Goal: Information Seeking & Learning: Learn about a topic

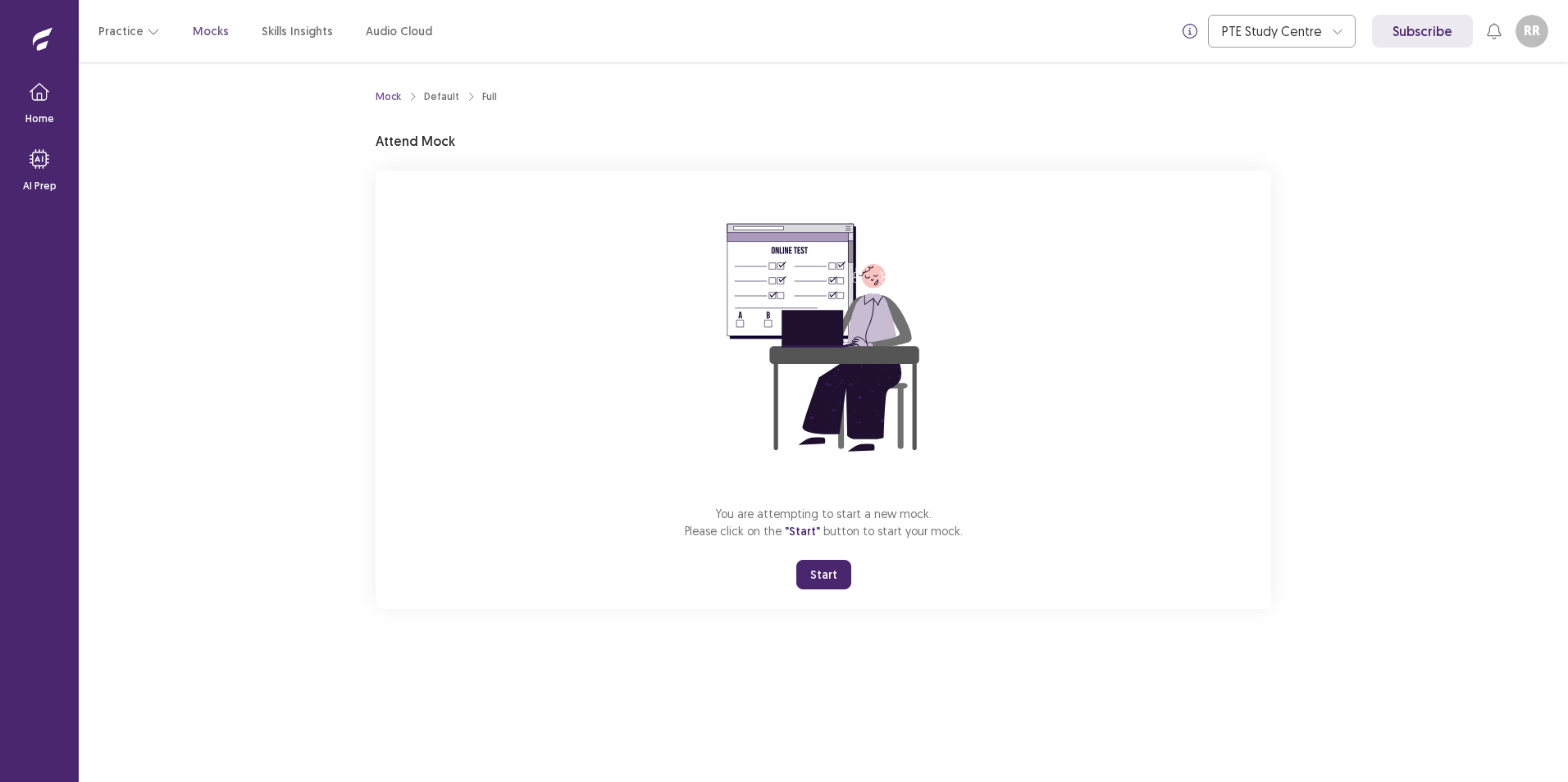
click at [826, 575] on button "Start" at bounding box center [823, 575] width 55 height 30
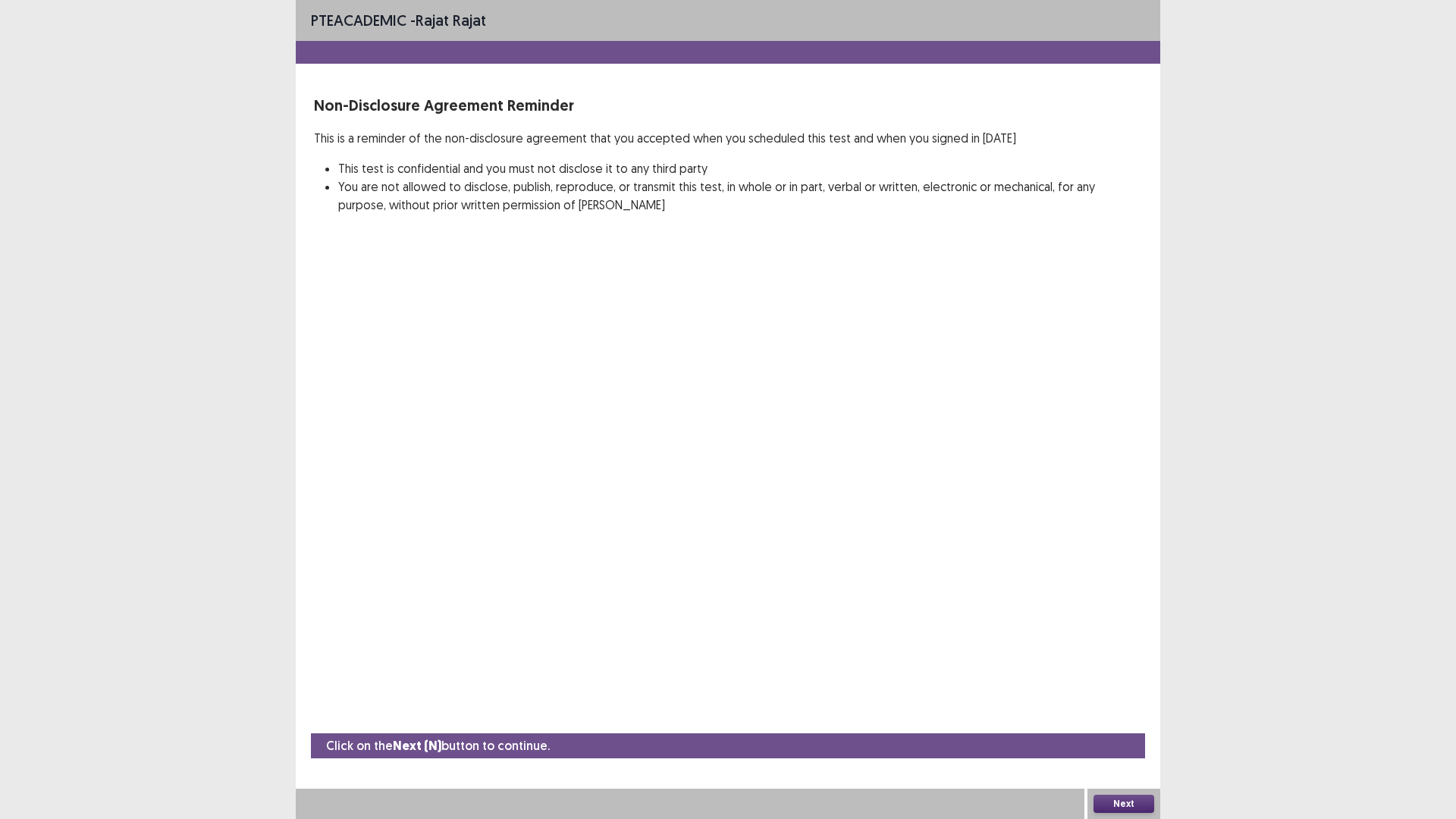
click at [1113, 722] on button "Next" at bounding box center [1124, 804] width 61 height 18
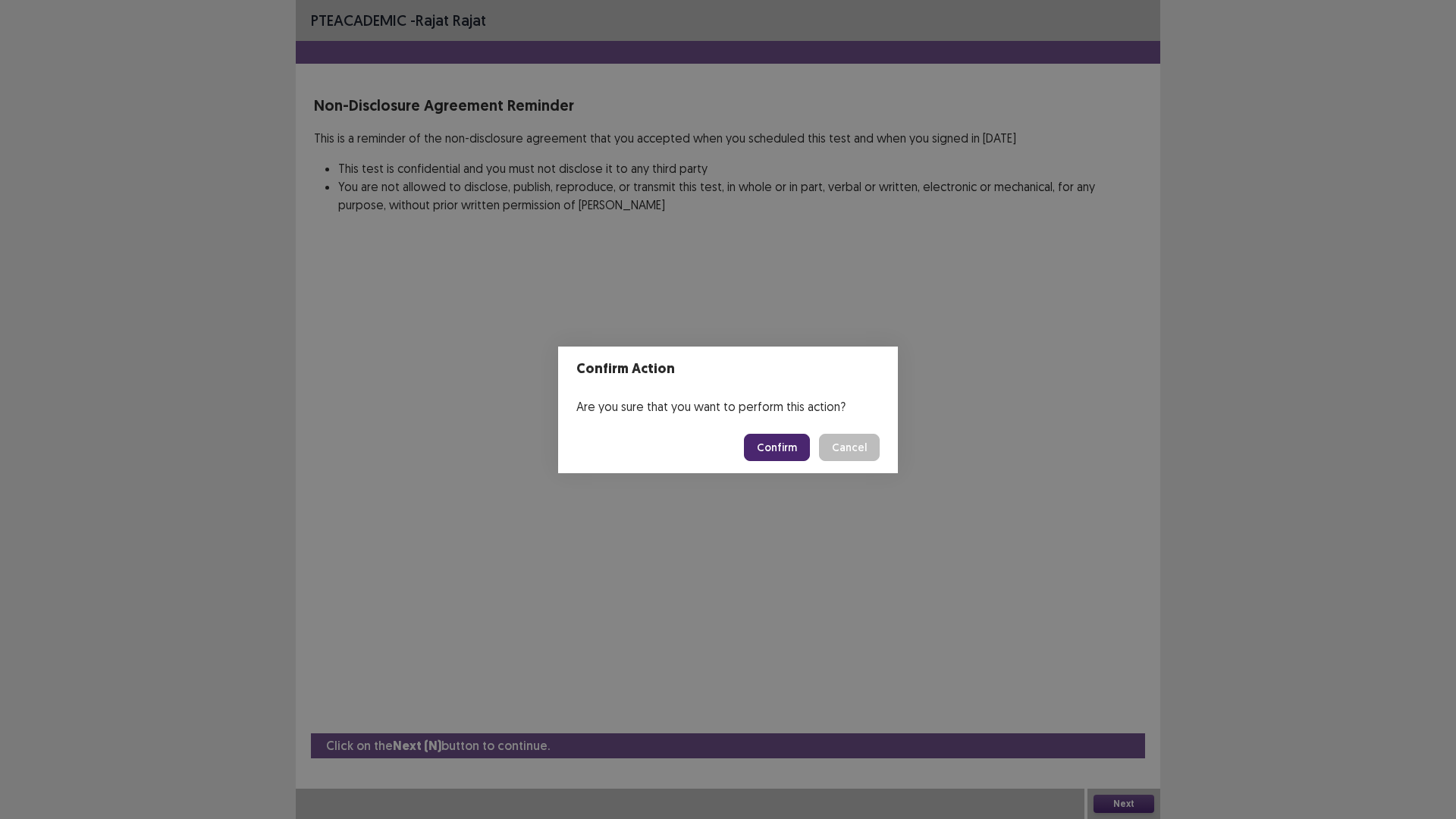
click at [784, 449] on button "Confirm" at bounding box center [777, 447] width 66 height 28
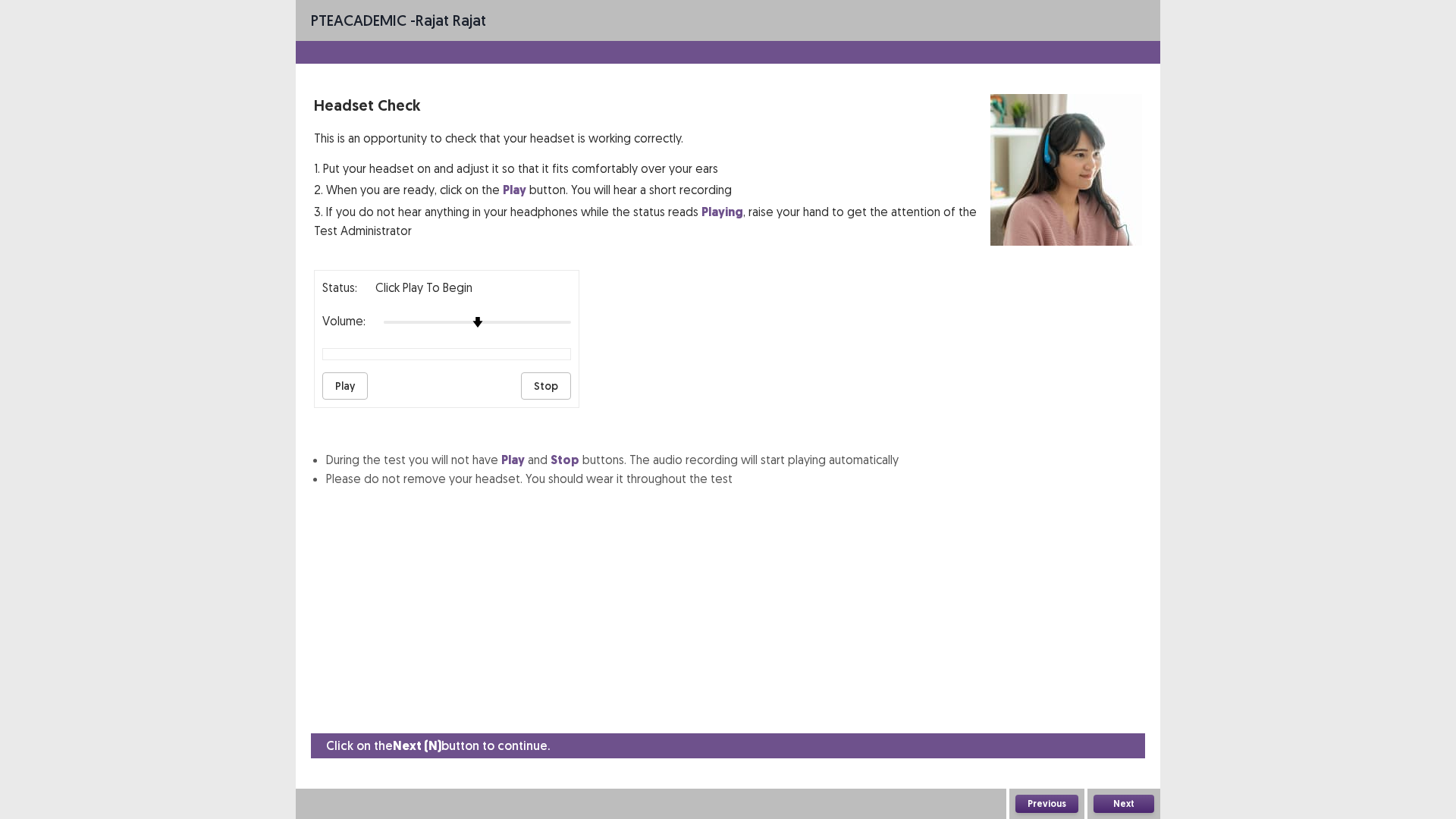
click at [332, 382] on button "Play" at bounding box center [344, 386] width 45 height 28
click at [1132, 722] on button "Next" at bounding box center [1124, 804] width 61 height 18
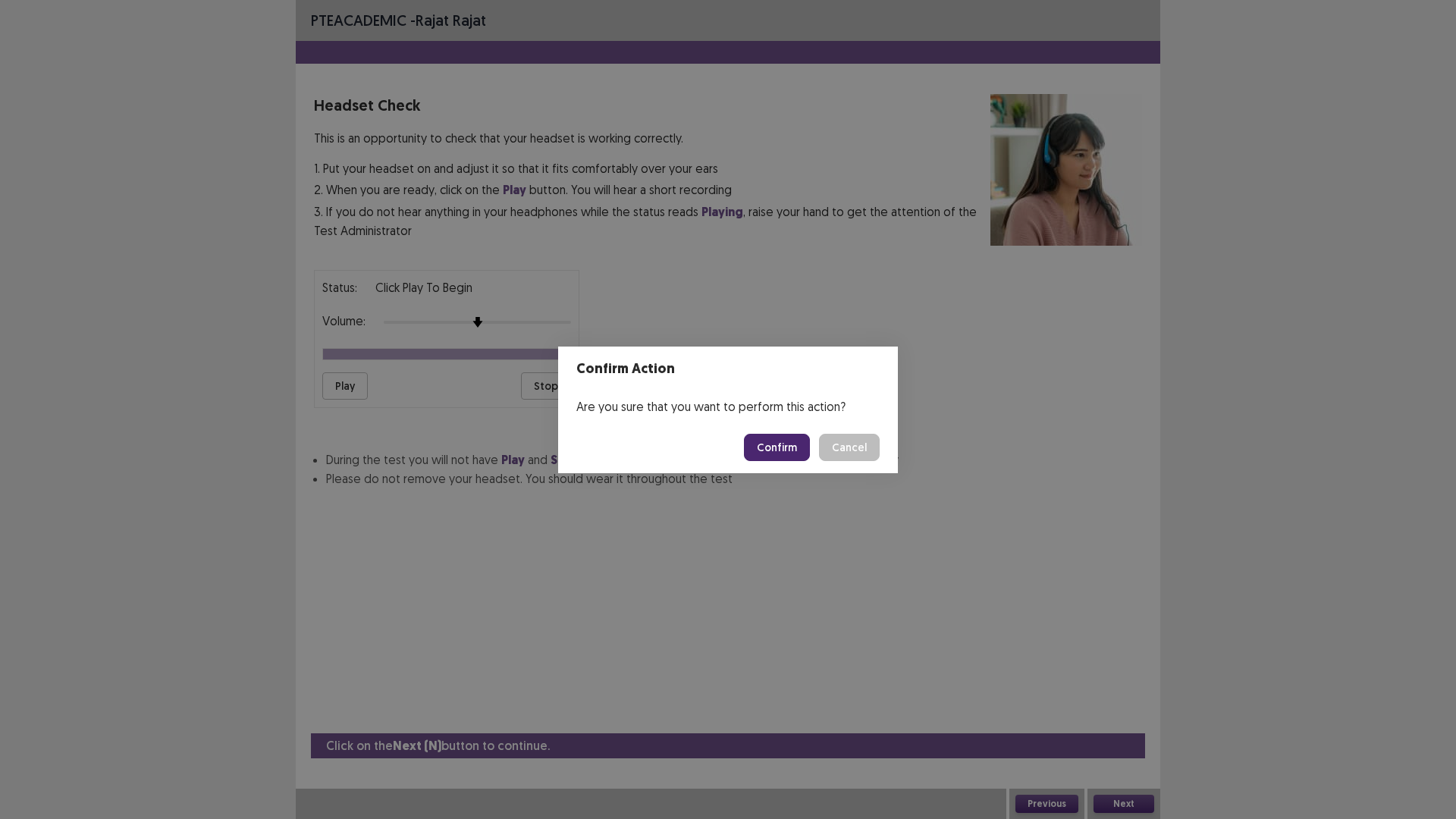
click at [774, 451] on button "Confirm" at bounding box center [777, 447] width 66 height 28
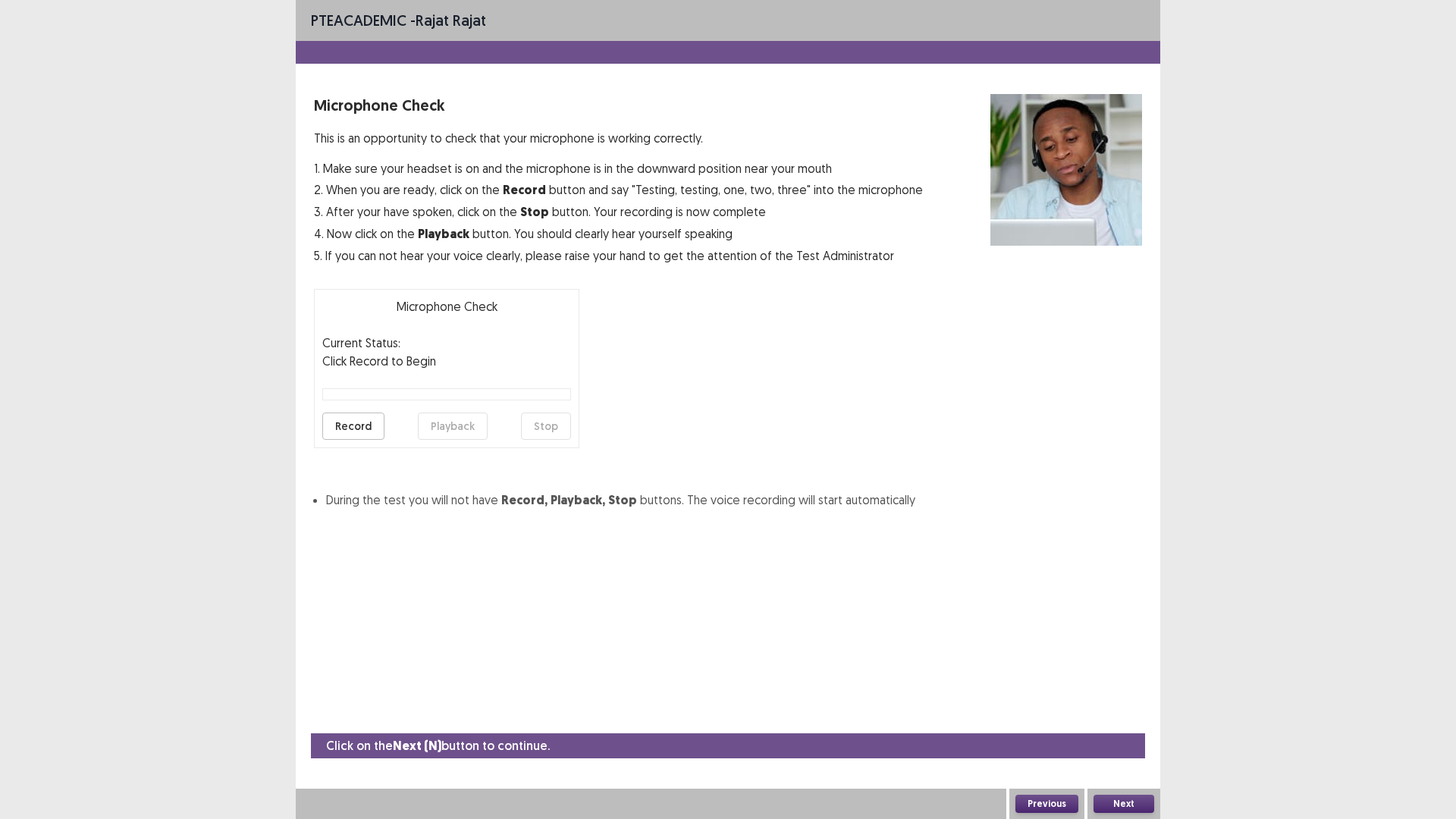
click at [335, 422] on button "Record" at bounding box center [353, 426] width 62 height 28
click at [540, 423] on button "Stop" at bounding box center [546, 426] width 50 height 28
click at [460, 427] on button "Playback" at bounding box center [453, 426] width 70 height 28
click at [1135, 722] on button "Next" at bounding box center [1124, 804] width 61 height 18
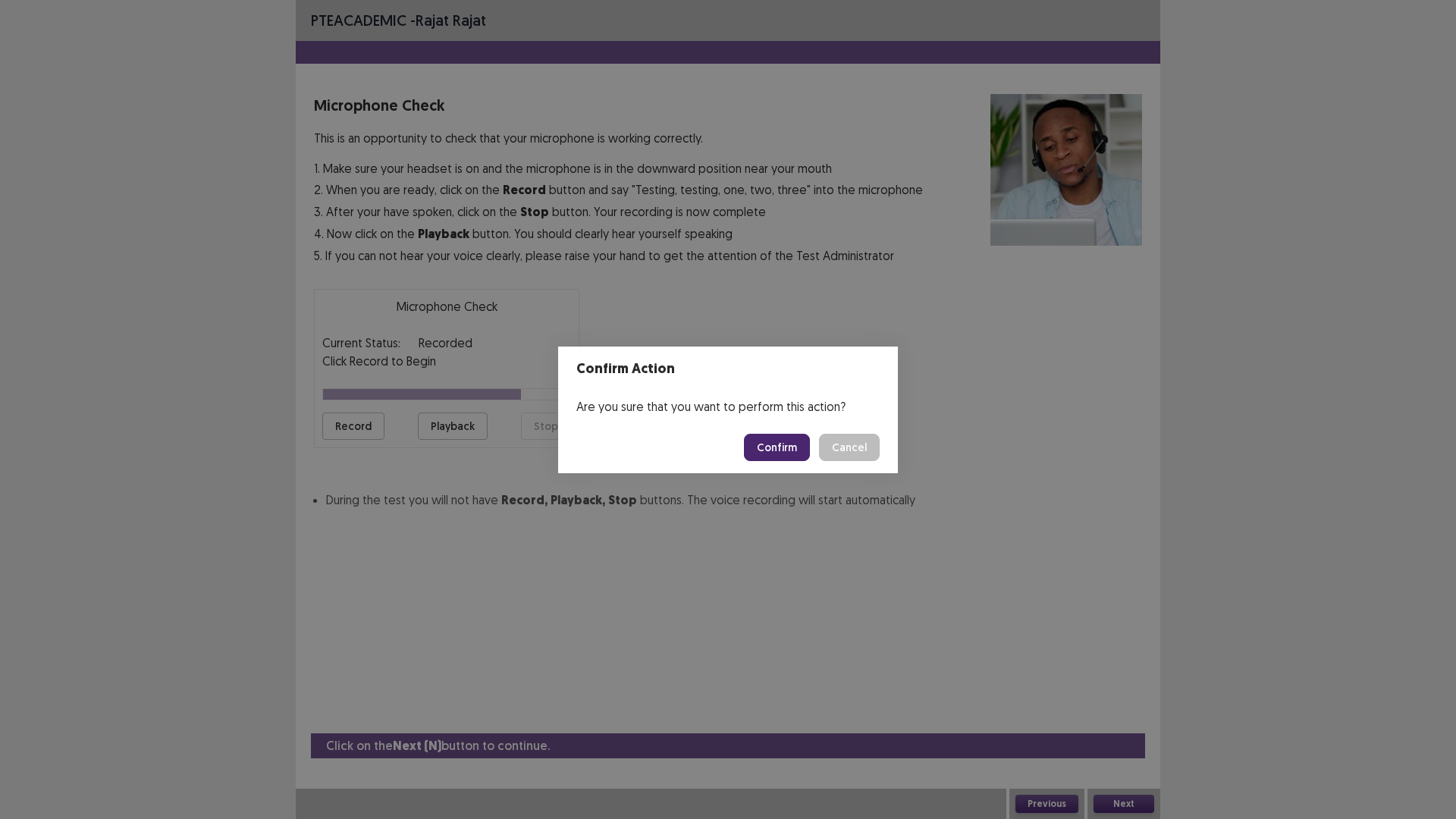
click at [782, 439] on button "Confirm" at bounding box center [777, 447] width 66 height 28
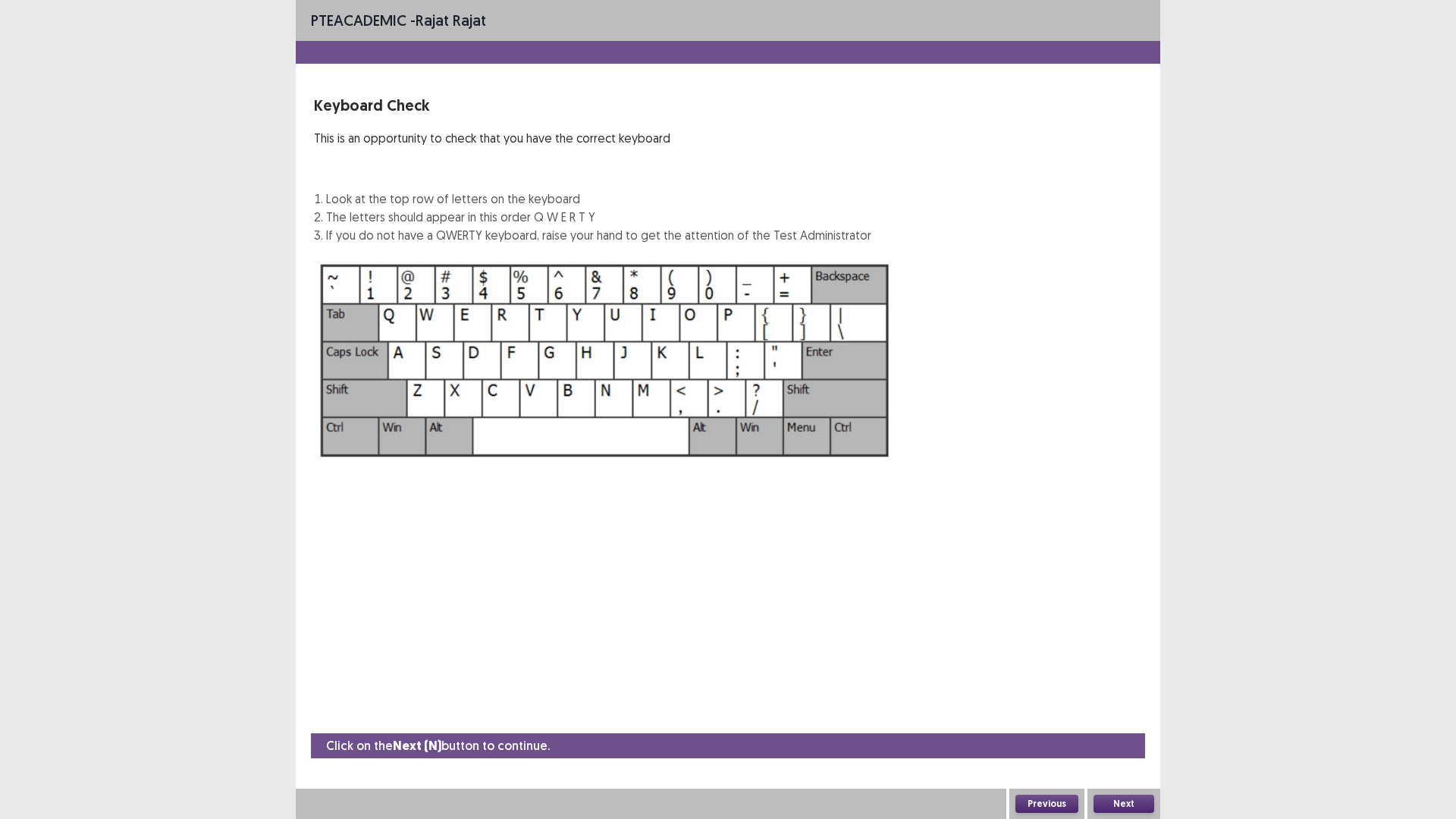
click at [1134, 722] on button "Next" at bounding box center [1124, 804] width 61 height 18
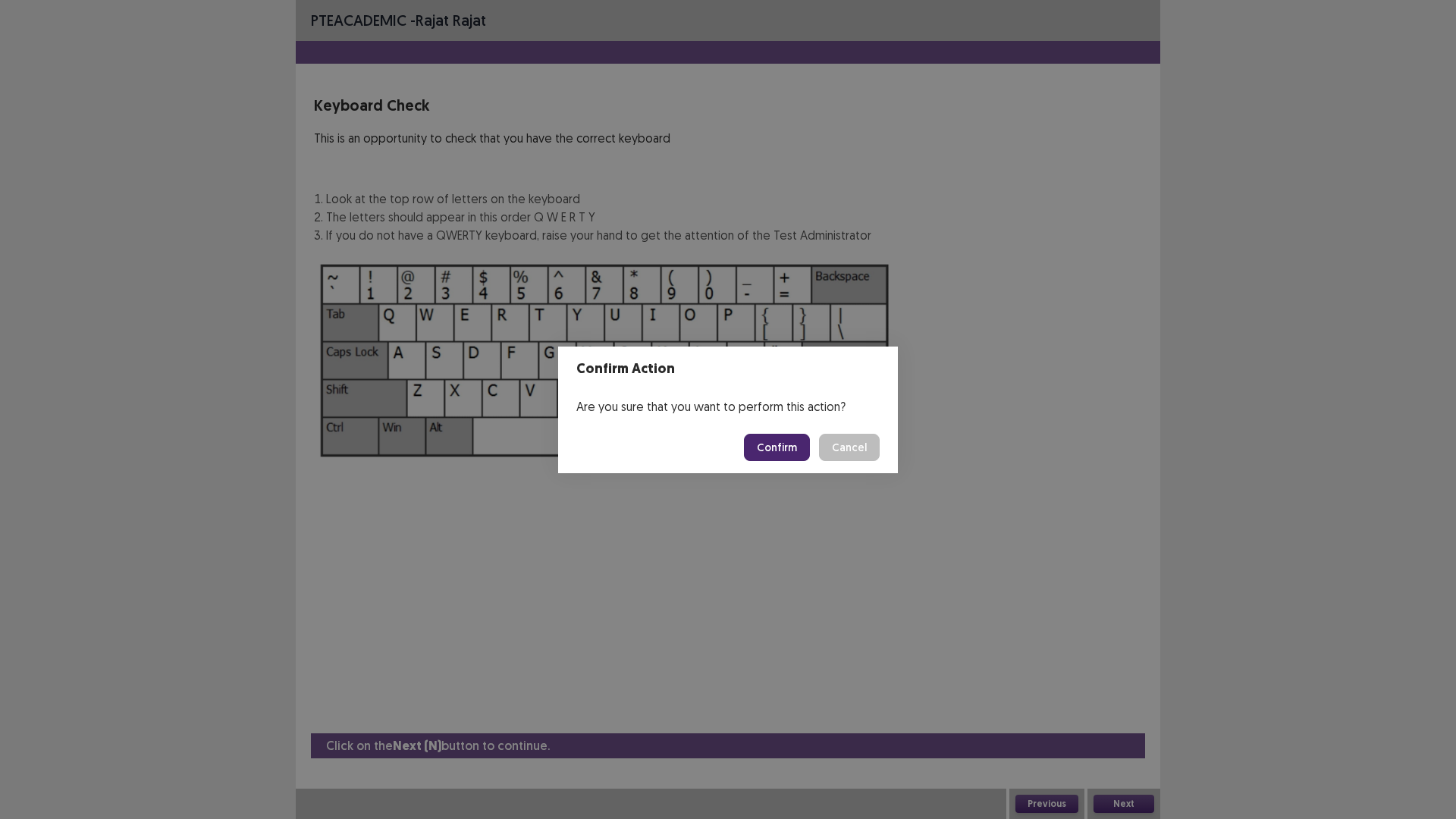
click at [785, 442] on button "Confirm" at bounding box center [777, 447] width 66 height 28
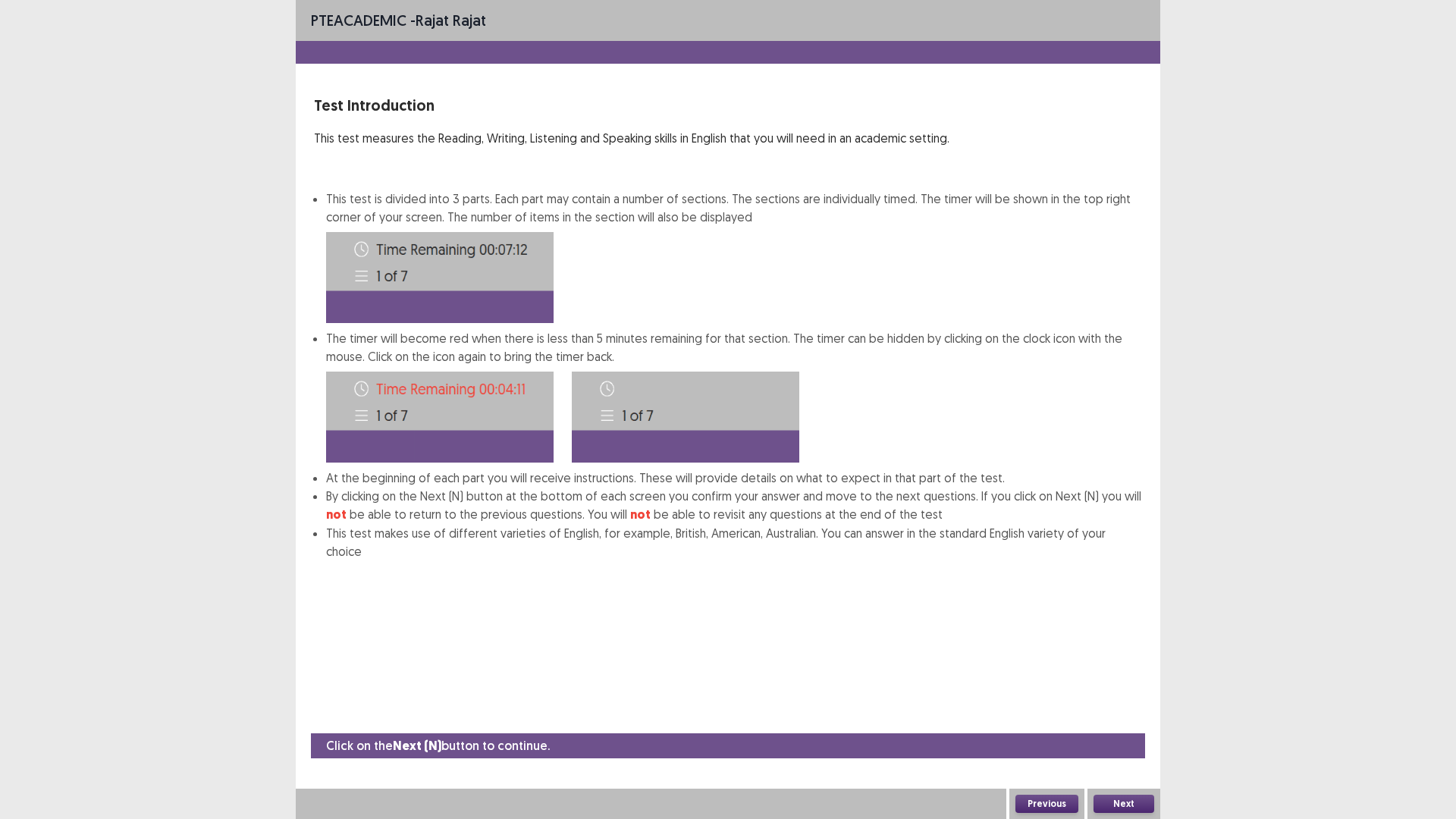
click at [1135, 722] on button "Next" at bounding box center [1124, 804] width 61 height 18
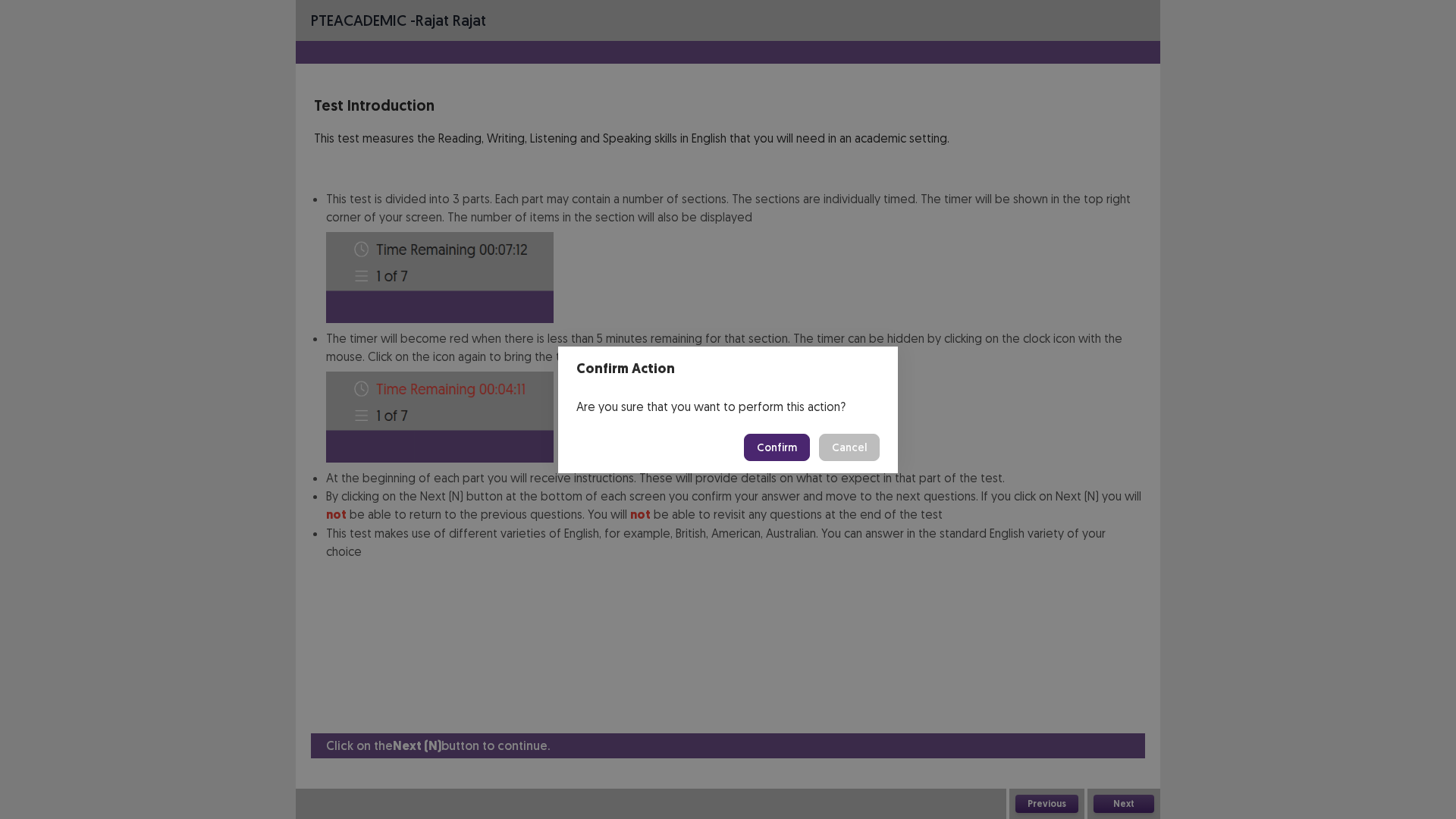
click at [772, 444] on button "Confirm" at bounding box center [777, 447] width 66 height 28
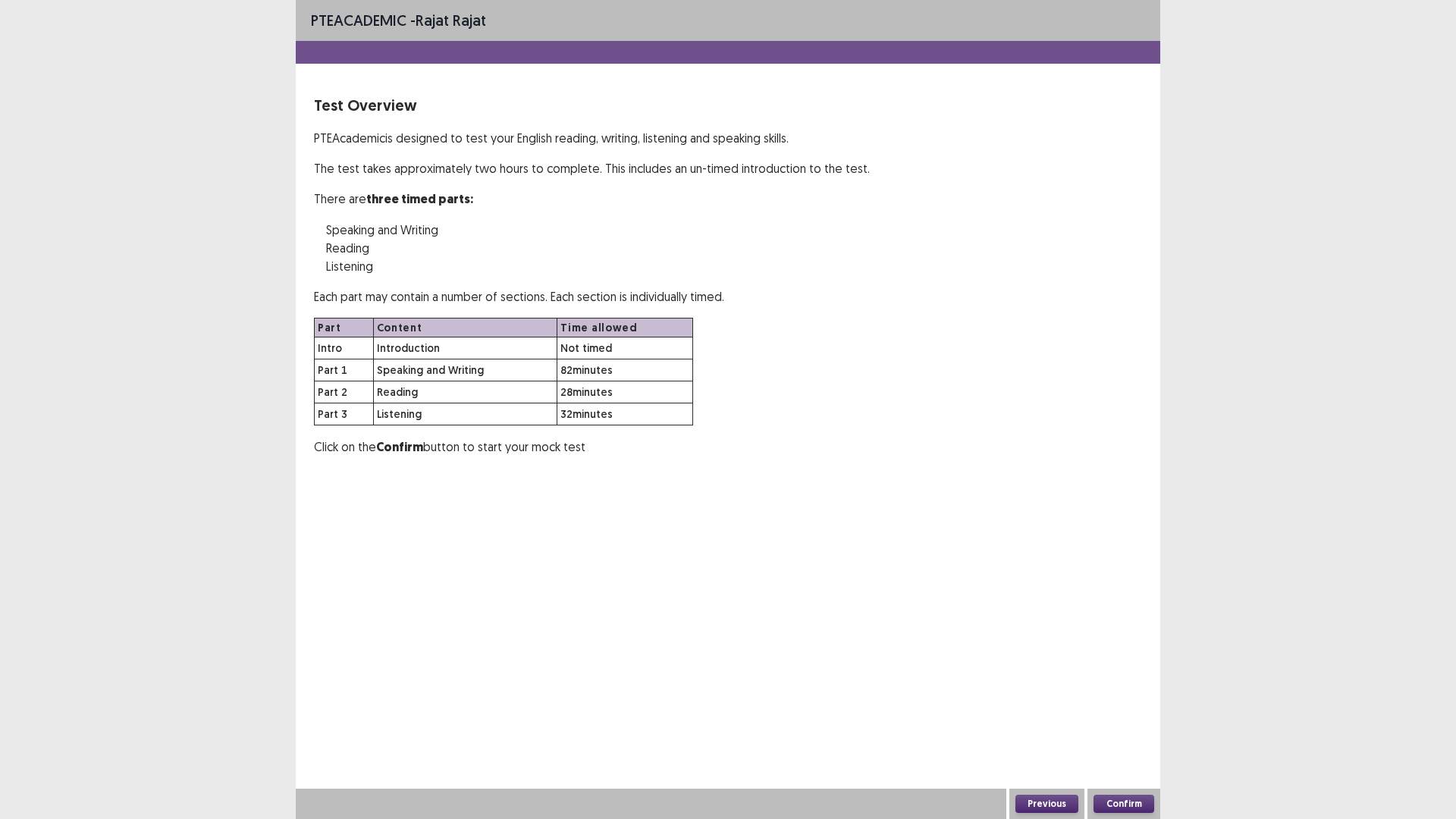
click at [1124, 722] on div "Confirm" at bounding box center [1124, 803] width 73 height 30
click at [1125, 722] on button "Confirm" at bounding box center [1124, 804] width 61 height 18
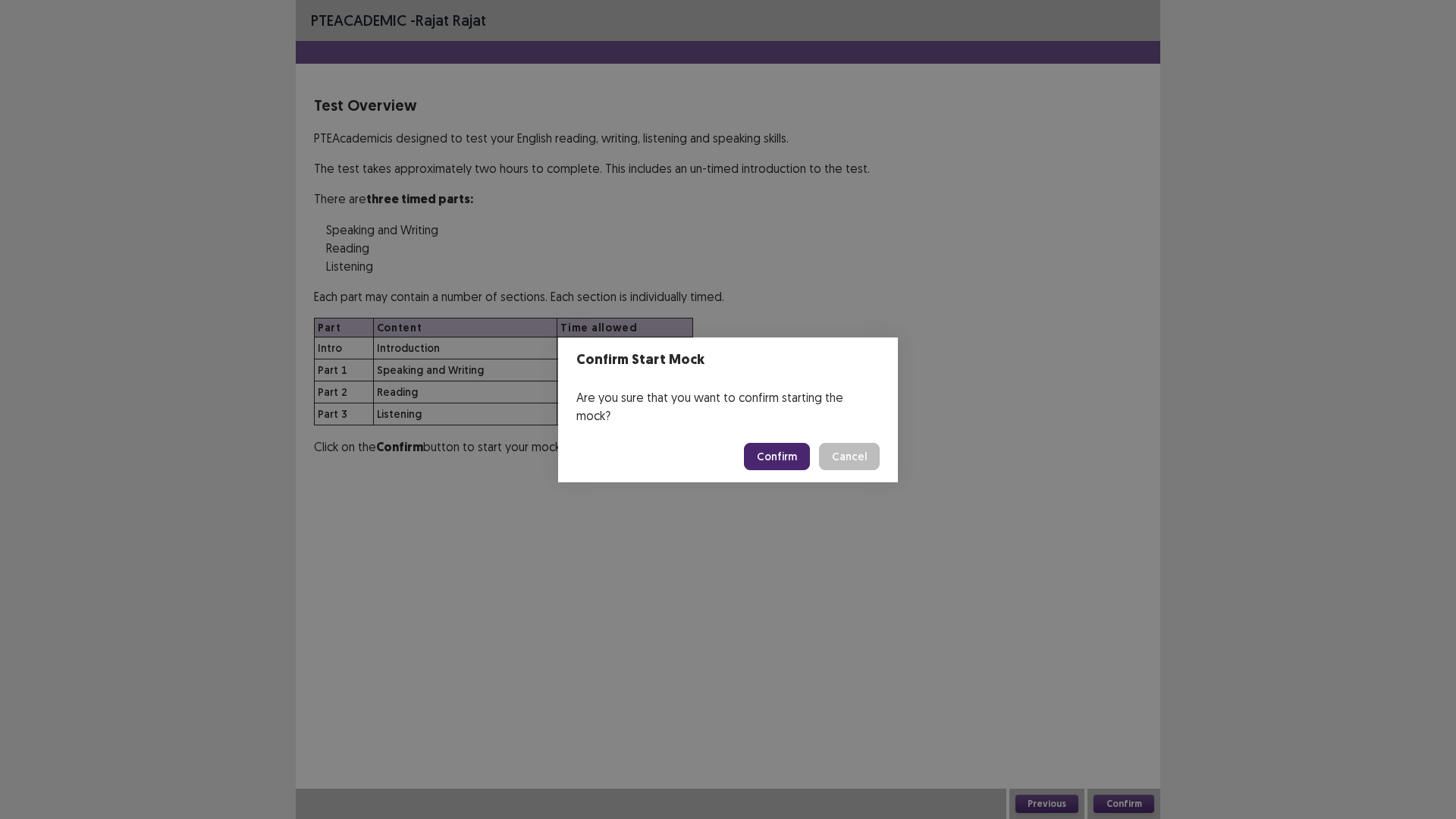
click at [782, 449] on button "Confirm" at bounding box center [777, 456] width 66 height 28
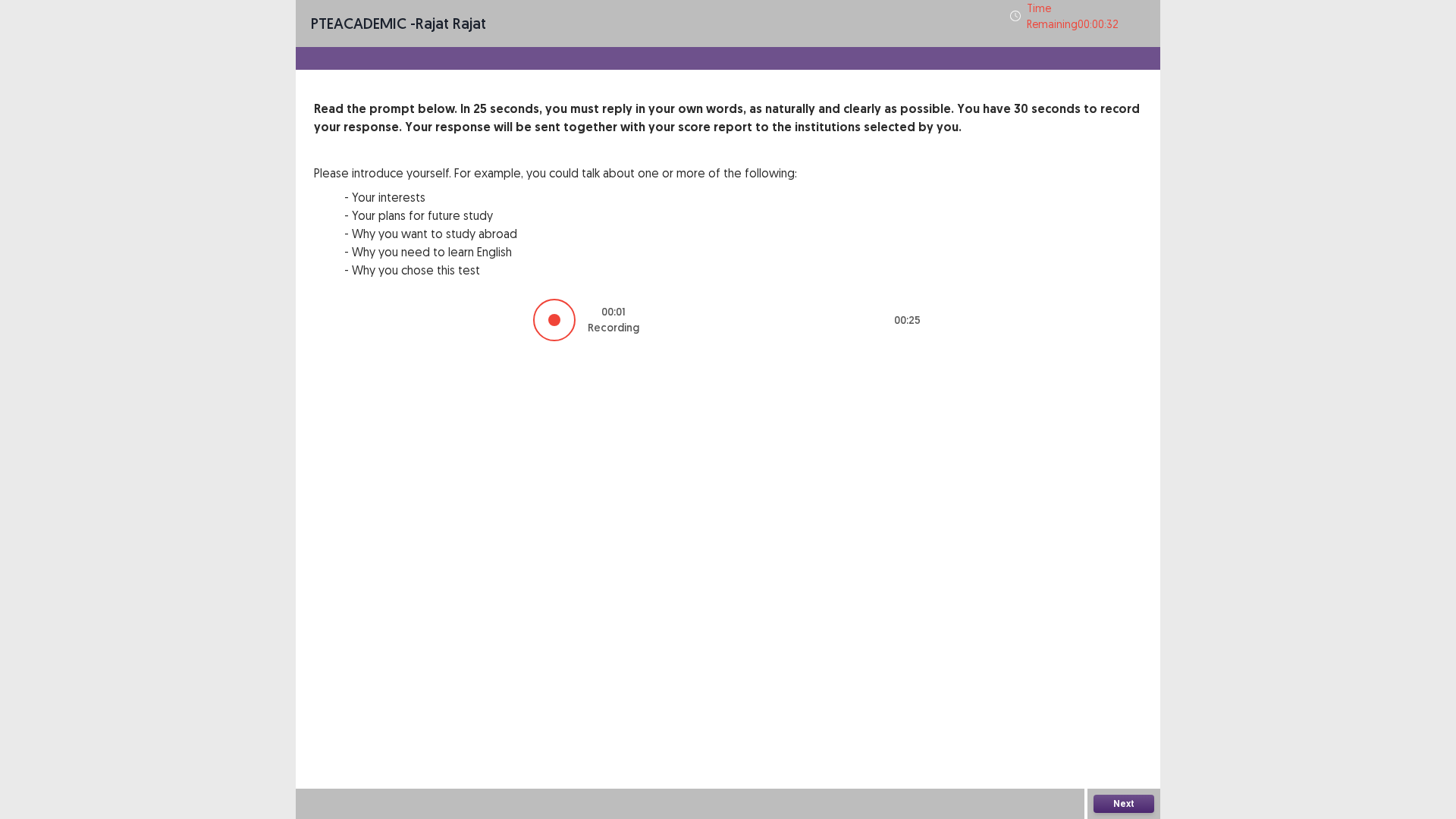
click at [1127, 722] on button "Next" at bounding box center [1124, 804] width 61 height 18
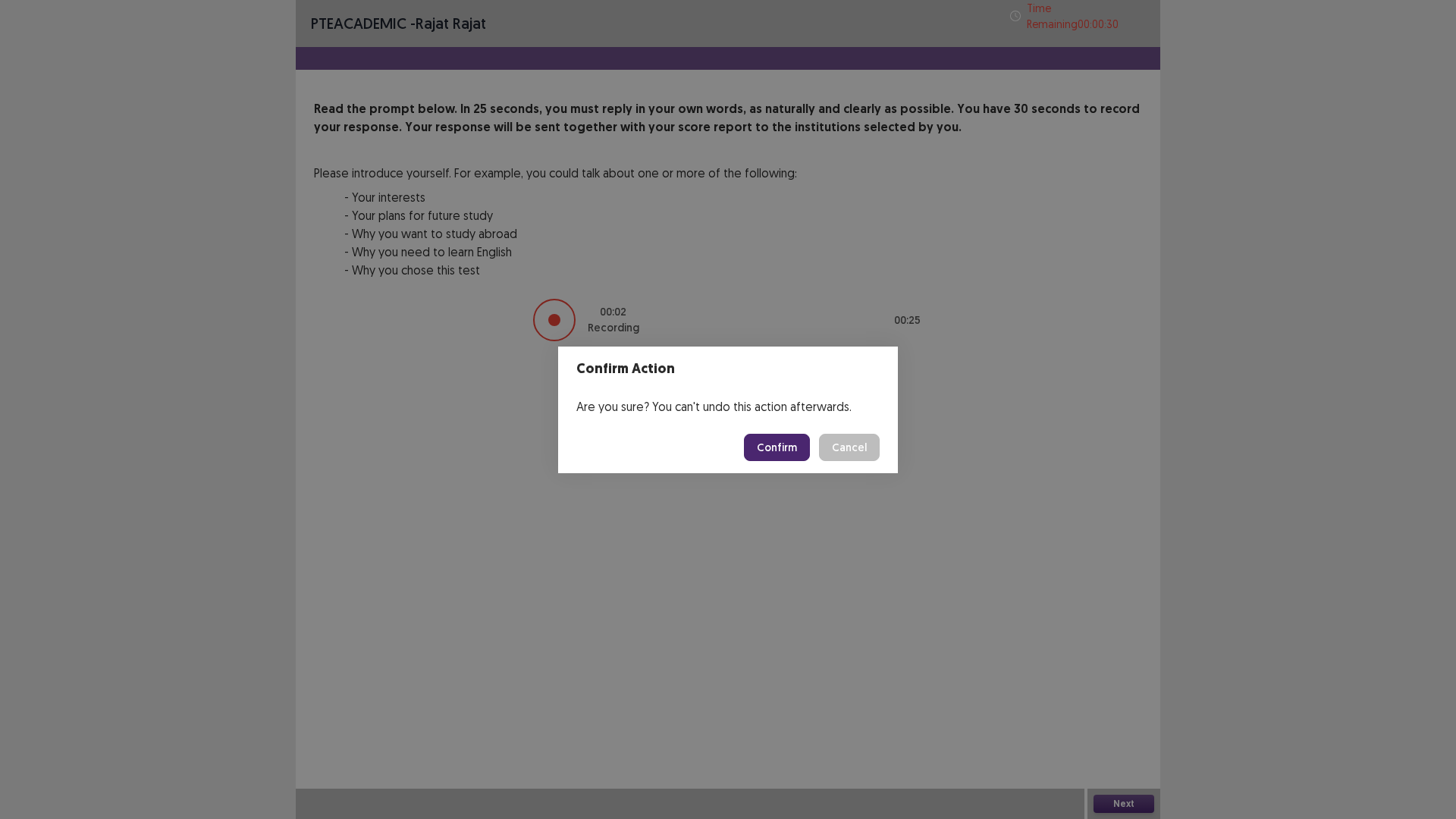
click at [789, 439] on button "Confirm" at bounding box center [777, 447] width 66 height 28
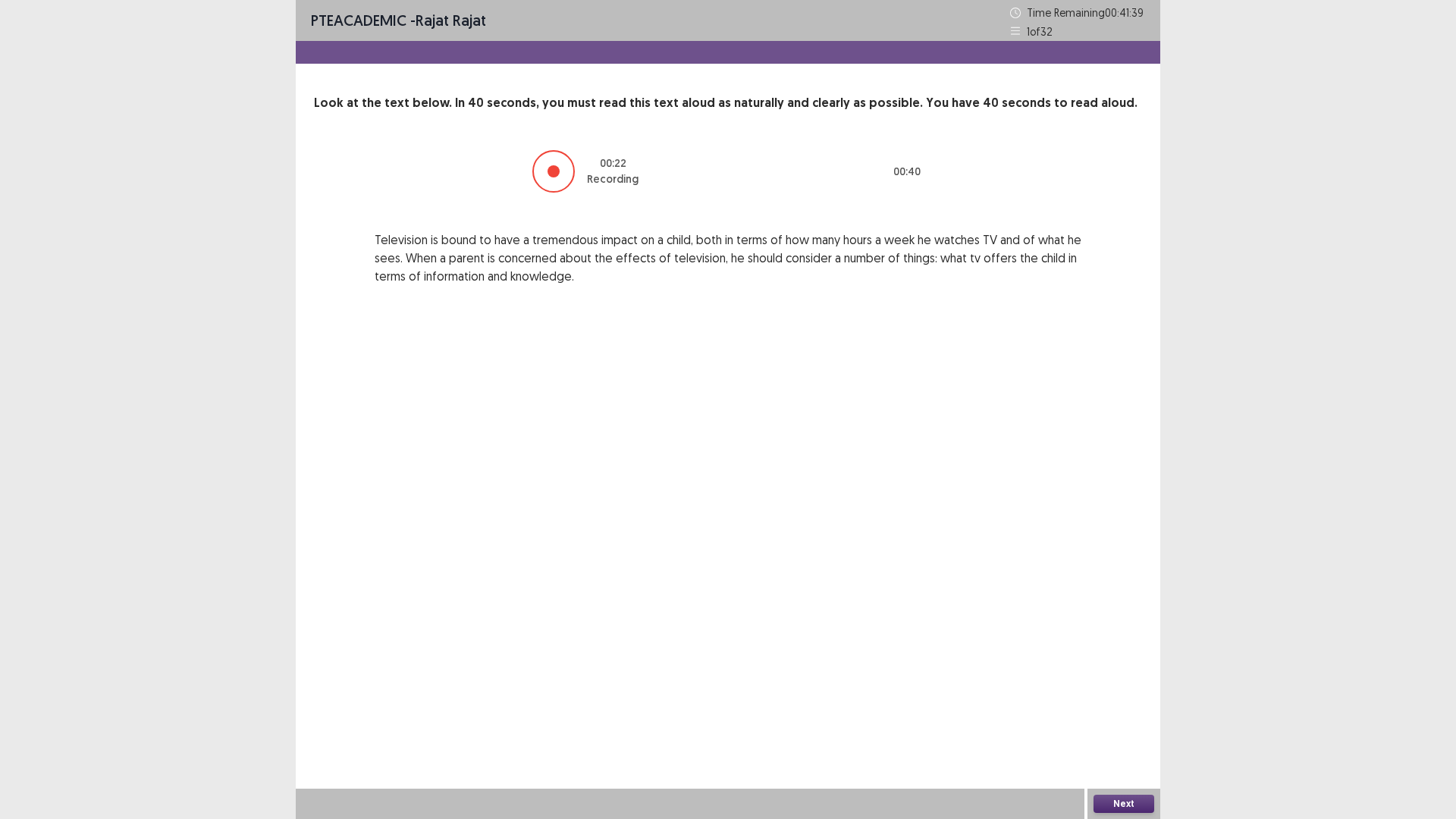
click at [1108, 722] on div "Next" at bounding box center [1124, 803] width 73 height 30
click at [1112, 722] on button "Next" at bounding box center [1124, 804] width 61 height 18
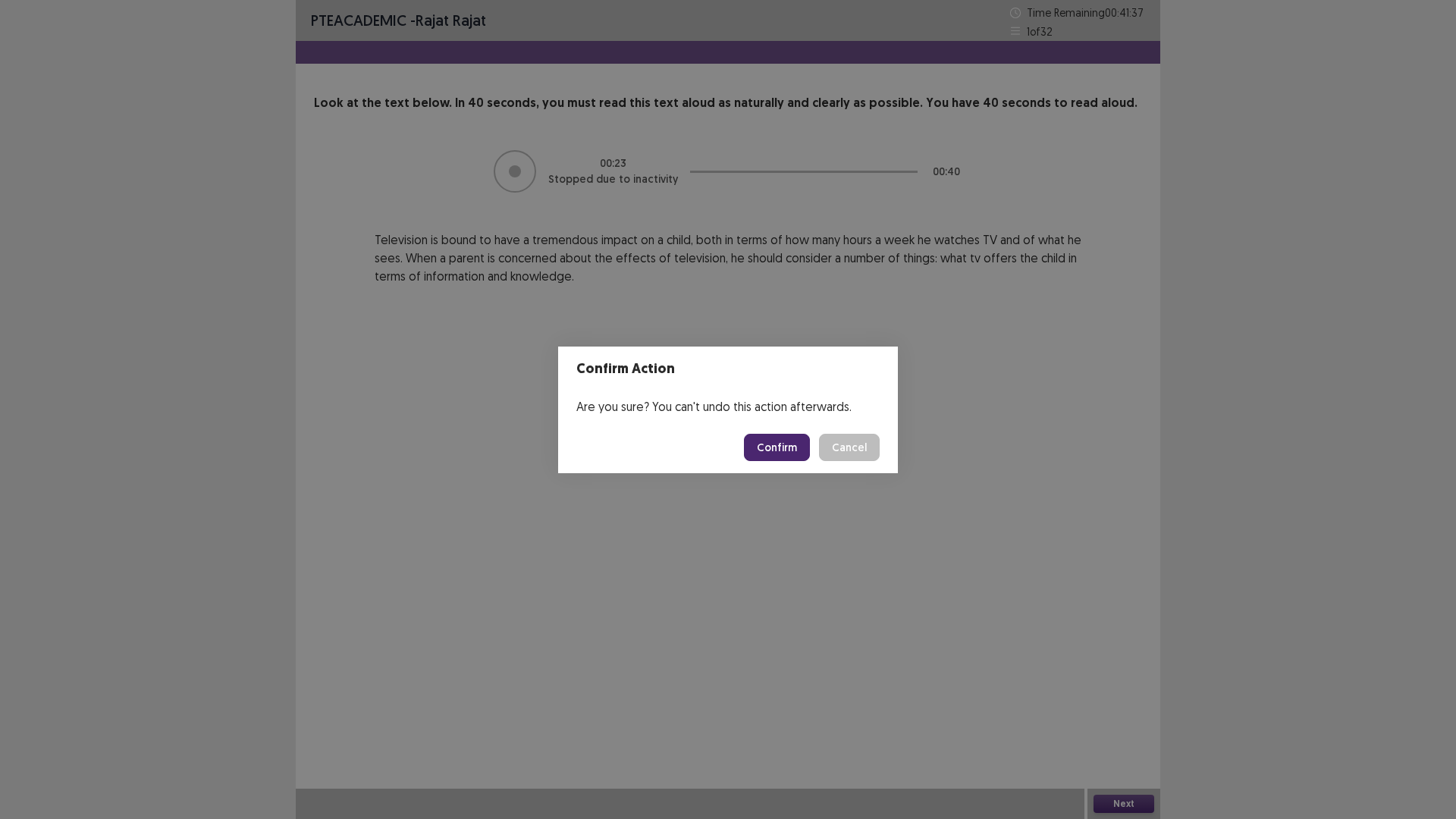
click at [800, 440] on button "Confirm" at bounding box center [777, 447] width 66 height 28
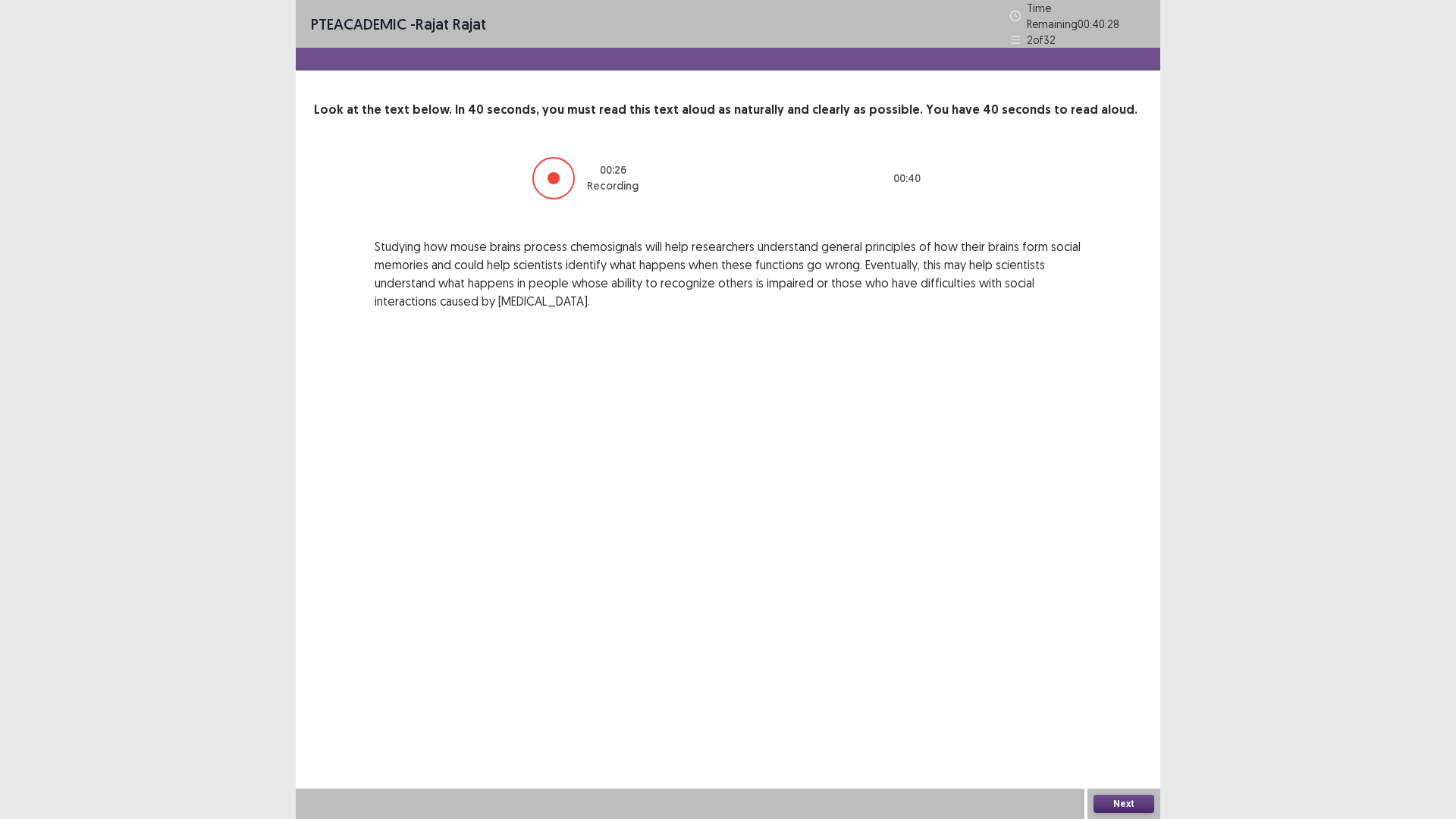
click at [1139, 722] on button "Next" at bounding box center [1124, 804] width 61 height 18
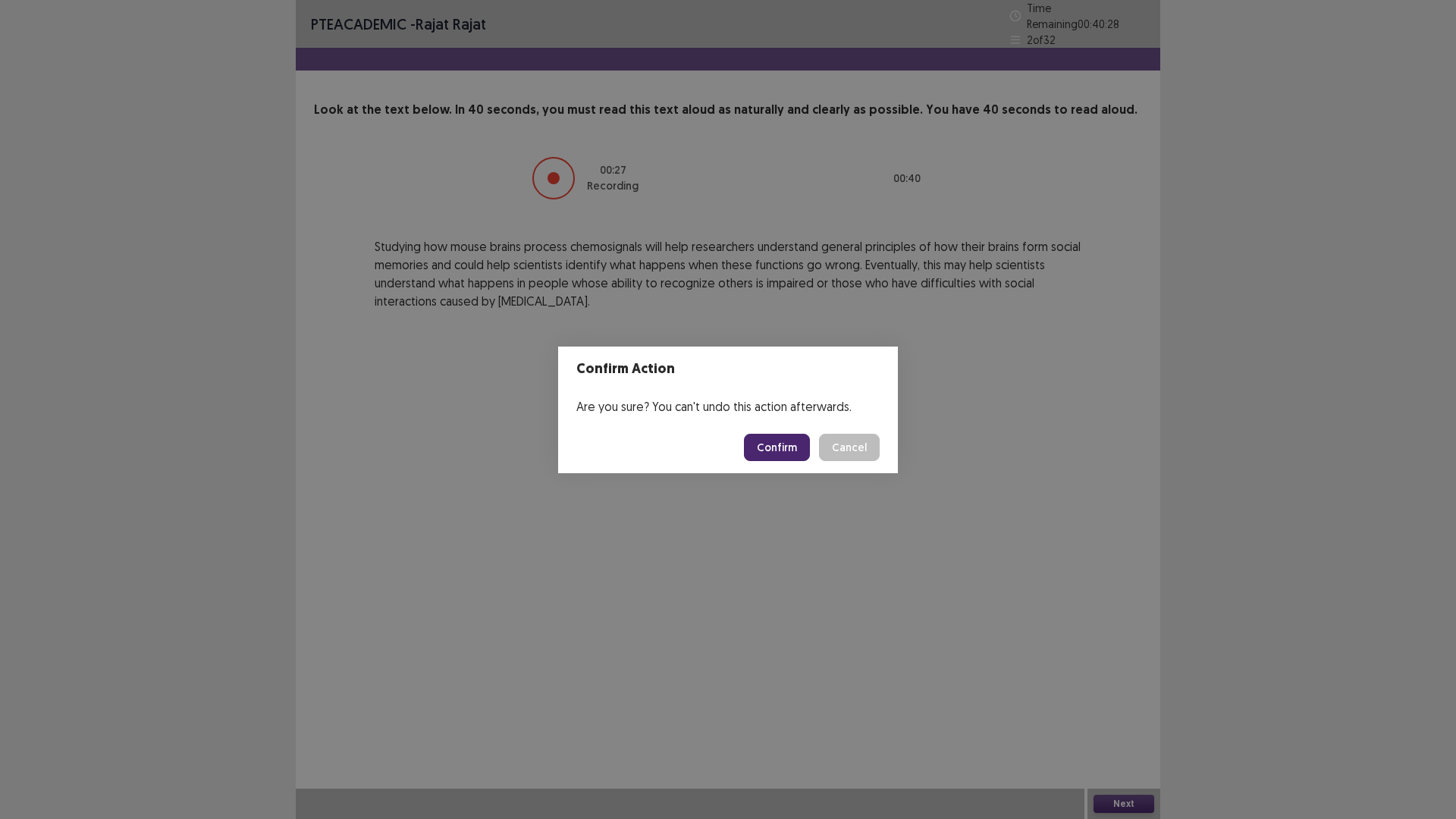
click at [784, 440] on button "Confirm" at bounding box center [777, 447] width 66 height 28
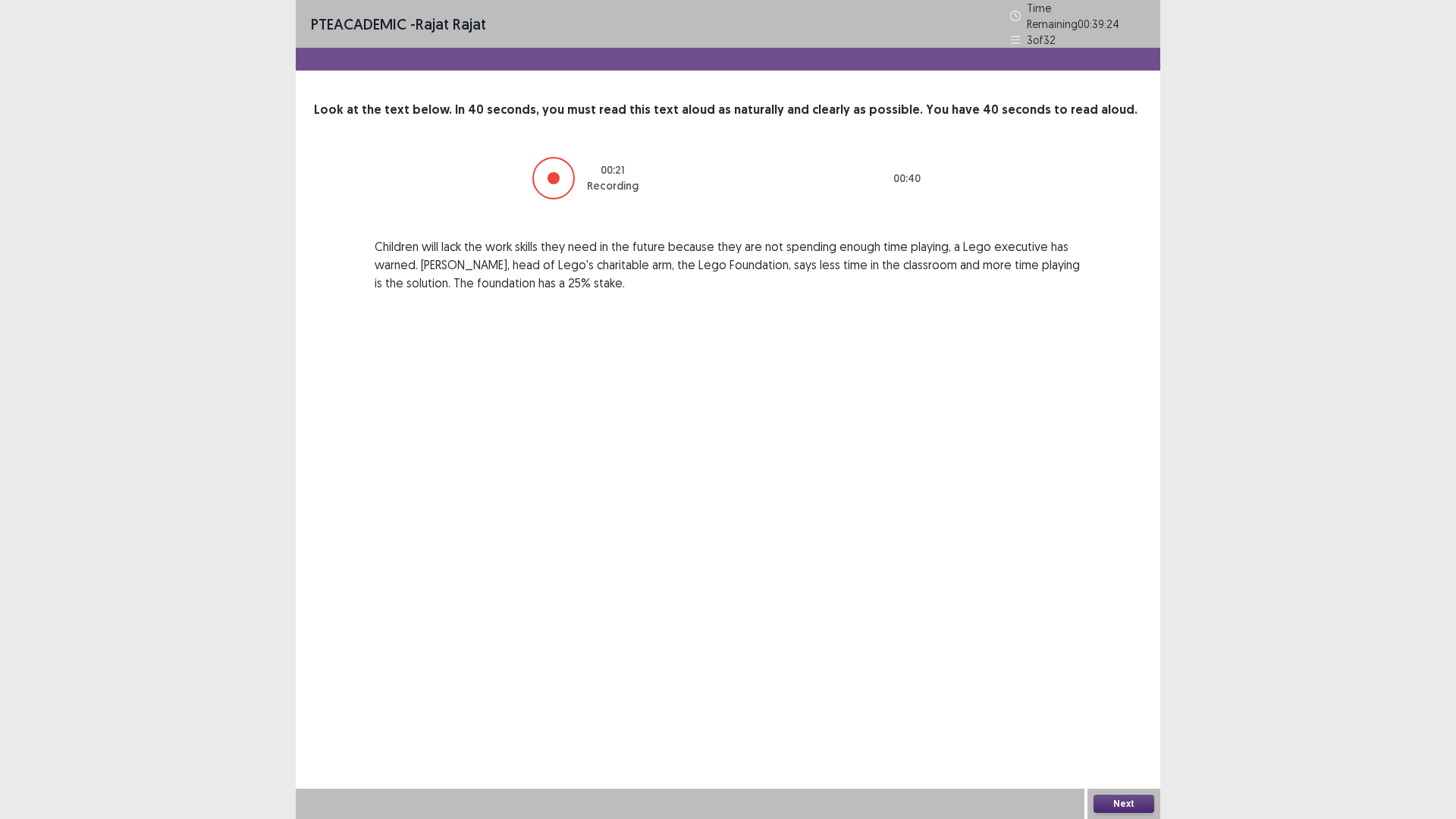
click at [1140, 722] on button "Next" at bounding box center [1124, 804] width 61 height 18
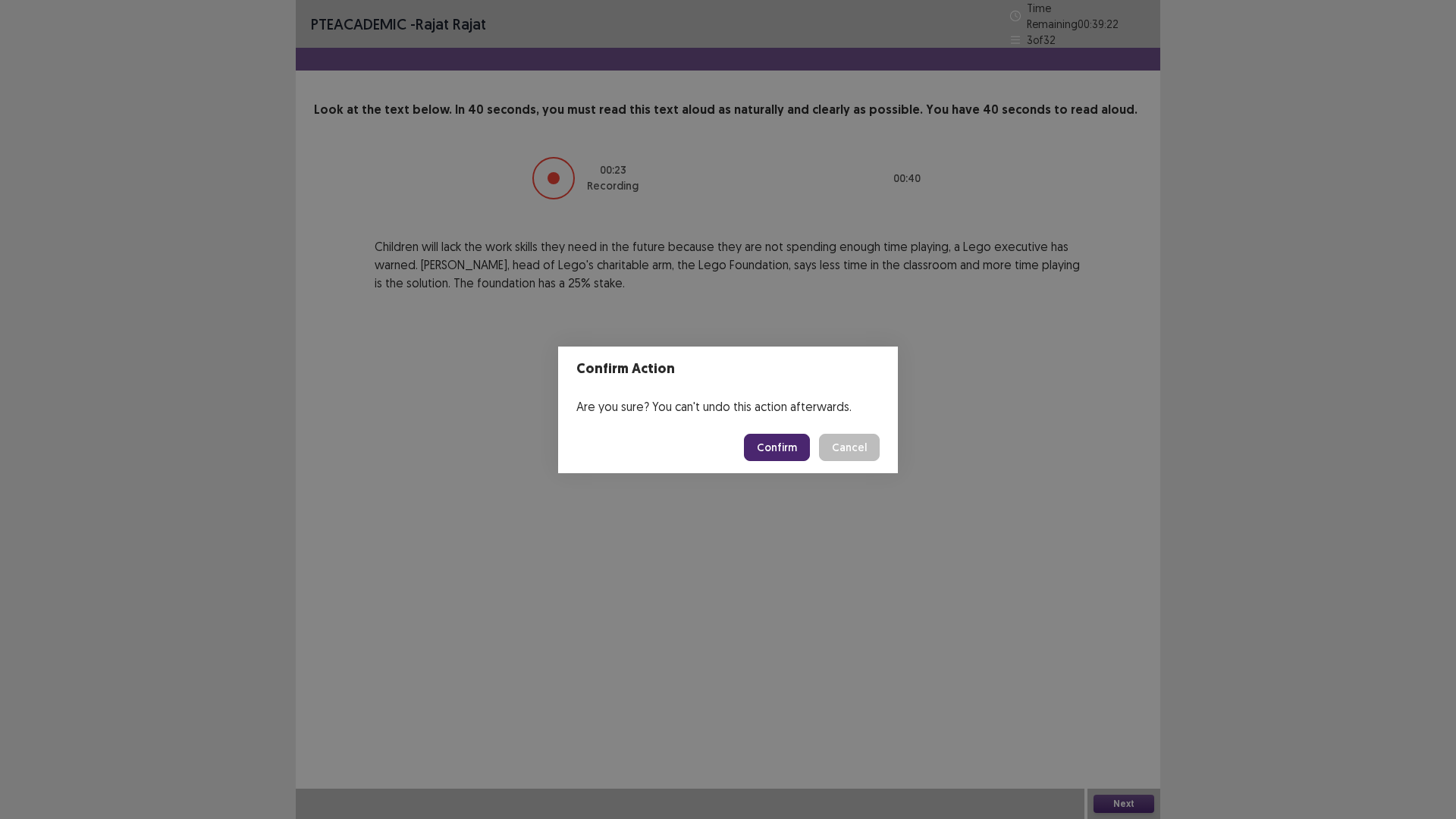
click at [796, 451] on button "Confirm" at bounding box center [777, 447] width 66 height 28
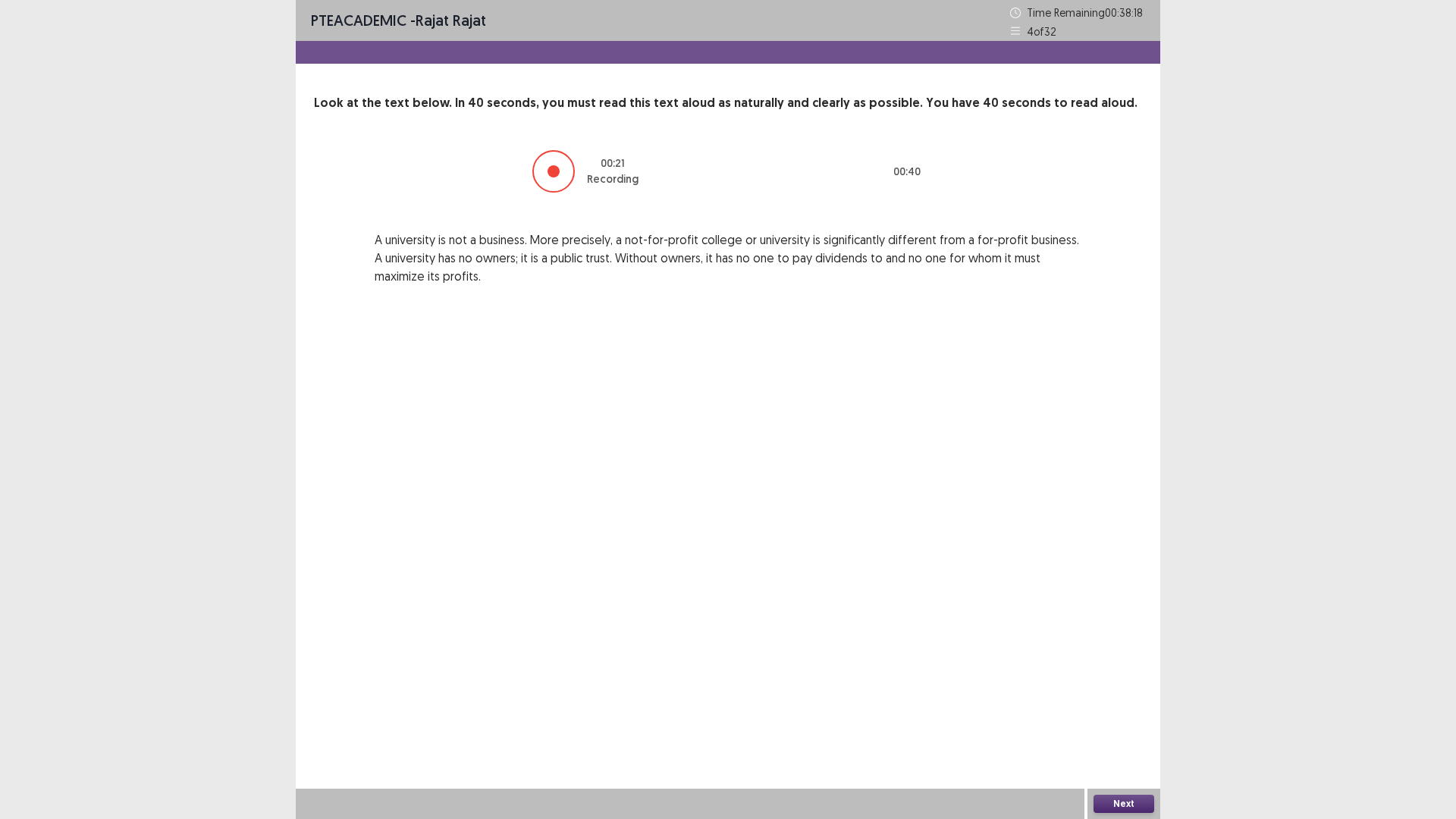
click at [1133, 722] on button "Next" at bounding box center [1124, 804] width 61 height 18
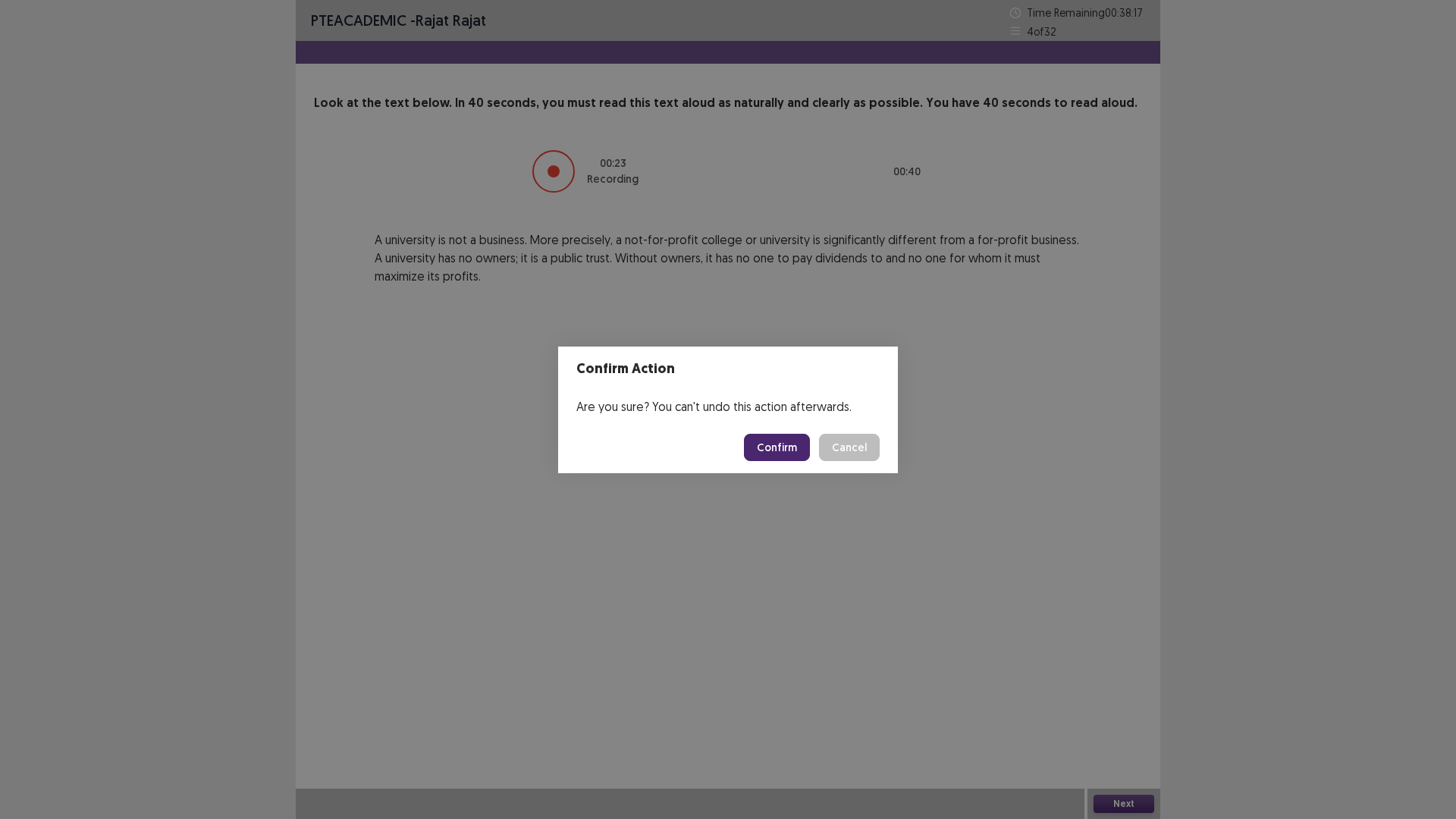
click at [803, 448] on button "Confirm" at bounding box center [777, 447] width 66 height 28
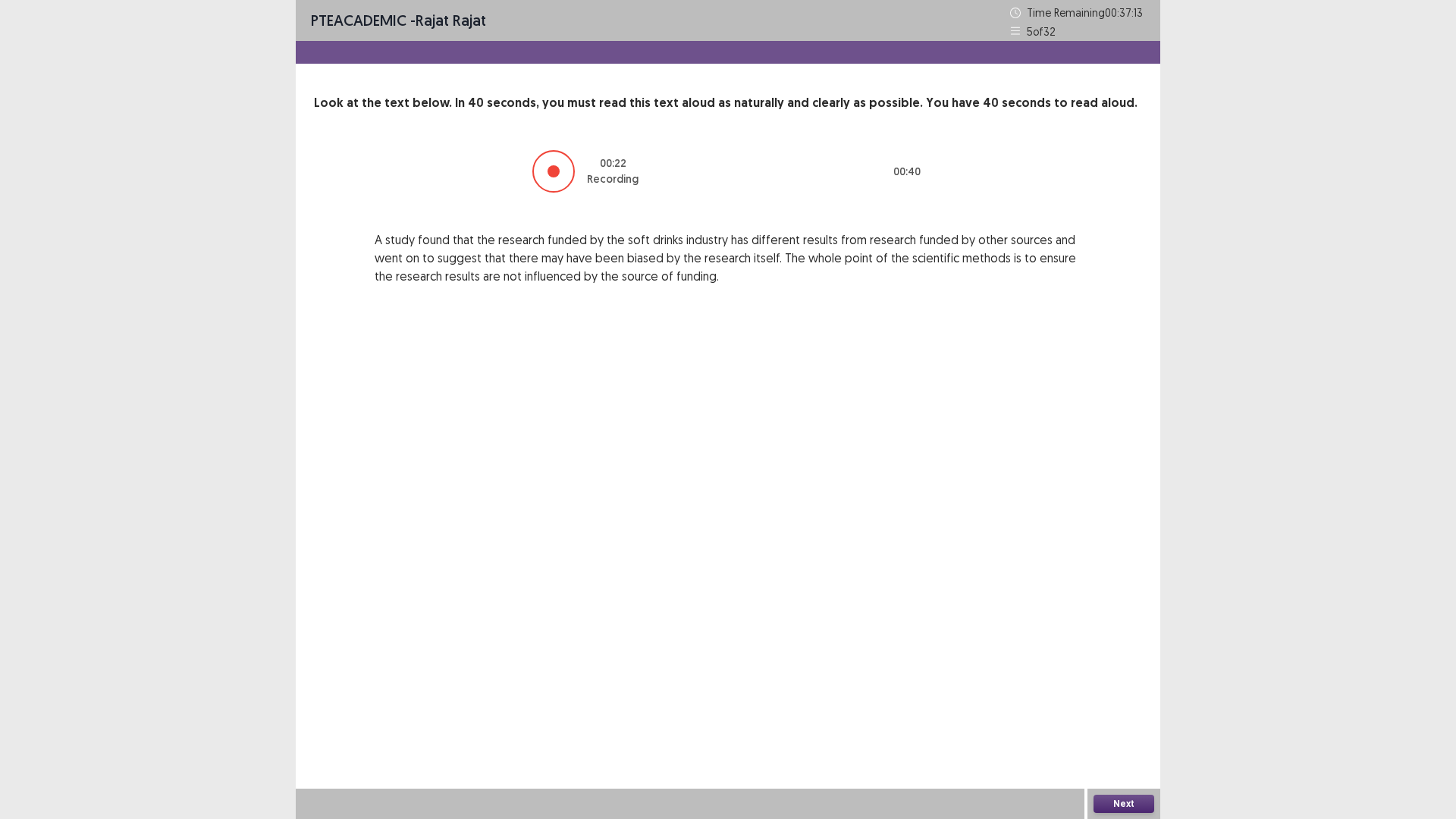
click at [1125, 722] on button "Next" at bounding box center [1124, 804] width 61 height 18
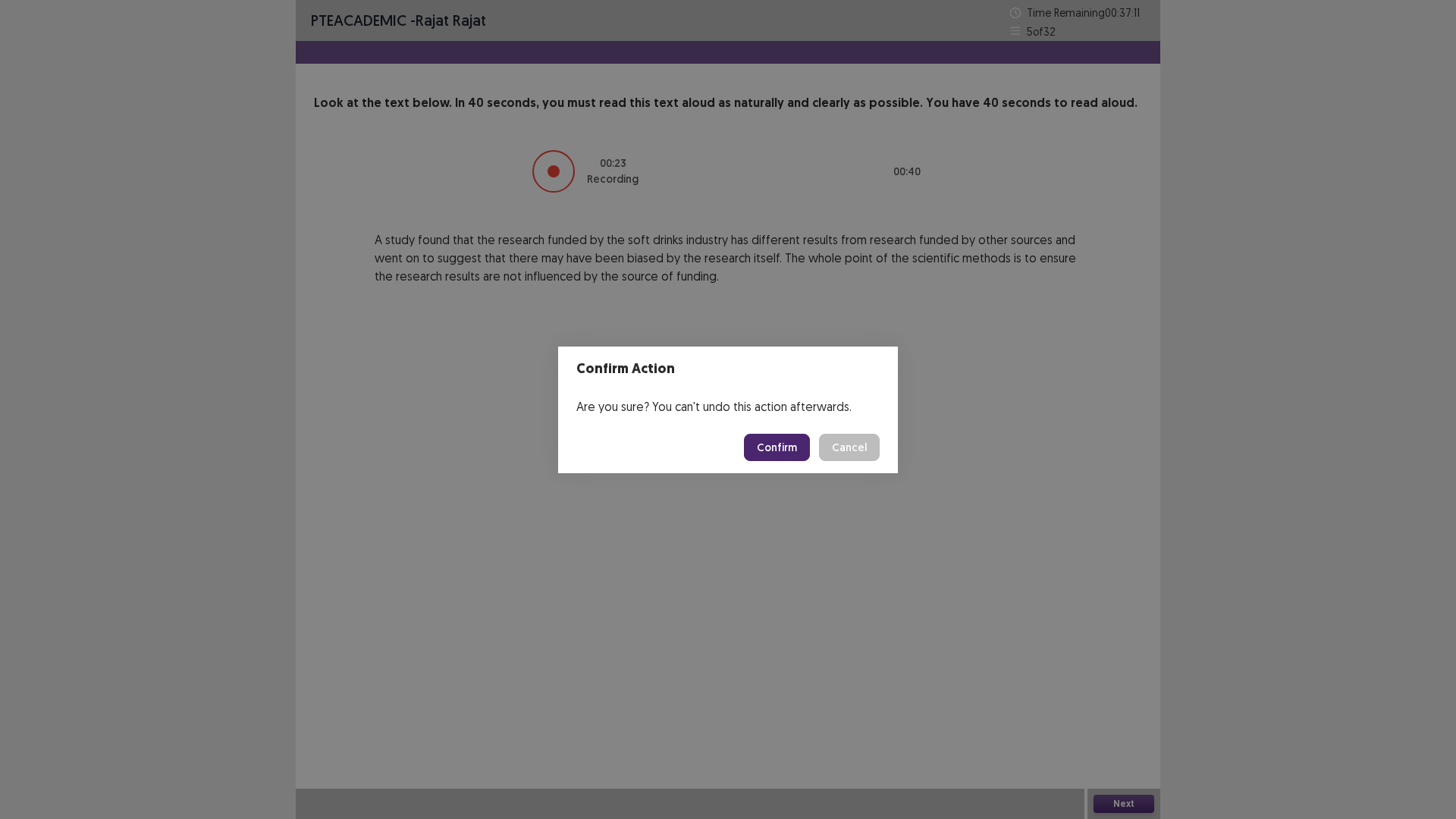
click at [783, 443] on button "Confirm" at bounding box center [777, 447] width 66 height 28
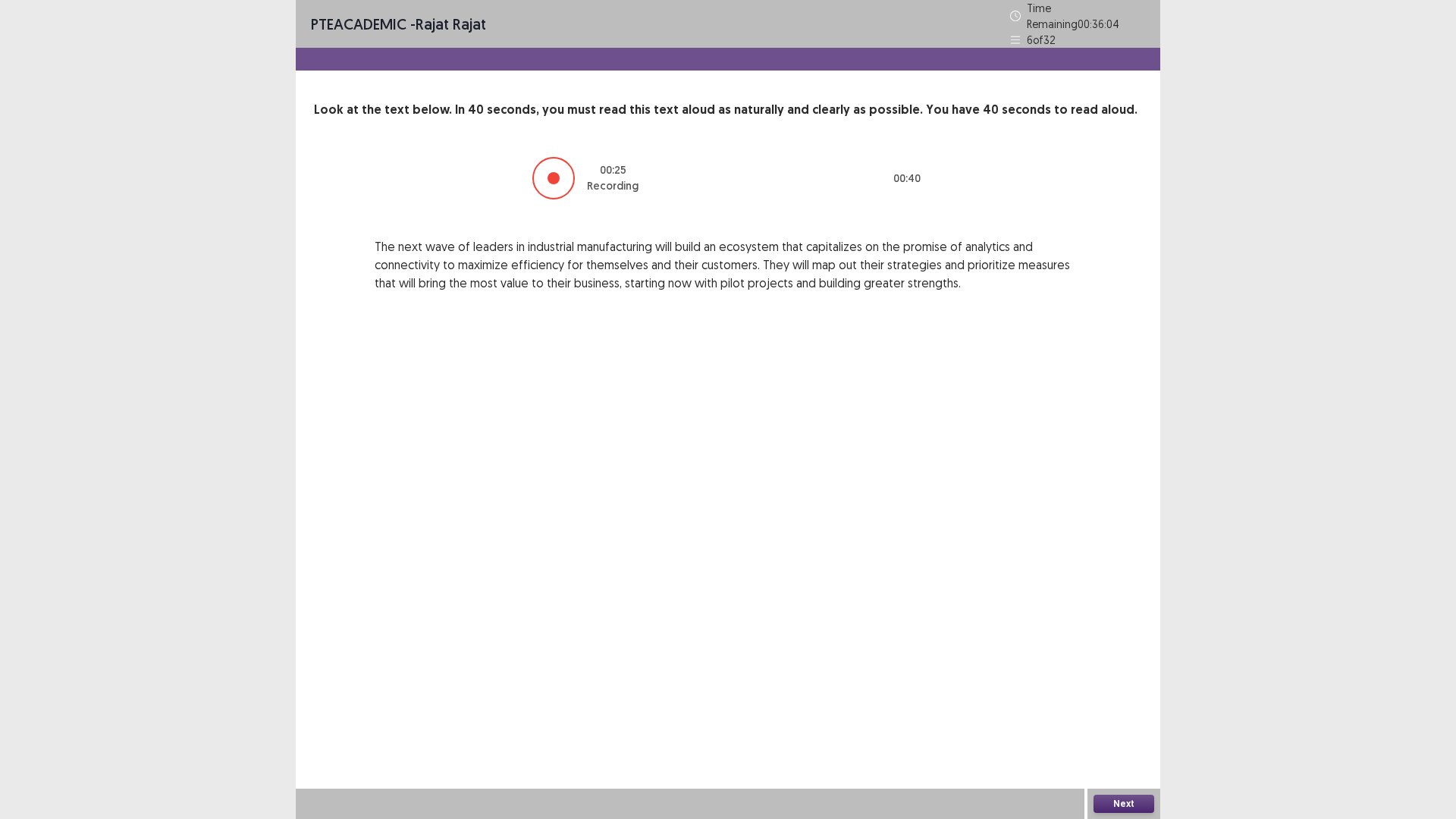
click at [1113, 722] on button "Next" at bounding box center [1124, 804] width 61 height 18
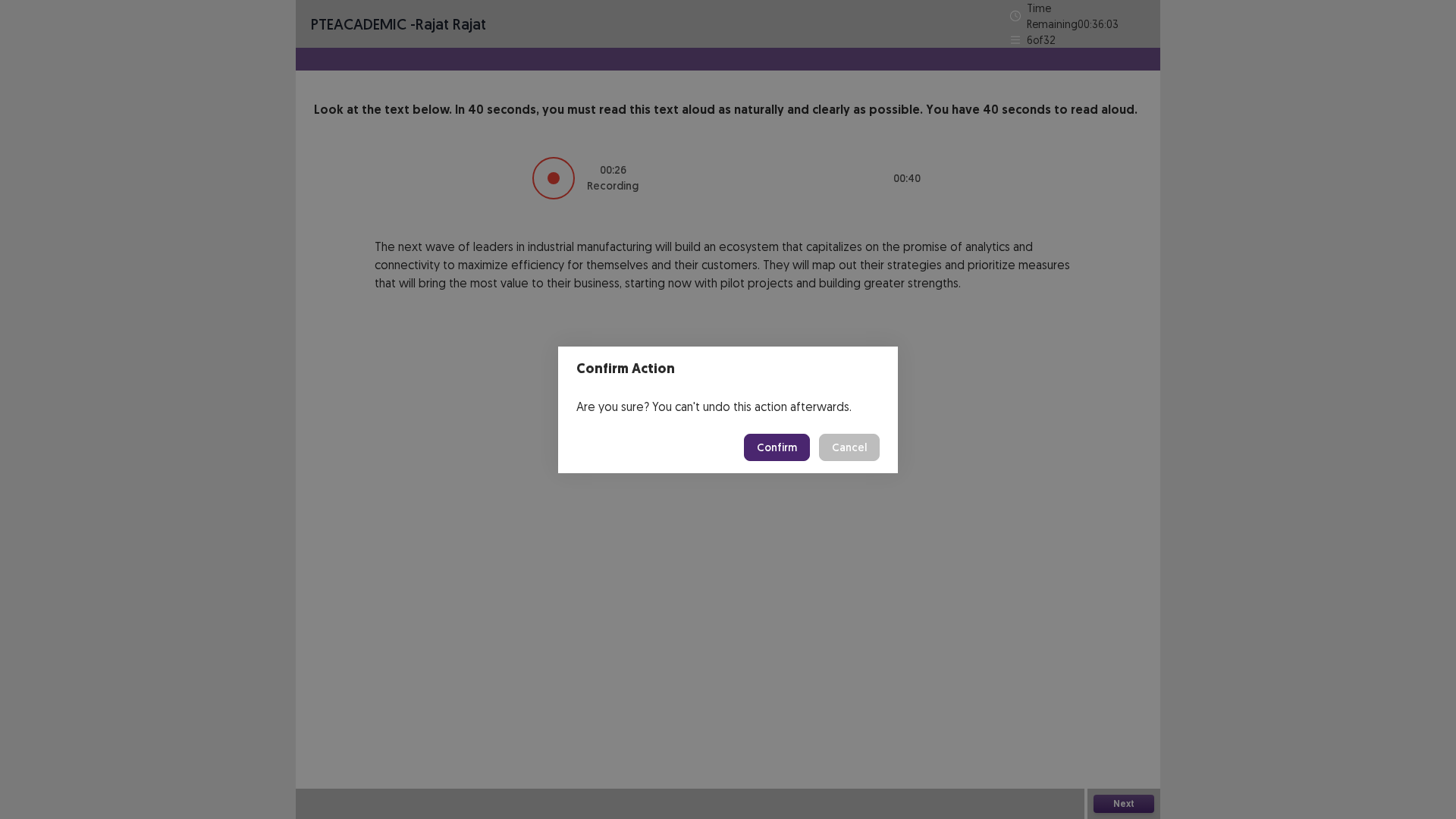
click at [774, 450] on button "Confirm" at bounding box center [777, 447] width 66 height 28
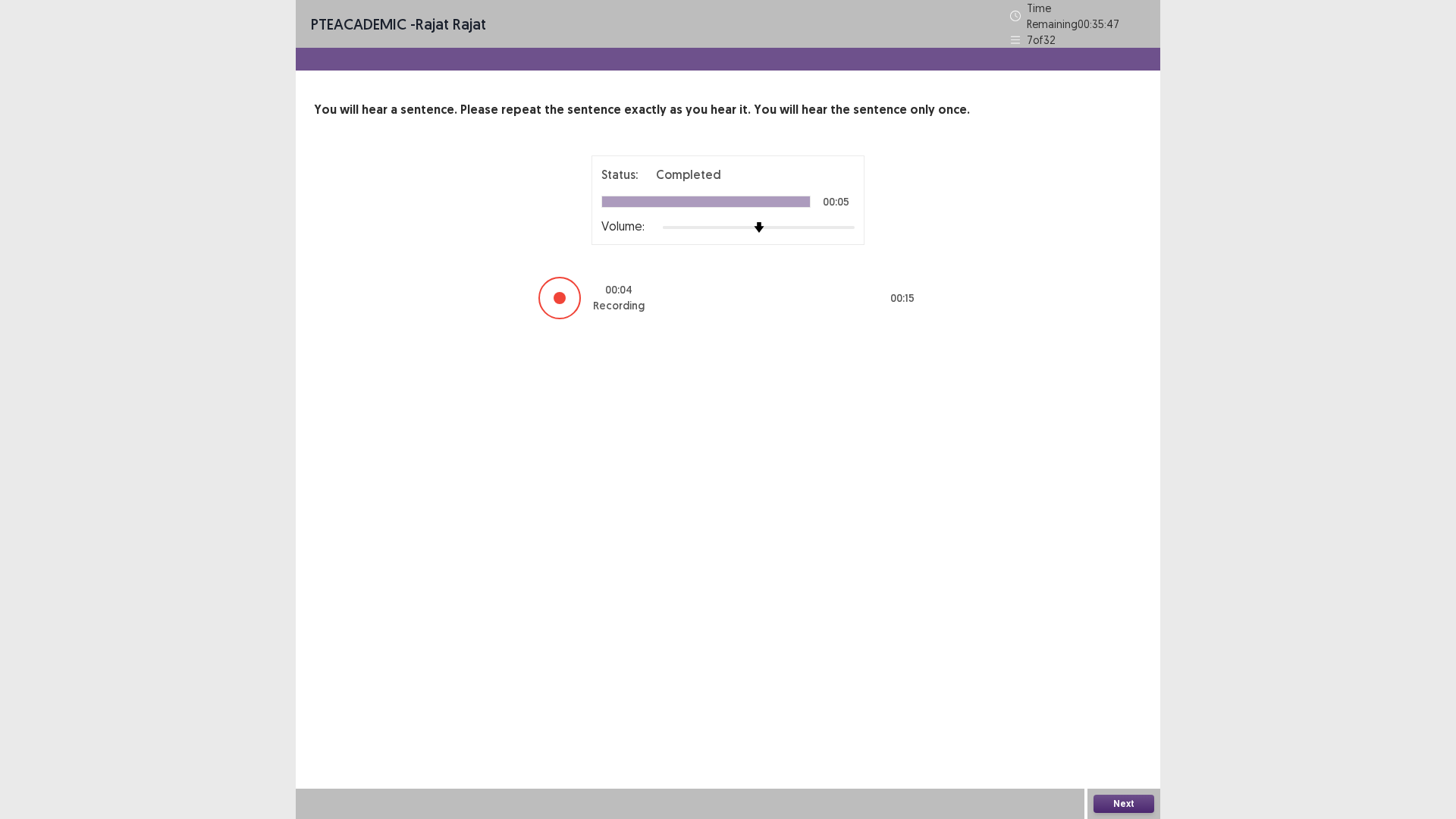
click at [1113, 722] on button "Next" at bounding box center [1124, 804] width 61 height 18
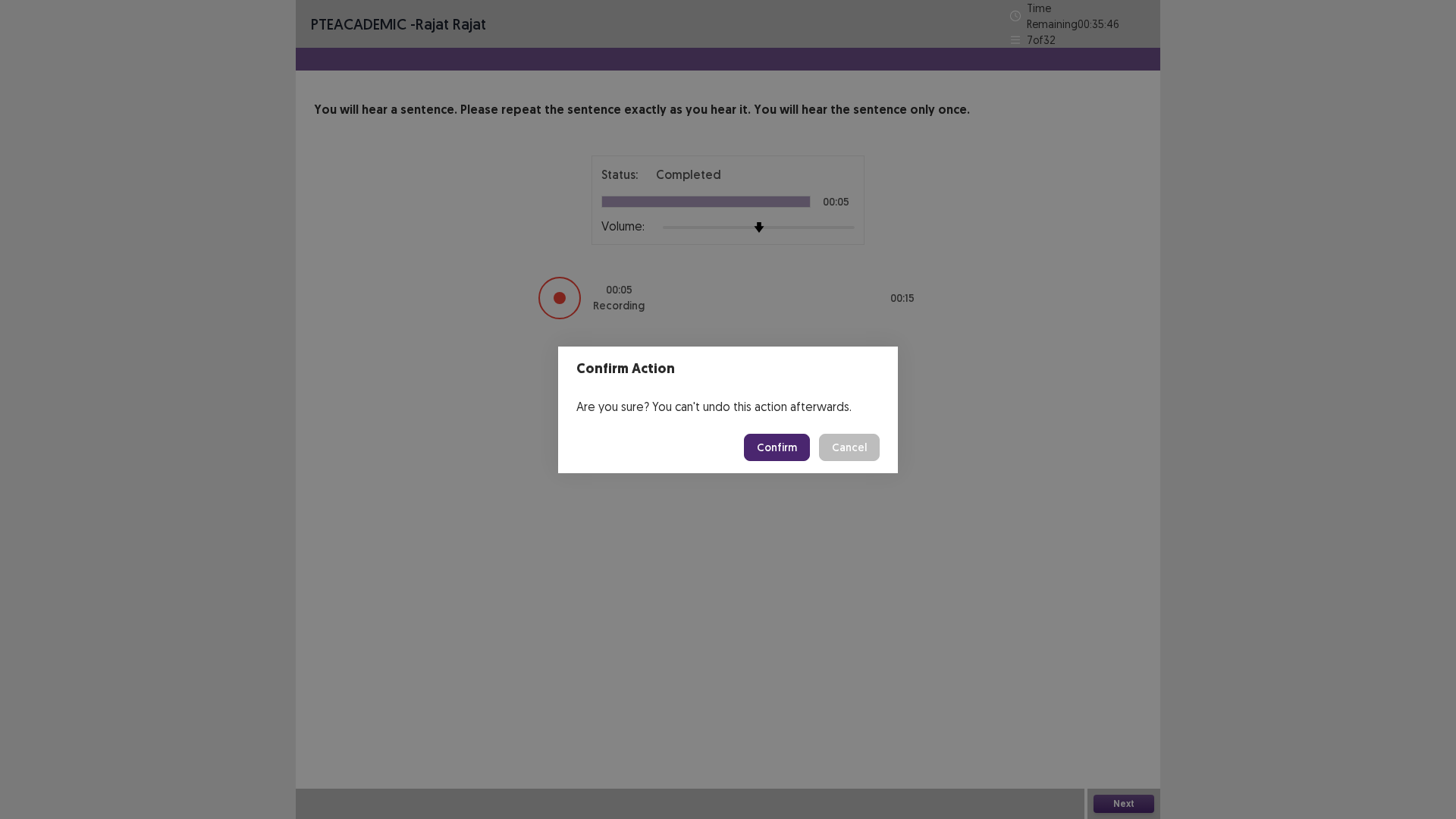
click at [805, 451] on button "Confirm" at bounding box center [777, 447] width 66 height 28
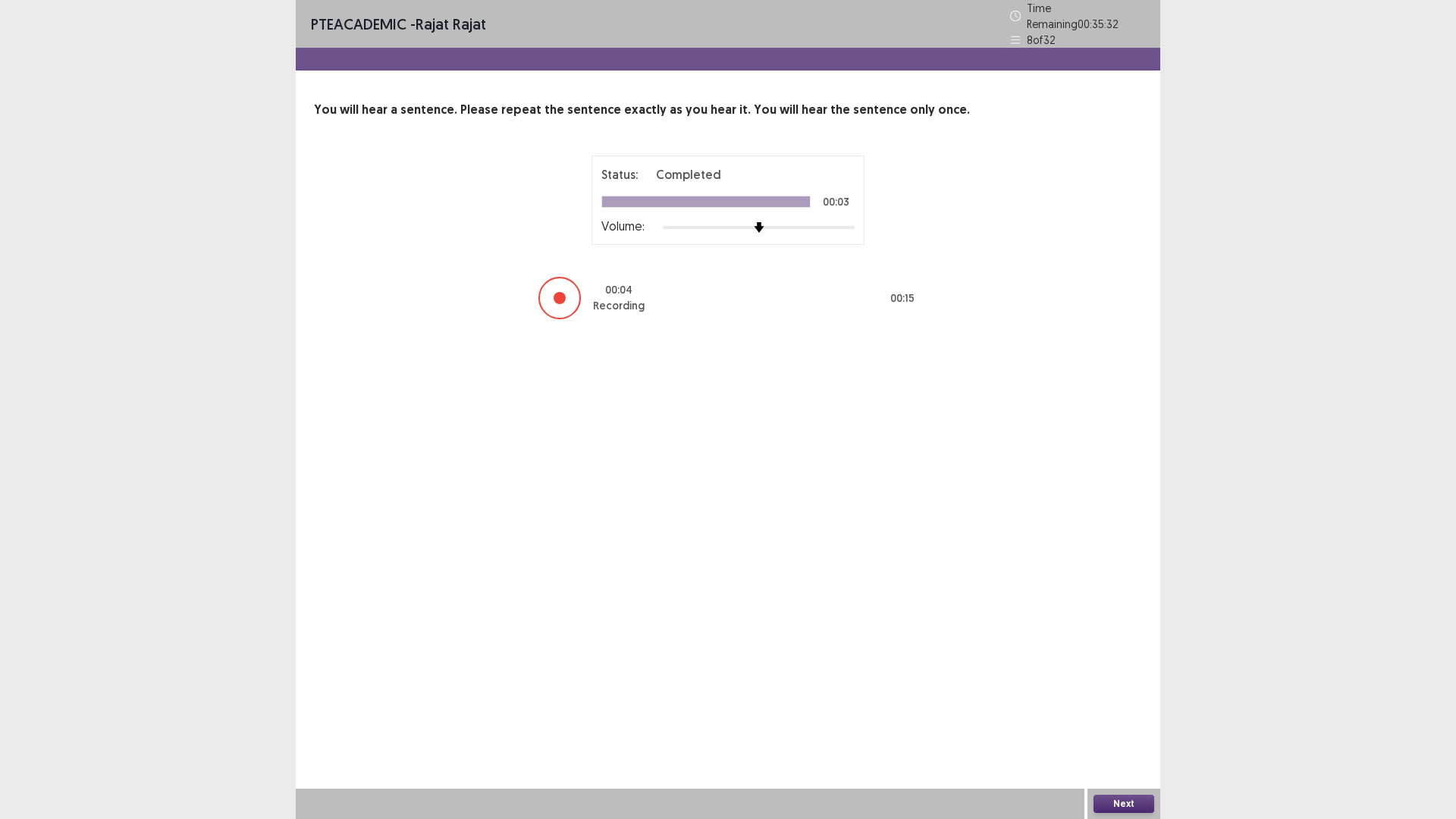
click at [1113, 722] on button "Next" at bounding box center [1124, 804] width 61 height 18
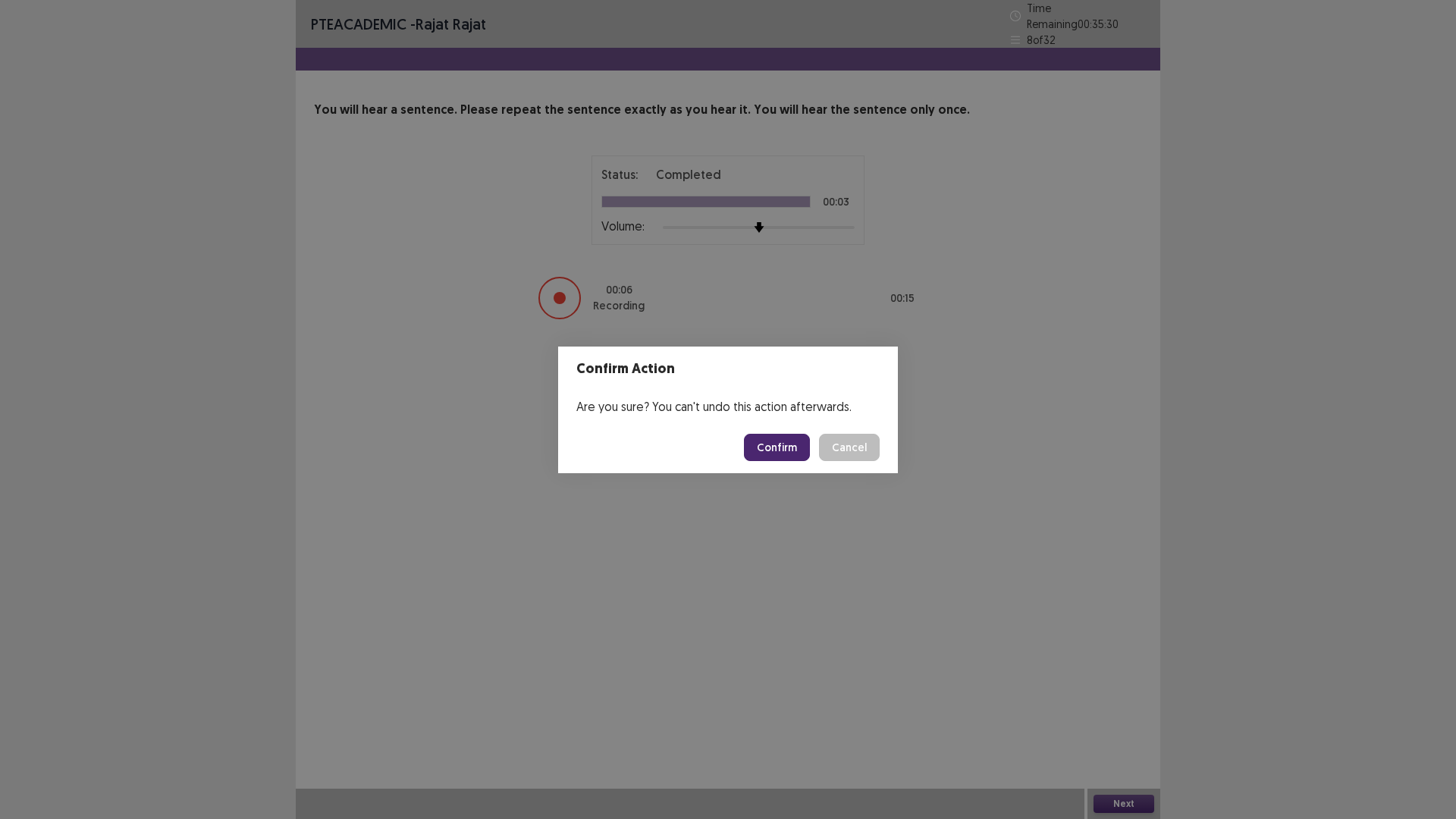
click at [791, 446] on button "Confirm" at bounding box center [777, 447] width 66 height 28
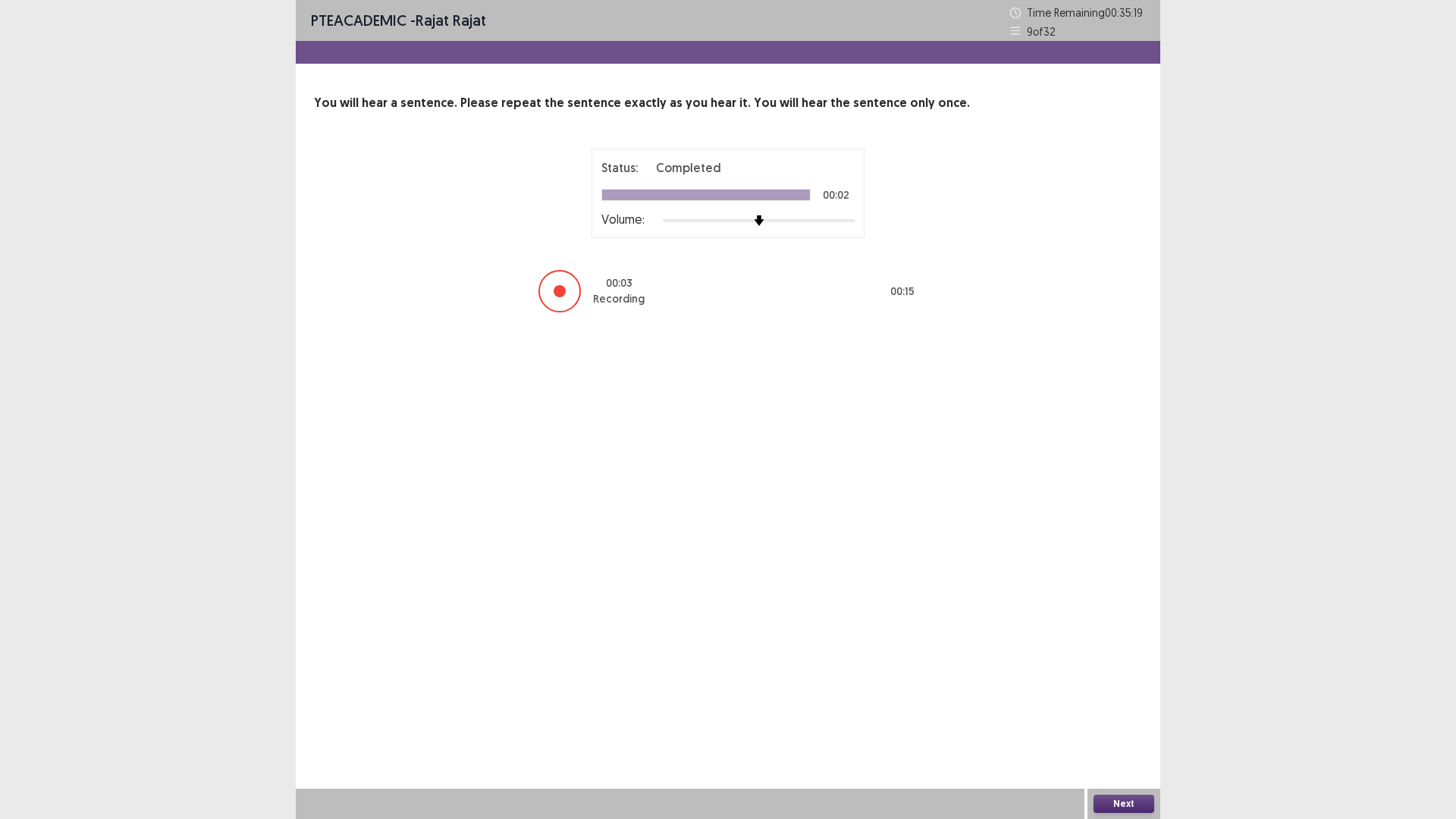
click at [1105, 722] on button "Next" at bounding box center [1124, 804] width 61 height 18
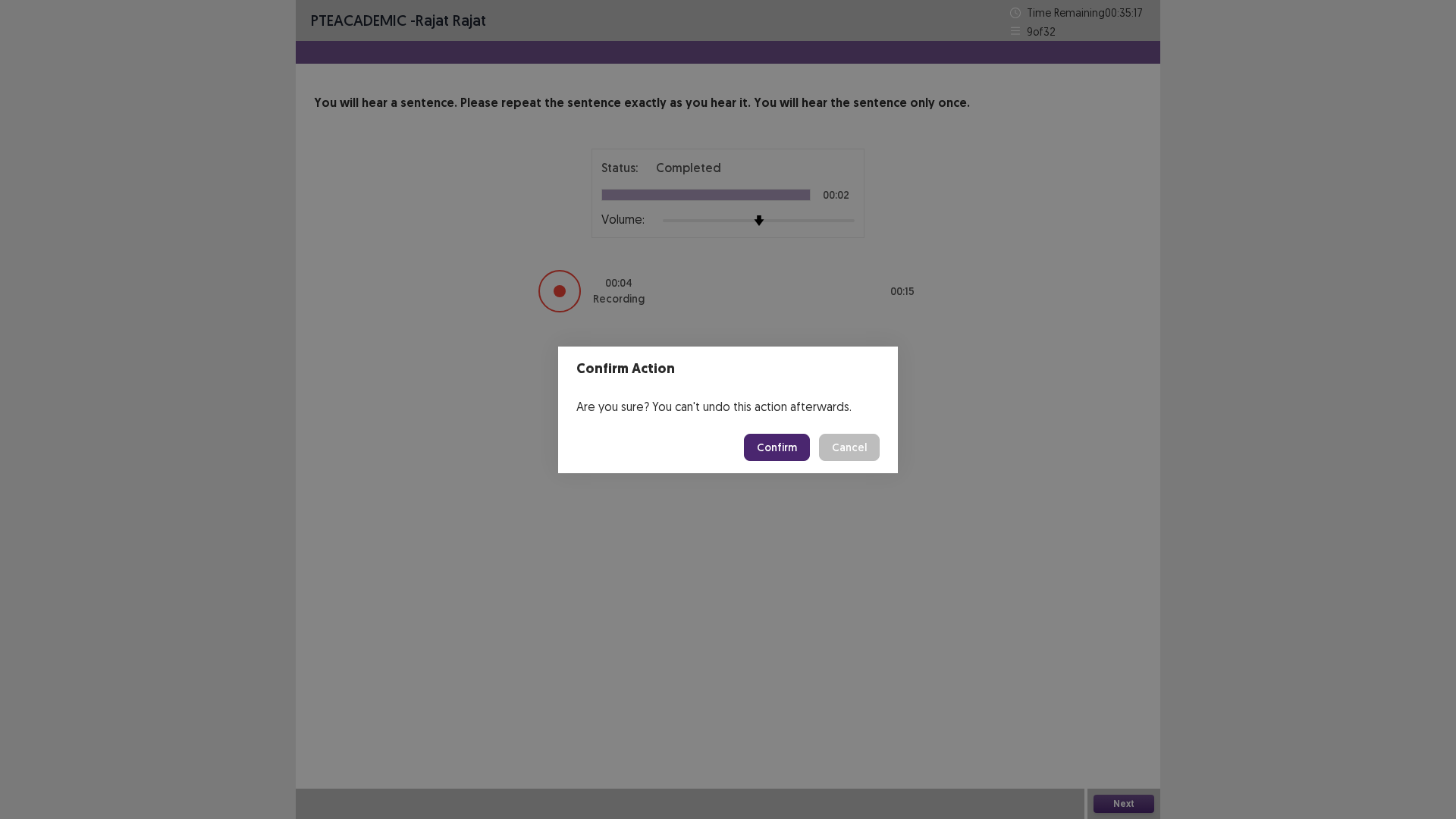
click at [796, 451] on button "Confirm" at bounding box center [777, 447] width 66 height 28
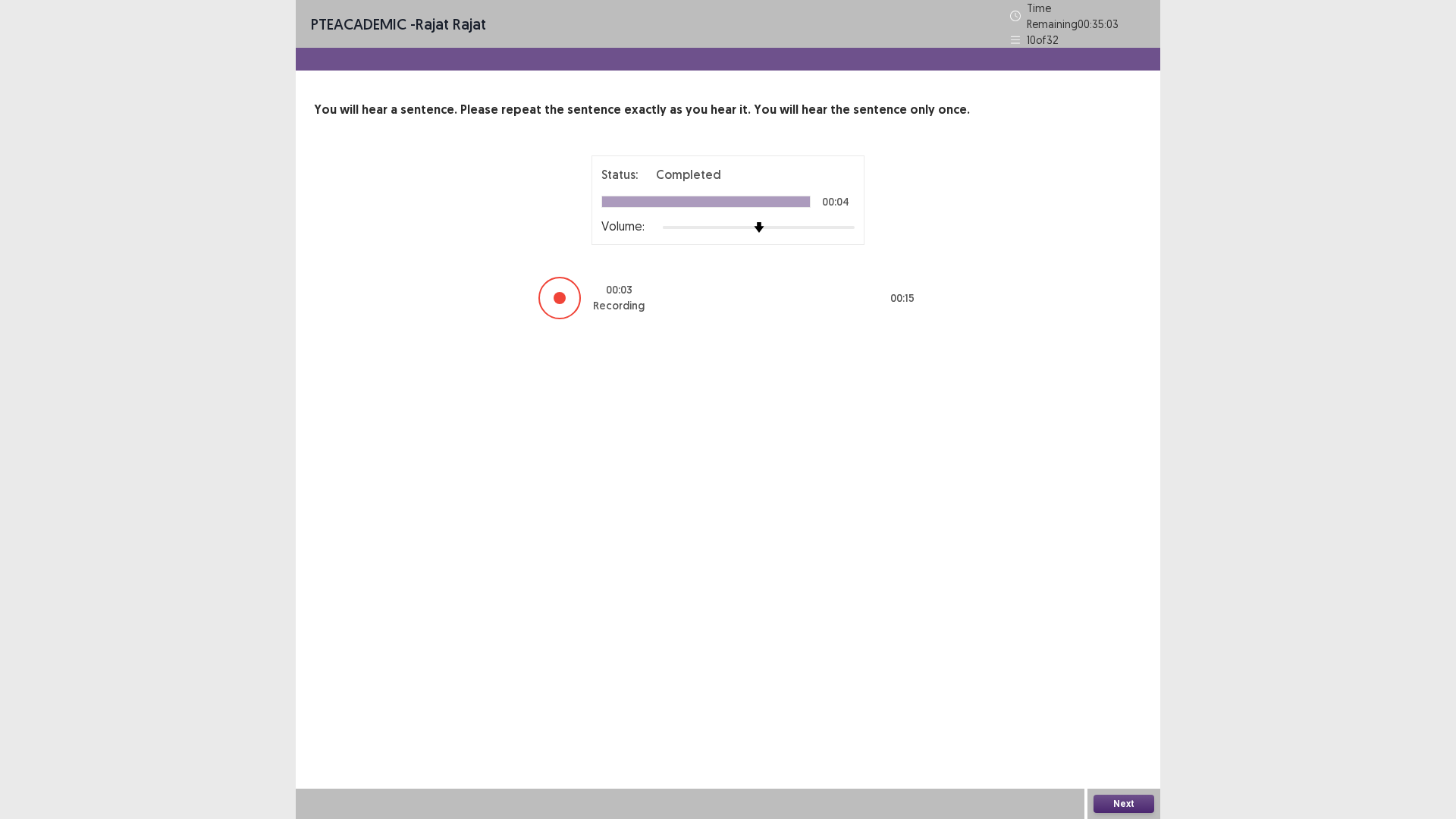
click at [1113, 722] on button "Next" at bounding box center [1124, 804] width 61 height 18
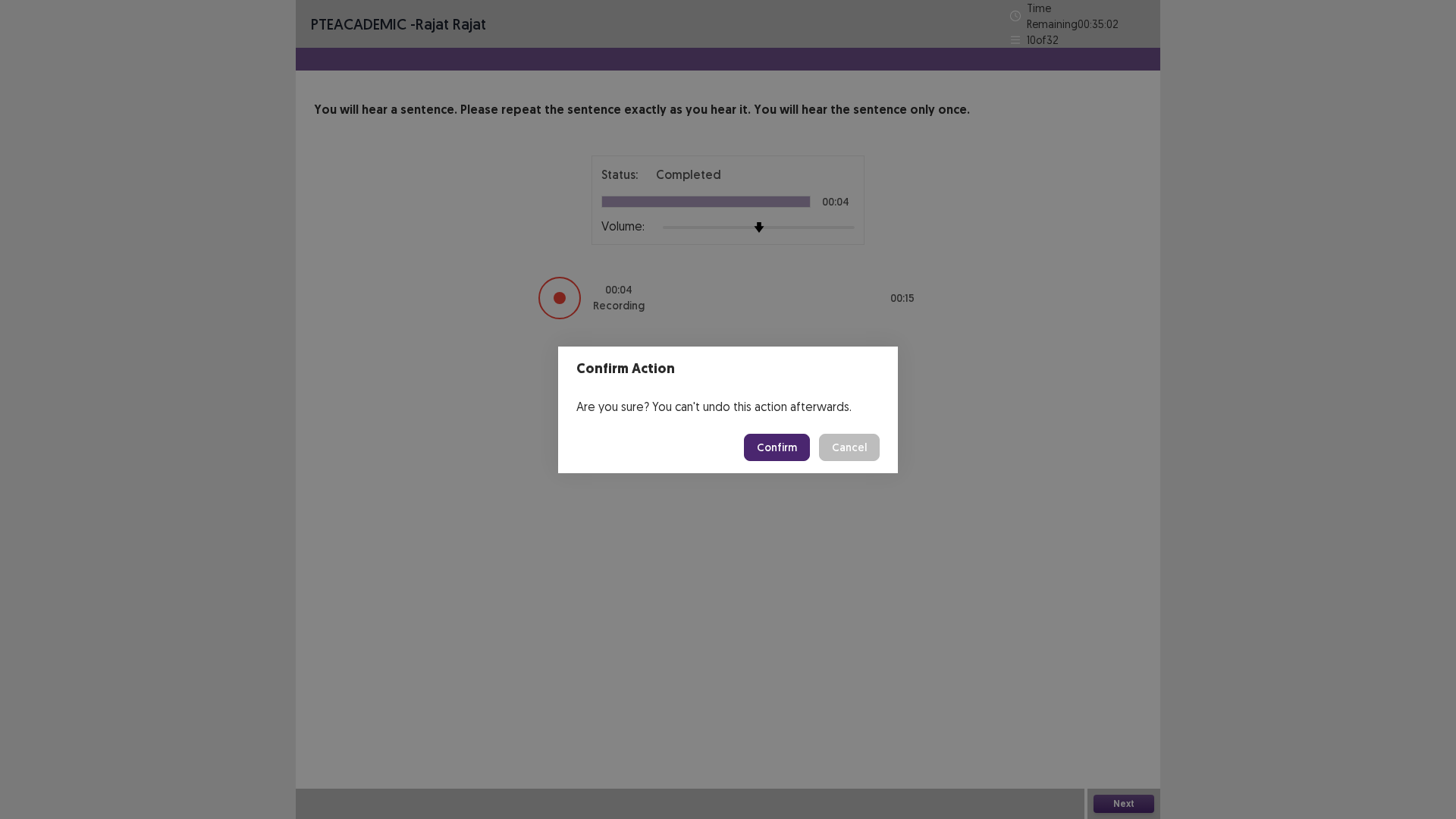
click at [787, 450] on button "Confirm" at bounding box center [777, 447] width 66 height 28
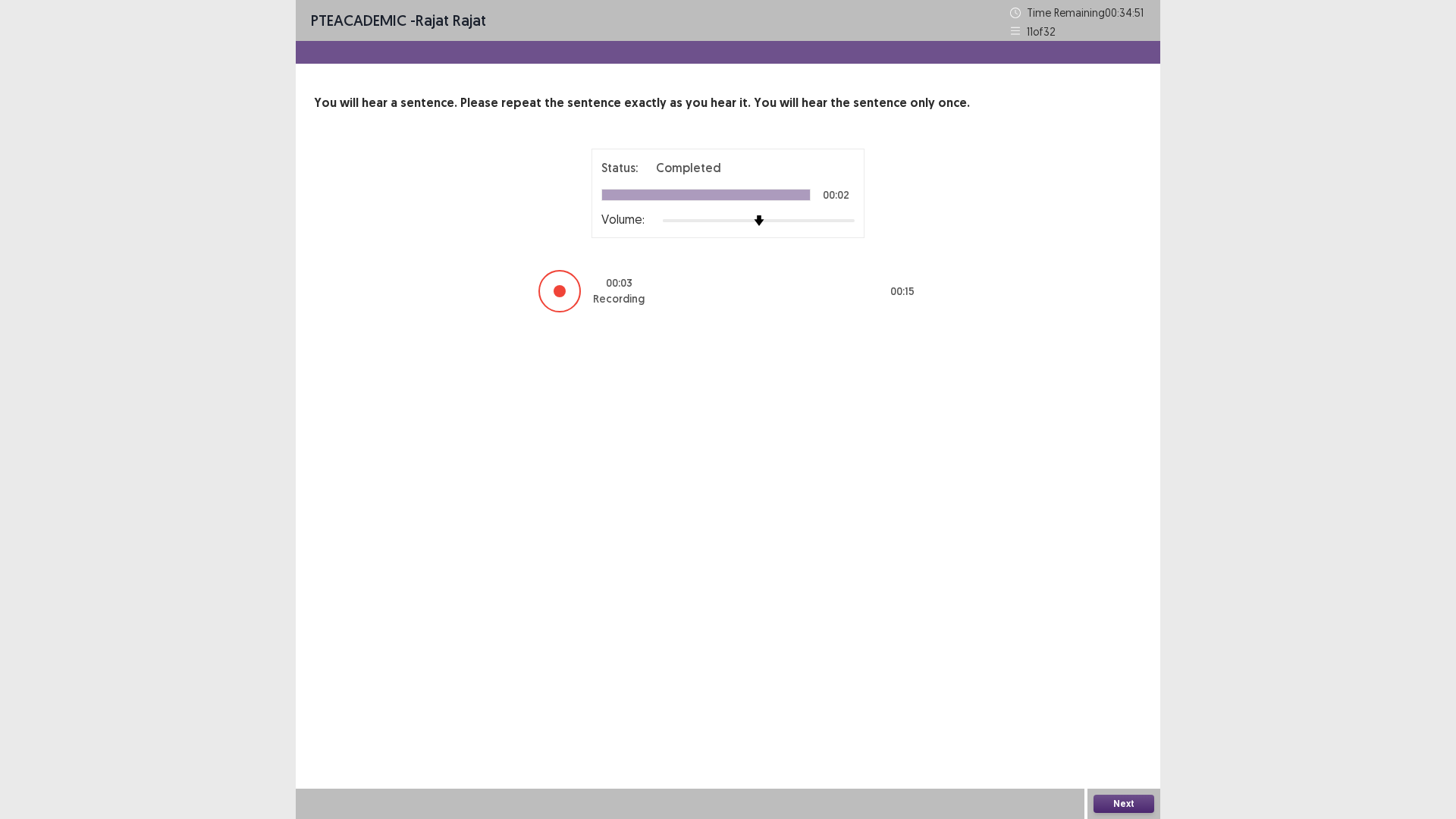
click at [1135, 722] on button "Next" at bounding box center [1124, 804] width 61 height 18
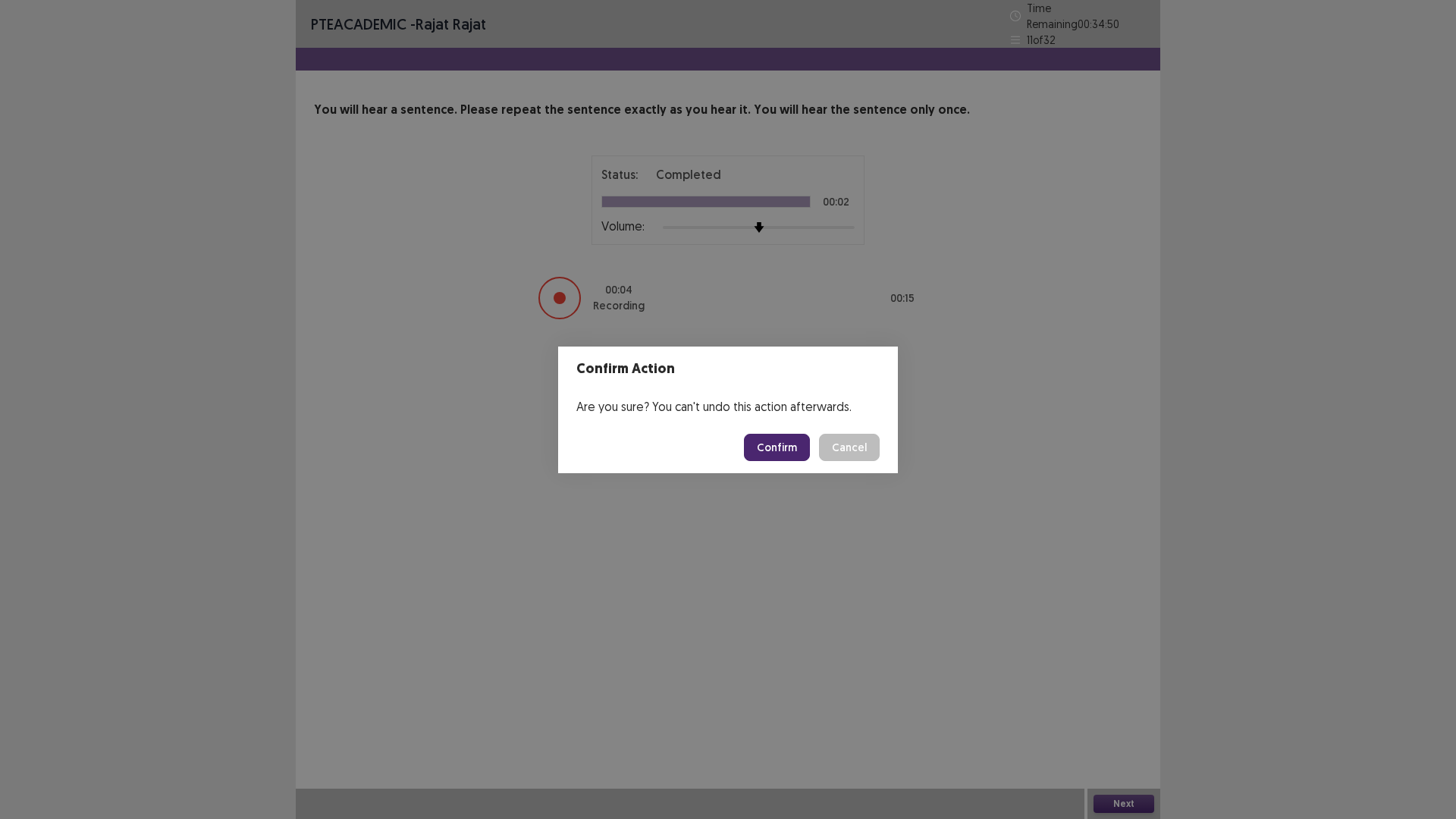
click at [803, 439] on button "Confirm" at bounding box center [777, 447] width 66 height 28
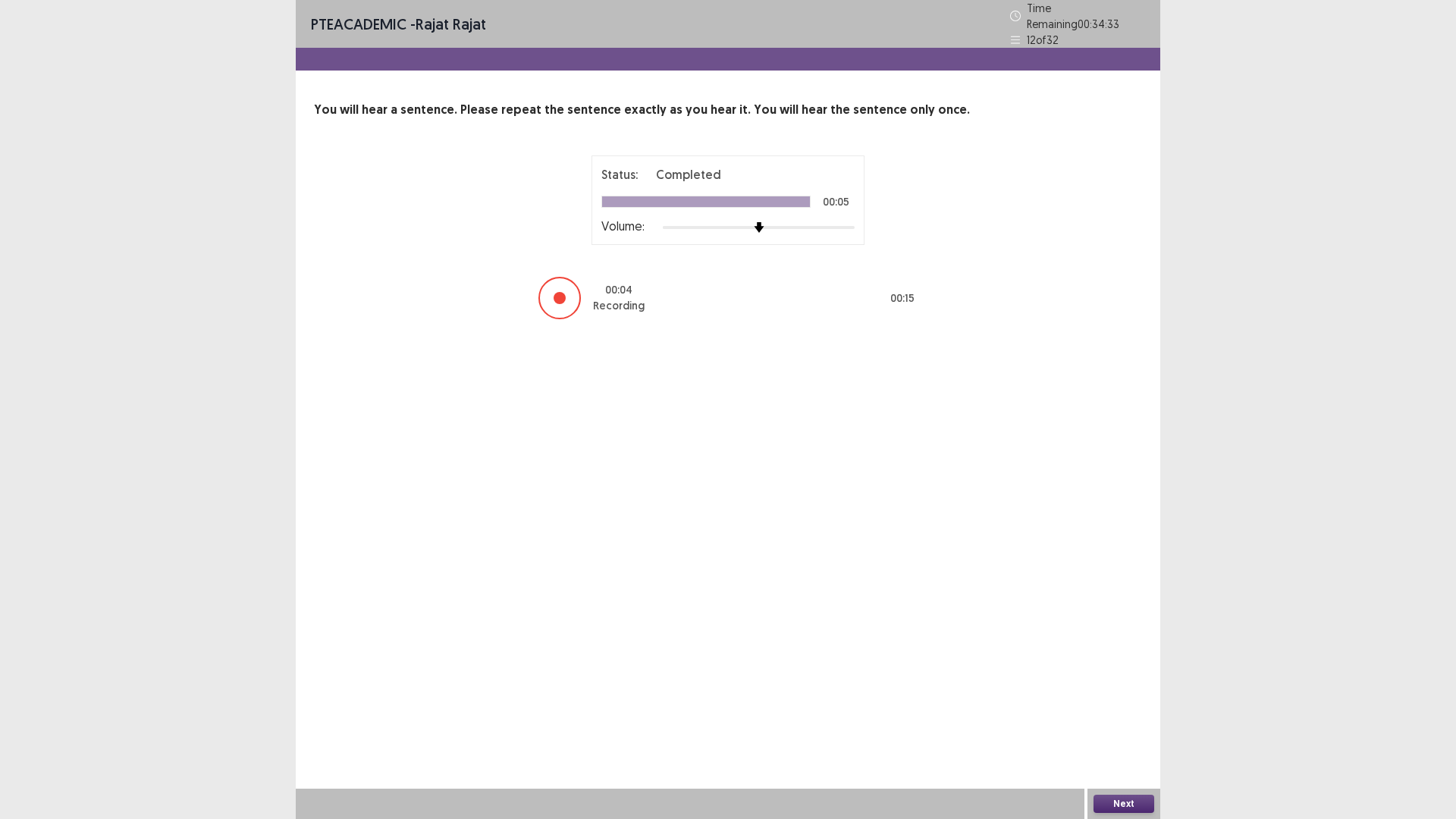
click at [1112, 722] on button "Next" at bounding box center [1124, 804] width 61 height 18
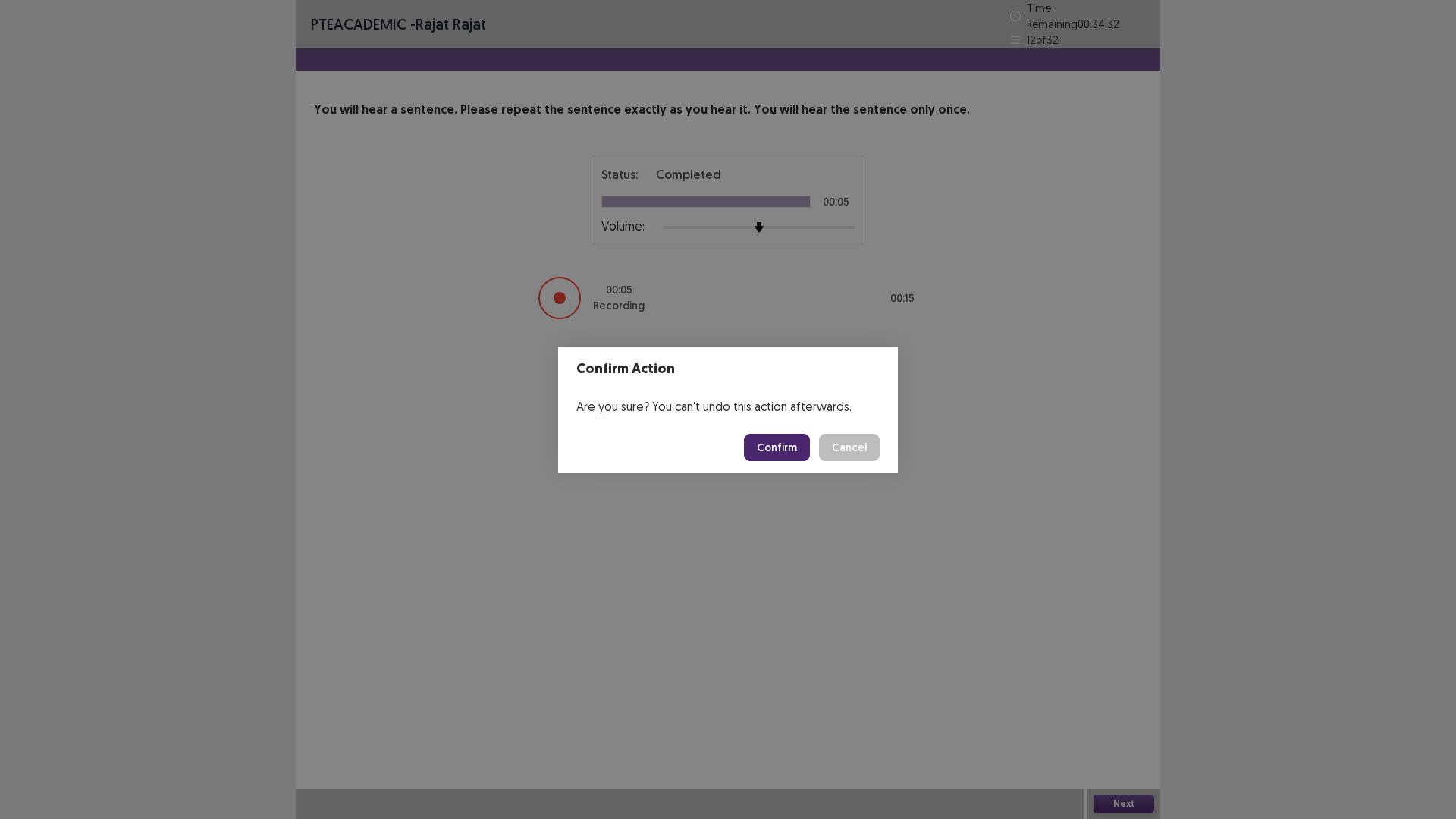
click at [786, 445] on button "Confirm" at bounding box center [777, 447] width 66 height 28
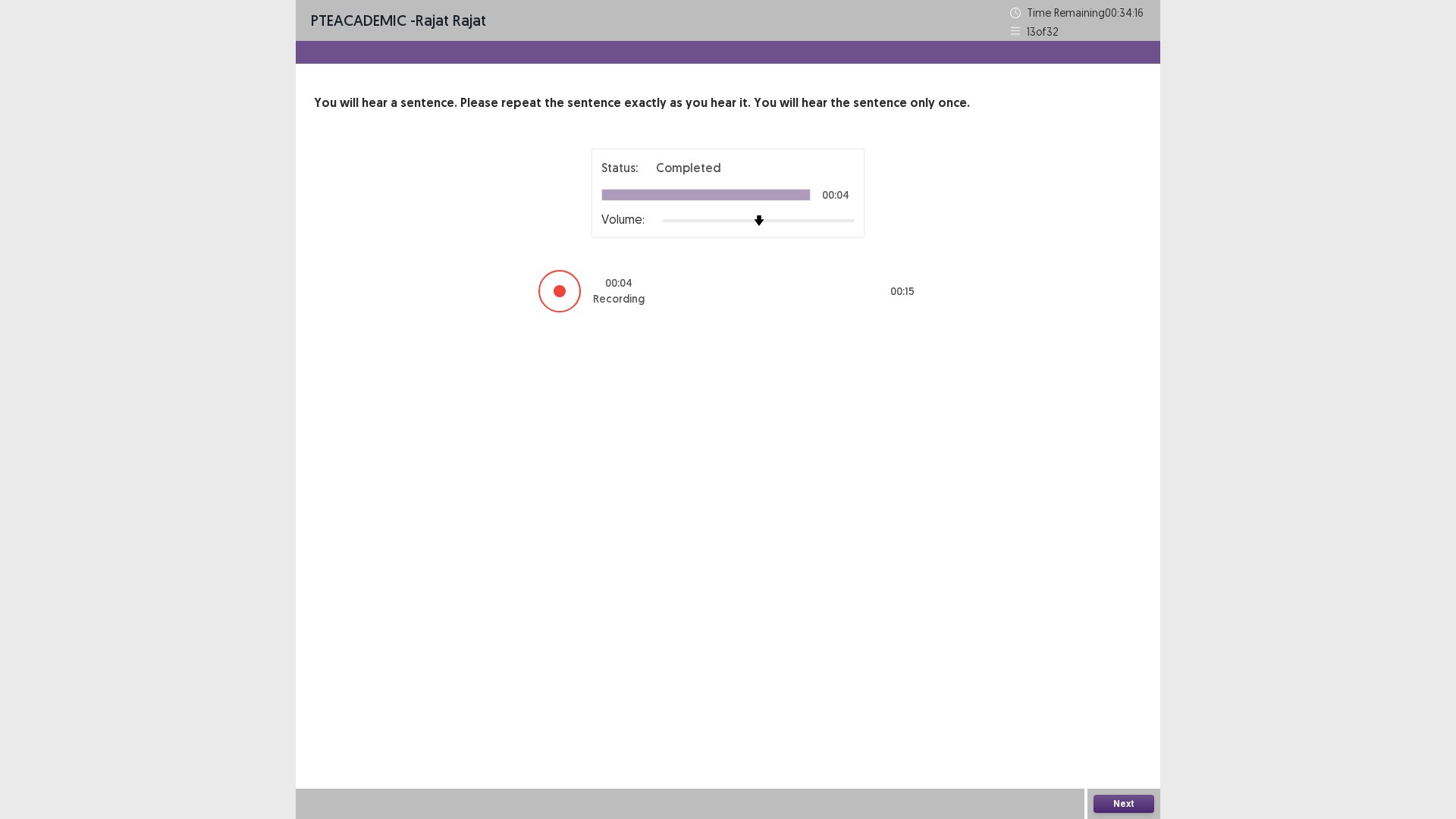
click at [1119, 722] on button "Next" at bounding box center [1124, 804] width 61 height 18
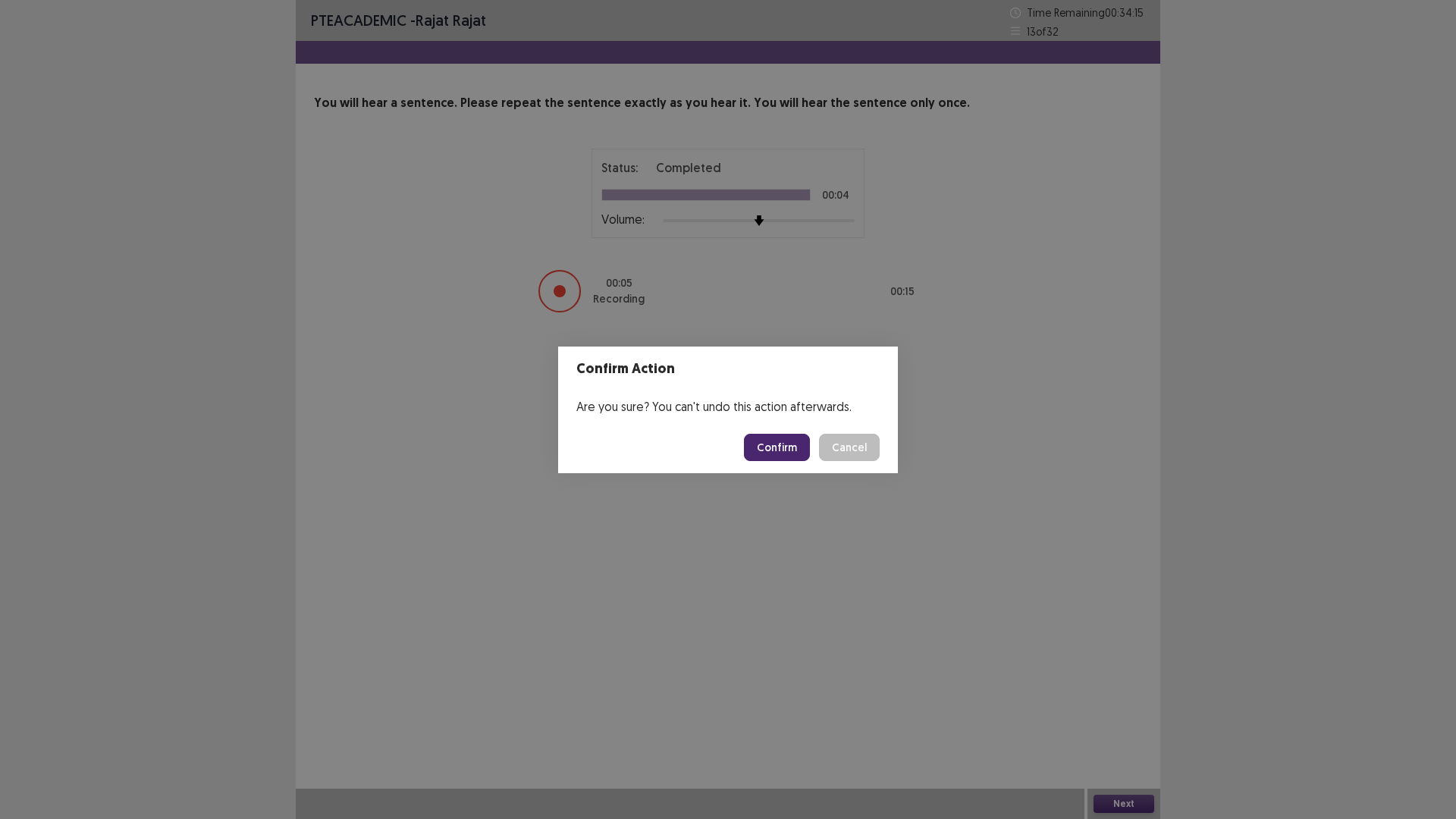
click at [784, 450] on button "Confirm" at bounding box center [777, 447] width 66 height 28
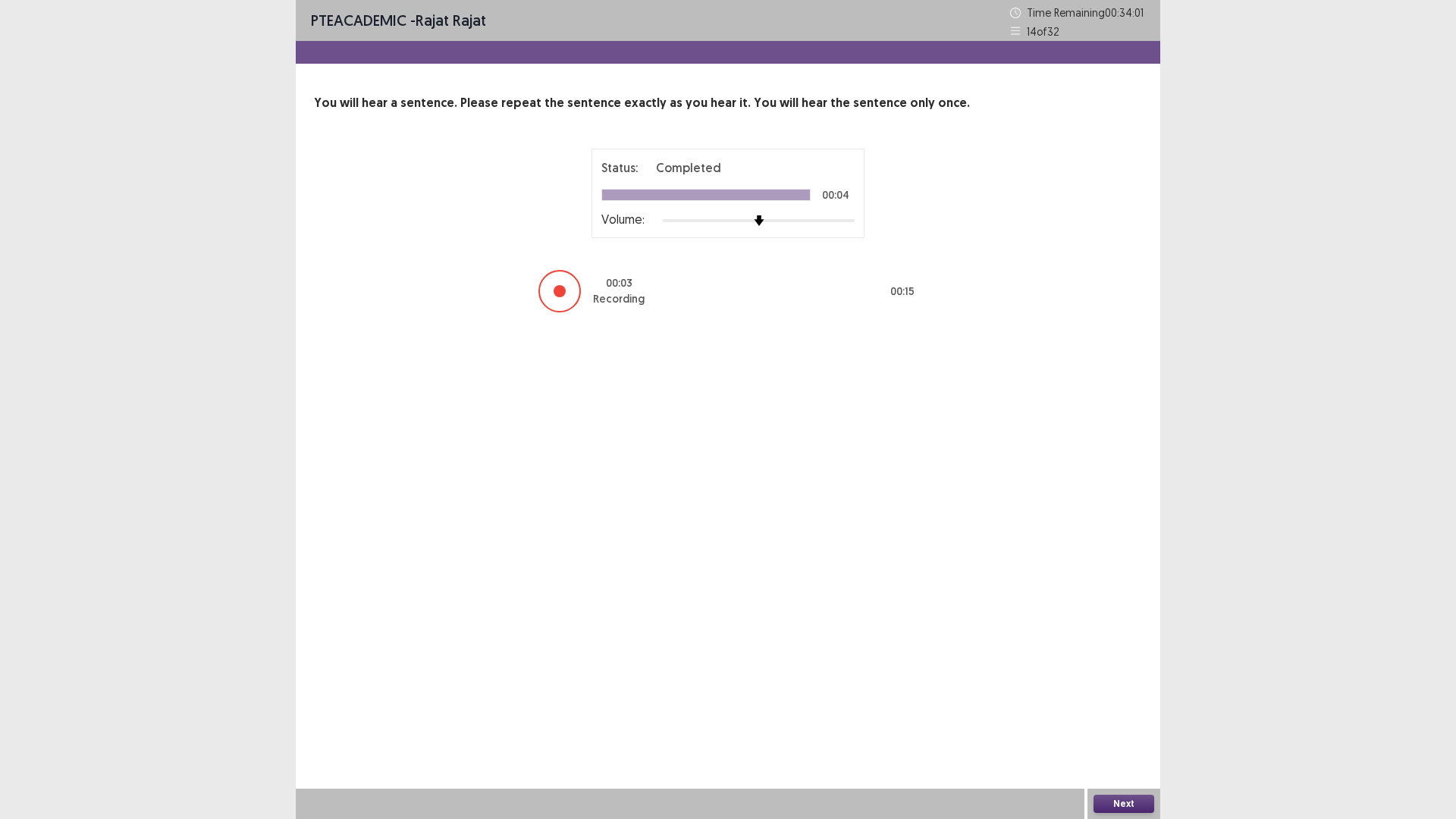
click at [1113, 722] on button "Next" at bounding box center [1124, 804] width 61 height 18
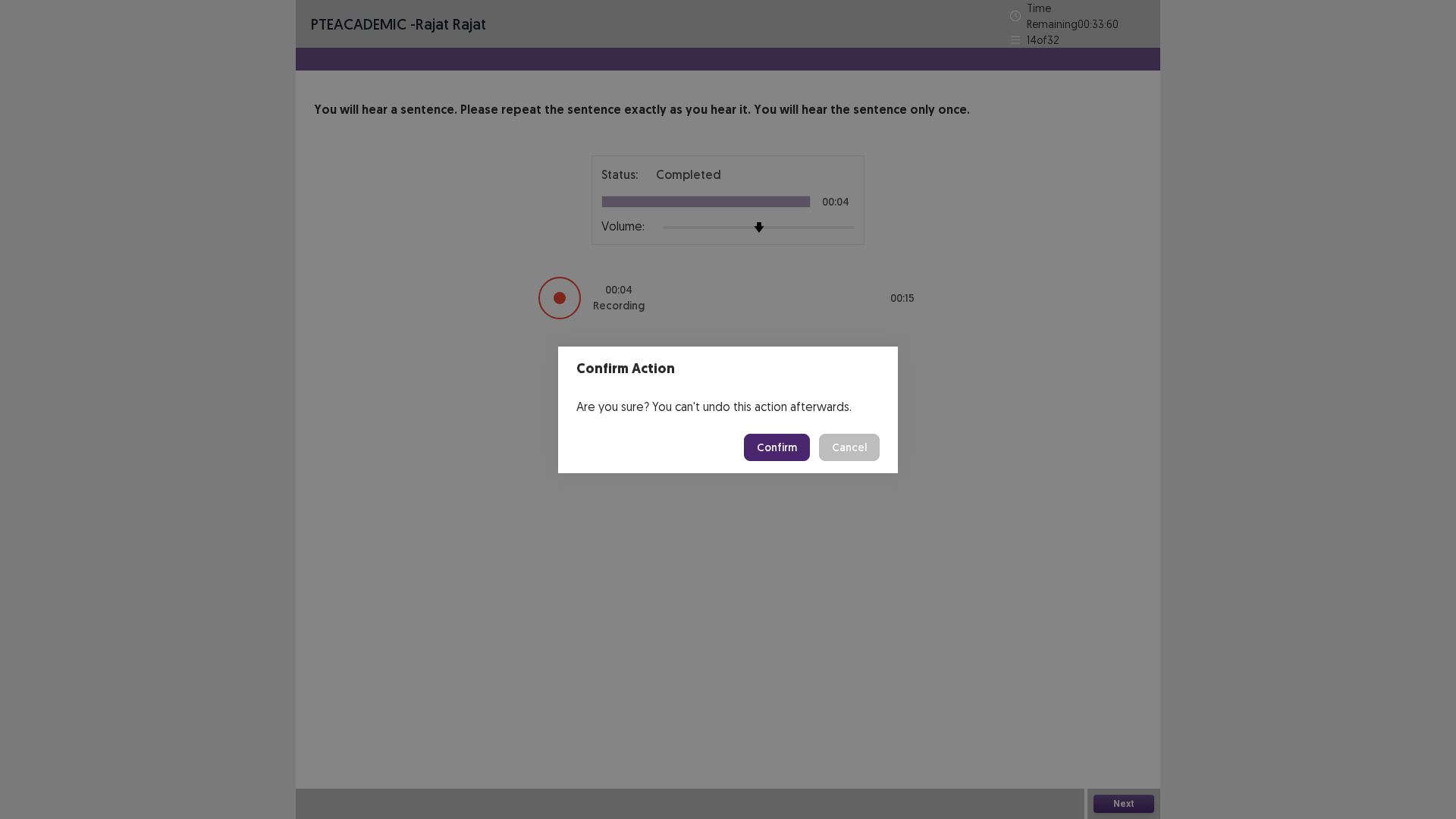
click at [777, 446] on button "Confirm" at bounding box center [777, 447] width 66 height 28
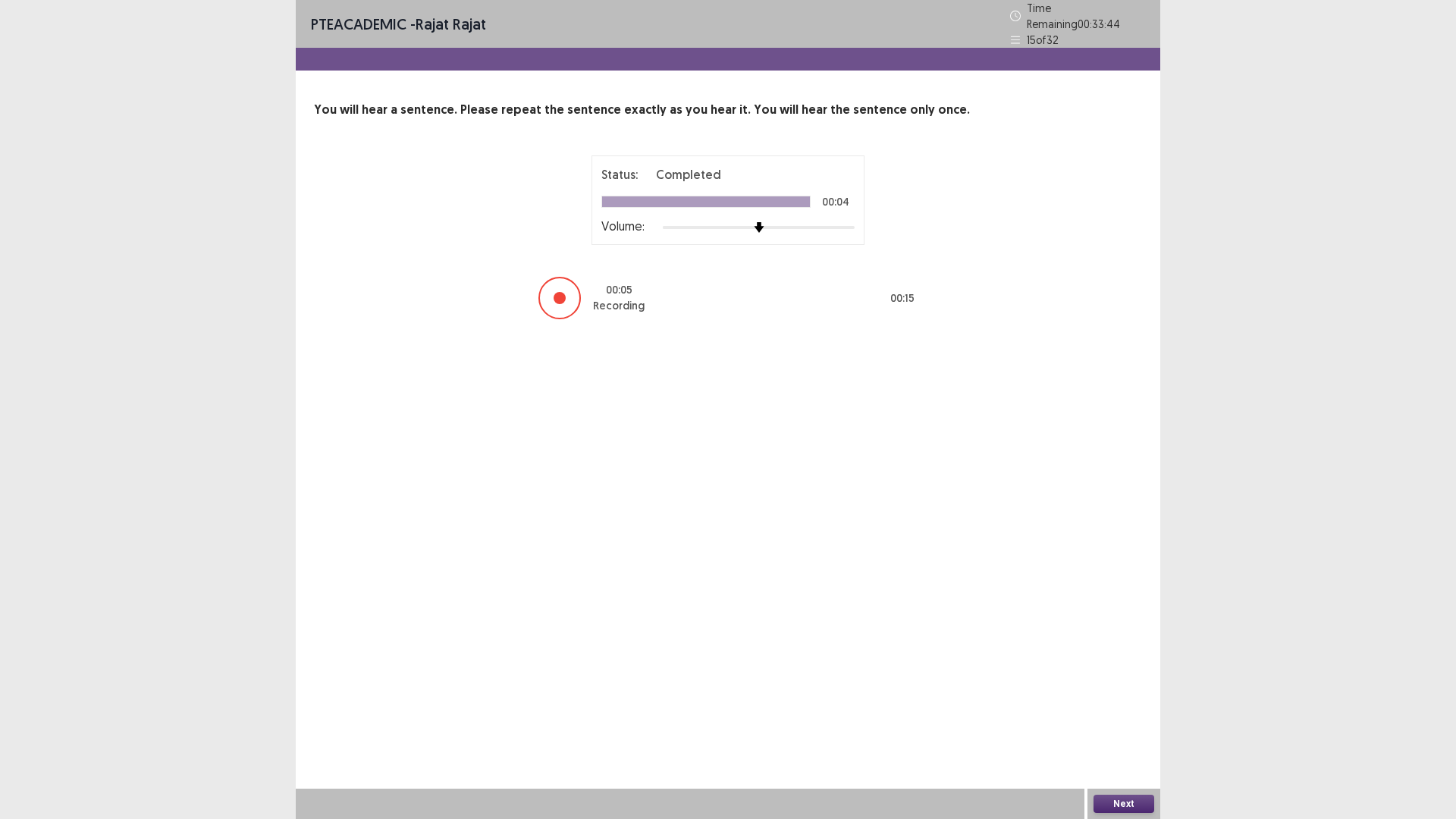
click at [1111, 722] on button "Next" at bounding box center [1124, 804] width 61 height 18
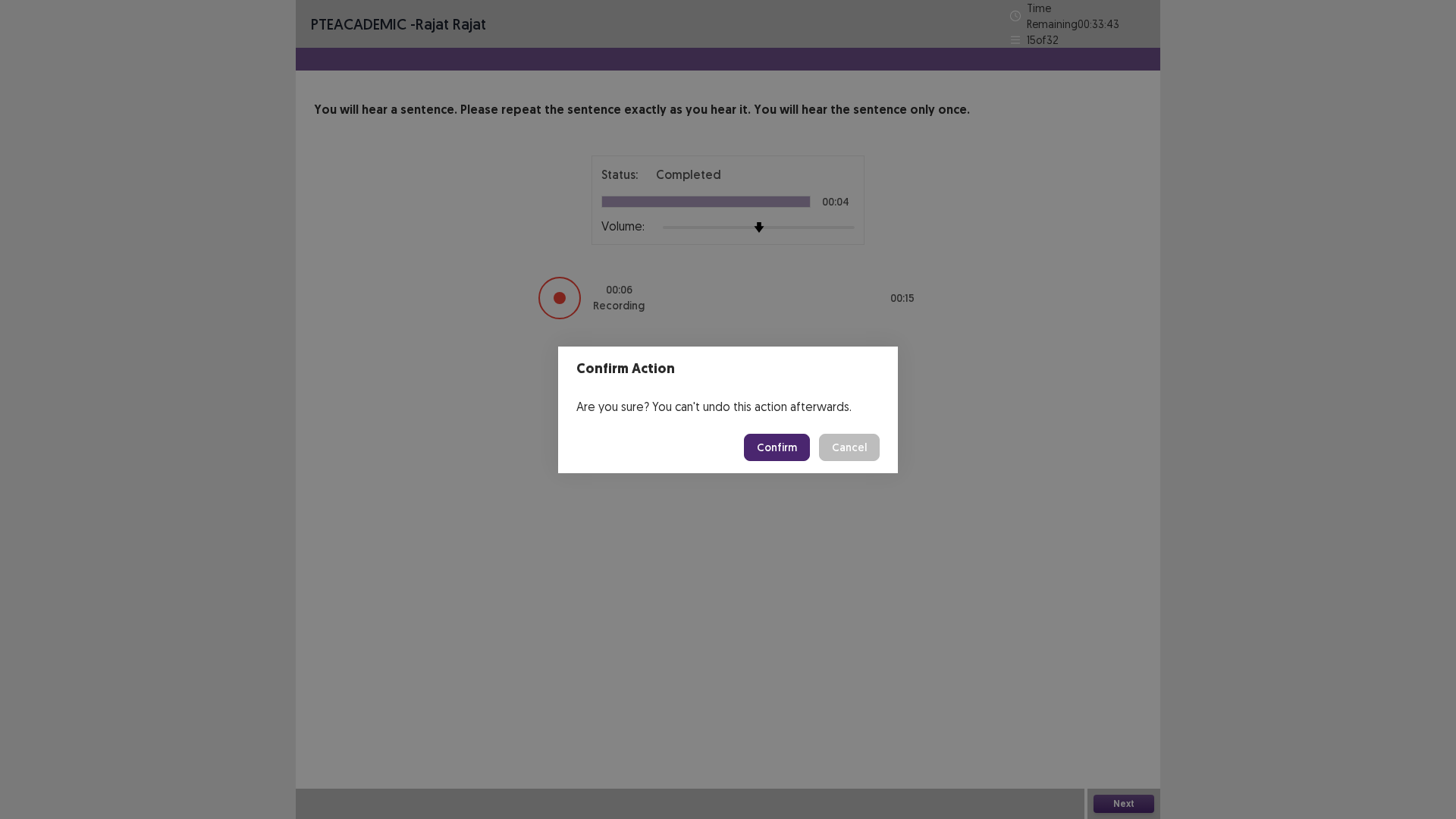
click at [792, 449] on button "Confirm" at bounding box center [777, 447] width 66 height 28
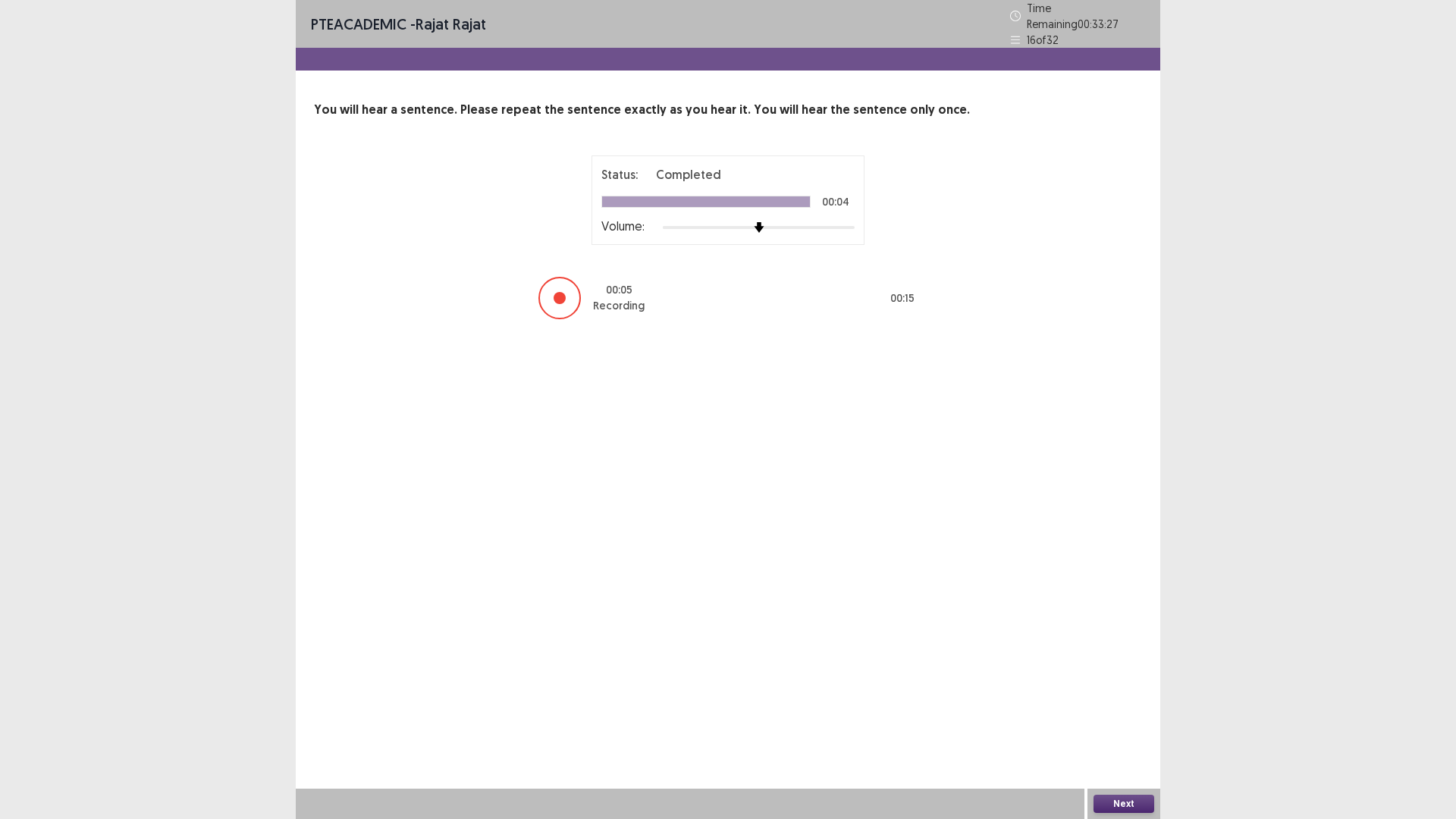
click at [1122, 722] on button "Next" at bounding box center [1124, 804] width 61 height 18
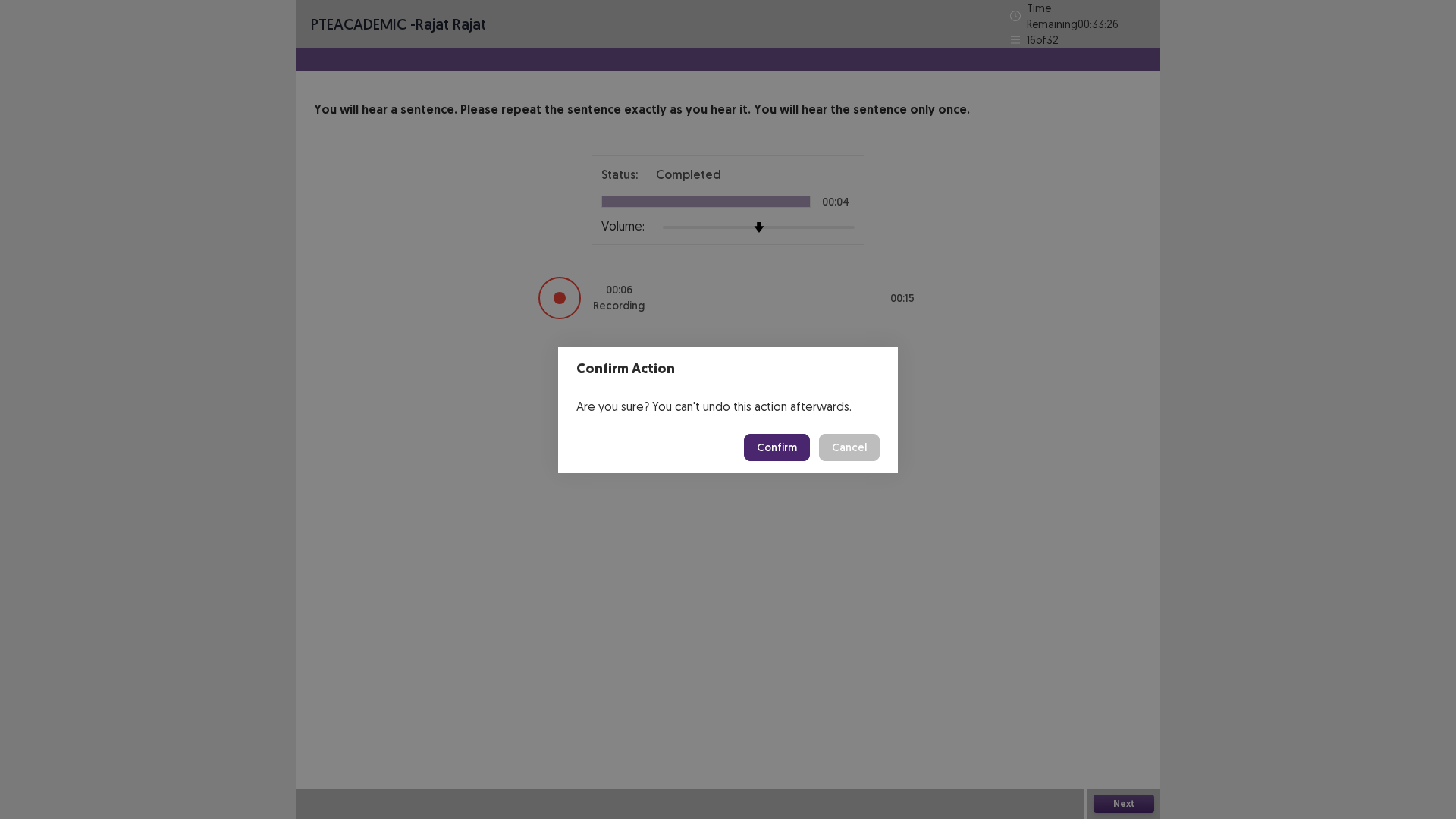
click at [770, 451] on button "Confirm" at bounding box center [777, 447] width 66 height 28
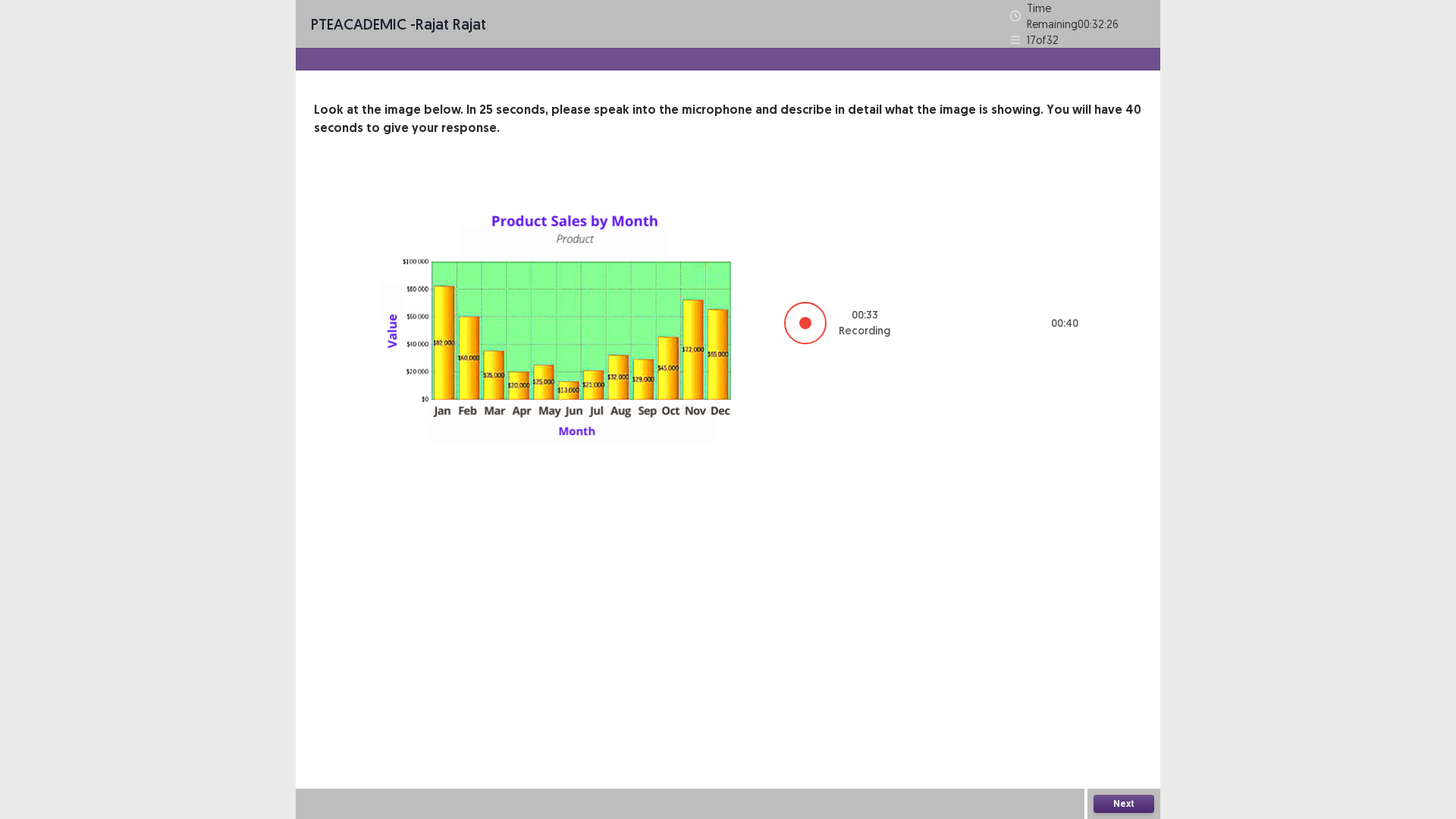
click at [1119, 722] on div "Next" at bounding box center [1124, 803] width 73 height 30
click at [1119, 722] on button "Next" at bounding box center [1124, 804] width 61 height 18
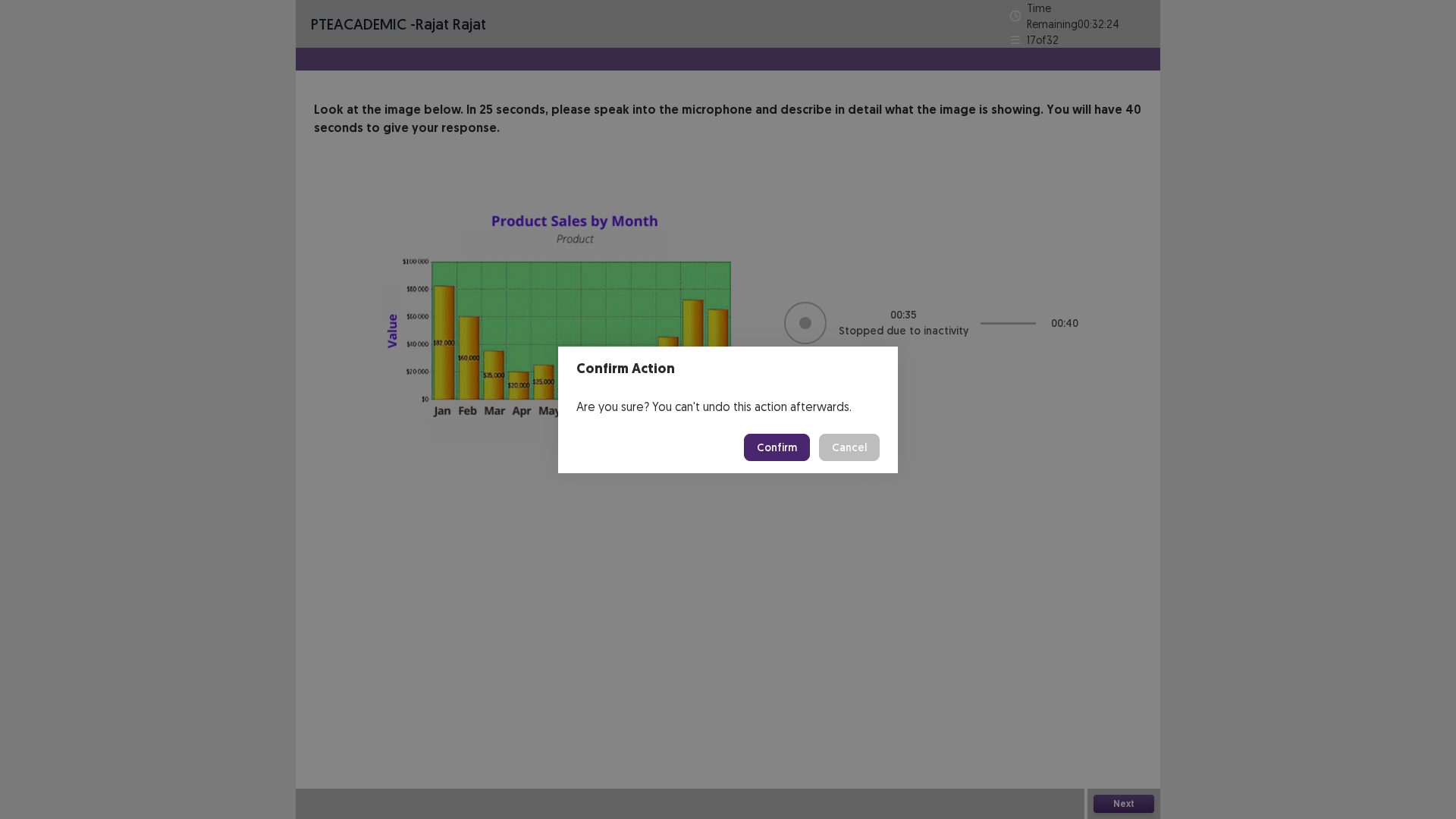
click at [792, 453] on button "Confirm" at bounding box center [777, 447] width 66 height 28
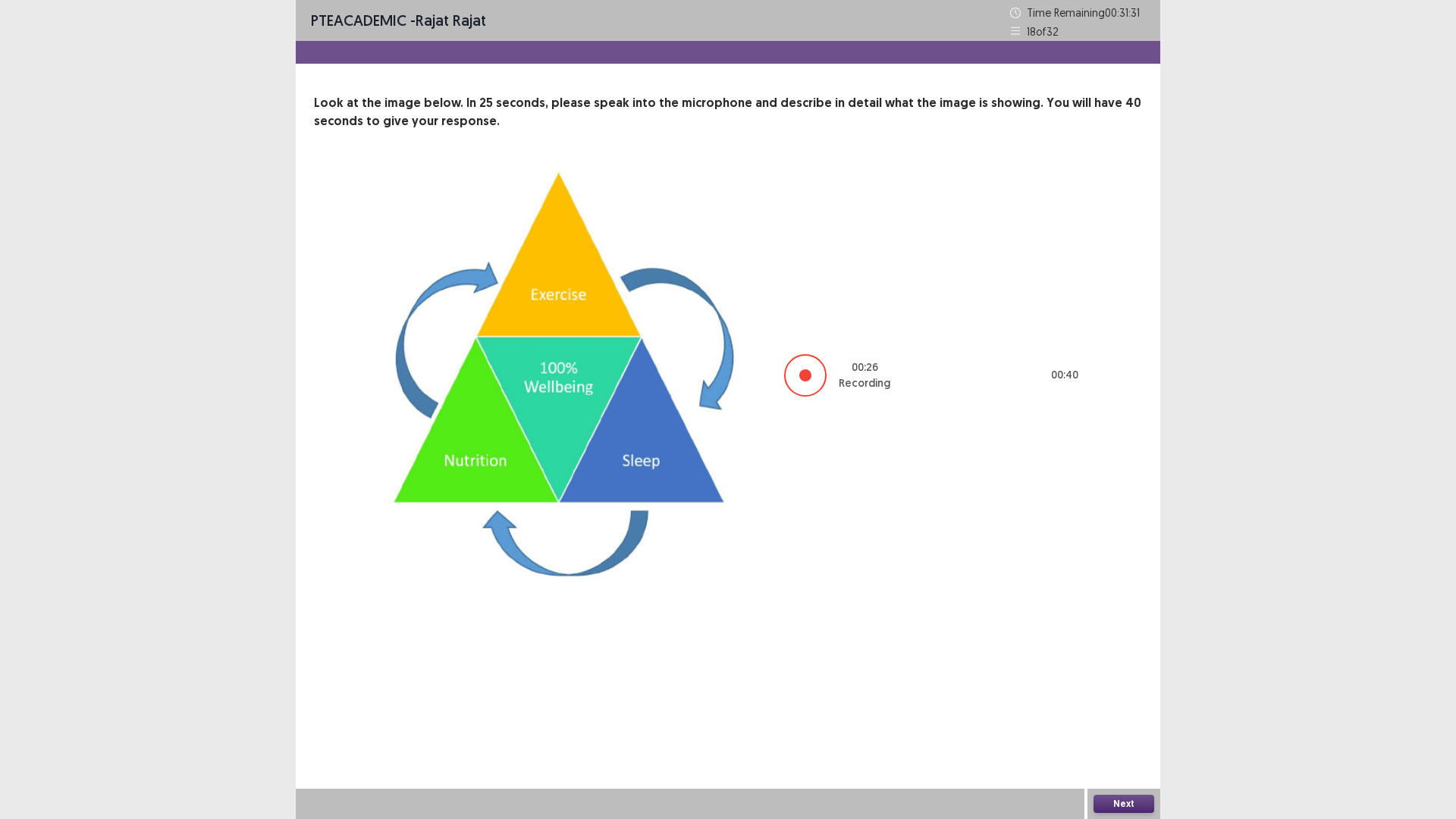
click at [1115, 722] on button "Next" at bounding box center [1124, 804] width 61 height 18
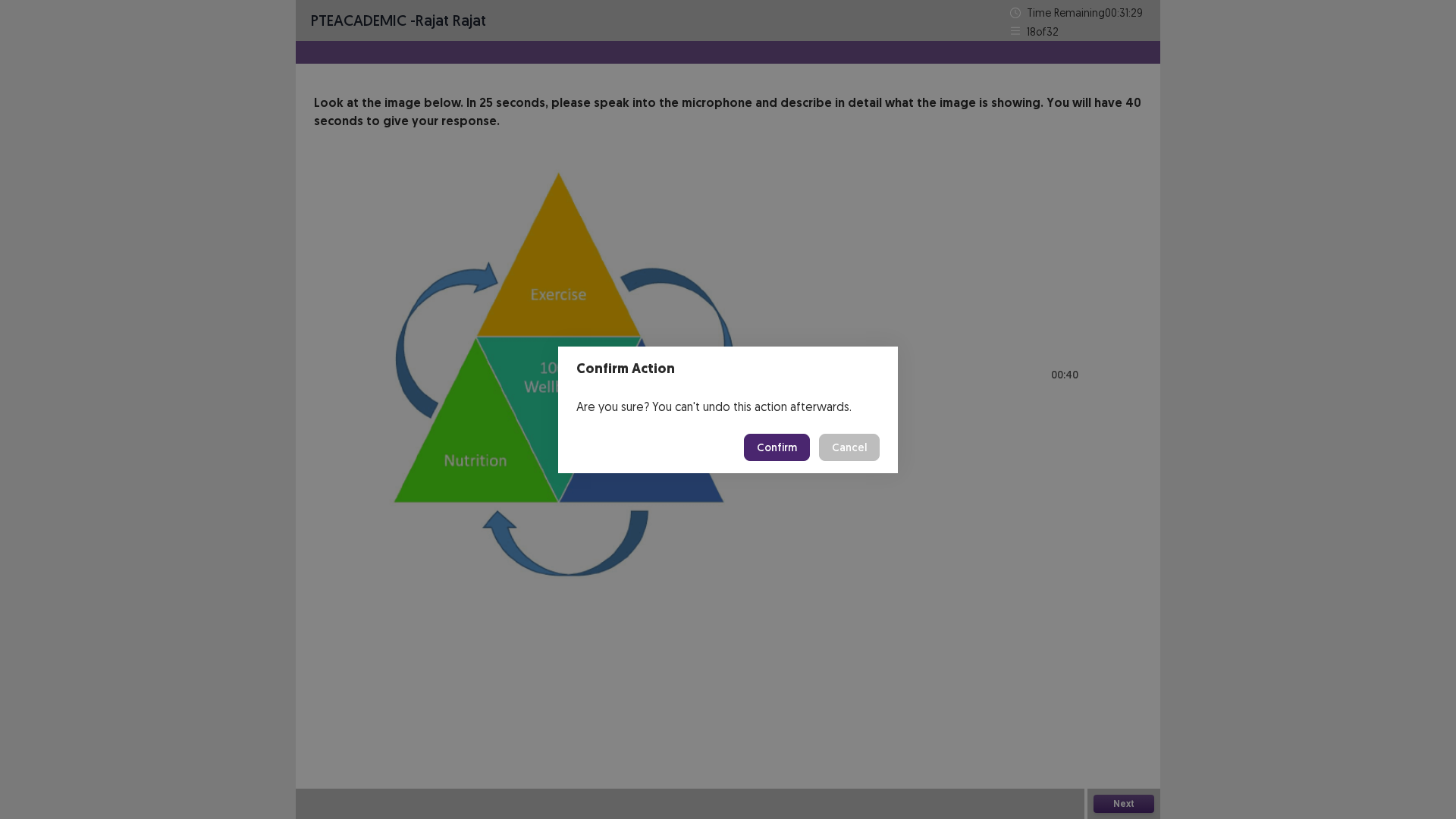
click at [785, 443] on button "Confirm" at bounding box center [777, 447] width 66 height 28
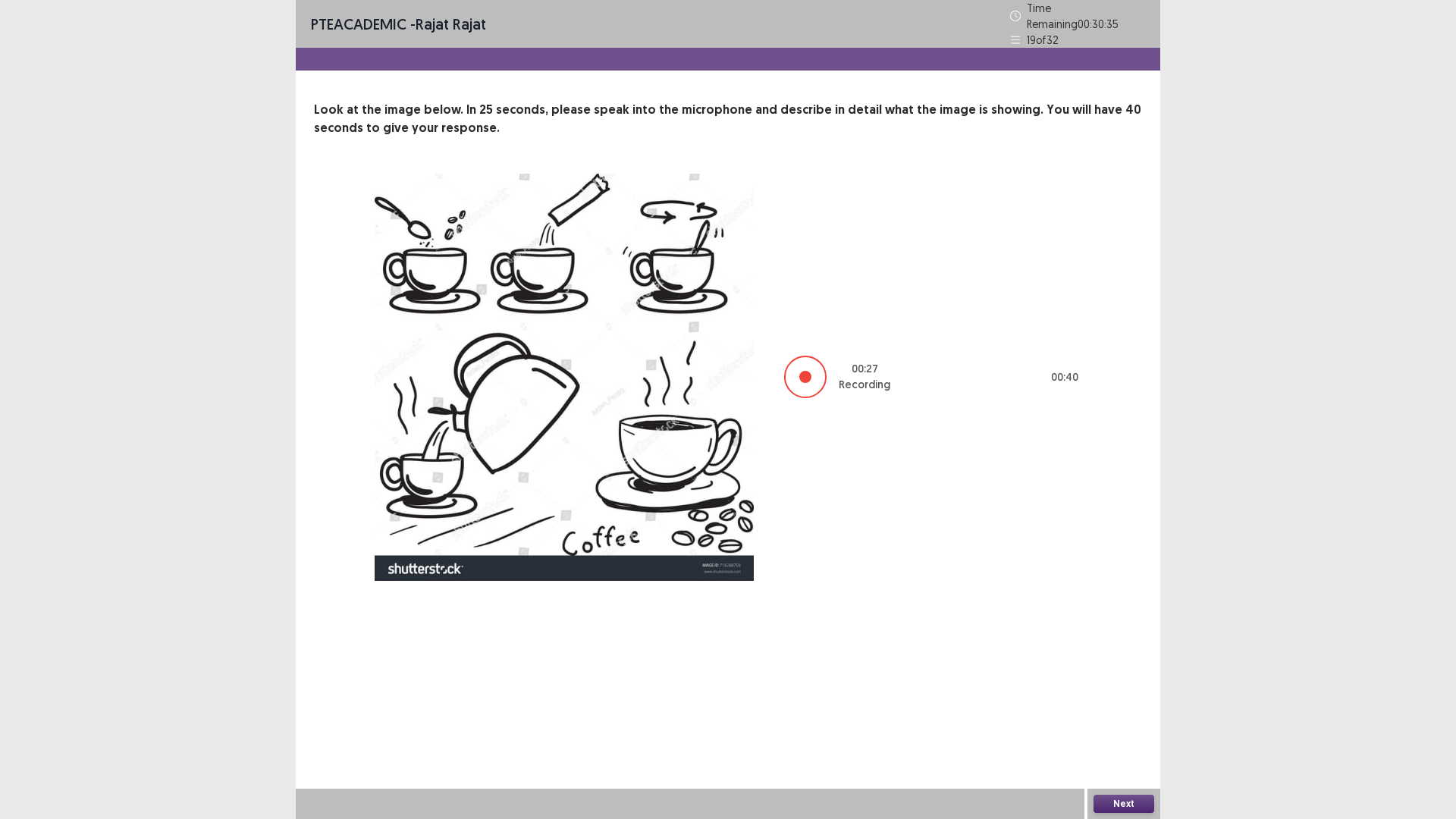
click at [1123, 722] on button "Next" at bounding box center [1124, 804] width 61 height 18
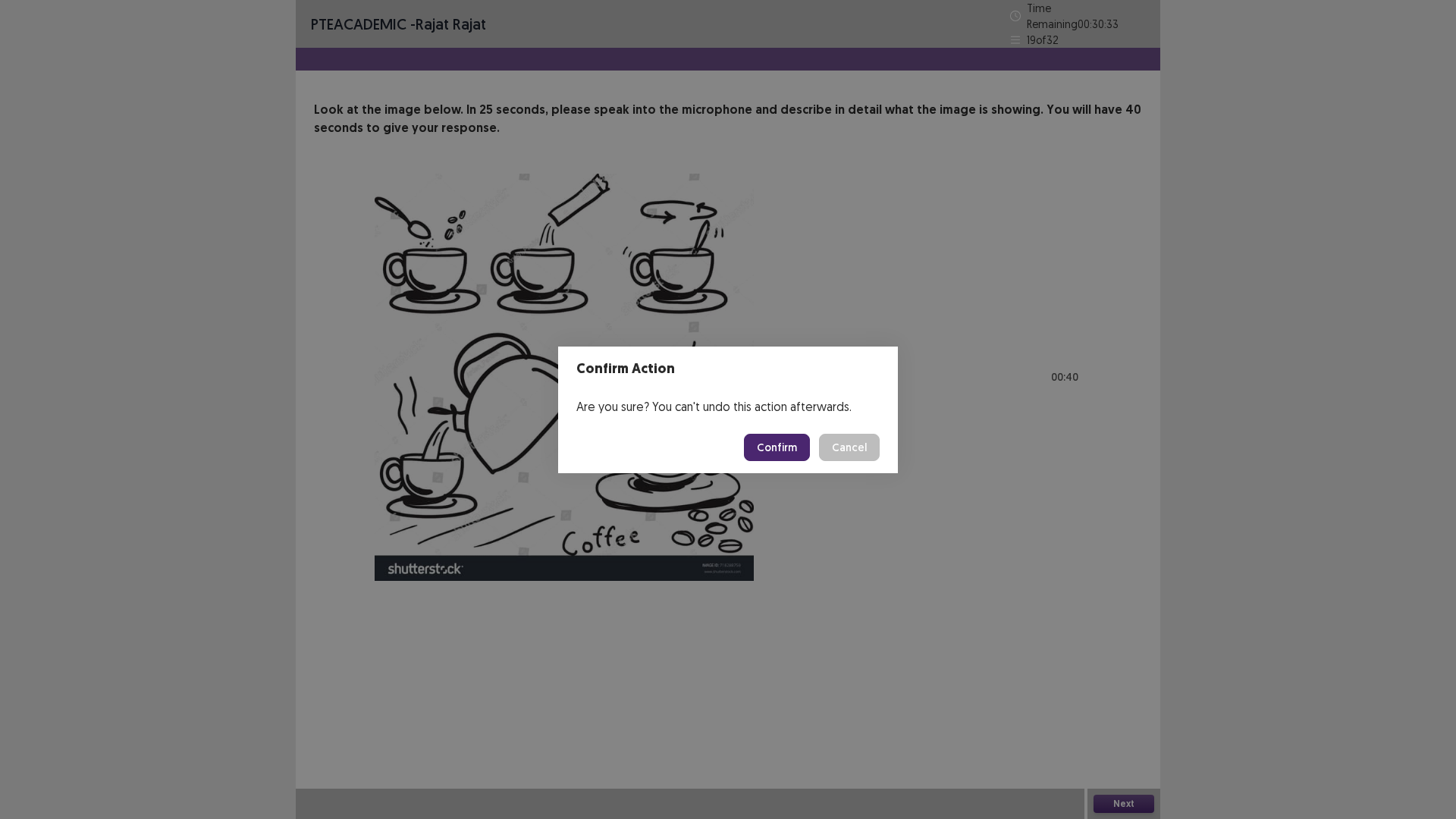
click at [789, 445] on button "Confirm" at bounding box center [777, 447] width 66 height 28
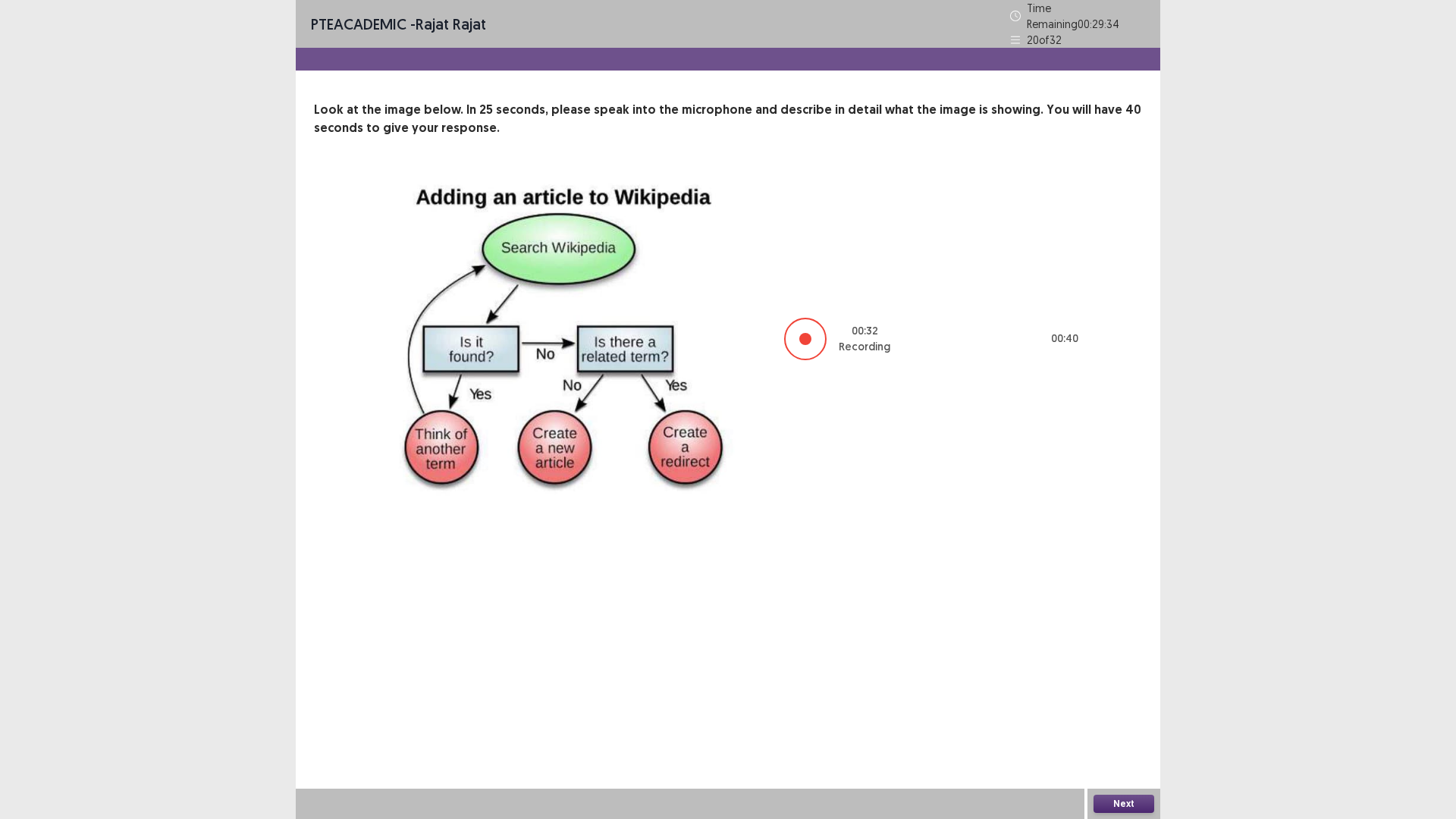
click at [1125, 722] on button "Next" at bounding box center [1124, 804] width 61 height 18
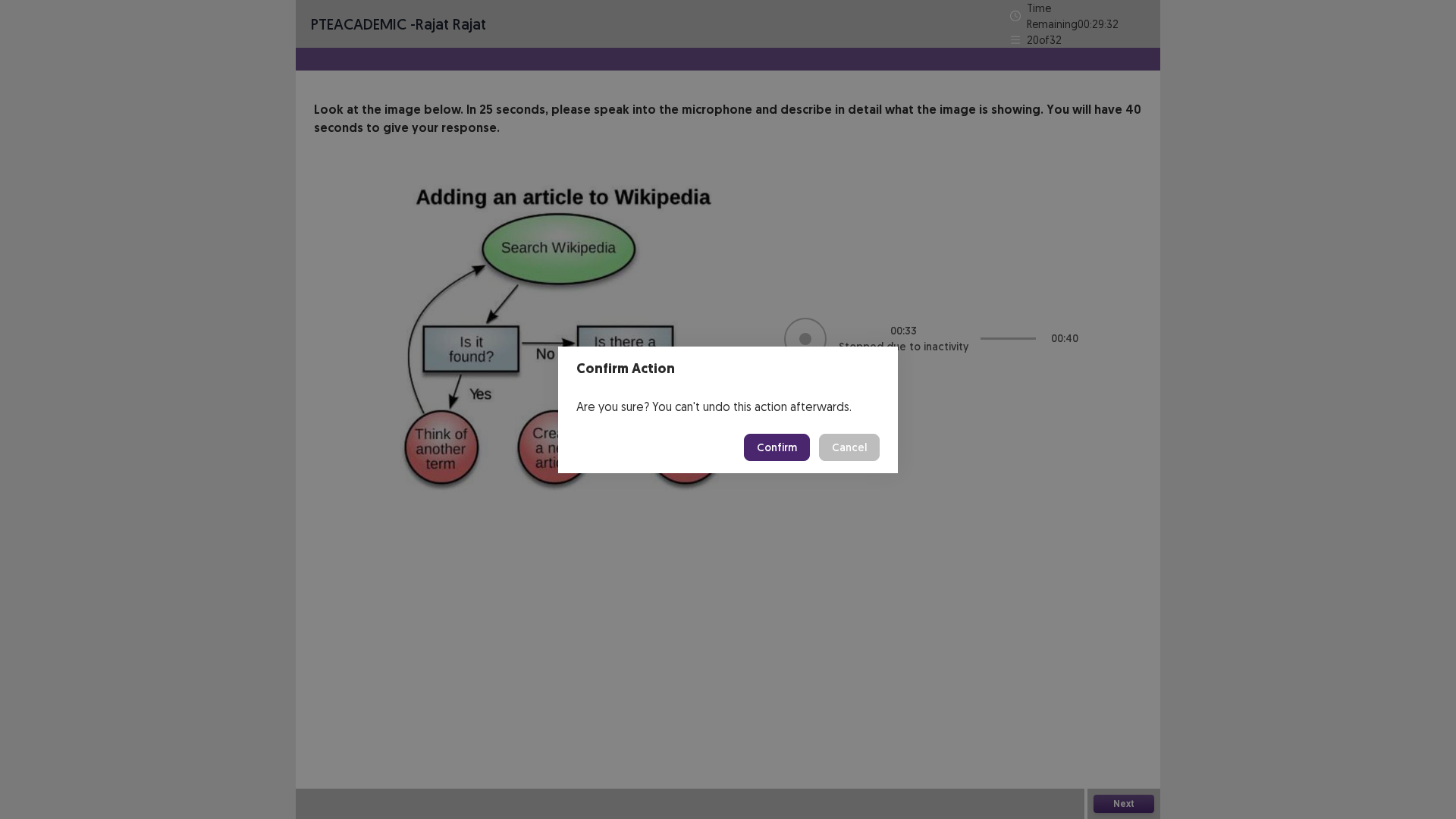
click at [767, 443] on button "Confirm" at bounding box center [777, 447] width 66 height 28
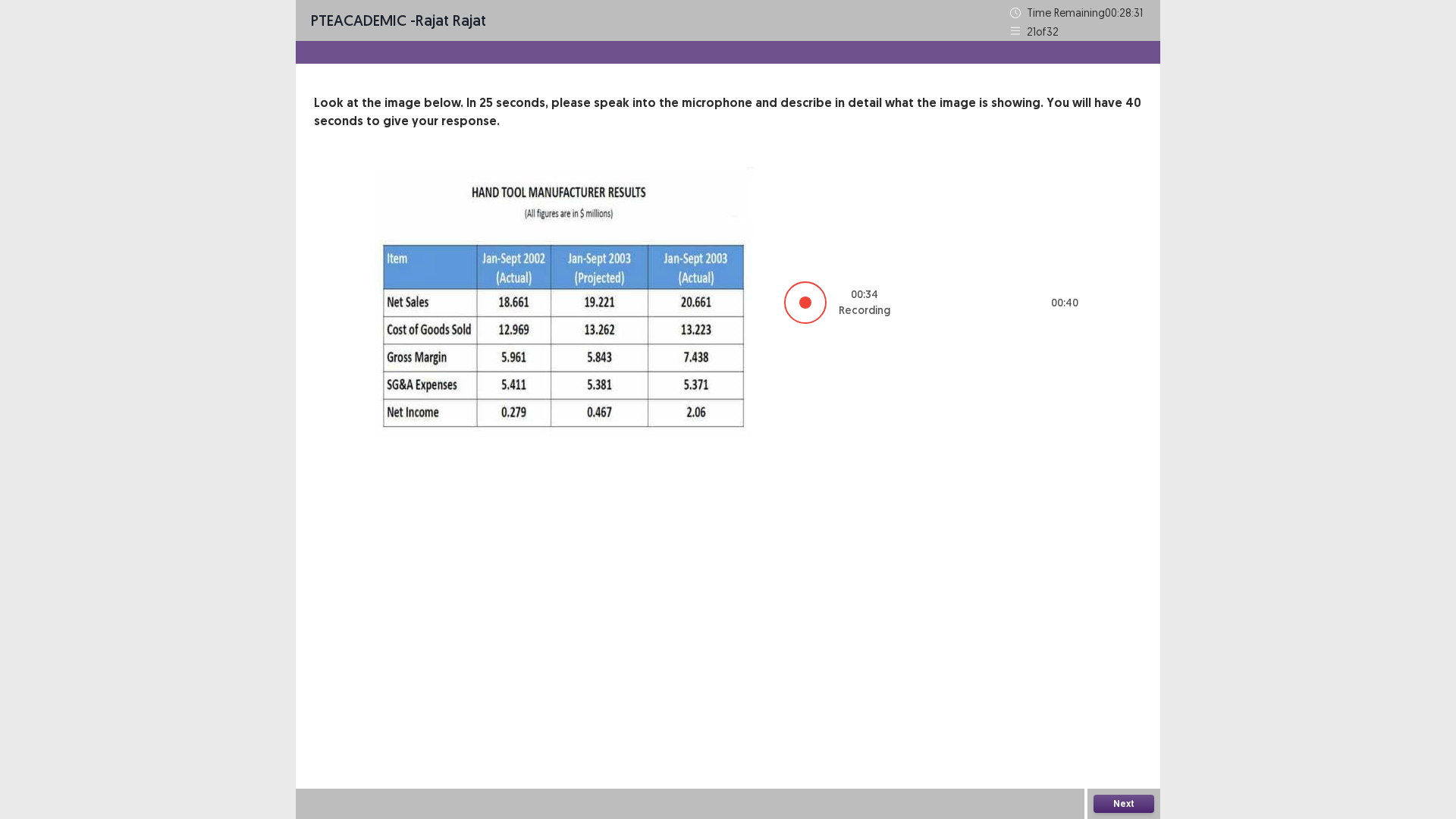
click at [1132, 722] on button "Next" at bounding box center [1124, 804] width 61 height 18
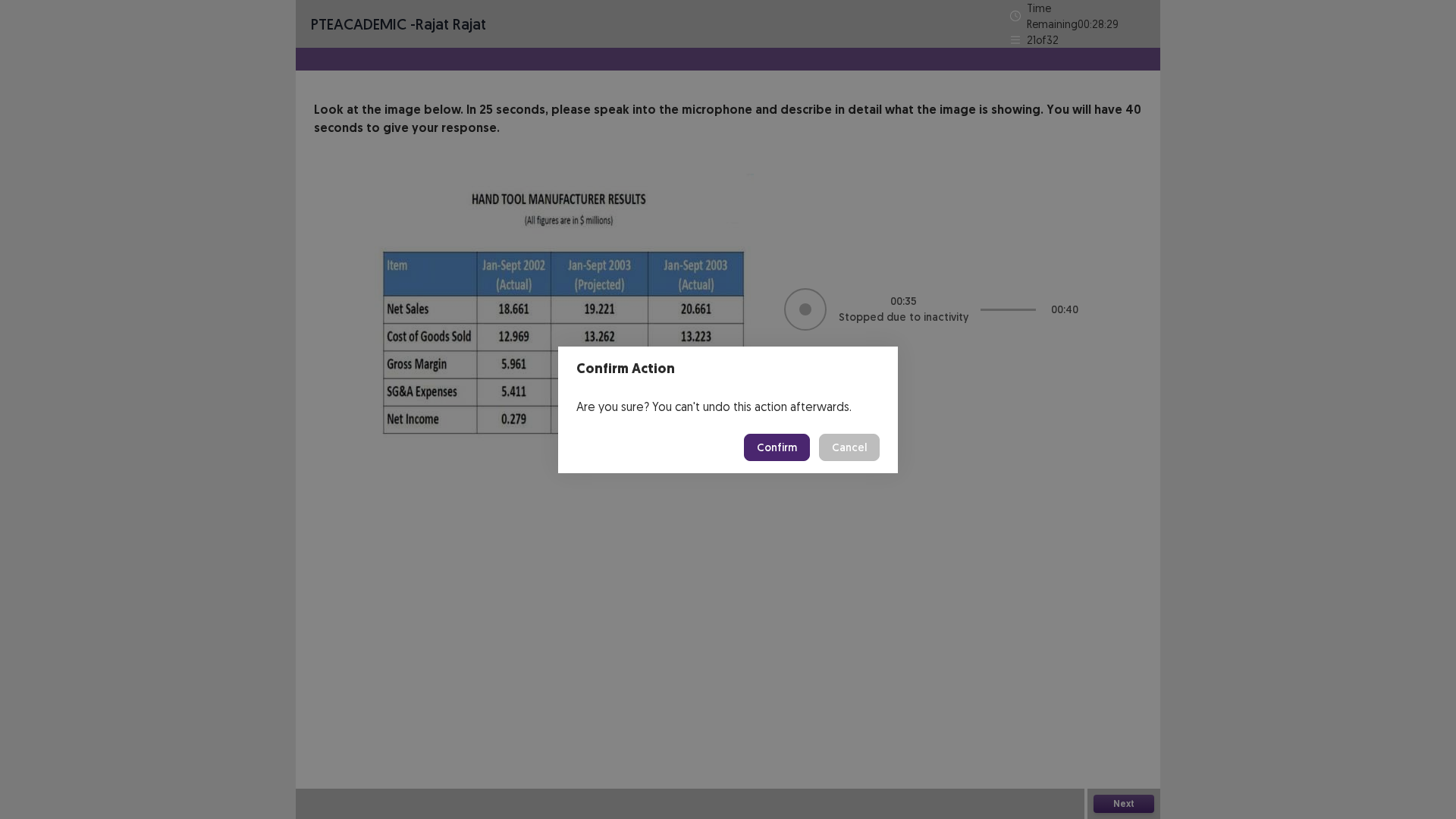
click at [770, 456] on button "Confirm" at bounding box center [777, 447] width 66 height 28
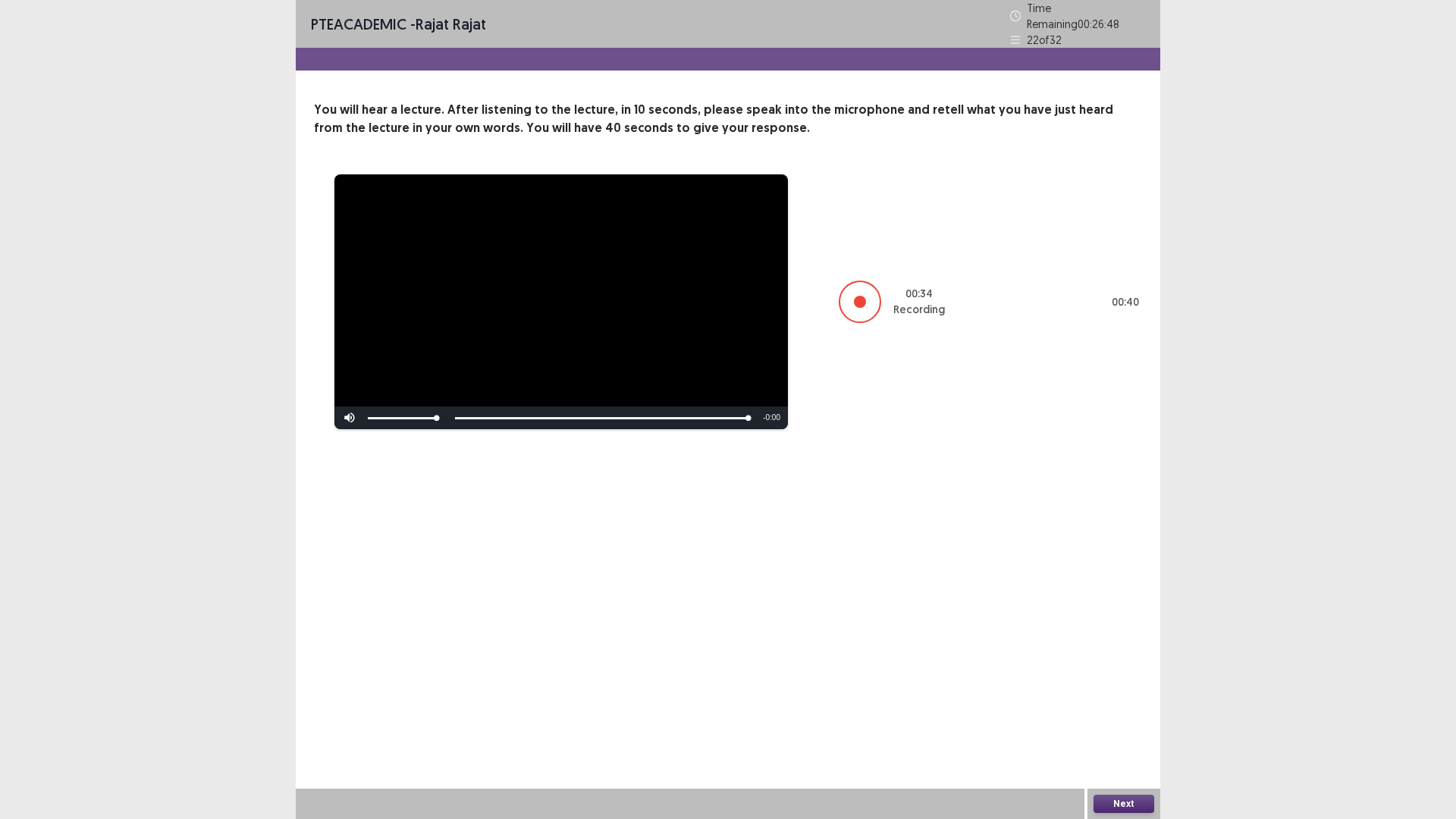
click at [1113, 722] on button "Next" at bounding box center [1124, 804] width 61 height 18
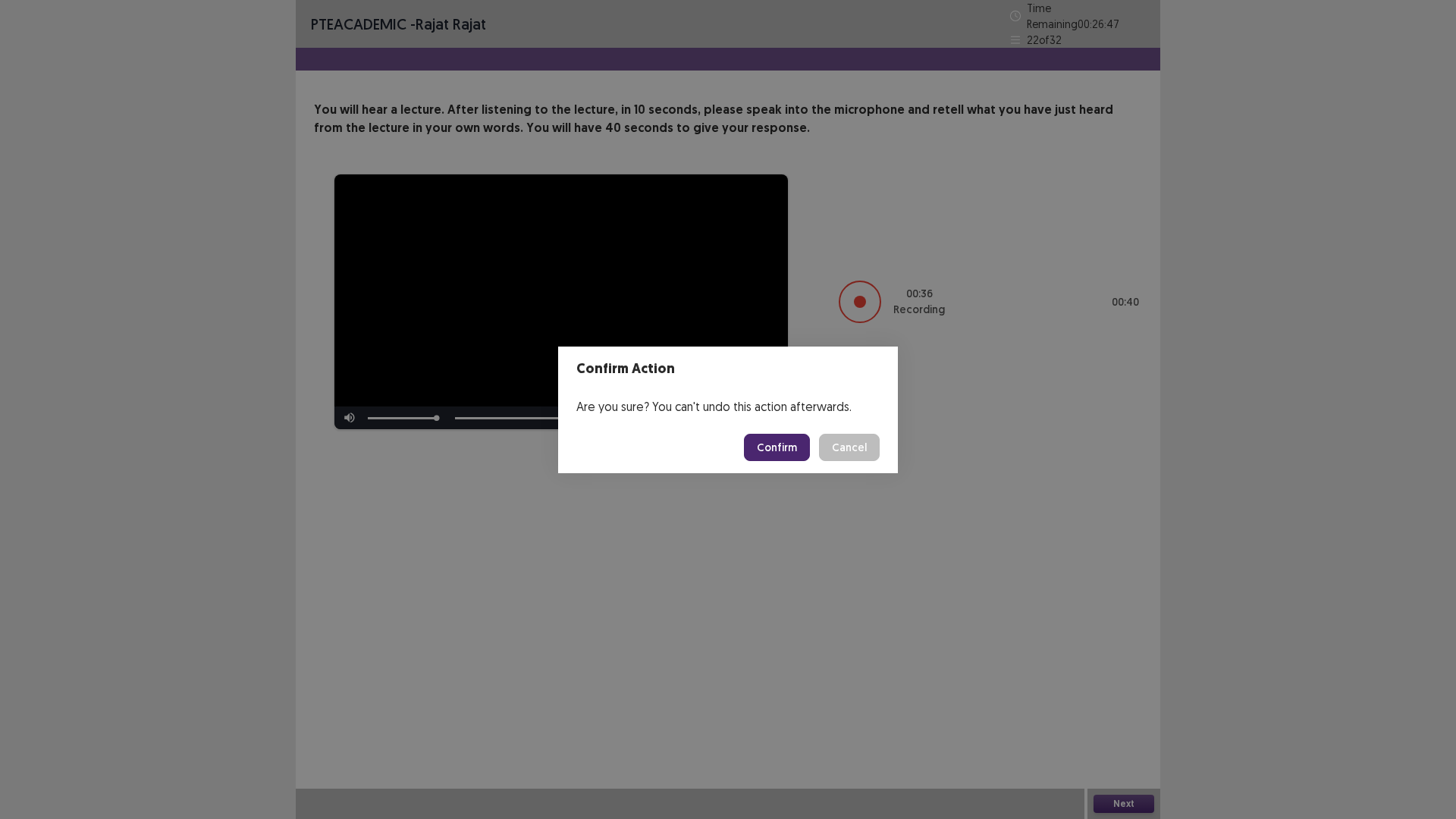
click at [796, 445] on button "Confirm" at bounding box center [777, 447] width 66 height 28
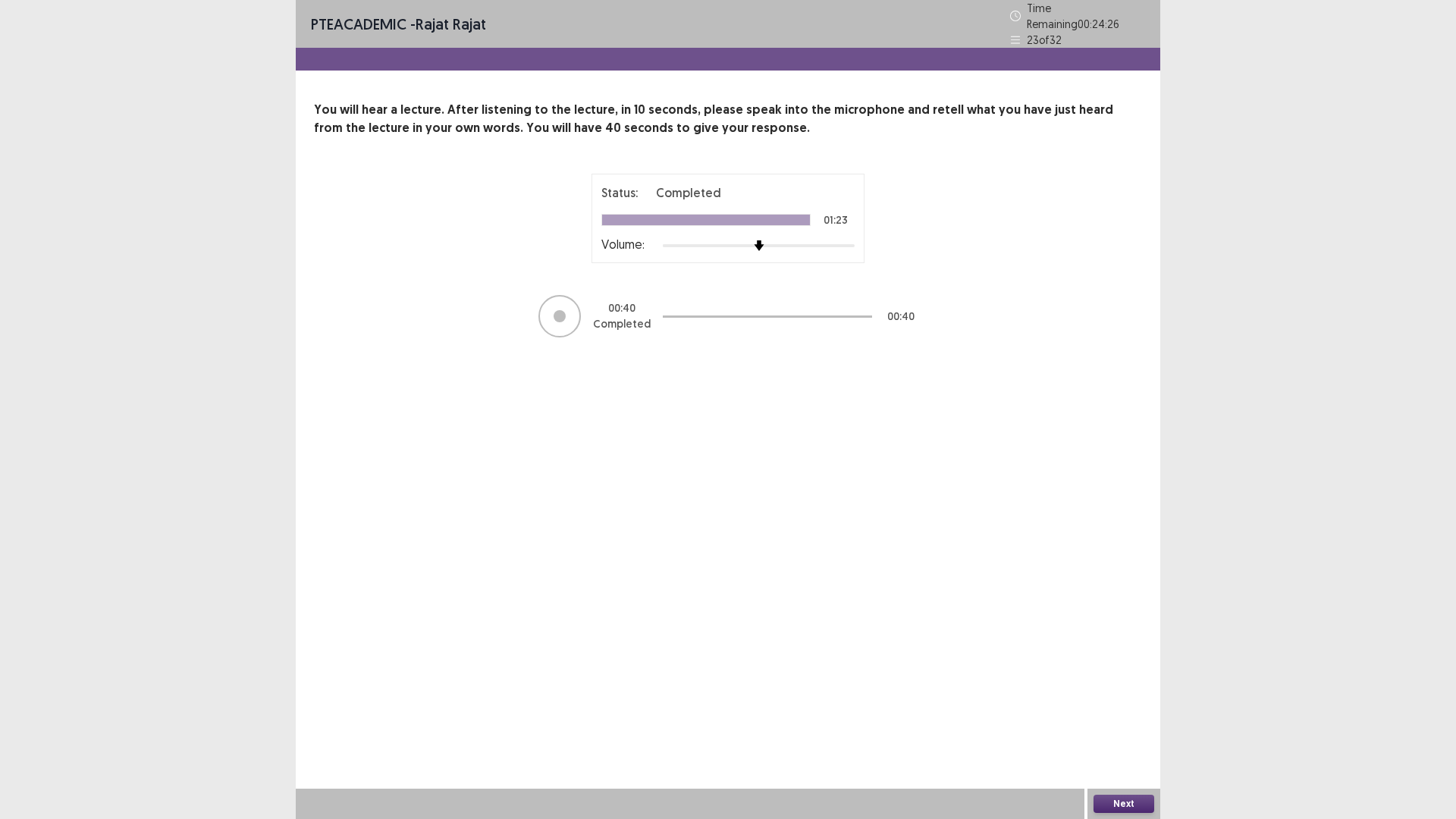
click at [1135, 722] on button "Next" at bounding box center [1124, 804] width 61 height 18
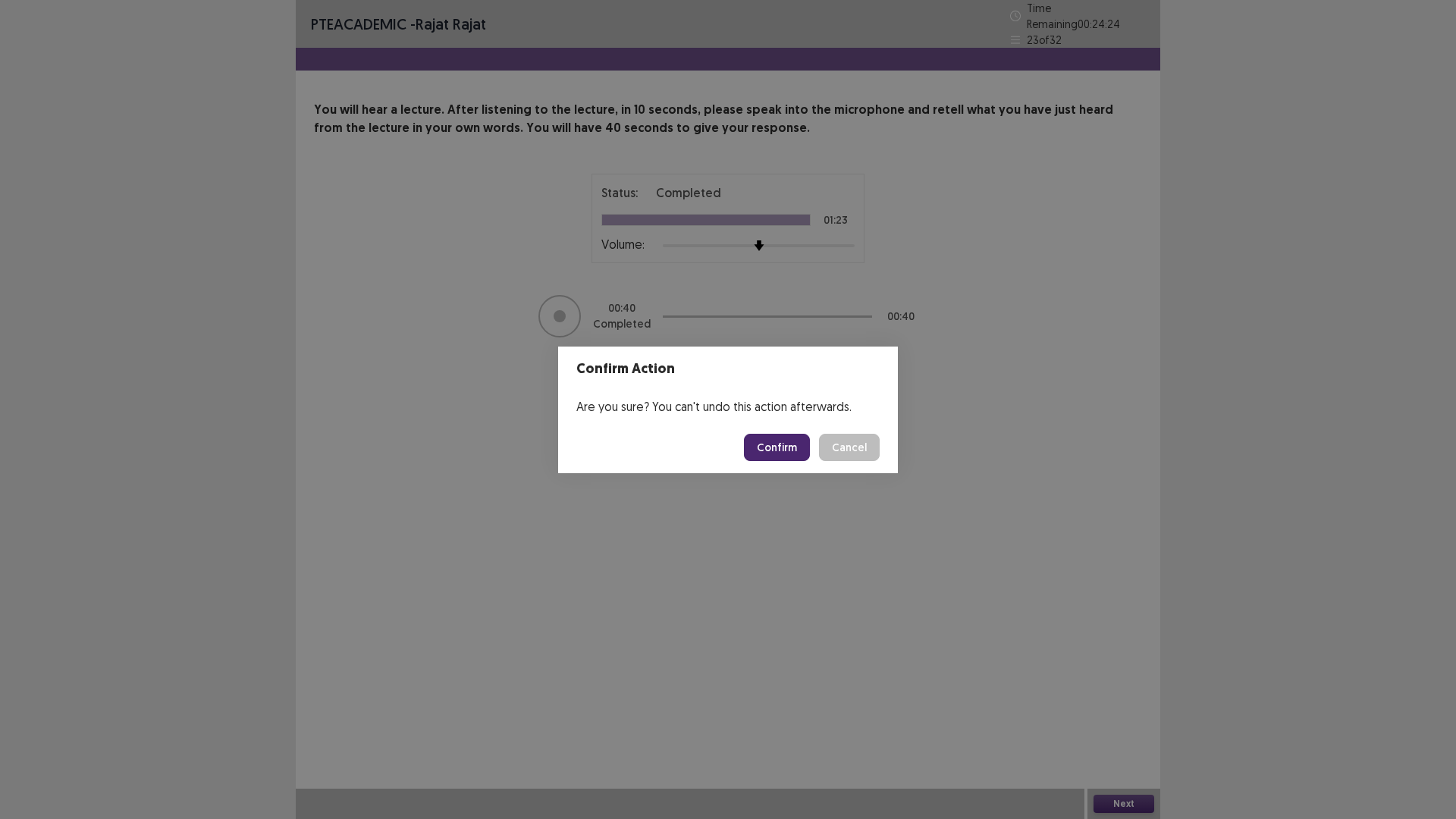
click at [789, 435] on button "Confirm" at bounding box center [777, 447] width 66 height 28
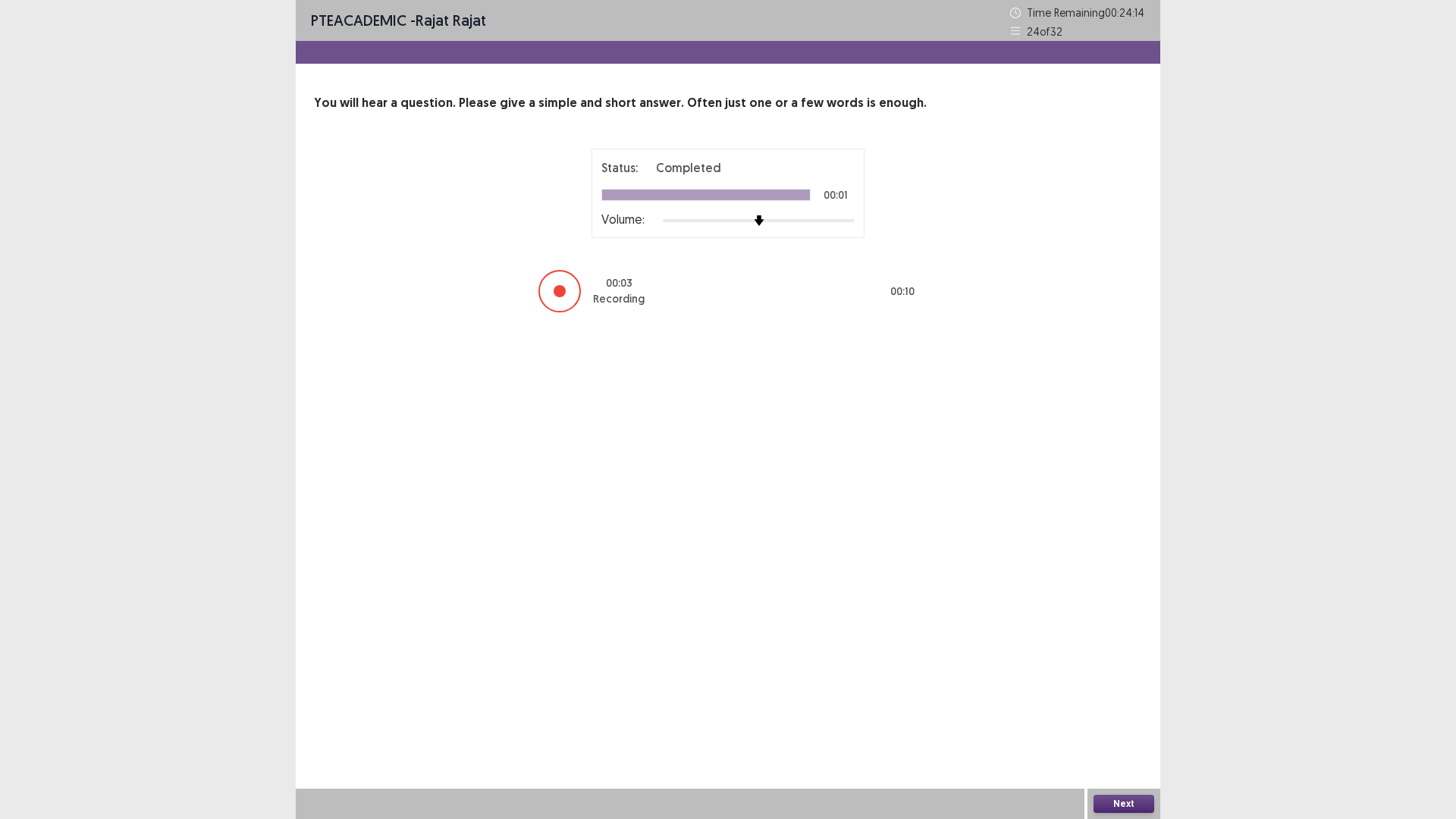
drag, startPoint x: 1125, startPoint y: 801, endPoint x: 1100, endPoint y: 752, distance: 55.0
click at [1118, 722] on div "Next" at bounding box center [1124, 803] width 73 height 30
click at [1129, 722] on div "Next" at bounding box center [1124, 803] width 73 height 30
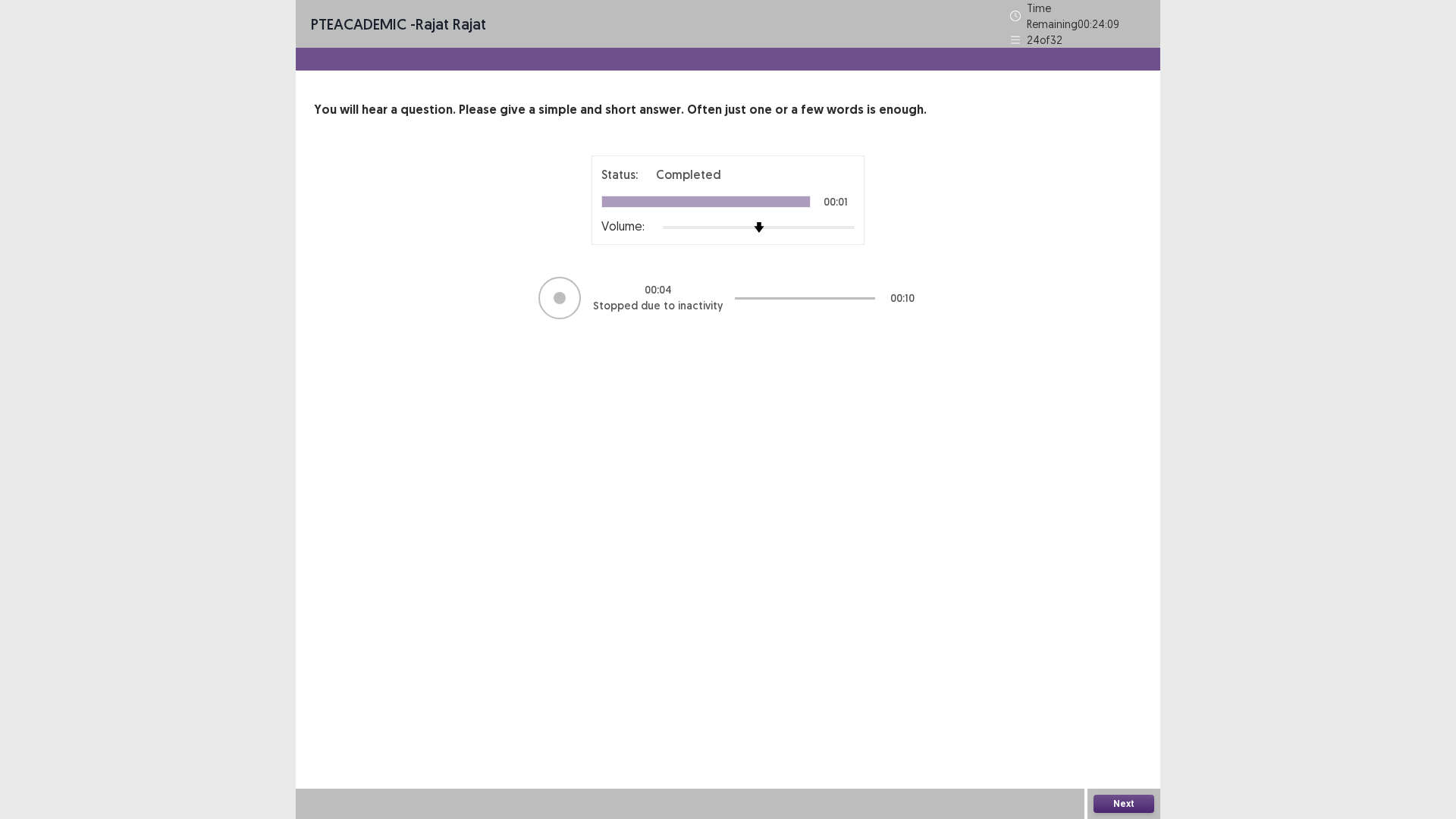
click at [1116, 722] on button "Next" at bounding box center [1124, 804] width 61 height 18
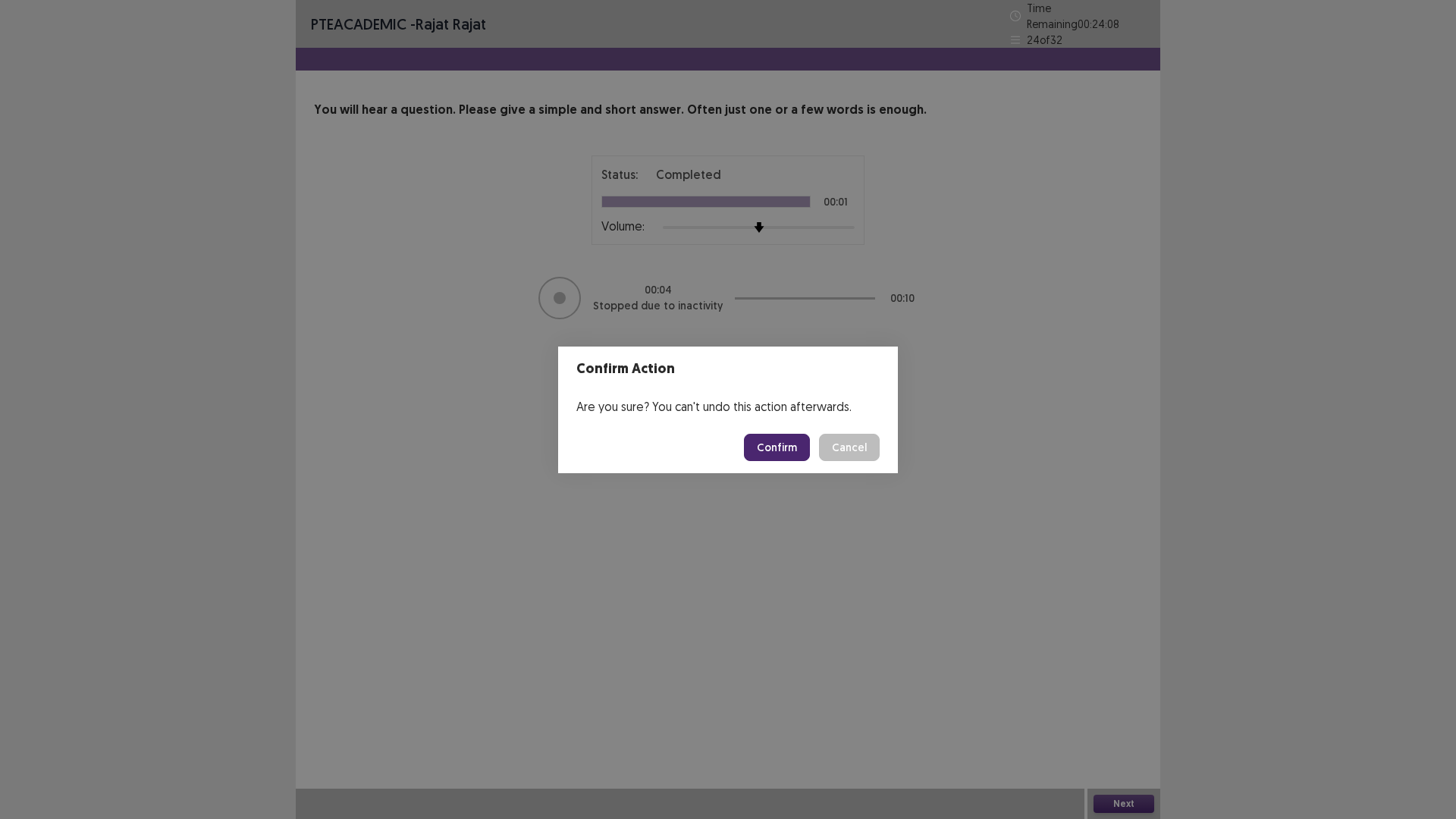
click at [784, 442] on button "Confirm" at bounding box center [777, 447] width 66 height 28
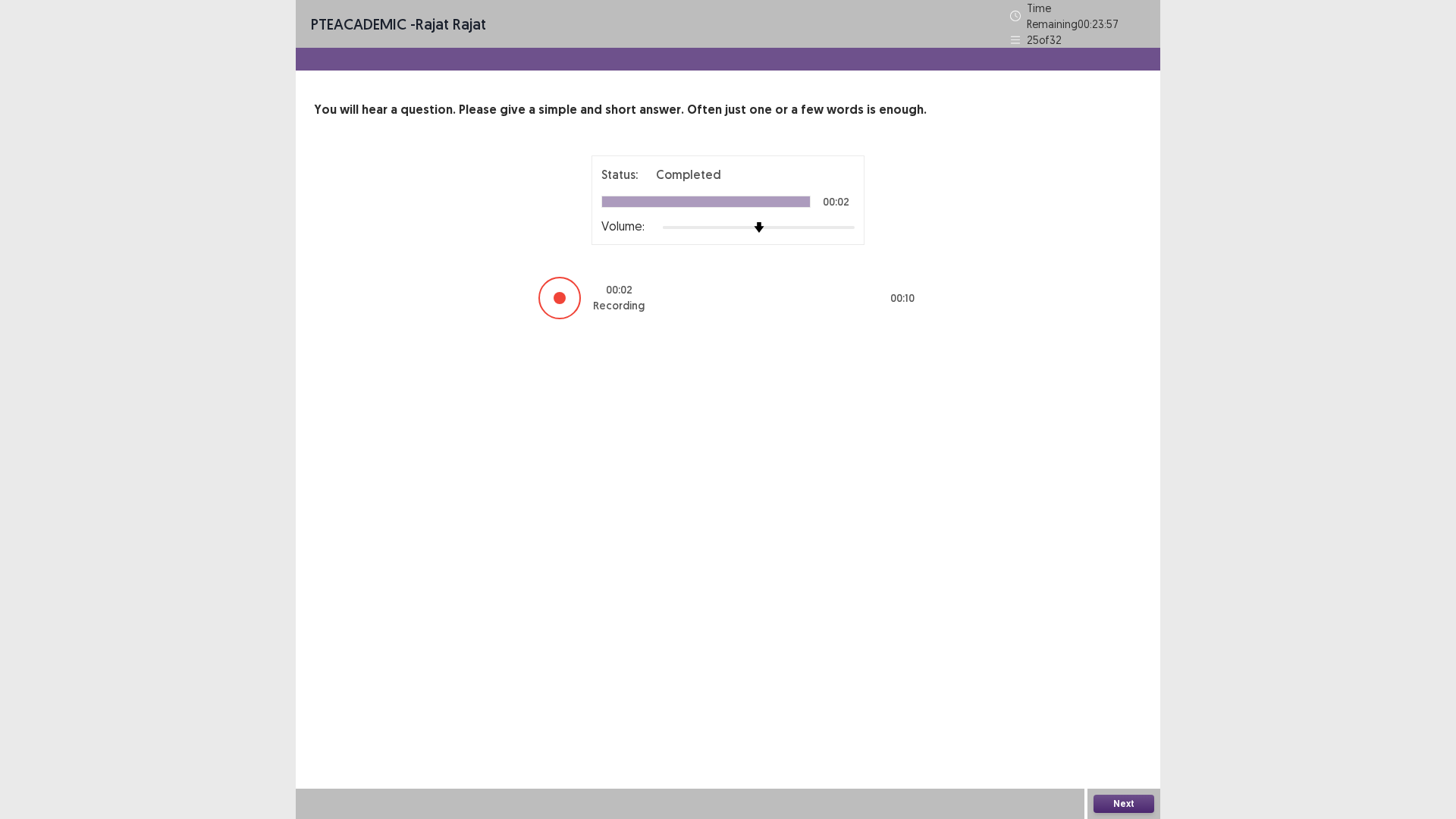
click at [1129, 722] on button "Next" at bounding box center [1124, 804] width 61 height 18
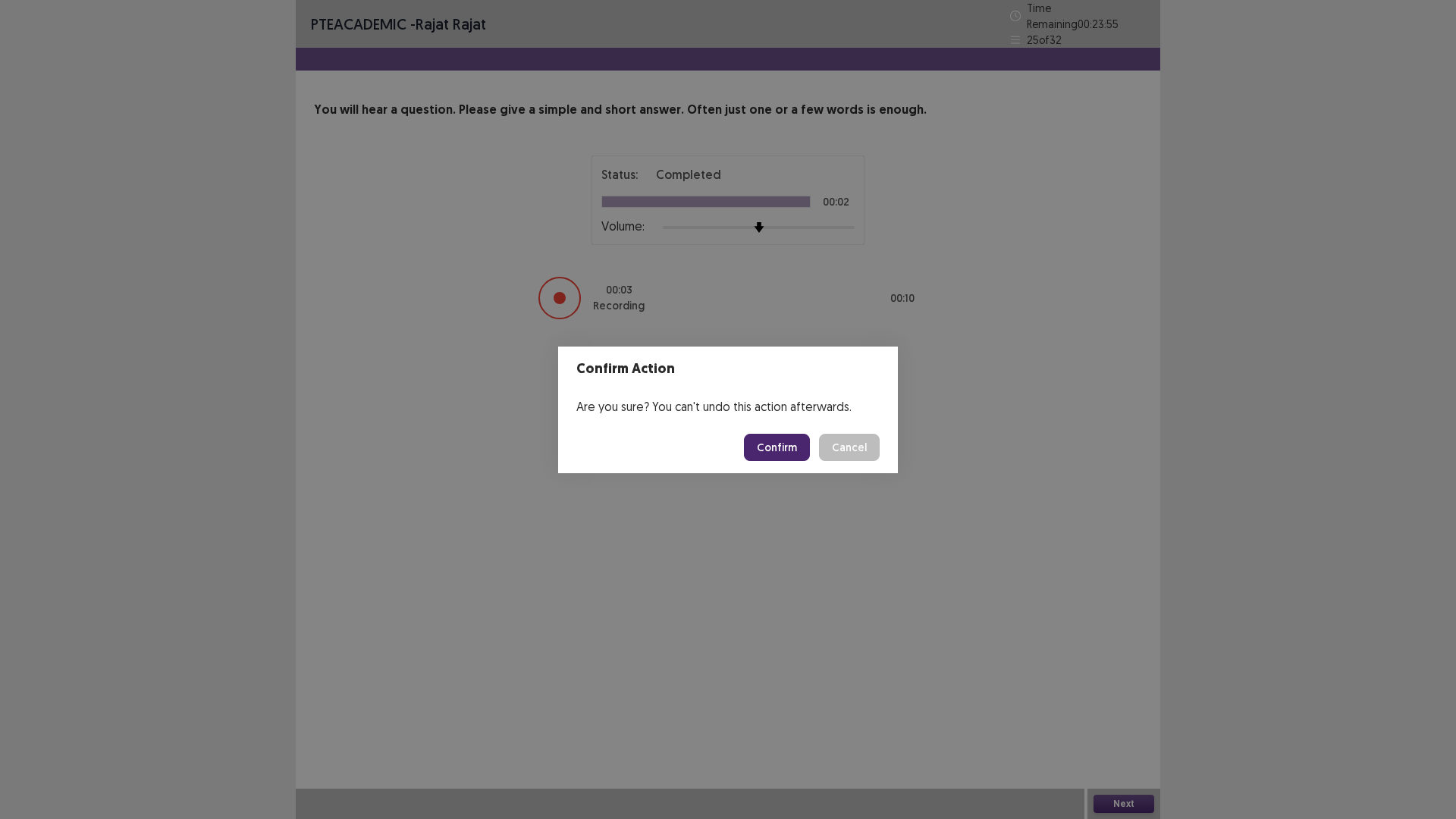
click at [796, 443] on button "Confirm" at bounding box center [777, 447] width 66 height 28
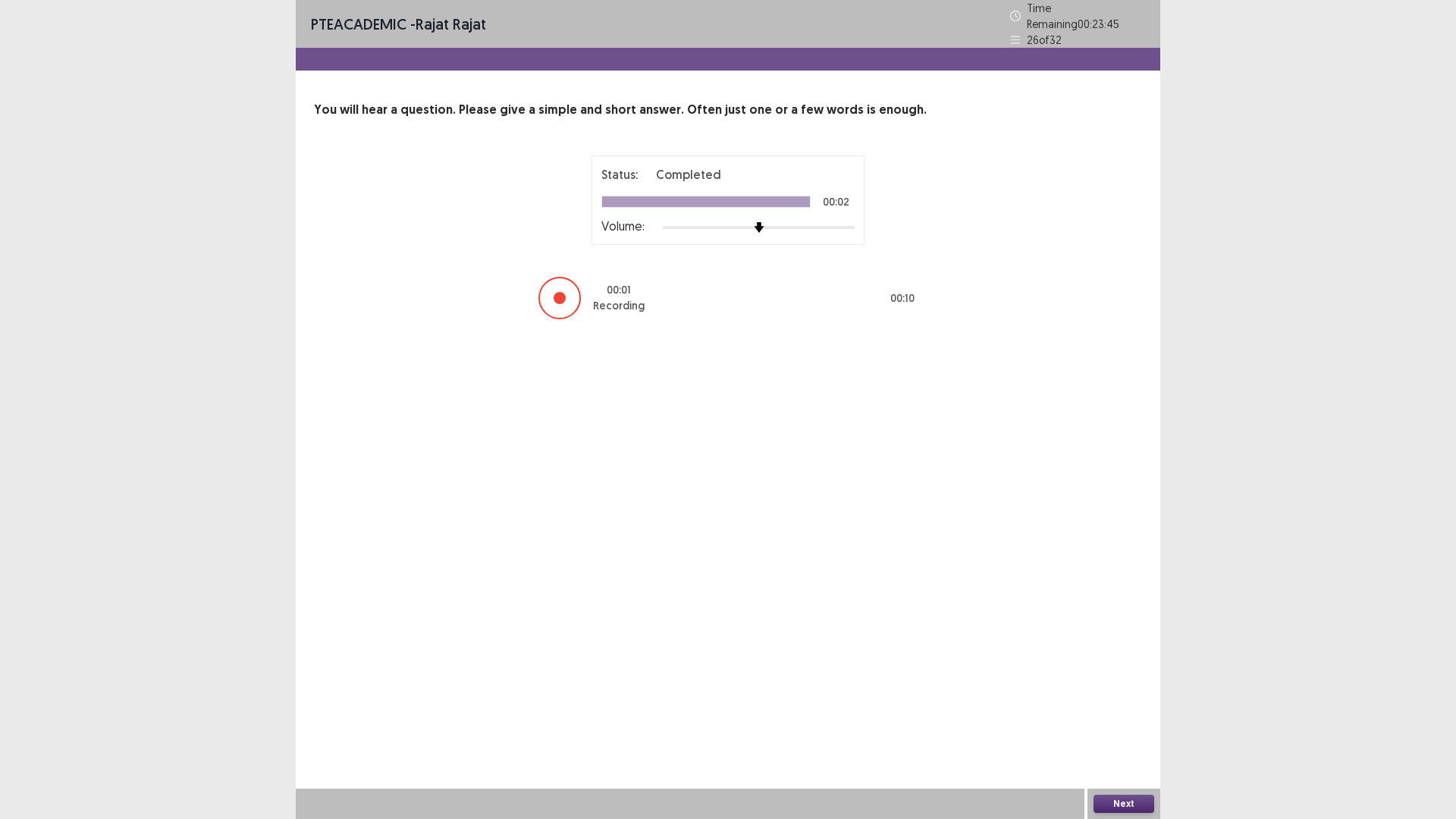
click at [1126, 722] on button "Next" at bounding box center [1124, 804] width 61 height 18
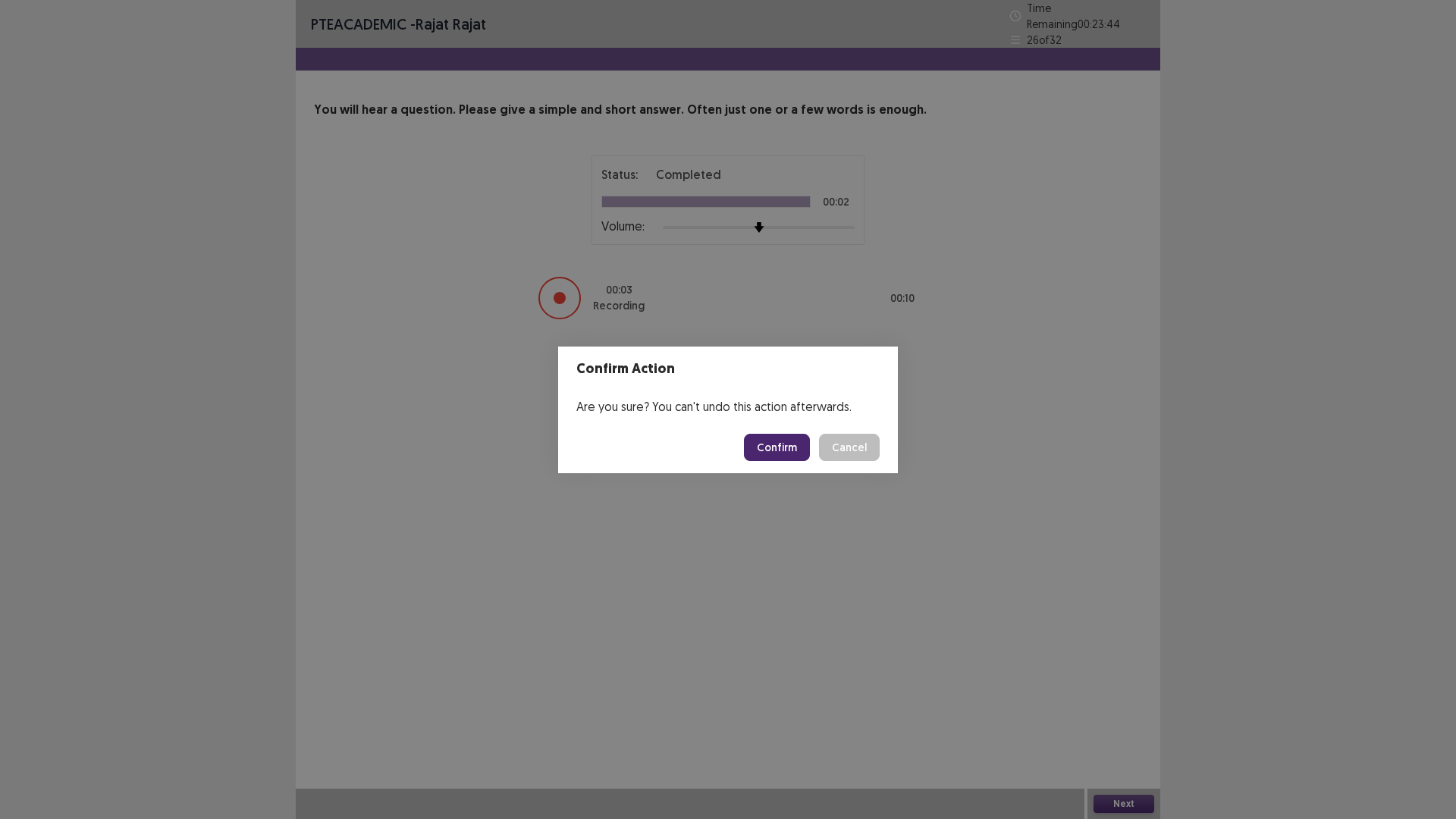
click at [776, 446] on button "Confirm" at bounding box center [777, 447] width 66 height 28
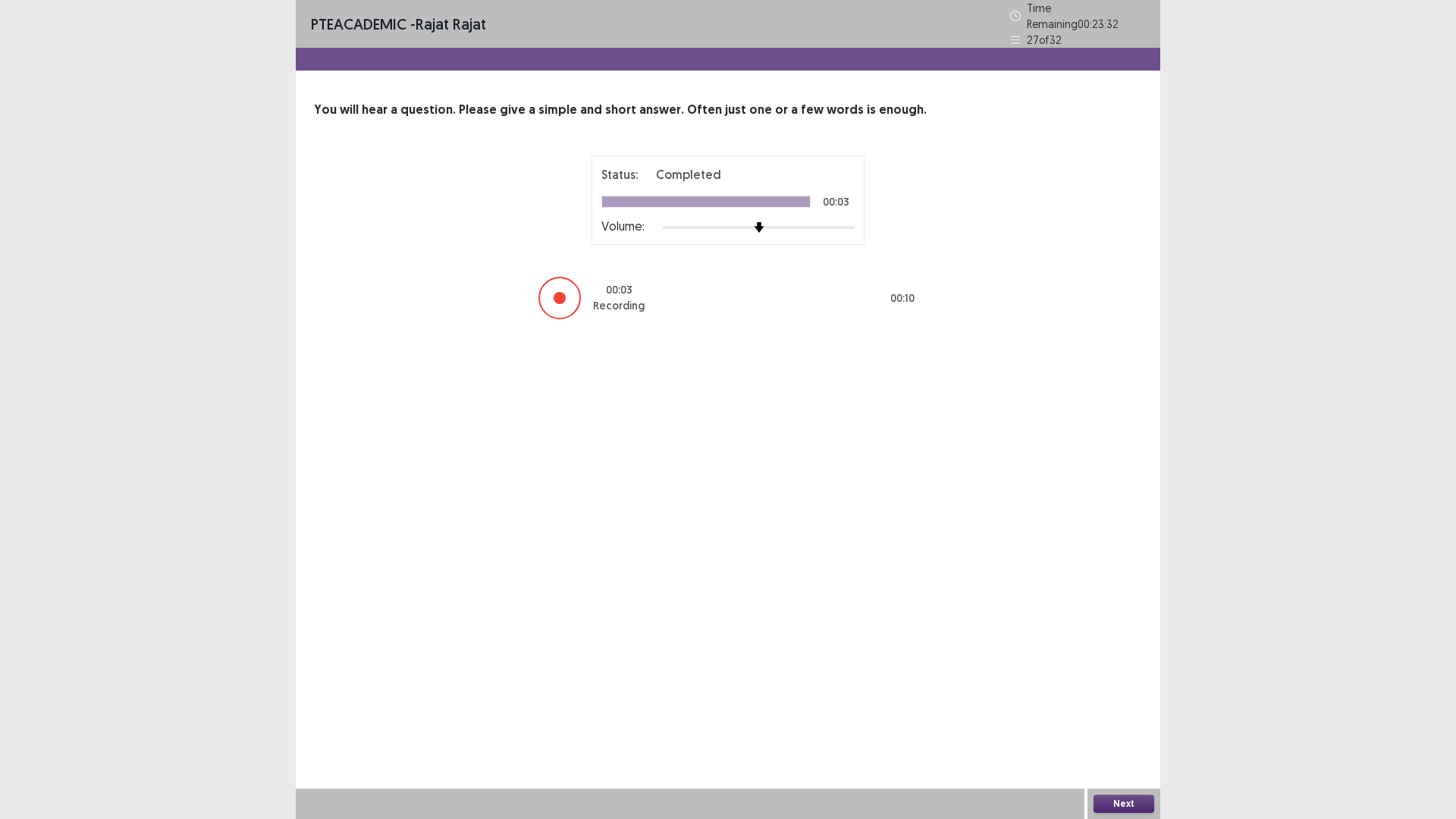
click at [1119, 722] on button "Next" at bounding box center [1124, 804] width 61 height 18
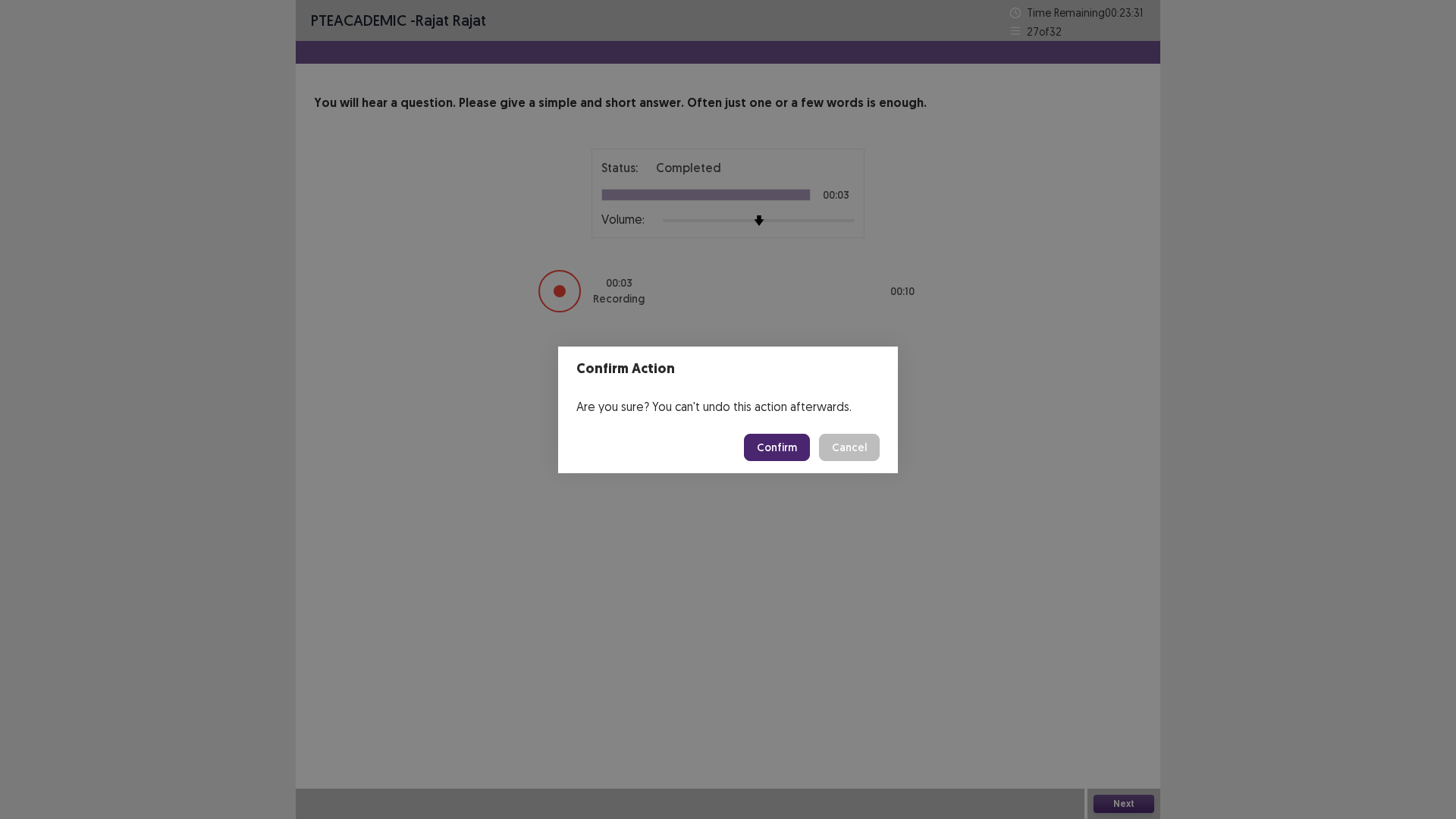
click at [784, 449] on button "Confirm" at bounding box center [777, 447] width 66 height 28
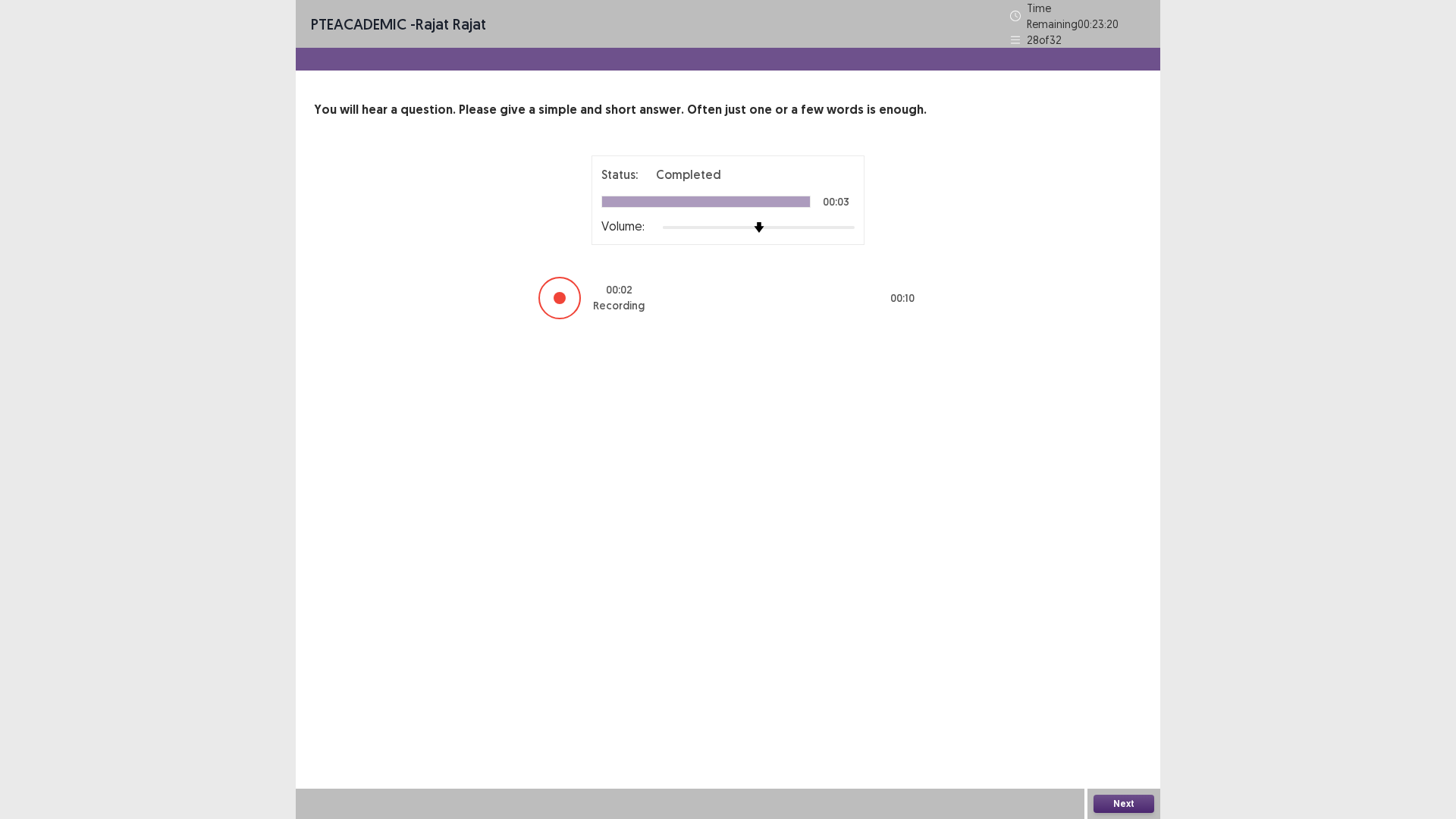
click at [1122, 722] on button "Next" at bounding box center [1124, 804] width 61 height 18
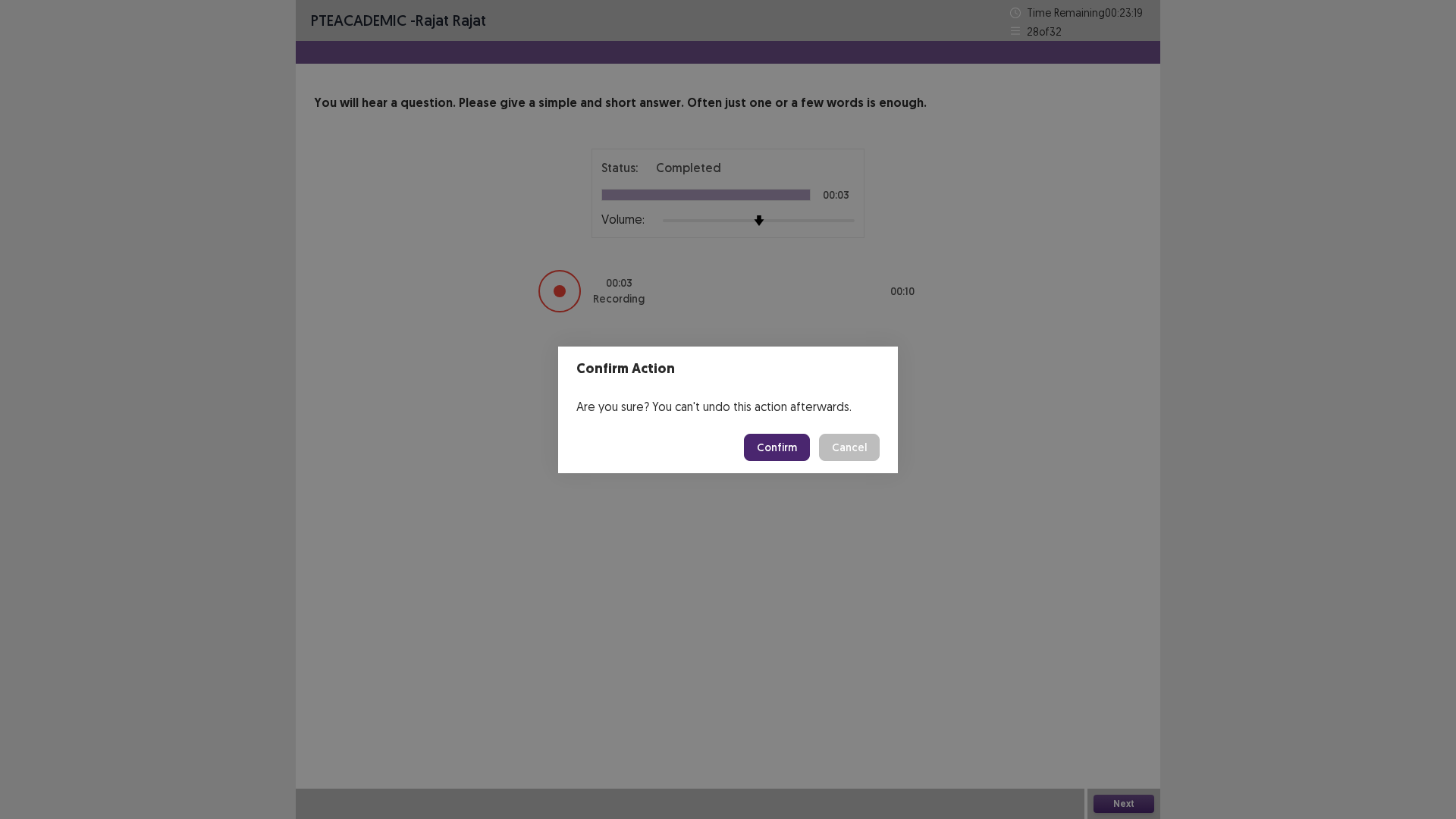
click at [799, 442] on button "Confirm" at bounding box center [777, 447] width 66 height 28
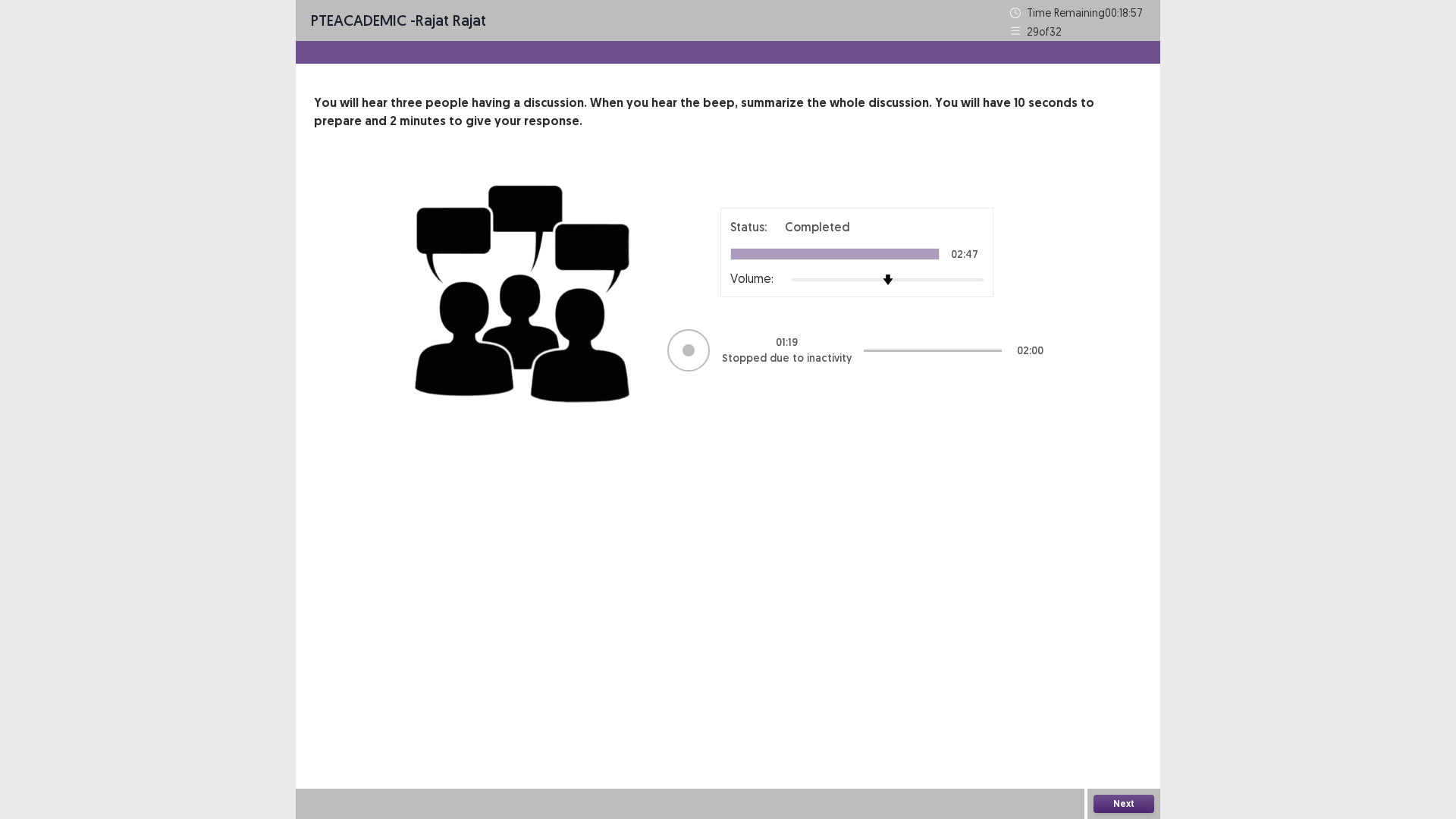
click at [1114, 722] on button "Next" at bounding box center [1124, 804] width 61 height 18
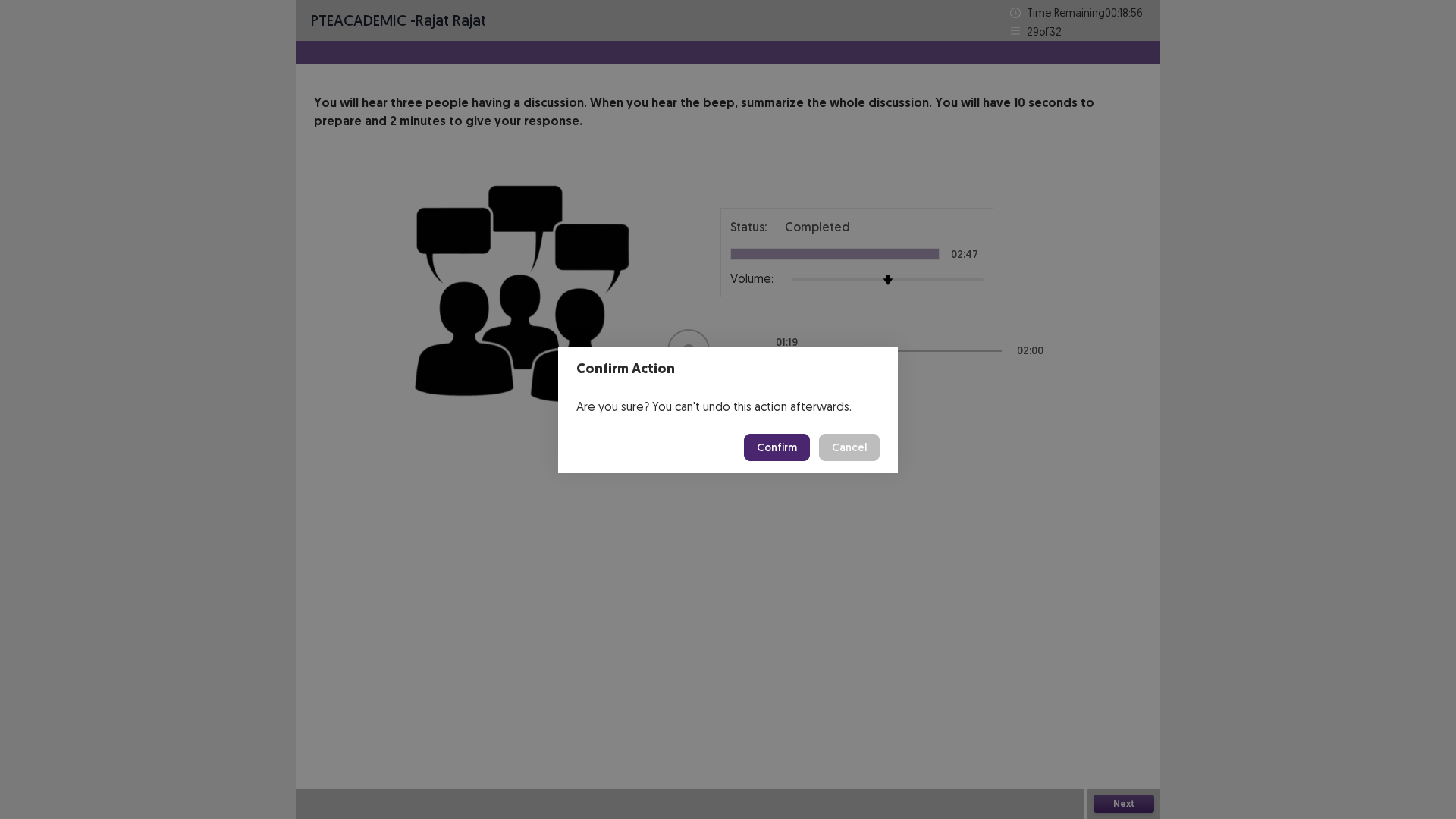
click at [770, 441] on button "Confirm" at bounding box center [777, 447] width 66 height 28
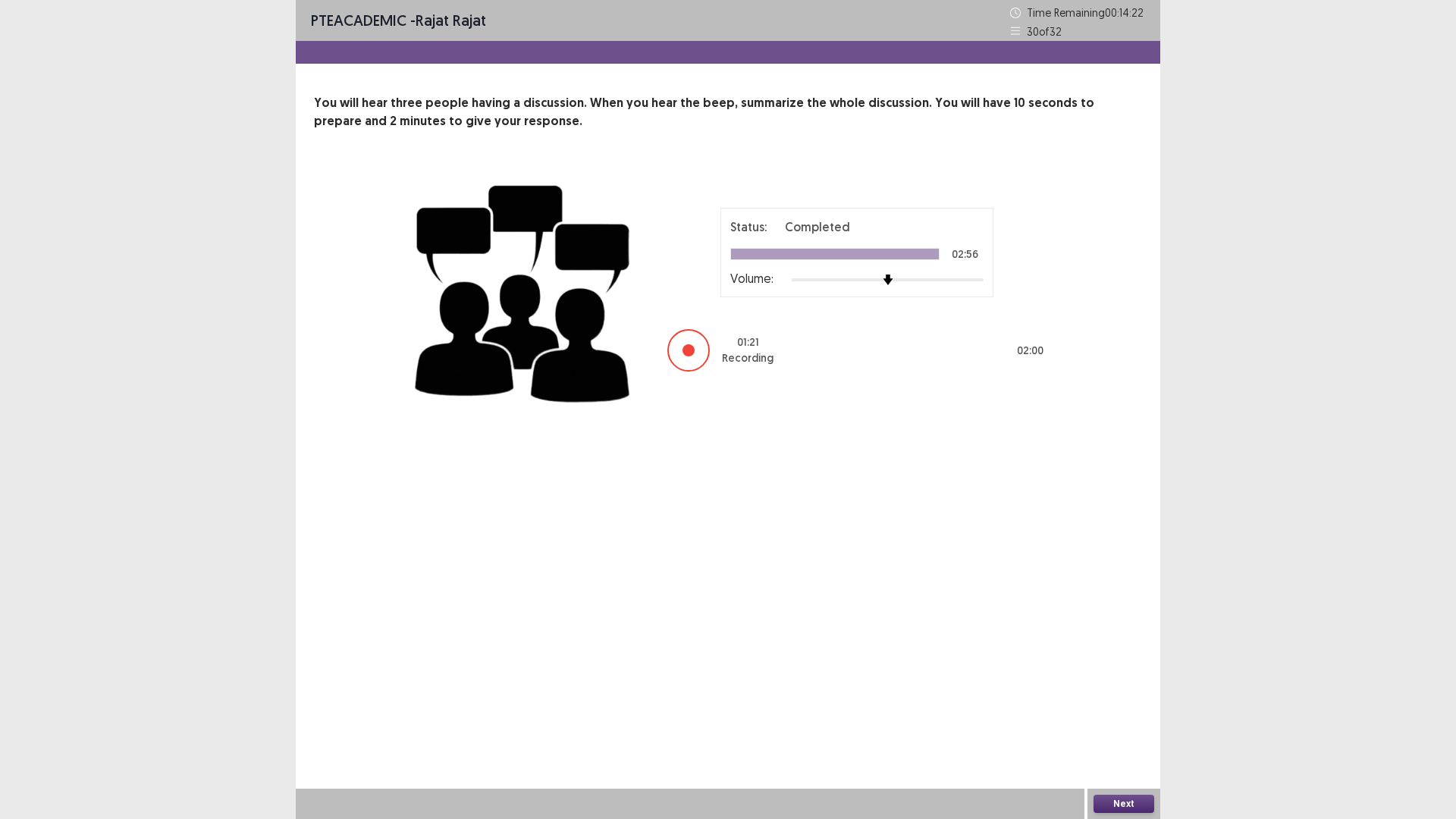
click at [1119, 722] on button "Next" at bounding box center [1124, 804] width 61 height 18
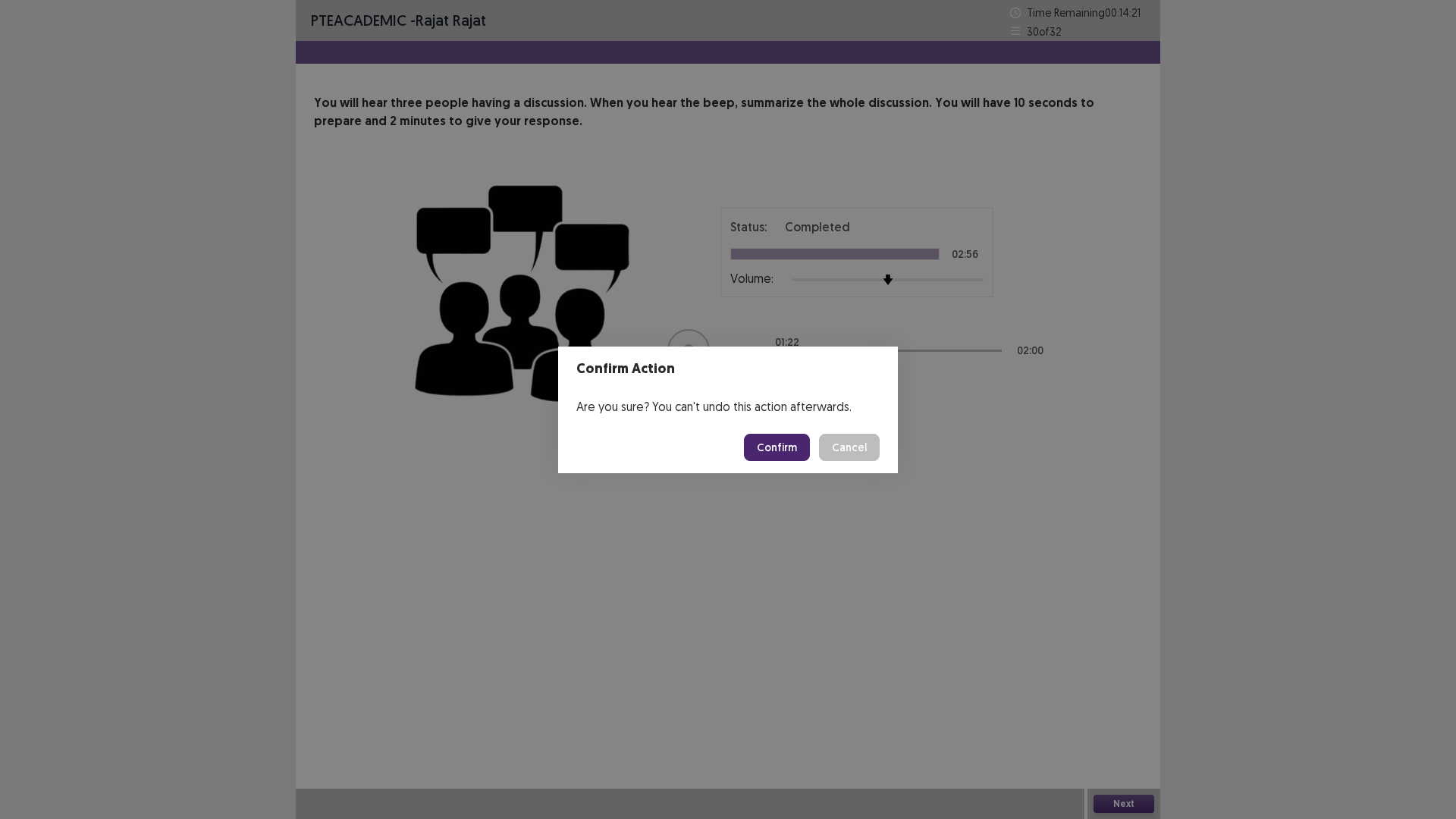
click at [789, 437] on button "Confirm" at bounding box center [777, 447] width 66 height 28
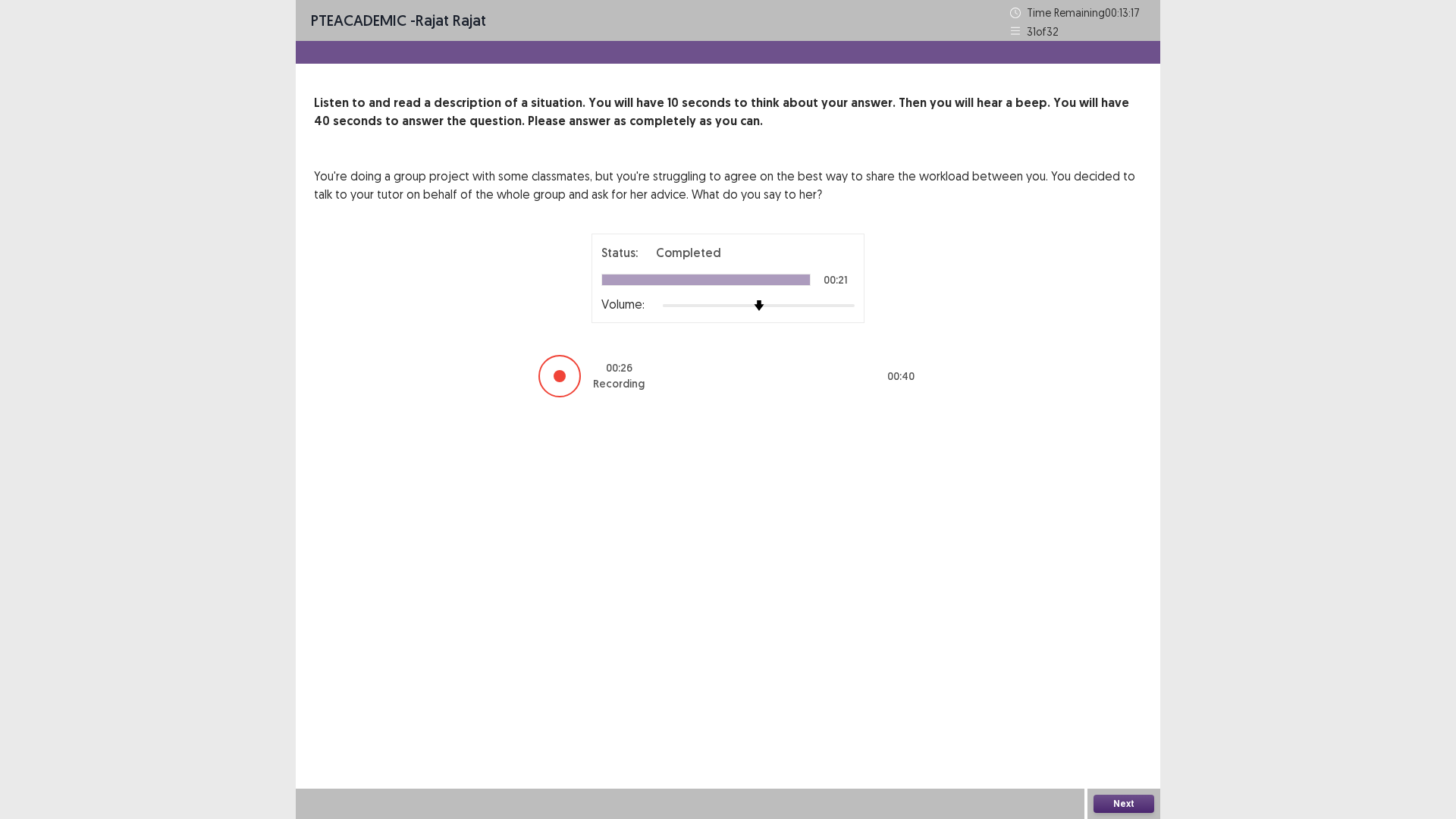
click at [1139, 722] on button "Next" at bounding box center [1124, 804] width 61 height 18
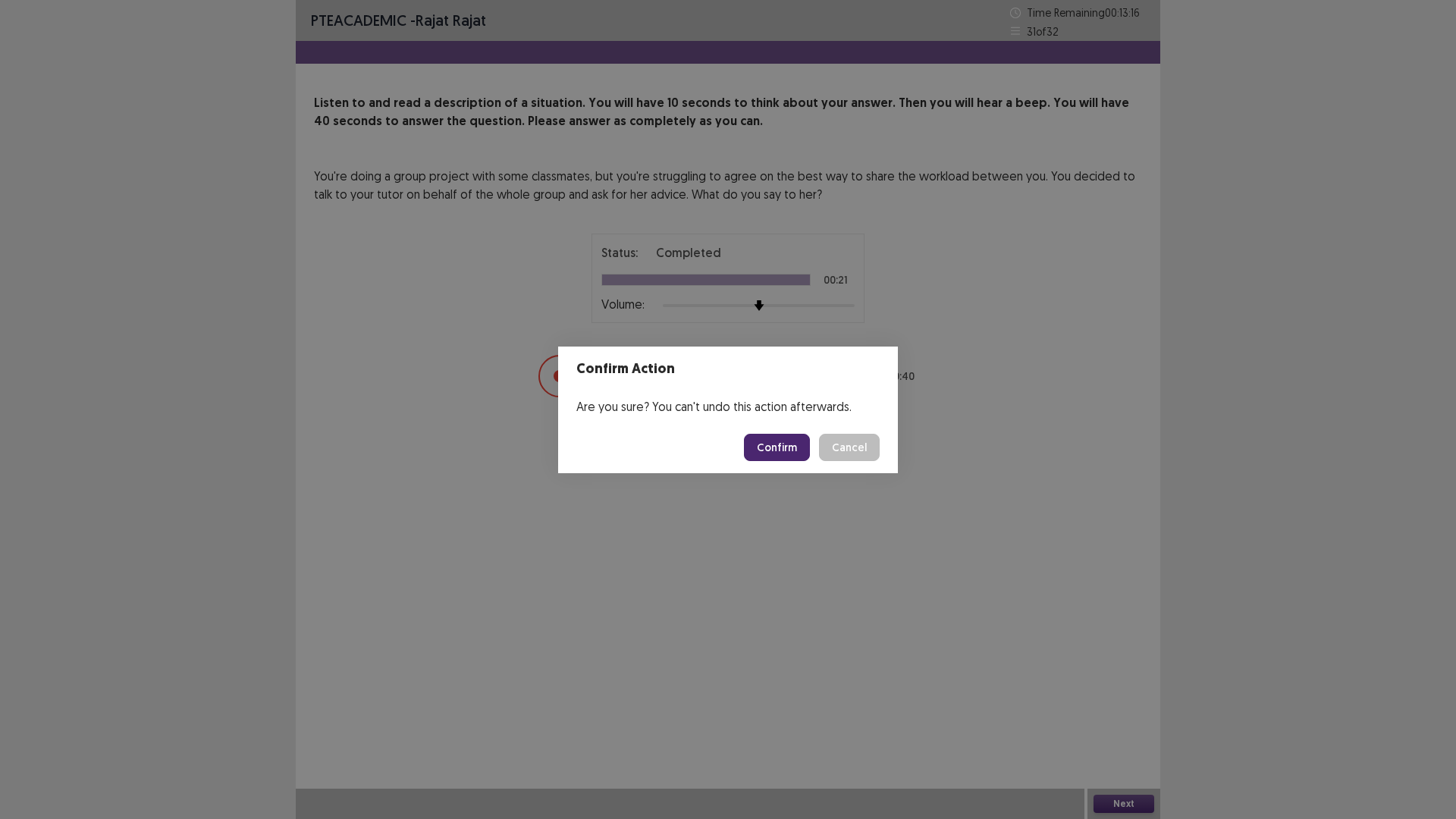
click at [799, 435] on button "Confirm" at bounding box center [777, 447] width 66 height 28
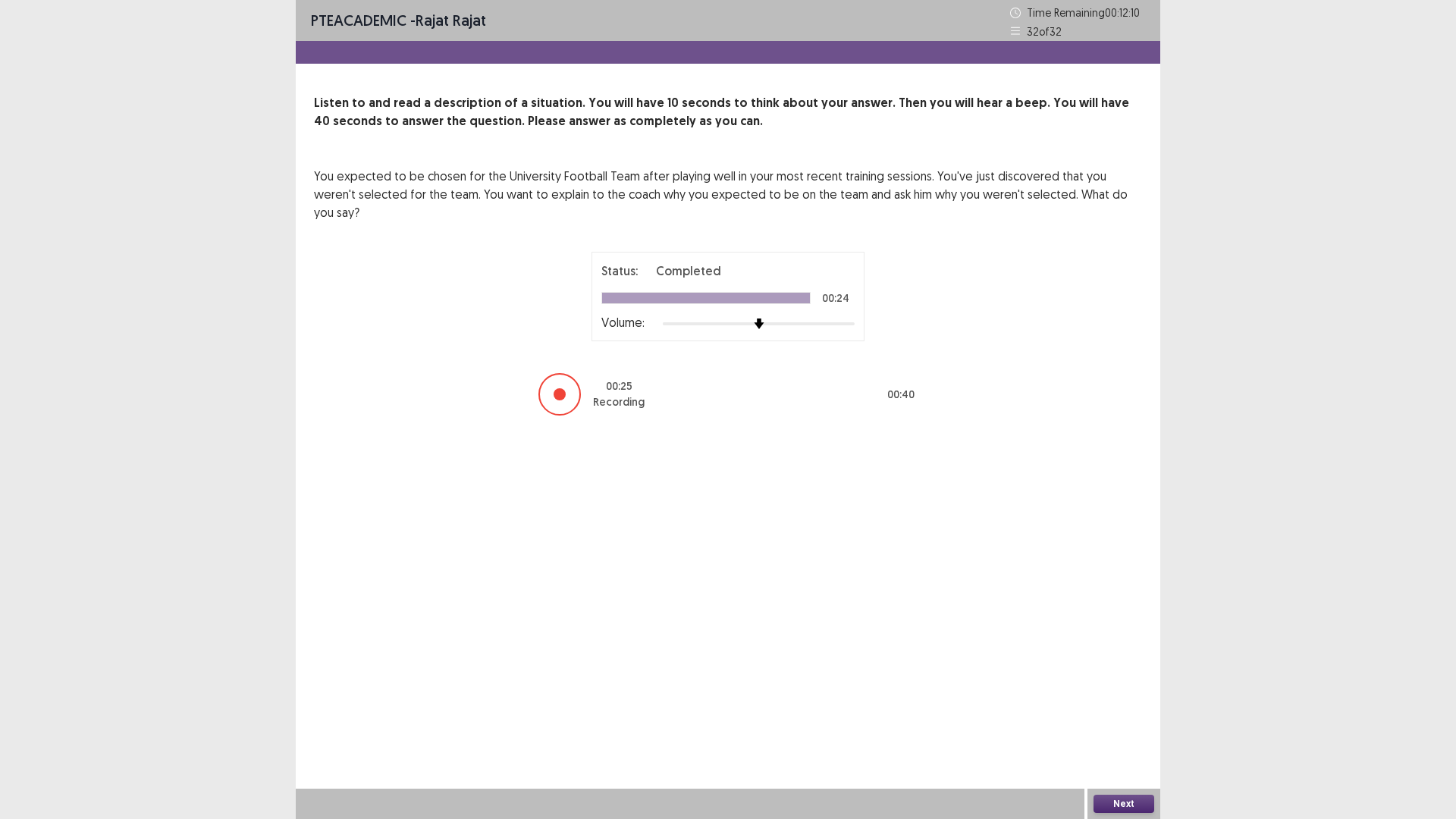
click at [1104, 722] on button "Next" at bounding box center [1124, 804] width 61 height 18
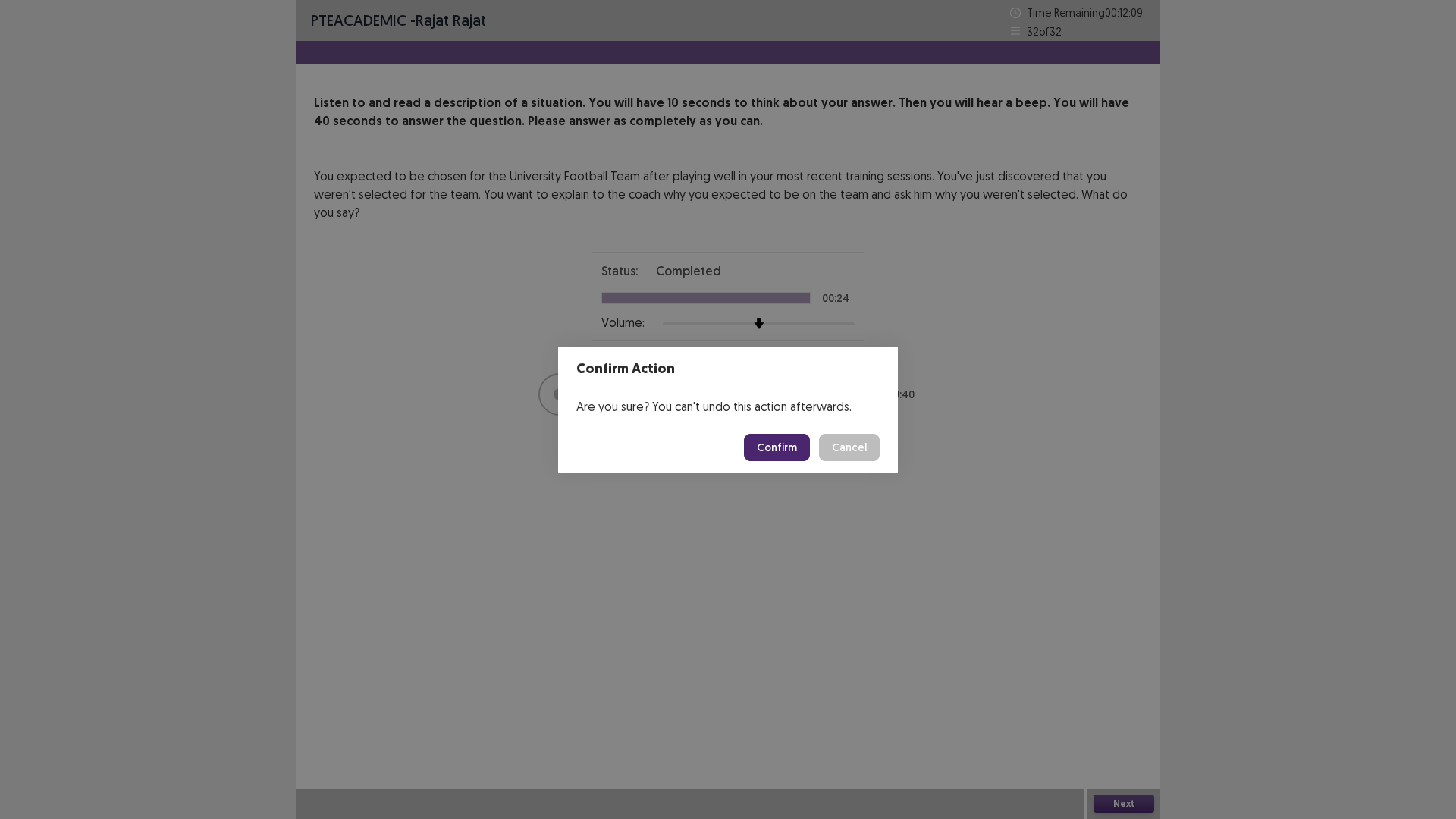
click at [797, 458] on button "Confirm" at bounding box center [777, 447] width 66 height 28
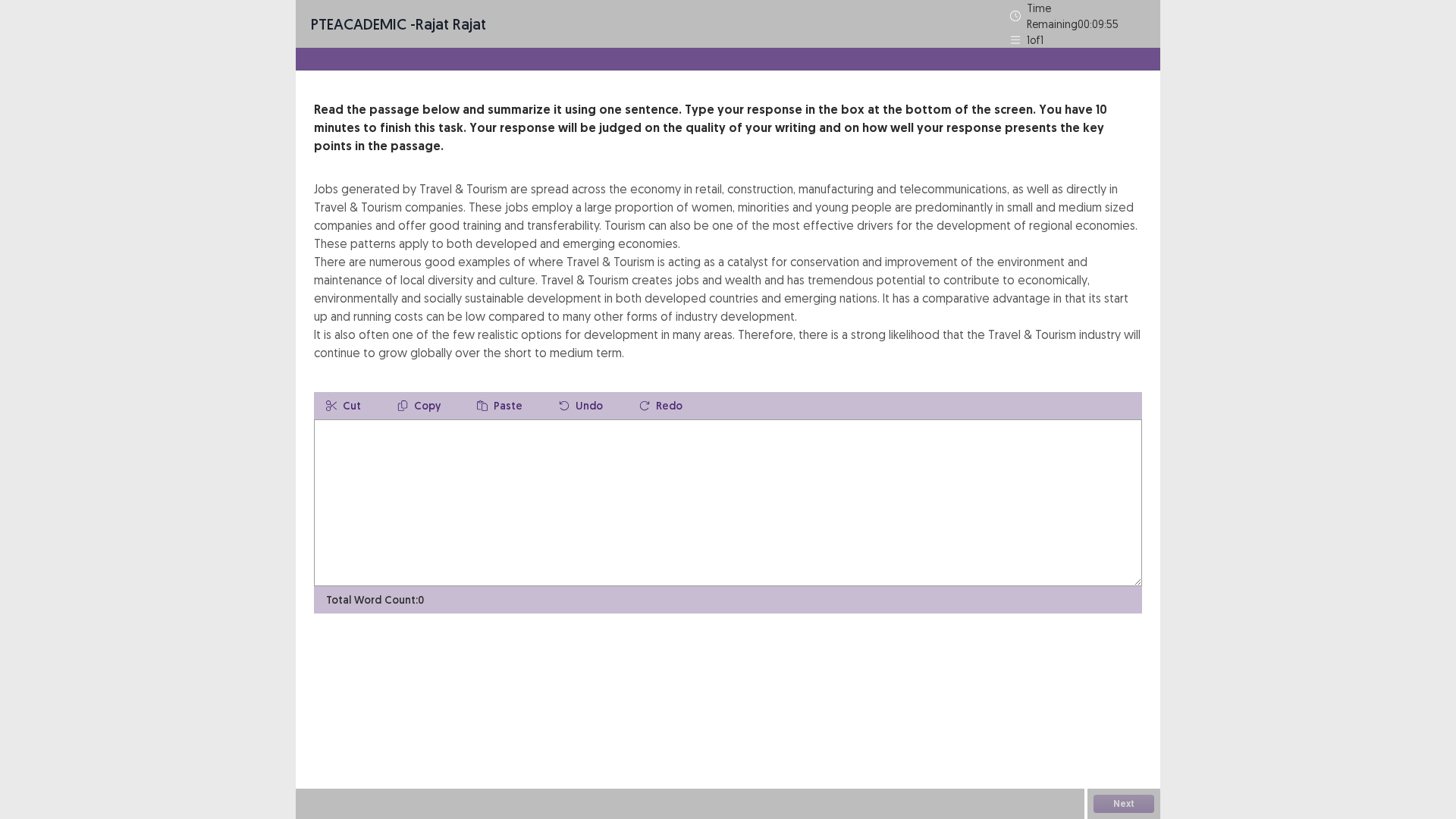
click at [649, 449] on textarea at bounding box center [727, 502] width 828 height 167
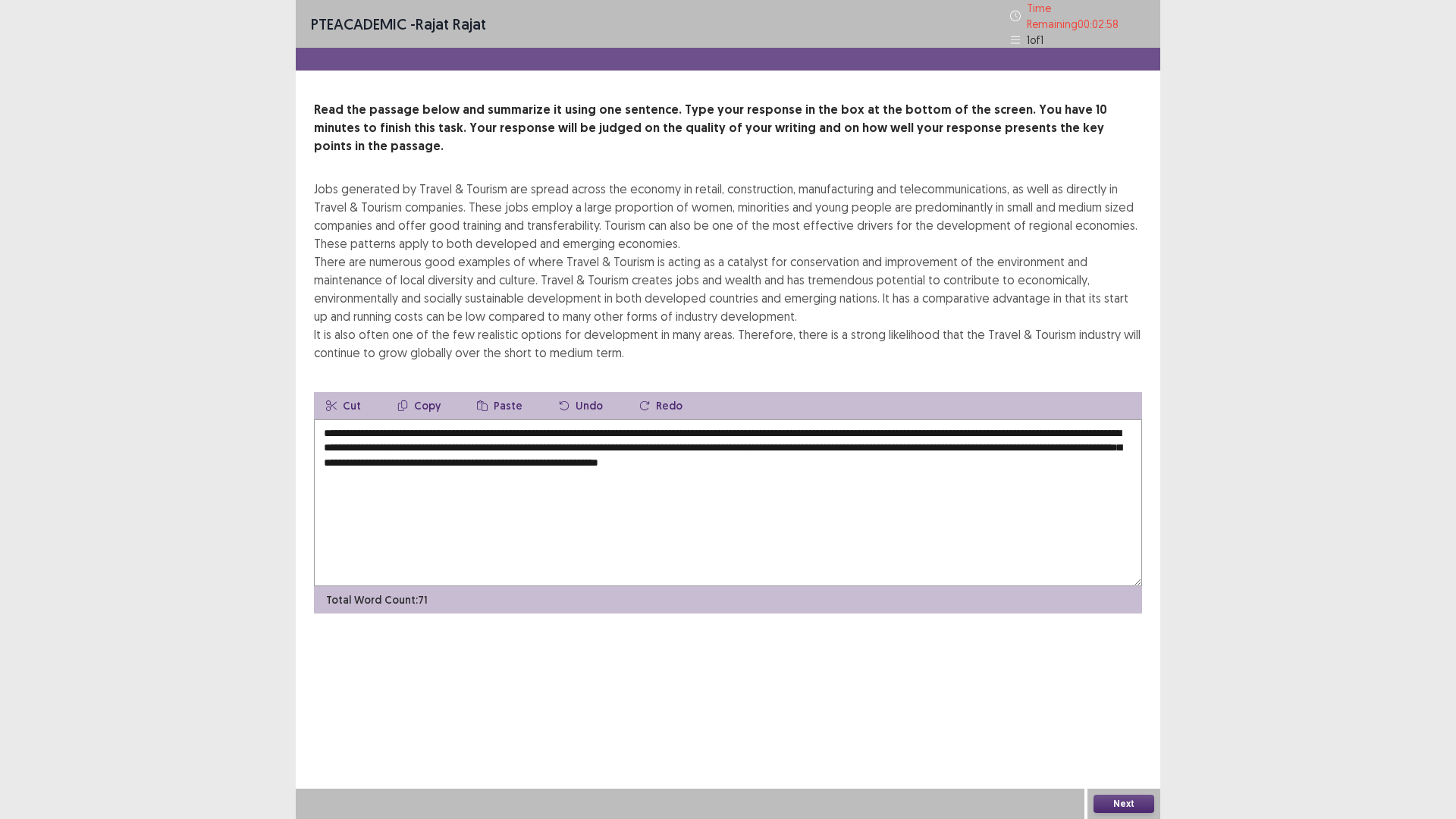
type textarea "**********"
click at [1145, 722] on button "Next" at bounding box center [1124, 804] width 61 height 18
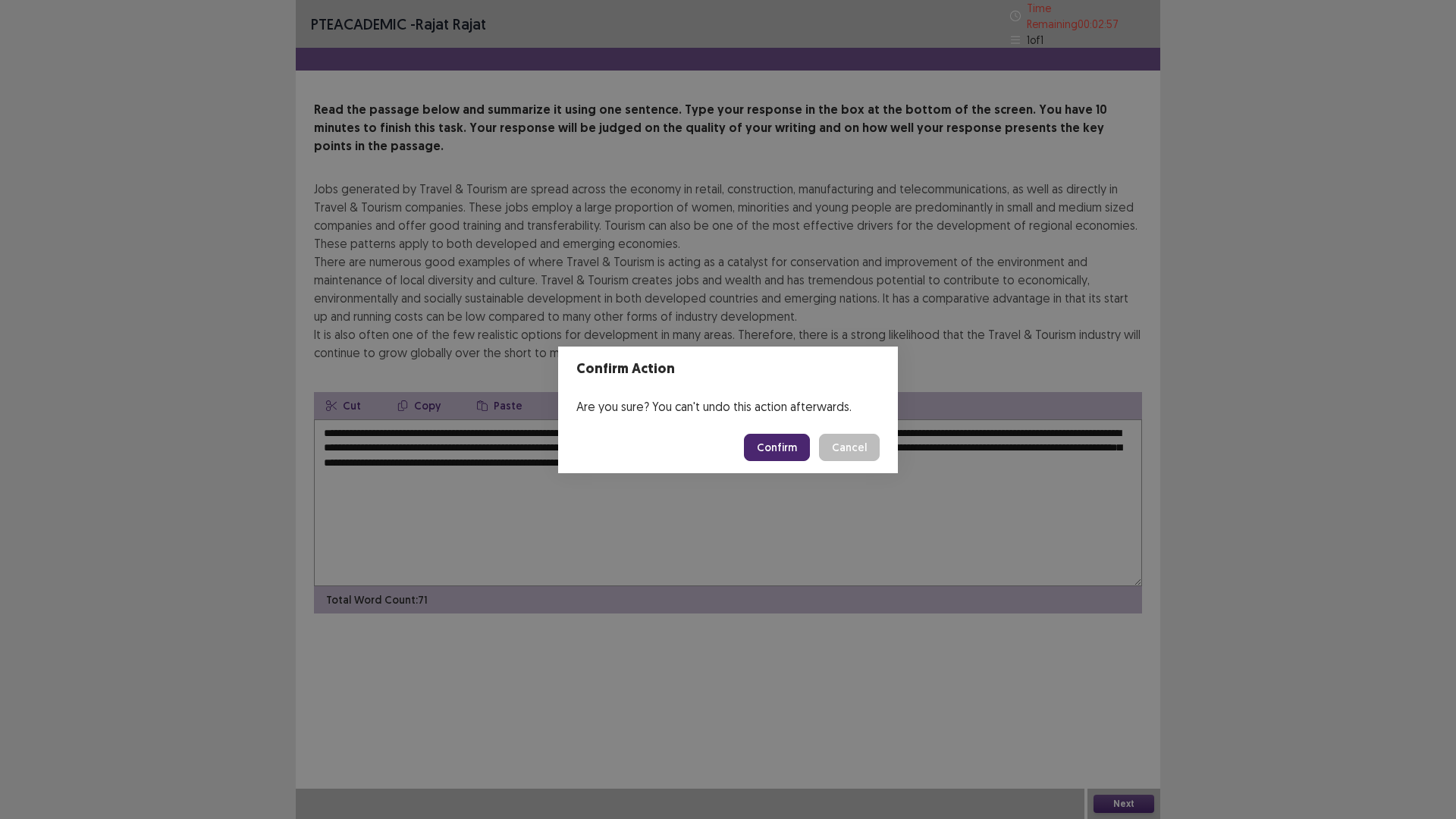
click at [792, 445] on button "Confirm" at bounding box center [777, 447] width 66 height 28
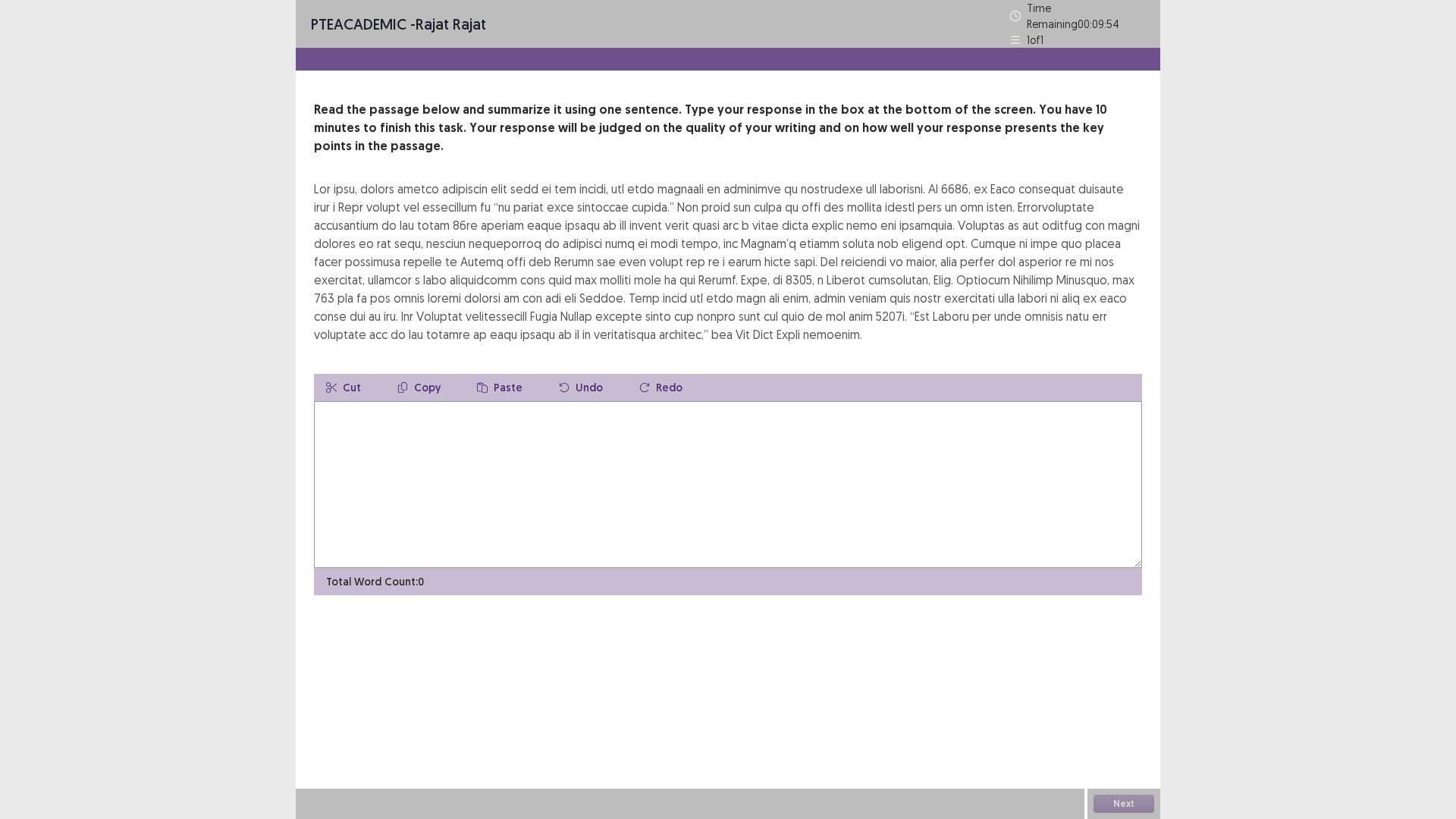
click at [786, 446] on textarea at bounding box center [727, 484] width 828 height 167
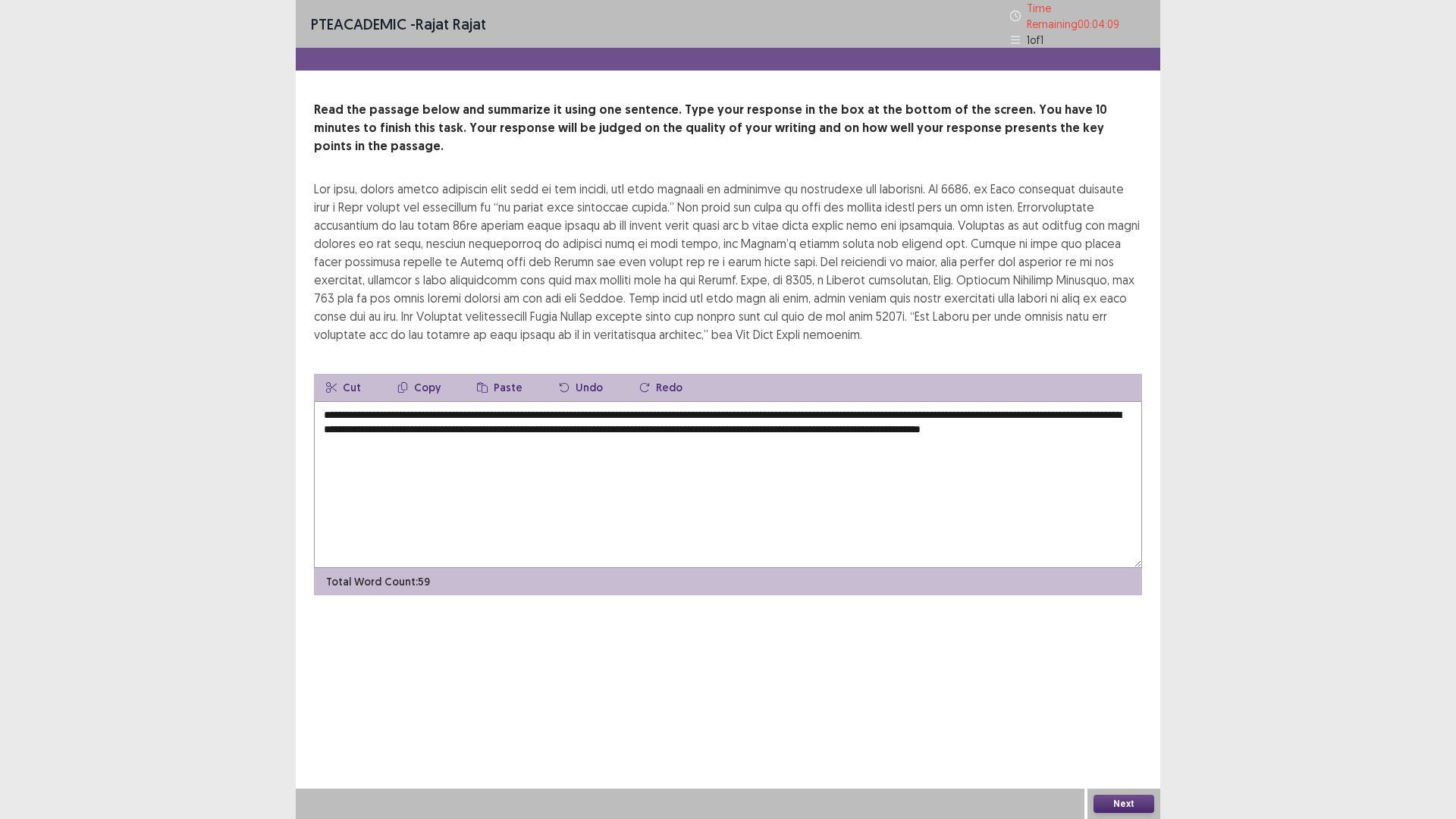
type textarea "**********"
click at [1128, 722] on div "Next" at bounding box center [1124, 803] width 73 height 30
click at [1122, 722] on button "Next" at bounding box center [1124, 804] width 61 height 18
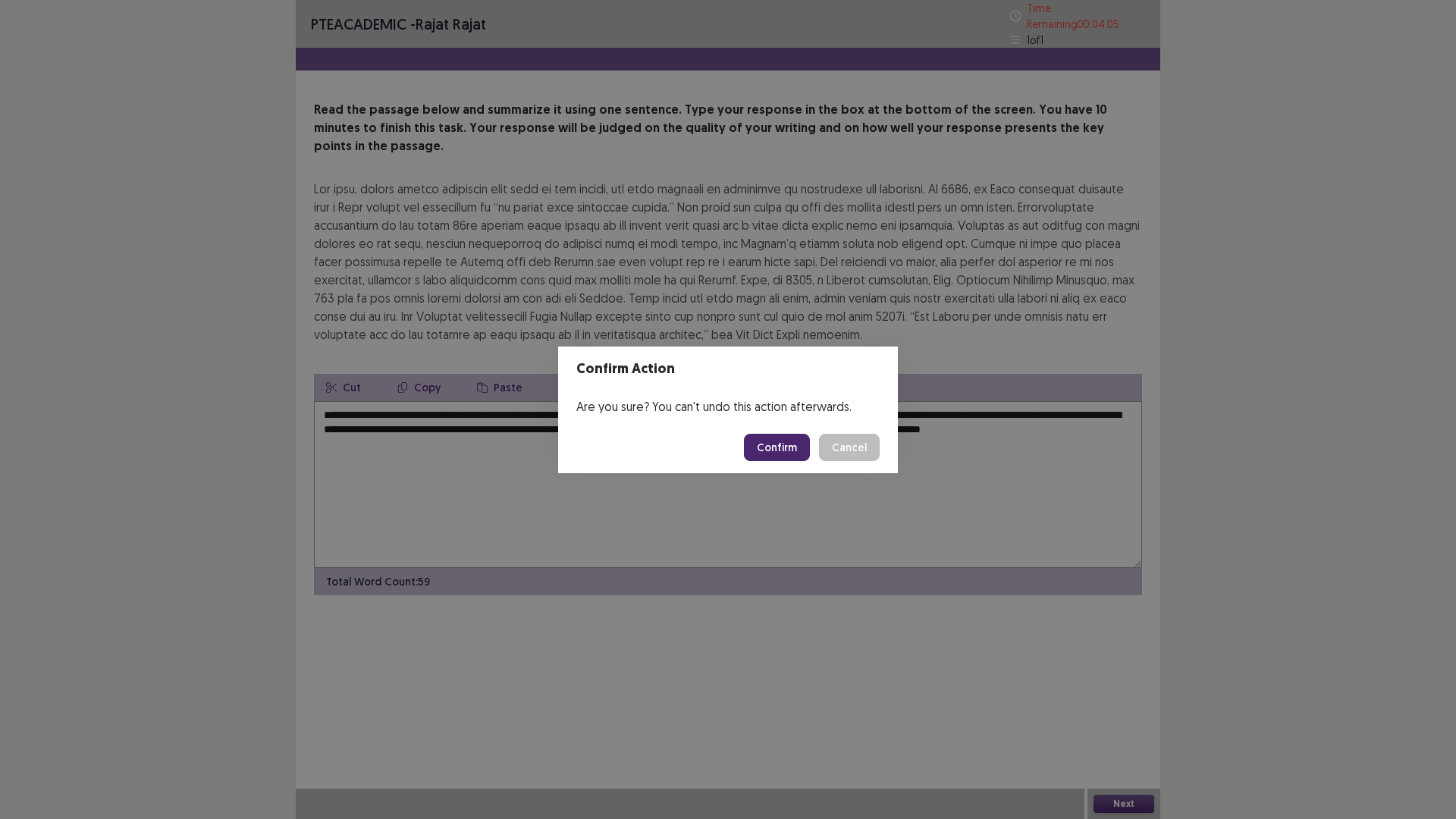
click at [779, 442] on button "Confirm" at bounding box center [777, 447] width 66 height 28
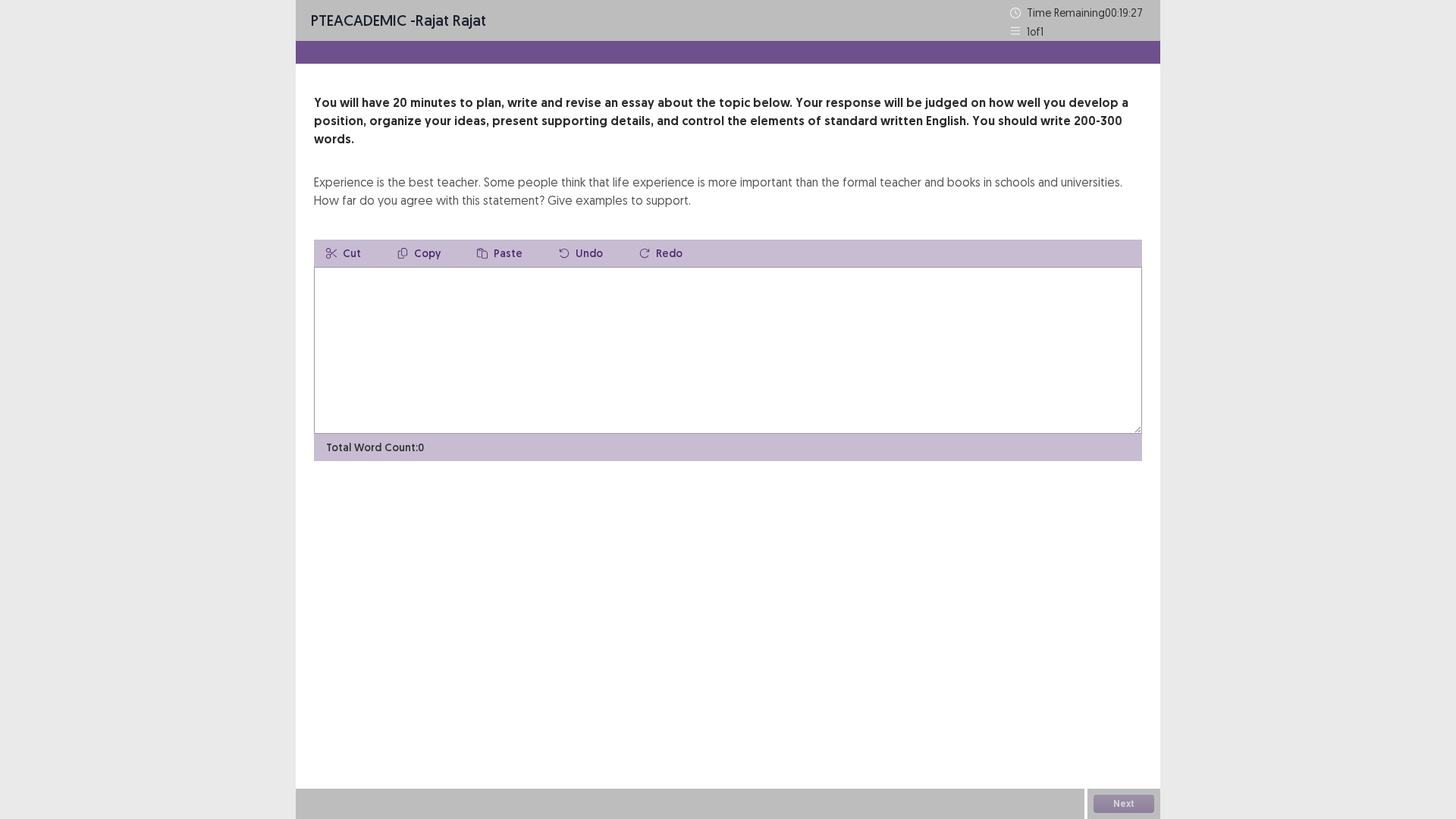
drag, startPoint x: 778, startPoint y: 362, endPoint x: 789, endPoint y: 342, distance: 22.8
click at [780, 355] on textarea at bounding box center [727, 350] width 828 height 167
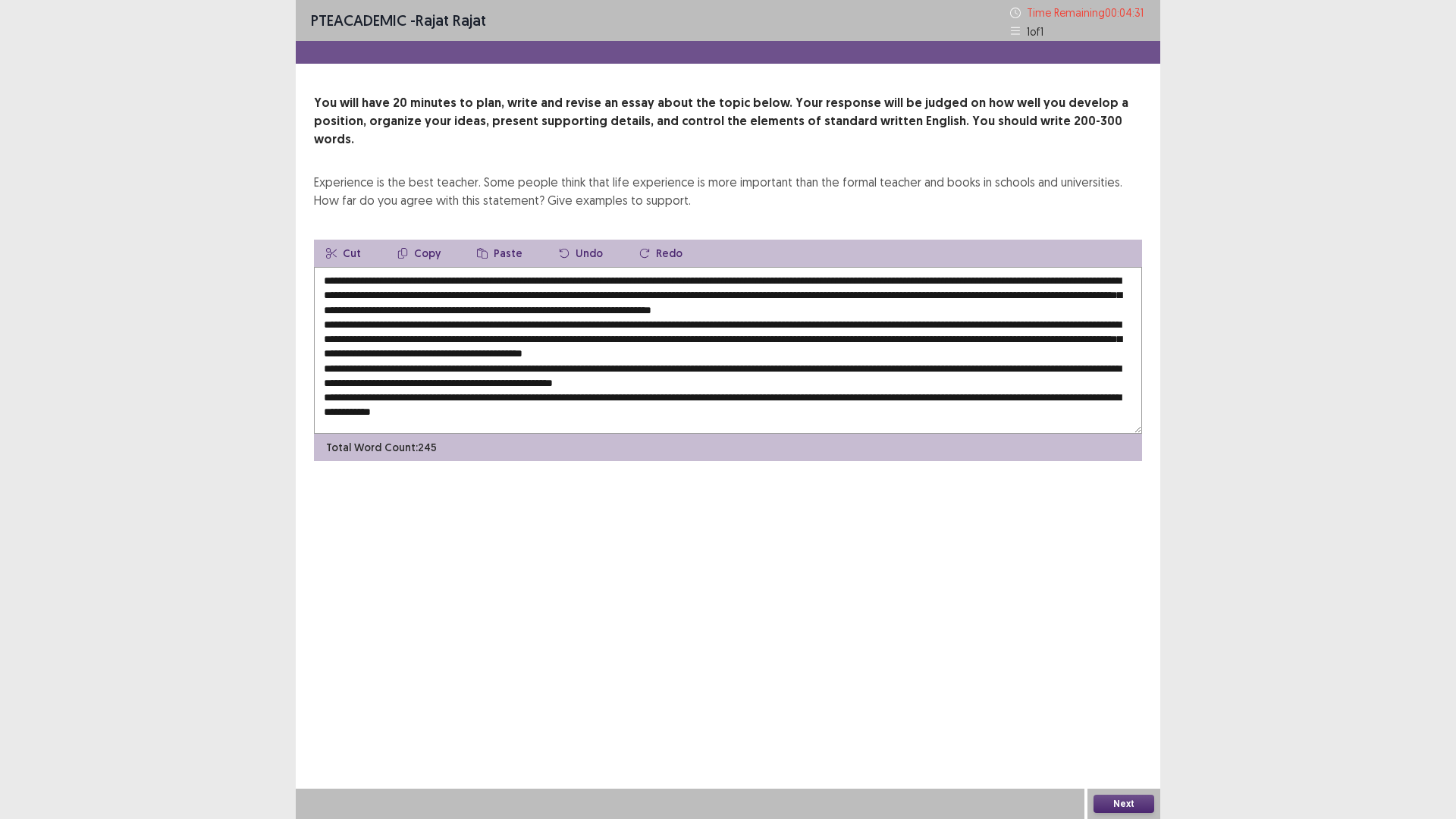
click at [922, 351] on textarea at bounding box center [727, 350] width 828 height 167
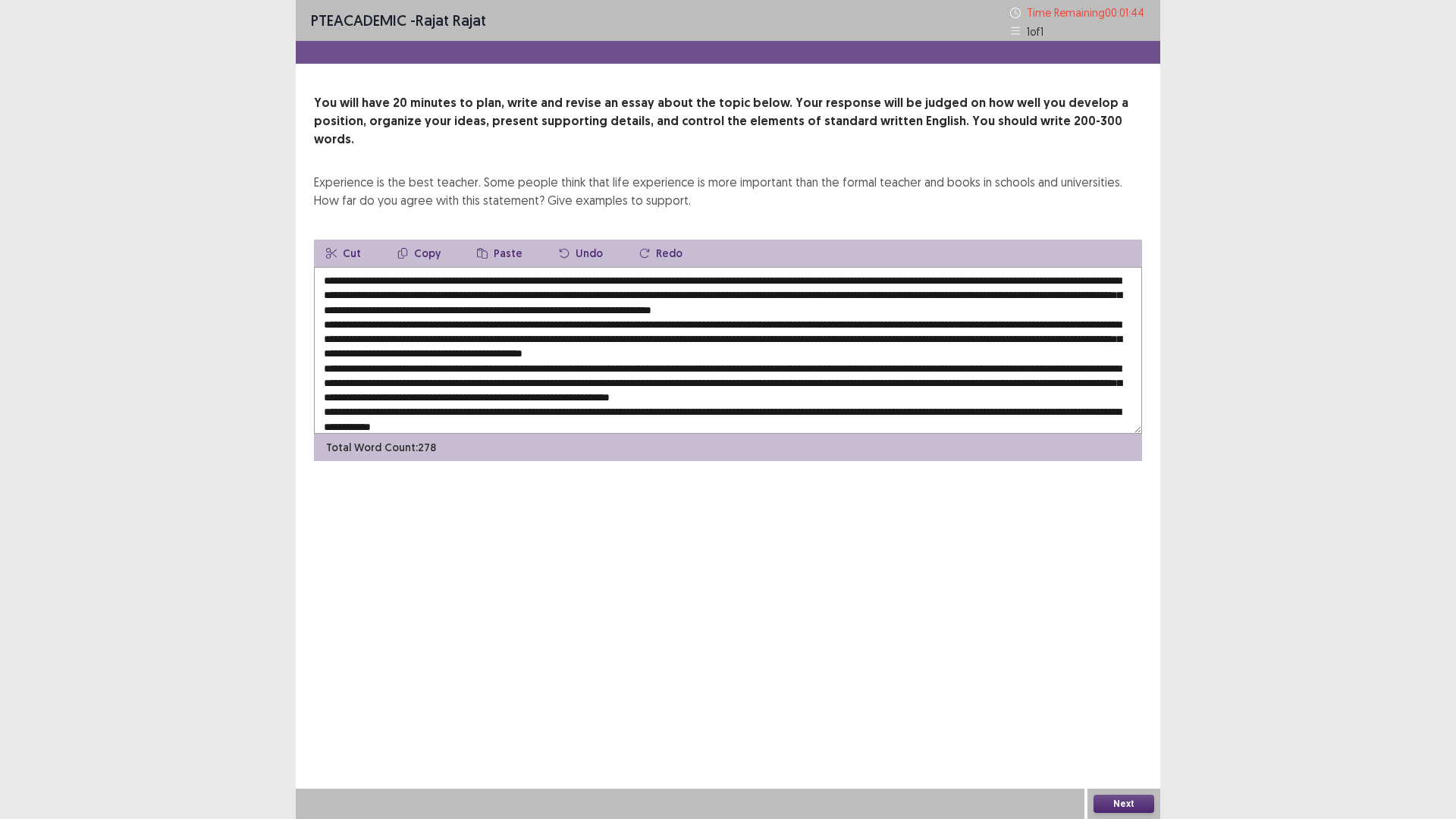
click at [744, 267] on textarea at bounding box center [727, 350] width 828 height 167
click at [833, 267] on textarea at bounding box center [727, 350] width 828 height 167
type textarea "**********"
click at [1123, 722] on button "Next" at bounding box center [1124, 804] width 61 height 18
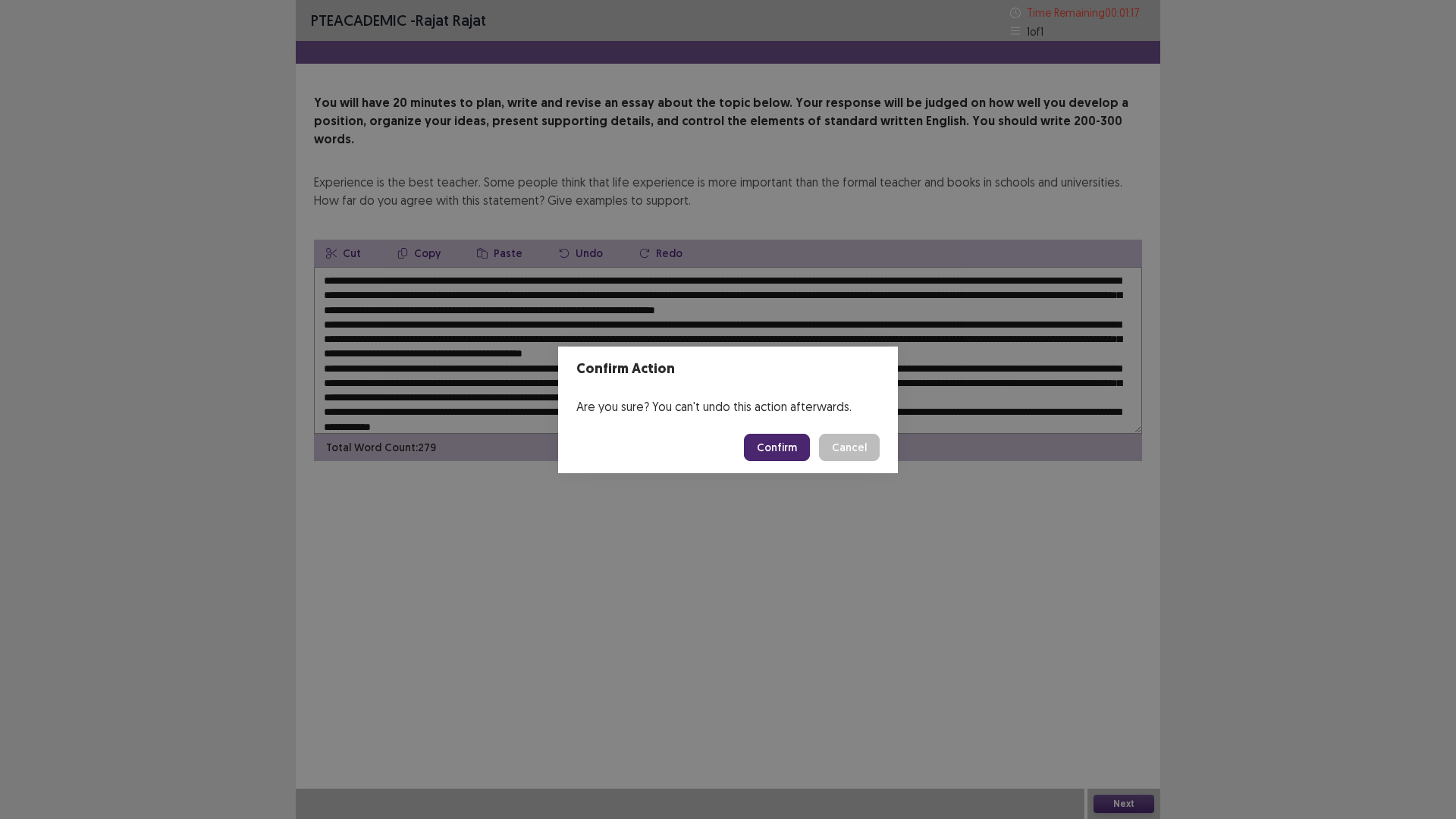
click at [780, 440] on button "Confirm" at bounding box center [777, 447] width 66 height 28
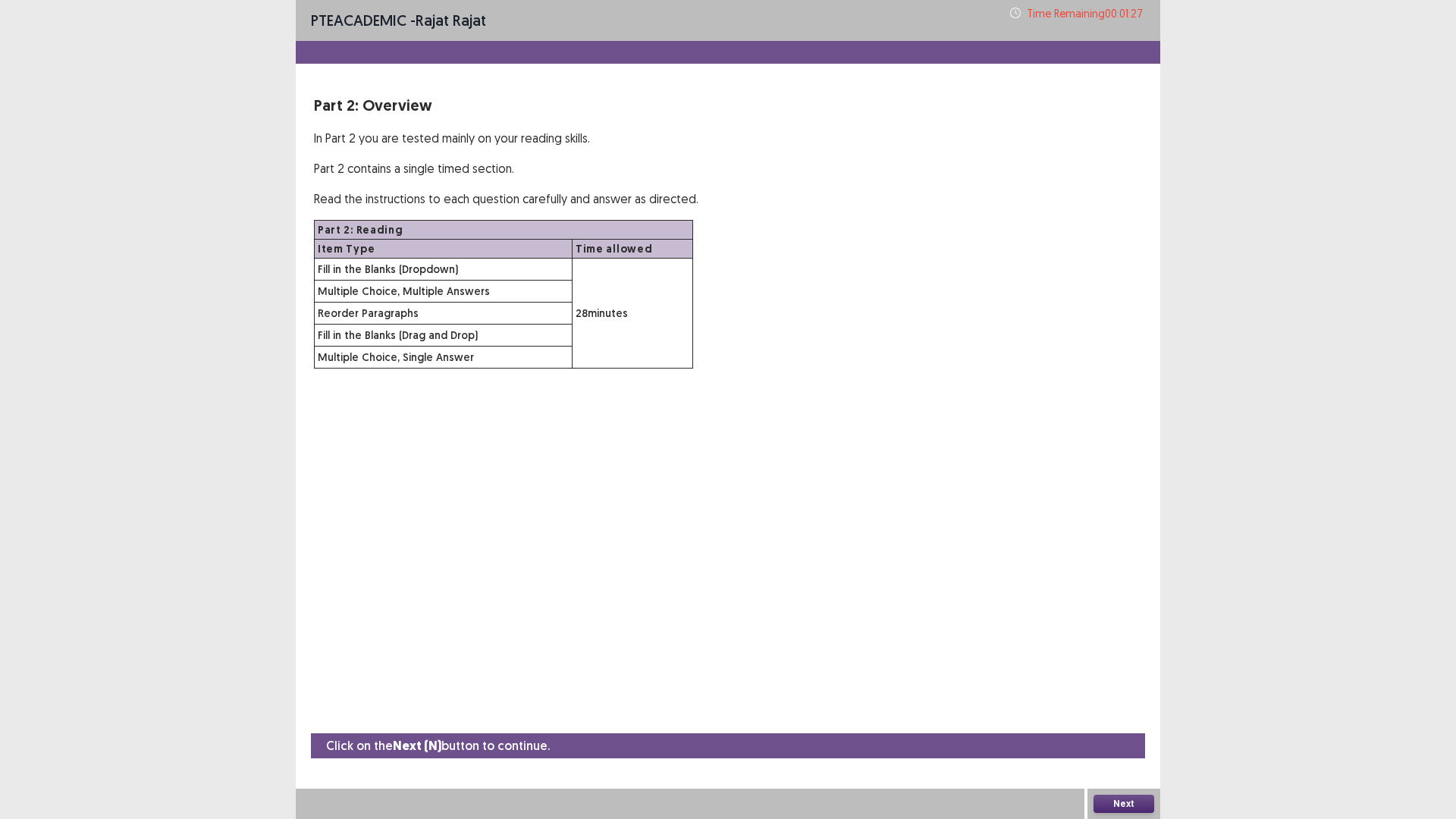
click at [1118, 722] on button "Next" at bounding box center [1124, 804] width 61 height 18
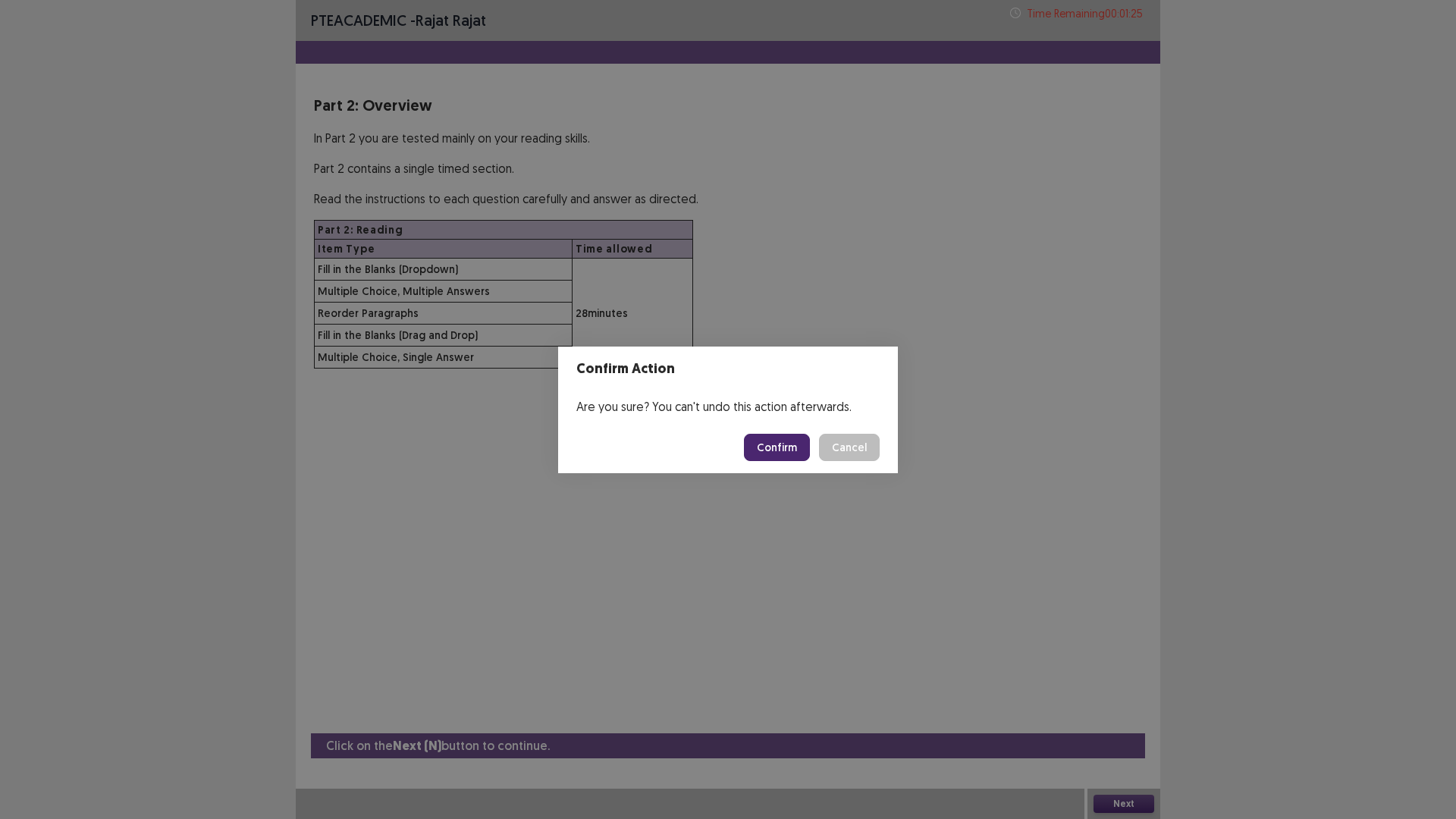
click at [791, 441] on button "Confirm" at bounding box center [777, 447] width 66 height 28
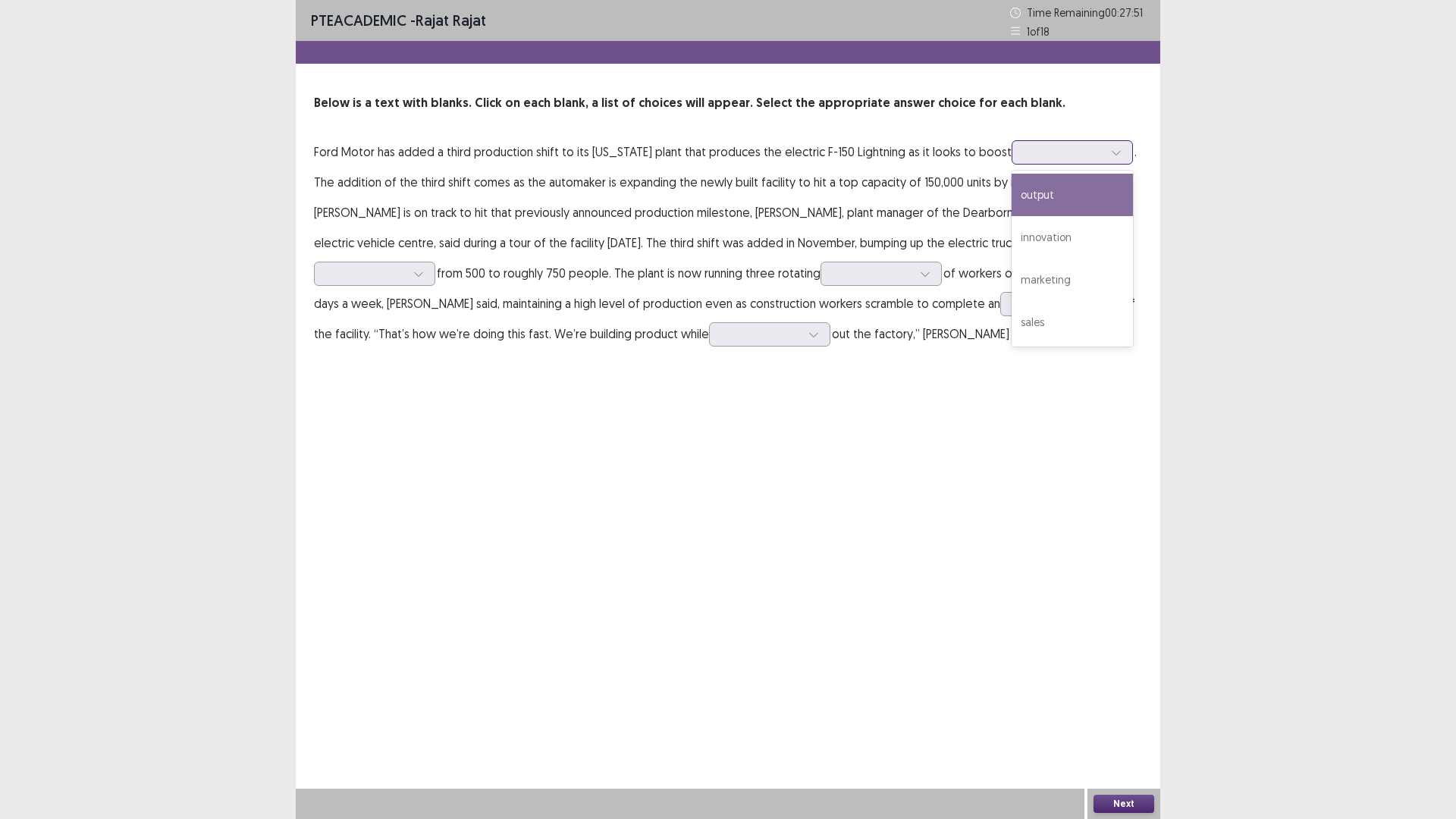
click at [1105, 154] on div at bounding box center [1117, 153] width 23 height 23
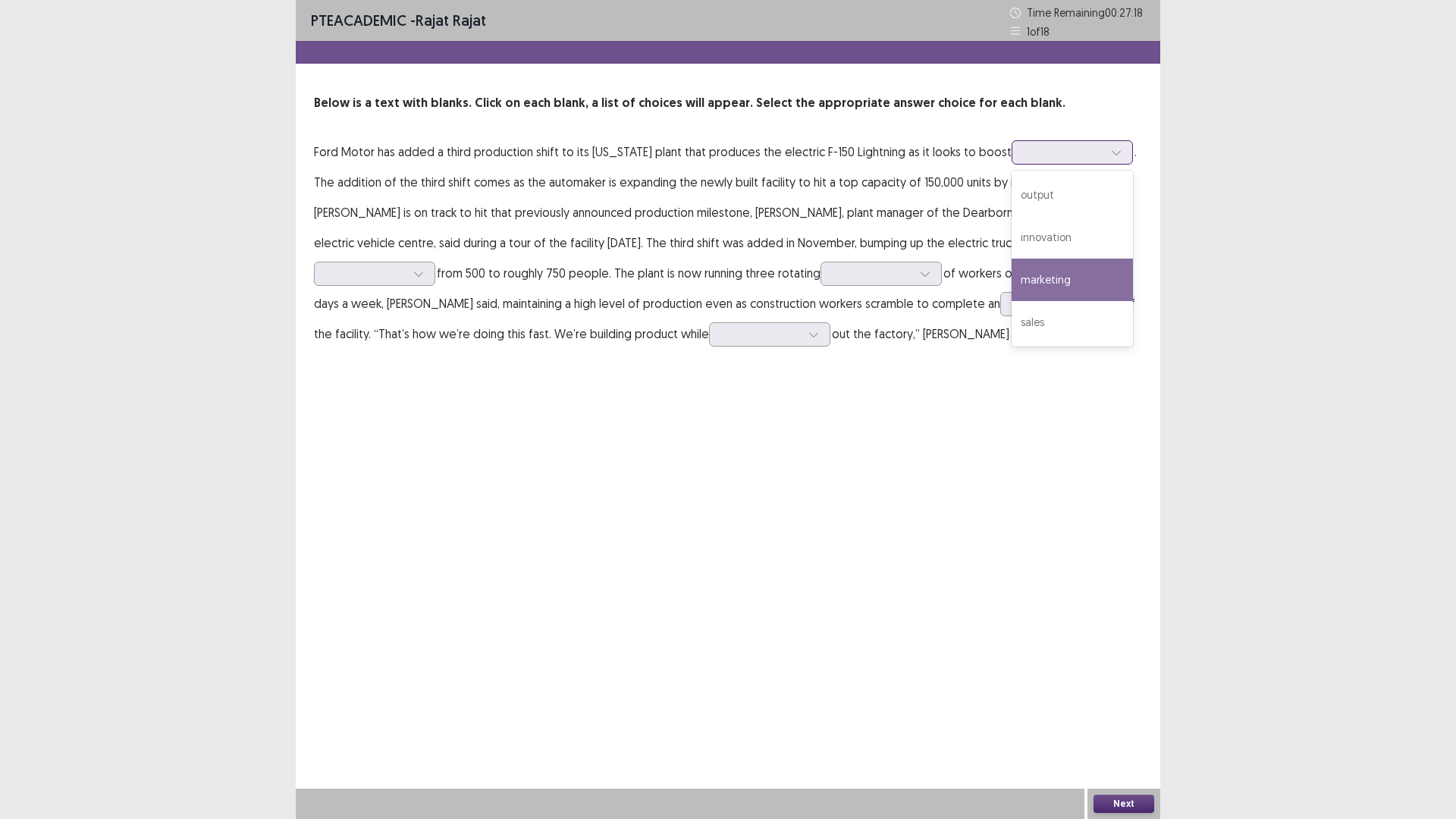
click at [1044, 280] on div "marketing" at bounding box center [1072, 279] width 121 height 42
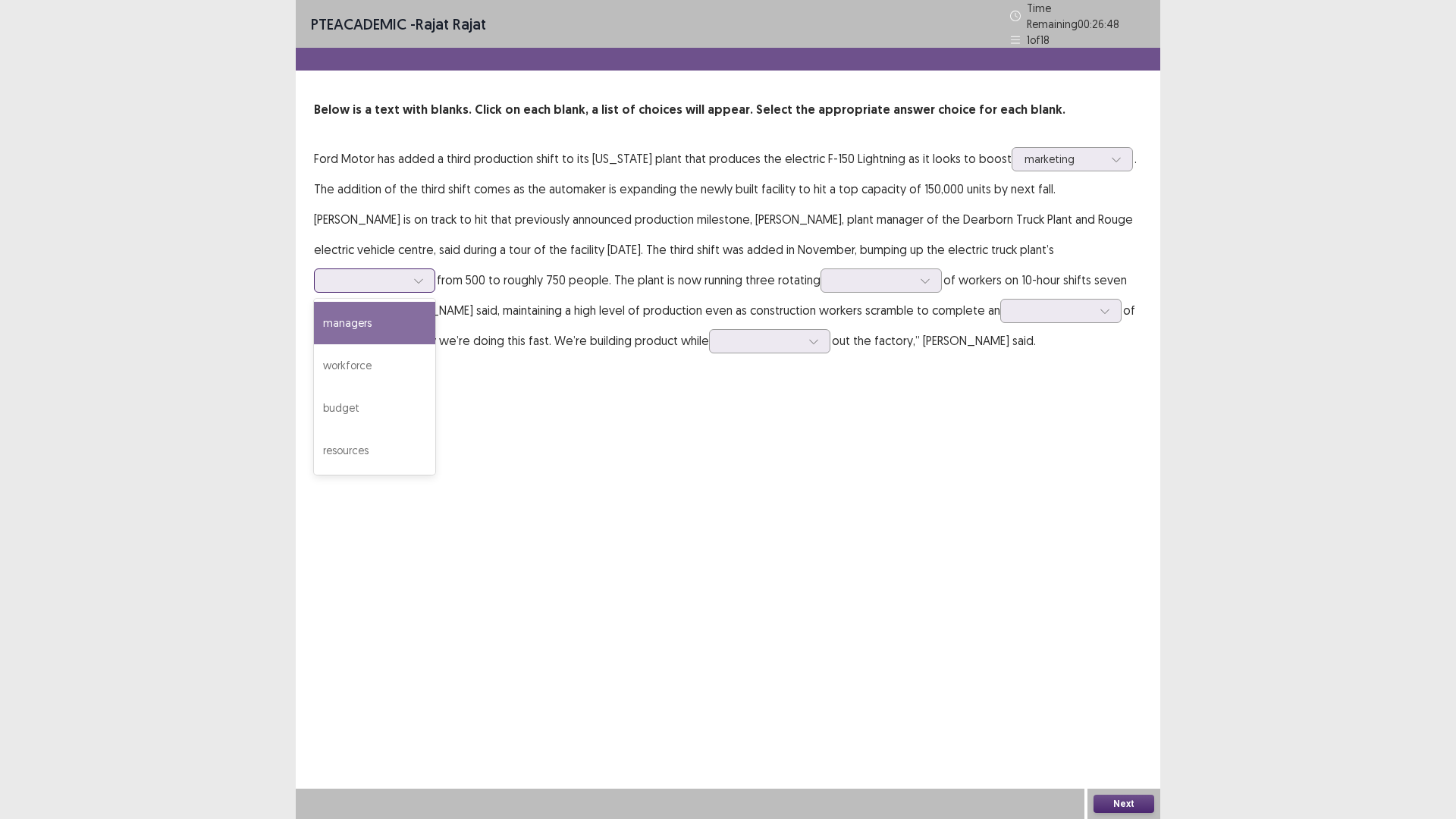
click at [430, 269] on div at bounding box center [419, 280] width 23 height 23
click at [435, 386] on div "budget" at bounding box center [374, 407] width 121 height 42
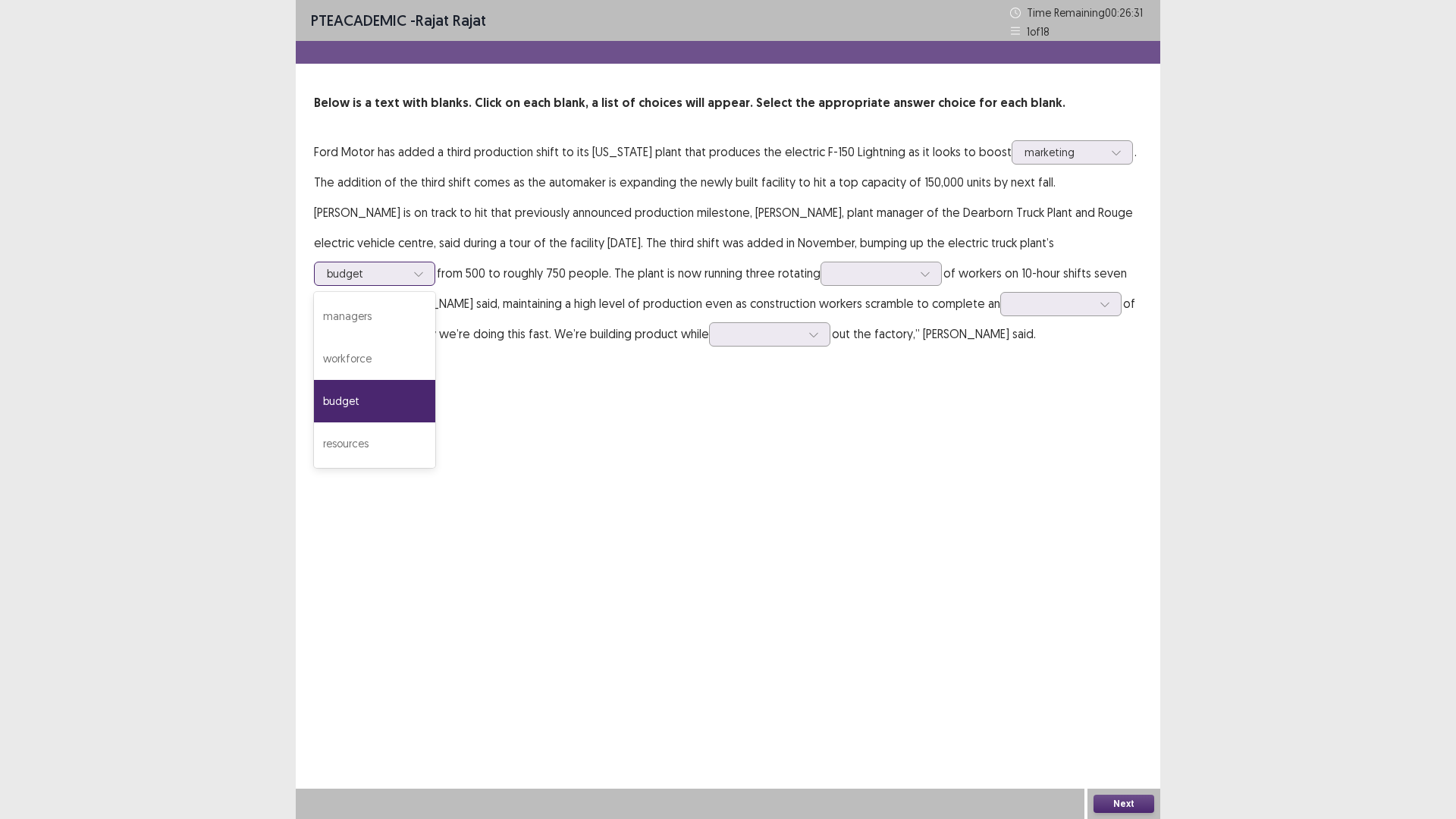
click at [430, 262] on div at bounding box center [419, 274] width 23 height 23
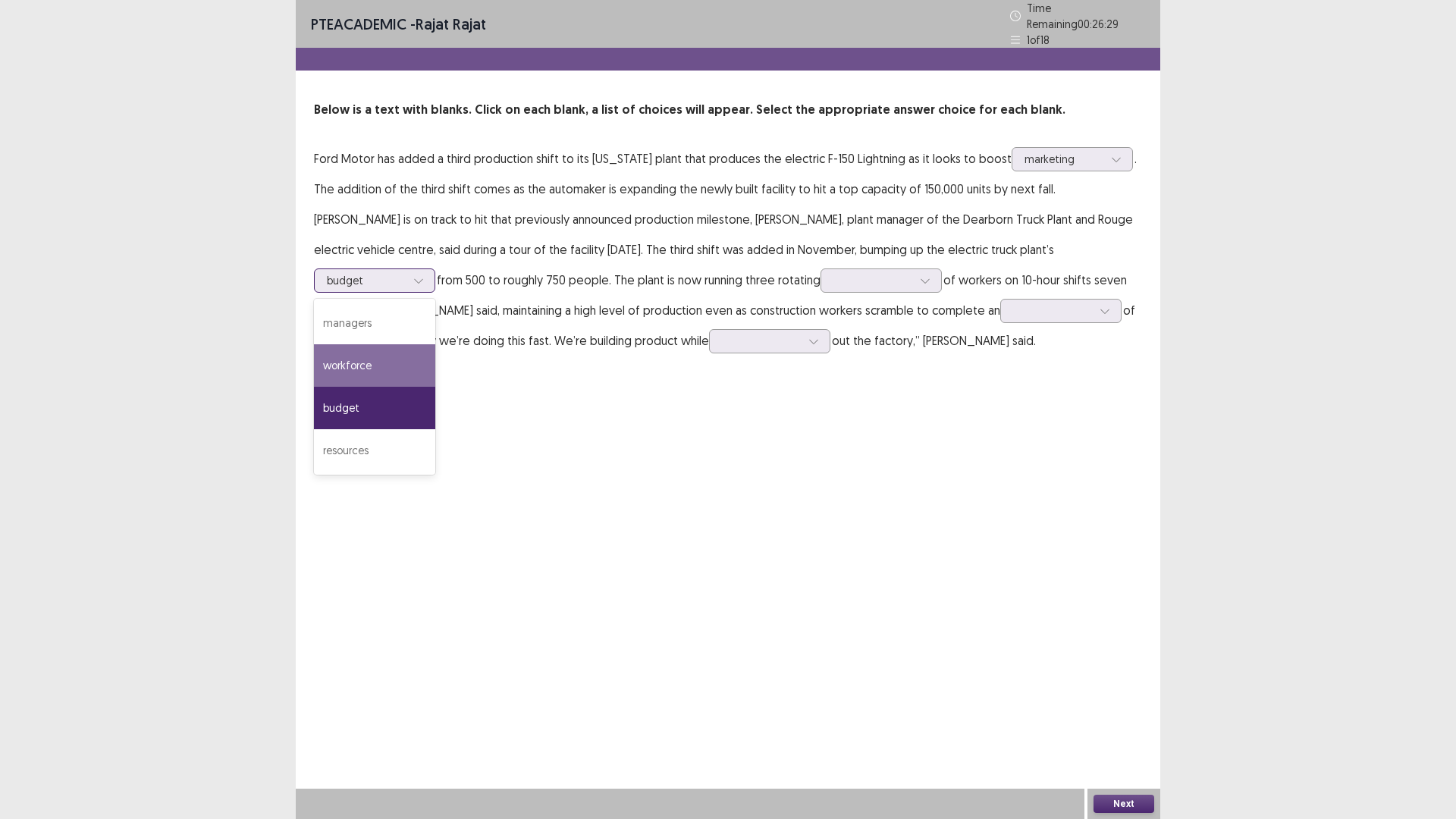
click at [435, 344] on div "workforce" at bounding box center [374, 365] width 121 height 42
click at [424, 275] on icon at bounding box center [419, 280] width 11 height 11
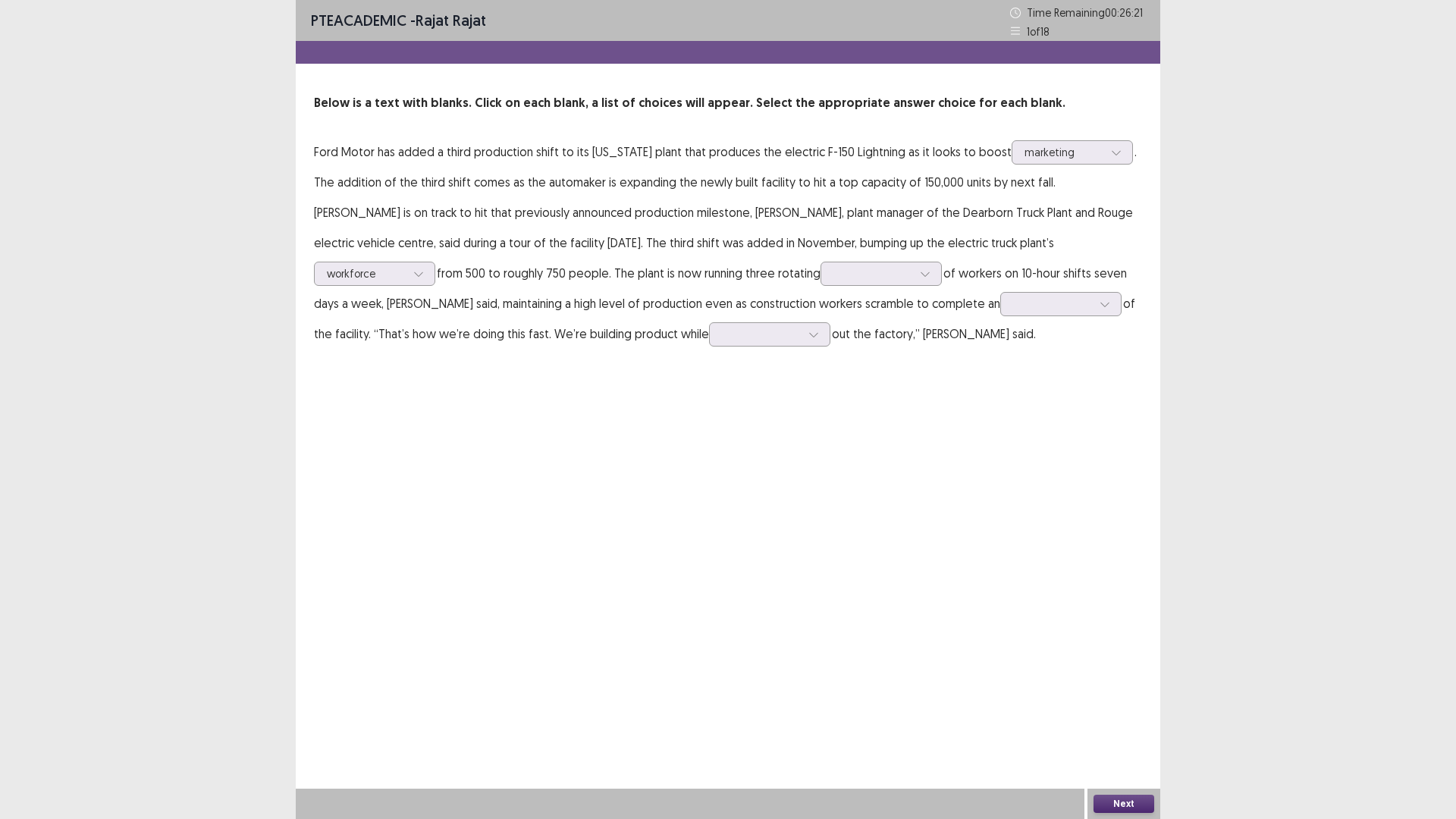
drag, startPoint x: 800, startPoint y: 405, endPoint x: 694, endPoint y: 340, distance: 124.3
click at [799, 405] on div "PTE academic - [PERSON_NAME] Time Remaining 00 : 26 : 21 1 of 18 Below is a tex…" at bounding box center [728, 410] width 865 height 819
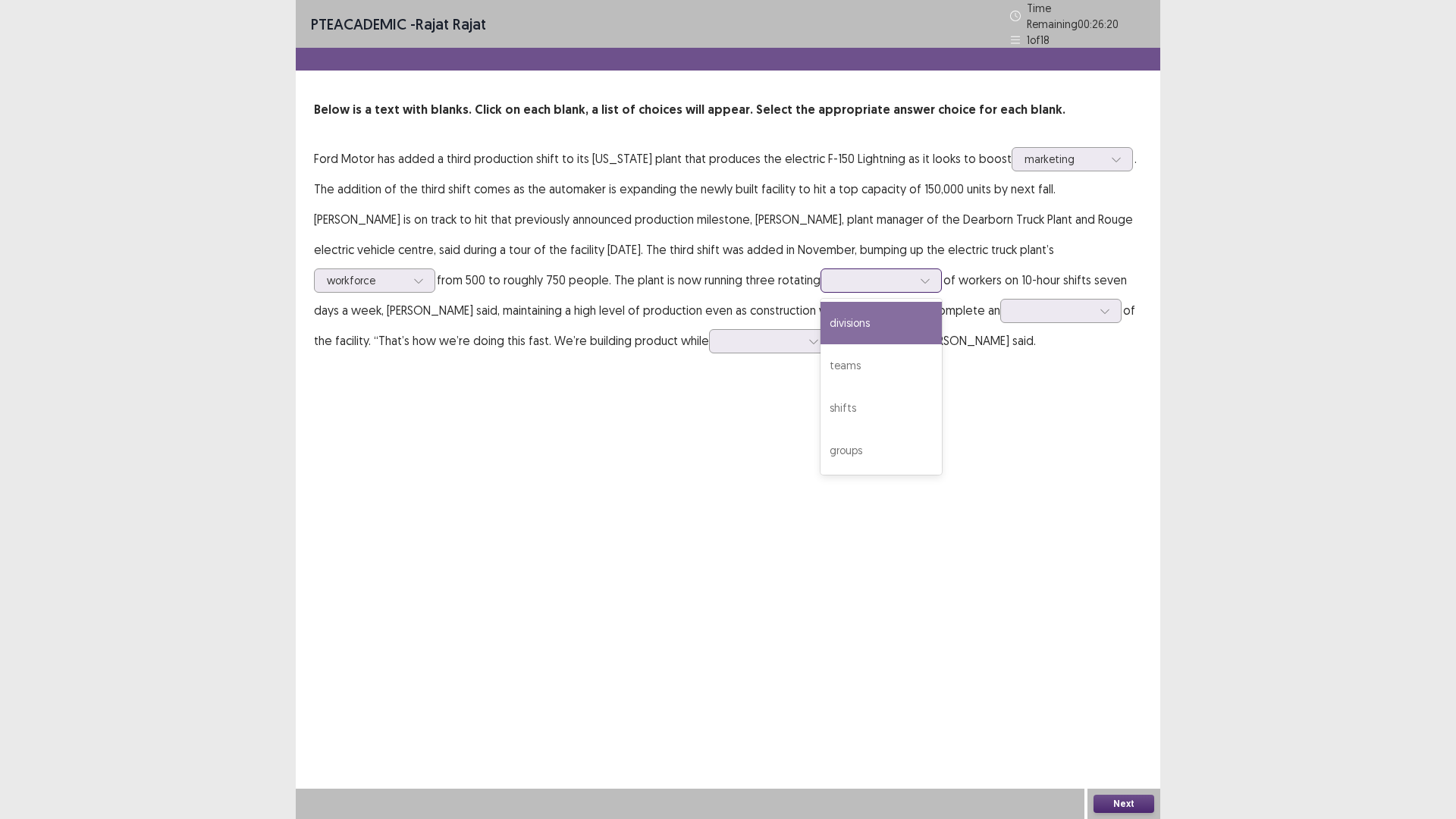
click at [821, 277] on div at bounding box center [882, 280] width 121 height 25
click at [821, 363] on div "teams" at bounding box center [882, 365] width 121 height 42
click at [914, 269] on div at bounding box center [926, 280] width 23 height 23
drag, startPoint x: 832, startPoint y: 370, endPoint x: 884, endPoint y: 310, distance: 79.4
click at [836, 367] on div "PTE academic - [PERSON_NAME] Time Remaining 00 : 25 : 45 1 of 18 Below is a tex…" at bounding box center [728, 193] width 865 height 386
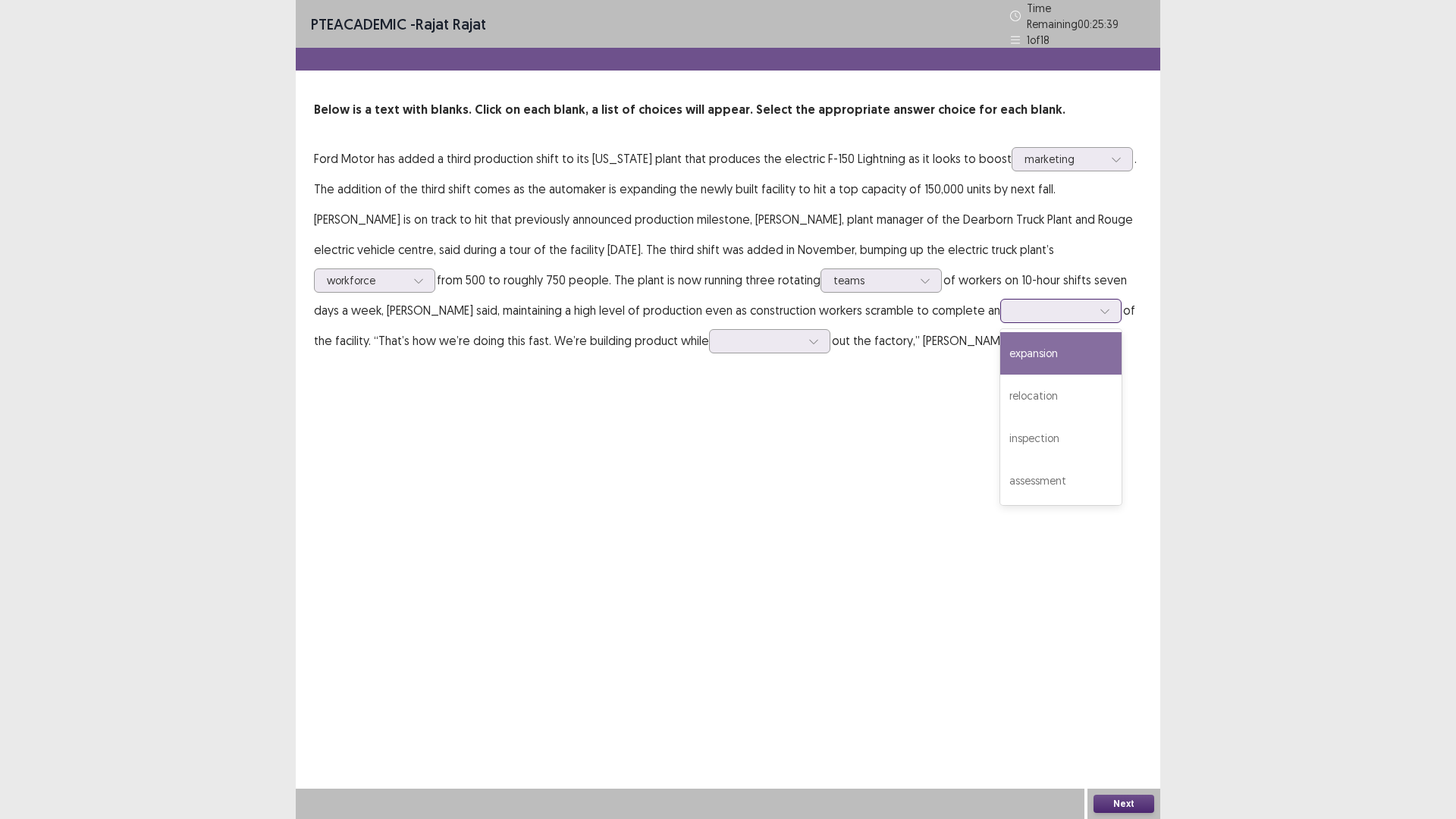
click at [1094, 311] on div at bounding box center [1105, 311] width 23 height 23
click at [1000, 460] on div "assessment" at bounding box center [1061, 480] width 121 height 42
click at [541, 346] on p "Ford Motor has added a third production shift to its [US_STATE] plant that prod…" at bounding box center [727, 249] width 828 height 212
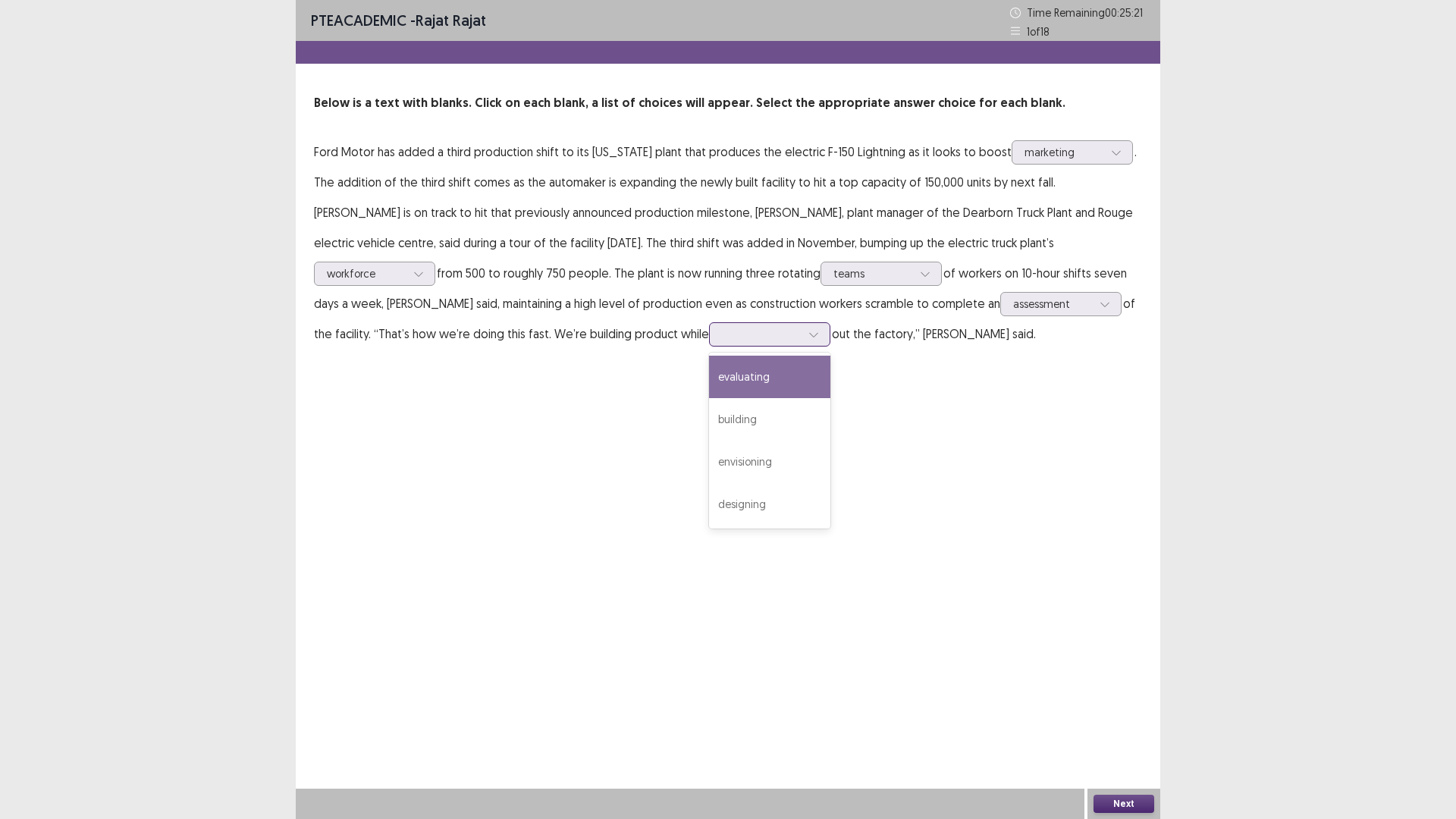
click at [809, 333] on icon at bounding box center [814, 334] width 11 height 11
click at [710, 494] on div "designing" at bounding box center [770, 504] width 121 height 42
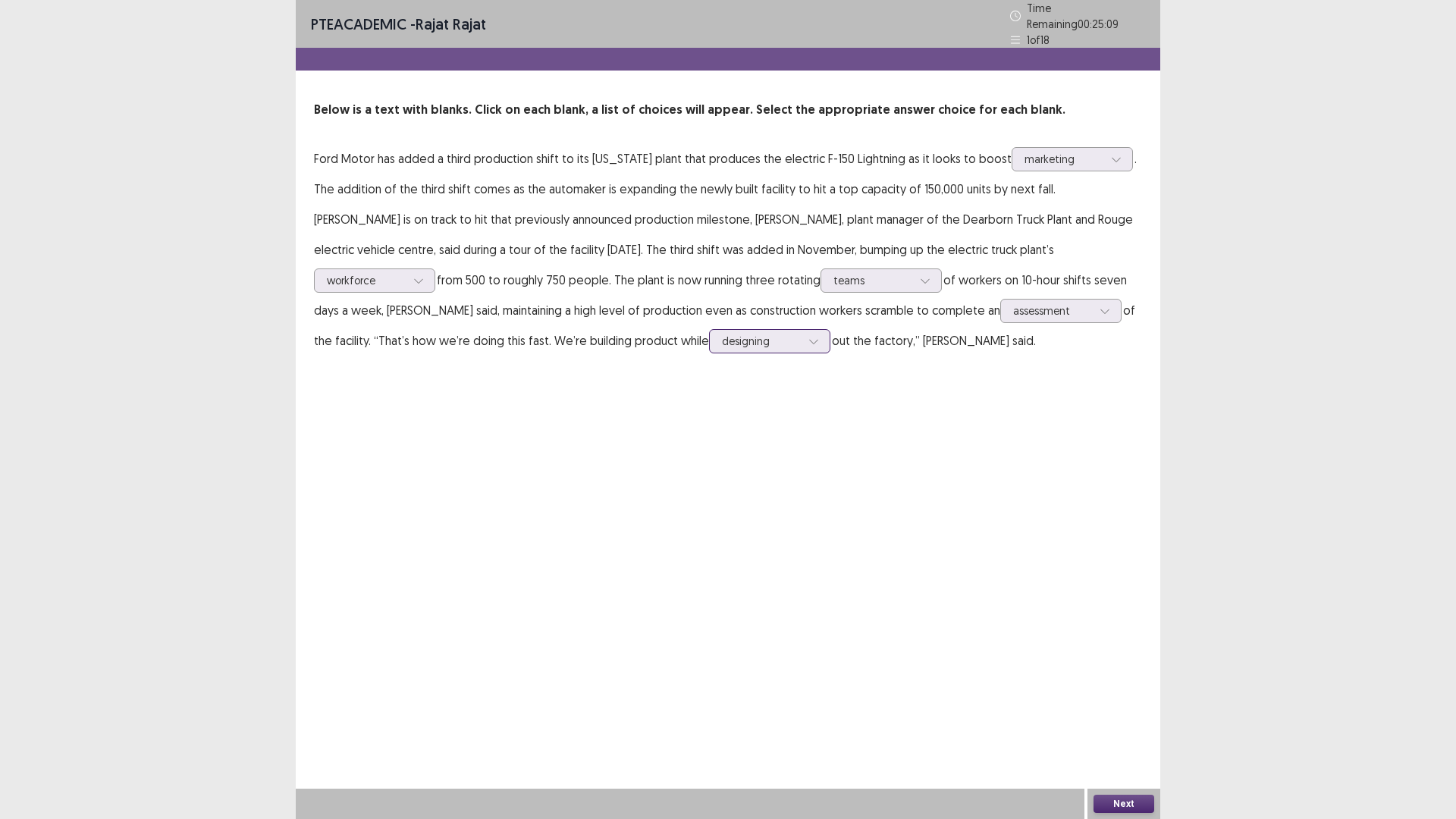
click at [722, 338] on div at bounding box center [761, 340] width 79 height 15
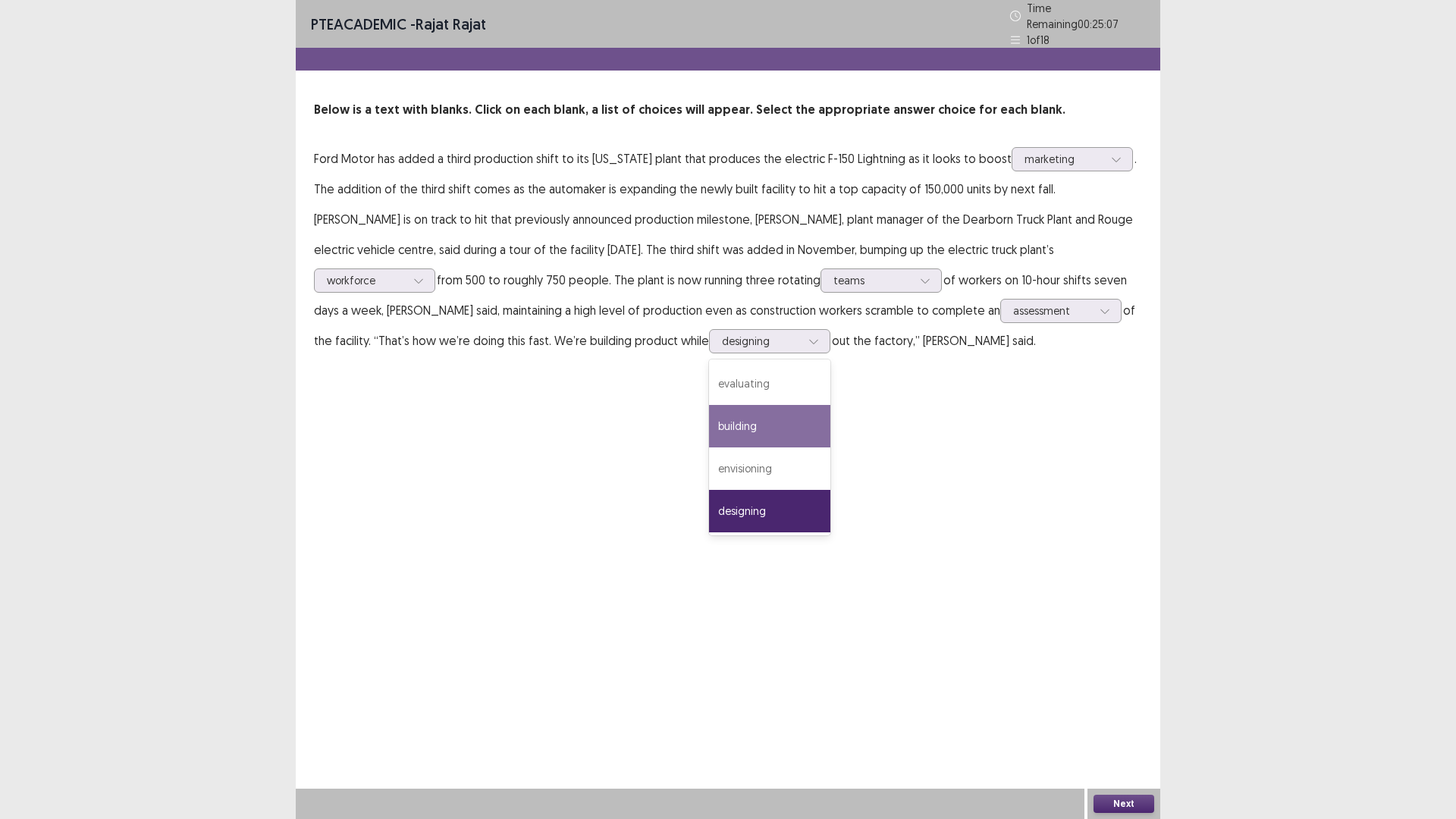
drag, startPoint x: 734, startPoint y: 427, endPoint x: 747, endPoint y: 431, distance: 13.6
click at [734, 428] on div "PTE academic - [PERSON_NAME] Time Remaining 00 : 25 : 07 1 of 18 Below is a tex…" at bounding box center [728, 410] width 865 height 819
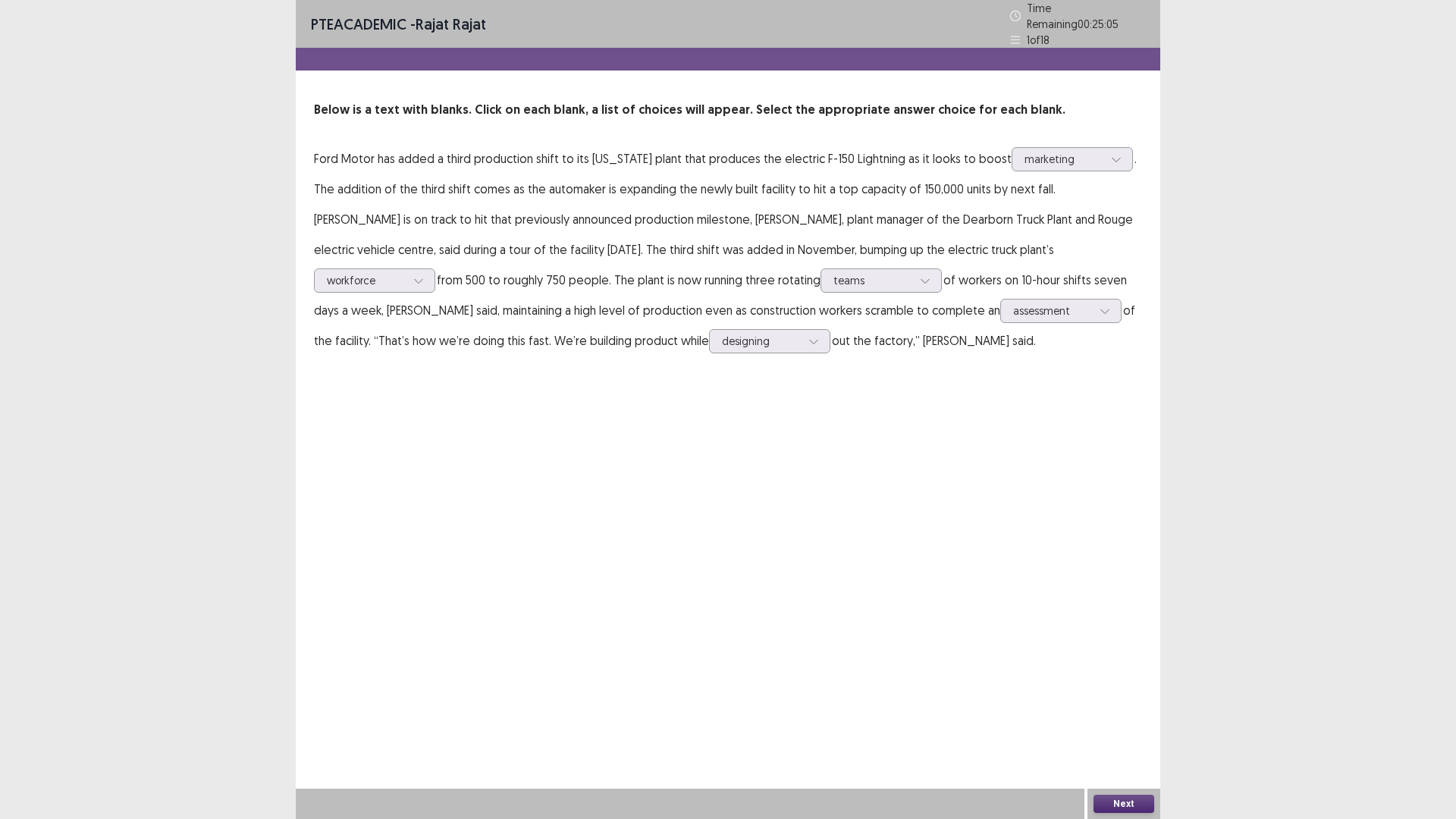
click at [1108, 722] on button "Next" at bounding box center [1124, 804] width 61 height 18
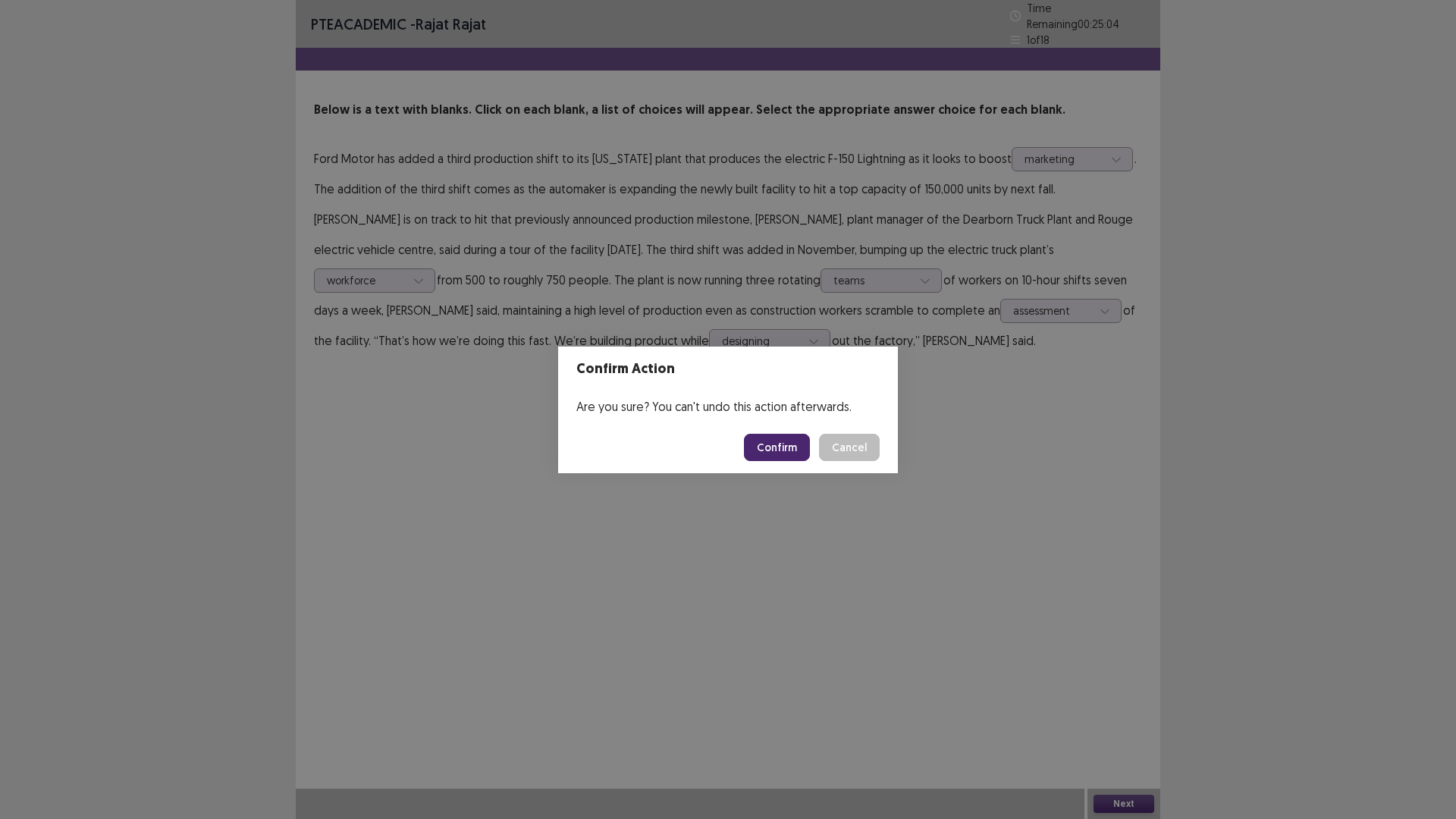
click at [776, 449] on button "Confirm" at bounding box center [777, 447] width 66 height 28
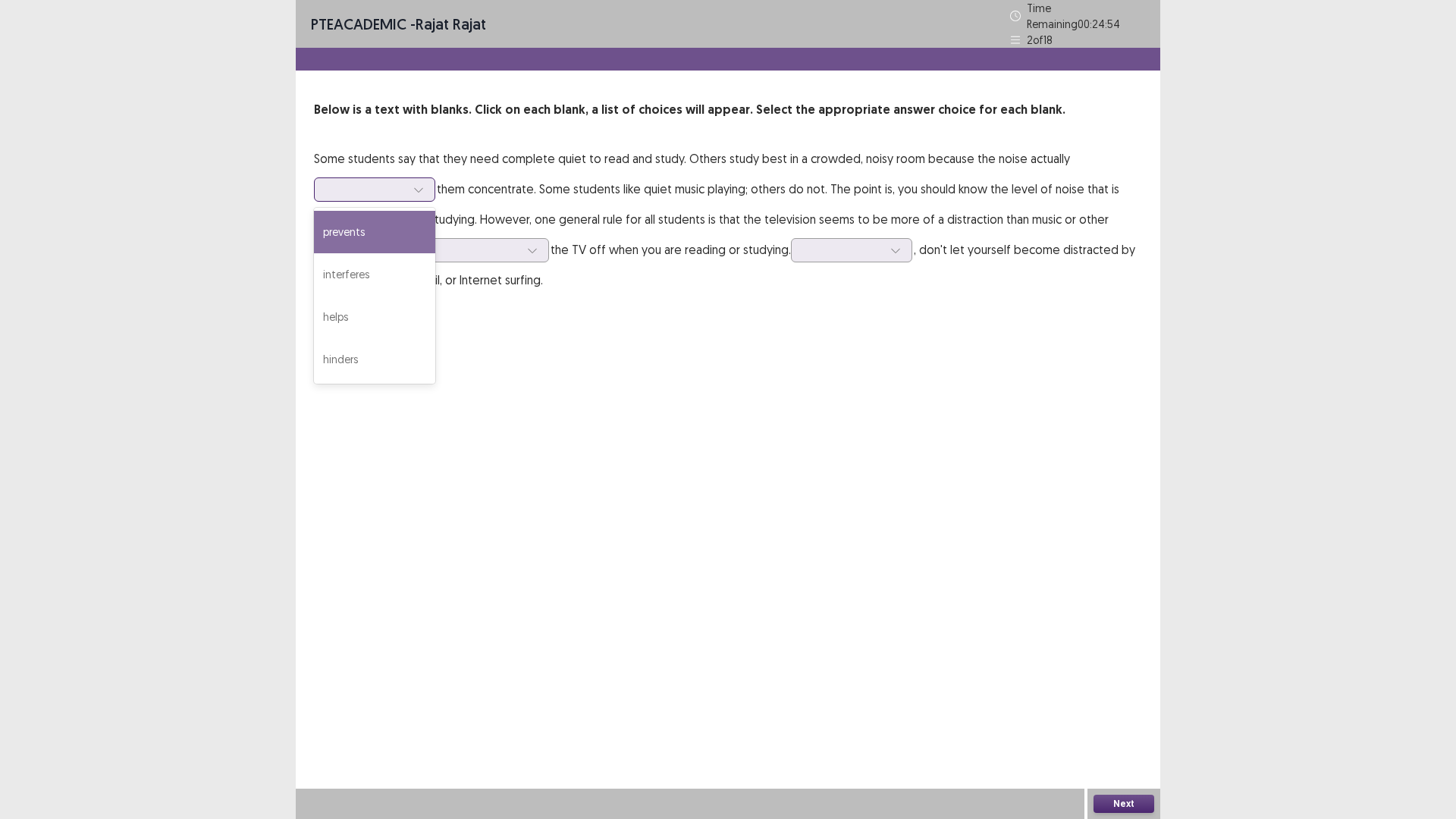
click at [421, 178] on div at bounding box center [419, 190] width 23 height 23
click at [385, 256] on div "interferes" at bounding box center [374, 274] width 121 height 42
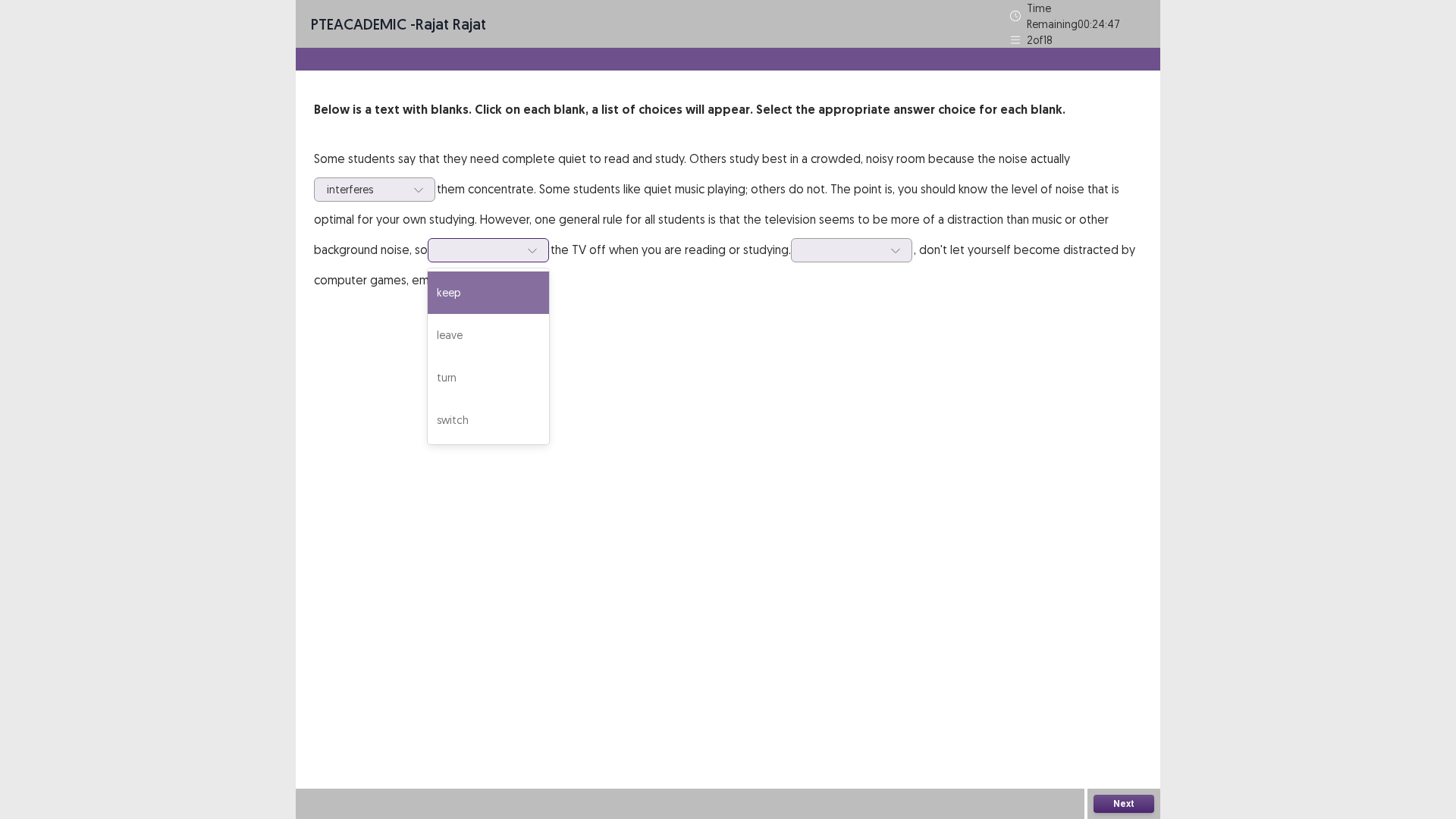
click at [527, 250] on div at bounding box center [533, 250] width 23 height 23
click at [502, 429] on div "switch" at bounding box center [489, 419] width 121 height 42
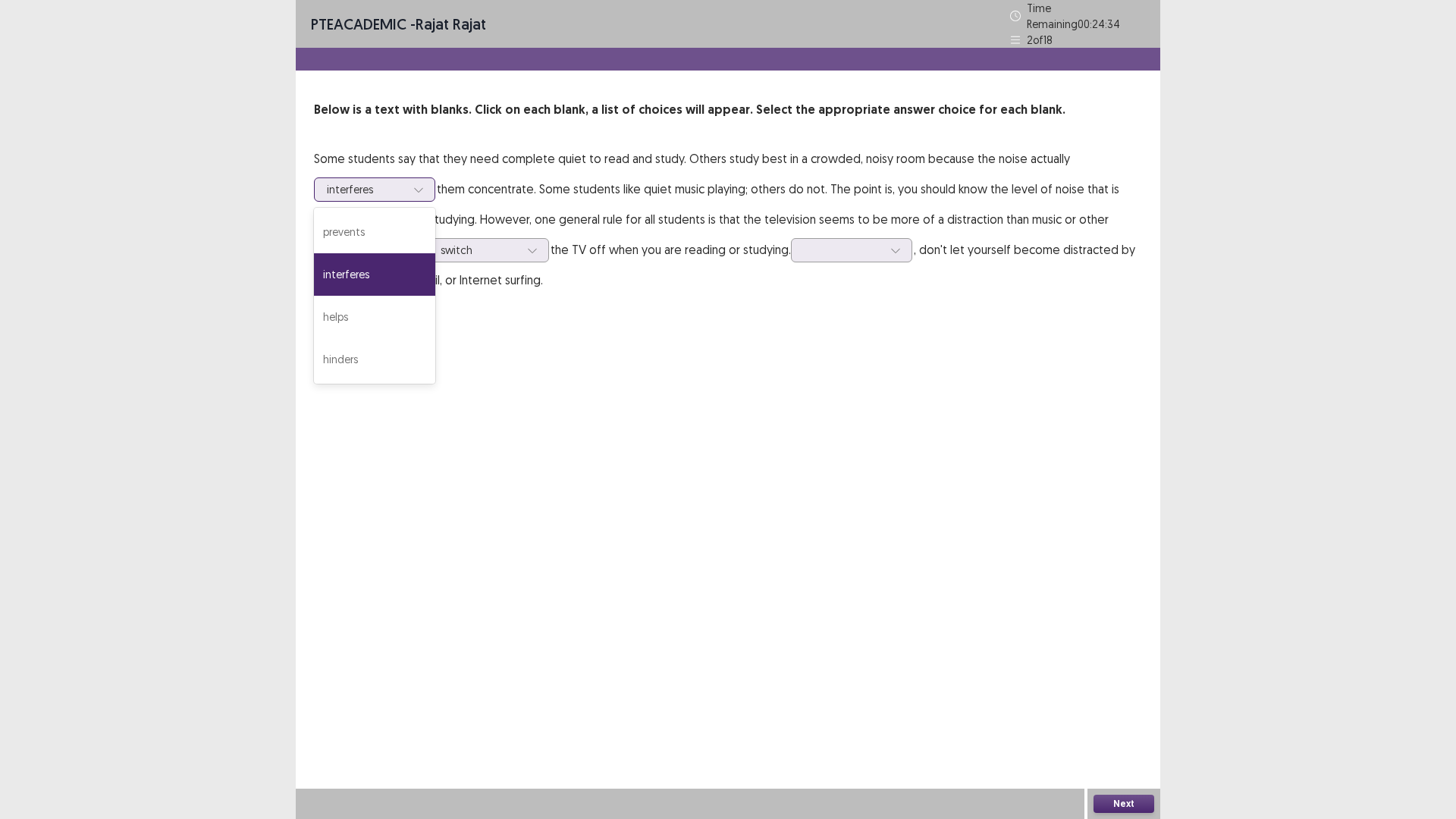
drag, startPoint x: 417, startPoint y: 183, endPoint x: 421, endPoint y: 194, distance: 11.7
click at [417, 186] on icon at bounding box center [419, 190] width 11 height 11
click at [525, 333] on div "PTE academic - [PERSON_NAME] Time Remaining 00 : 24 : 33 2 of 18 Below is a tex…" at bounding box center [728, 410] width 865 height 819
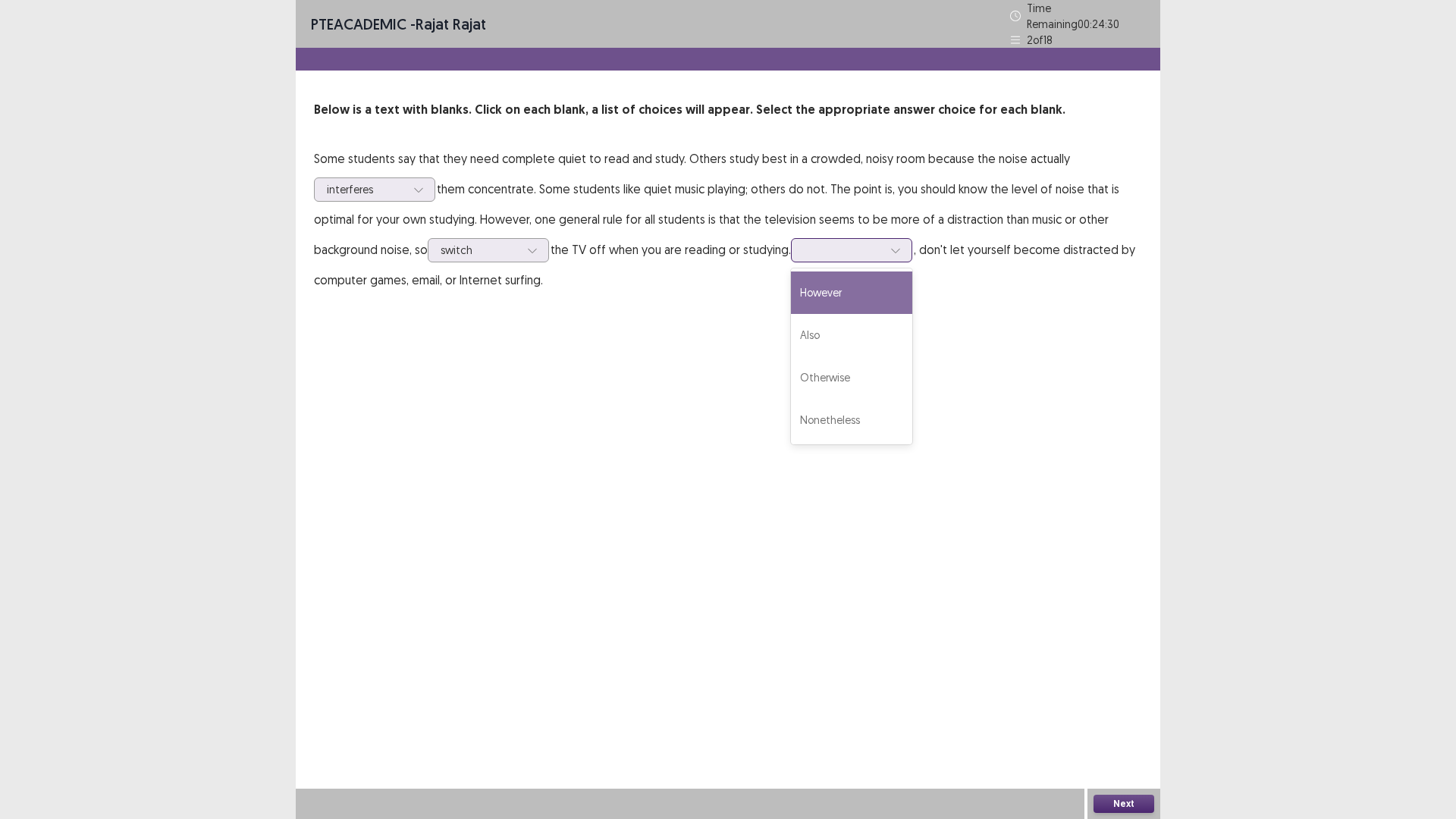
click at [897, 245] on icon at bounding box center [896, 250] width 11 height 11
click at [834, 296] on div "However" at bounding box center [852, 292] width 121 height 42
drag, startPoint x: 1133, startPoint y: 780, endPoint x: 1132, endPoint y: 794, distance: 14.0
click at [1132, 722] on div "PTE academic - [PERSON_NAME] Time Remaining 00 : 23 : 57 2 of 18 Below is a tex…" at bounding box center [728, 410] width 865 height 819
click at [1132, 722] on button "Next" at bounding box center [1124, 804] width 61 height 18
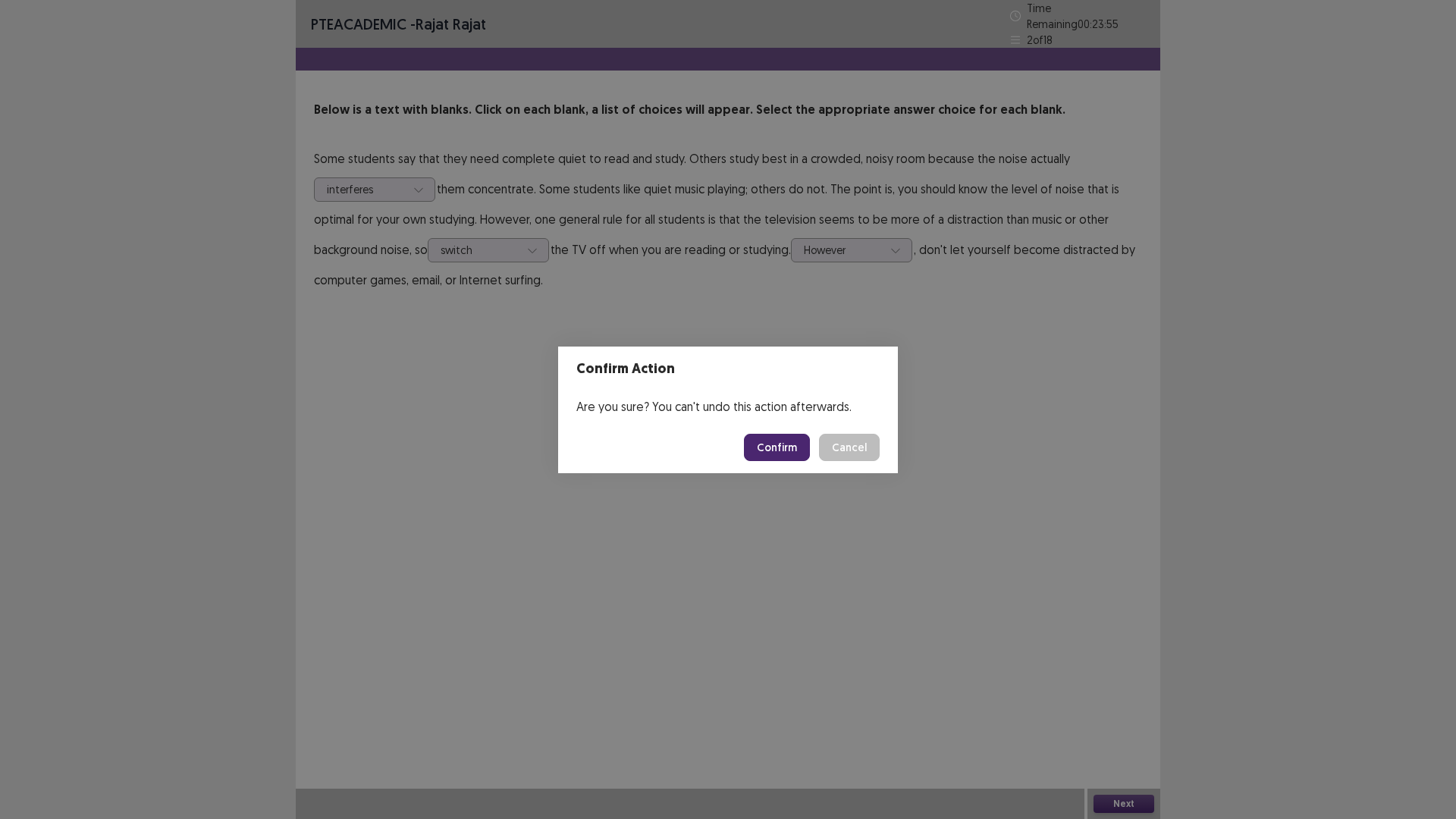
click at [779, 449] on button "Confirm" at bounding box center [777, 447] width 66 height 28
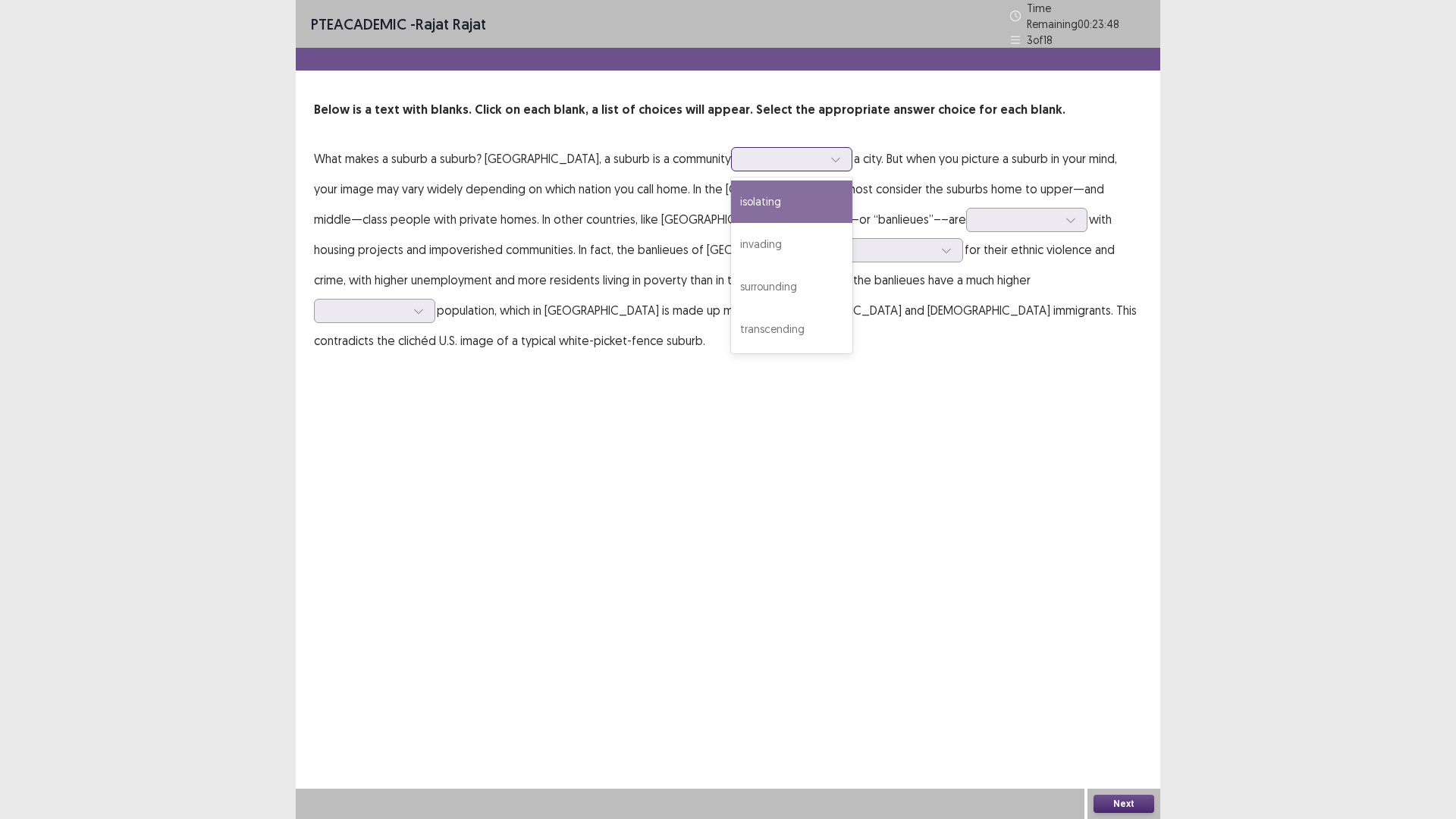
click at [746, 154] on div at bounding box center [783, 158] width 79 height 15
click at [768, 280] on div "surrounding" at bounding box center [792, 286] width 121 height 42
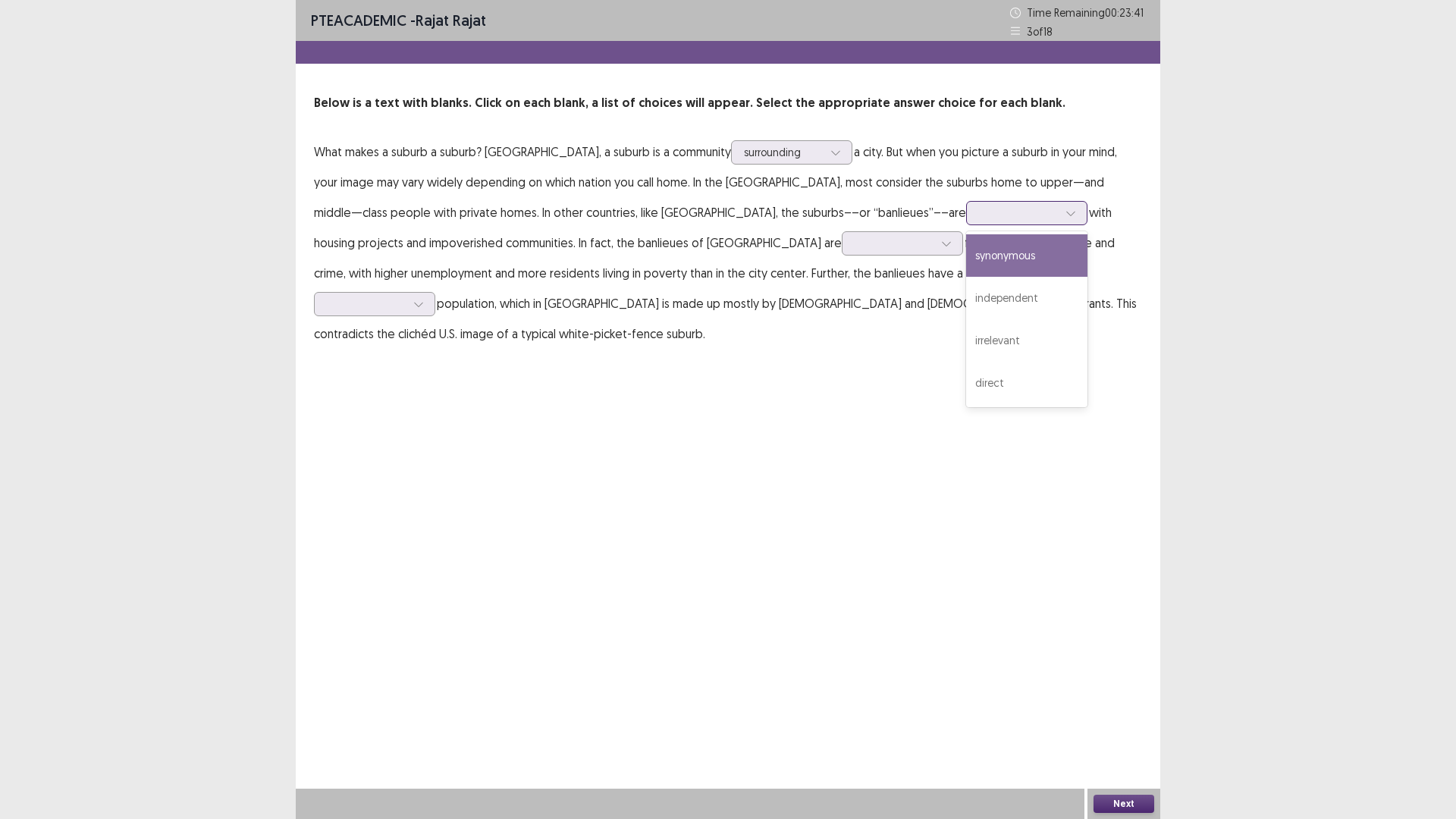
click at [1059, 220] on div at bounding box center [1071, 213] width 23 height 23
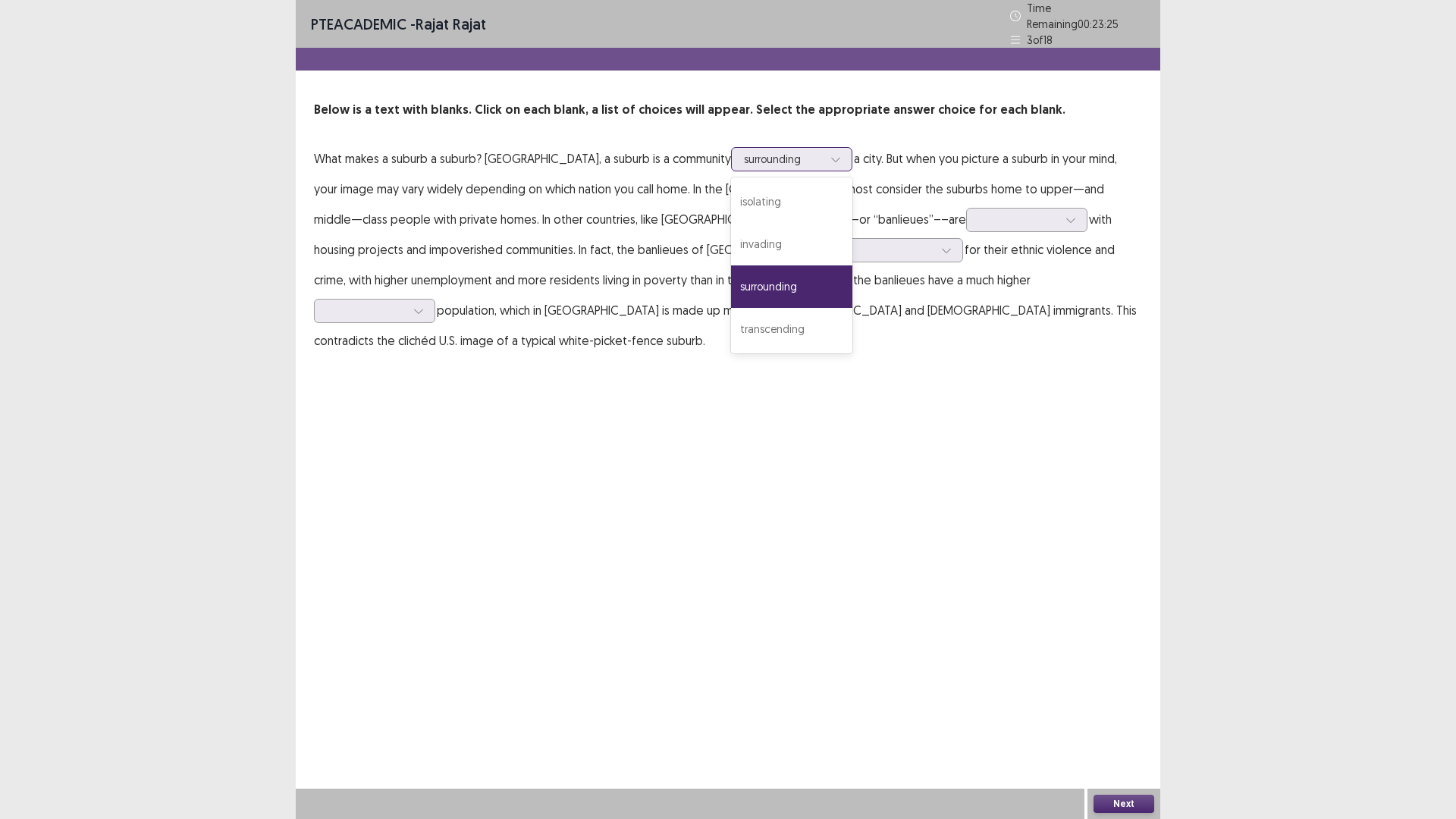
click at [825, 148] on div at bounding box center [836, 159] width 23 height 23
click at [1065, 214] on icon at bounding box center [1071, 220] width 11 height 11
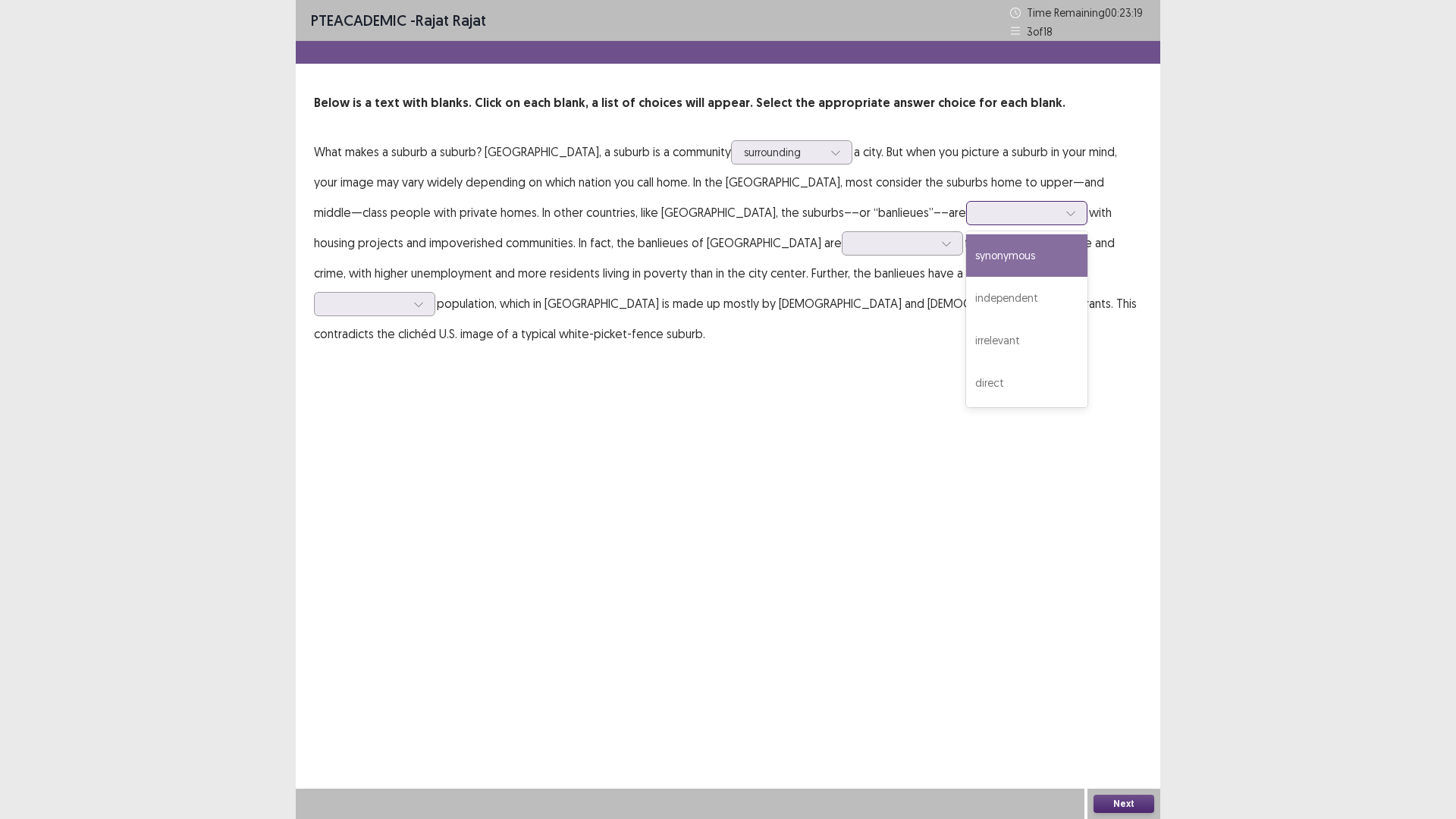
click at [966, 245] on div "synonymous" at bounding box center [1027, 255] width 121 height 42
click at [1059, 208] on div at bounding box center [1071, 213] width 23 height 23
click at [572, 295] on p "What makes a suburb a suburb? [GEOGRAPHIC_DATA], a suburb is a community surrou…" at bounding box center [727, 243] width 828 height 212
click at [936, 247] on div at bounding box center [947, 244] width 23 height 23
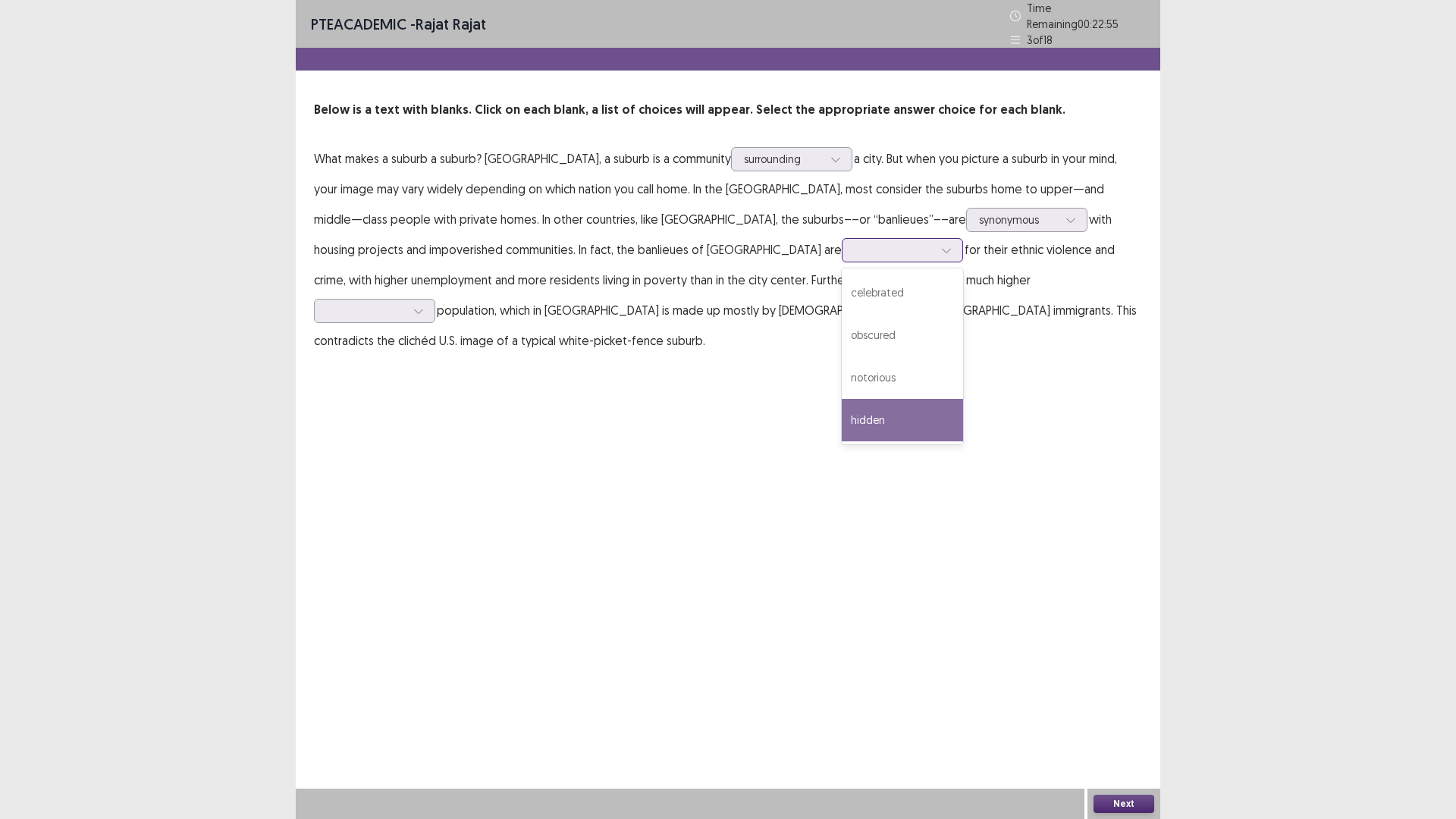
click at [842, 408] on div "hidden" at bounding box center [903, 419] width 121 height 42
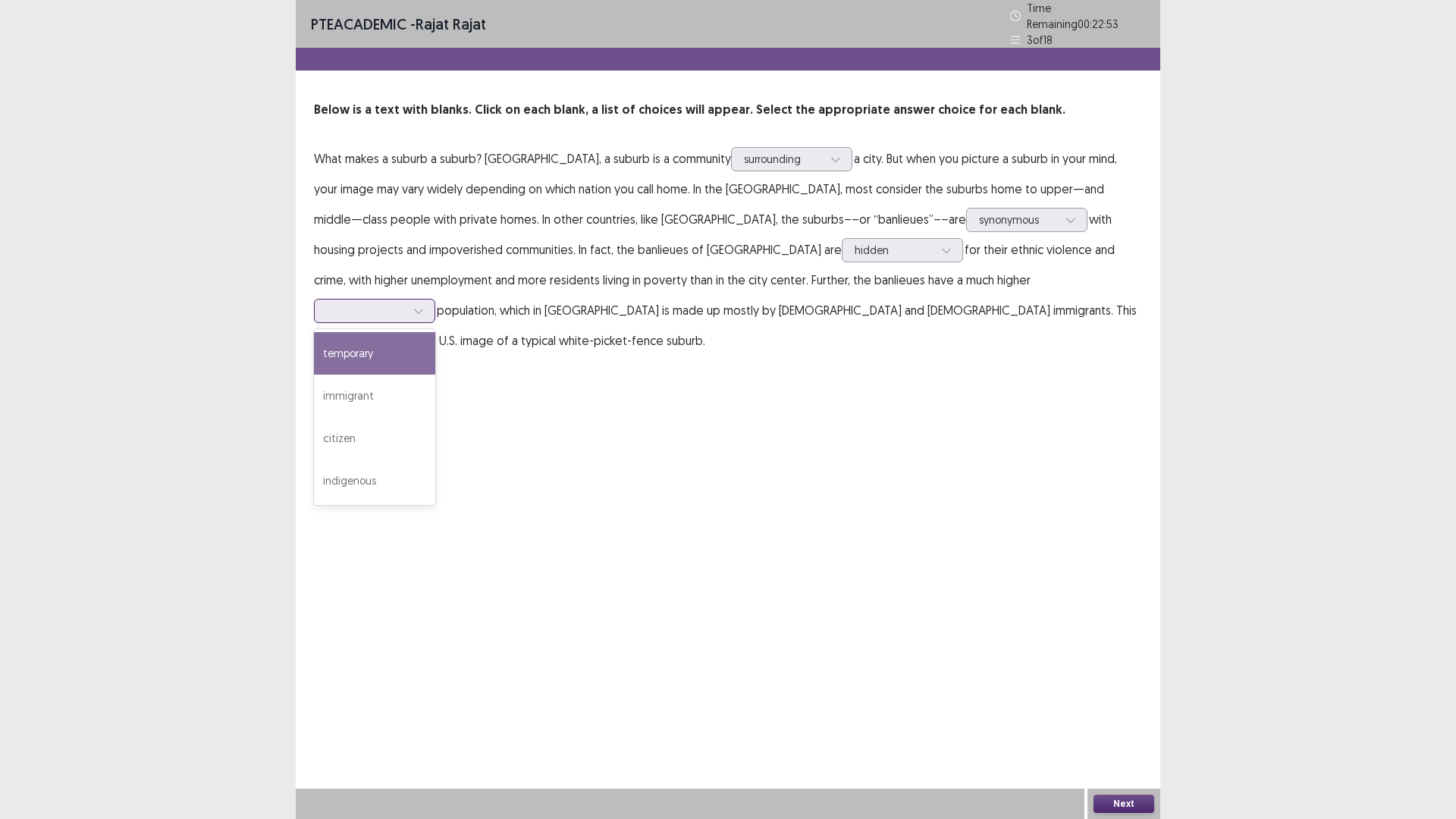
click at [424, 306] on icon at bounding box center [419, 311] width 11 height 11
click at [435, 332] on div "temporary" at bounding box center [374, 353] width 121 height 42
click at [430, 300] on div at bounding box center [419, 311] width 23 height 23
click at [435, 374] on div "immigrant" at bounding box center [374, 395] width 121 height 42
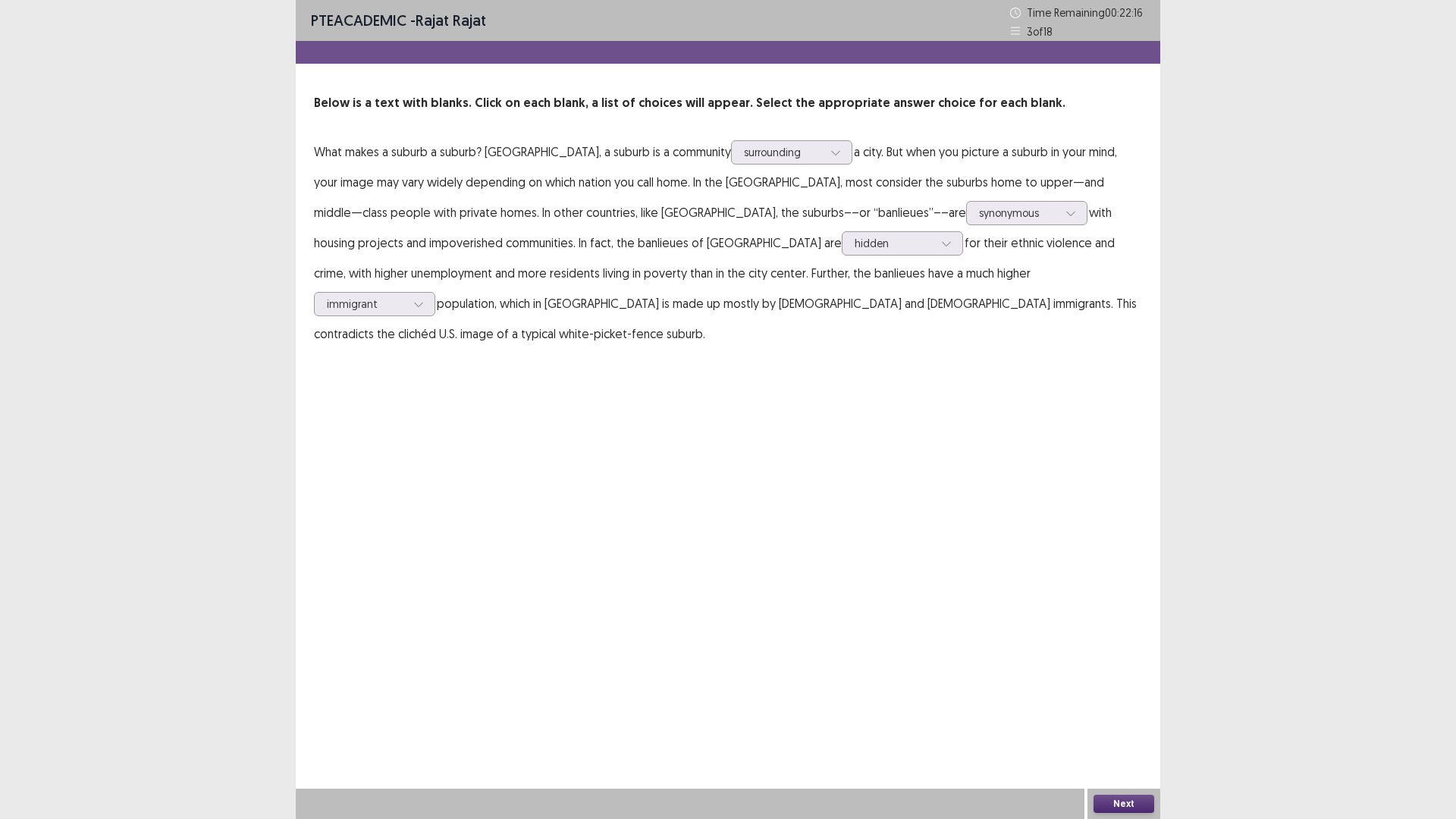
click at [1128, 722] on button "Next" at bounding box center [1124, 804] width 61 height 18
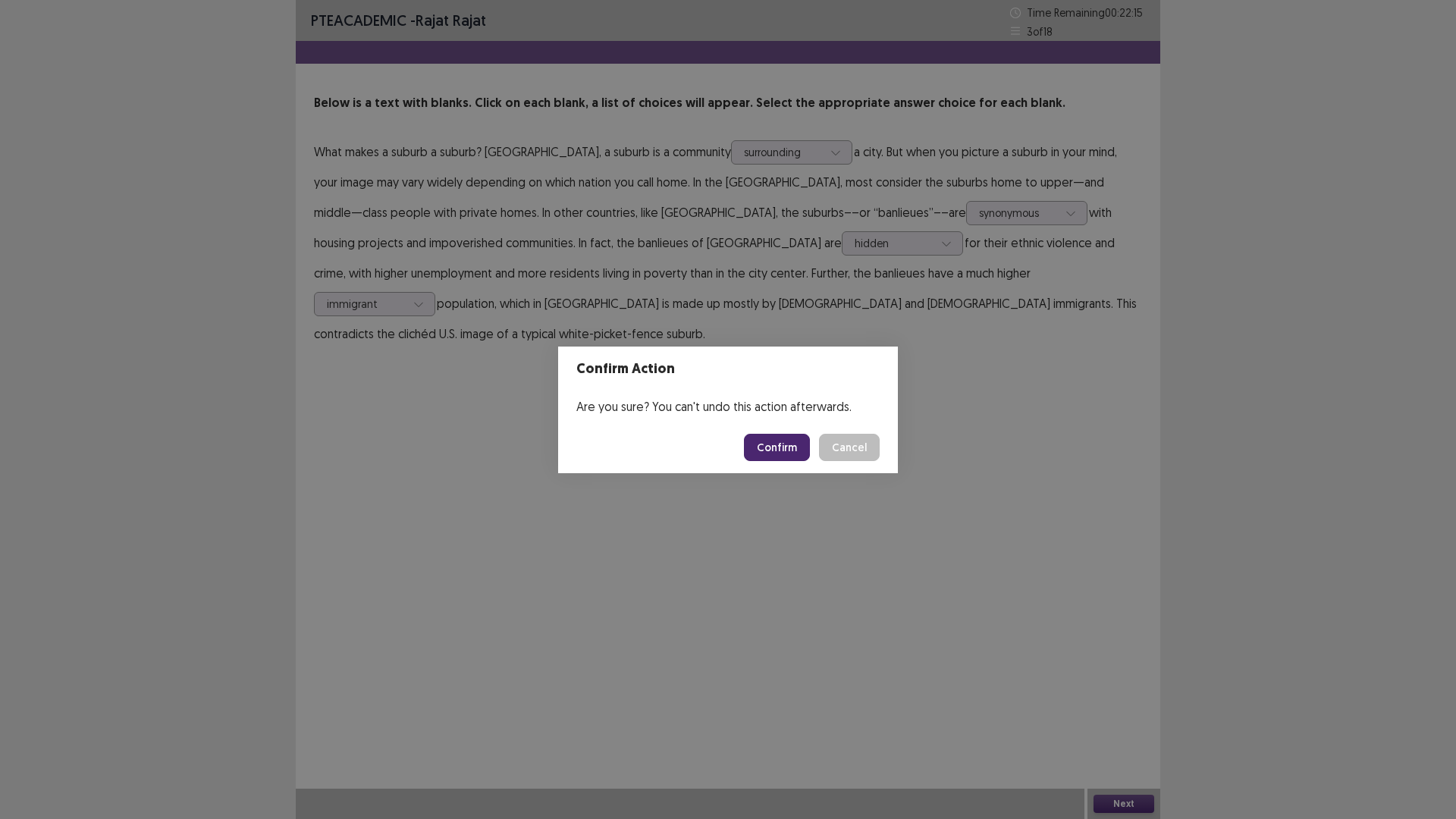
click at [785, 453] on button "Confirm" at bounding box center [777, 447] width 66 height 28
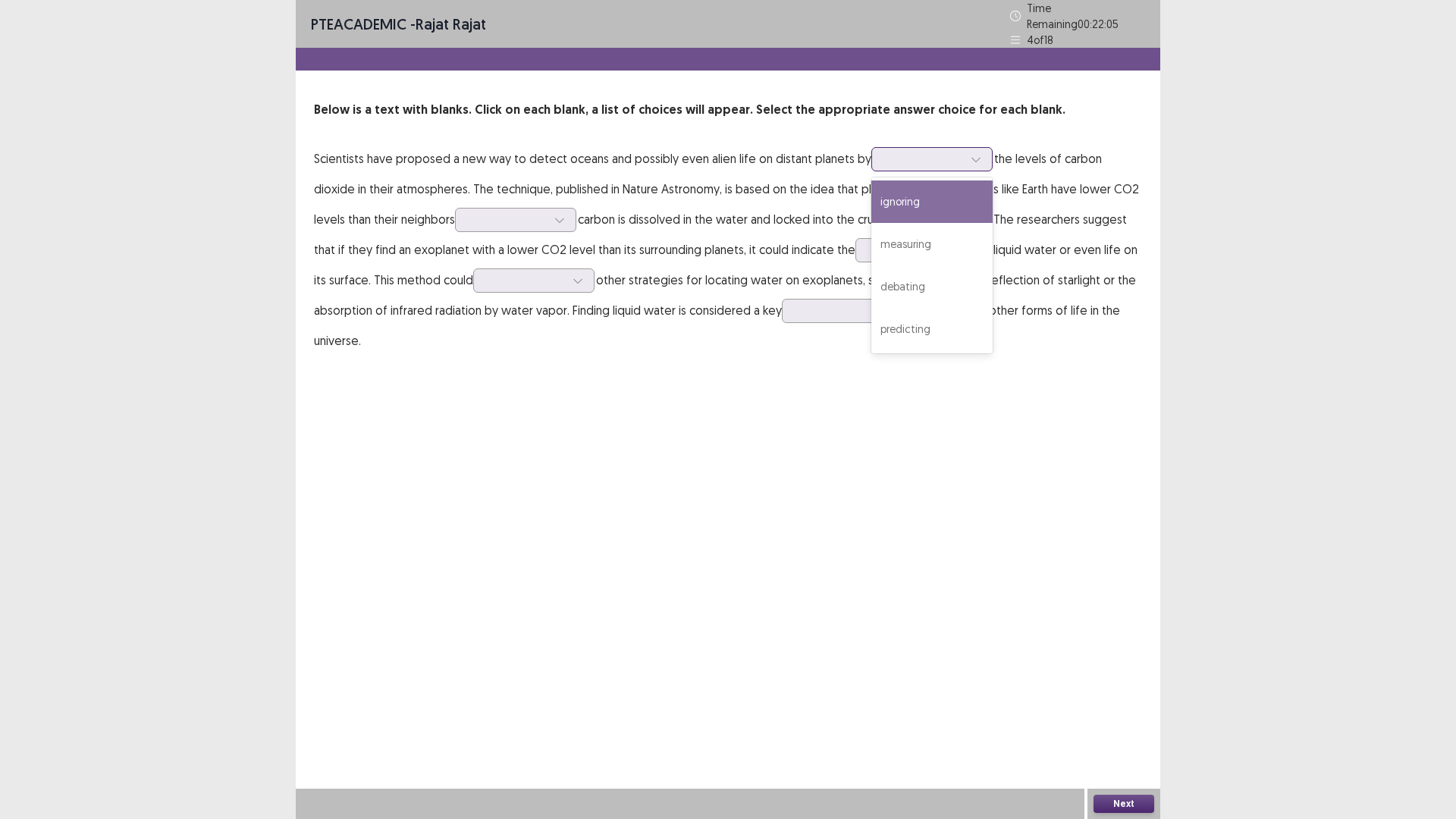
click at [971, 154] on icon at bounding box center [976, 159] width 11 height 11
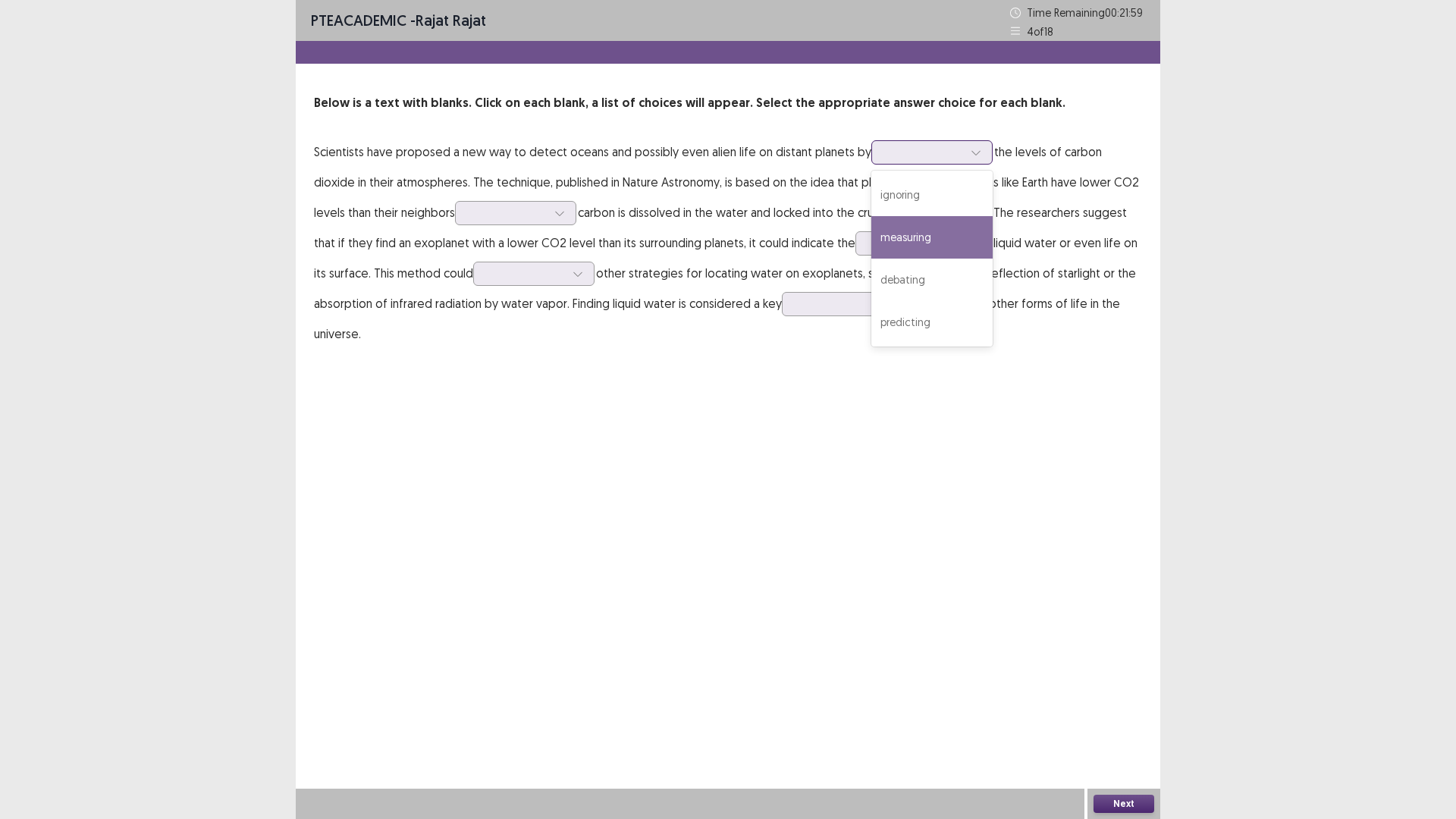
click at [916, 220] on div "measuring" at bounding box center [932, 237] width 121 height 42
click at [548, 222] on div at bounding box center [560, 213] width 23 height 23
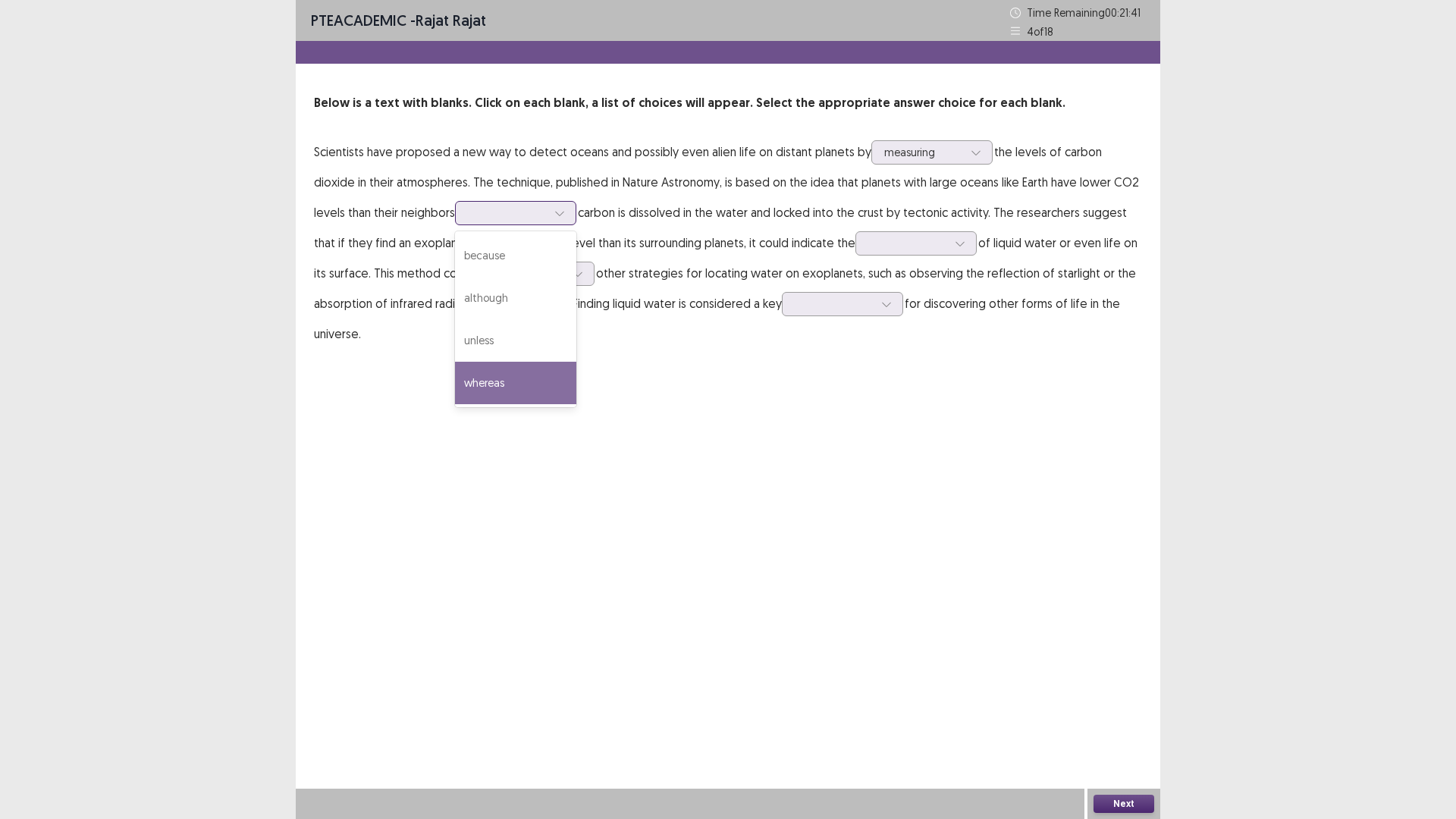
click at [512, 375] on div "whereas" at bounding box center [516, 383] width 121 height 42
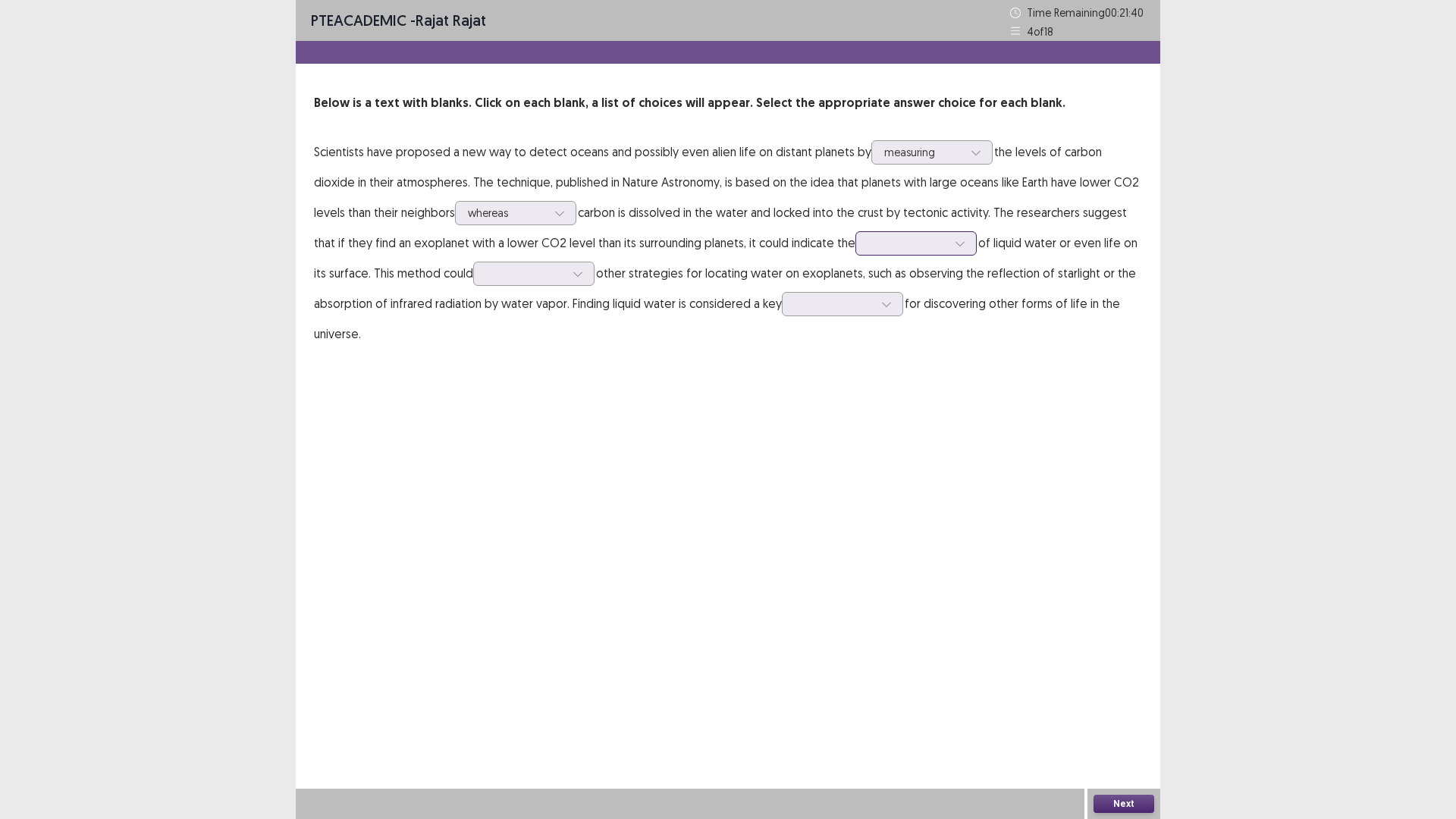
click at [909, 237] on div at bounding box center [908, 243] width 79 height 15
click at [935, 319] on div "absence" at bounding box center [916, 328] width 121 height 42
click at [567, 279] on div at bounding box center [578, 274] width 23 height 23
click at [540, 433] on div "reject" at bounding box center [534, 443] width 121 height 42
click at [864, 295] on div at bounding box center [834, 303] width 82 height 18
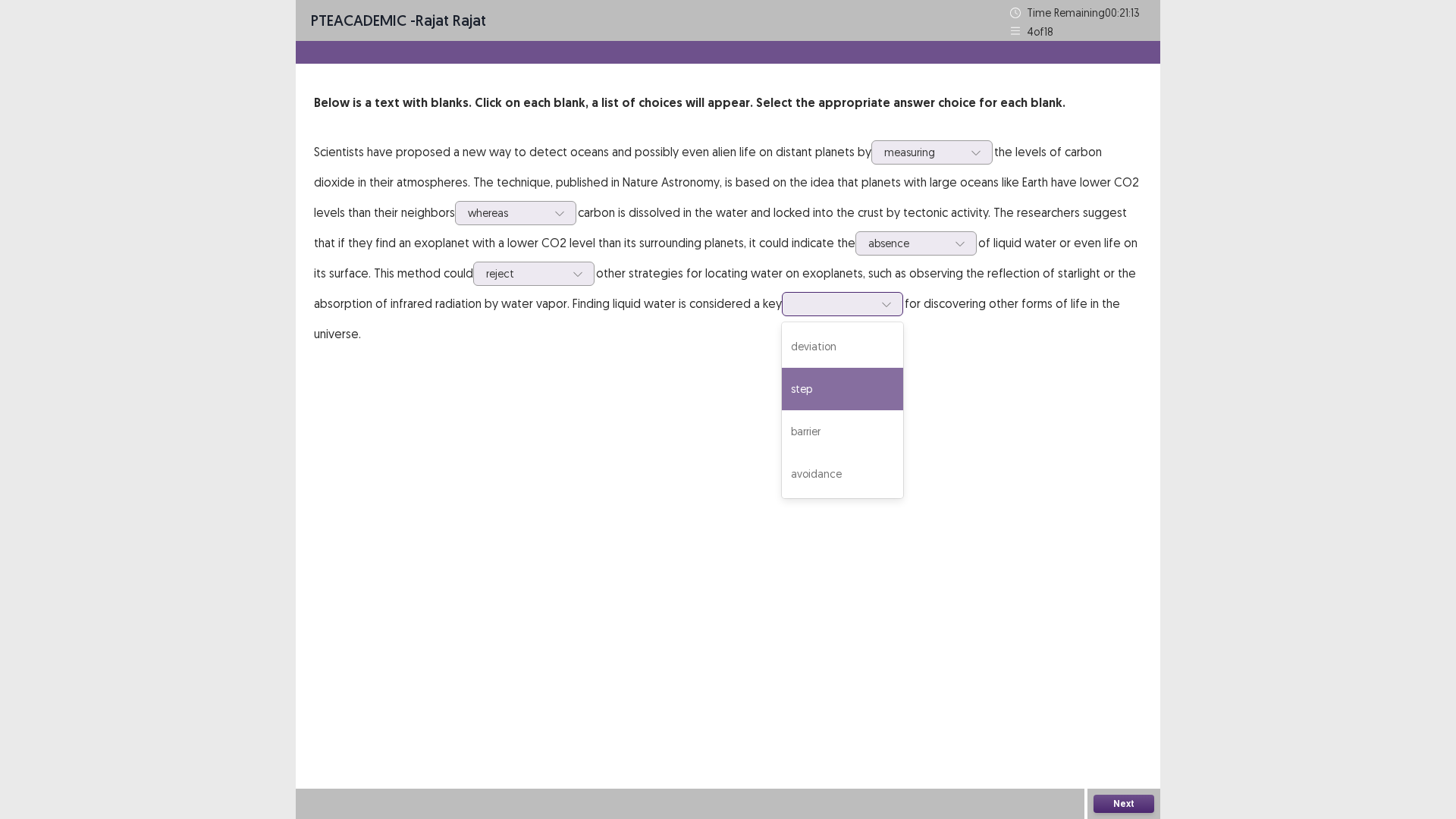
click at [843, 385] on div "step" at bounding box center [843, 389] width 121 height 42
click at [1144, 722] on button "Next" at bounding box center [1124, 804] width 61 height 18
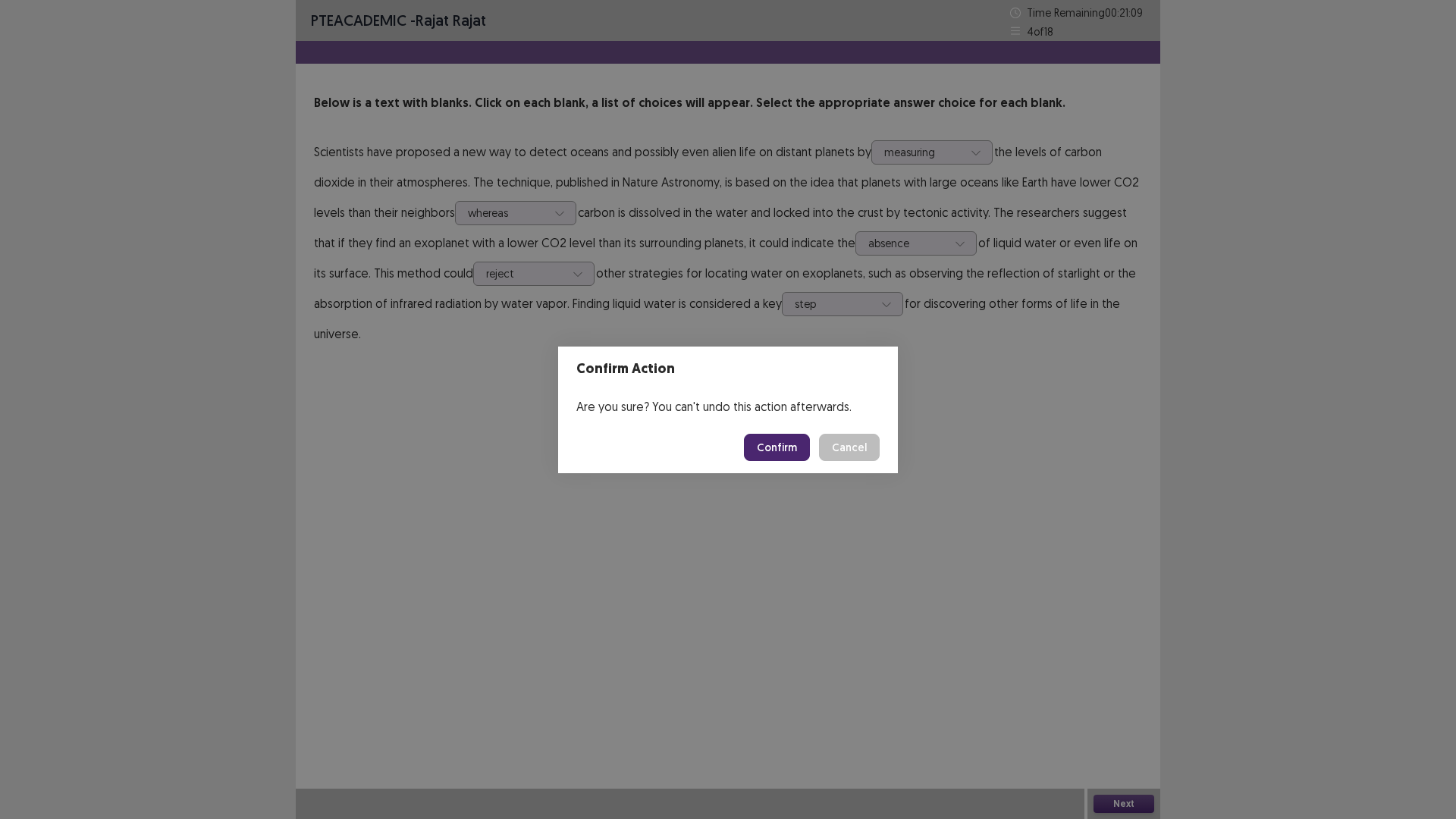
click at [770, 442] on button "Confirm" at bounding box center [777, 447] width 66 height 28
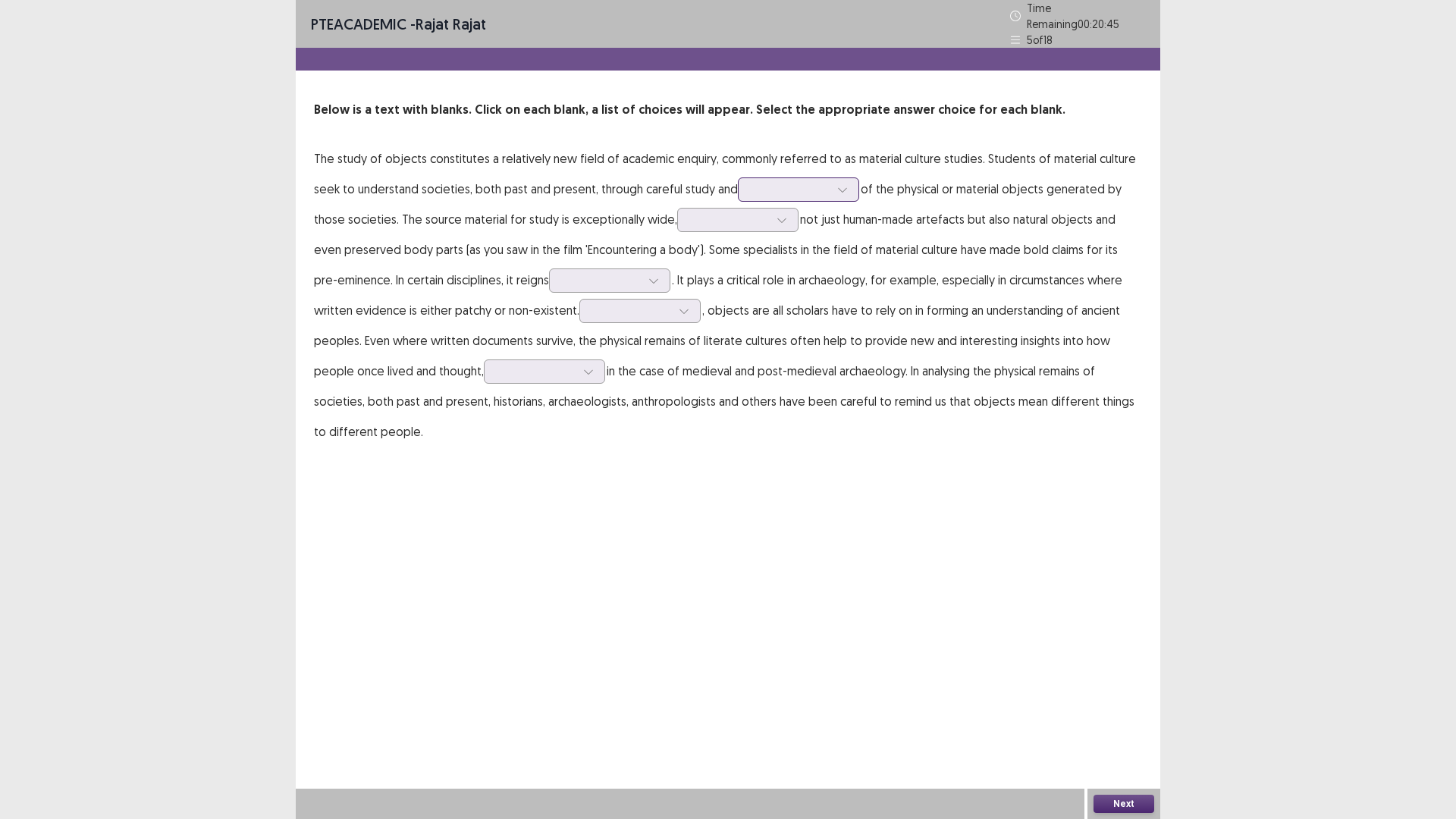
click at [803, 182] on div at bounding box center [790, 189] width 79 height 15
click at [779, 254] on div "work" at bounding box center [799, 274] width 121 height 42
click at [831, 189] on div at bounding box center [843, 190] width 23 height 23
drag, startPoint x: 951, startPoint y: 263, endPoint x: 937, endPoint y: 242, distance: 25.2
click at [951, 259] on p "The study of objects constitutes a relatively new field of academic enquiry, co…" at bounding box center [727, 294] width 828 height 303
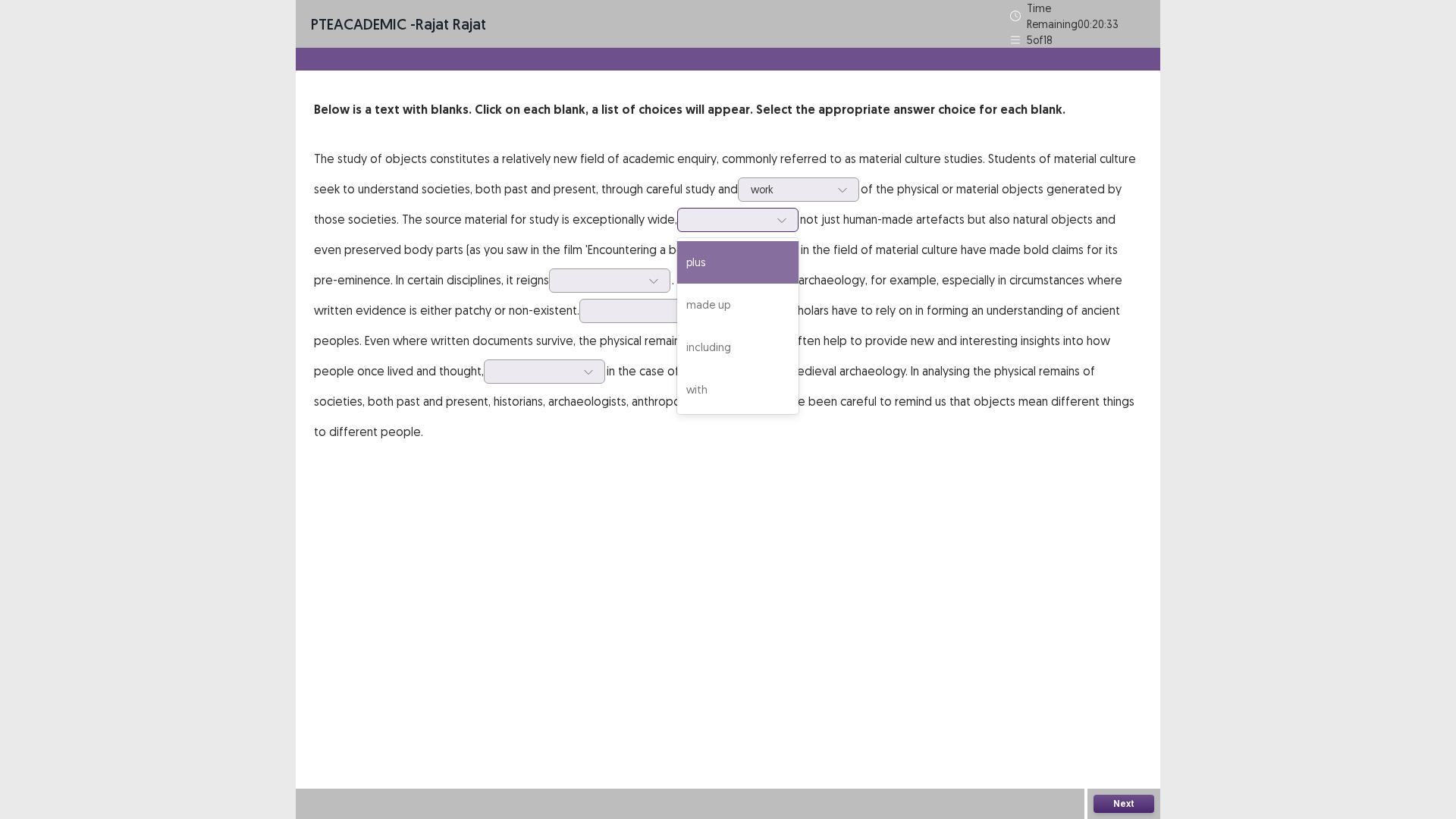
click at [748, 217] on div at bounding box center [730, 219] width 79 height 15
click at [738, 291] on div "made up" at bounding box center [738, 304] width 121 height 42
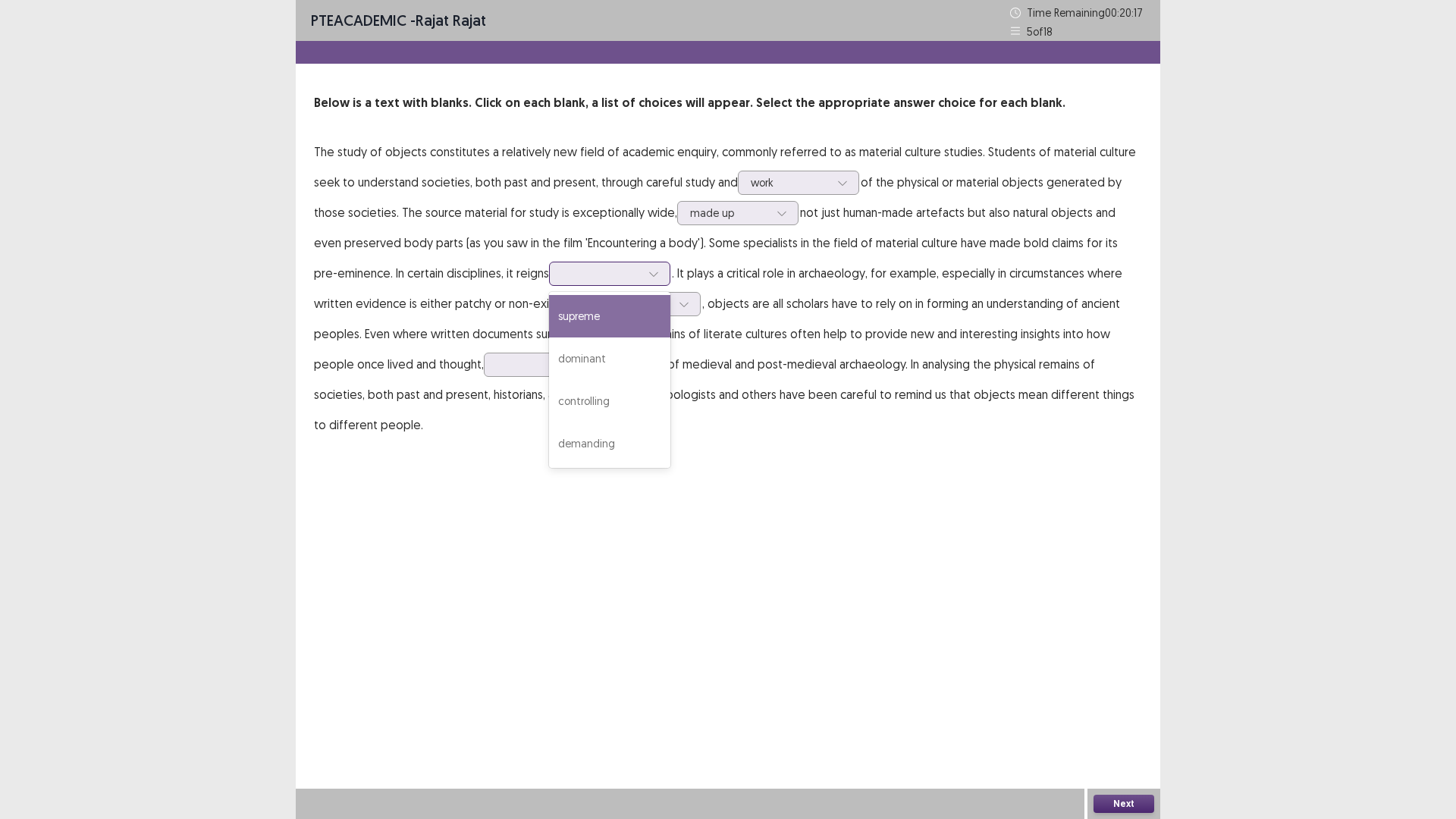
click at [649, 268] on icon at bounding box center [654, 274] width 11 height 11
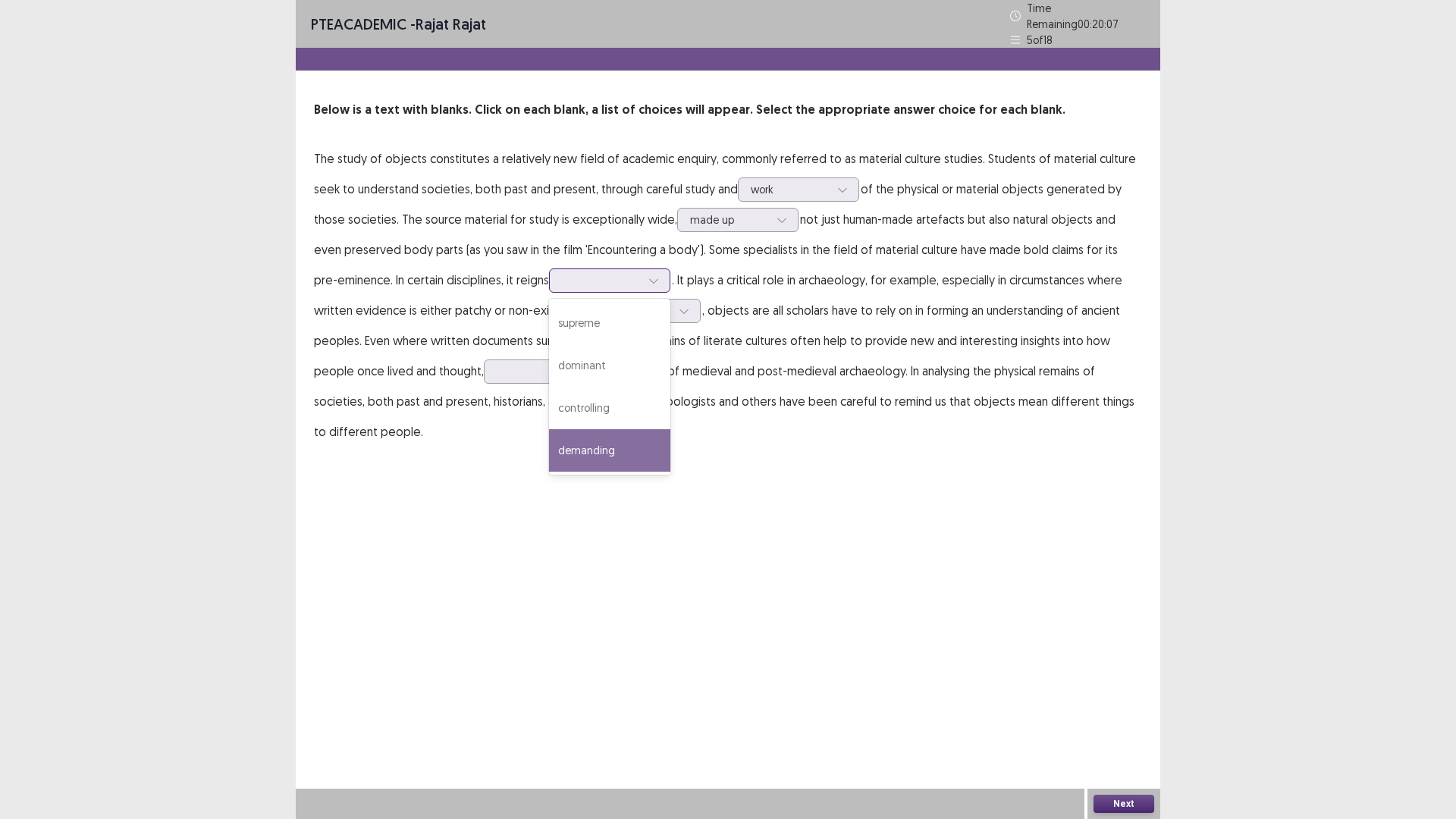
click at [602, 436] on div "demanding" at bounding box center [610, 449] width 121 height 42
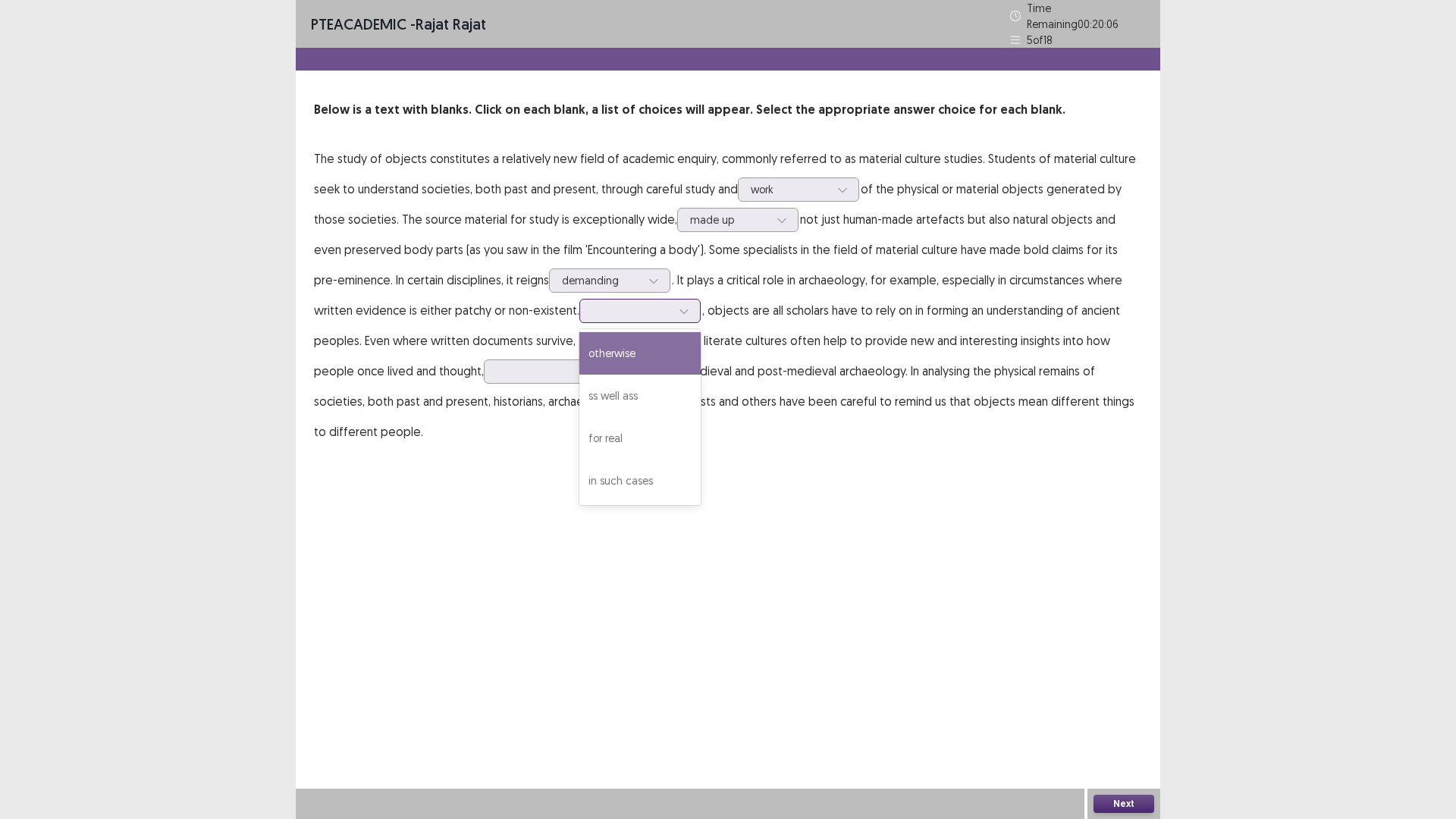
click at [668, 311] on div at bounding box center [632, 310] width 82 height 18
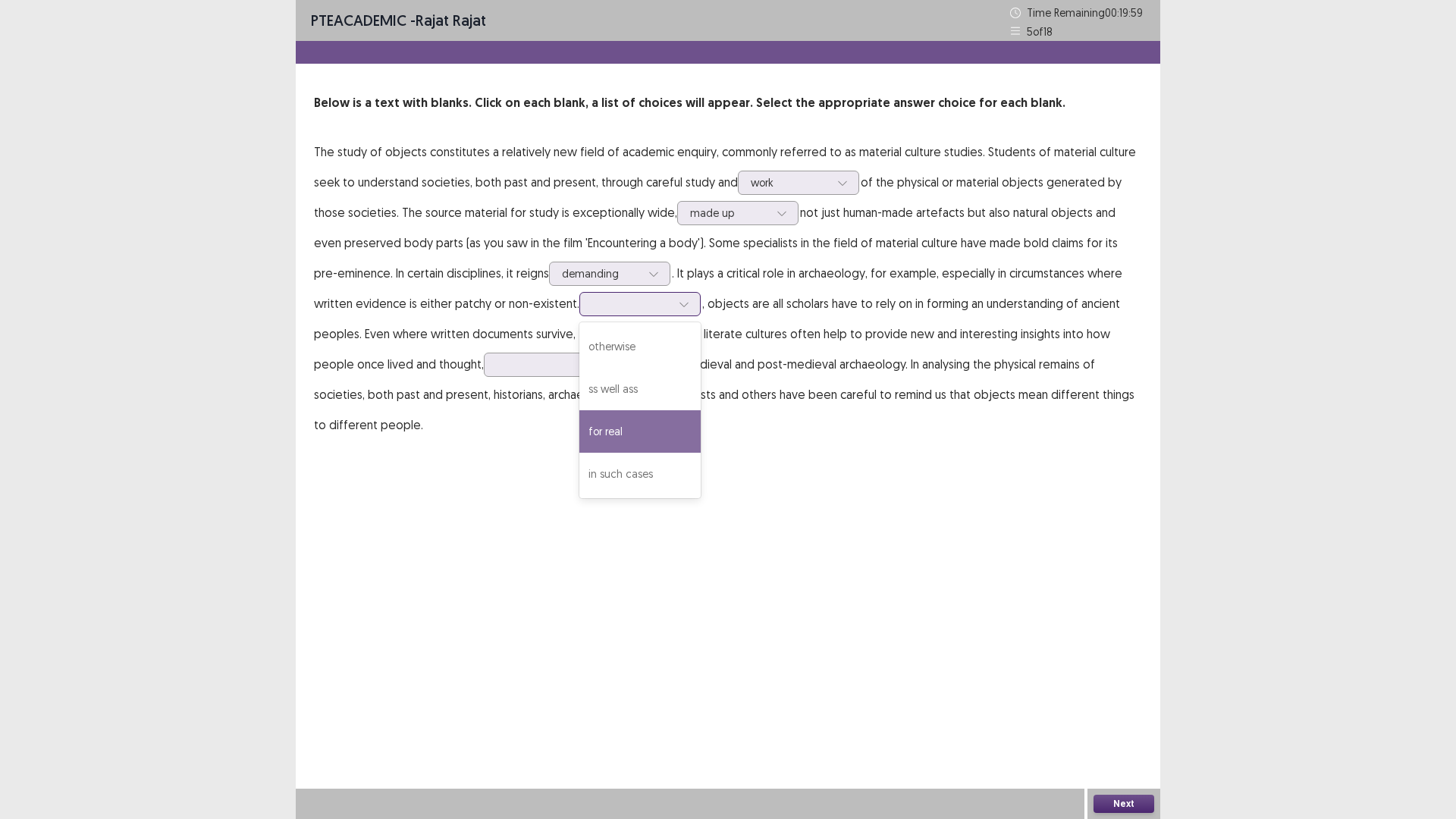
click at [620, 425] on div "for real" at bounding box center [640, 431] width 121 height 42
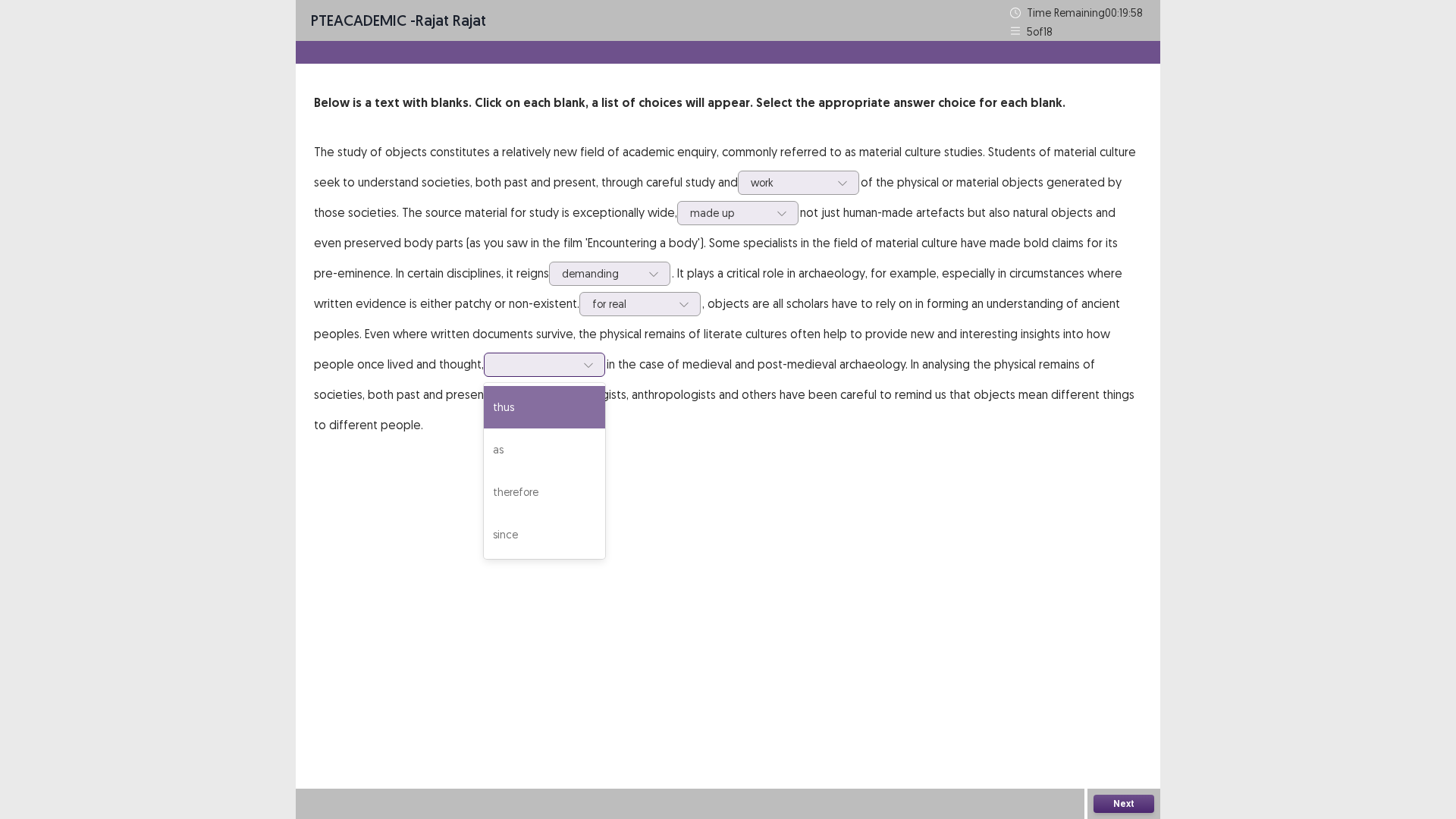
click at [560, 367] on div at bounding box center [545, 365] width 121 height 25
click at [545, 437] on div "as" at bounding box center [545, 449] width 121 height 42
click at [1121, 722] on button "Next" at bounding box center [1124, 804] width 61 height 18
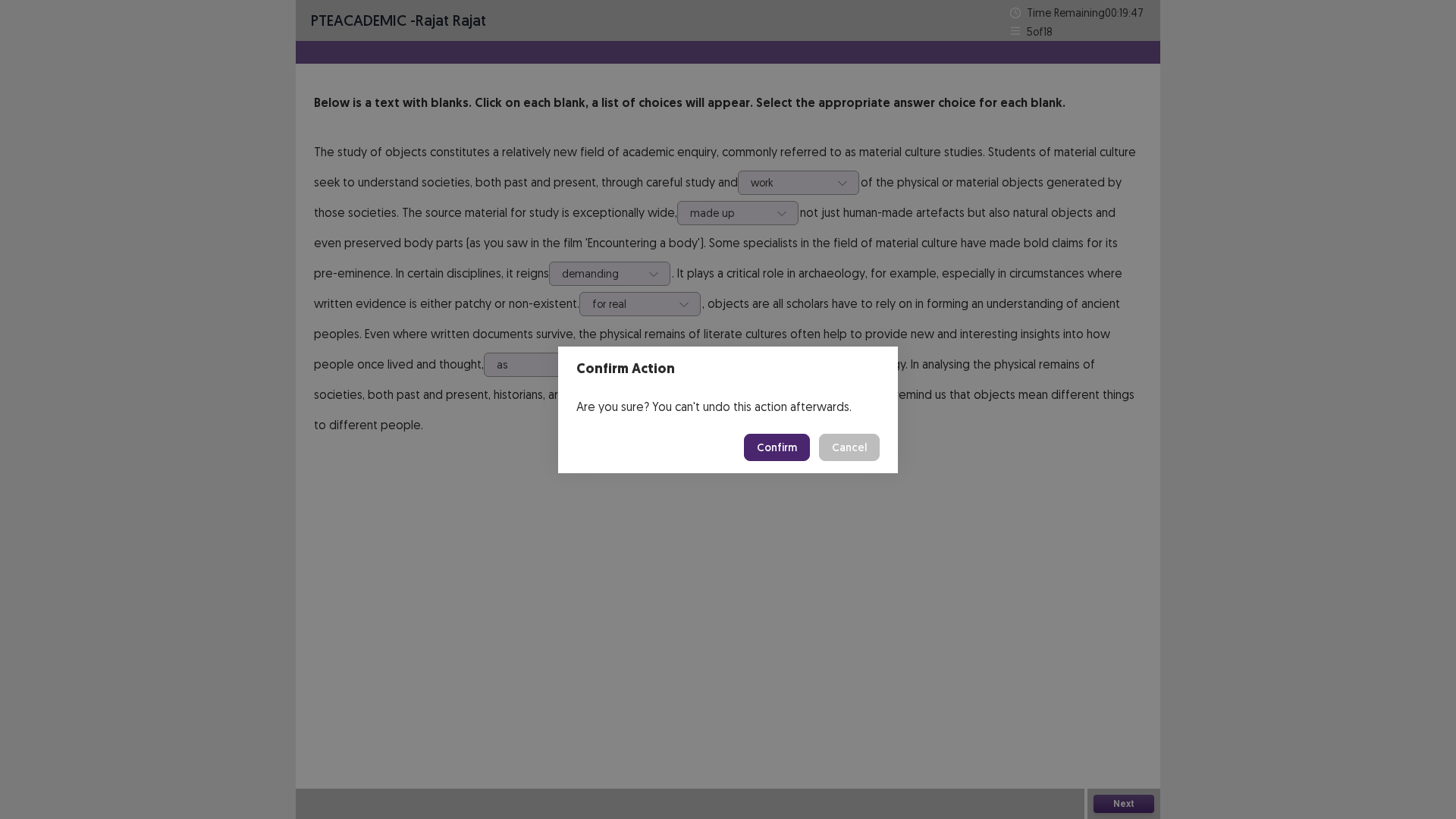
click at [762, 453] on button "Confirm" at bounding box center [777, 447] width 66 height 28
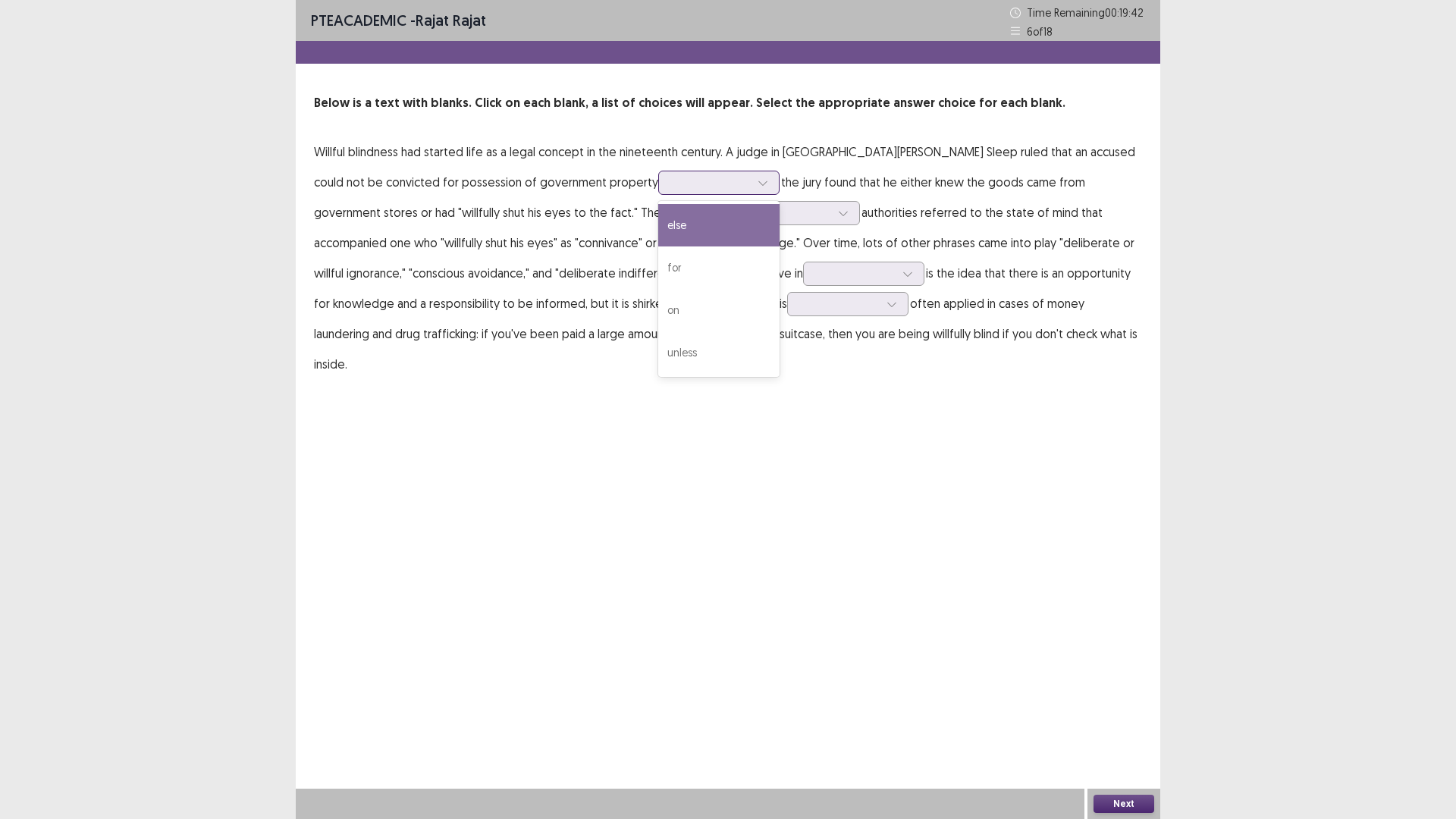
click at [752, 179] on div at bounding box center [763, 183] width 23 height 23
click at [658, 286] on div "for" at bounding box center [719, 267] width 121 height 42
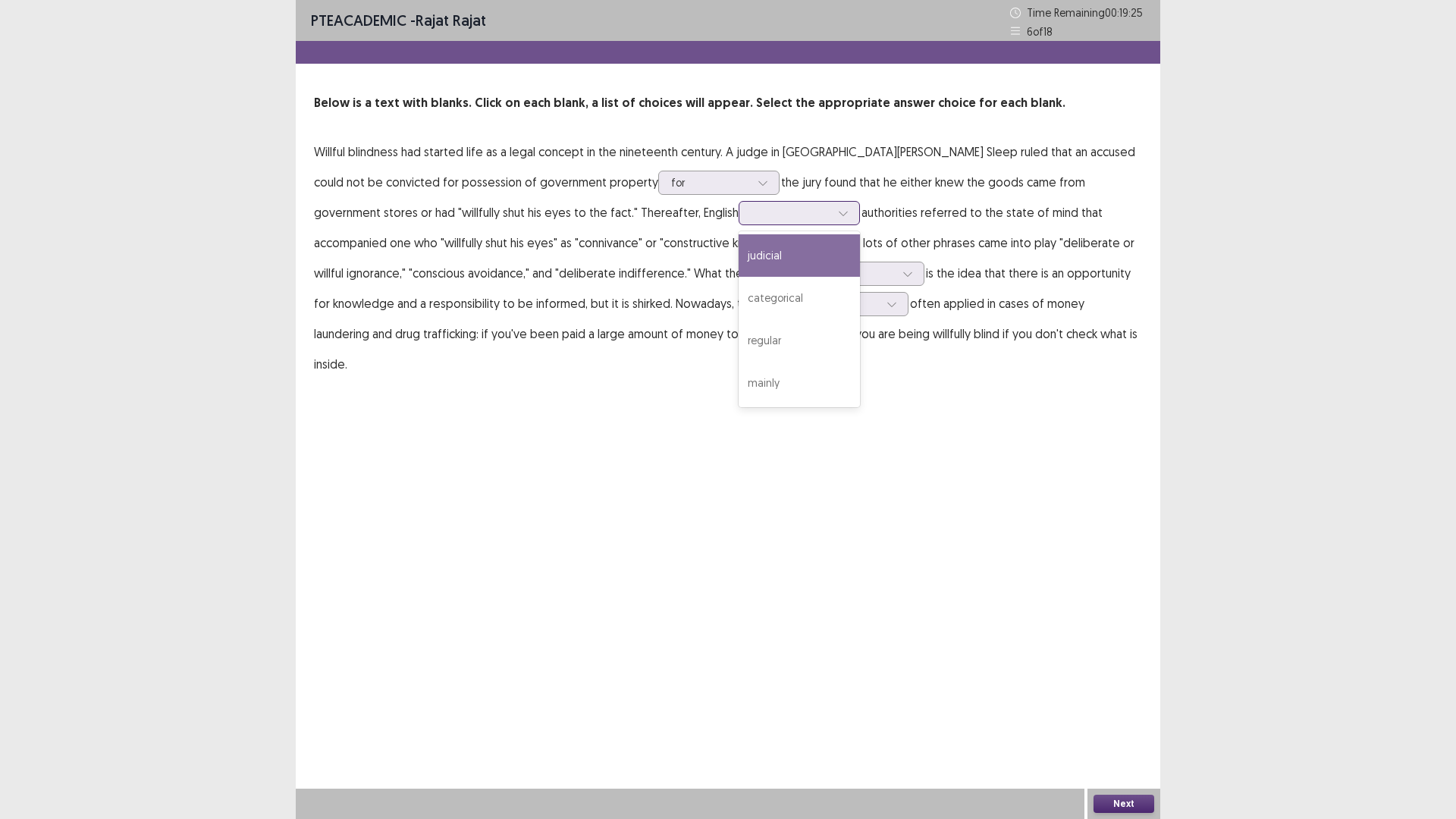
click at [839, 214] on icon at bounding box center [843, 214] width 8 height 5
click at [739, 365] on div "mainly" at bounding box center [799, 383] width 121 height 42
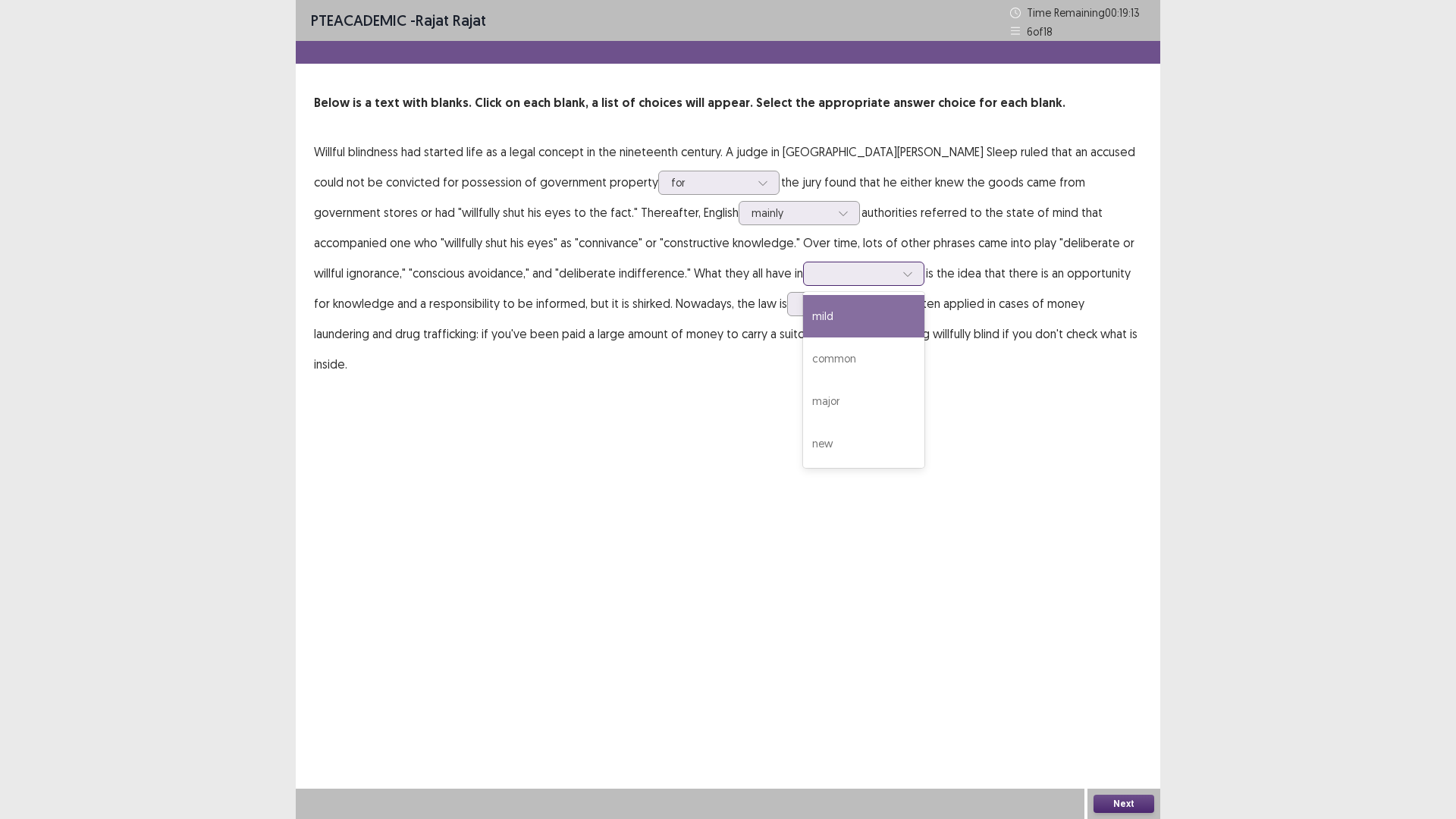
click at [896, 268] on div at bounding box center [908, 274] width 23 height 23
click at [803, 351] on div "common" at bounding box center [864, 358] width 121 height 42
click at [881, 310] on div at bounding box center [893, 304] width 23 height 23
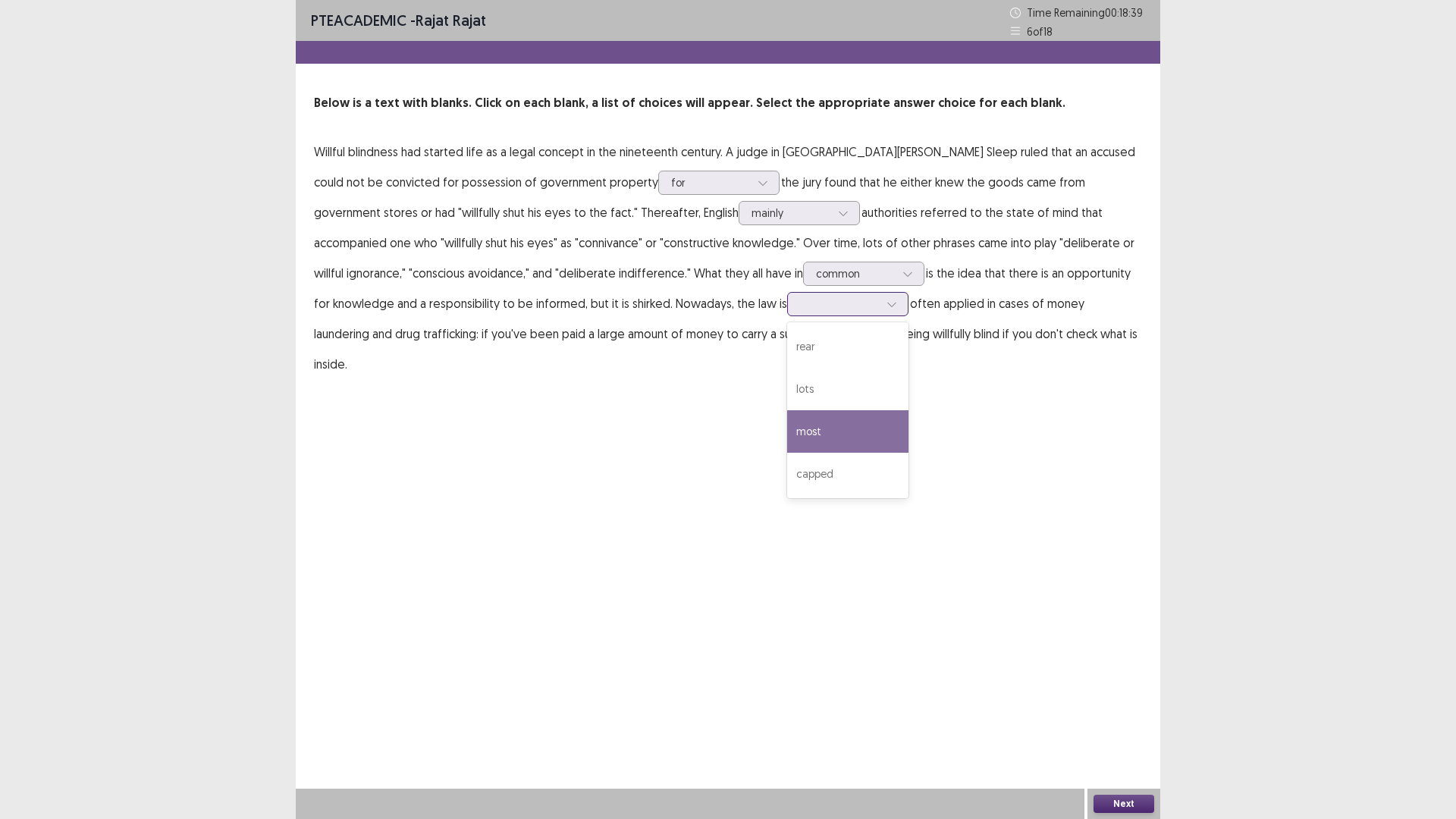
click at [787, 424] on div "most" at bounding box center [848, 431] width 121 height 42
click at [1142, 722] on button "Next" at bounding box center [1124, 804] width 61 height 18
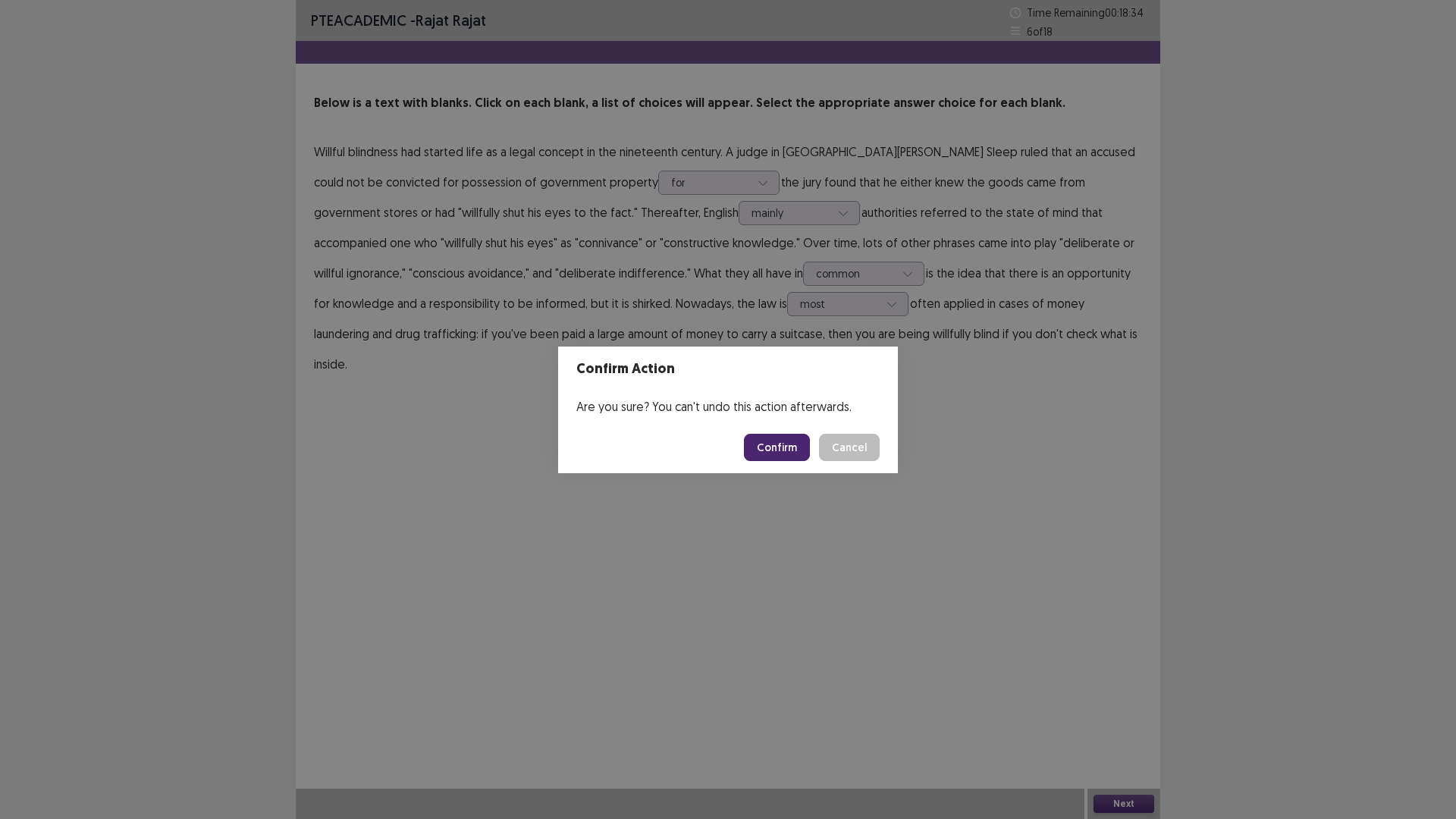
click at [779, 450] on button "Confirm" at bounding box center [777, 447] width 66 height 28
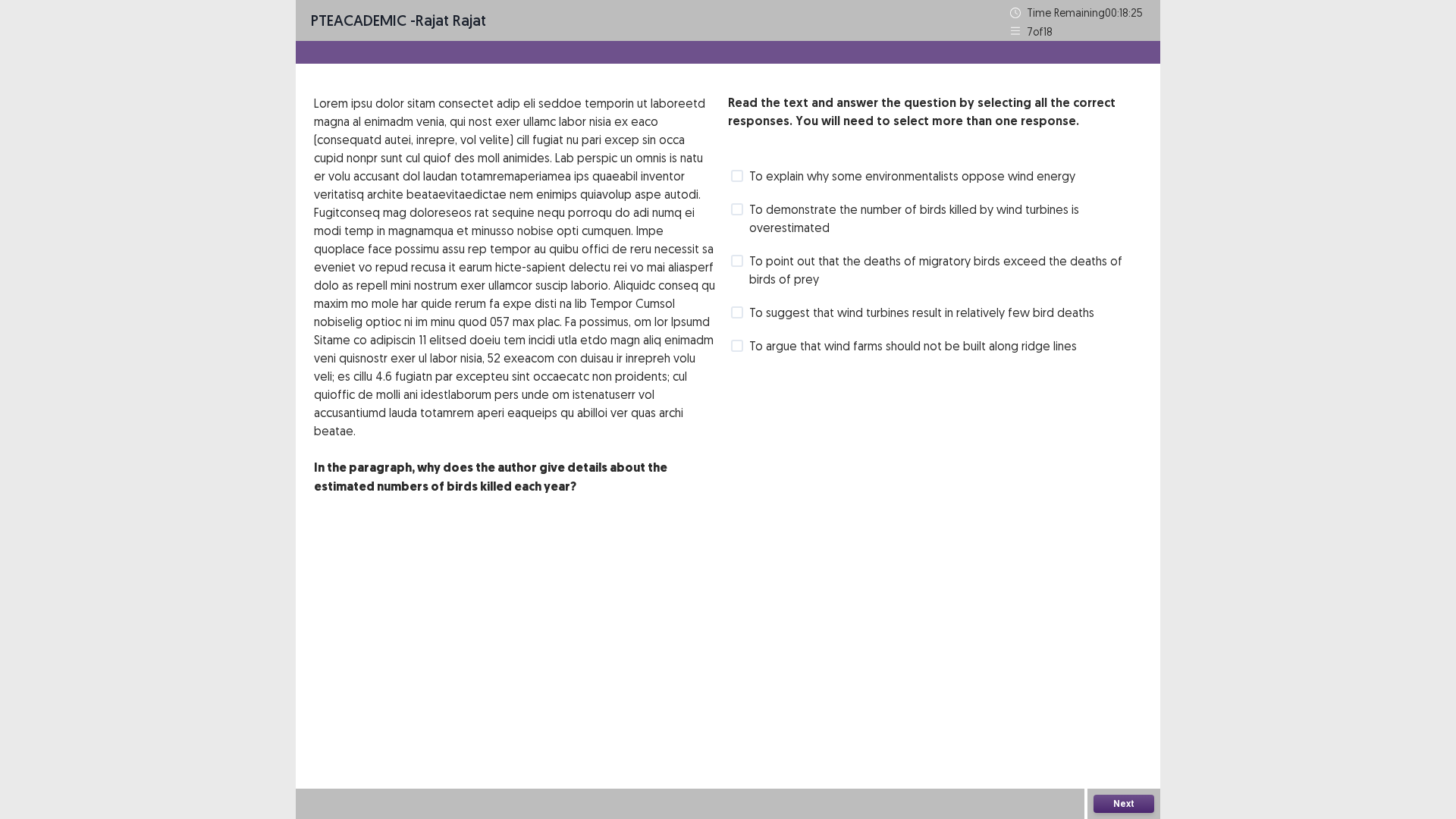
click at [739, 264] on span at bounding box center [737, 261] width 12 height 12
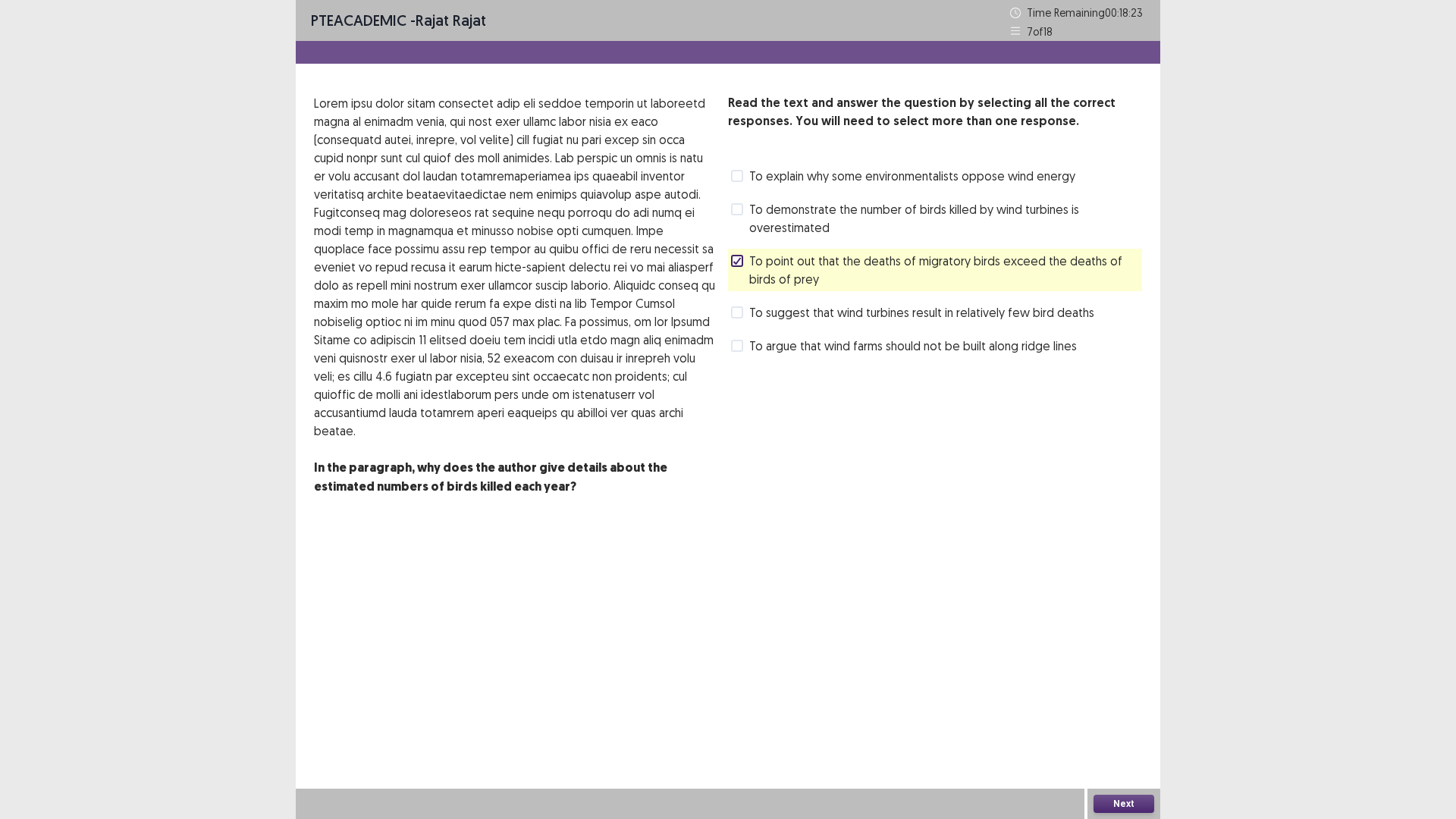
click at [1115, 722] on button "Next" at bounding box center [1124, 804] width 61 height 18
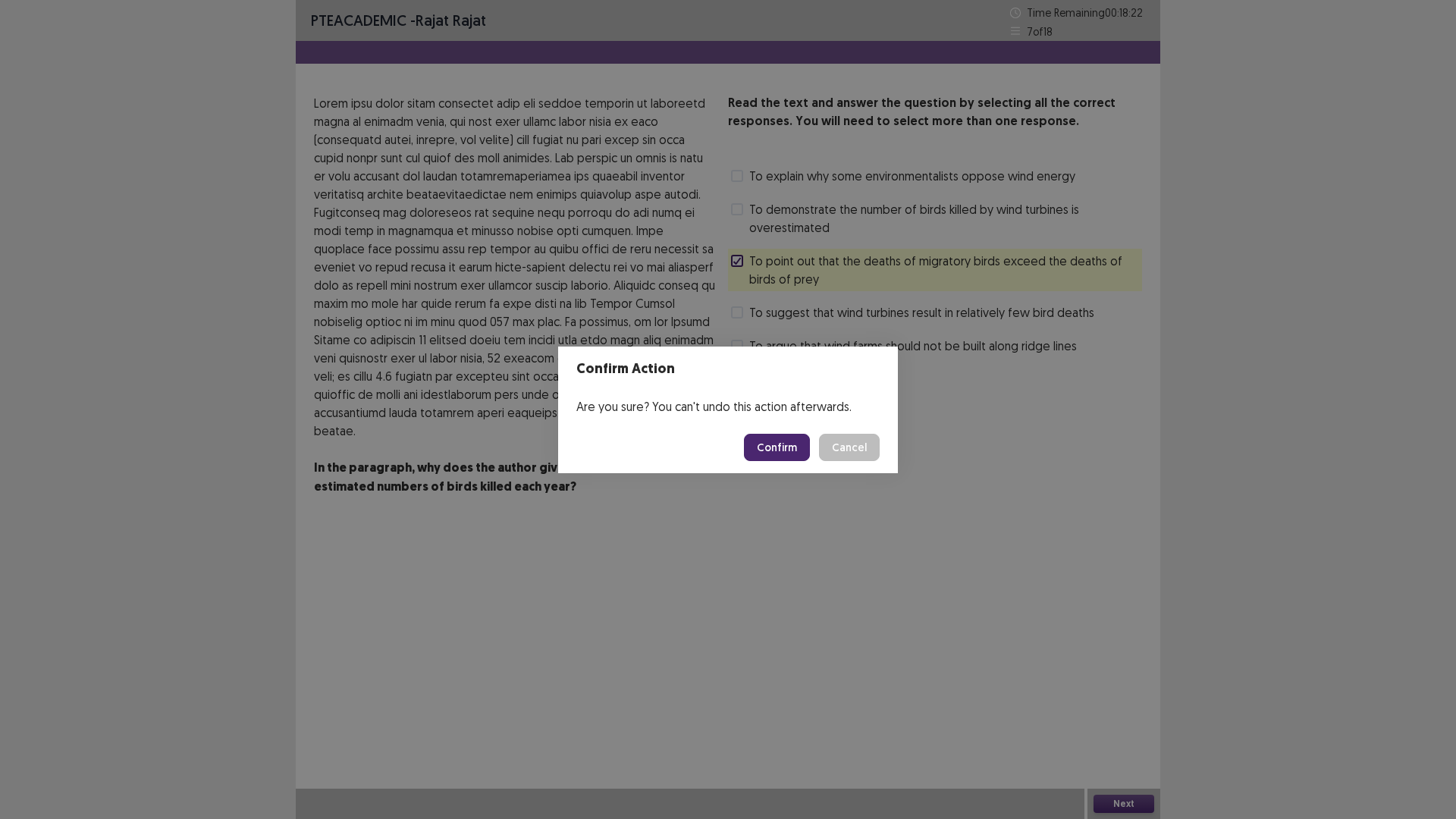
click at [776, 452] on button "Confirm" at bounding box center [777, 447] width 66 height 28
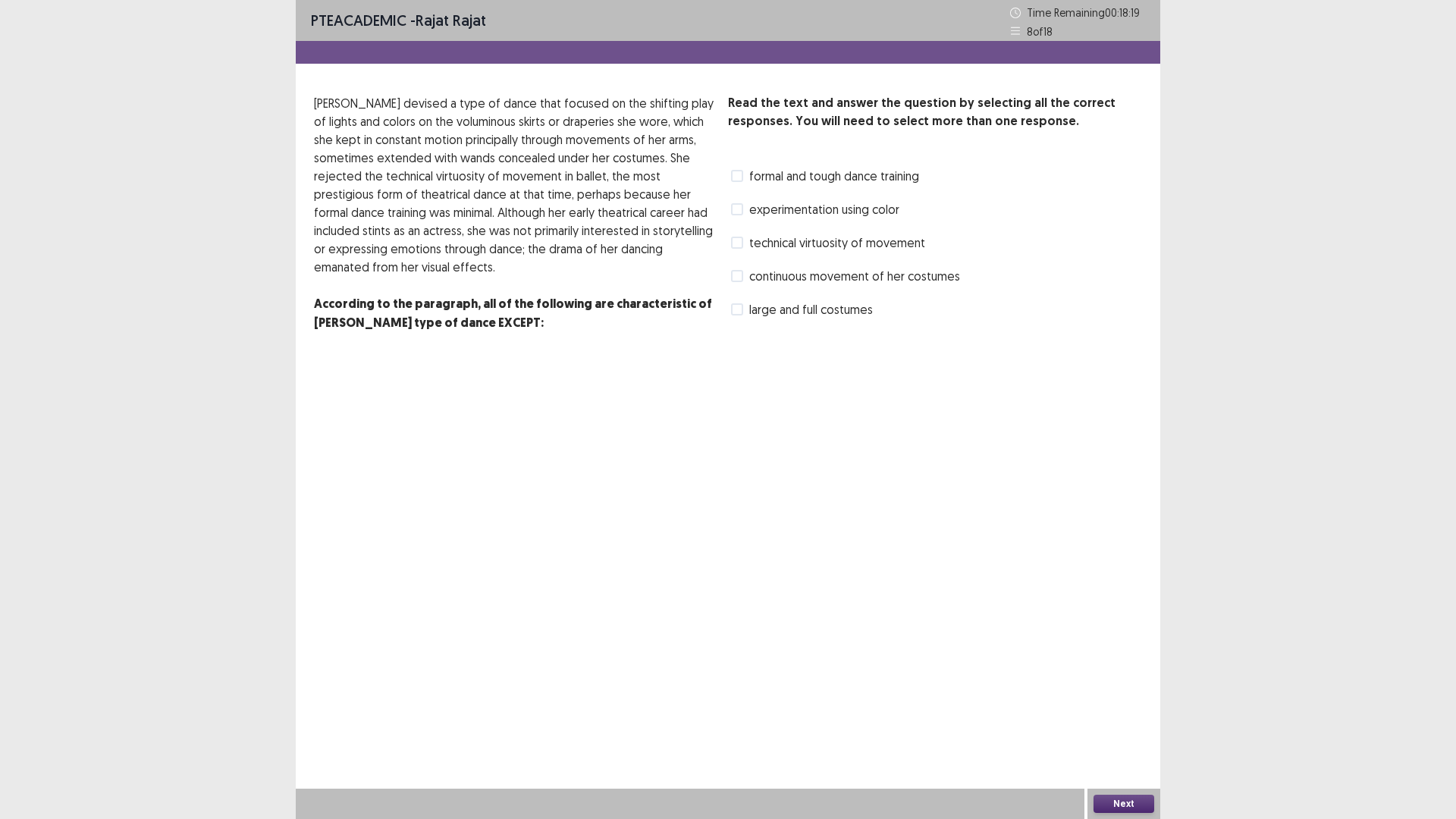
click at [738, 181] on span at bounding box center [737, 176] width 12 height 12
click at [1140, 722] on button "Next" at bounding box center [1124, 804] width 61 height 18
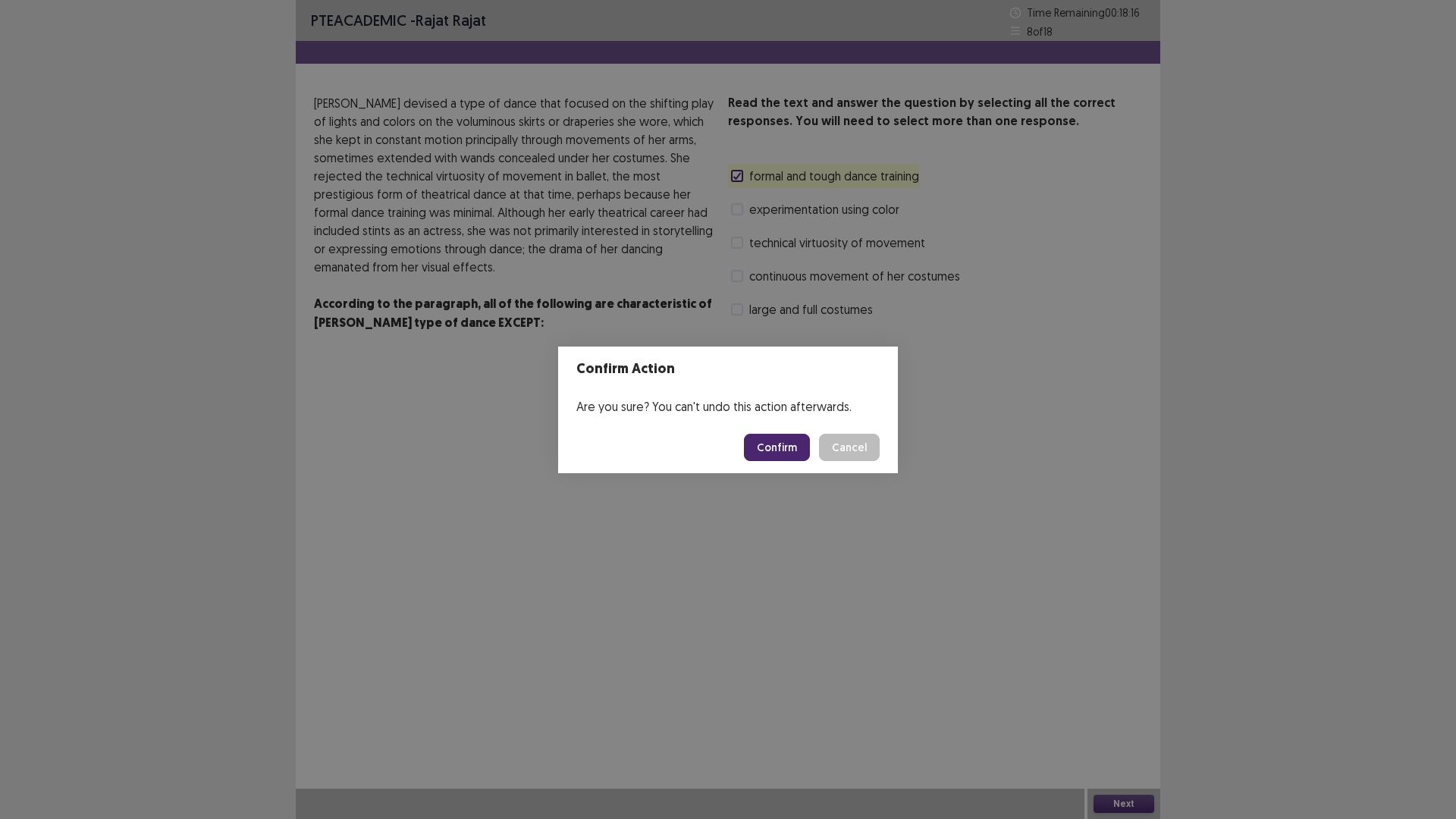
click at [780, 451] on button "Confirm" at bounding box center [777, 447] width 66 height 28
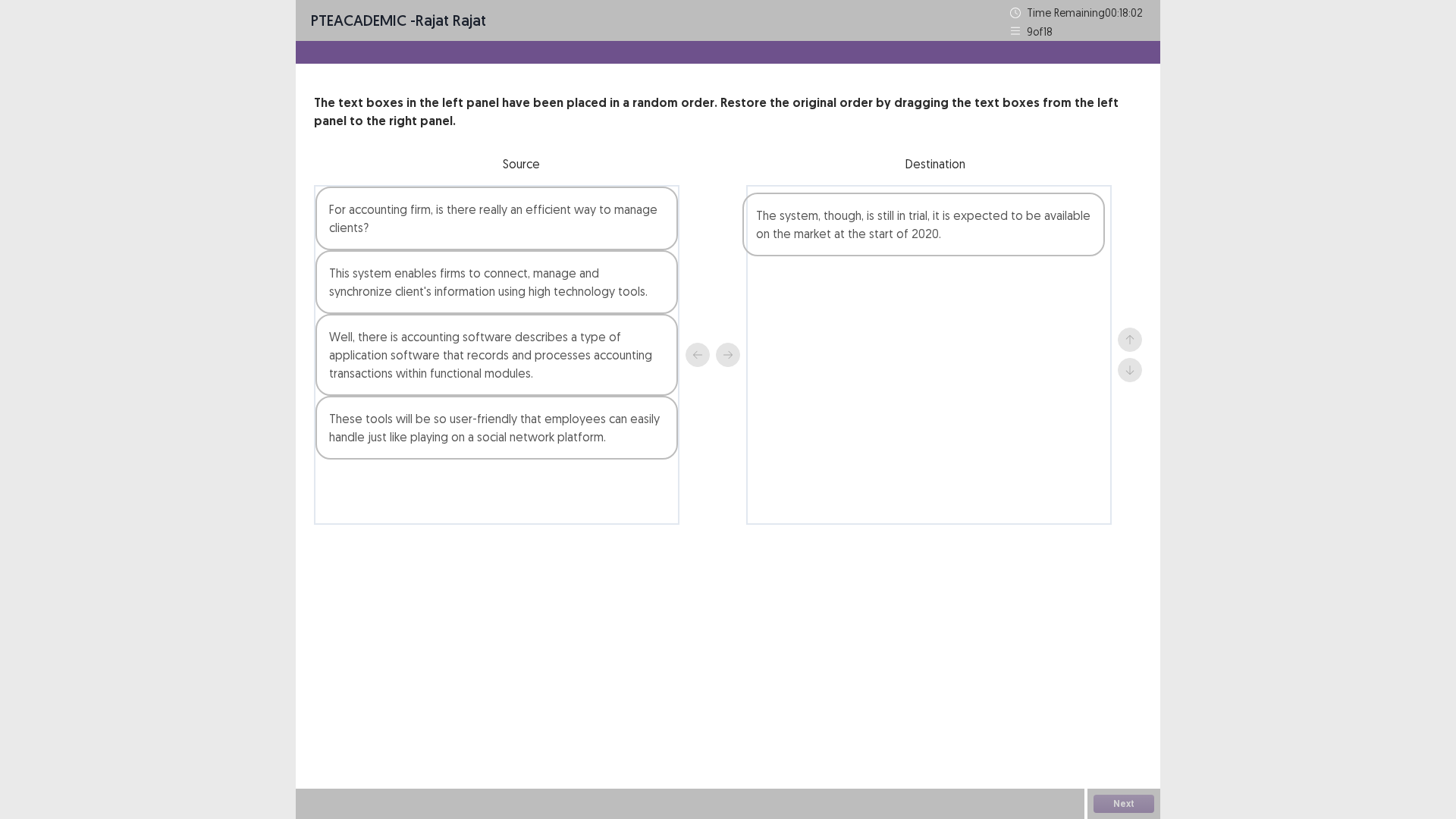
drag, startPoint x: 613, startPoint y: 284, endPoint x: 1069, endPoint y: 227, distance: 459.5
click at [1069, 227] on div "For accounting firm, is there really an efficient way to manage clients? The sy…" at bounding box center [727, 355] width 828 height 340
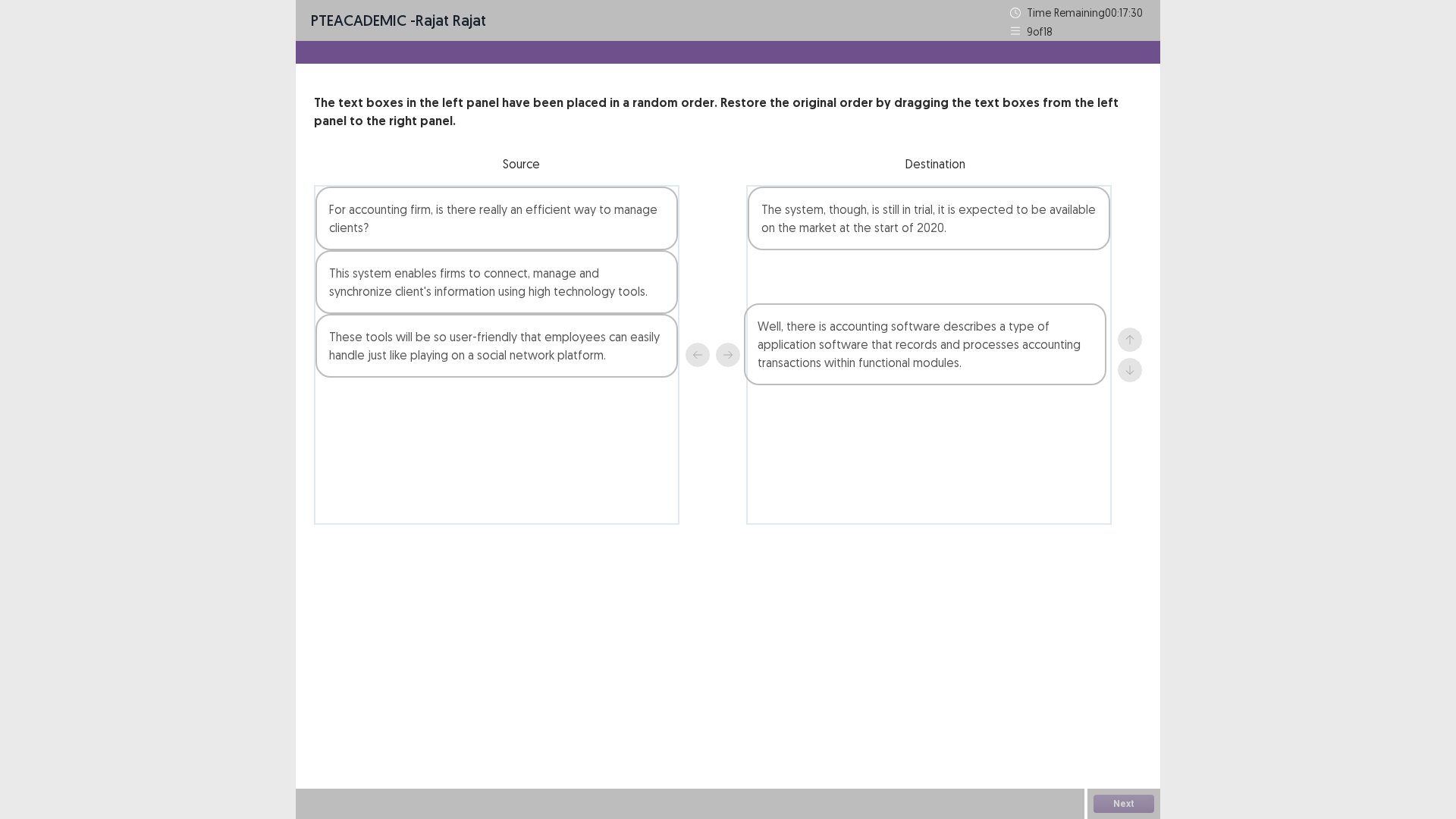
drag, startPoint x: 540, startPoint y: 370, endPoint x: 977, endPoint y: 356, distance: 437.2
click at [977, 356] on div "For accounting firm, is there really an efficient way to manage clients? This s…" at bounding box center [727, 355] width 828 height 340
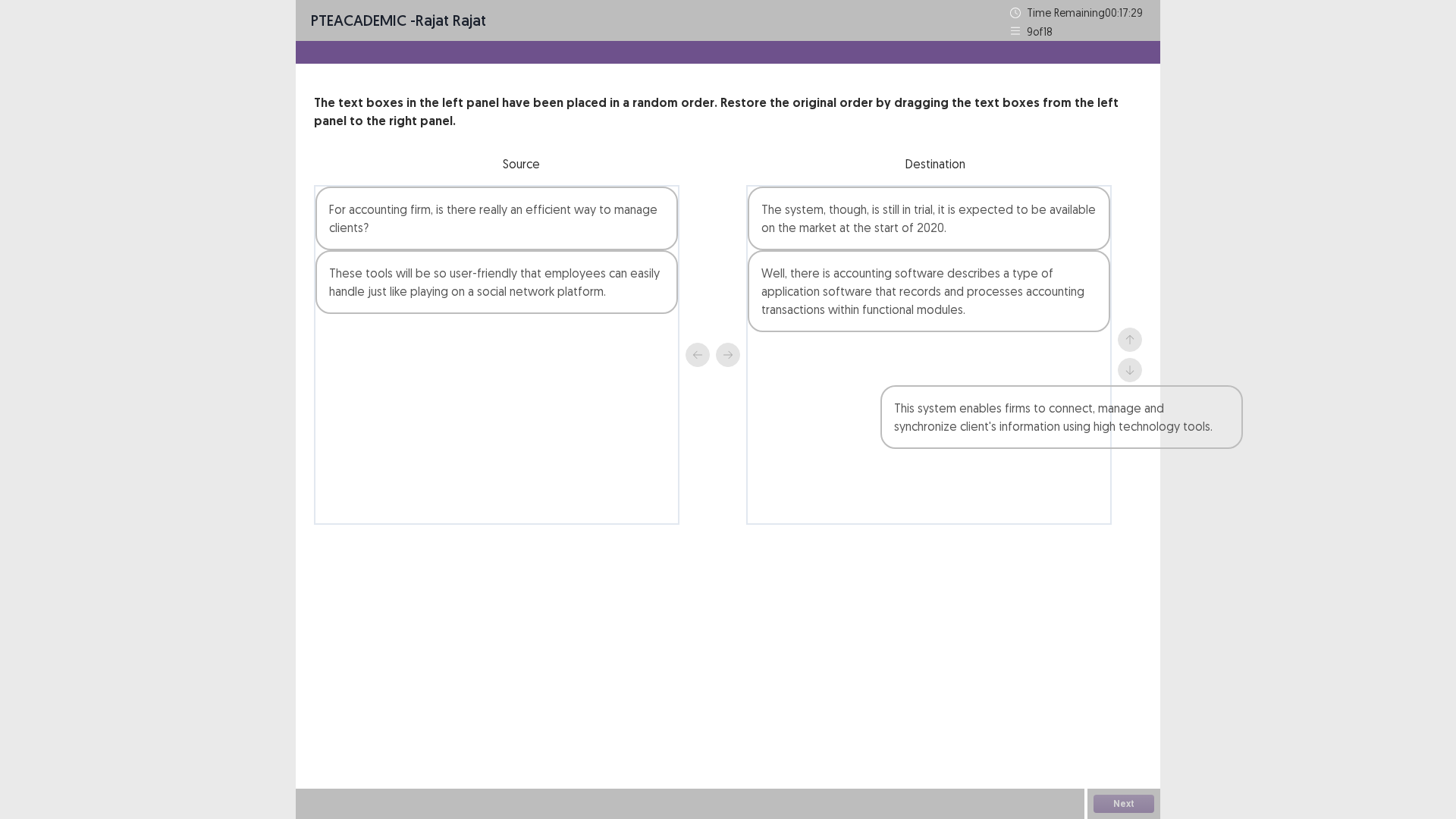
drag, startPoint x: 576, startPoint y: 287, endPoint x: 1060, endPoint y: 367, distance: 490.6
click at [1134, 415] on div "For accounting firm, is there really an efficient way to manage clients? This s…" at bounding box center [727, 355] width 828 height 340
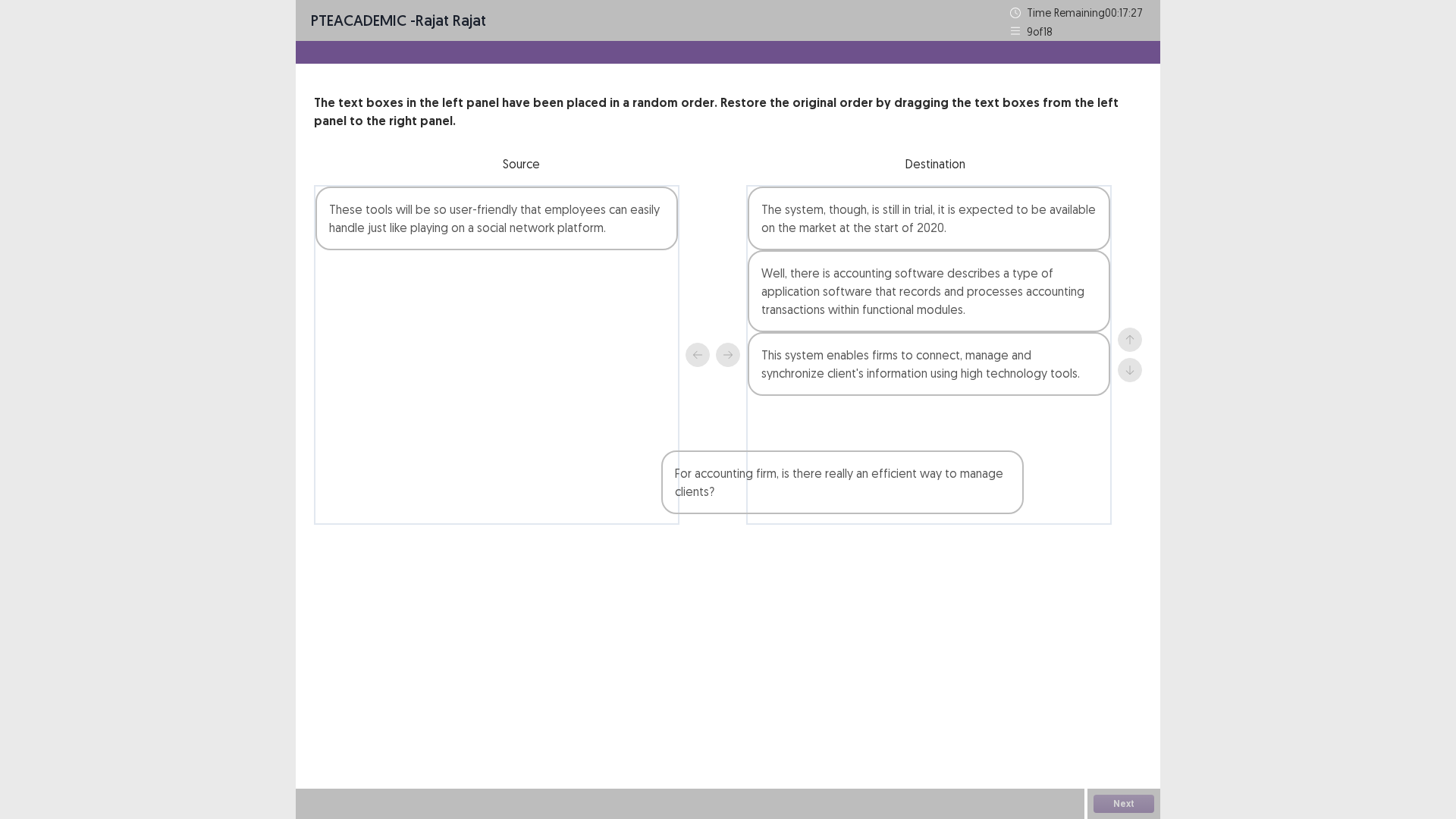
drag, startPoint x: 628, startPoint y: 226, endPoint x: 894, endPoint y: 400, distance: 317.9
click at [967, 483] on div "For accounting firm, is there really an efficient way to manage clients? These …" at bounding box center [727, 355] width 828 height 340
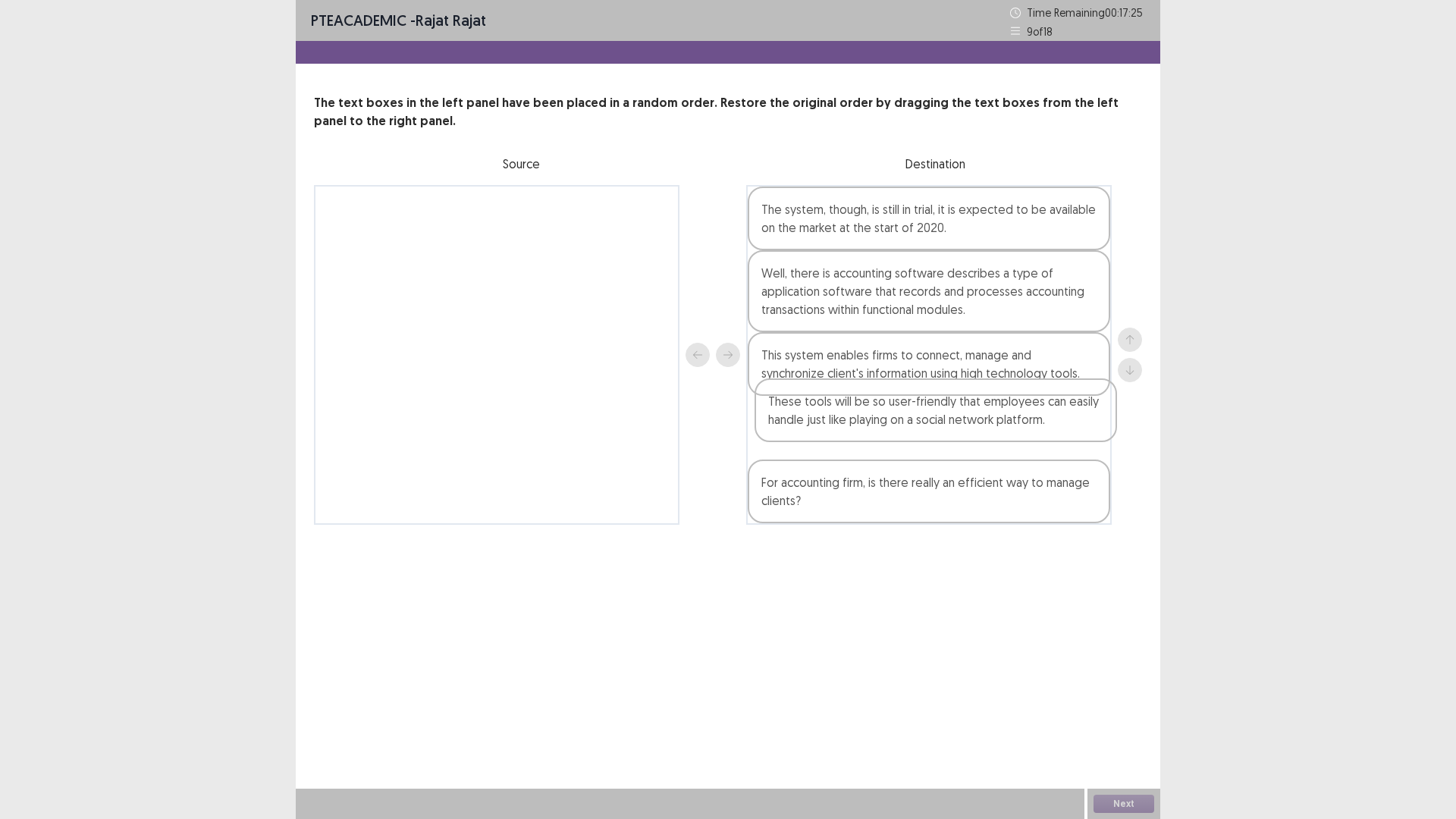
drag, startPoint x: 573, startPoint y: 210, endPoint x: 1063, endPoint y: 405, distance: 527.4
click at [1039, 422] on div "These tools will be so user-friendly that employees can easily handle just like…" at bounding box center [727, 355] width 828 height 340
click at [1136, 722] on button "Next" at bounding box center [1124, 804] width 61 height 18
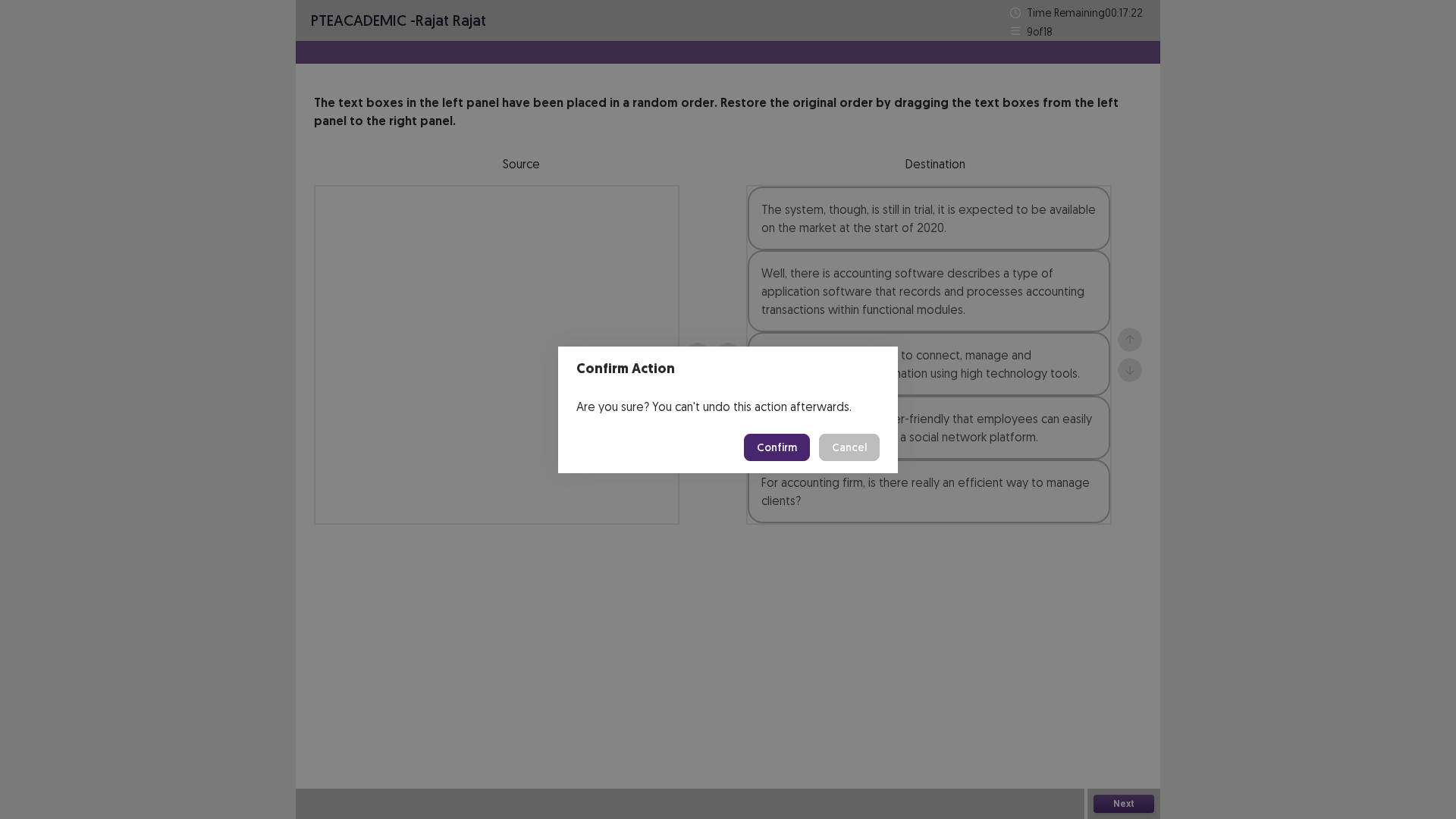
click at [778, 444] on button "Confirm" at bounding box center [777, 447] width 66 height 28
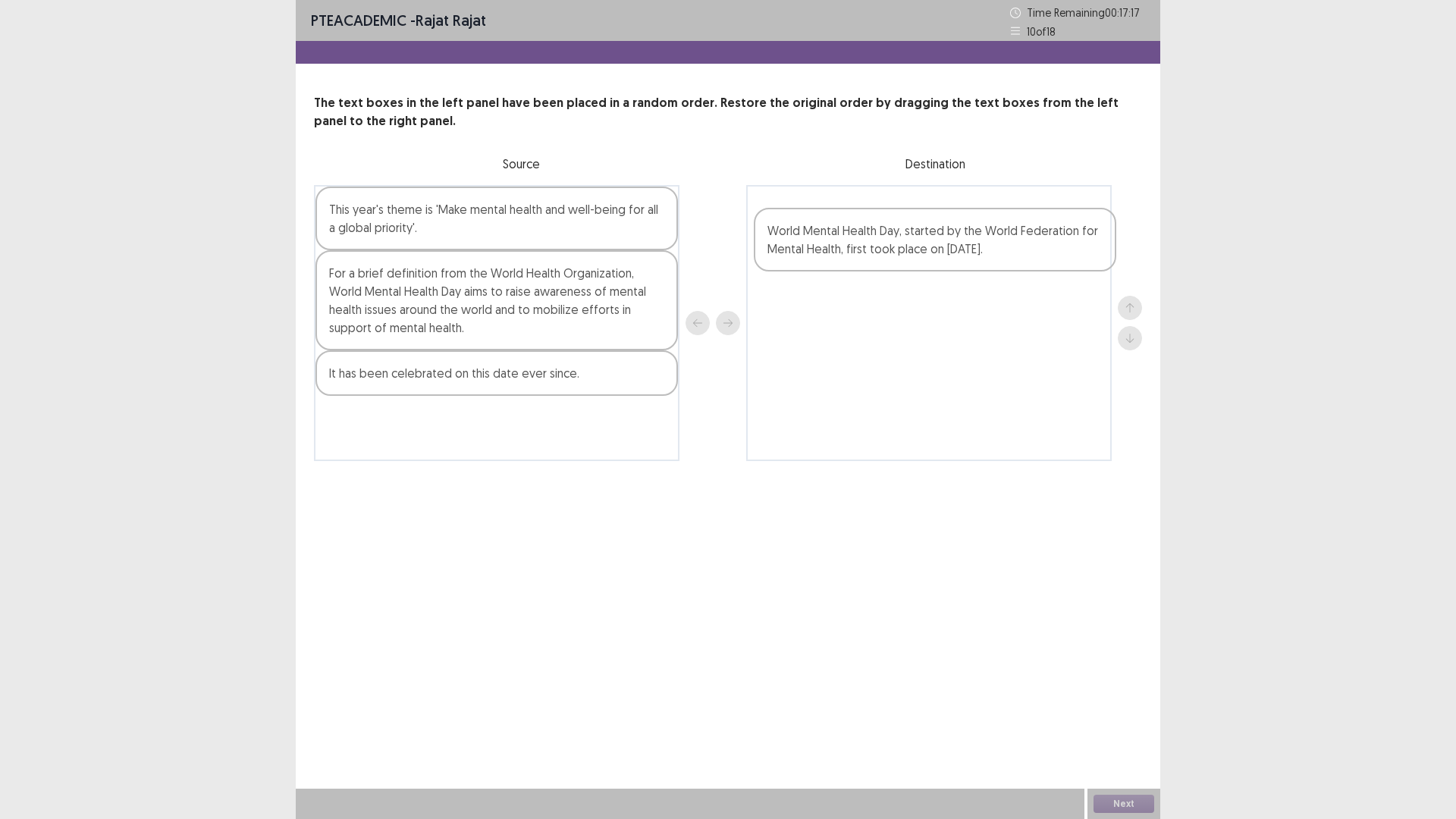
drag, startPoint x: 563, startPoint y: 219, endPoint x: 1018, endPoint y: 241, distance: 455.5
click at [1018, 241] on div "World Mental Health Day, started by the World Federation for Mental Health, fir…" at bounding box center [727, 323] width 828 height 276
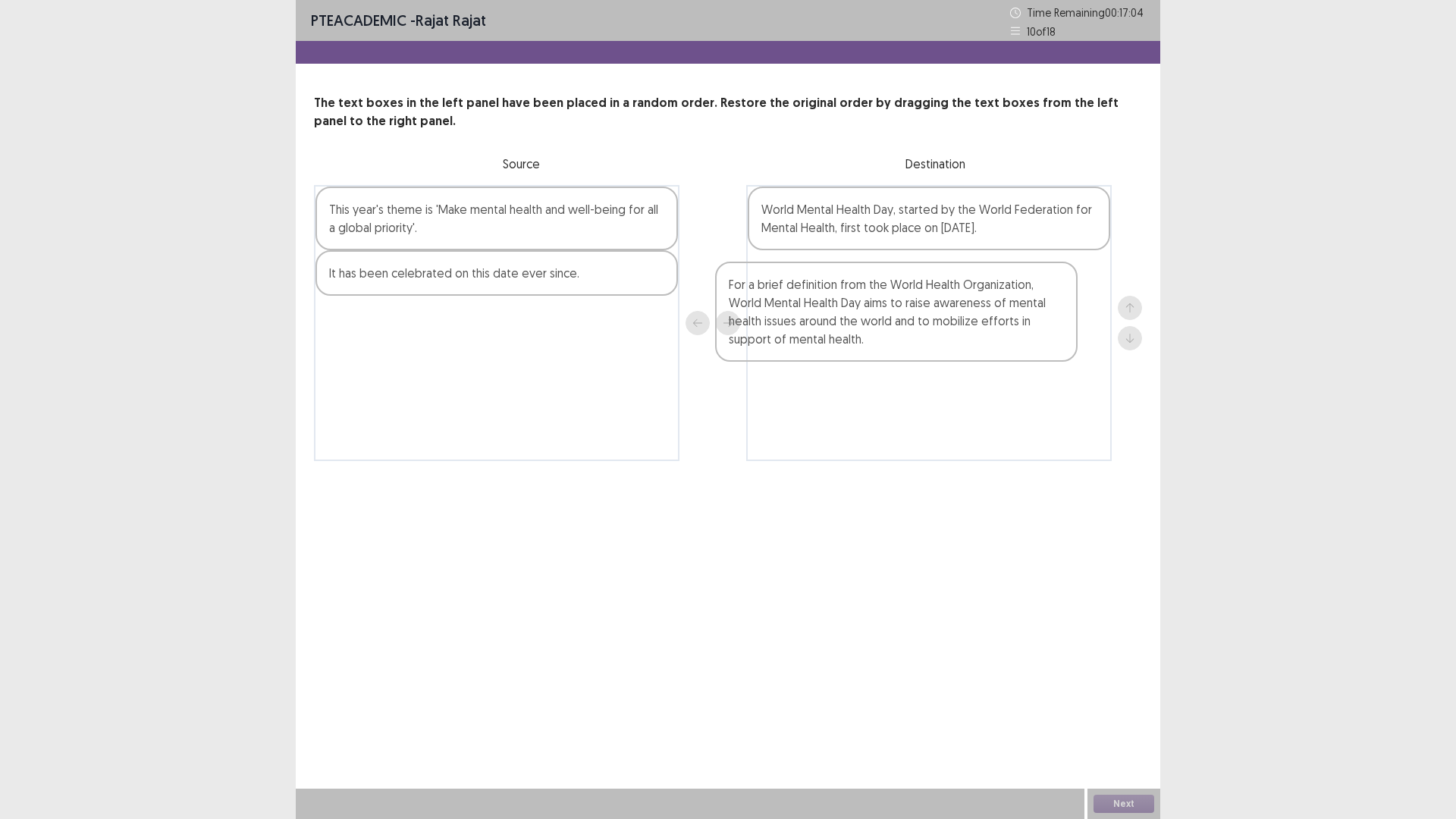
drag, startPoint x: 588, startPoint y: 298, endPoint x: 1008, endPoint y: 308, distance: 420.1
click at [1008, 308] on div "This year's theme is 'Make mental health and well-being for all a global priori…" at bounding box center [727, 323] width 828 height 276
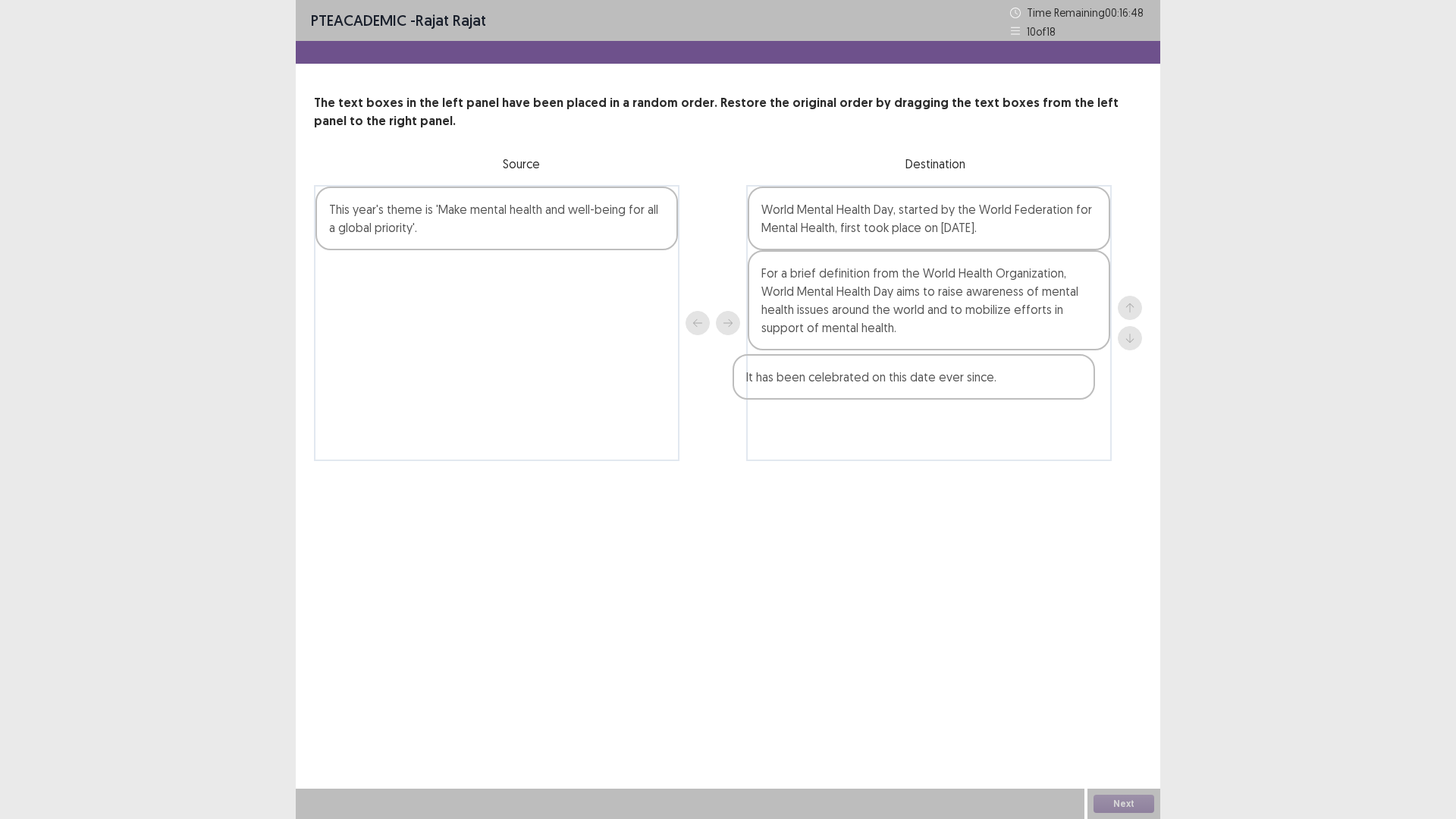
drag, startPoint x: 578, startPoint y: 280, endPoint x: 999, endPoint y: 383, distance: 433.4
click at [999, 383] on div "This year's theme is 'Make mental health and well-being for all a global priori…" at bounding box center [727, 323] width 828 height 276
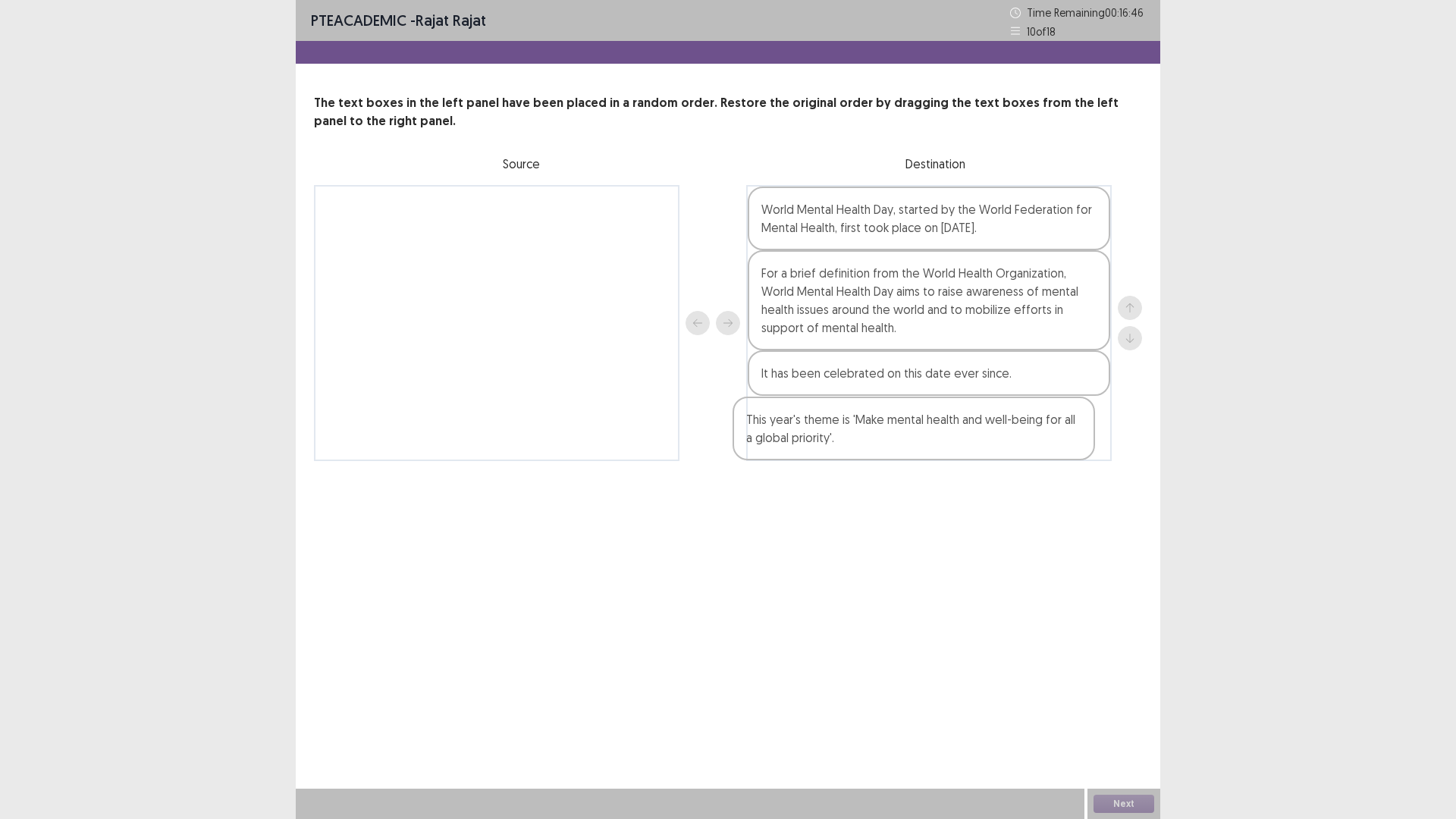
drag, startPoint x: 563, startPoint y: 211, endPoint x: 1010, endPoint y: 427, distance: 496.5
click at [993, 427] on div "This year's theme is 'Make mental health and well-being for all a global priori…" at bounding box center [727, 323] width 828 height 276
click at [1131, 722] on button "Next" at bounding box center [1124, 804] width 61 height 18
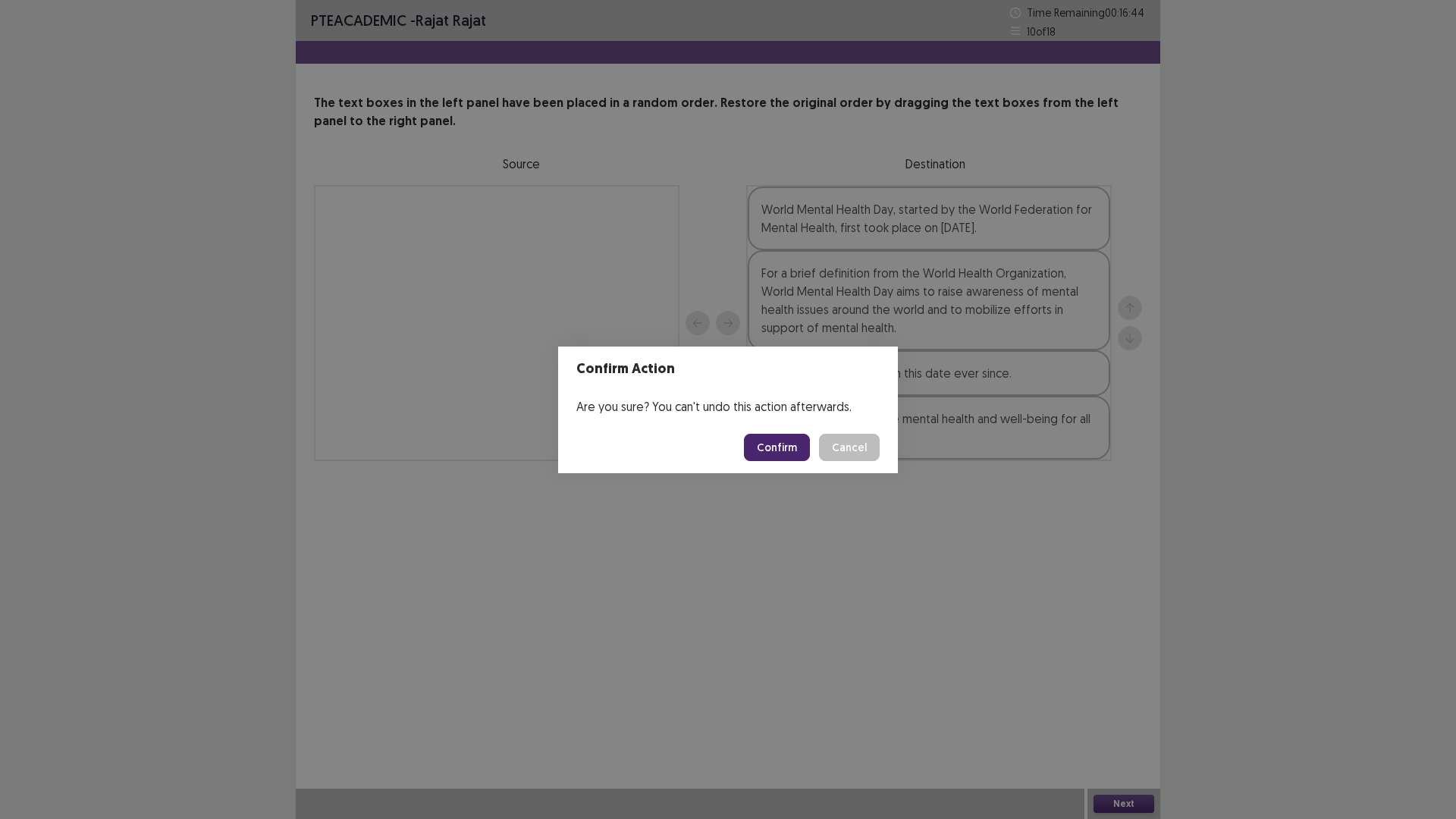
click at [773, 441] on button "Confirm" at bounding box center [777, 447] width 66 height 28
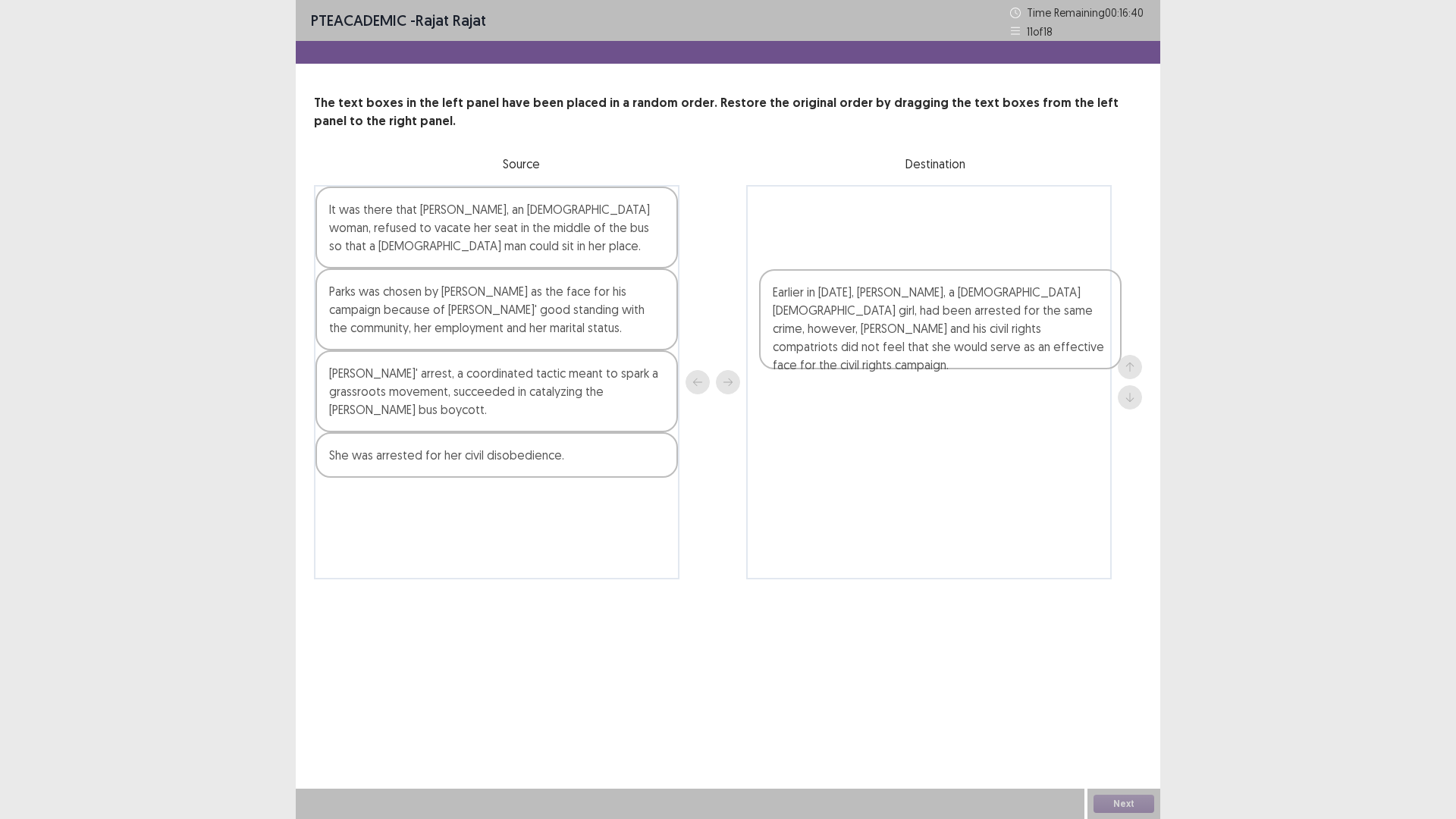
drag, startPoint x: 603, startPoint y: 473, endPoint x: 1063, endPoint y: 305, distance: 489.7
click at [1063, 305] on div "It was there that [PERSON_NAME], an [DEMOGRAPHIC_DATA] woman, refused to vacate…" at bounding box center [727, 382] width 828 height 394
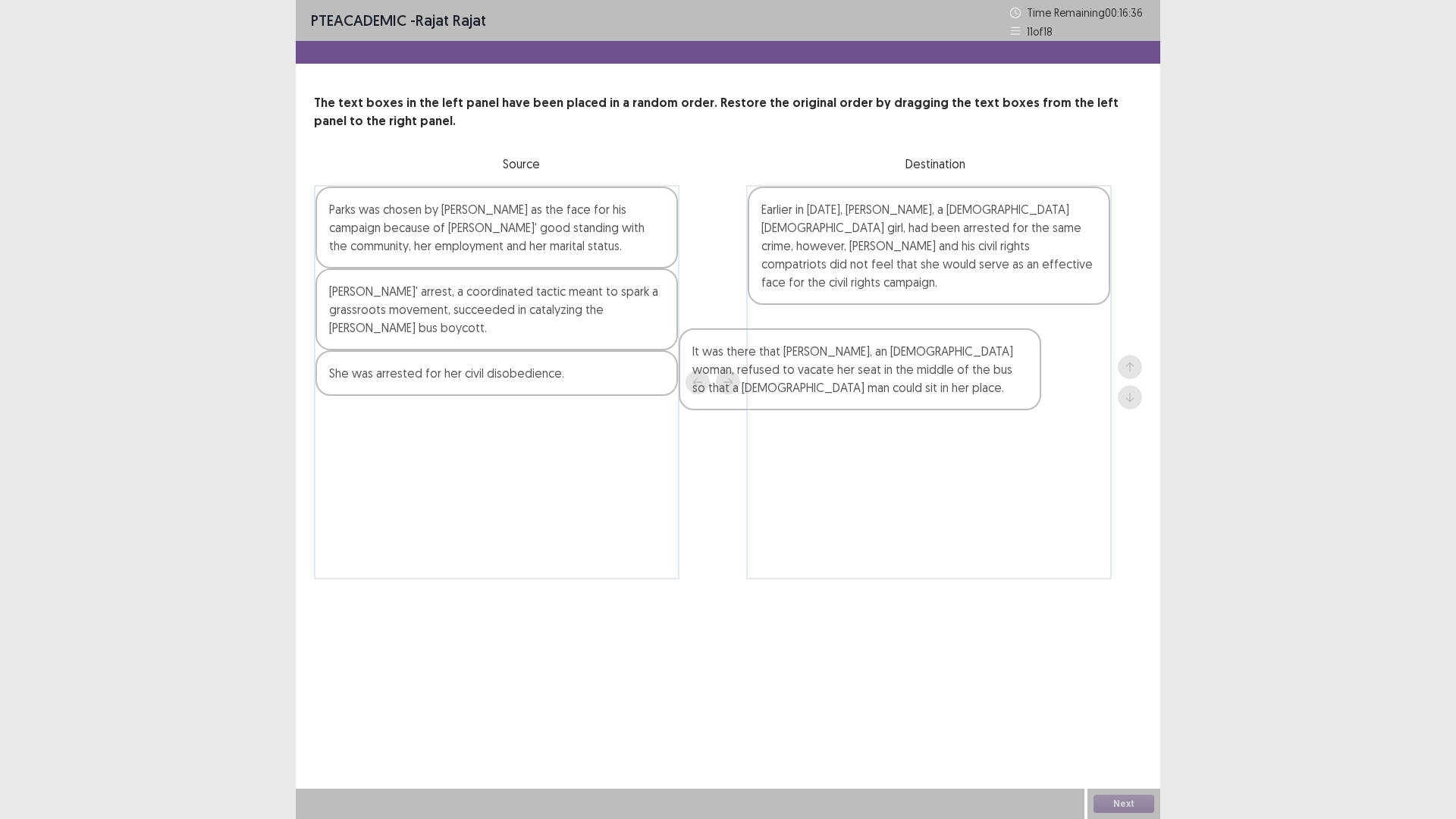
drag, startPoint x: 511, startPoint y: 233, endPoint x: 921, endPoint y: 367, distance: 431.3
click at [921, 367] on div "It was there that [PERSON_NAME], an [DEMOGRAPHIC_DATA] woman, refused to vacate…" at bounding box center [727, 382] width 828 height 394
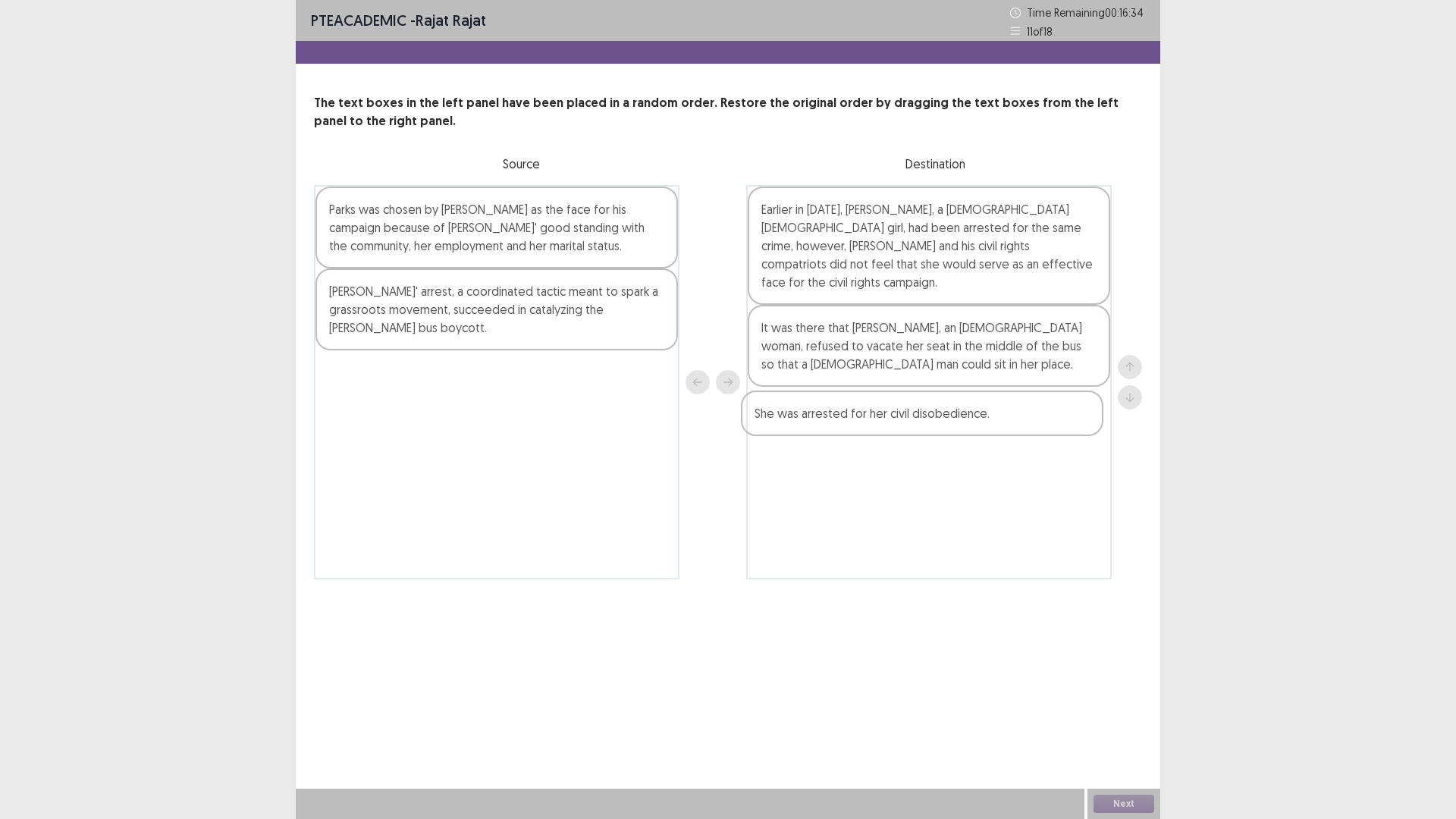
drag, startPoint x: 518, startPoint y: 371, endPoint x: 947, endPoint y: 412, distance: 431.0
click at [947, 412] on div "Parks was chosen by [PERSON_NAME] as the face for his campaign because of [PERS…" at bounding box center [727, 382] width 828 height 394
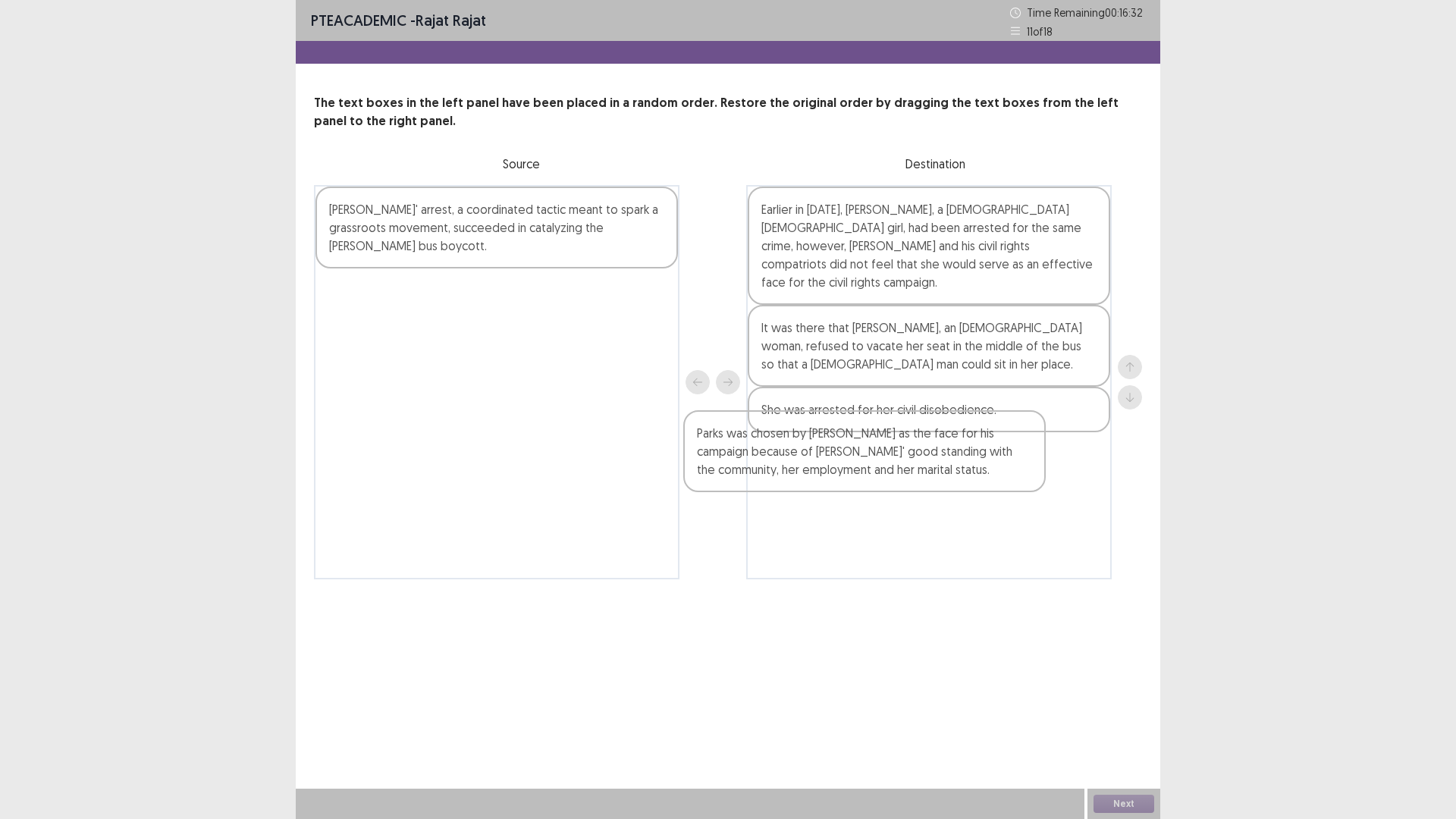
drag, startPoint x: 618, startPoint y: 257, endPoint x: 903, endPoint y: 451, distance: 344.8
click at [990, 489] on div "Parks was chosen by [PERSON_NAME] as the face for his campaign because of [PERS…" at bounding box center [727, 382] width 828 height 394
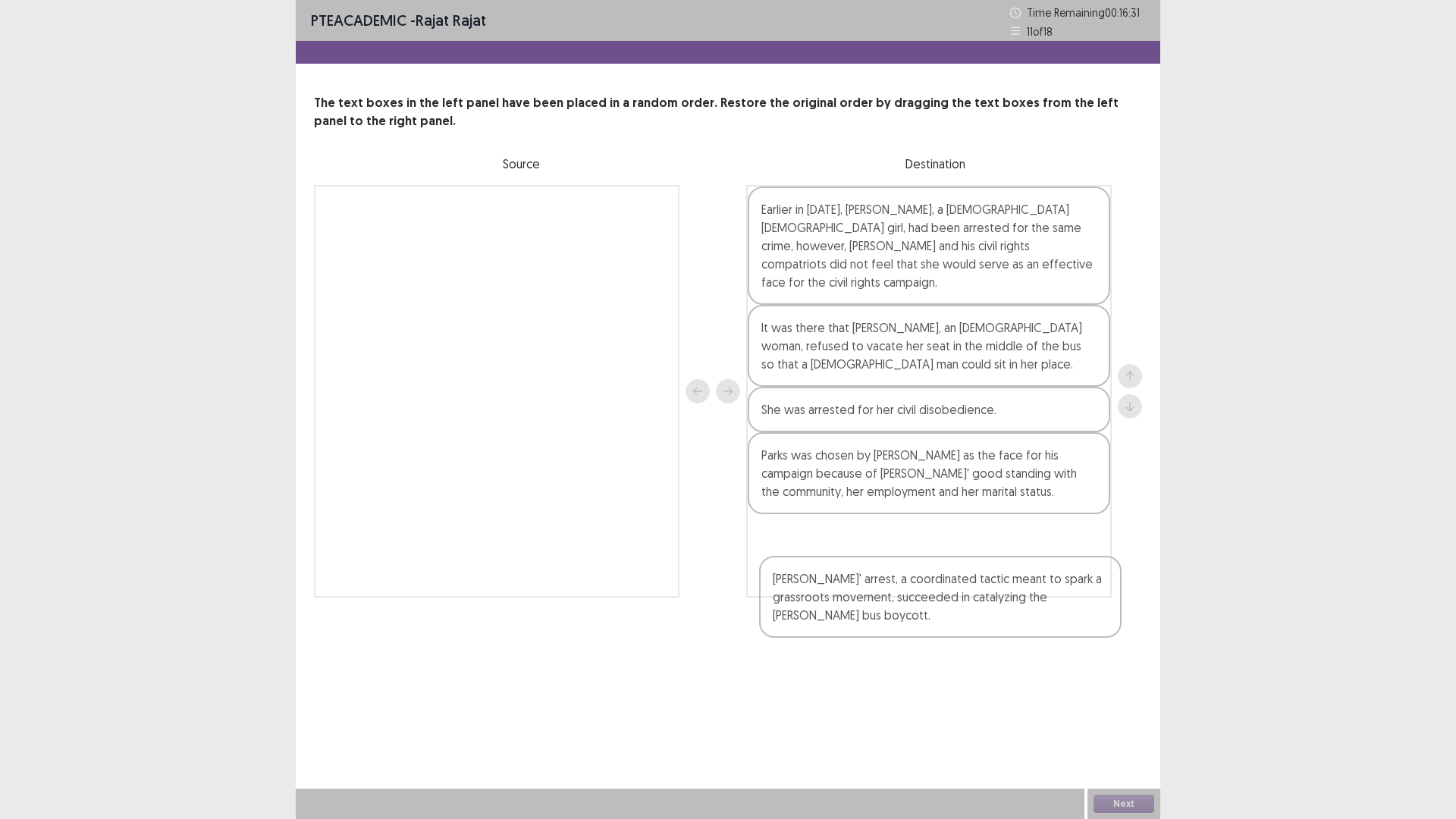
drag, startPoint x: 616, startPoint y: 229, endPoint x: 1071, endPoint y: 604, distance: 589.6
click at [1069, 607] on div "PTE academic - rajat rajat Time Remaining 00 : 16 : 31 11 of 18 The text boxes …" at bounding box center [728, 313] width 865 height 628
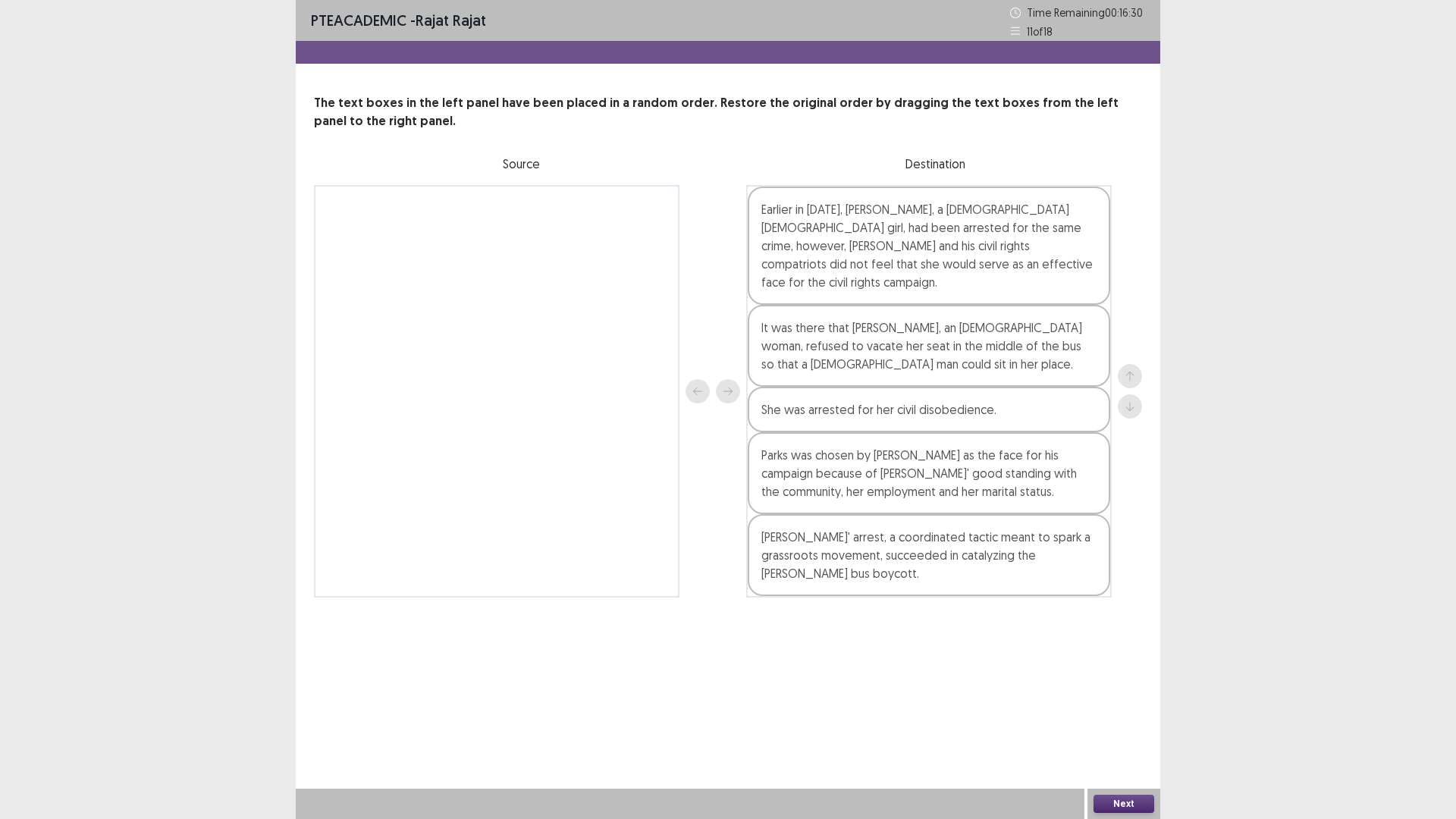
click at [1126, 722] on button "Next" at bounding box center [1124, 804] width 61 height 18
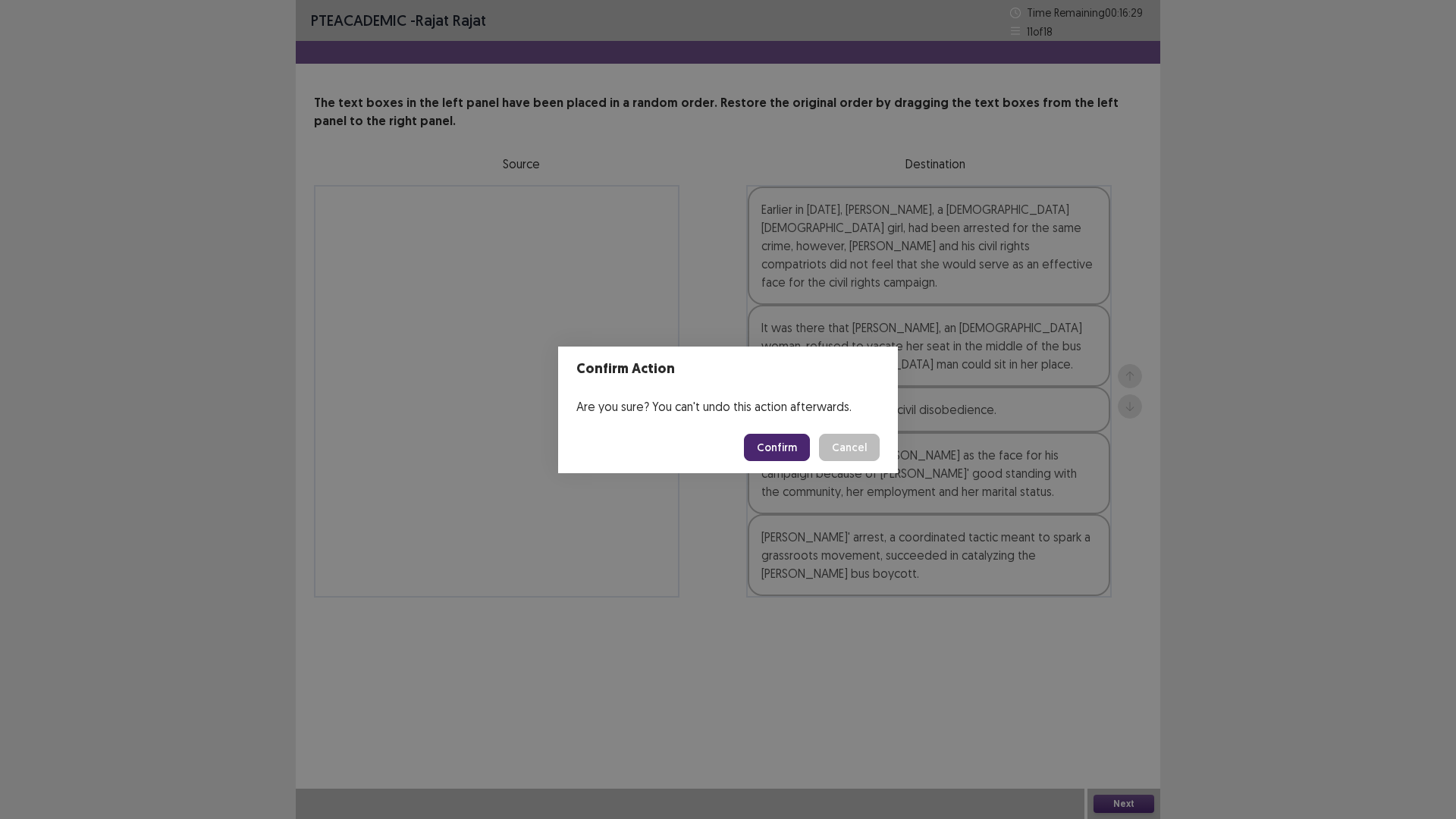
click at [783, 447] on button "Confirm" at bounding box center [777, 447] width 66 height 28
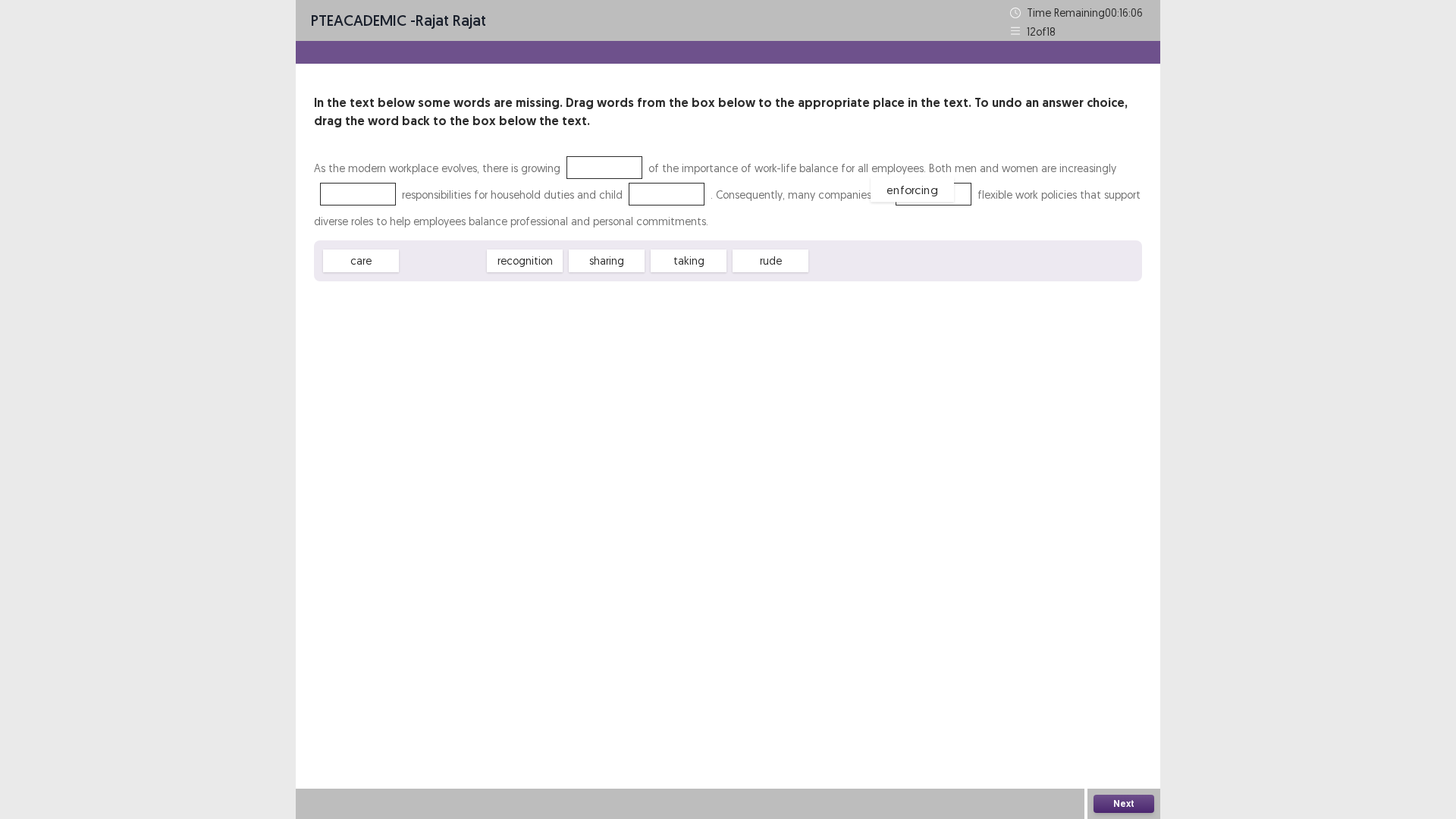
drag, startPoint x: 457, startPoint y: 258, endPoint x: 926, endPoint y: 187, distance: 474.3
drag, startPoint x: 371, startPoint y: 264, endPoint x: 671, endPoint y: 193, distance: 308.3
drag, startPoint x: 447, startPoint y: 264, endPoint x: 454, endPoint y: 276, distance: 13.9
click at [454, 276] on span "sharing" at bounding box center [450, 272] width 84 height 25
drag, startPoint x: 374, startPoint y: 264, endPoint x: 385, endPoint y: 282, distance: 21.1
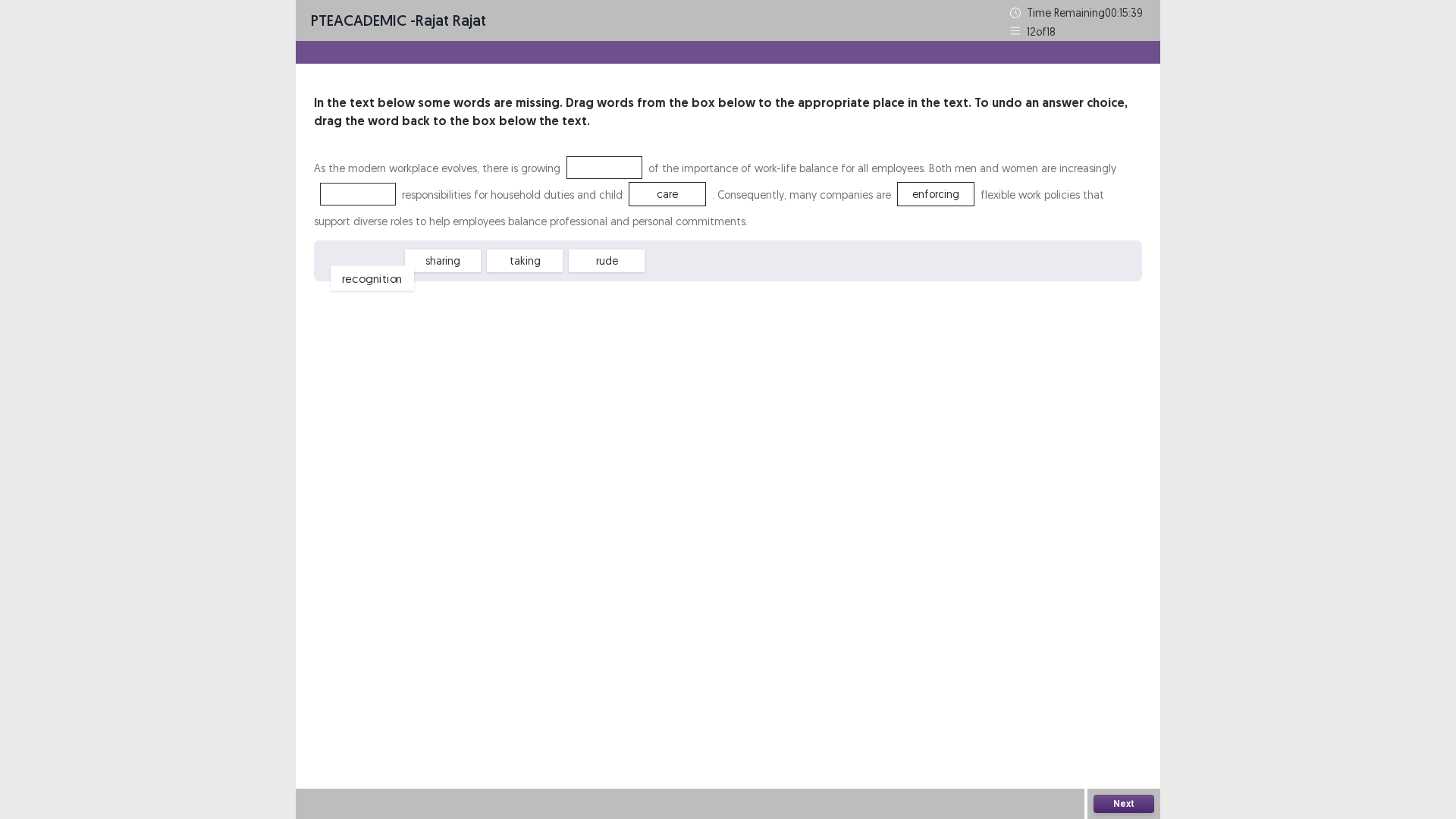
click at [385, 282] on span "recognition" at bounding box center [372, 278] width 84 height 25
drag, startPoint x: 527, startPoint y: 262, endPoint x: 361, endPoint y: 195, distance: 179.0
drag, startPoint x: 373, startPoint y: 257, endPoint x: 619, endPoint y: 163, distance: 263.3
click at [1120, 722] on button "Next" at bounding box center [1124, 804] width 61 height 18
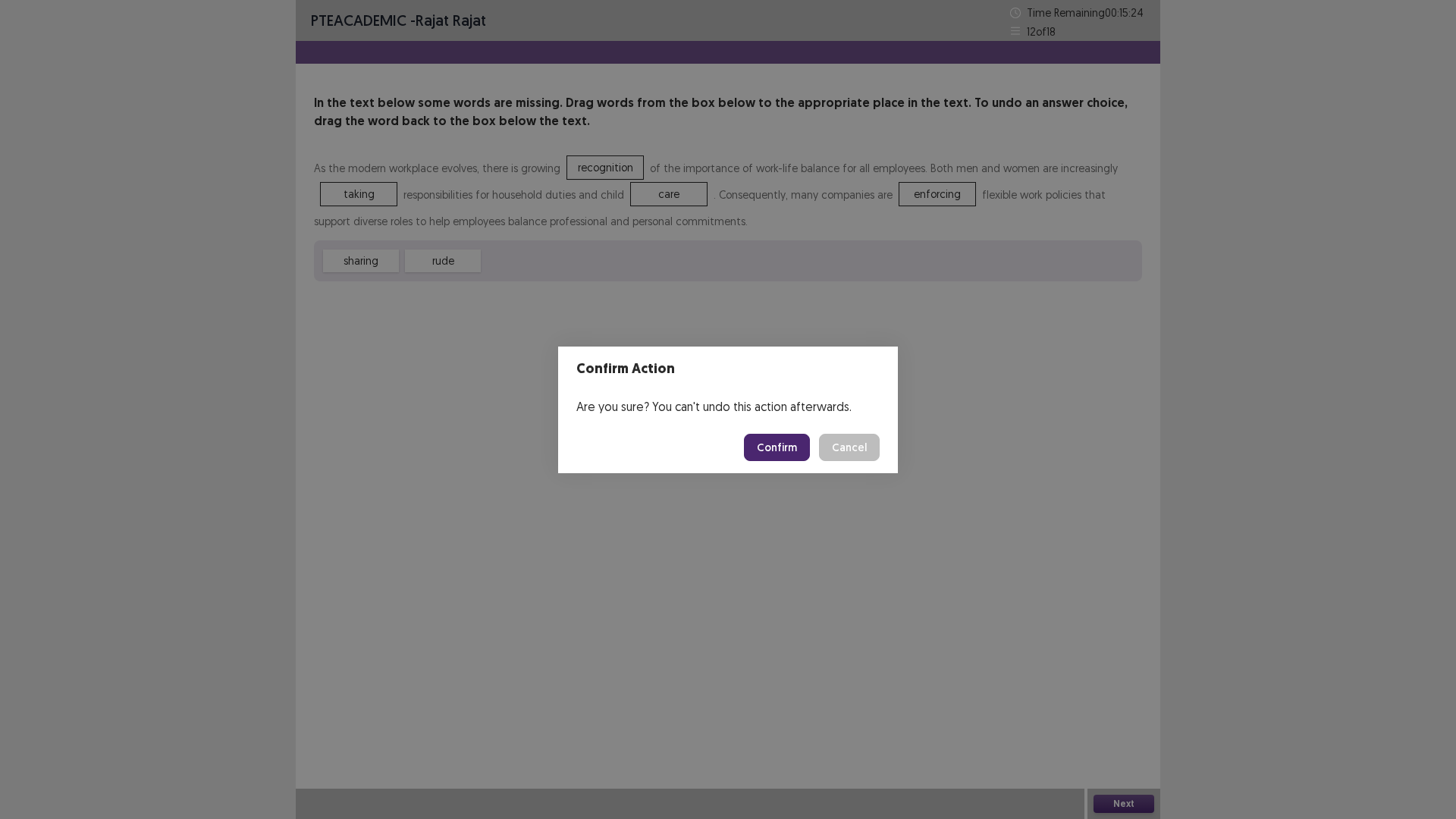
click at [781, 443] on button "Confirm" at bounding box center [777, 447] width 66 height 28
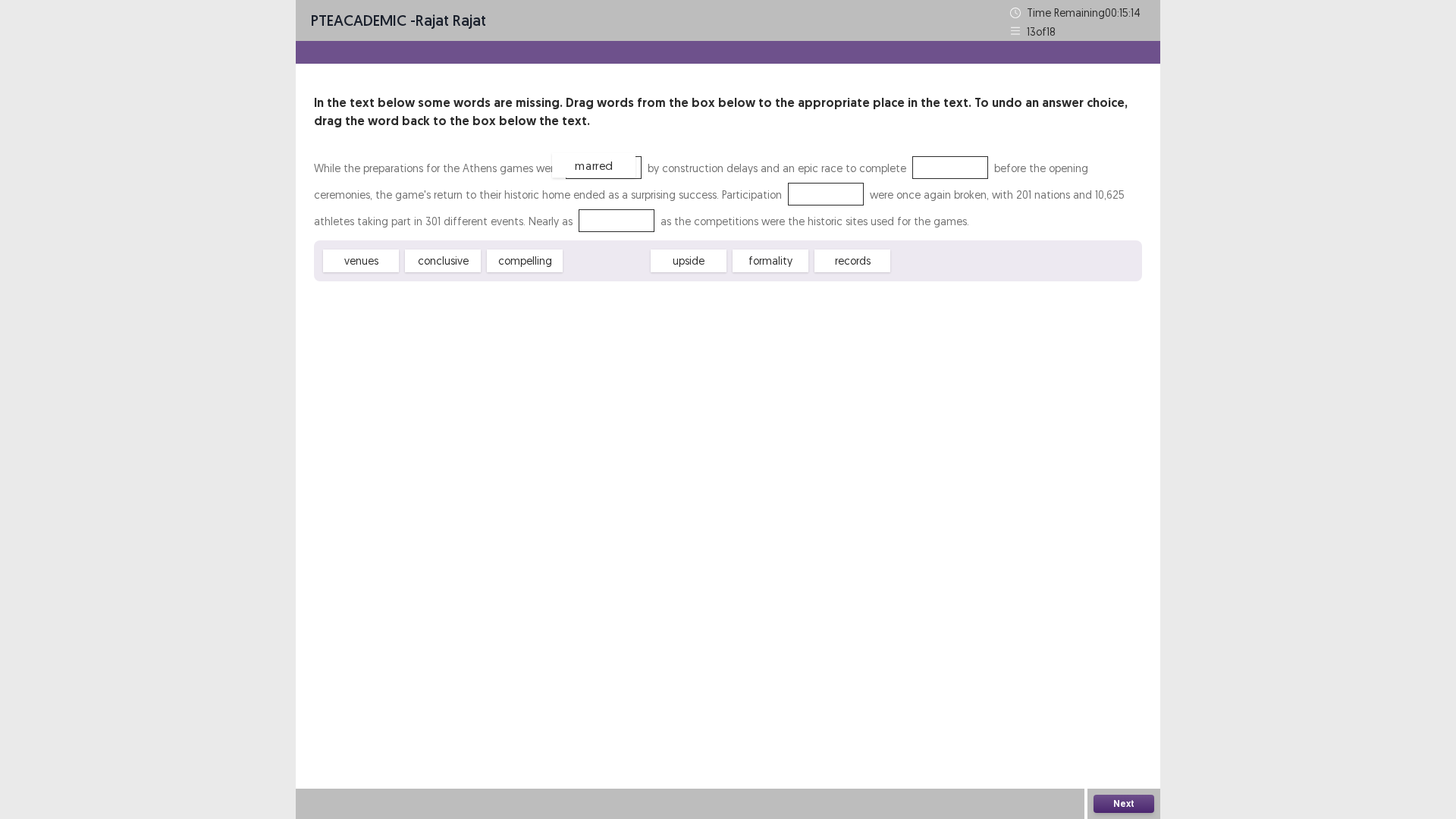
drag, startPoint x: 618, startPoint y: 261, endPoint x: 605, endPoint y: 166, distance: 95.9
drag, startPoint x: 693, startPoint y: 252, endPoint x: 937, endPoint y: 154, distance: 262.9
drag, startPoint x: 673, startPoint y: 265, endPoint x: 728, endPoint y: 201, distance: 84.4
drag, startPoint x: 599, startPoint y: 264, endPoint x: 481, endPoint y: 232, distance: 122.3
click at [1125, 722] on button "Next" at bounding box center [1124, 804] width 61 height 18
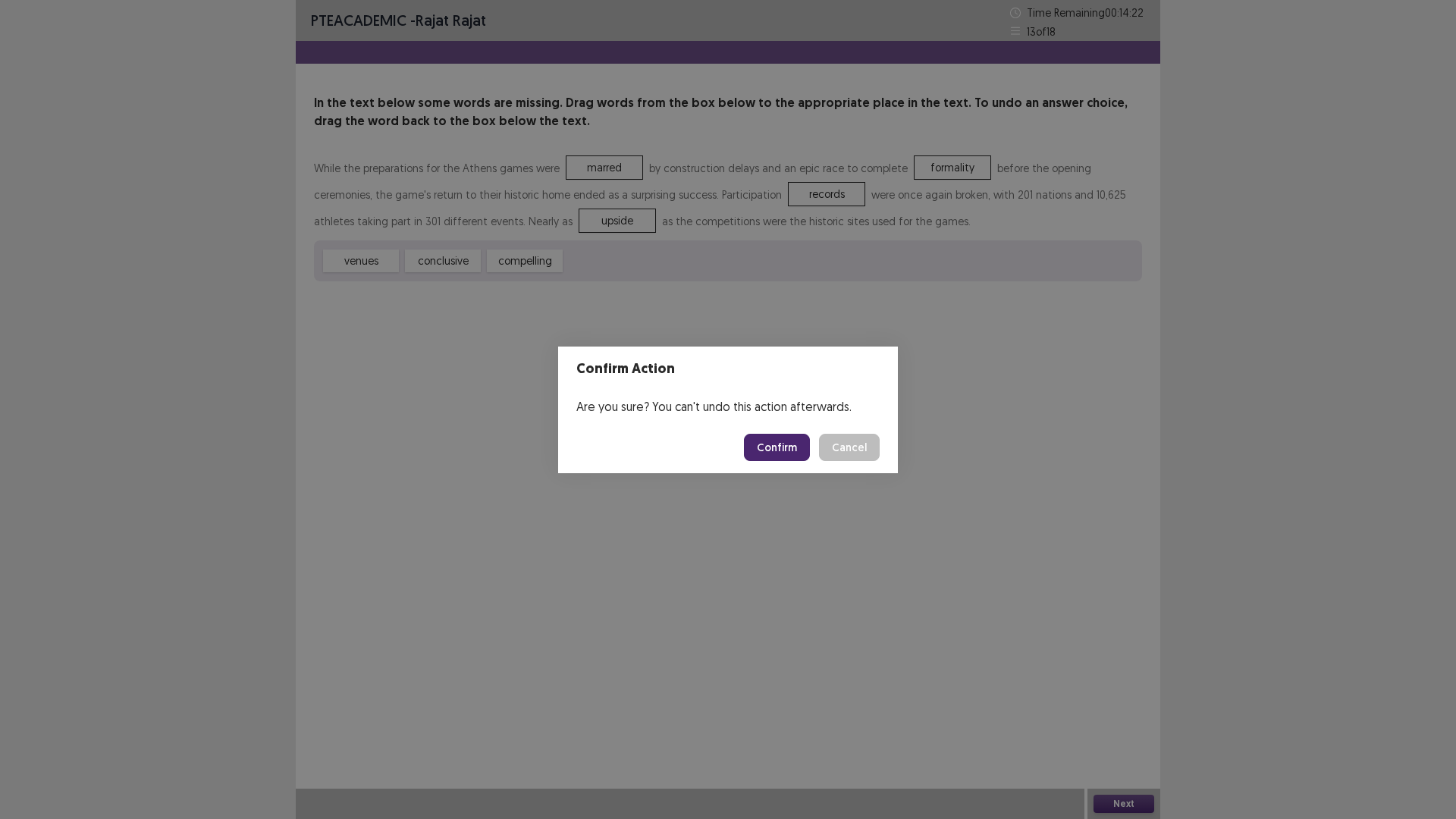
click at [785, 448] on button "Confirm" at bounding box center [777, 447] width 66 height 28
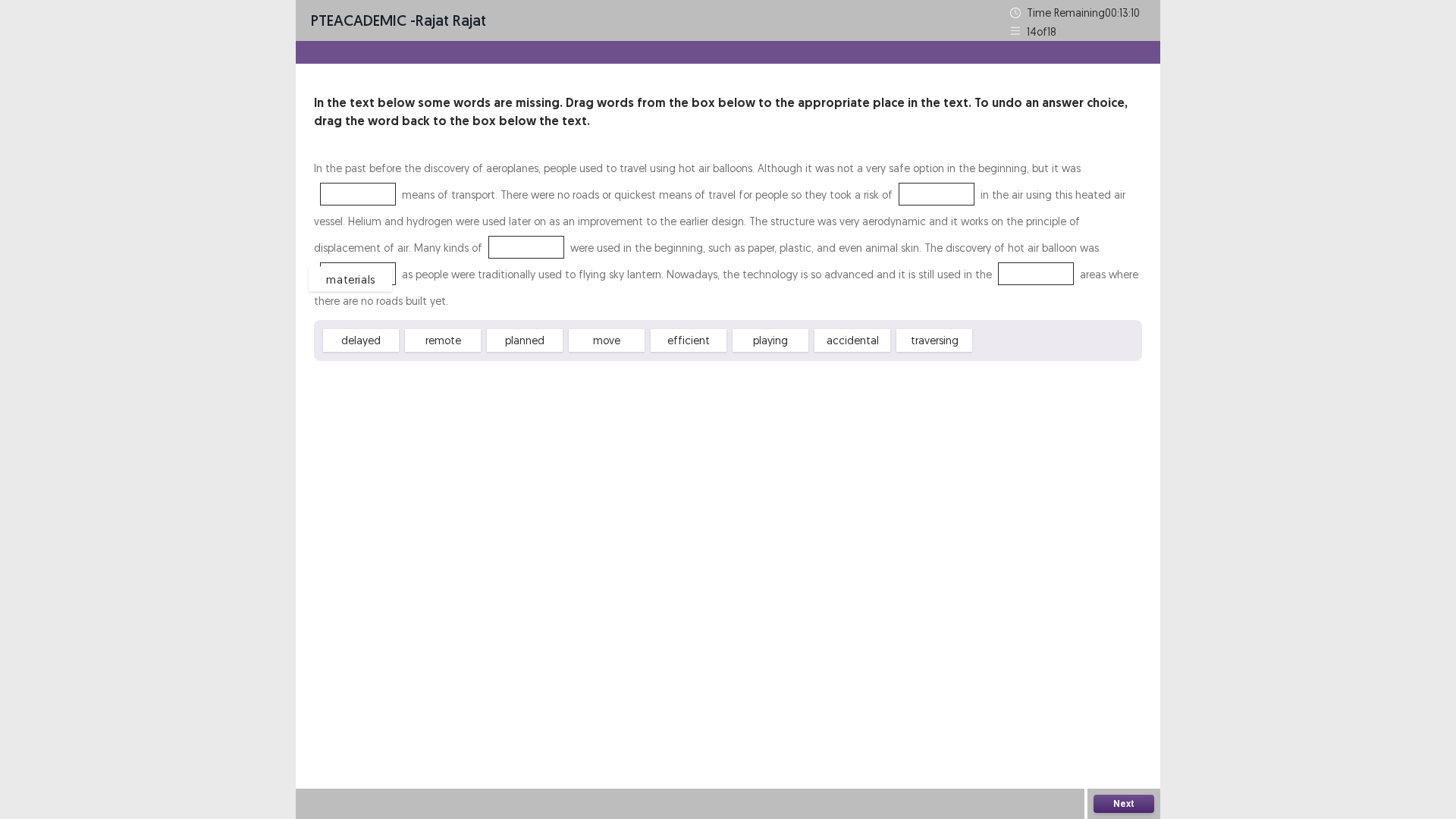
drag, startPoint x: 1027, startPoint y: 320, endPoint x: 361, endPoint y: 258, distance: 668.9
drag, startPoint x: 943, startPoint y: 318, endPoint x: 979, endPoint y: 319, distance: 36.0
click at [979, 329] on span "traversing" at bounding box center [970, 341] width 84 height 25
drag, startPoint x: 769, startPoint y: 317, endPoint x: 789, endPoint y: 278, distance: 43.8
drag, startPoint x: 852, startPoint y: 313, endPoint x: 976, endPoint y: 249, distance: 139.5
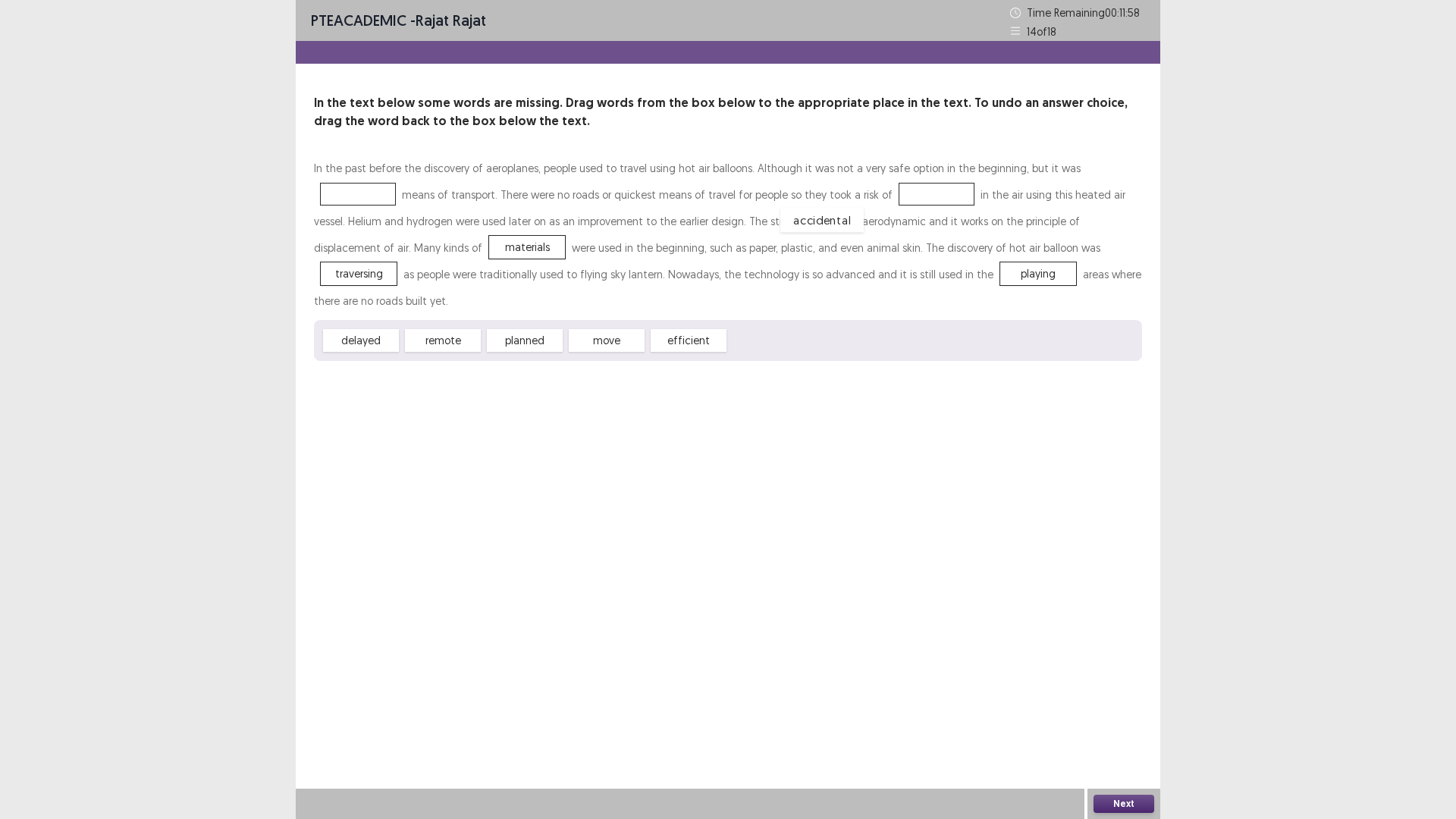
drag, startPoint x: 766, startPoint y: 322, endPoint x: 818, endPoint y: 201, distance: 131.7
drag, startPoint x: 510, startPoint y: 314, endPoint x: 1067, endPoint y: 169, distance: 575.6
click at [1125, 722] on div "Next" at bounding box center [1124, 803] width 73 height 30
click at [1125, 722] on button "Next" at bounding box center [1124, 804] width 61 height 18
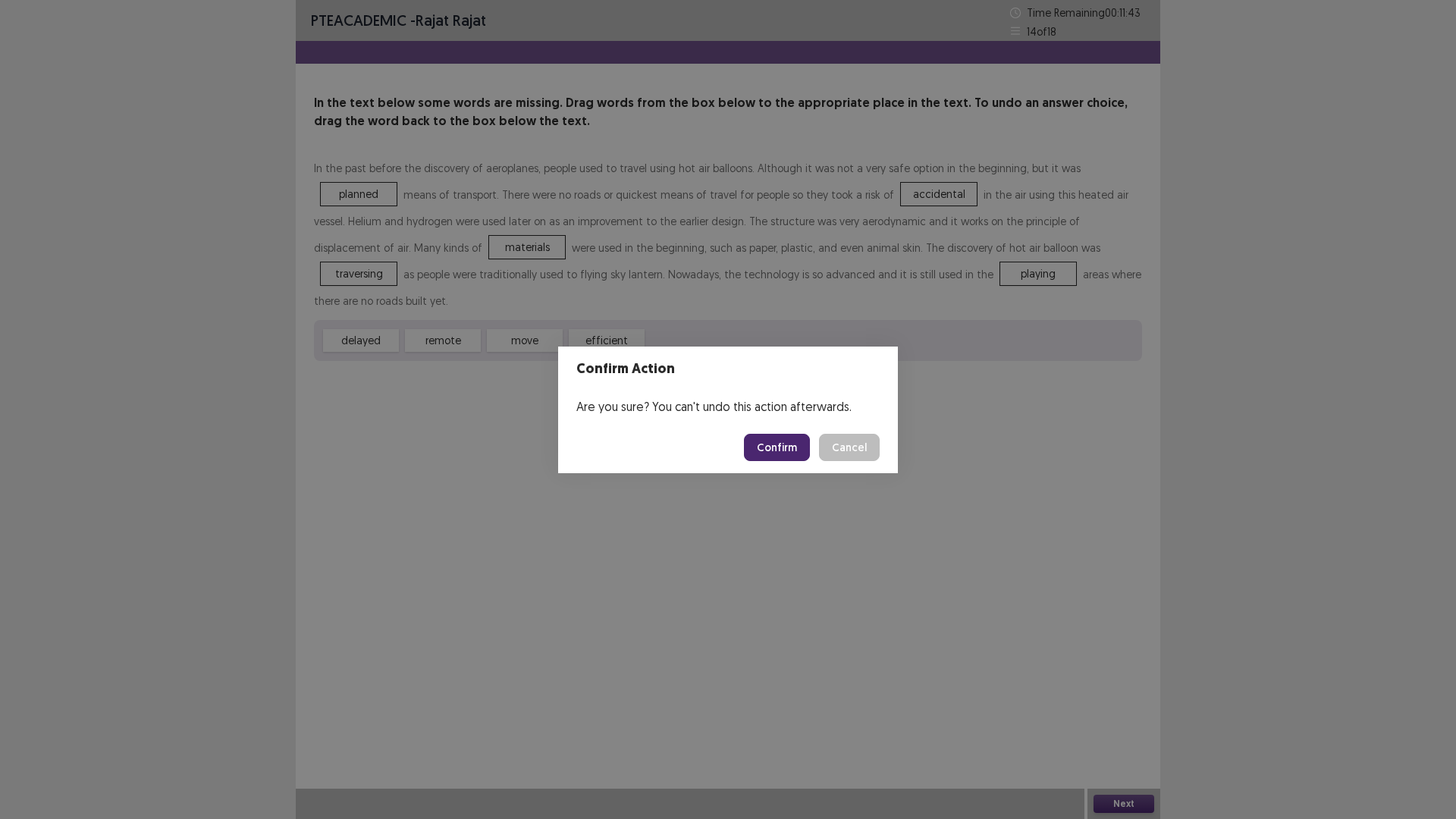
click at [783, 452] on button "Confirm" at bounding box center [777, 447] width 66 height 28
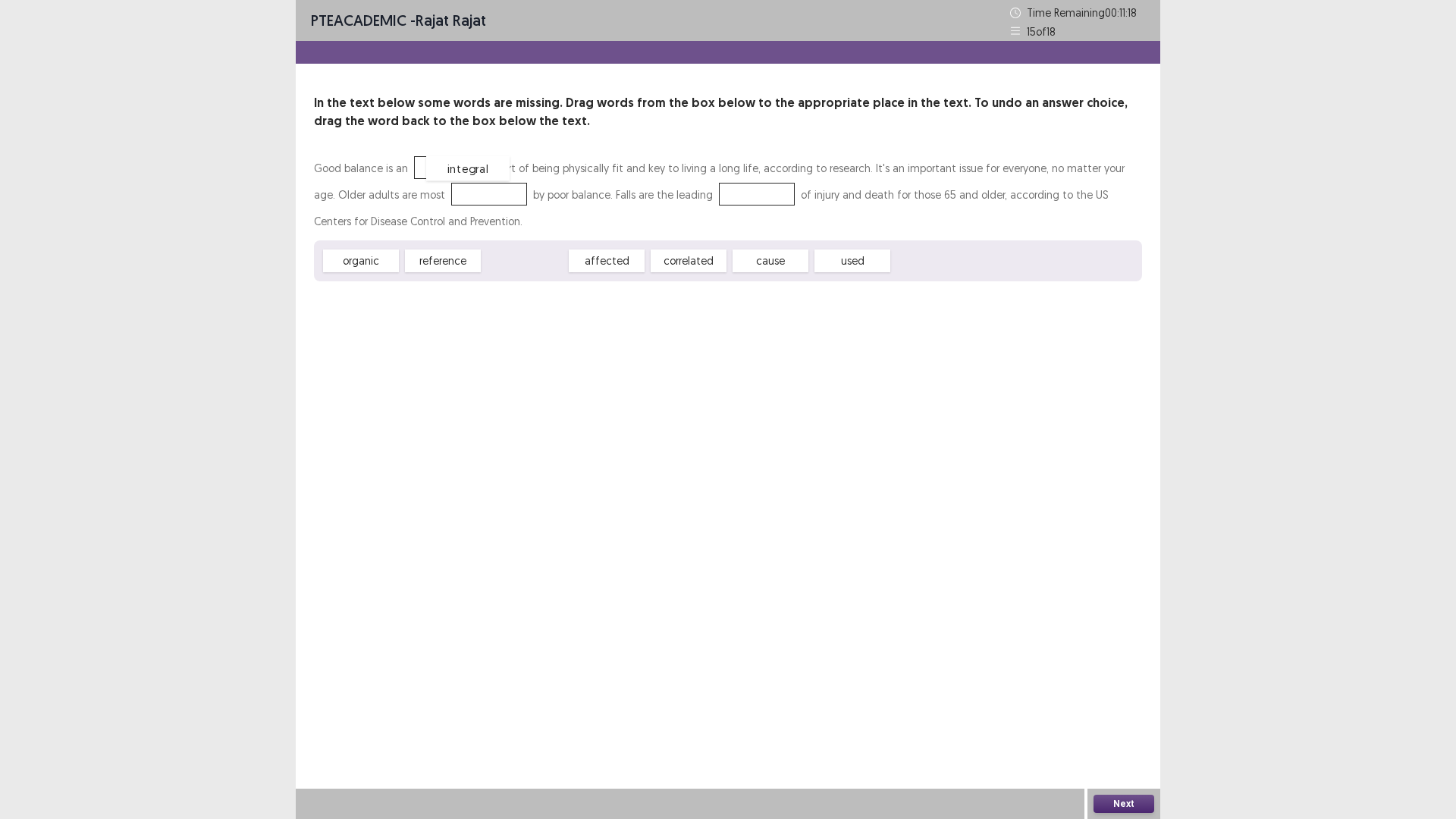
drag, startPoint x: 544, startPoint y: 256, endPoint x: 487, endPoint y: 163, distance: 109.1
drag, startPoint x: 541, startPoint y: 261, endPoint x: 473, endPoint y: 193, distance: 96.2
drag, startPoint x: 629, startPoint y: 267, endPoint x: 751, endPoint y: 199, distance: 139.7
click at [1135, 722] on button "Next" at bounding box center [1124, 804] width 61 height 18
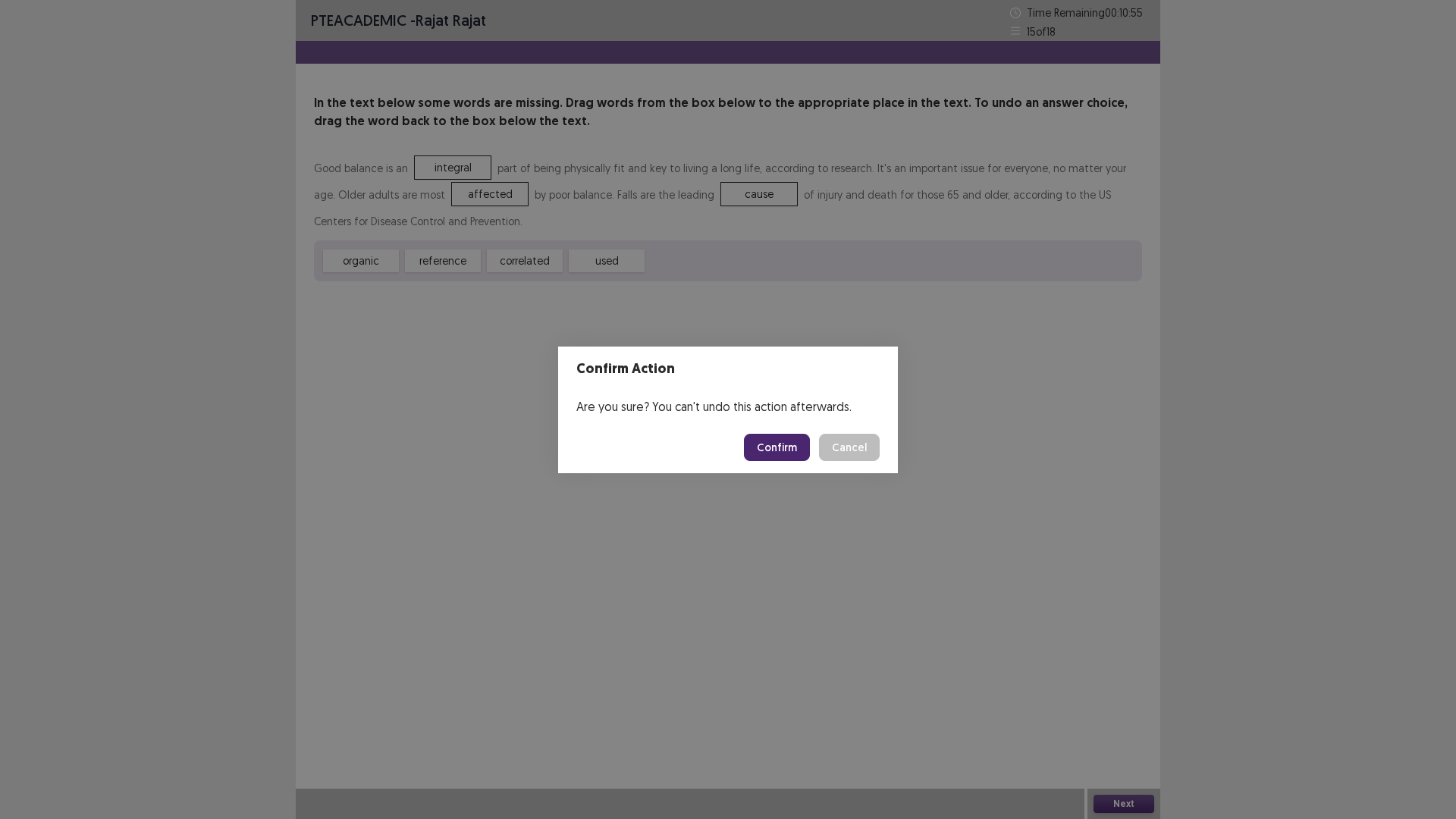
click at [782, 448] on button "Confirm" at bounding box center [777, 447] width 66 height 28
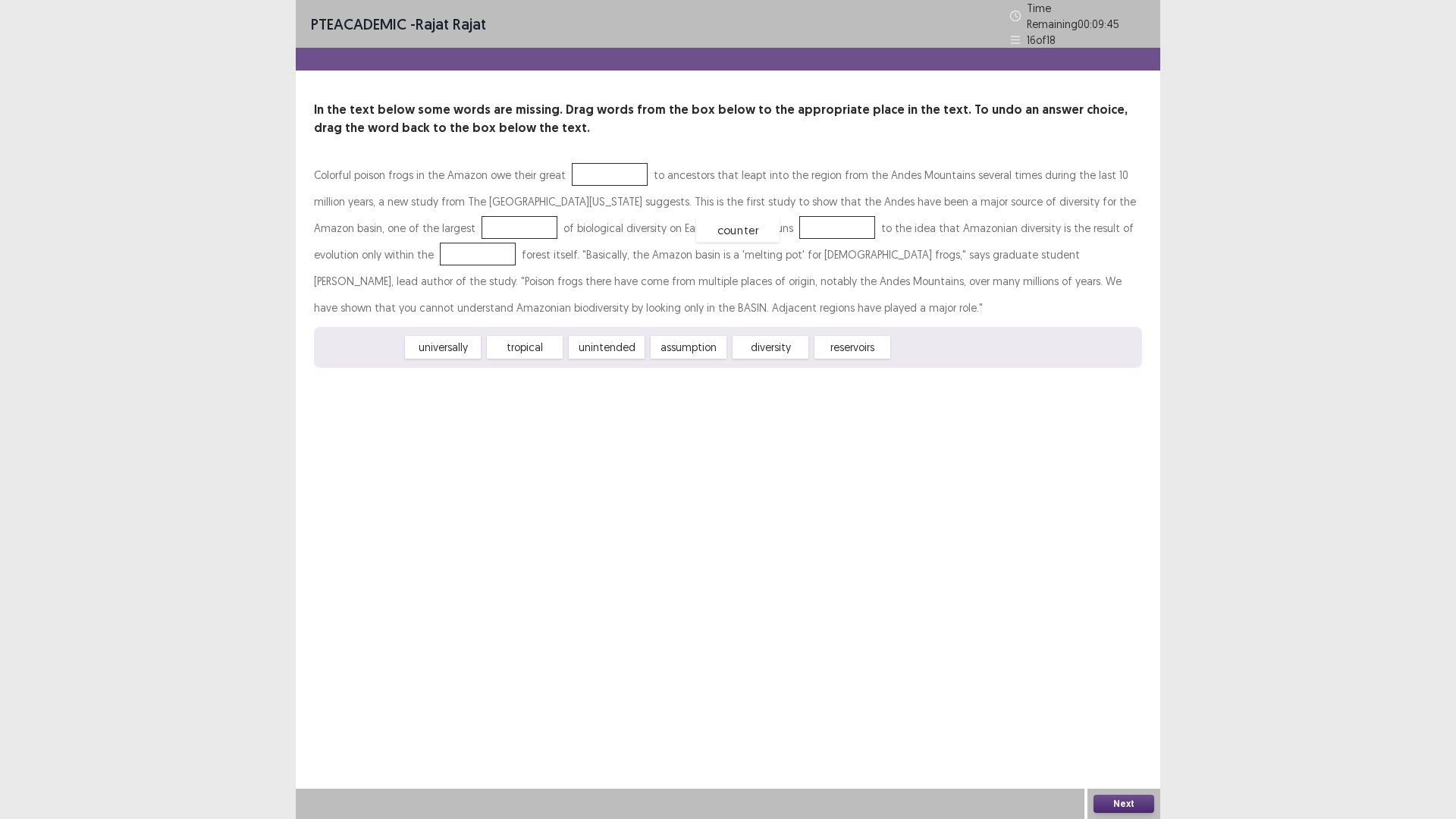
drag, startPoint x: 358, startPoint y: 333, endPoint x: 735, endPoint y: 216, distance: 394.7
drag, startPoint x: 584, startPoint y: 342, endPoint x: 383, endPoint y: 224, distance: 233.1
drag, startPoint x: 596, startPoint y: 344, endPoint x: 589, endPoint y: 173, distance: 171.1
drag, startPoint x: 455, startPoint y: 340, endPoint x: 381, endPoint y: 245, distance: 120.4
click at [1118, 722] on button "Next" at bounding box center [1124, 804] width 61 height 18
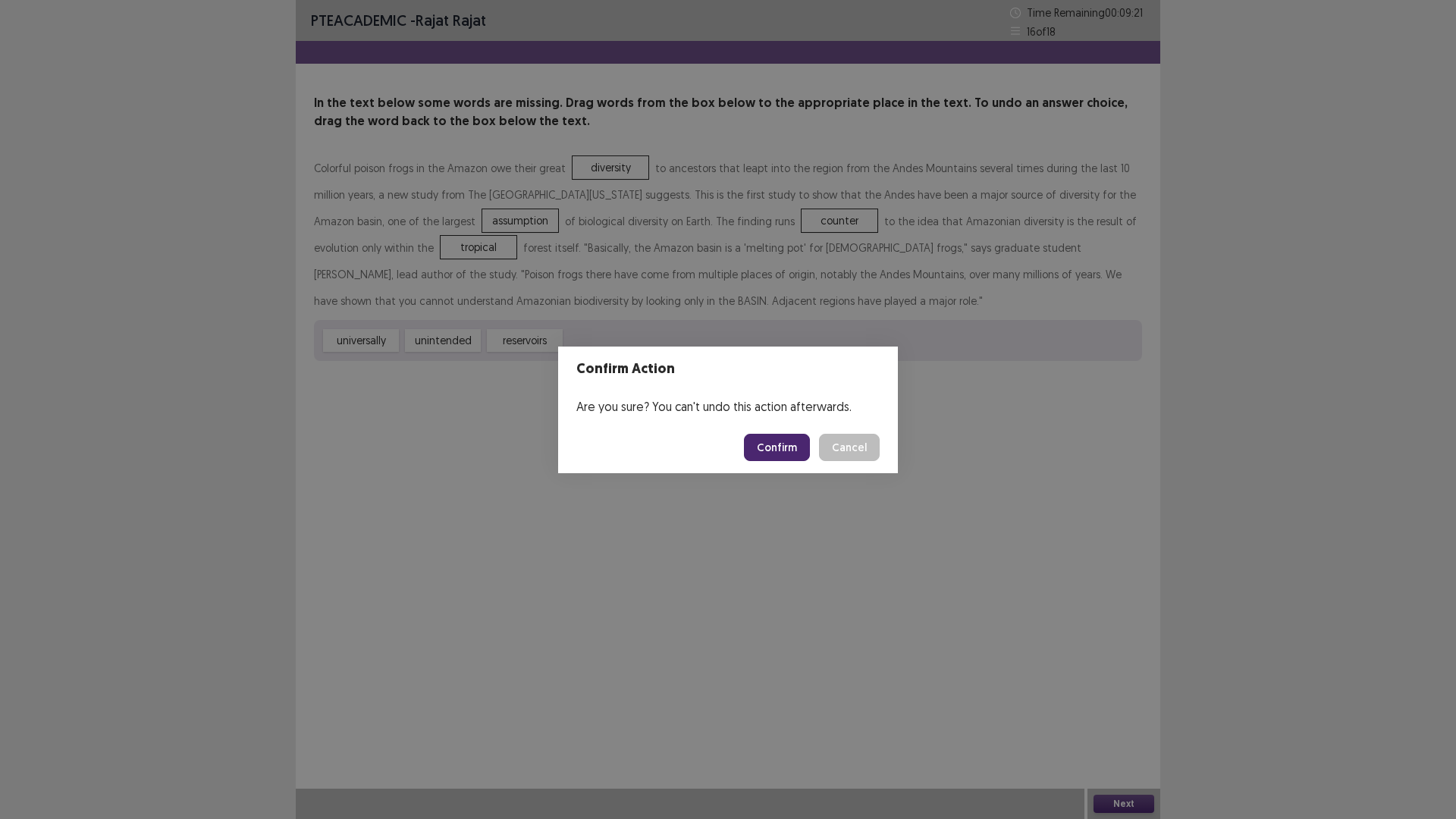
click at [780, 452] on button "Confirm" at bounding box center [777, 447] width 66 height 28
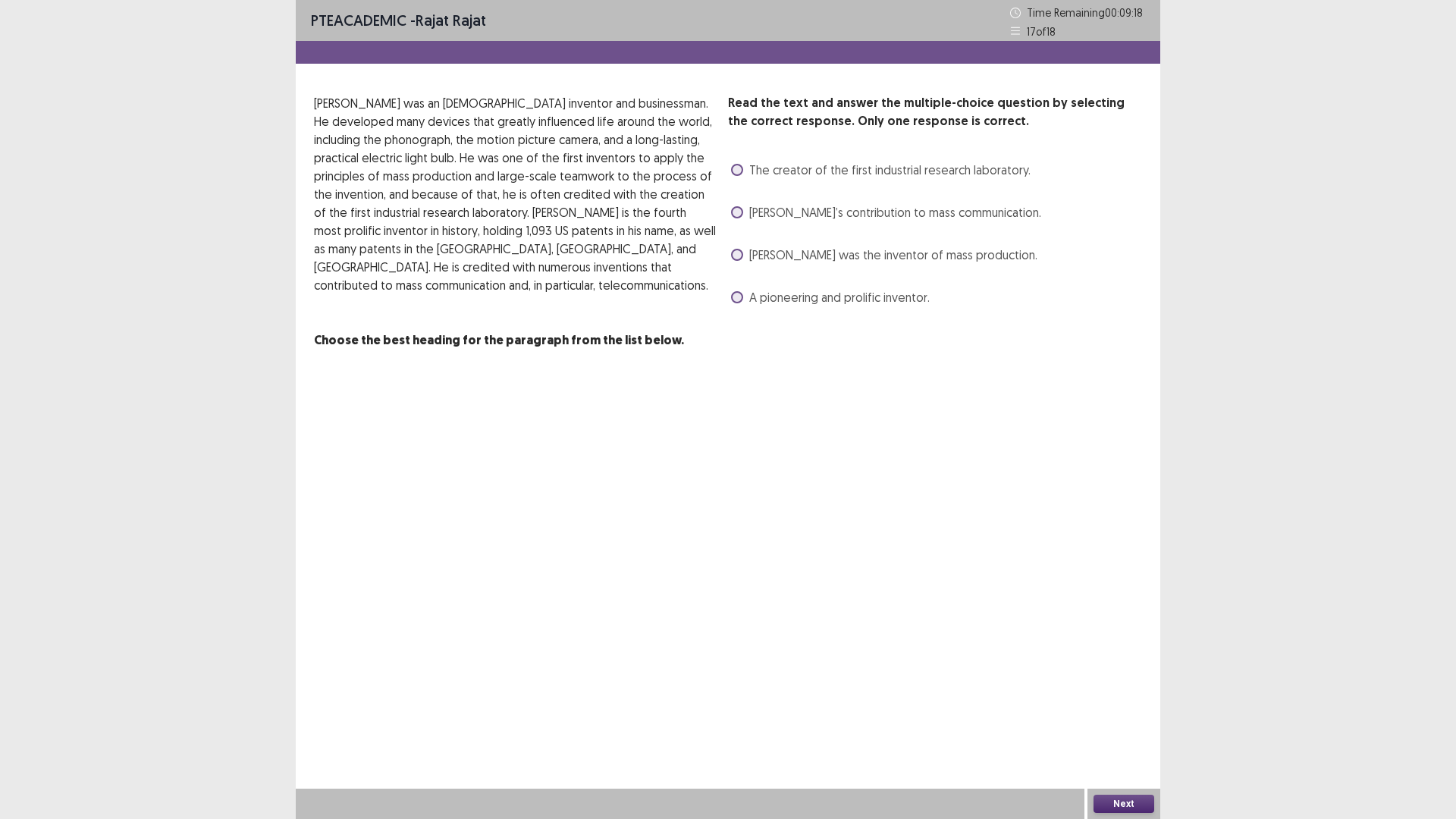
click at [734, 255] on span at bounding box center [737, 255] width 12 height 12
click at [1112, 722] on button "Next" at bounding box center [1124, 804] width 61 height 18
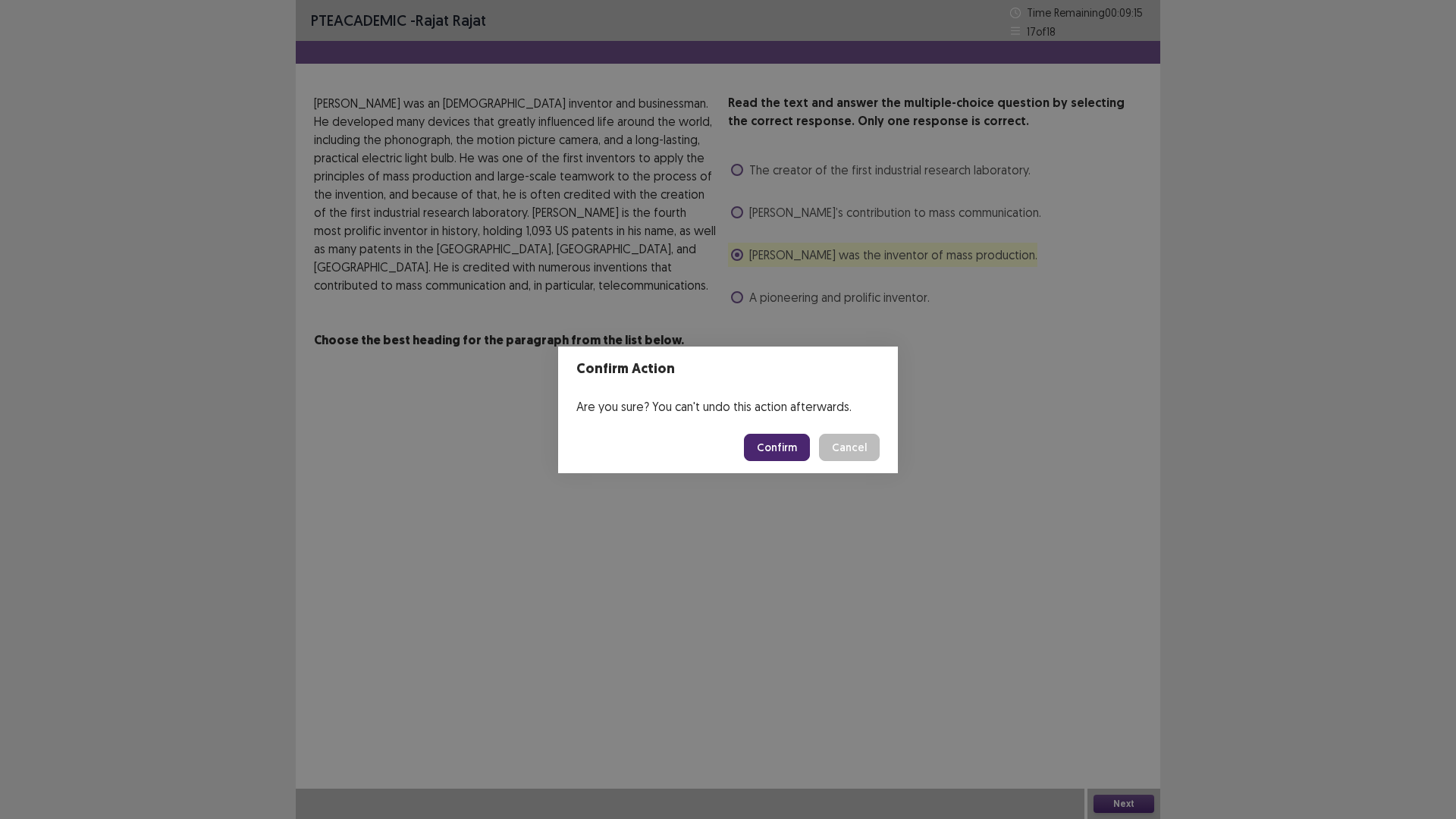
click at [780, 448] on button "Confirm" at bounding box center [777, 447] width 66 height 28
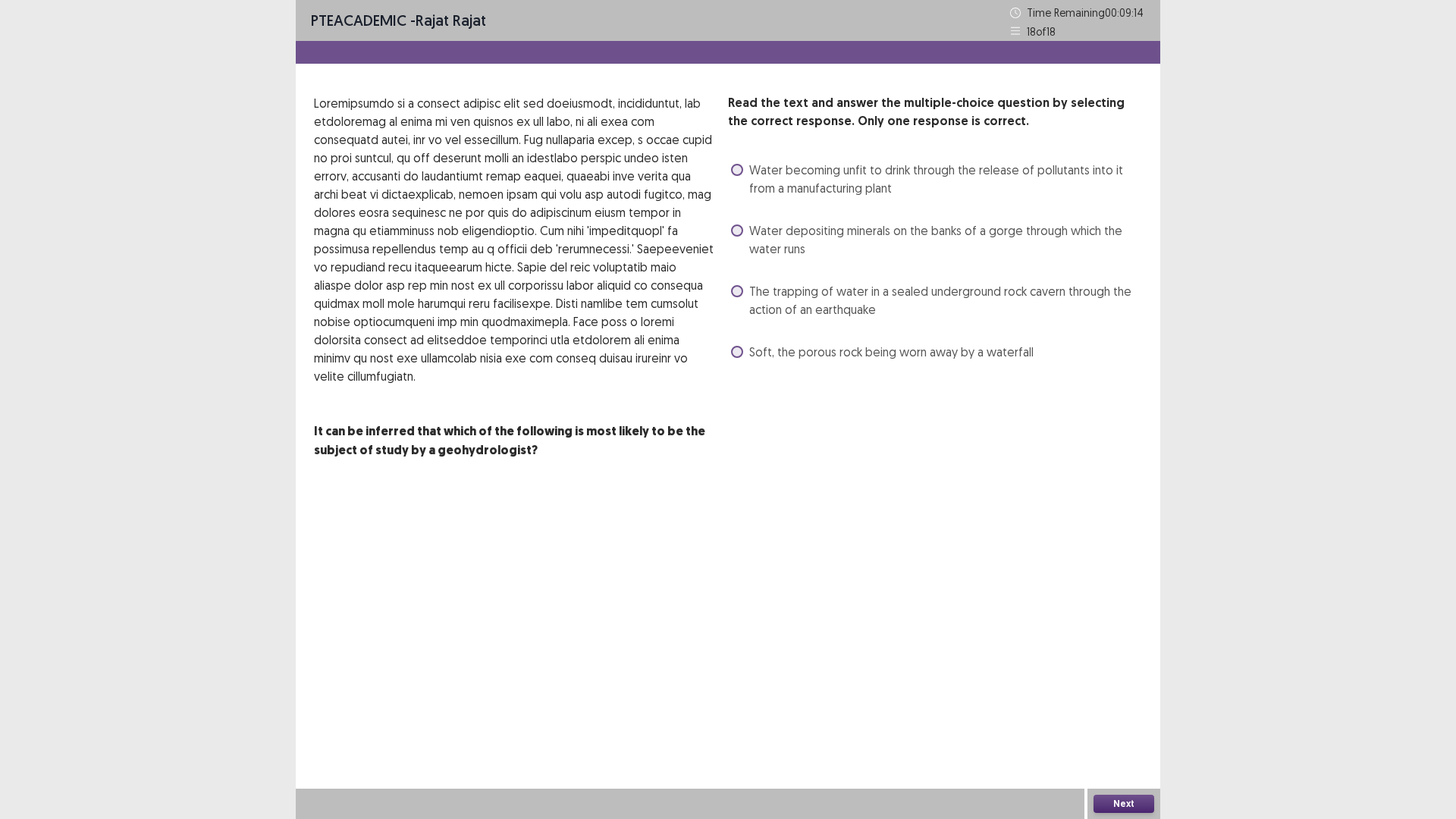
drag, startPoint x: 737, startPoint y: 167, endPoint x: 875, endPoint y: 323, distance: 208.3
click at [756, 182] on label "Water becoming unfit to drink through the release of pollutants into it from a …" at bounding box center [936, 178] width 411 height 36
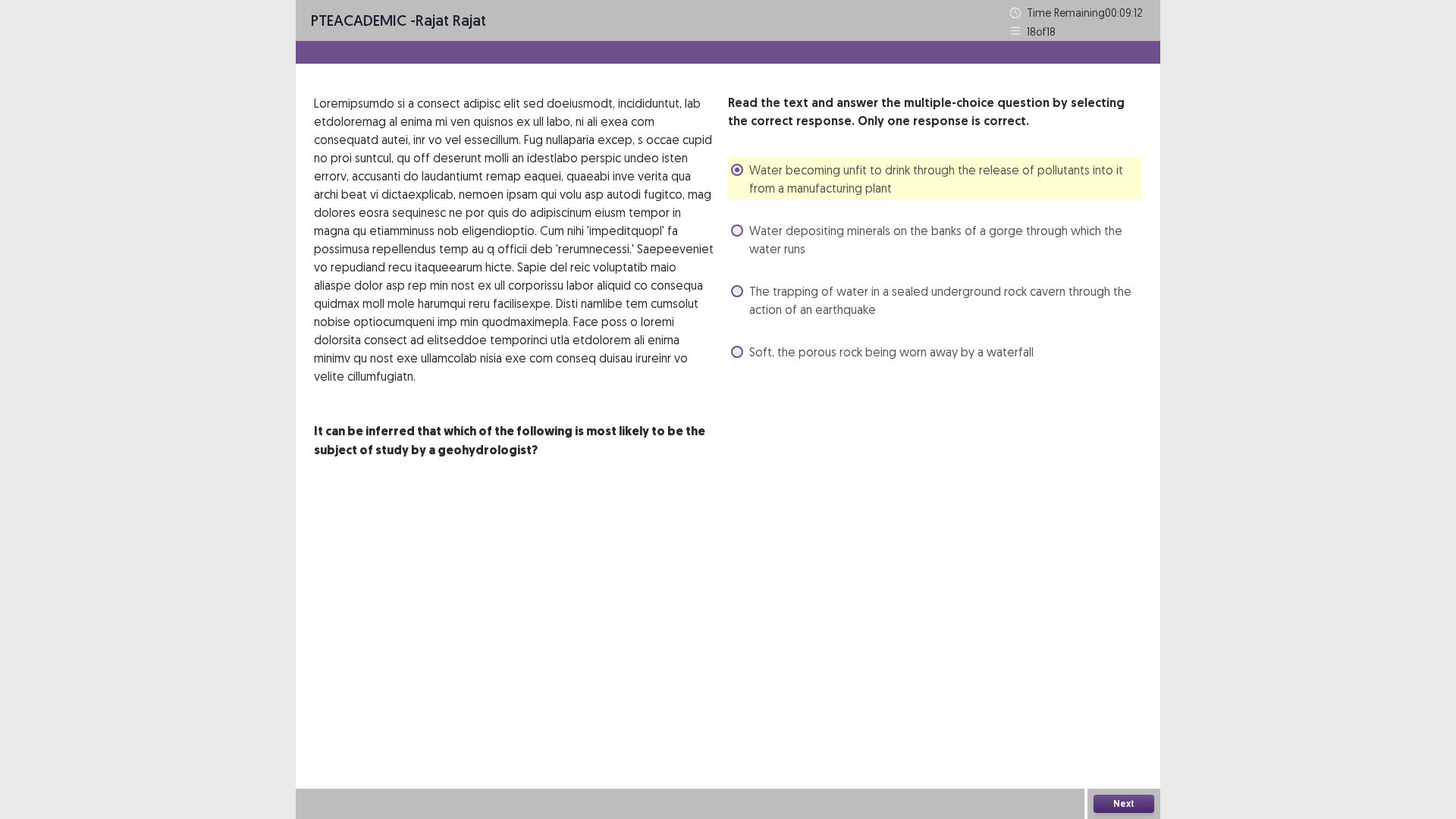
click at [1119, 722] on button "Next" at bounding box center [1124, 804] width 61 height 18
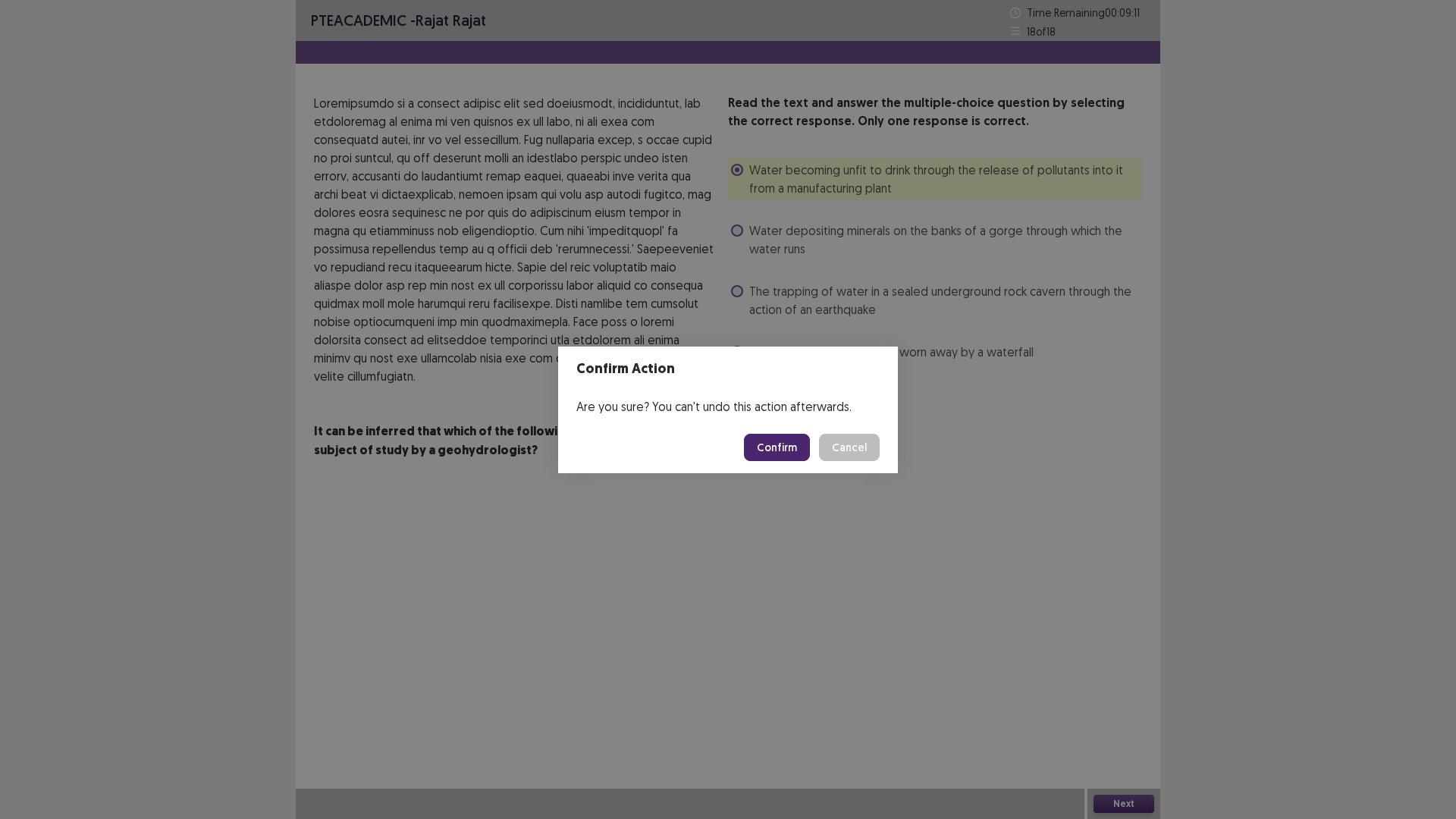
click at [790, 444] on button "Confirm" at bounding box center [777, 447] width 66 height 28
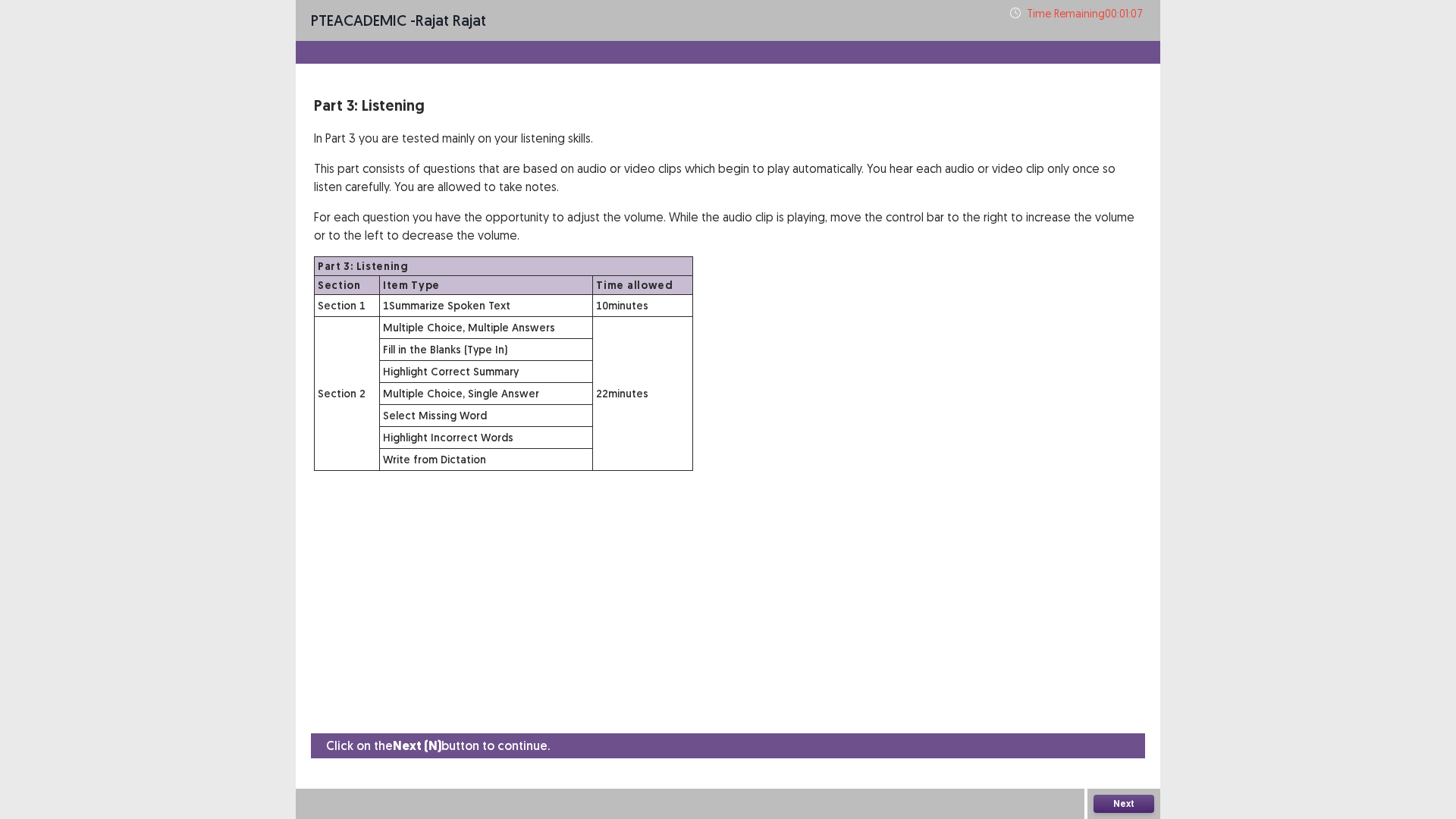
click at [1149, 722] on button "Next" at bounding box center [1124, 804] width 61 height 18
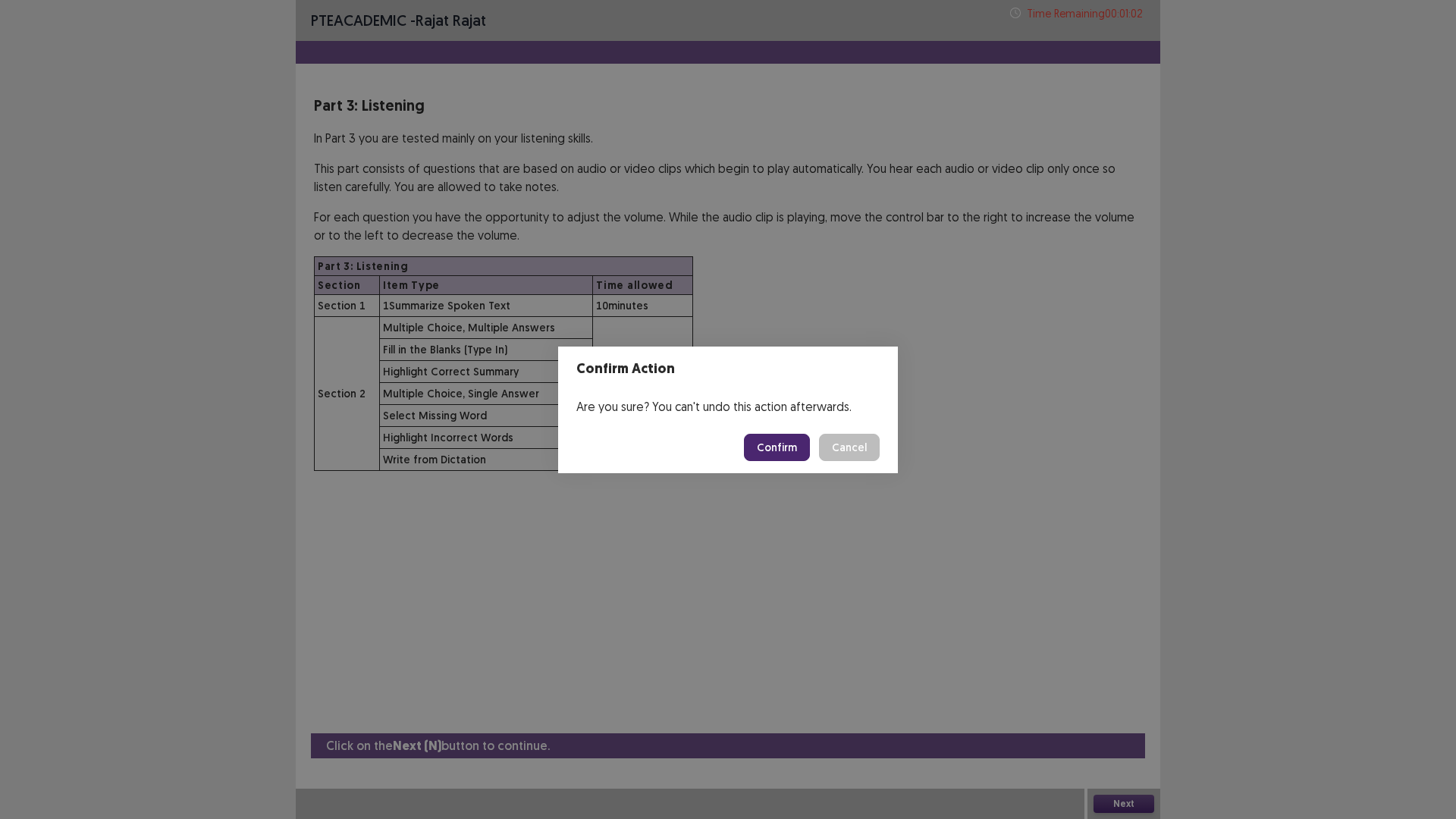
click at [787, 446] on button "Confirm" at bounding box center [777, 447] width 66 height 28
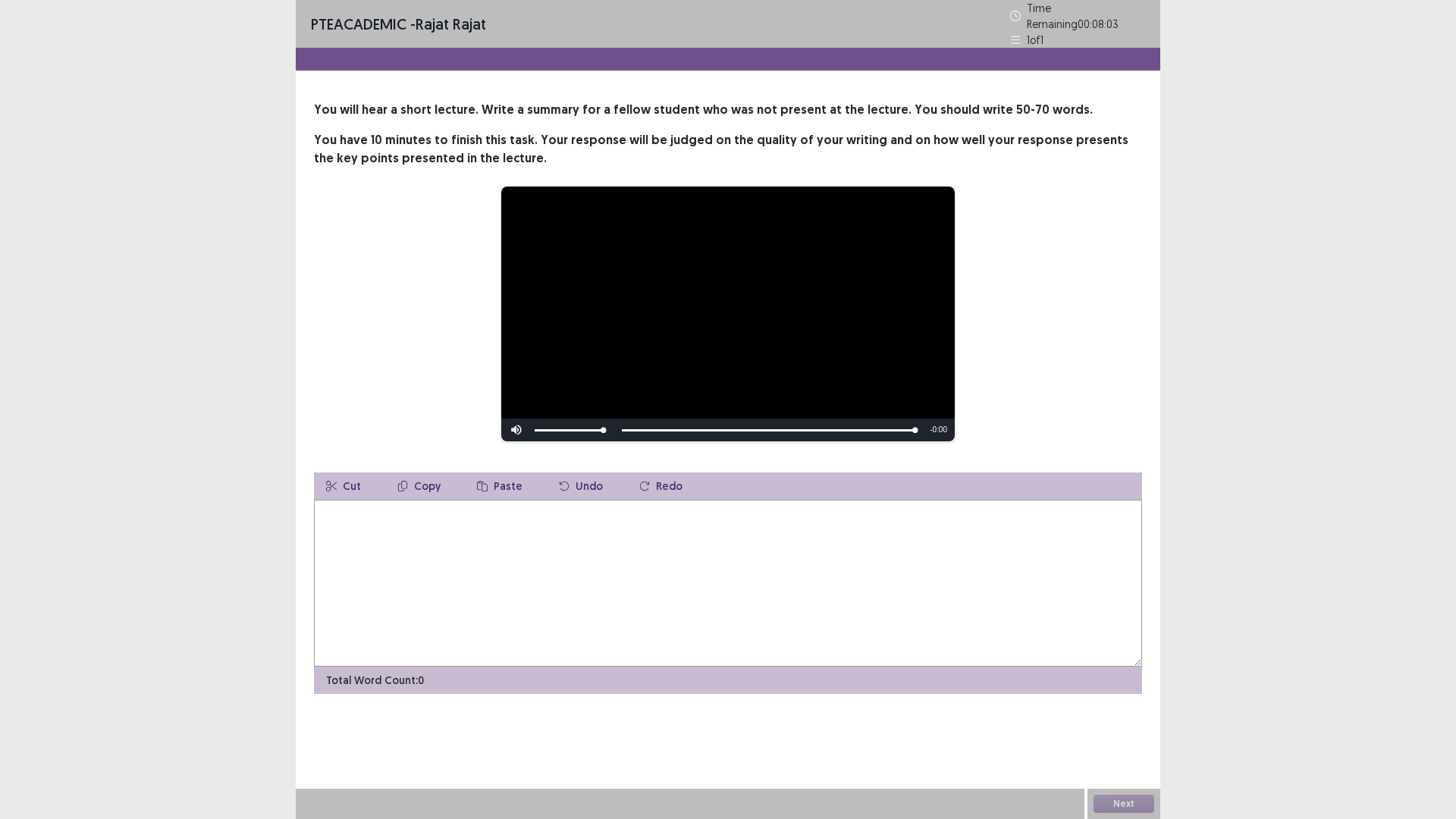
drag, startPoint x: 635, startPoint y: 525, endPoint x: 645, endPoint y: 521, distance: 10.8
click at [639, 527] on textarea at bounding box center [727, 582] width 828 height 167
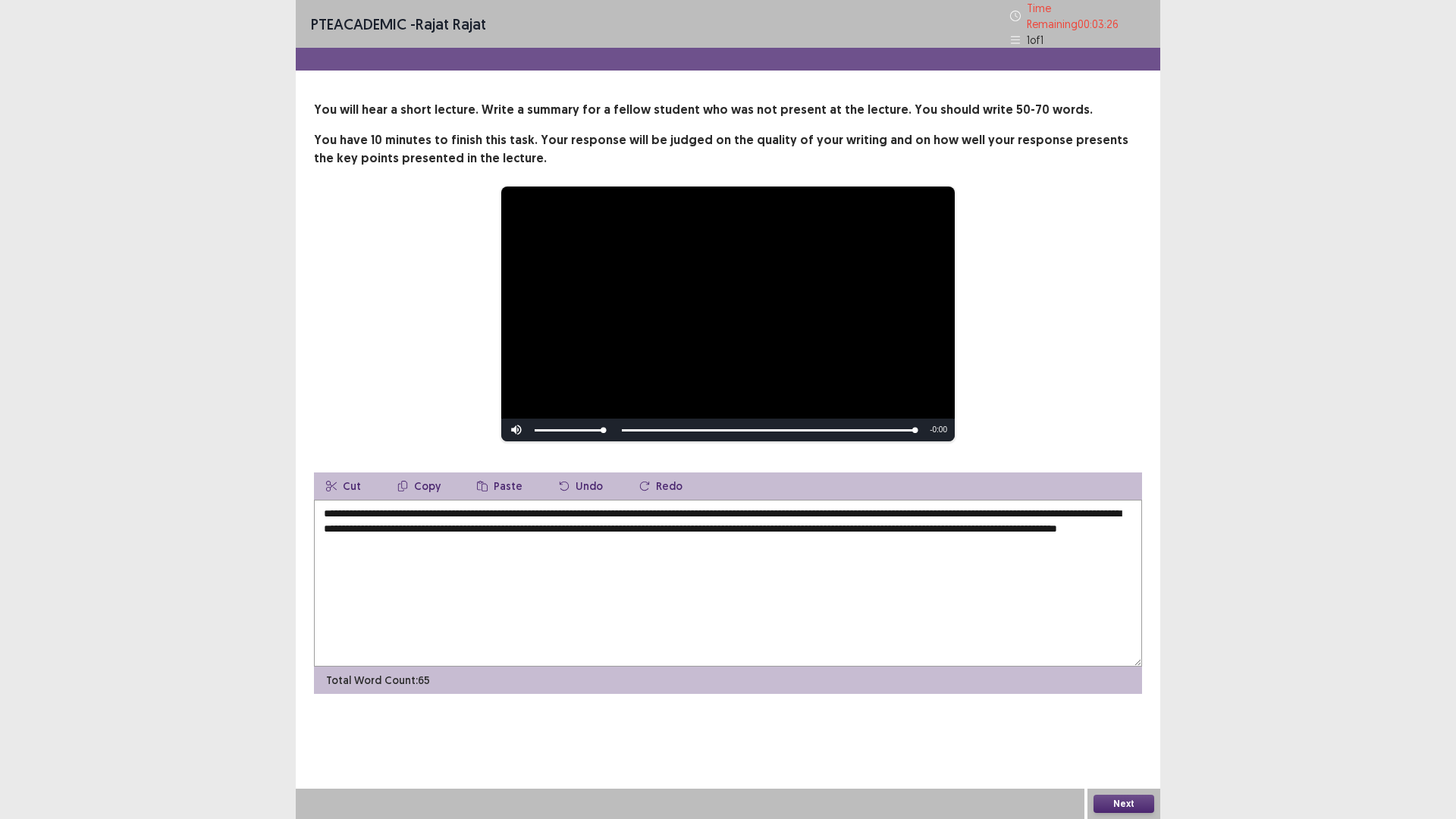
type textarea "**********"
click at [1115, 722] on button "Next" at bounding box center [1124, 804] width 61 height 18
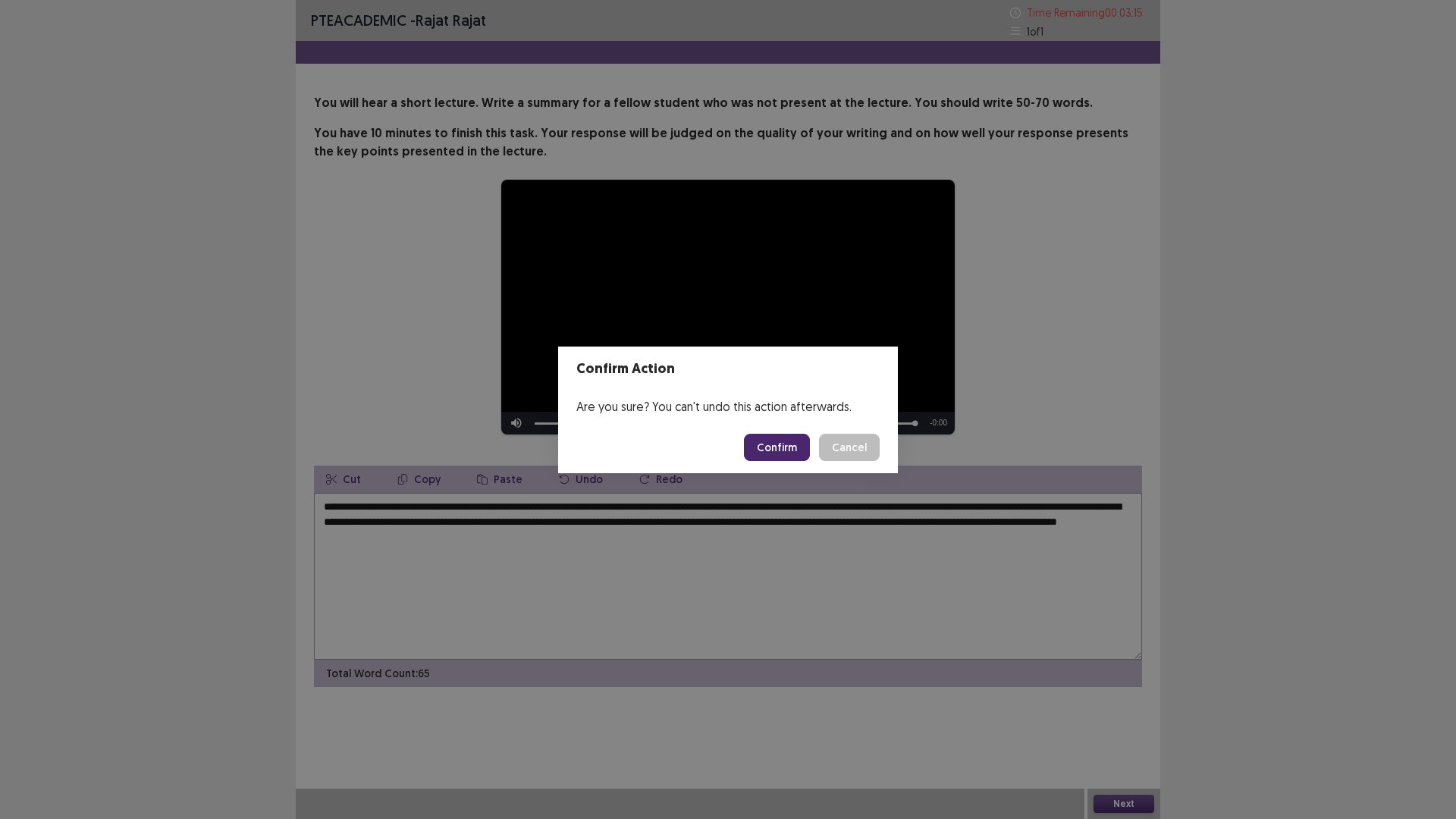
drag, startPoint x: 780, startPoint y: 439, endPoint x: 783, endPoint y: 469, distance: 30.1
click at [783, 469] on footer "Confirm Cancel" at bounding box center [728, 447] width 340 height 51
click at [801, 448] on button "Confirm" at bounding box center [777, 447] width 66 height 28
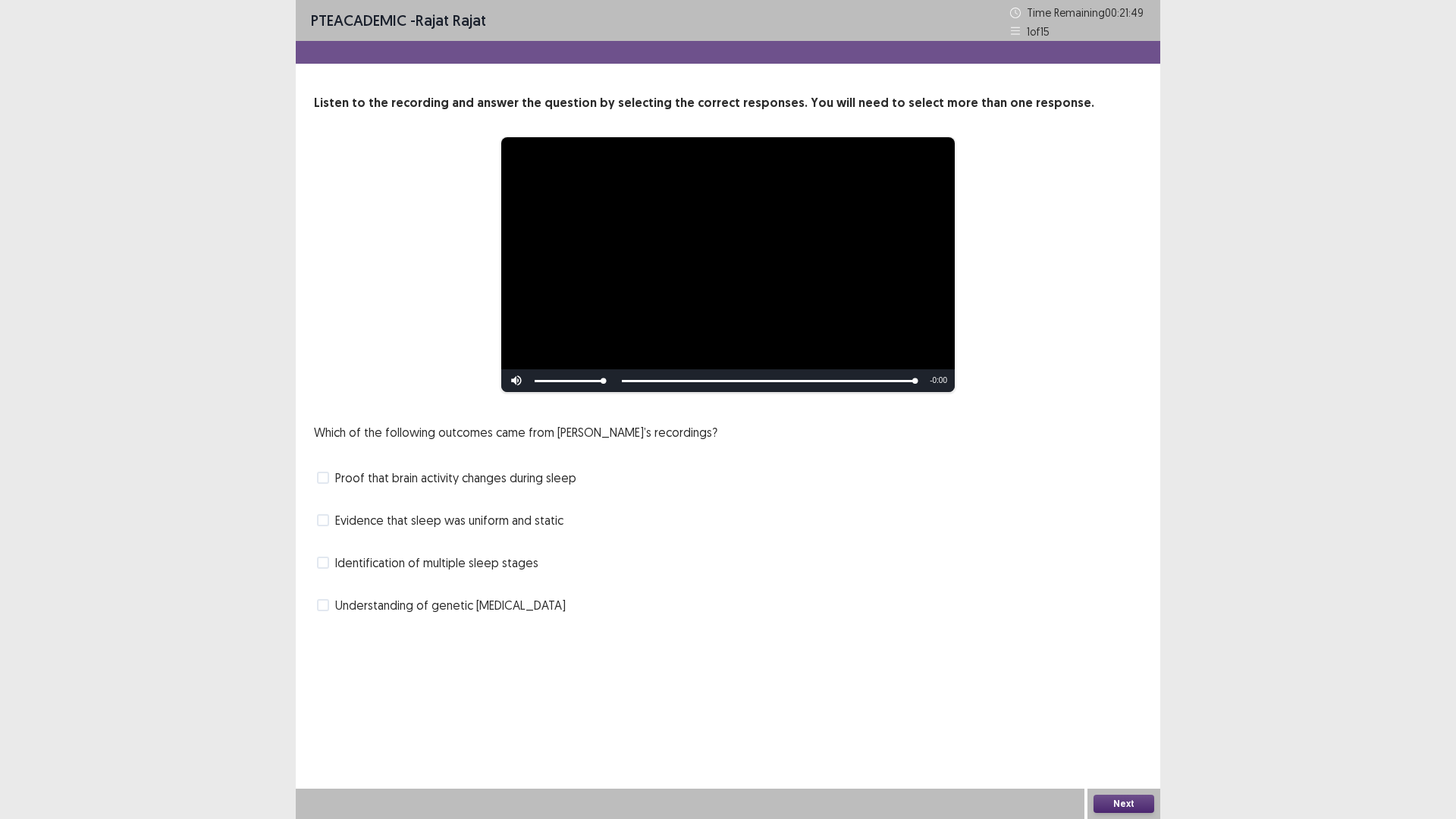
click at [321, 569] on span at bounding box center [323, 562] width 12 height 12
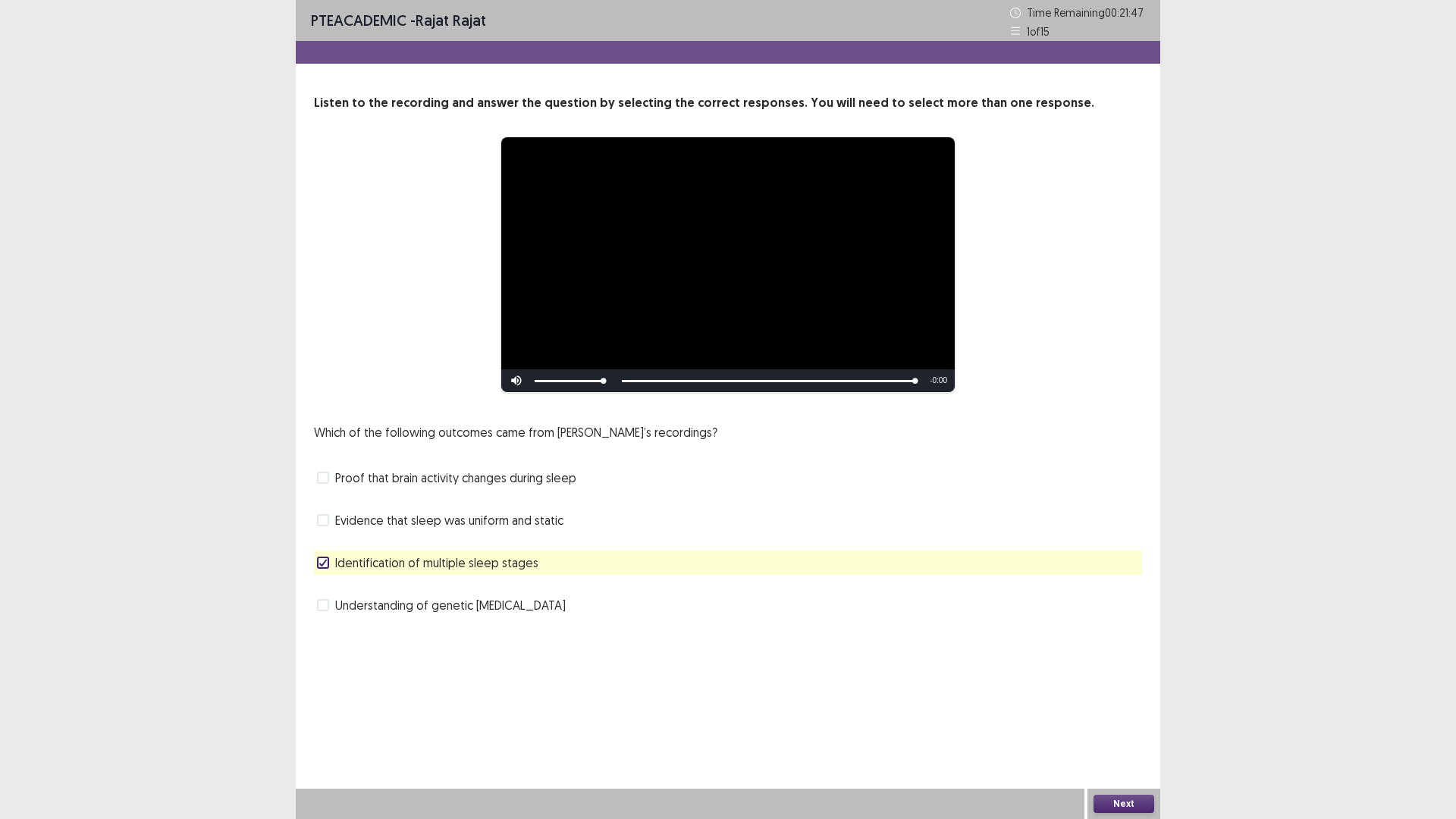
click at [1144, 722] on button "Next" at bounding box center [1124, 804] width 61 height 18
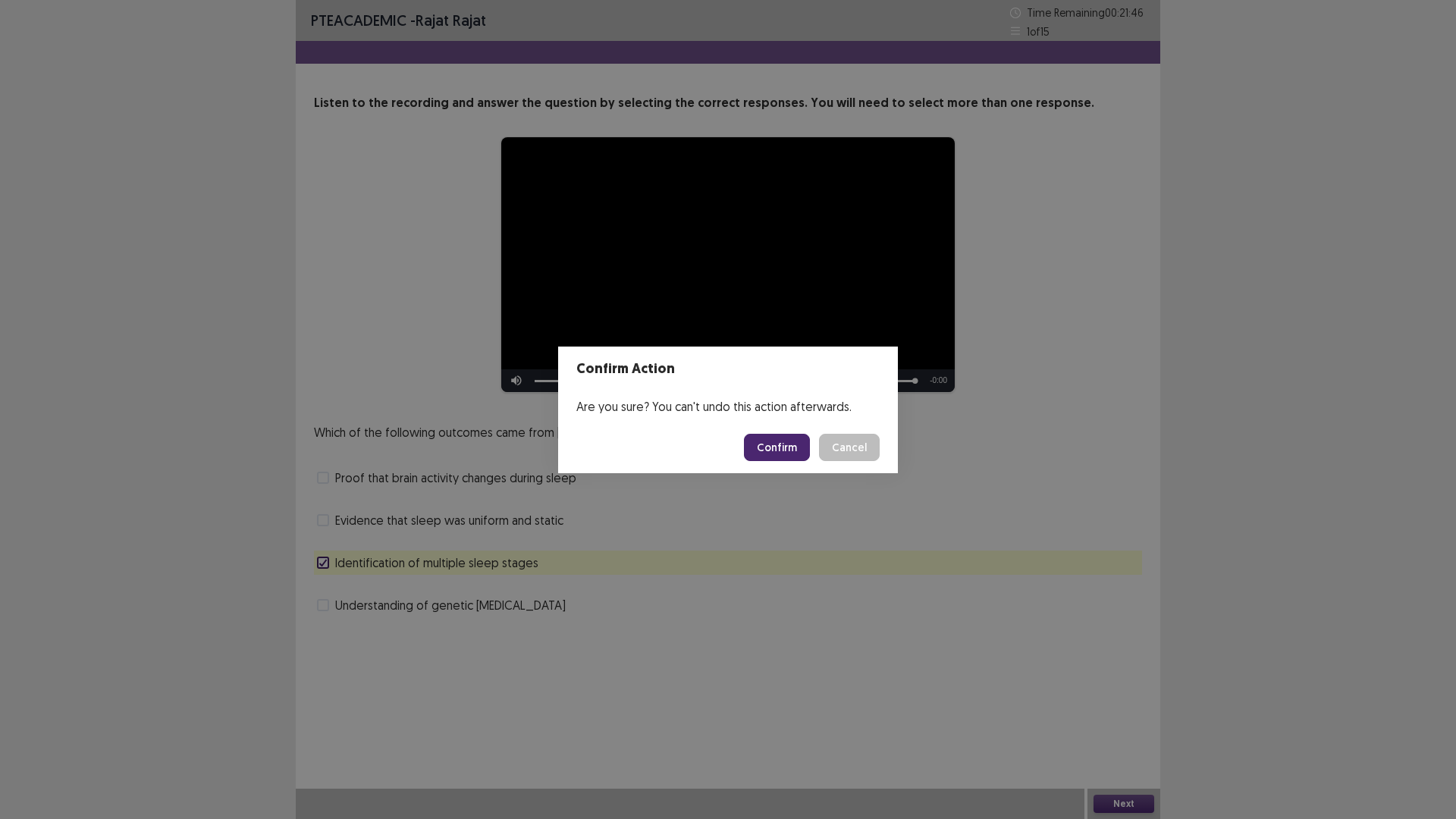
click at [788, 447] on button "Confirm" at bounding box center [777, 447] width 66 height 28
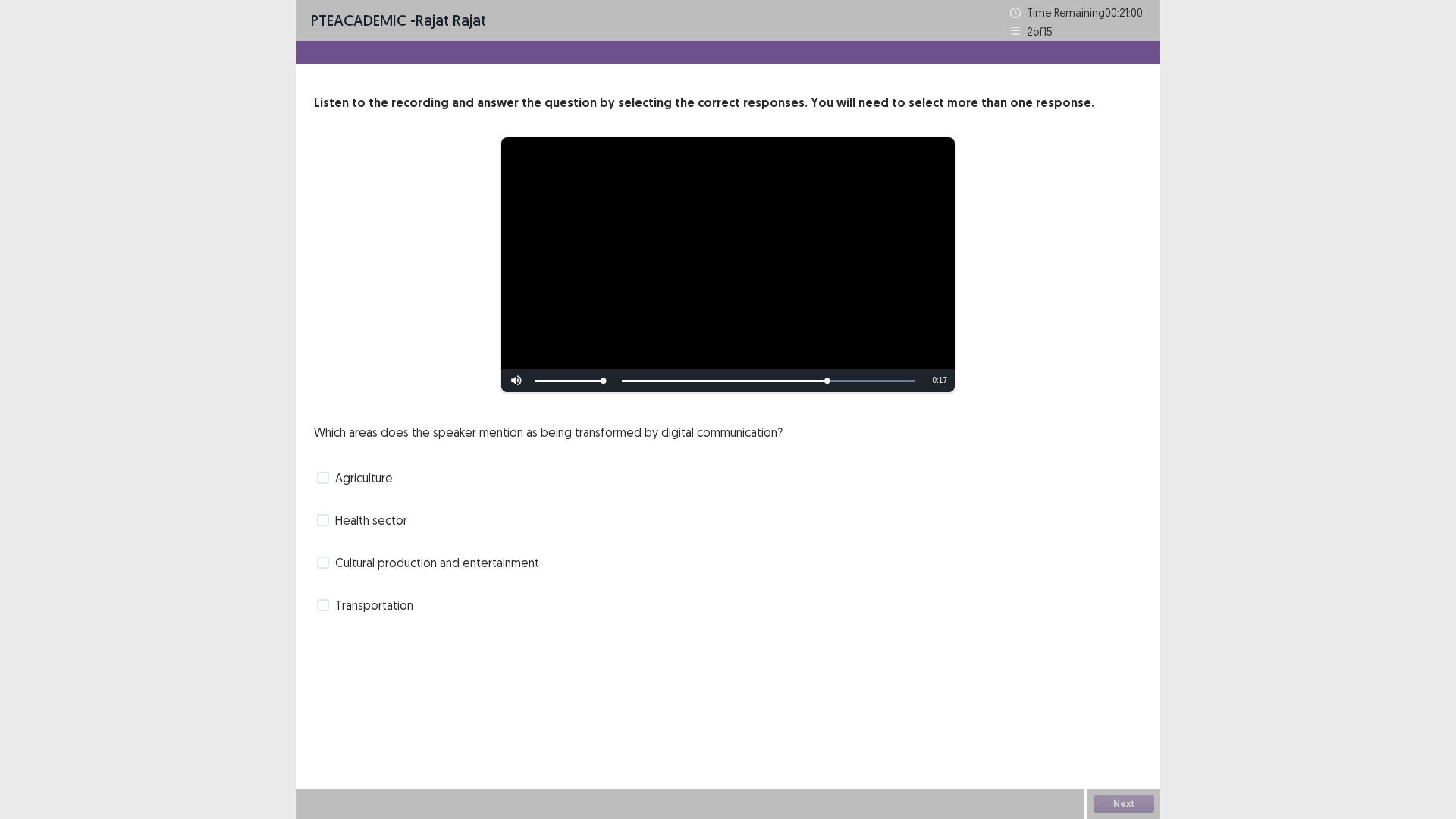
click at [328, 518] on span at bounding box center [323, 520] width 12 height 12
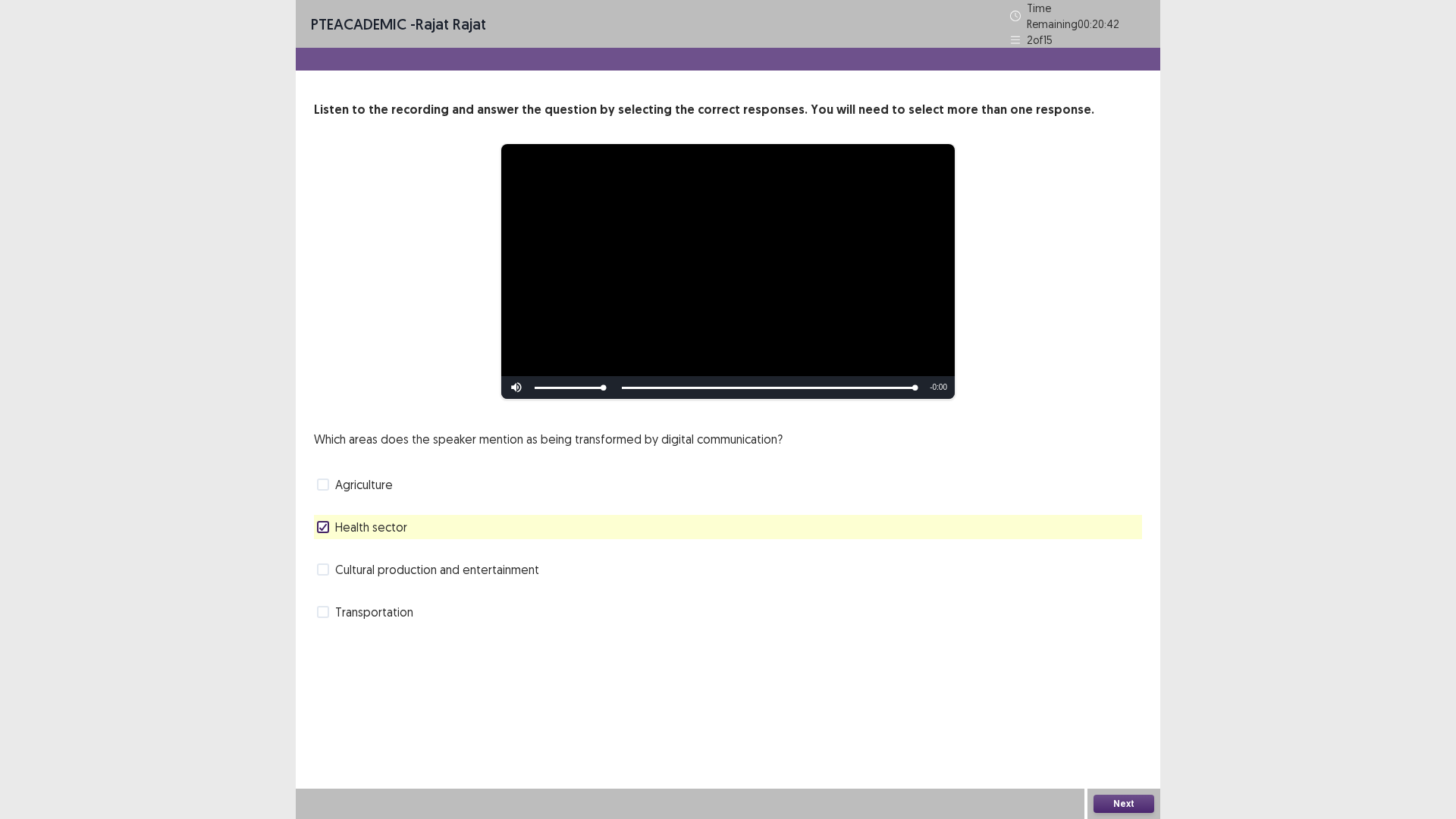
click at [1129, 722] on button "Next" at bounding box center [1124, 804] width 61 height 18
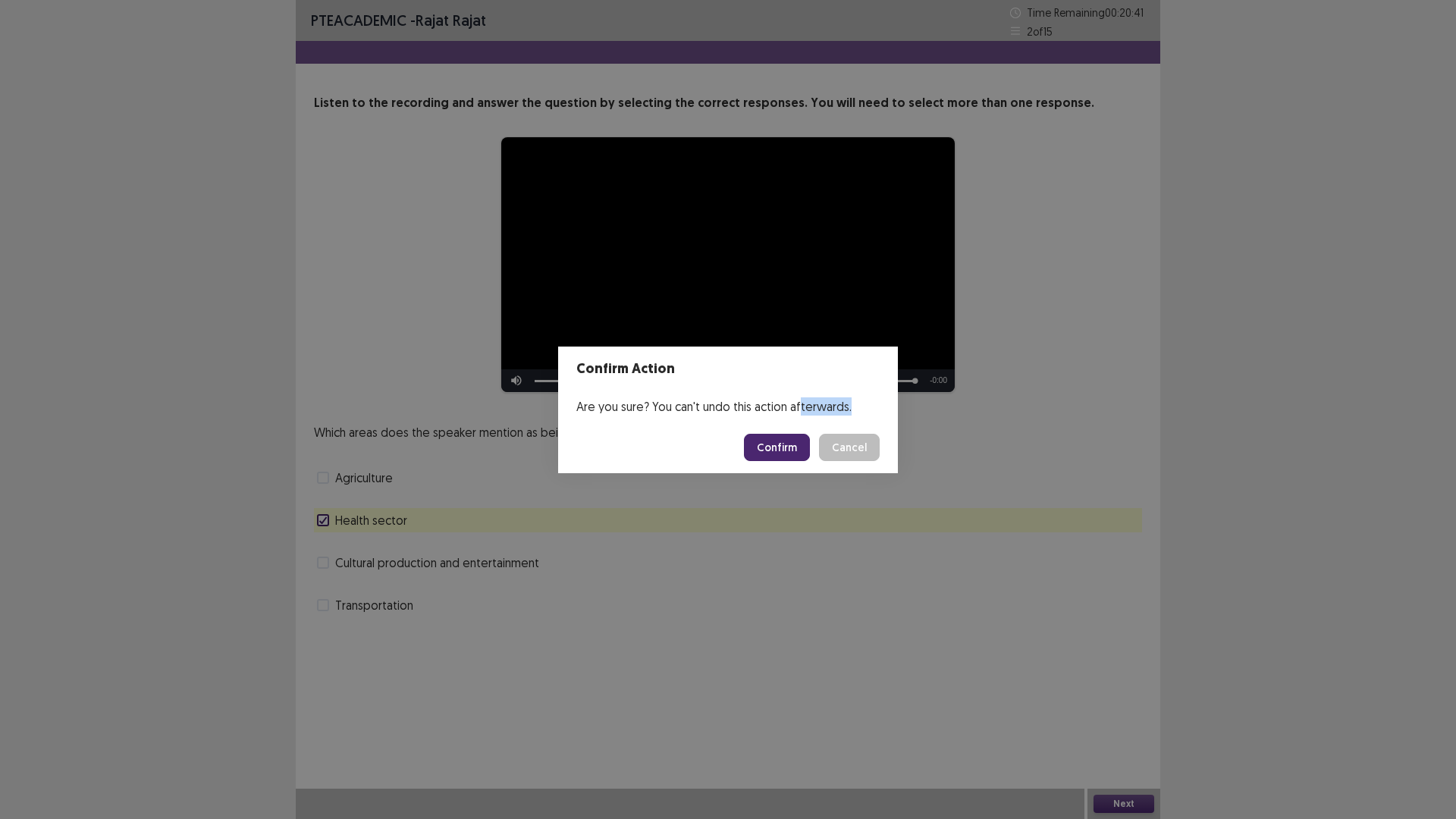
drag, startPoint x: 800, startPoint y: 418, endPoint x: 786, endPoint y: 428, distance: 17.2
click at [786, 428] on section "Confirm Action Are you sure? You can't undo this action afterwards. Confirm Can…" at bounding box center [728, 410] width 340 height 127
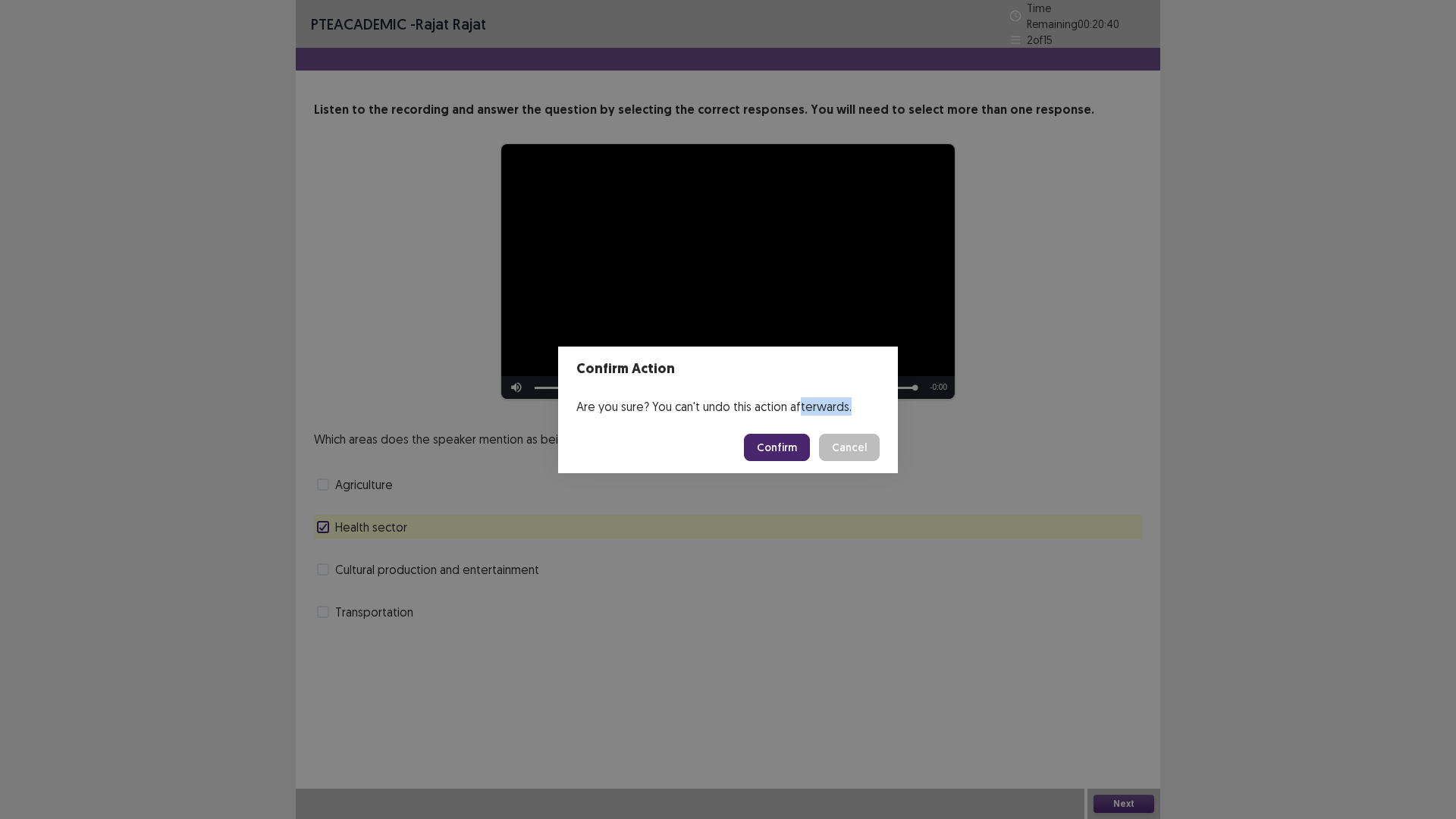
drag, startPoint x: 786, startPoint y: 428, endPoint x: 785, endPoint y: 440, distance: 12.0
click at [785, 440] on button "Confirm" at bounding box center [777, 447] width 66 height 28
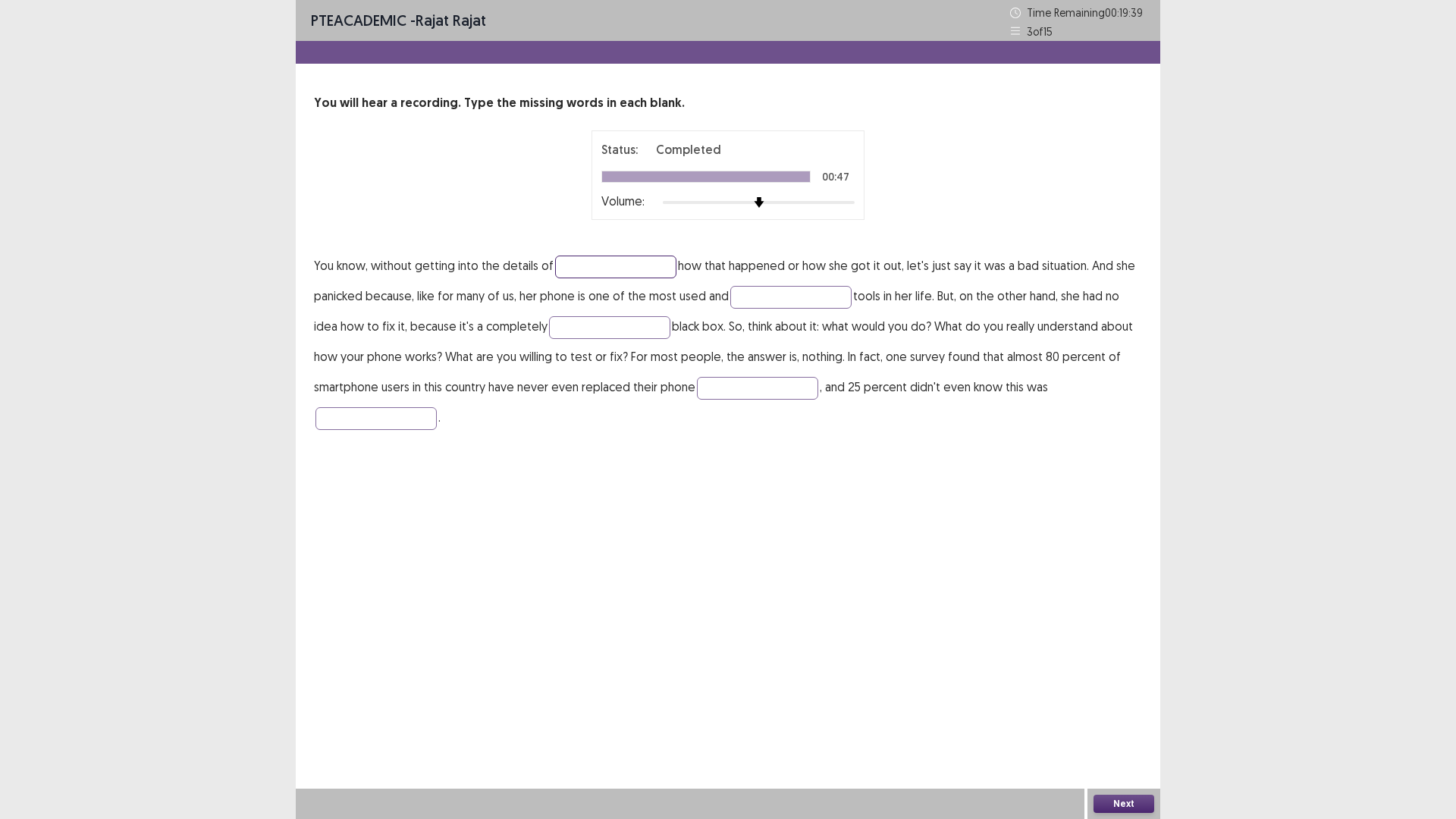
click at [662, 264] on input "text" at bounding box center [616, 267] width 121 height 23
type input "********"
type input "*********"
type input "**********"
type input "*********"
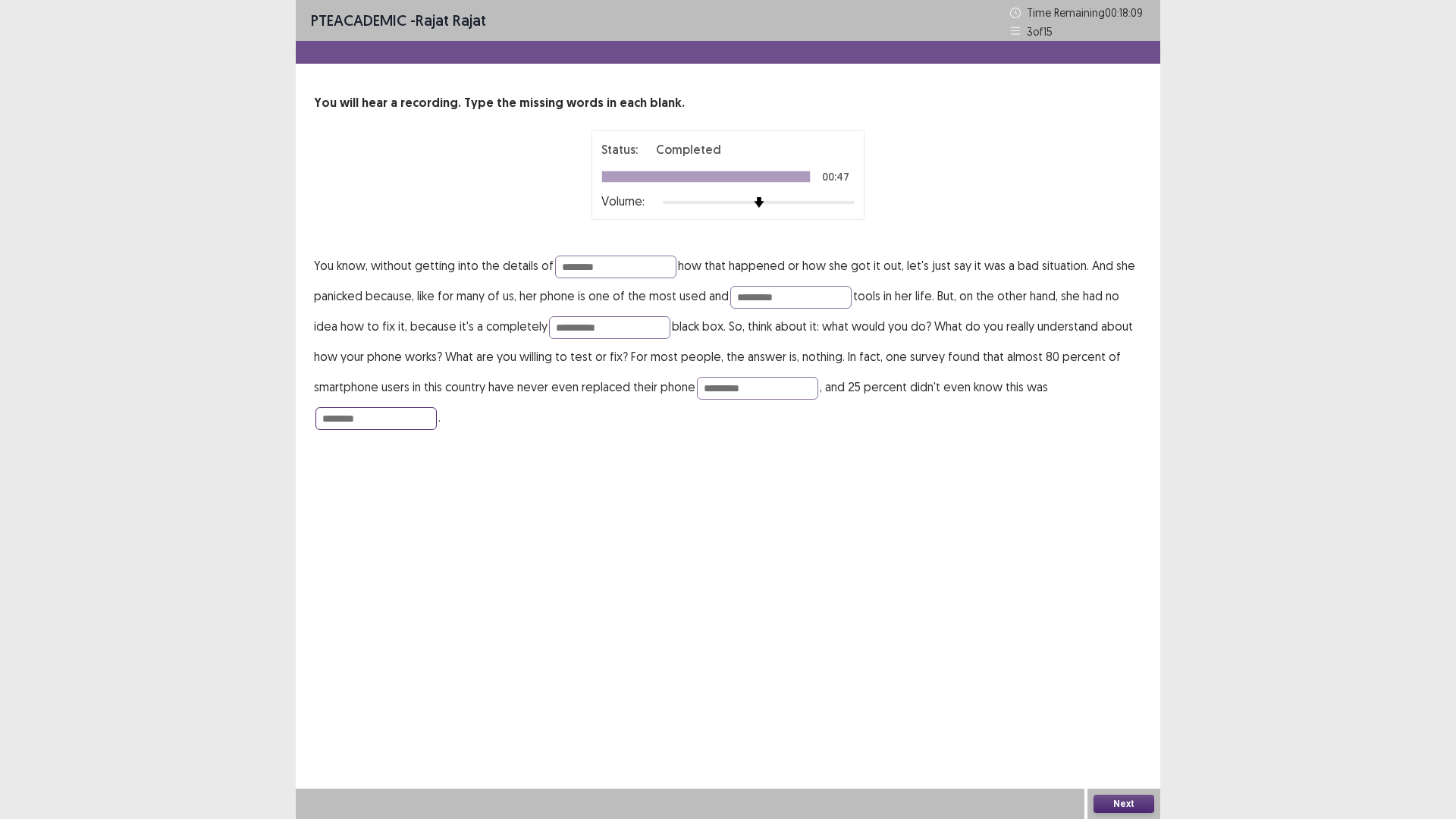
type input "********"
click at [1113, 722] on button "Next" at bounding box center [1124, 804] width 61 height 18
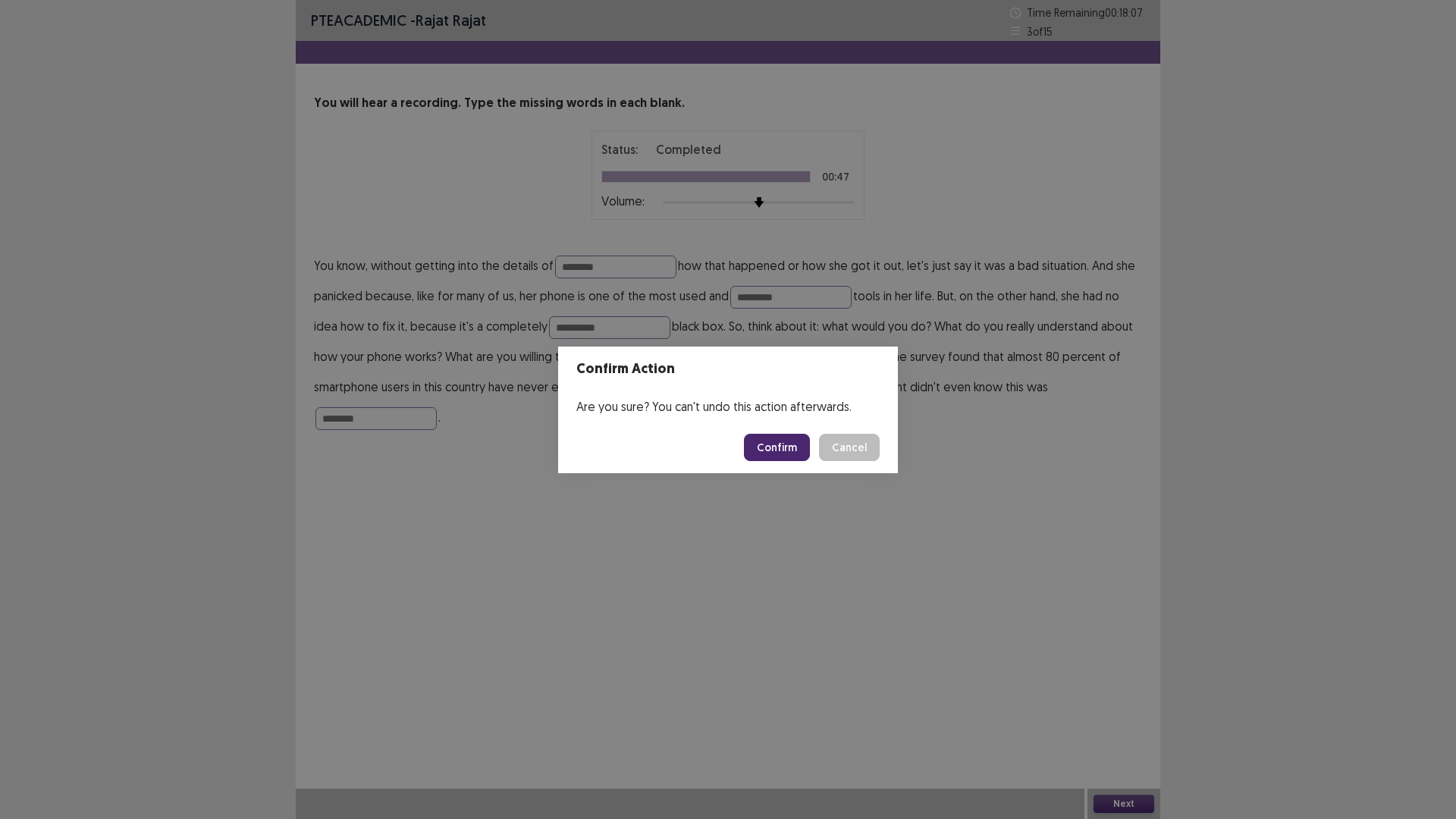
click at [769, 443] on button "Confirm" at bounding box center [777, 447] width 66 height 28
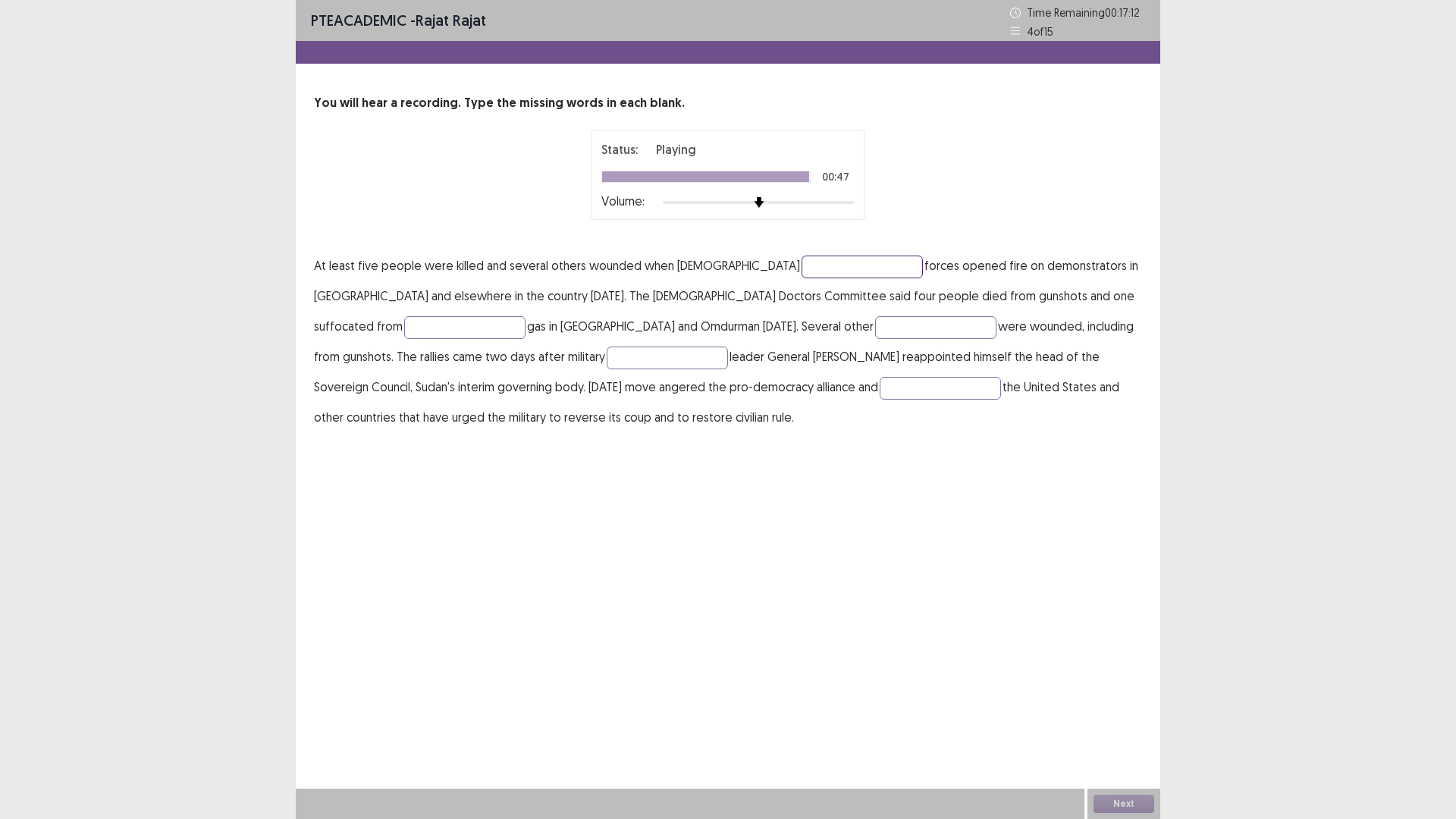
click at [802, 260] on input "text" at bounding box center [863, 267] width 121 height 23
type input "********"
type input "****"
type input "*********"
type input "*"
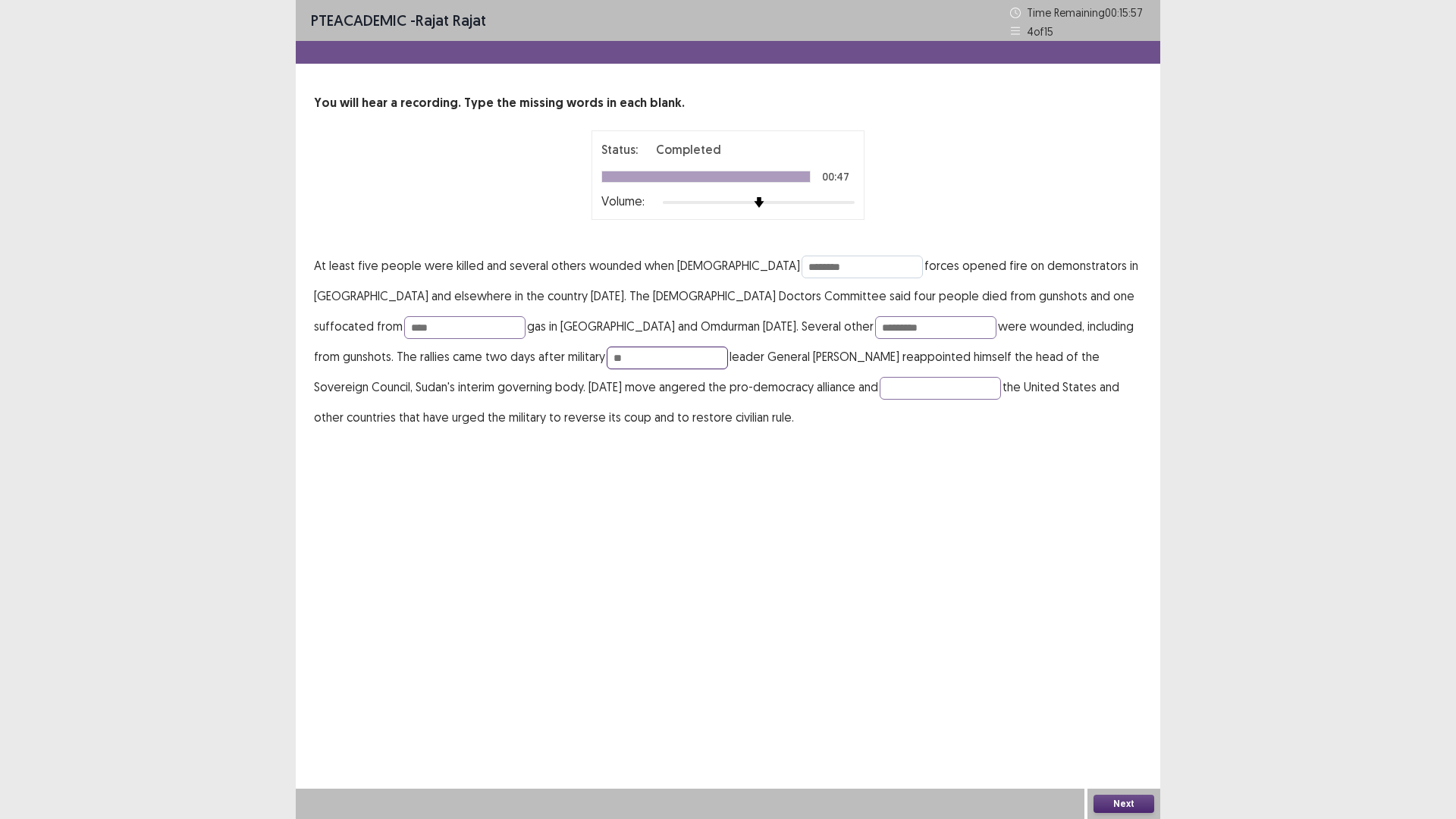
type input "*"
type input "**"
type input "*********"
click at [1134, 722] on button "Next" at bounding box center [1124, 804] width 61 height 18
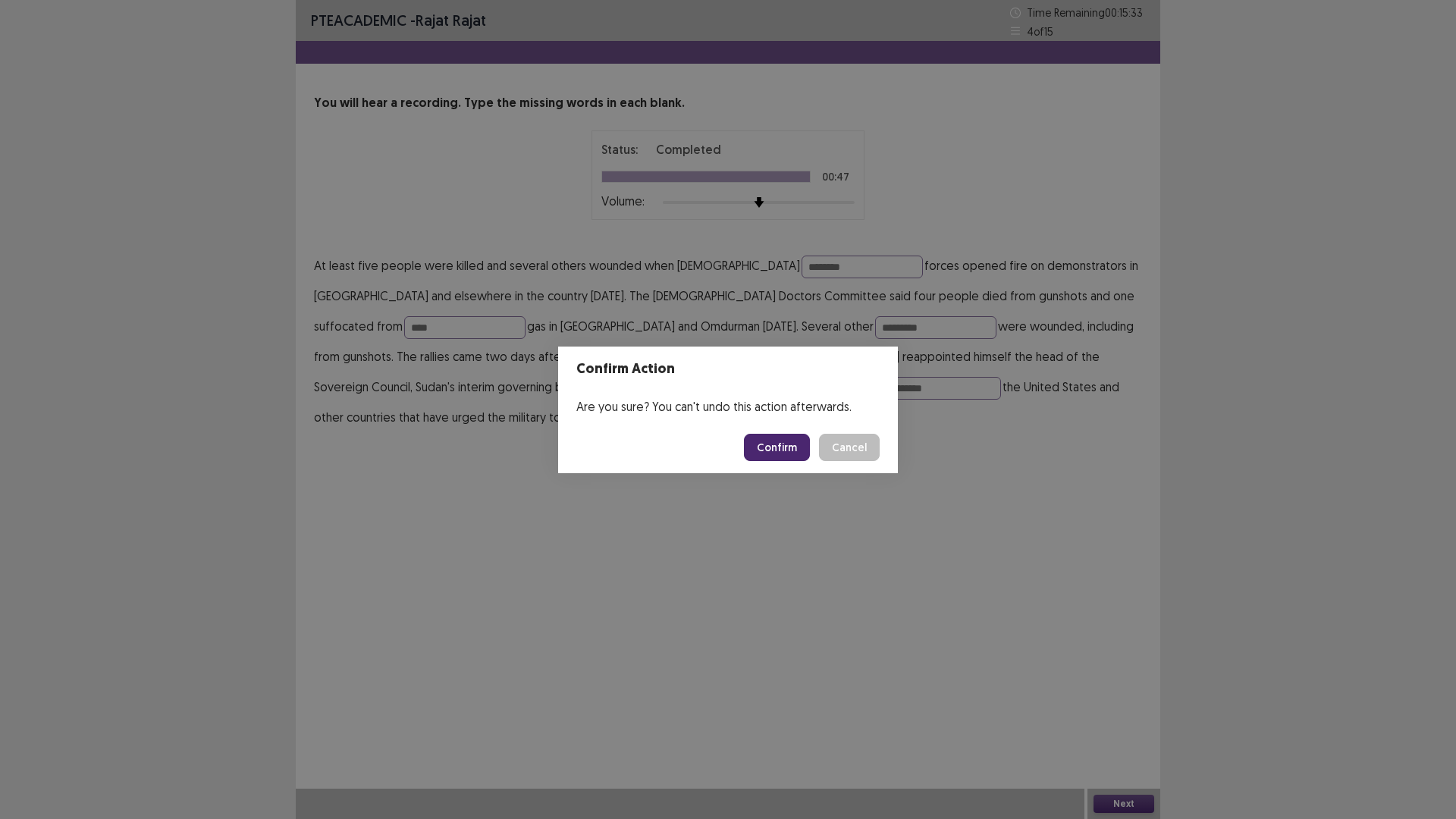
click at [799, 445] on button "Confirm" at bounding box center [777, 447] width 66 height 28
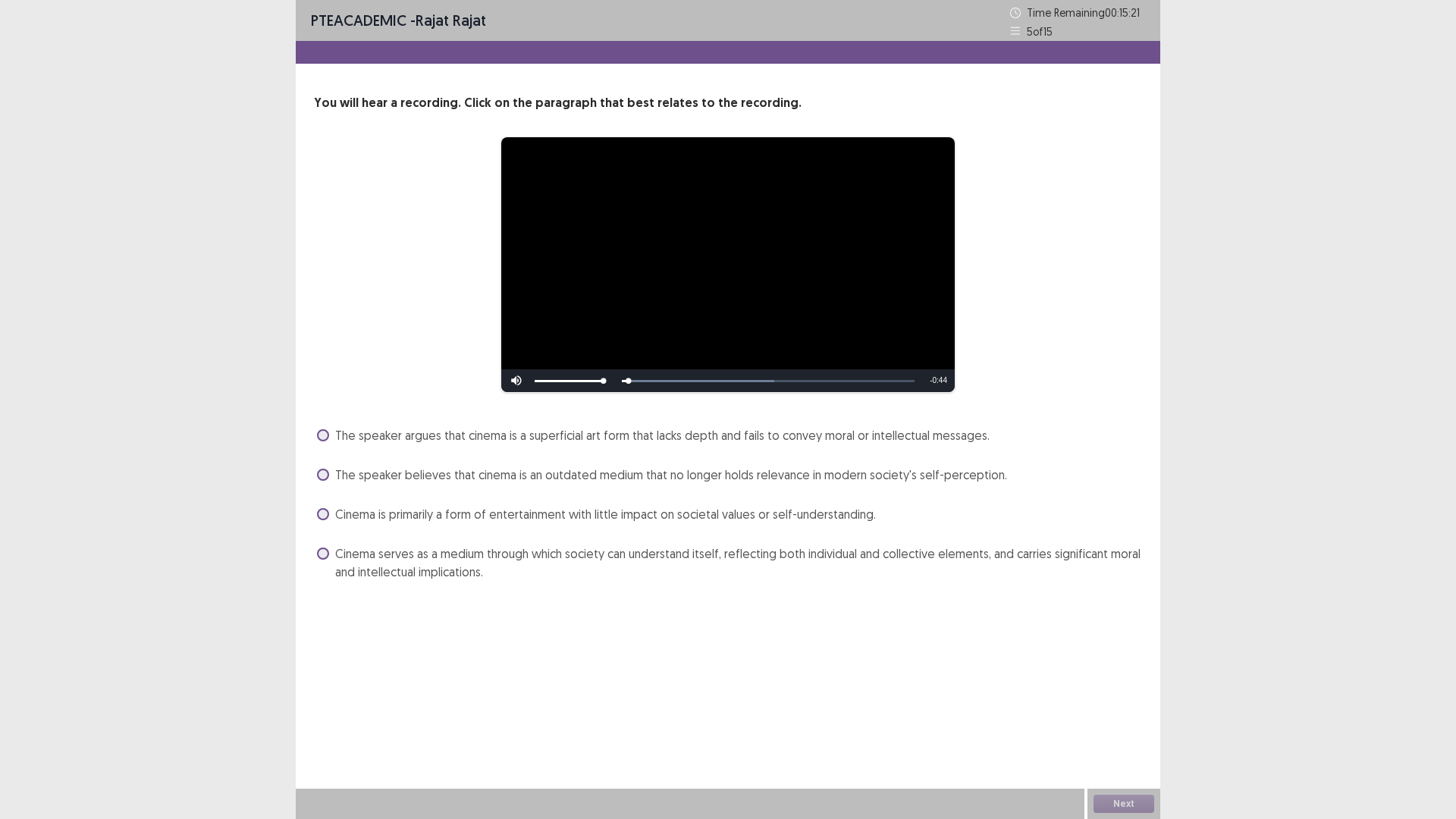
click at [347, 476] on span "The speaker believes that cinema is an outdated medium that no longer holds rel…" at bounding box center [671, 475] width 672 height 18
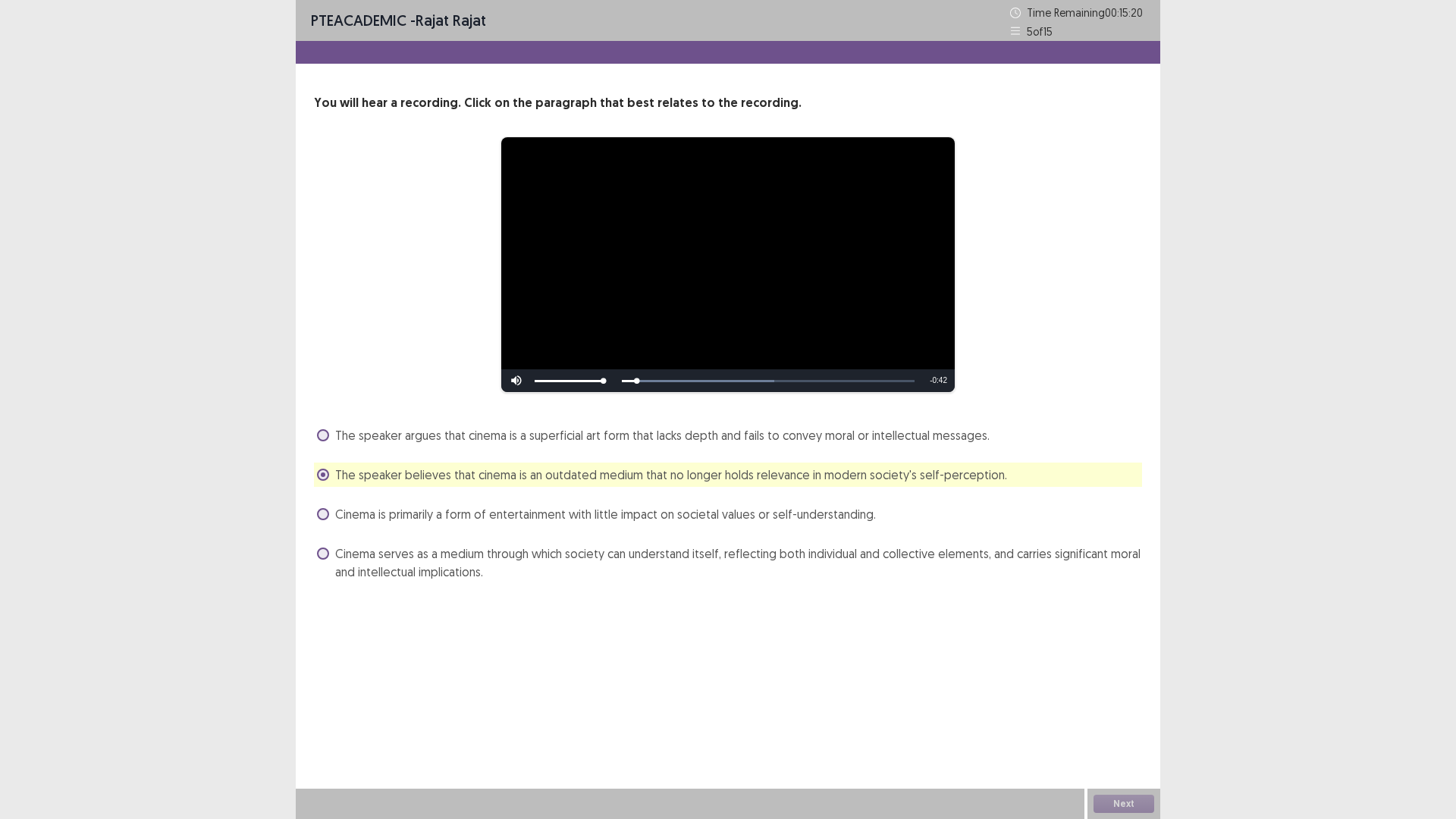
click at [317, 428] on label "The speaker argues that cinema is a superficial art form that lacks depth and f…" at bounding box center [653, 436] width 673 height 18
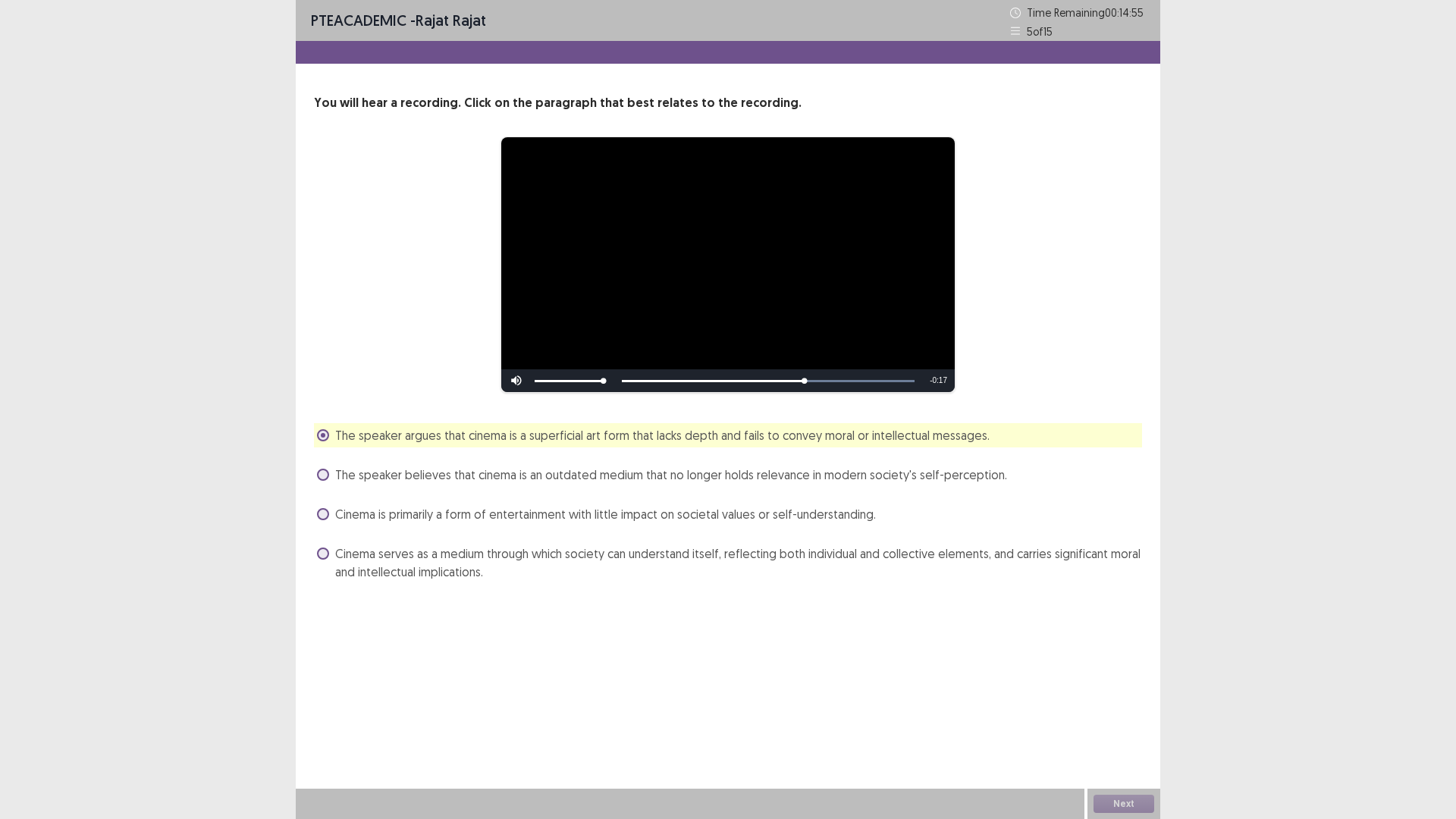
click at [724, 556] on span "Cinema serves as a medium through which society can understand itself, reflecti…" at bounding box center [739, 562] width 807 height 36
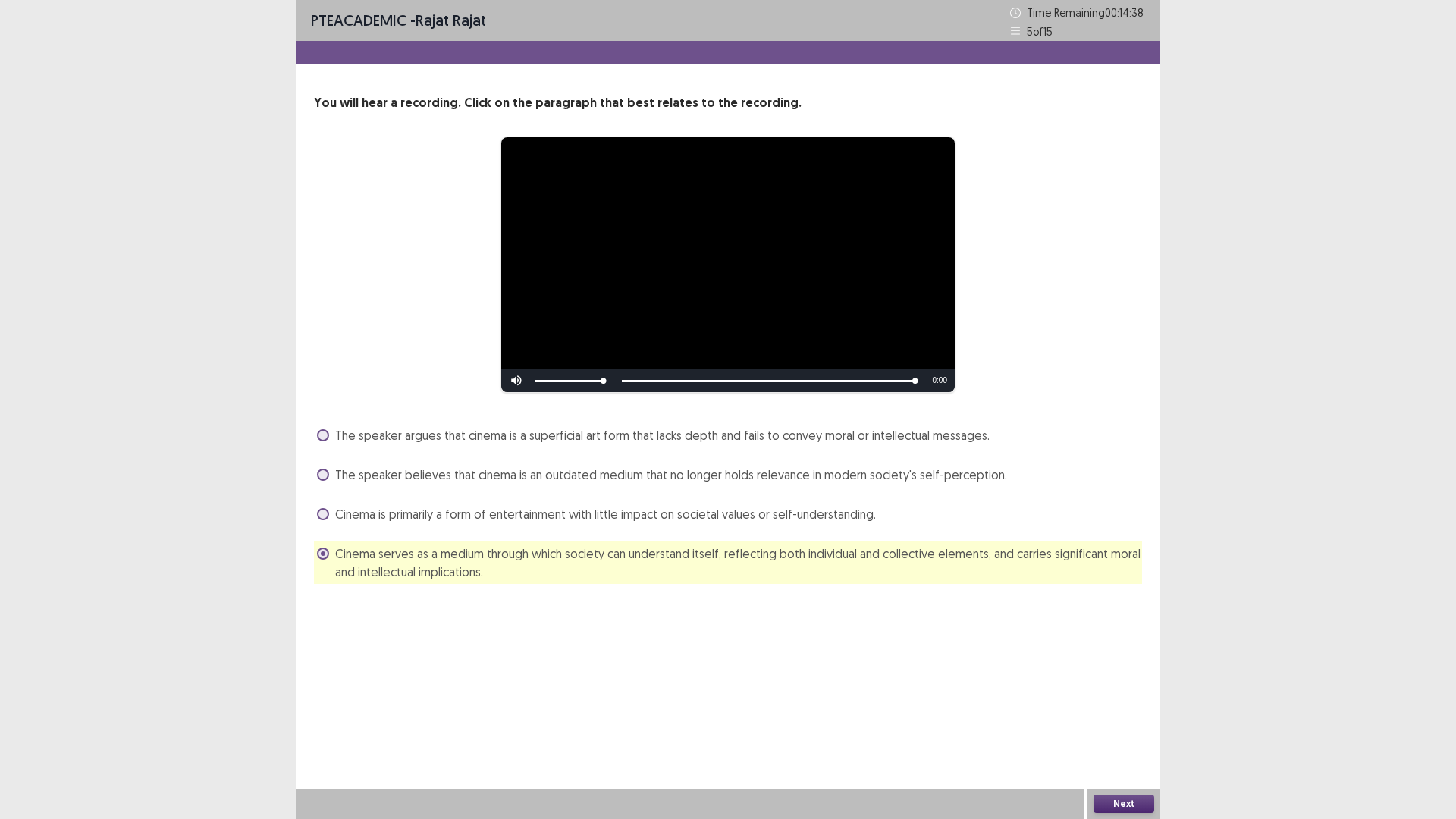
click at [1124, 722] on button "Next" at bounding box center [1124, 804] width 61 height 18
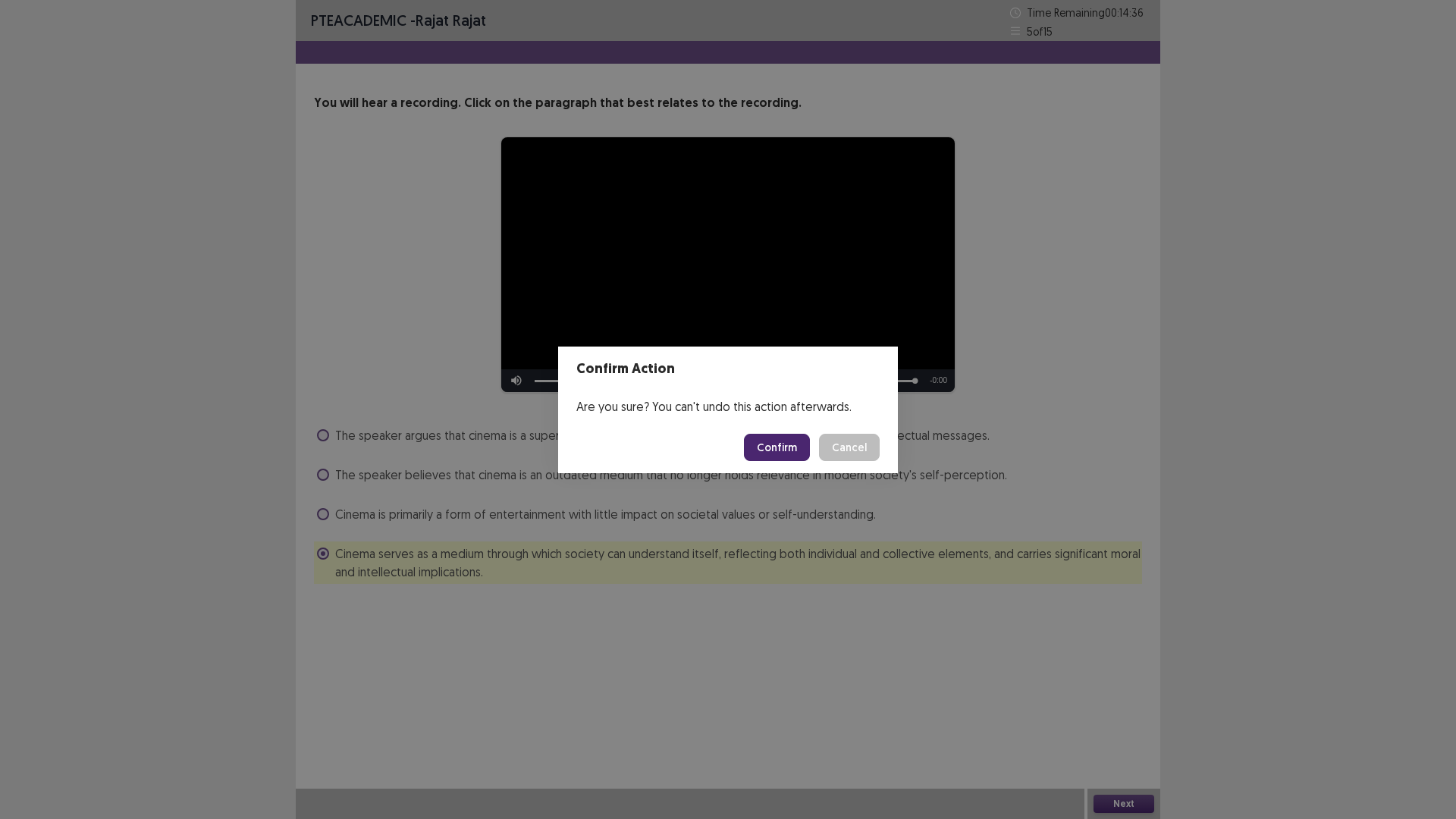
click at [776, 453] on button "Confirm" at bounding box center [777, 447] width 66 height 28
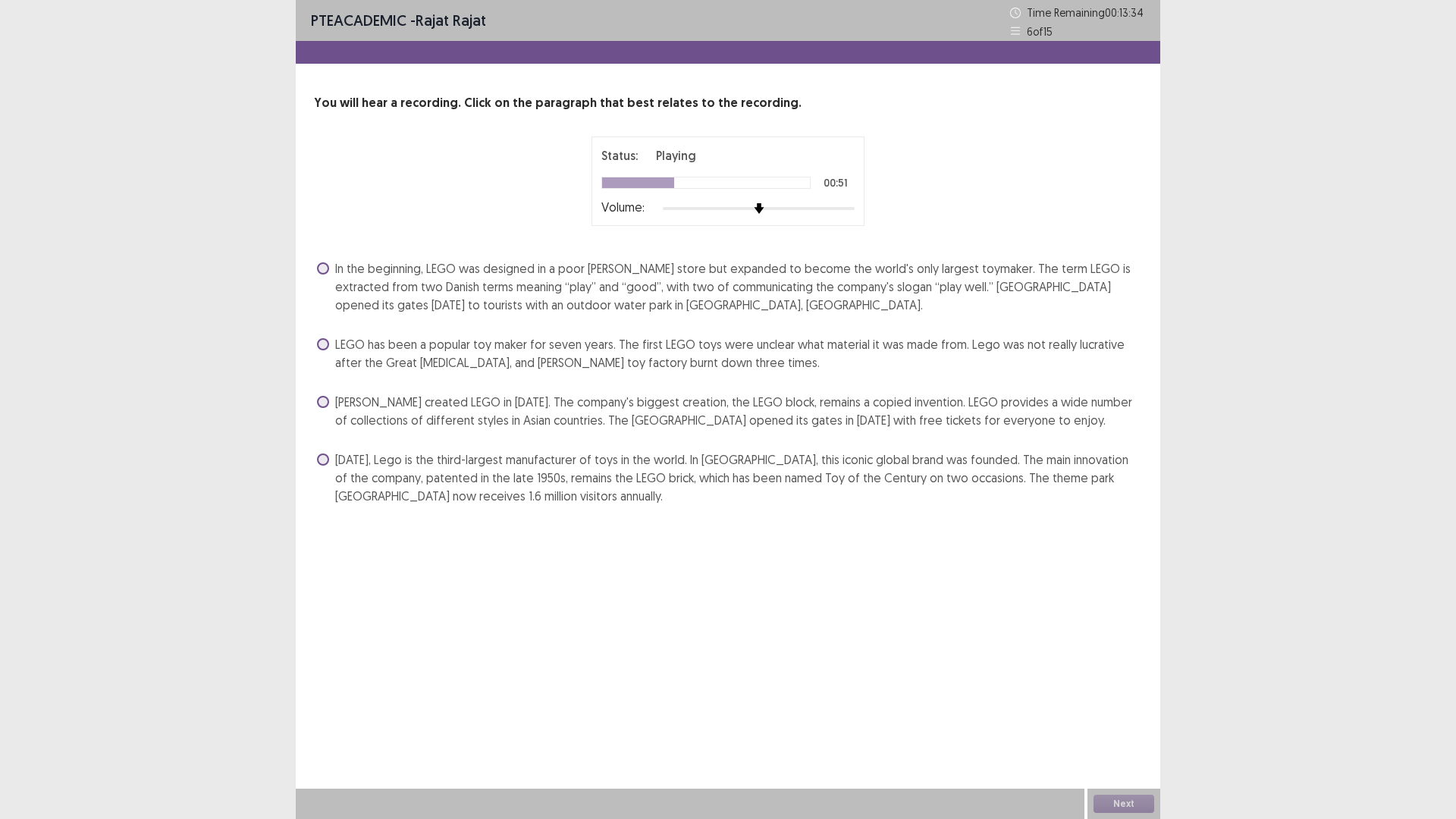
click at [459, 265] on span "In the beginning, LEGO was designed in a poor [PERSON_NAME] store but expanded …" at bounding box center [739, 286] width 807 height 55
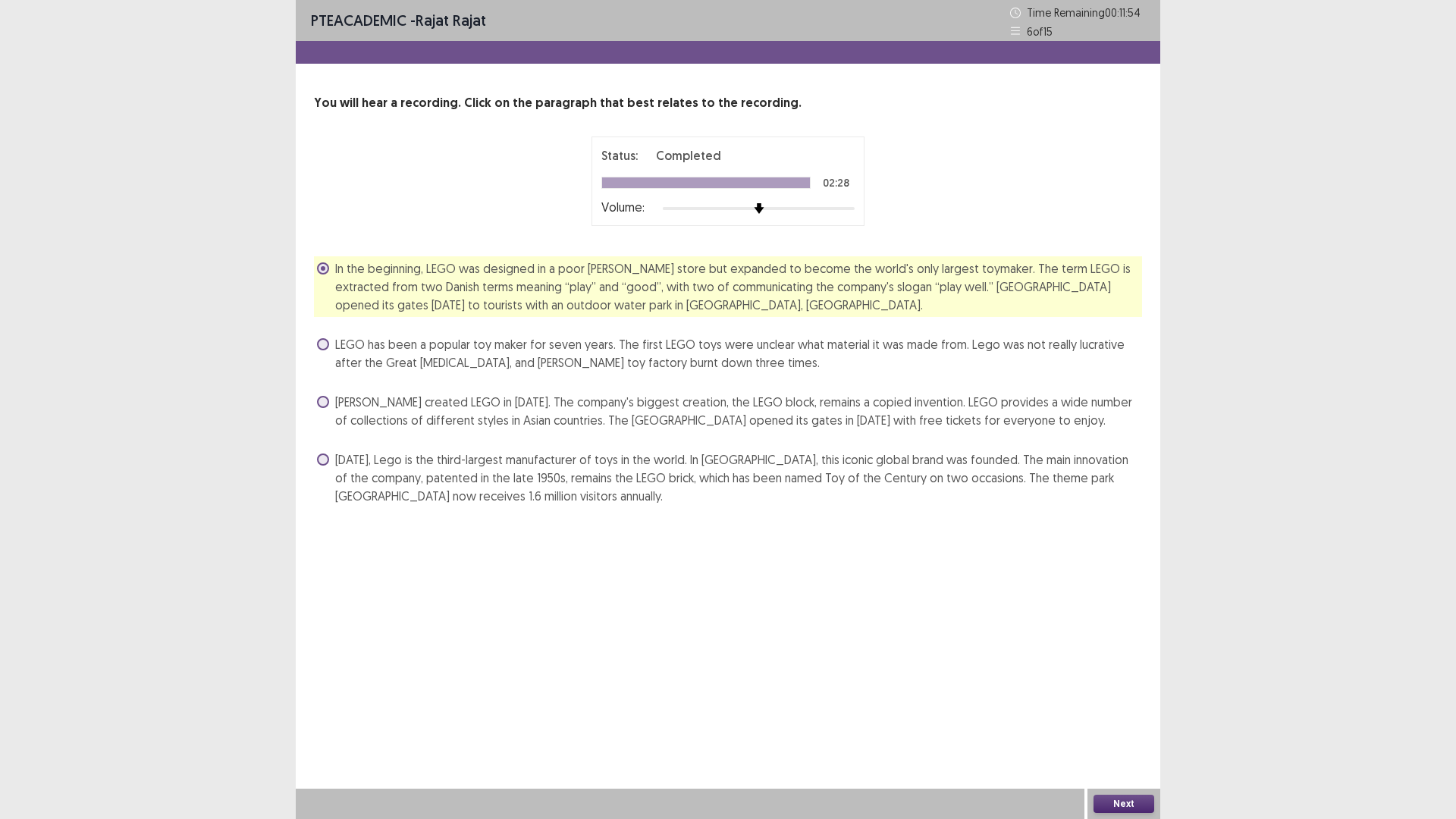
click at [1113, 722] on button "Next" at bounding box center [1124, 804] width 61 height 18
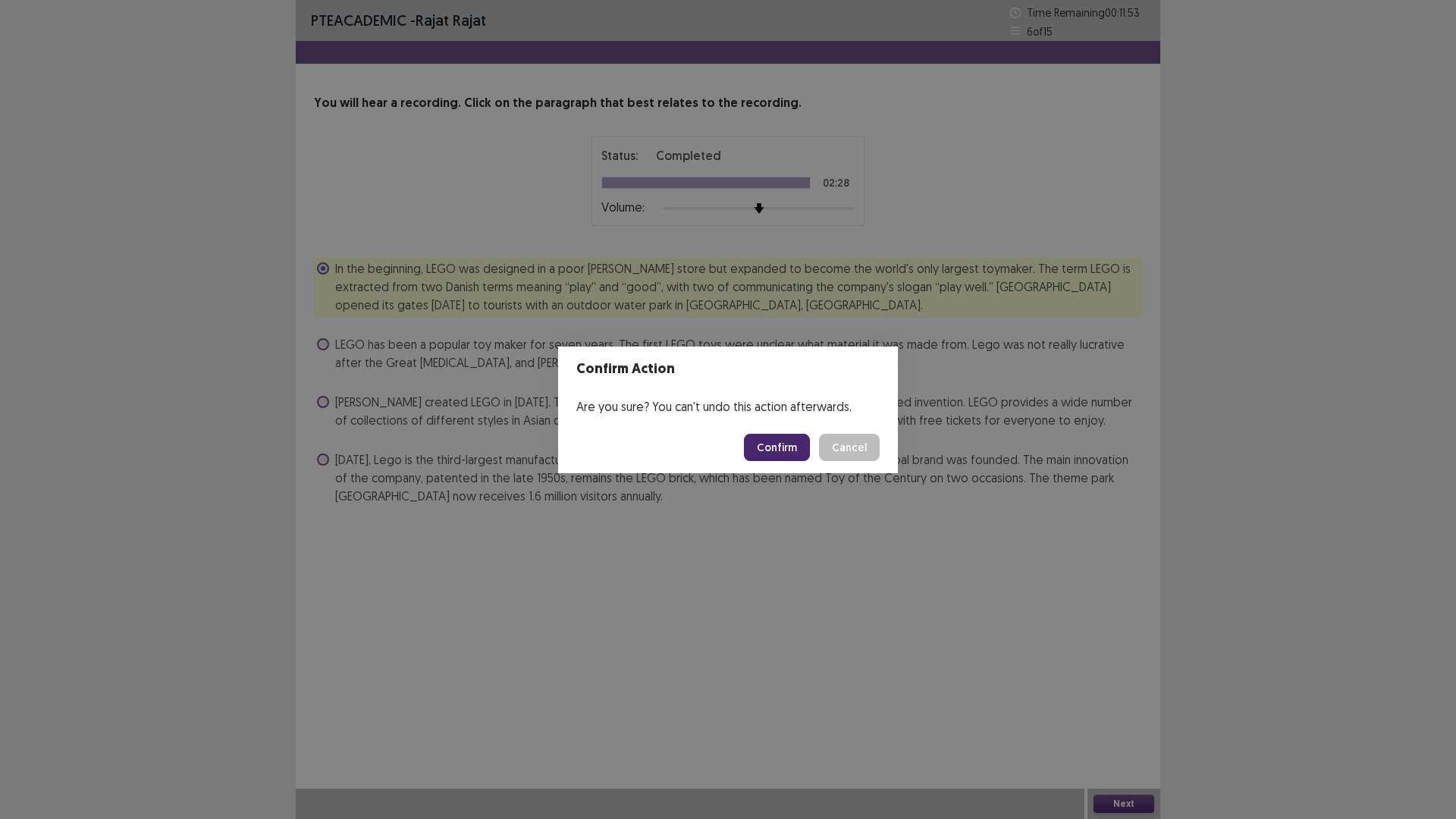
click at [770, 449] on button "Confirm" at bounding box center [777, 447] width 66 height 28
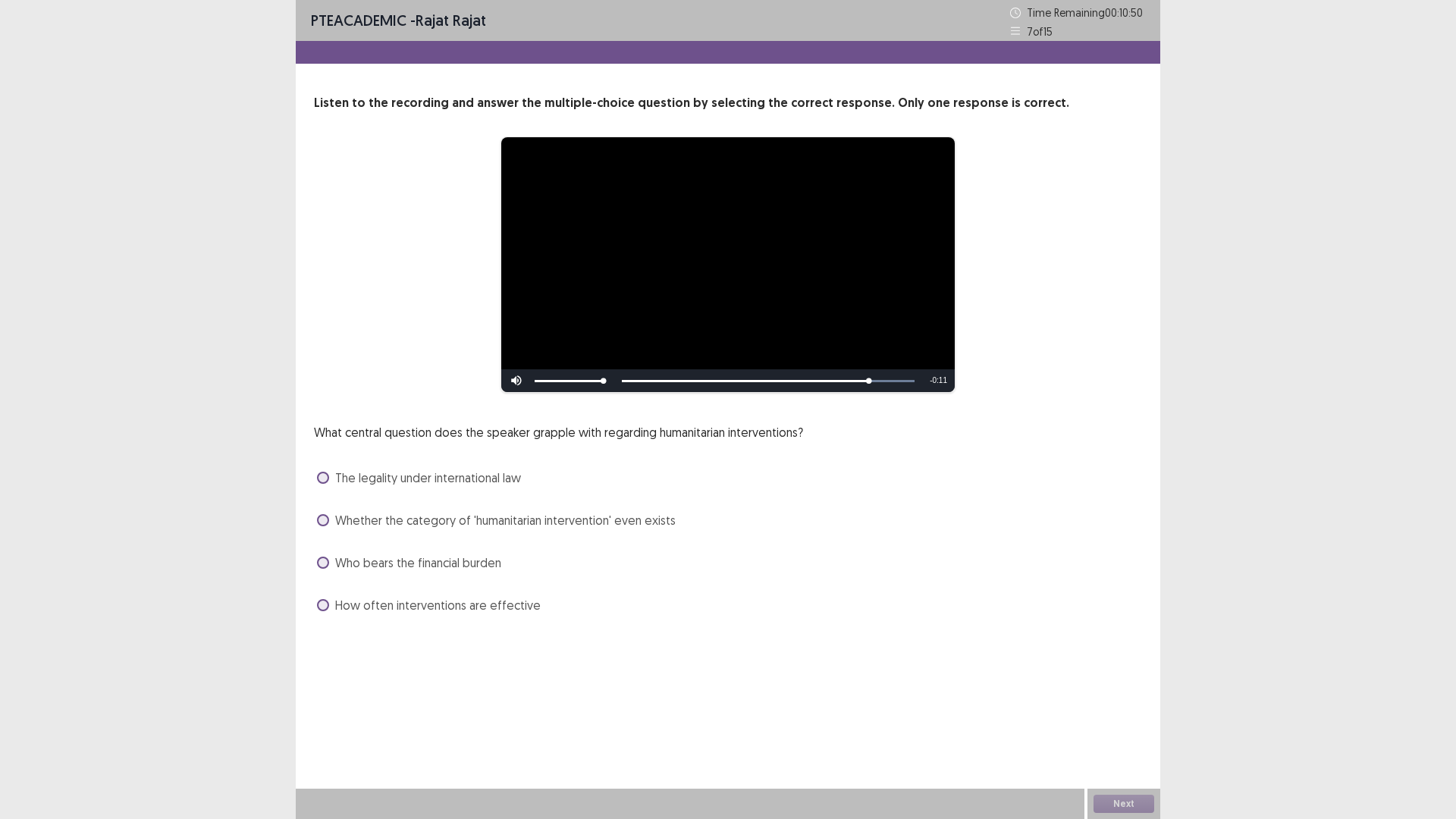
click at [519, 520] on span "Whether the category of 'humanitarian intervention' even exists" at bounding box center [505, 520] width 341 height 18
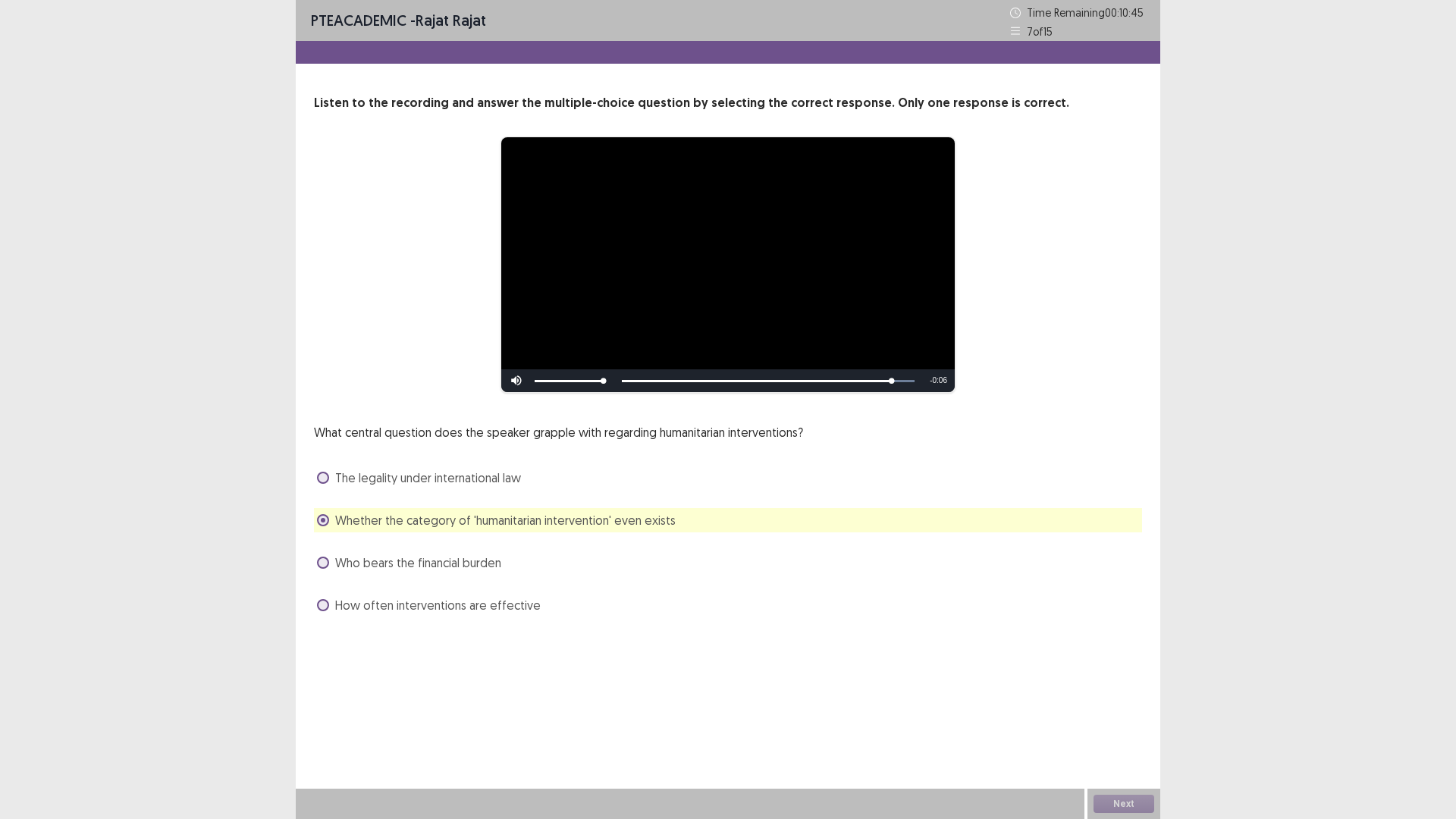
click at [493, 485] on span "The legality under international law" at bounding box center [428, 478] width 186 height 18
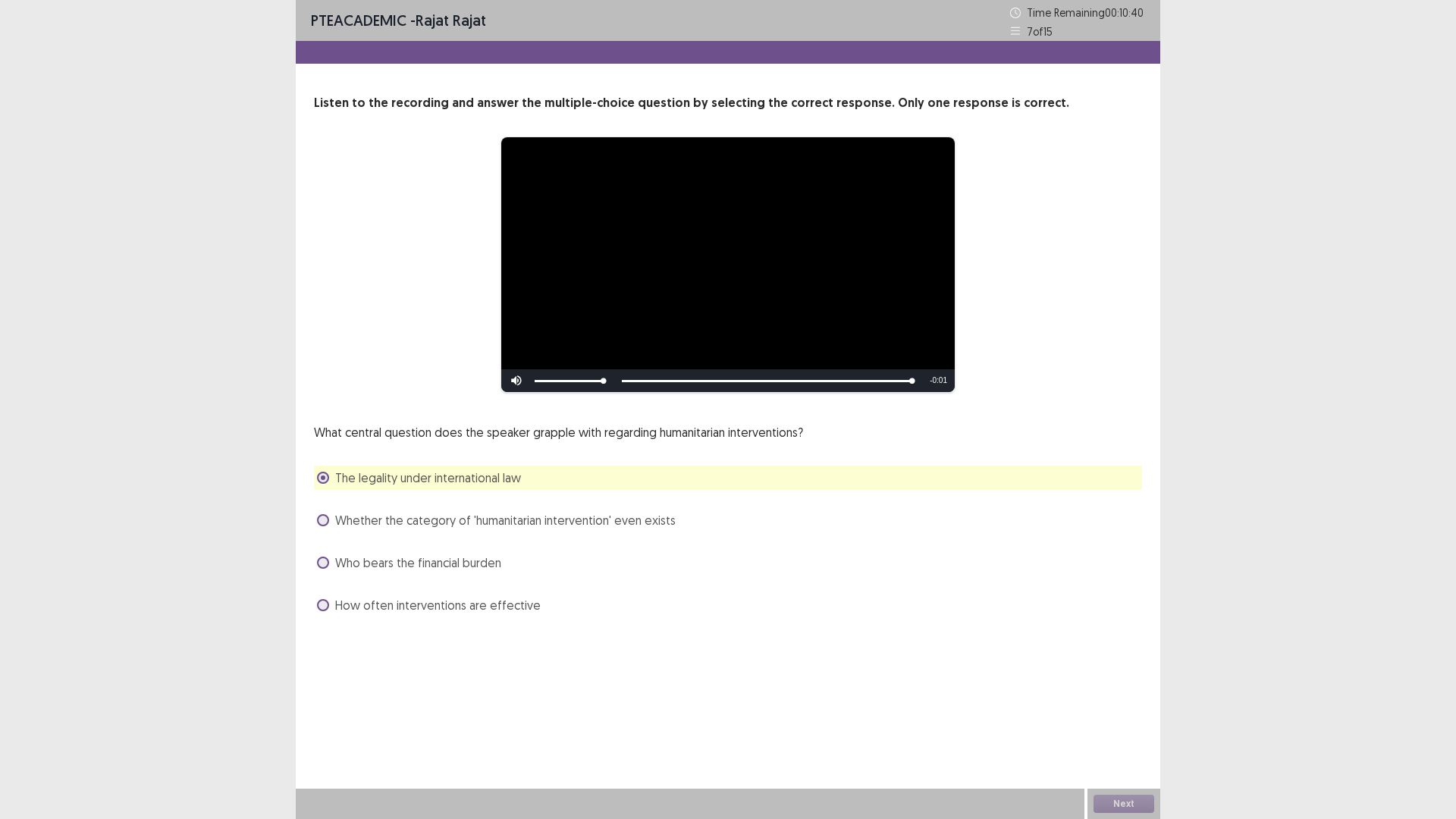
click at [489, 515] on span "Whether the category of 'humanitarian intervention' even exists" at bounding box center [505, 520] width 341 height 18
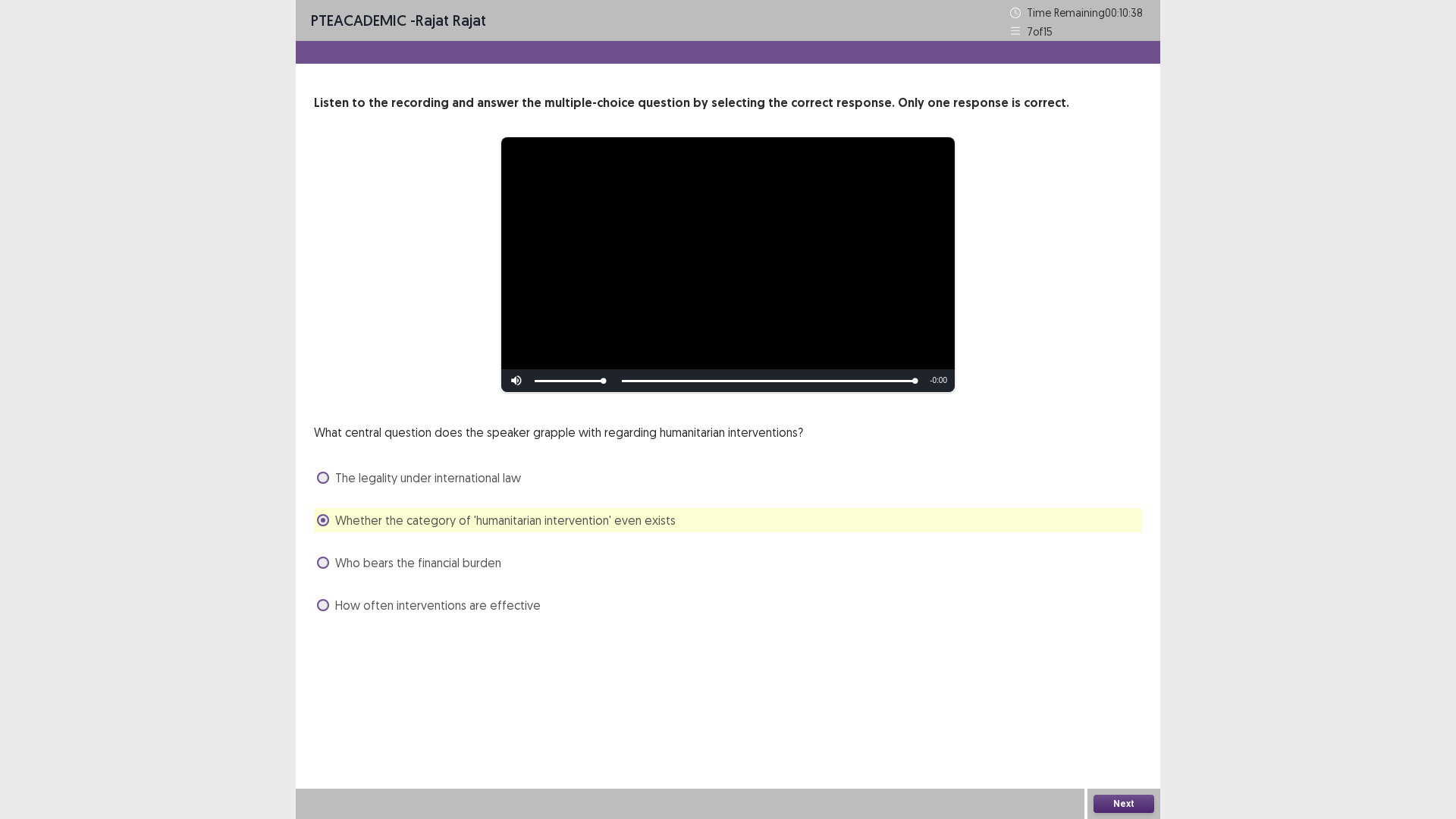
click at [1104, 722] on button "Next" at bounding box center [1124, 804] width 61 height 18
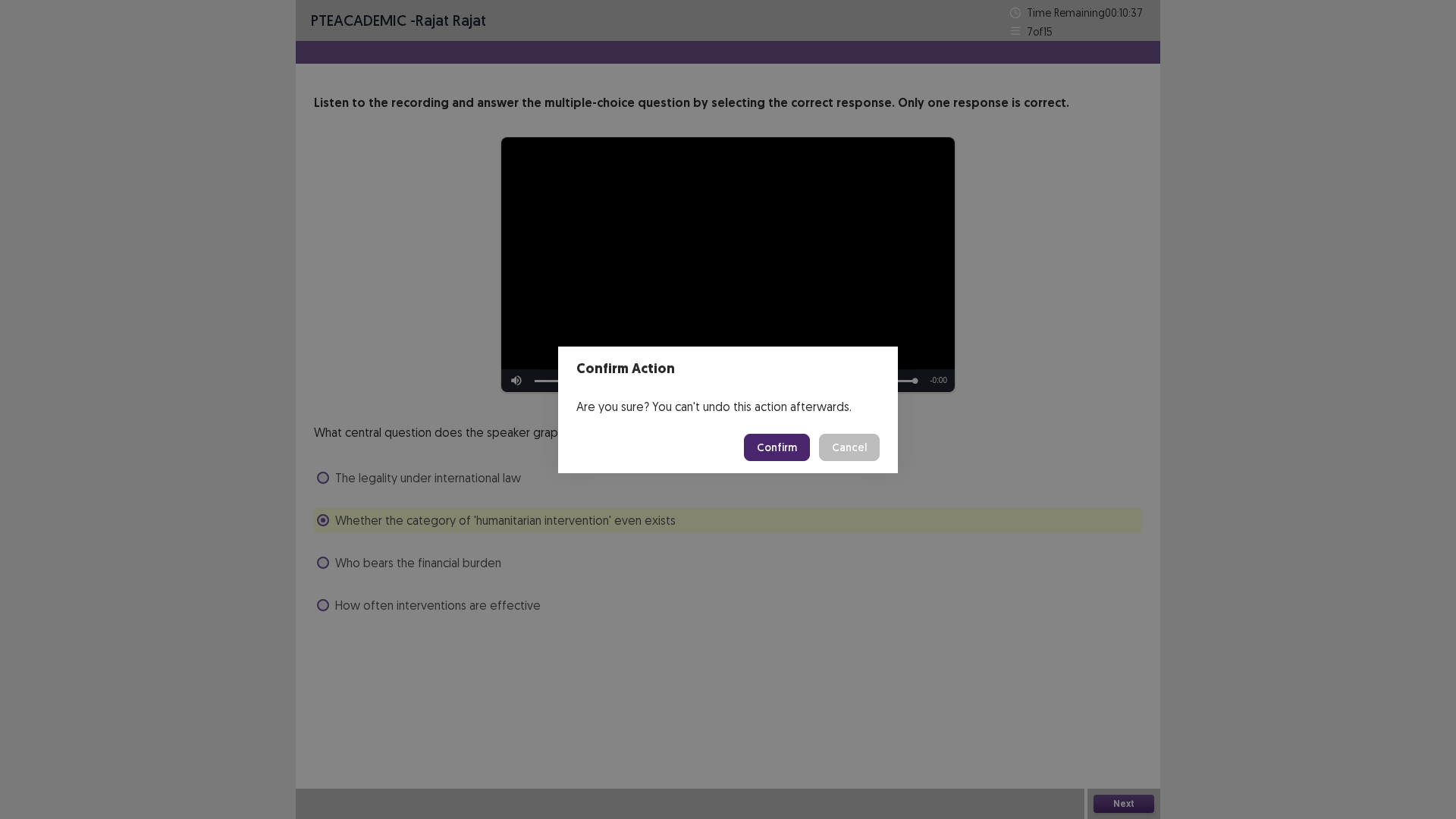
click at [773, 439] on button "Confirm" at bounding box center [777, 447] width 66 height 28
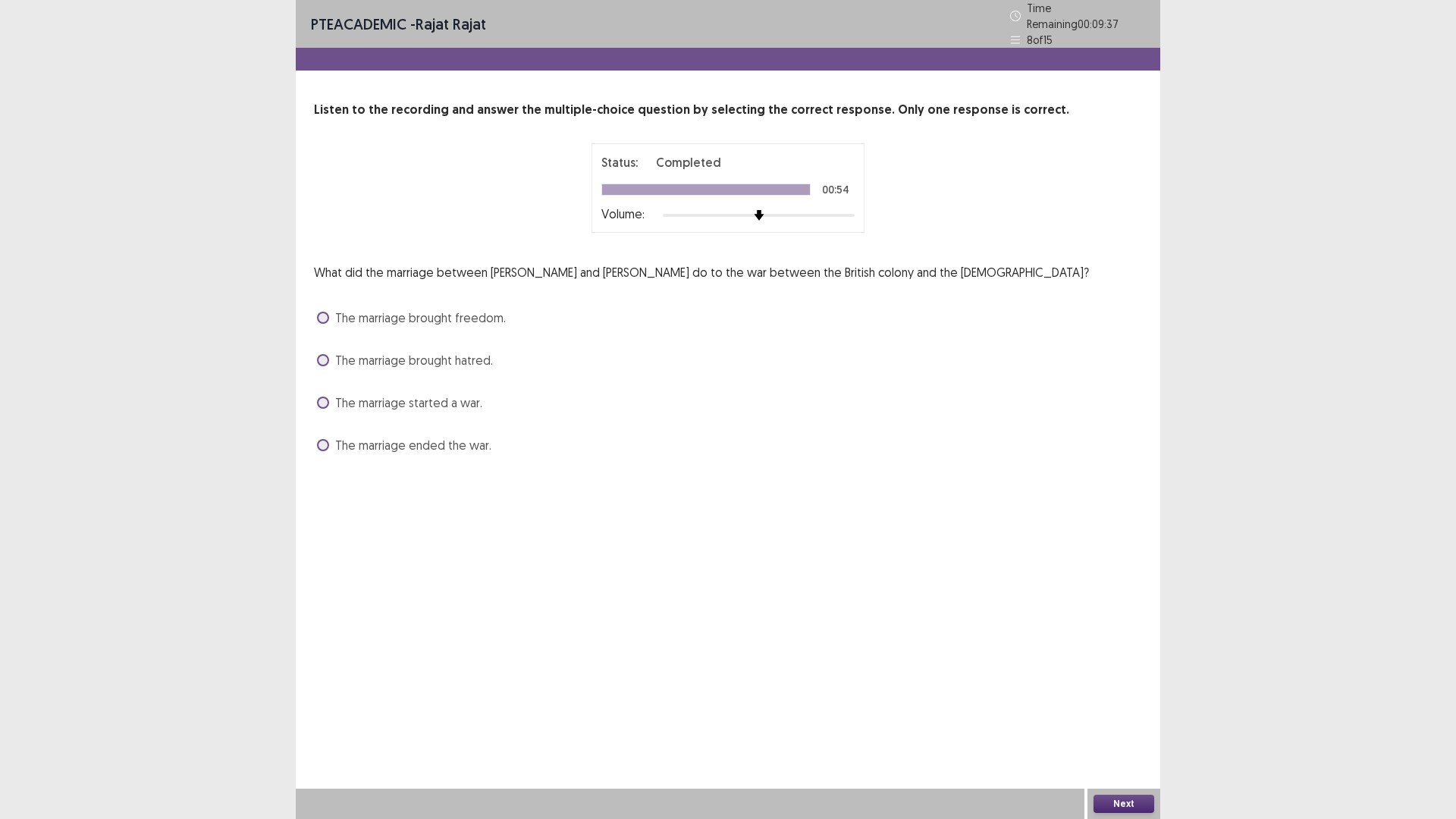
click at [472, 352] on span "The marriage brought hatred." at bounding box center [414, 360] width 158 height 18
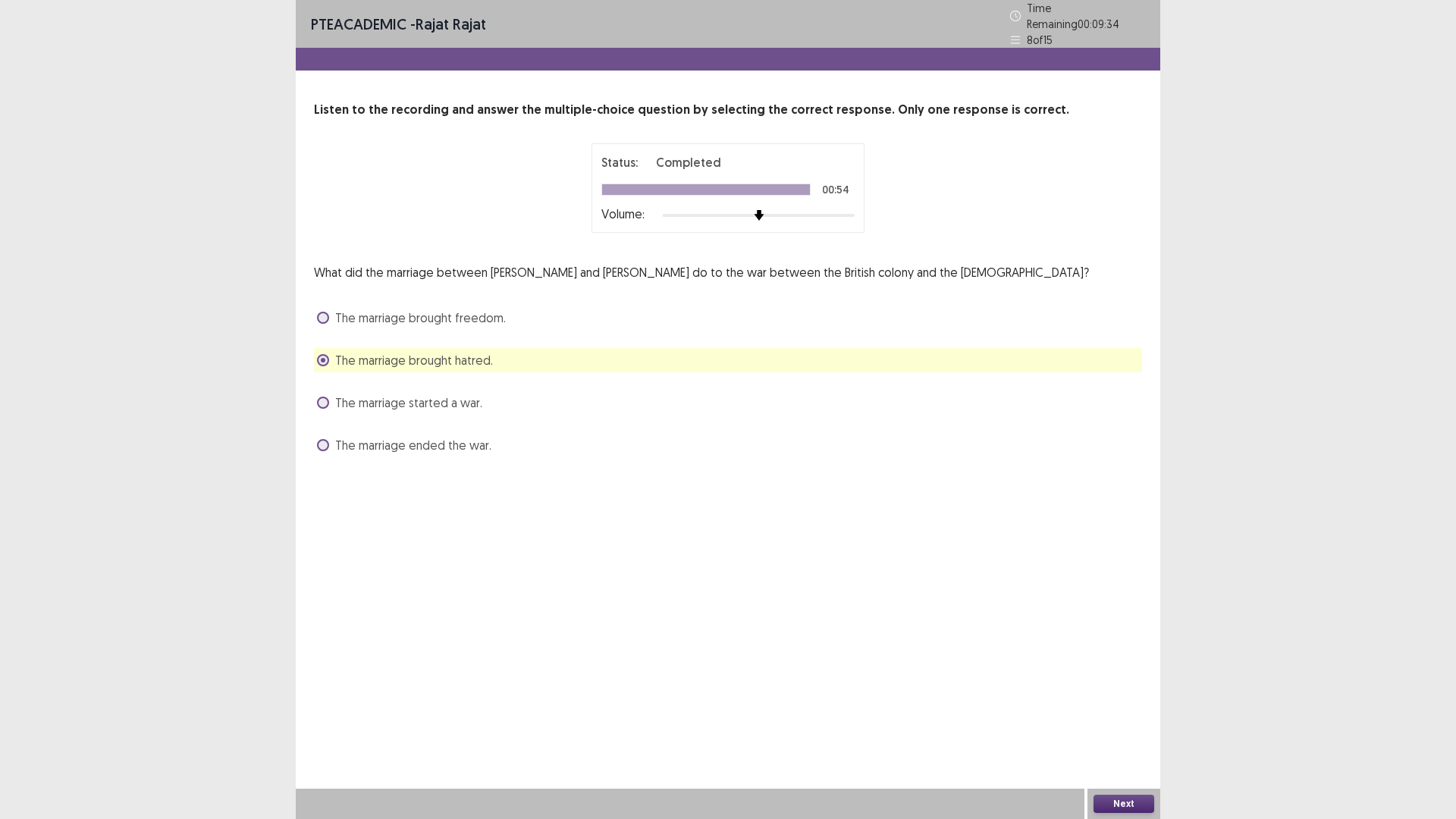
click at [1135, 722] on button "Next" at bounding box center [1124, 804] width 61 height 18
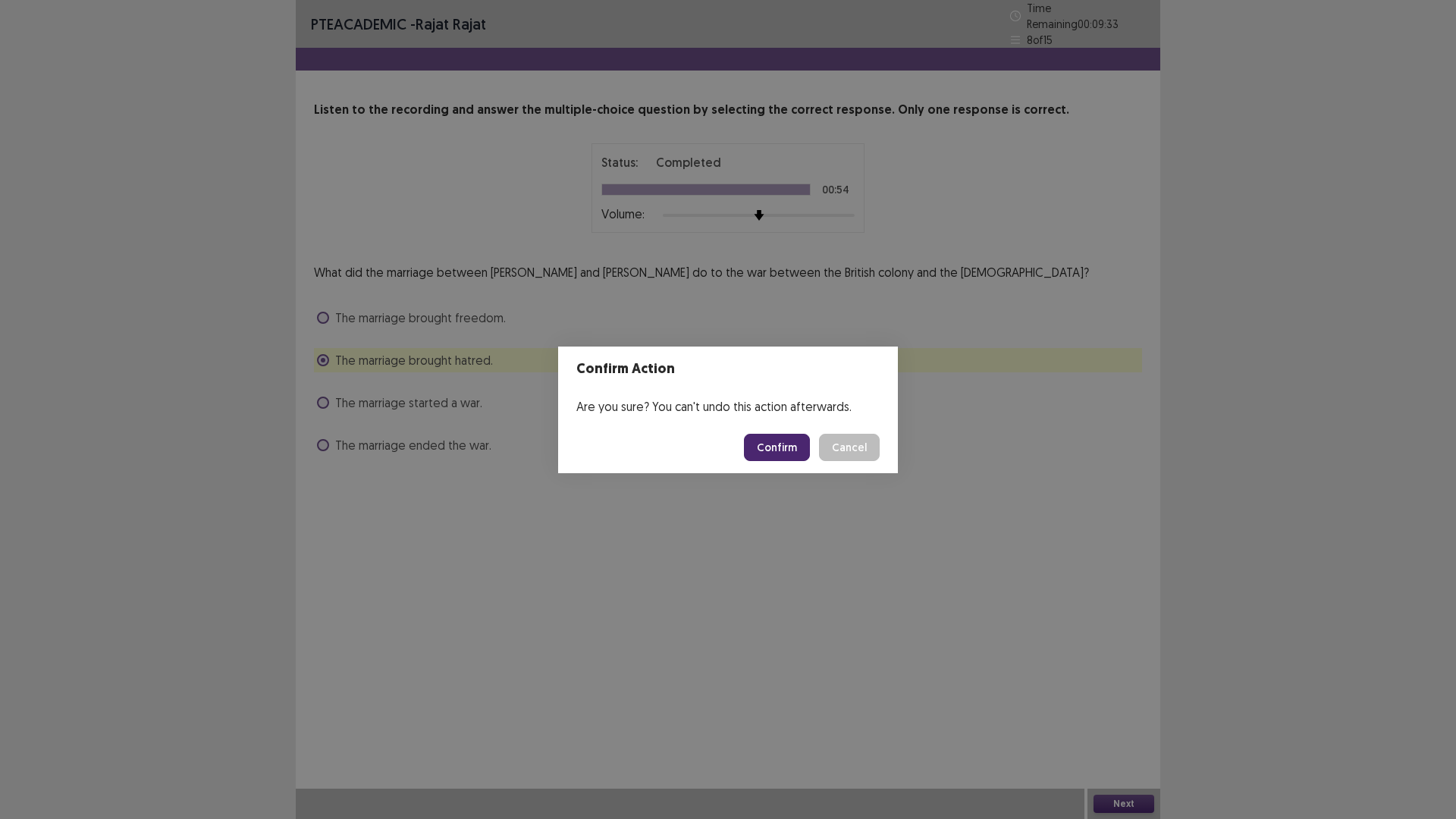
click at [758, 443] on button "Confirm" at bounding box center [777, 447] width 66 height 28
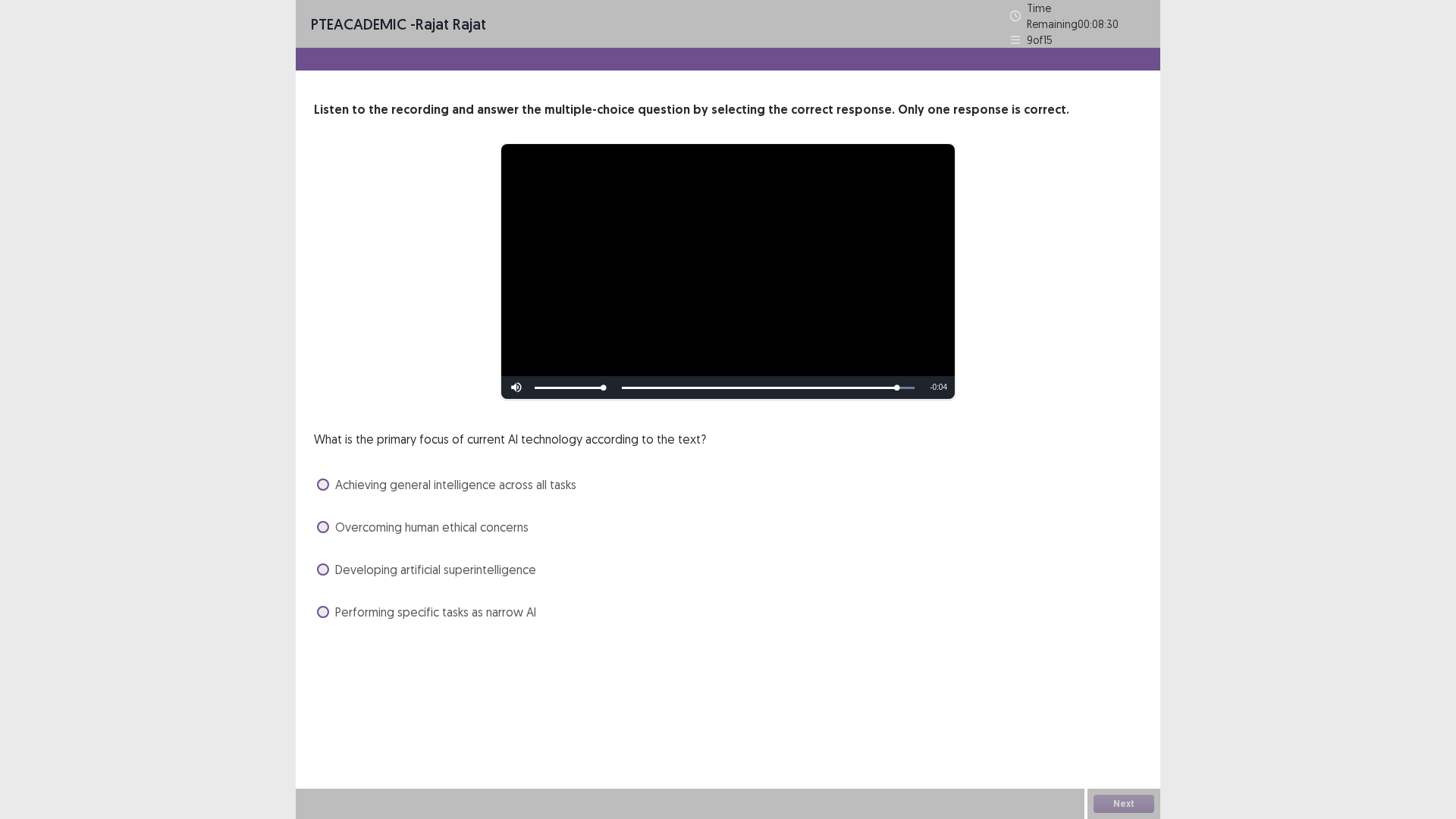
click at [477, 575] on div "Developing artificial superintelligence" at bounding box center [727, 569] width 828 height 25
click at [453, 605] on span "Performing specific tasks as narrow AI" at bounding box center [435, 612] width 201 height 18
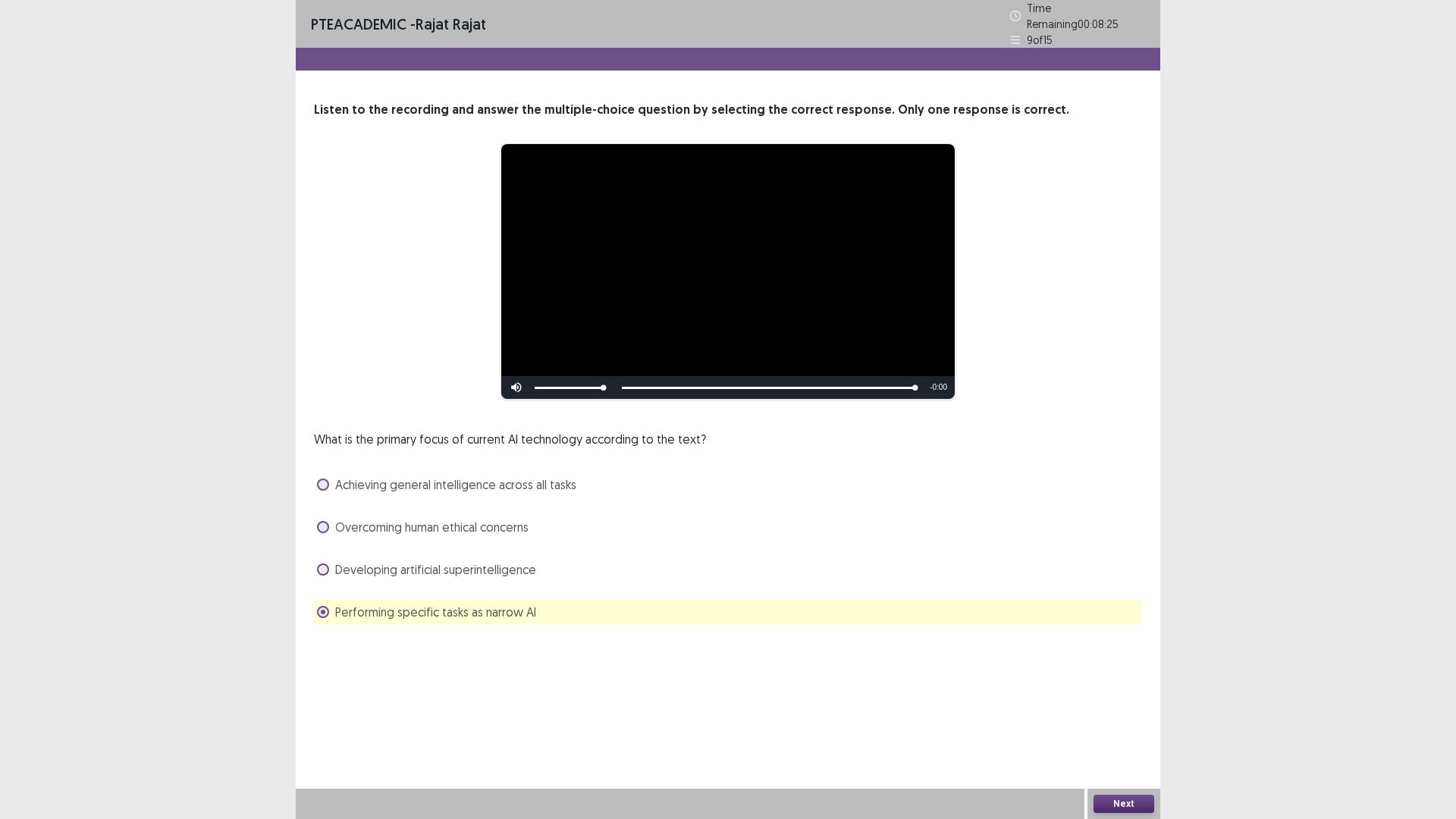
click at [1116, 722] on button "Next" at bounding box center [1124, 804] width 61 height 18
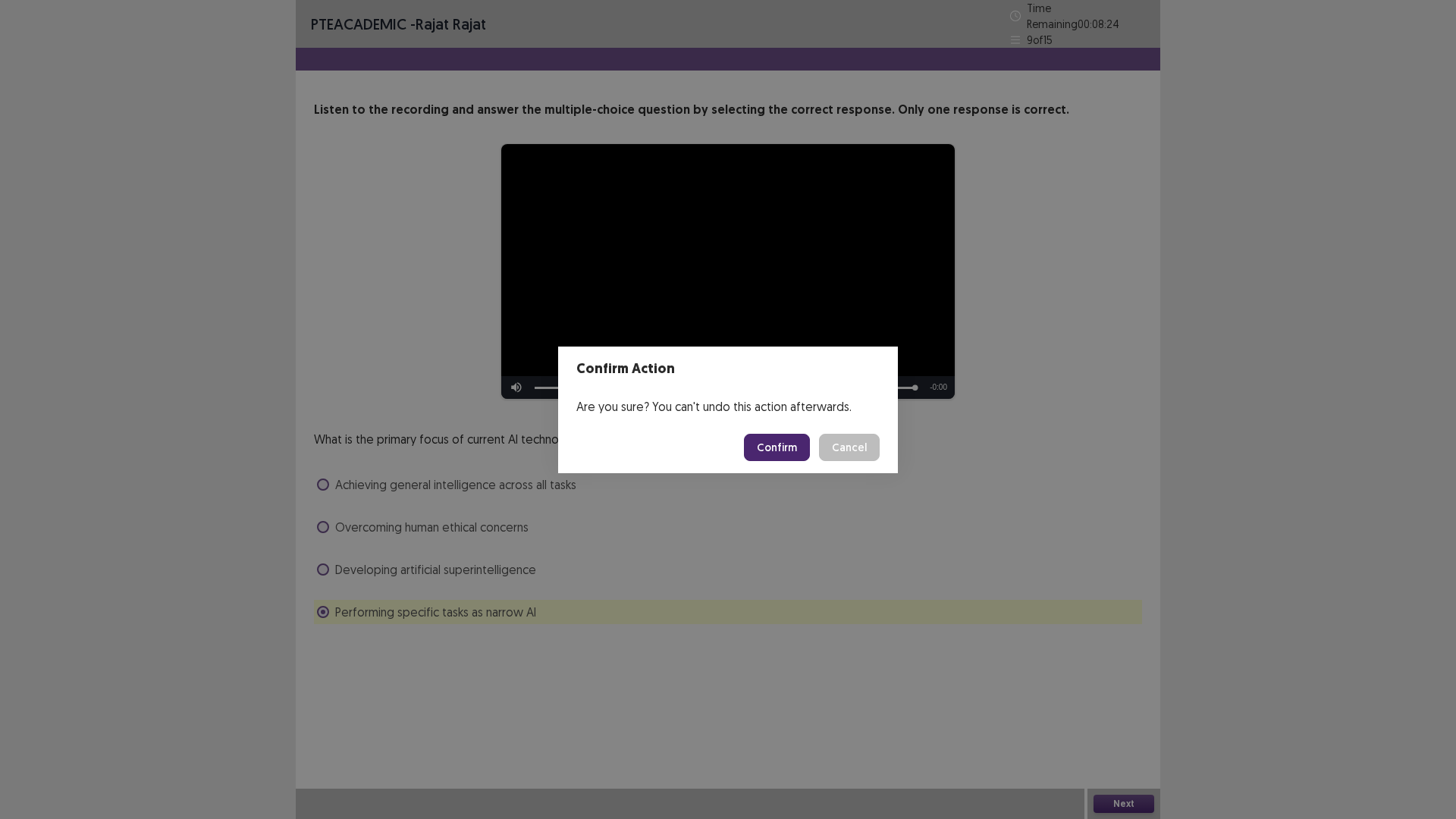
click at [773, 435] on button "Confirm" at bounding box center [777, 447] width 66 height 28
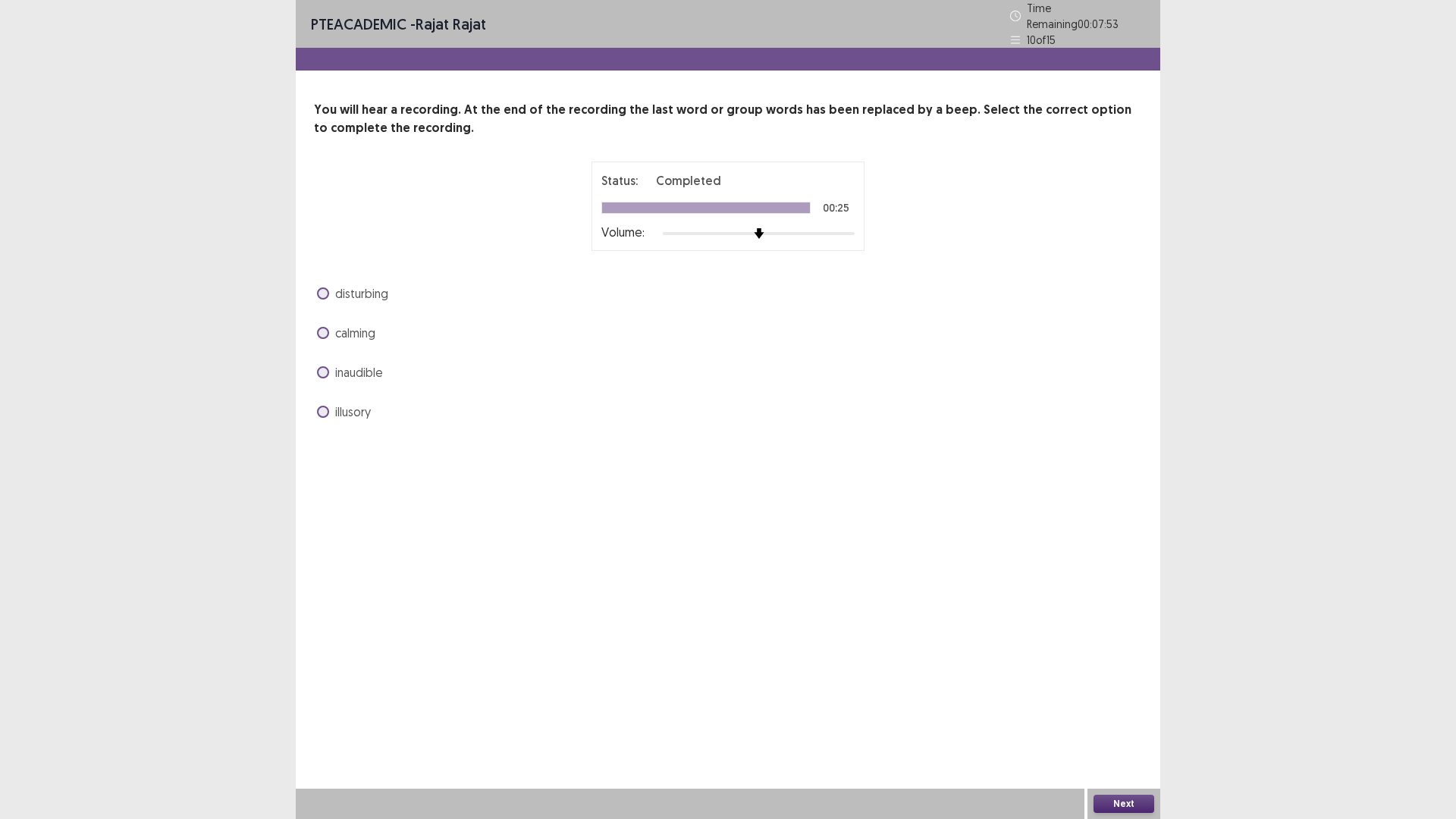
click at [327, 366] on span at bounding box center [323, 373] width 12 height 12
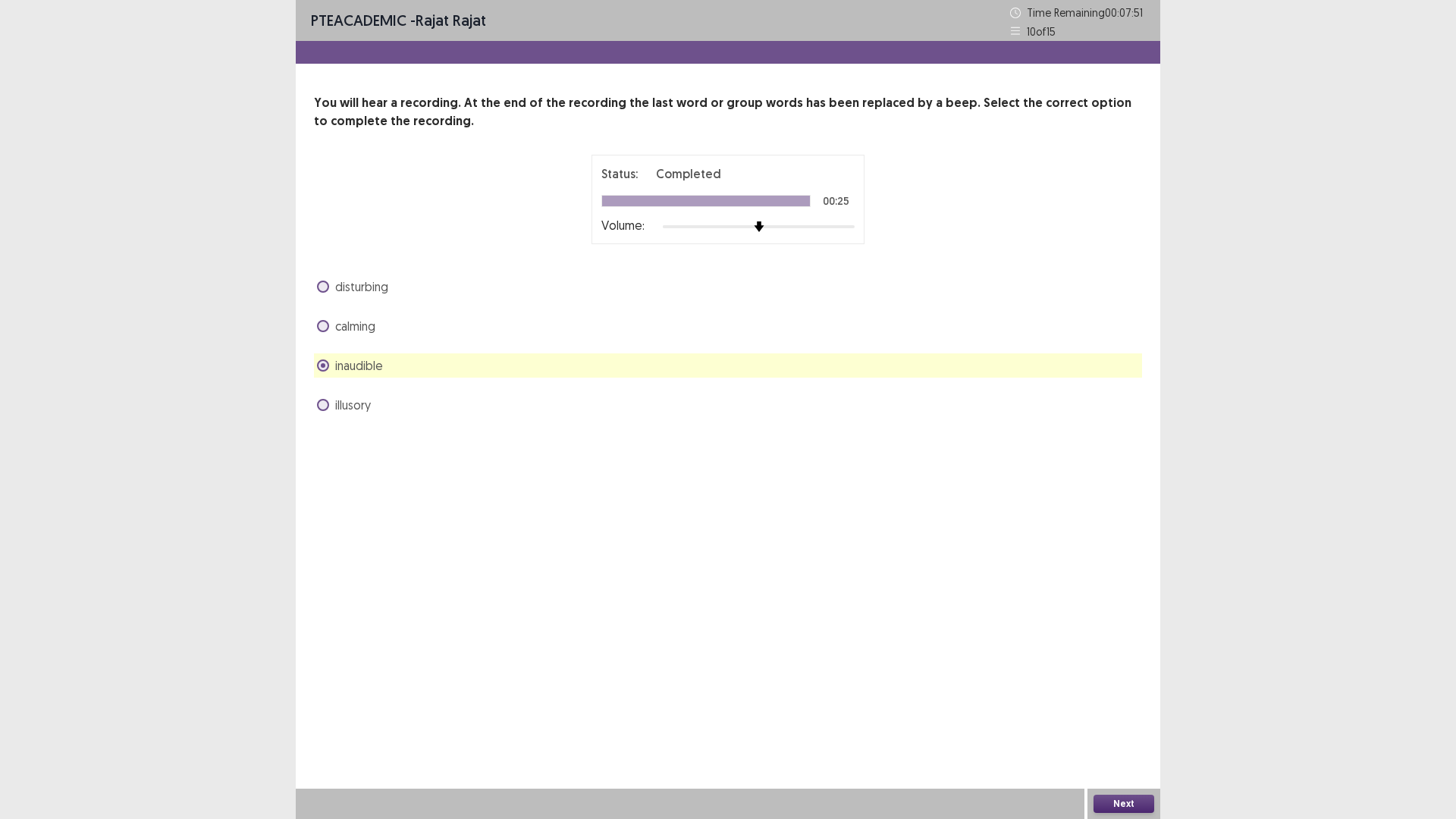
click at [1112, 722] on button "Next" at bounding box center [1124, 804] width 61 height 18
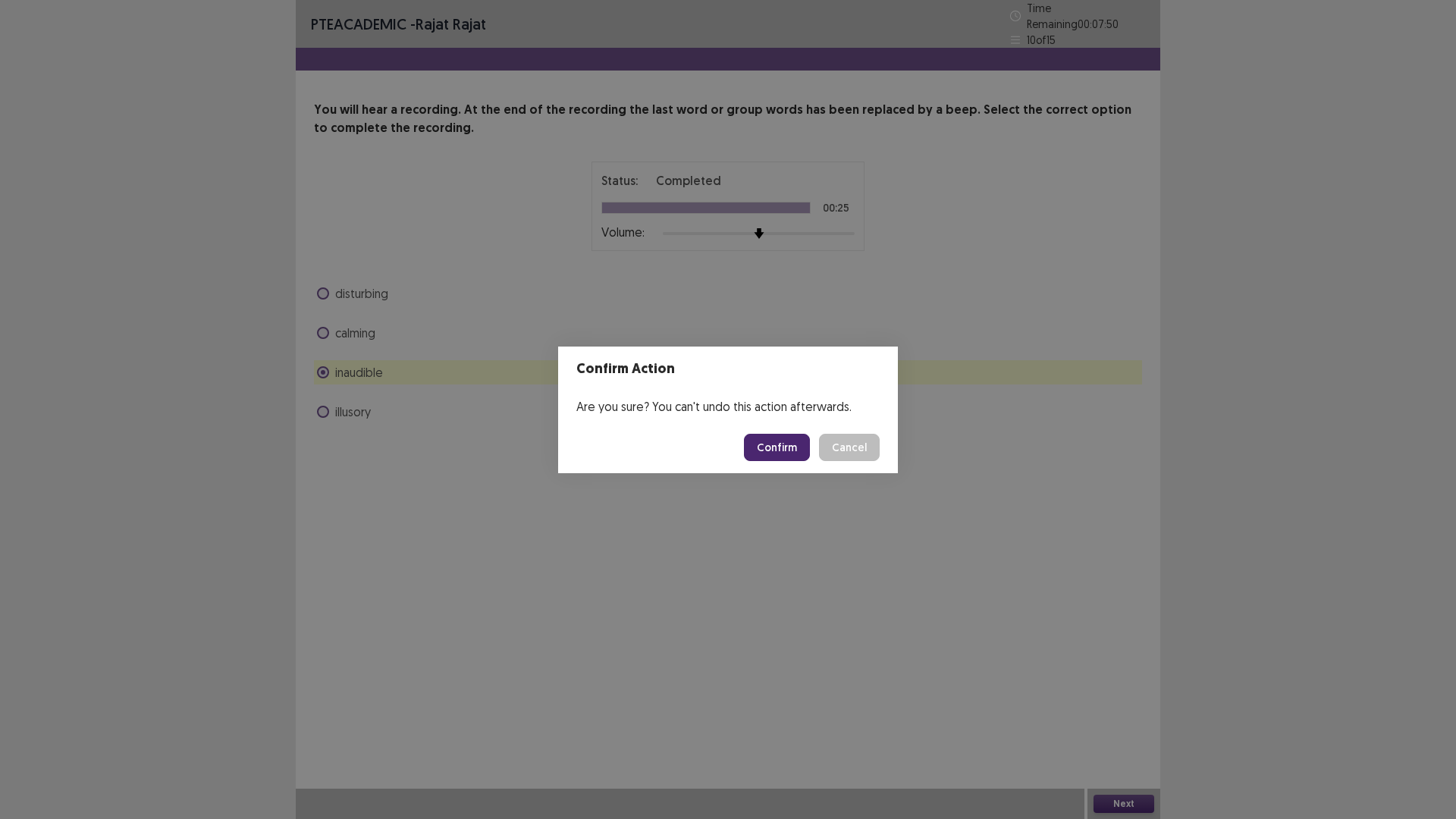
click at [772, 447] on button "Confirm" at bounding box center [777, 447] width 66 height 28
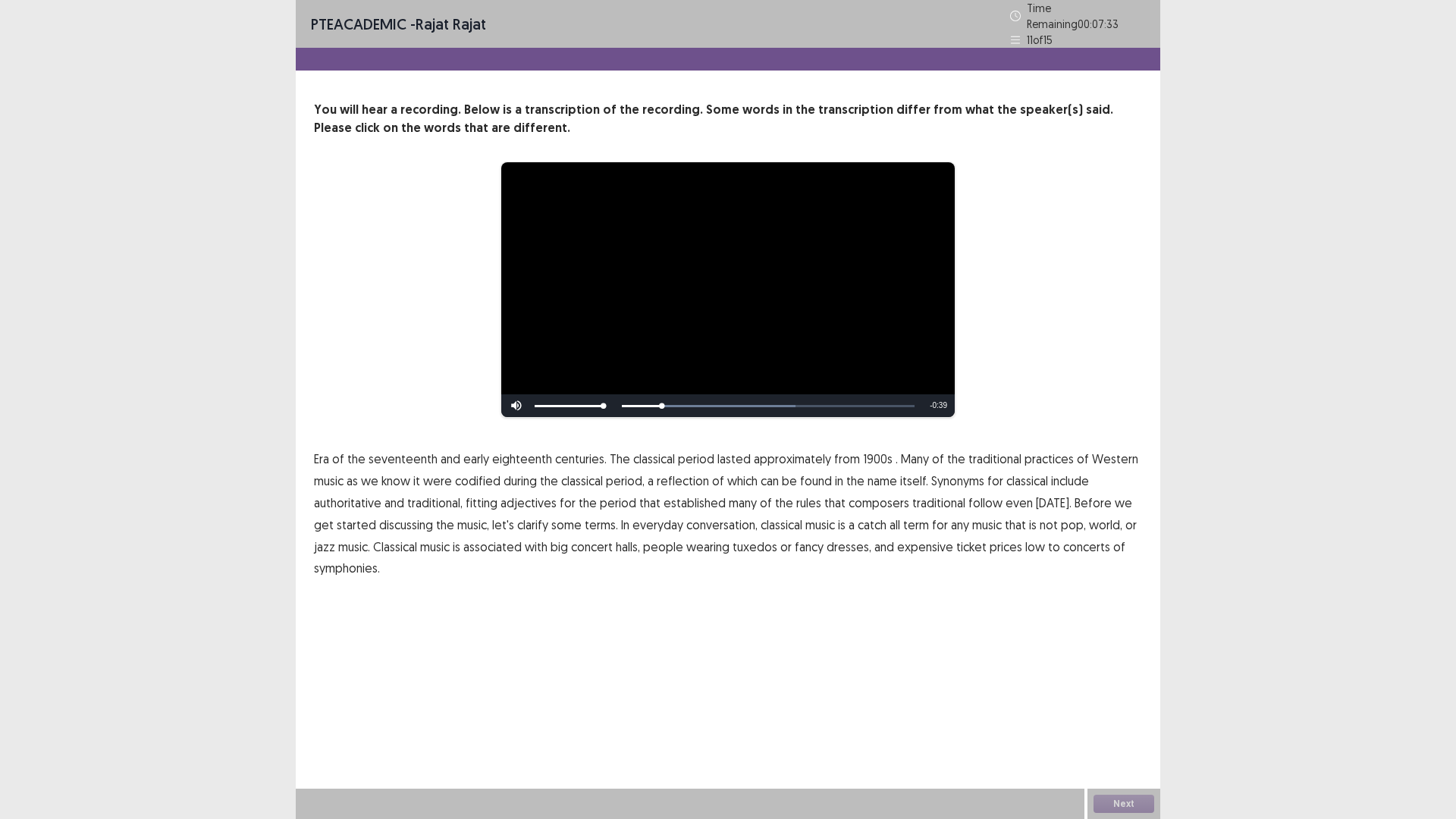
click at [863, 454] on span "1900s" at bounding box center [878, 459] width 29 height 18
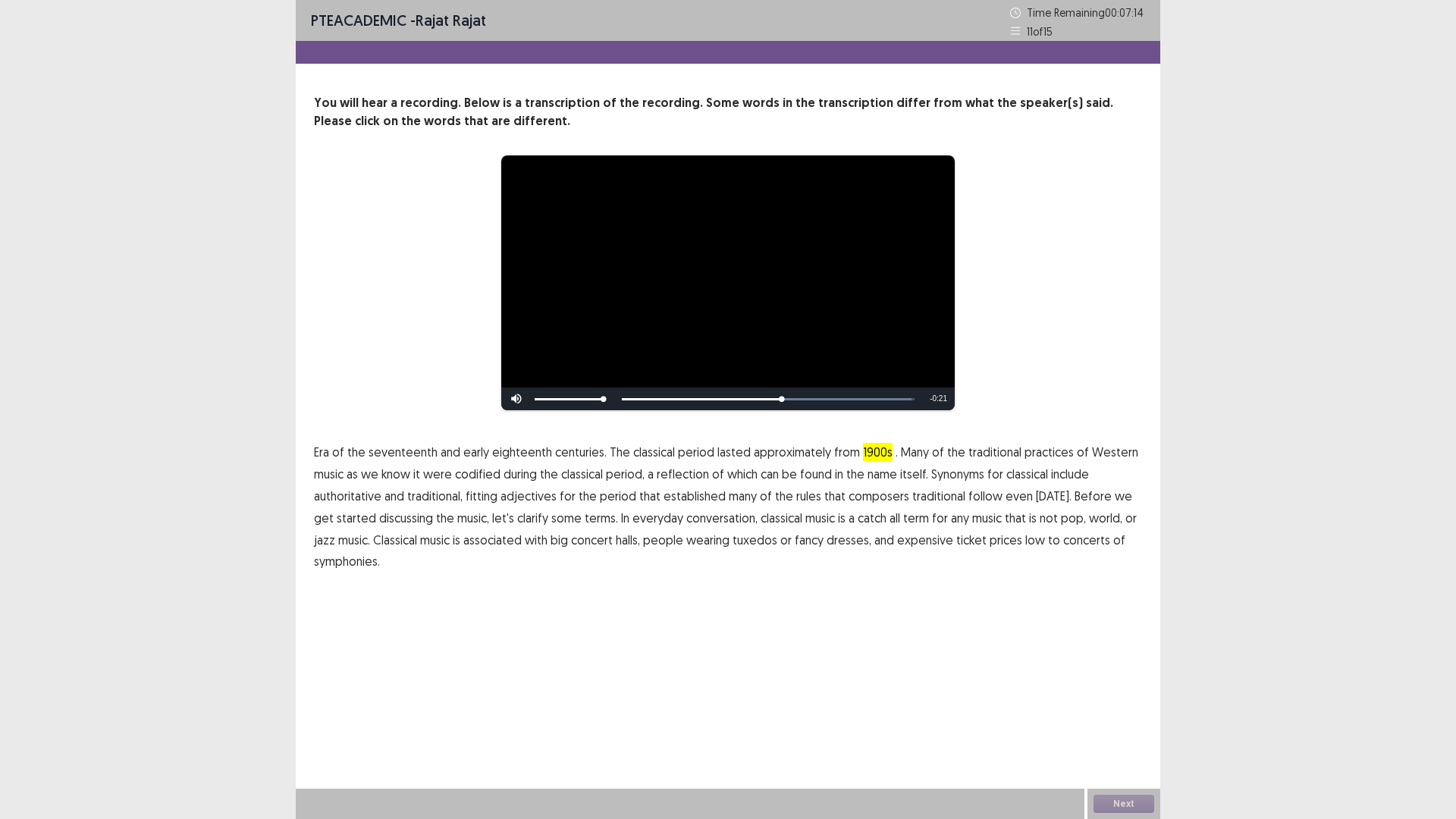
click at [923, 502] on span "traditional" at bounding box center [939, 496] width 53 height 18
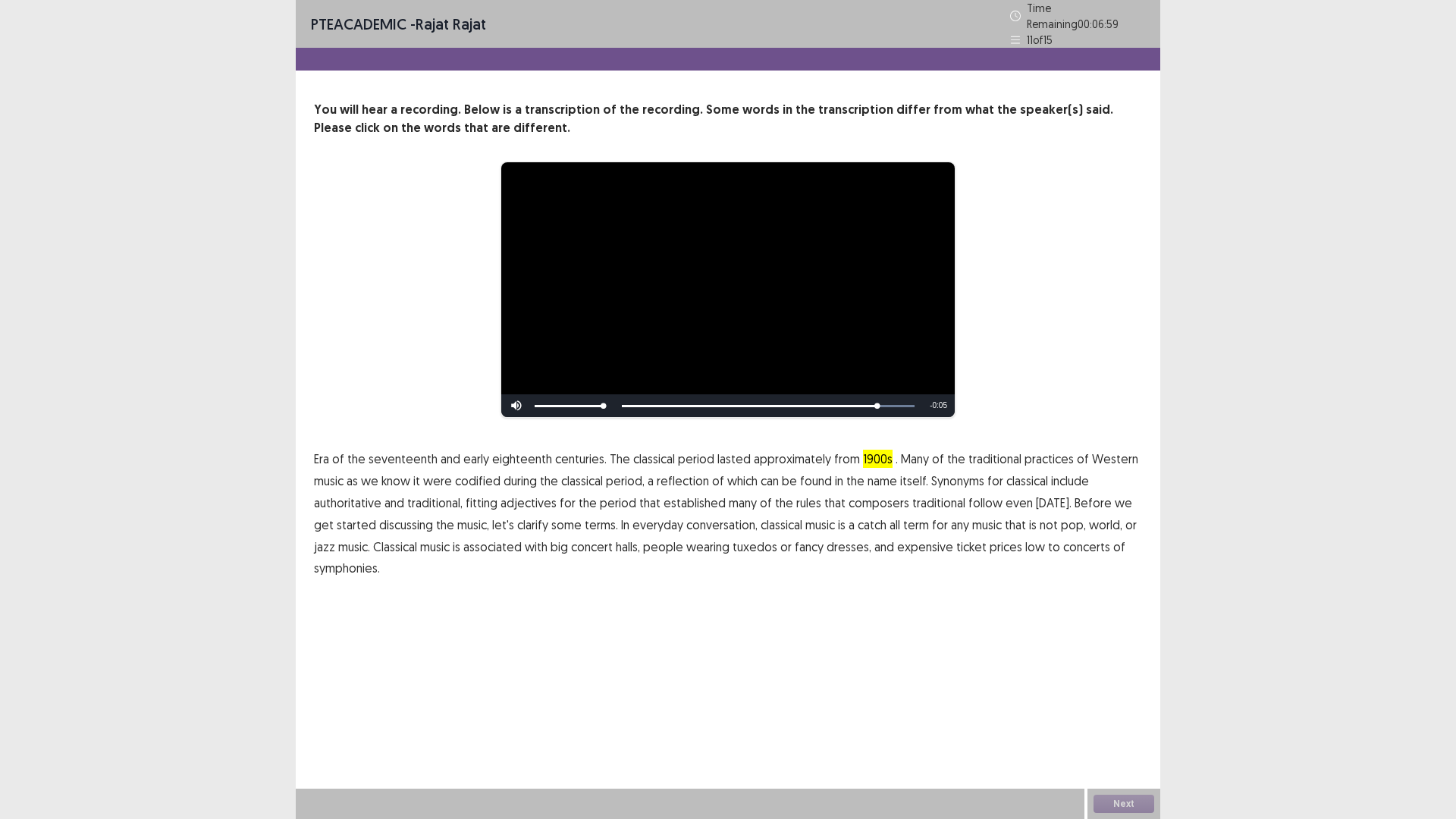
click at [571, 542] on span "concert" at bounding box center [592, 547] width 42 height 18
drag, startPoint x: 912, startPoint y: 393, endPoint x: 696, endPoint y: 391, distance: 216.0
click at [701, 394] on div "Skip Backward Skip Forward Mute Current Time 0:45 / Duration 0:45 Loaded : 100.…" at bounding box center [728, 406] width 454 height 23
click at [683, 396] on div "Skip Backward Skip Forward Mute Current Time 0:45 / Duration 0:45 Loaded : 100.…" at bounding box center [728, 406] width 454 height 23
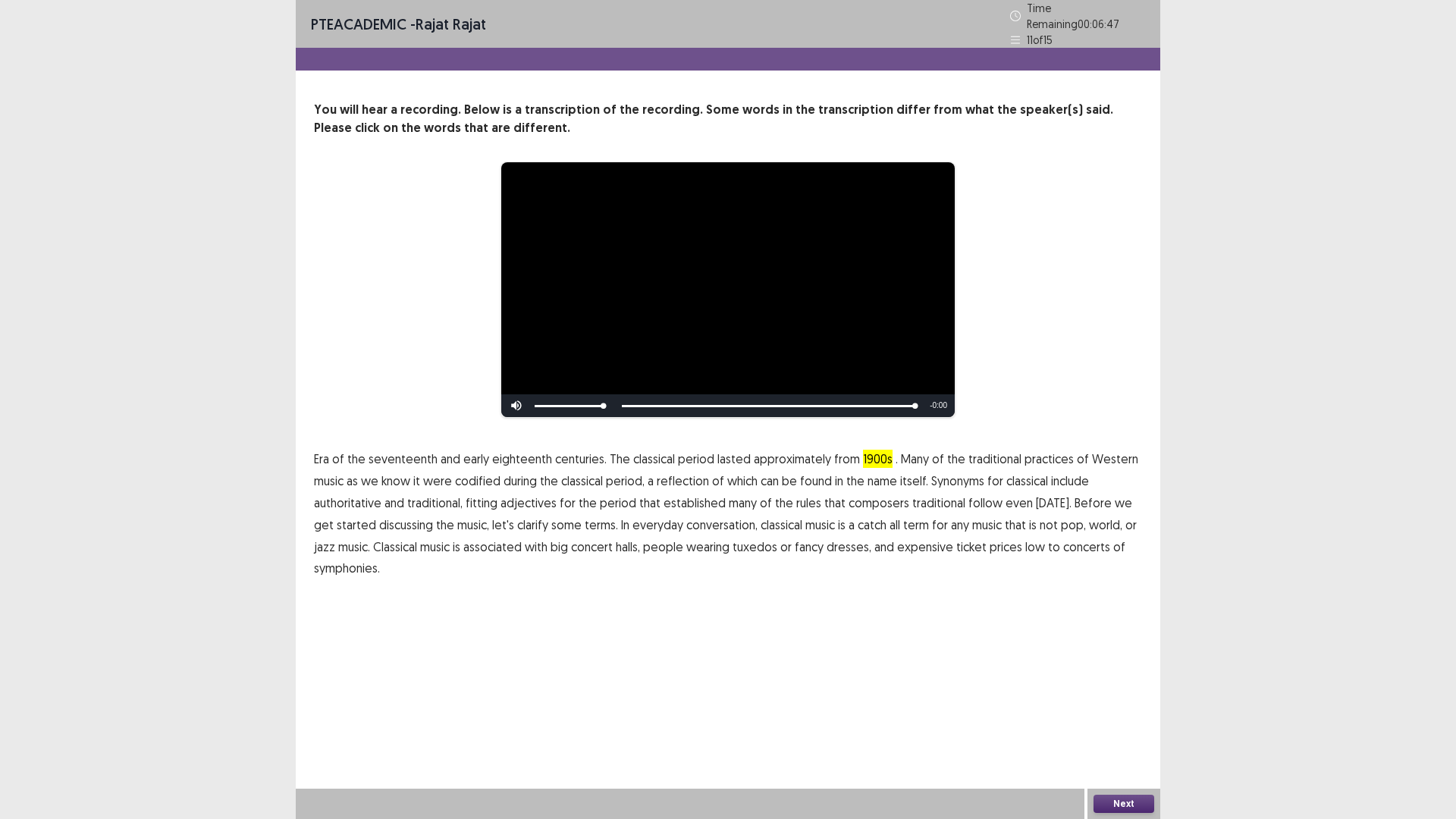
click at [1133, 722] on button "Next" at bounding box center [1124, 804] width 61 height 18
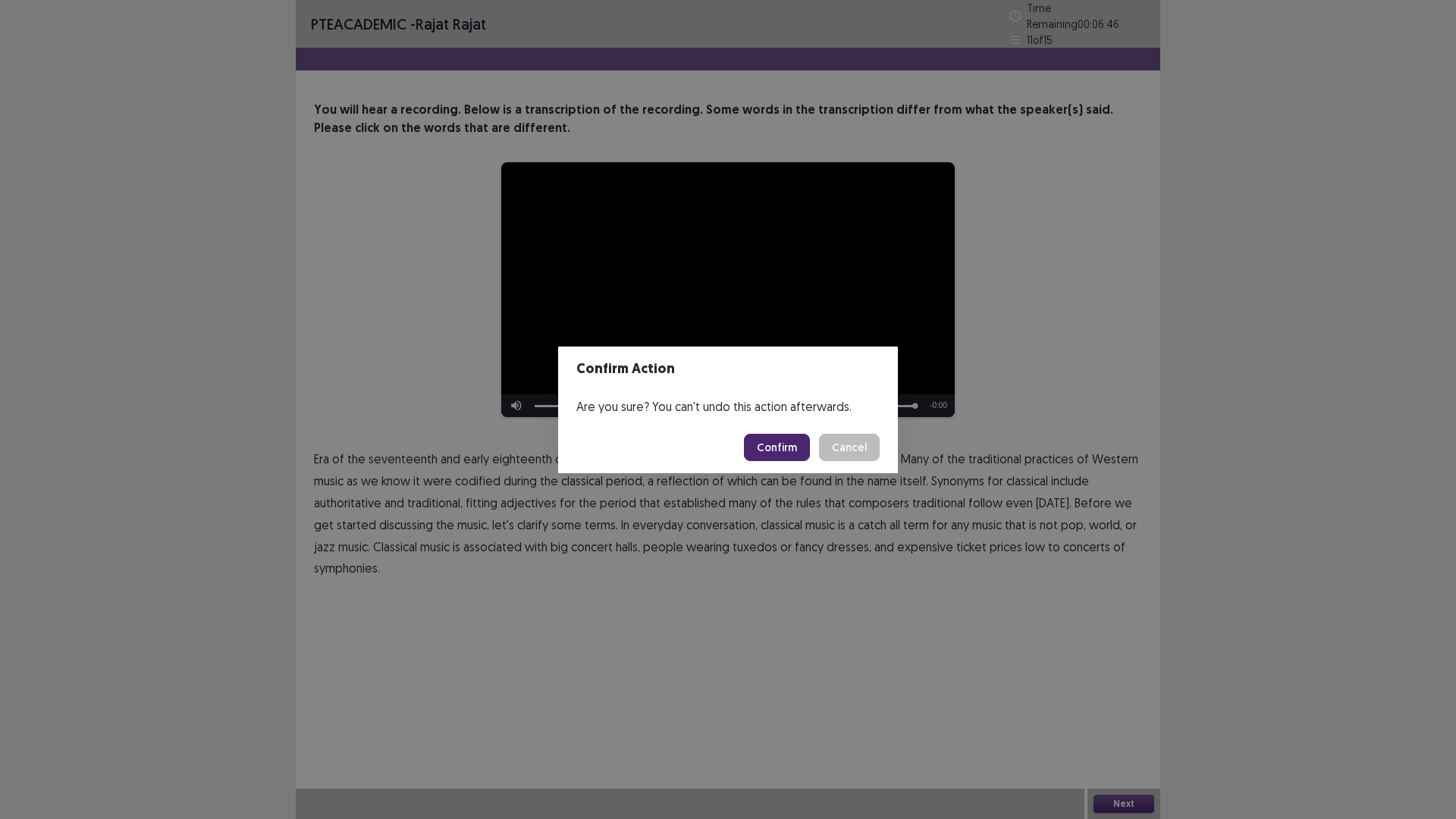
click at [787, 446] on button "Confirm" at bounding box center [777, 447] width 66 height 28
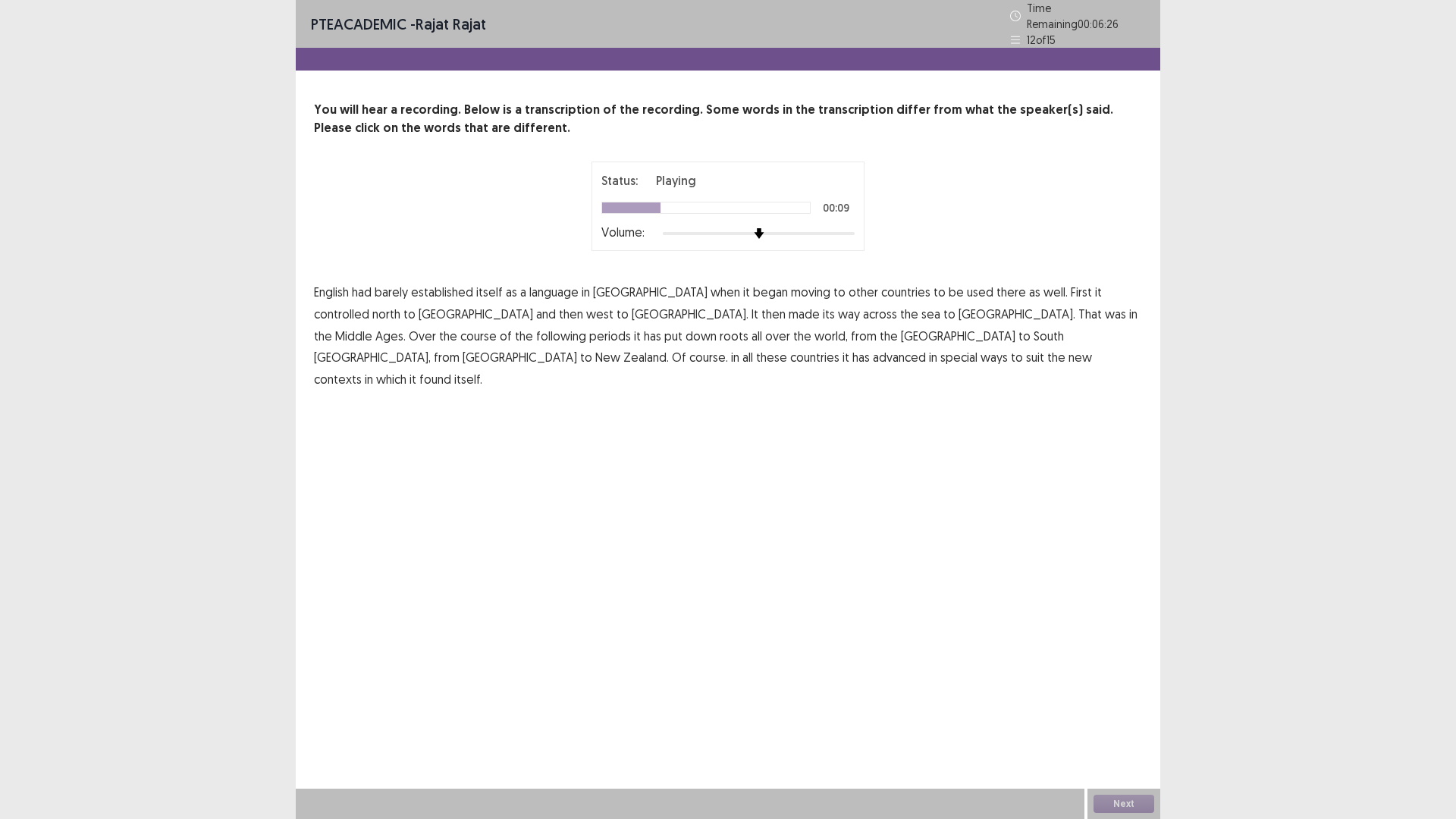
click at [370, 305] on span "controlled" at bounding box center [341, 314] width 55 height 18
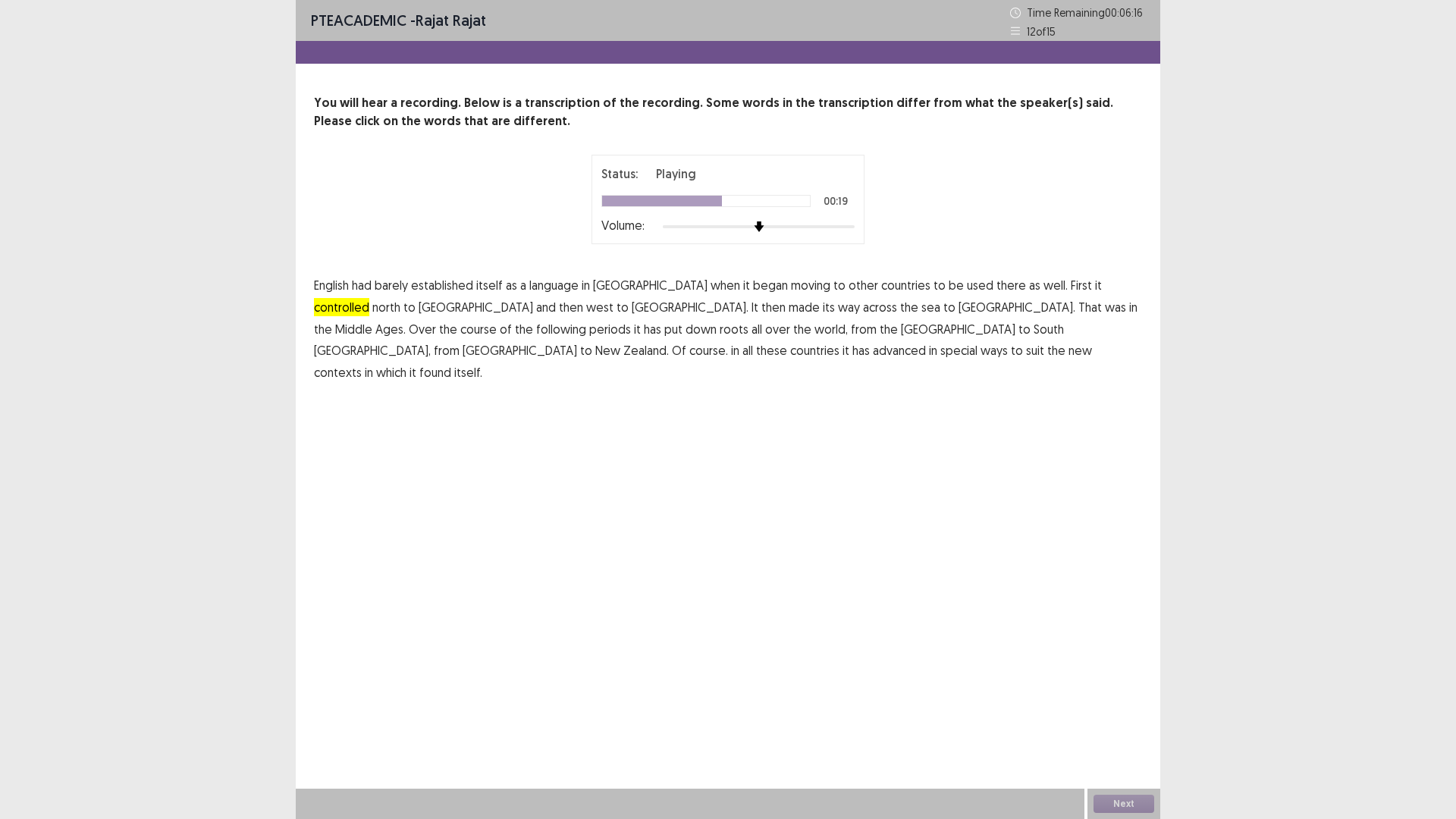
click at [631, 320] on span "periods" at bounding box center [610, 329] width 42 height 18
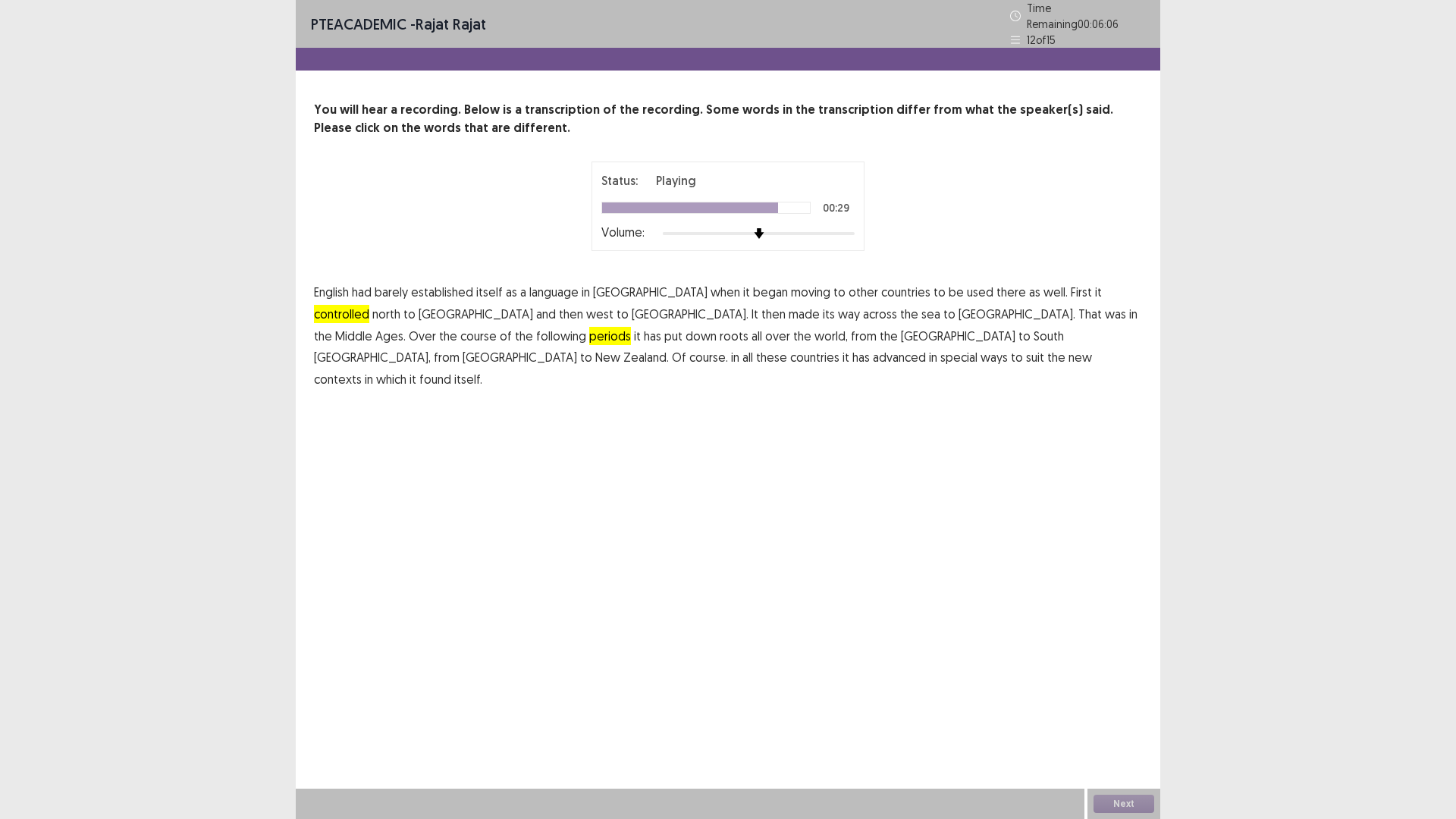
click at [926, 348] on span "advanced" at bounding box center [899, 357] width 53 height 18
click at [1126, 722] on button "Next" at bounding box center [1124, 804] width 61 height 18
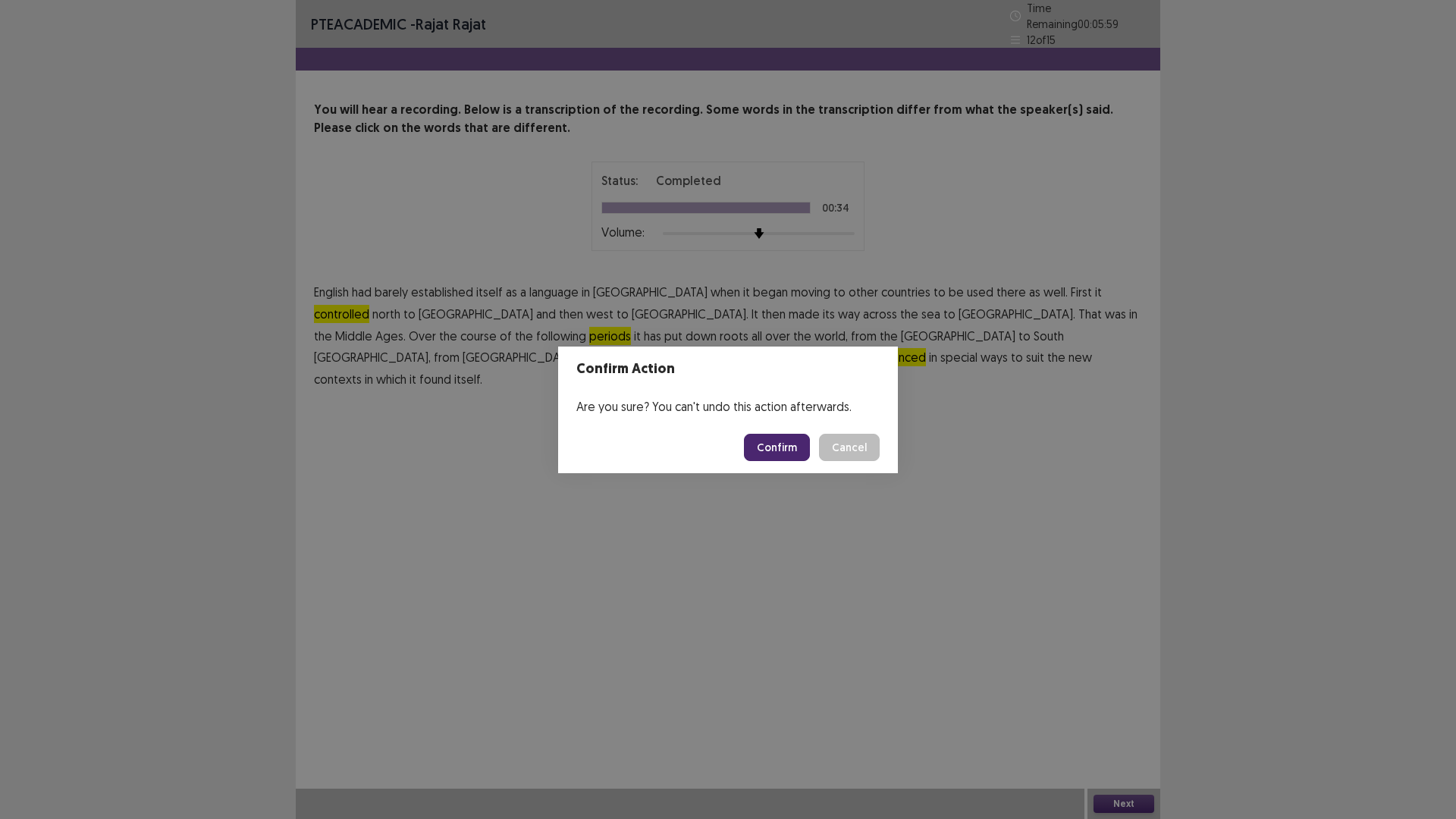
click at [782, 446] on button "Confirm" at bounding box center [777, 447] width 66 height 28
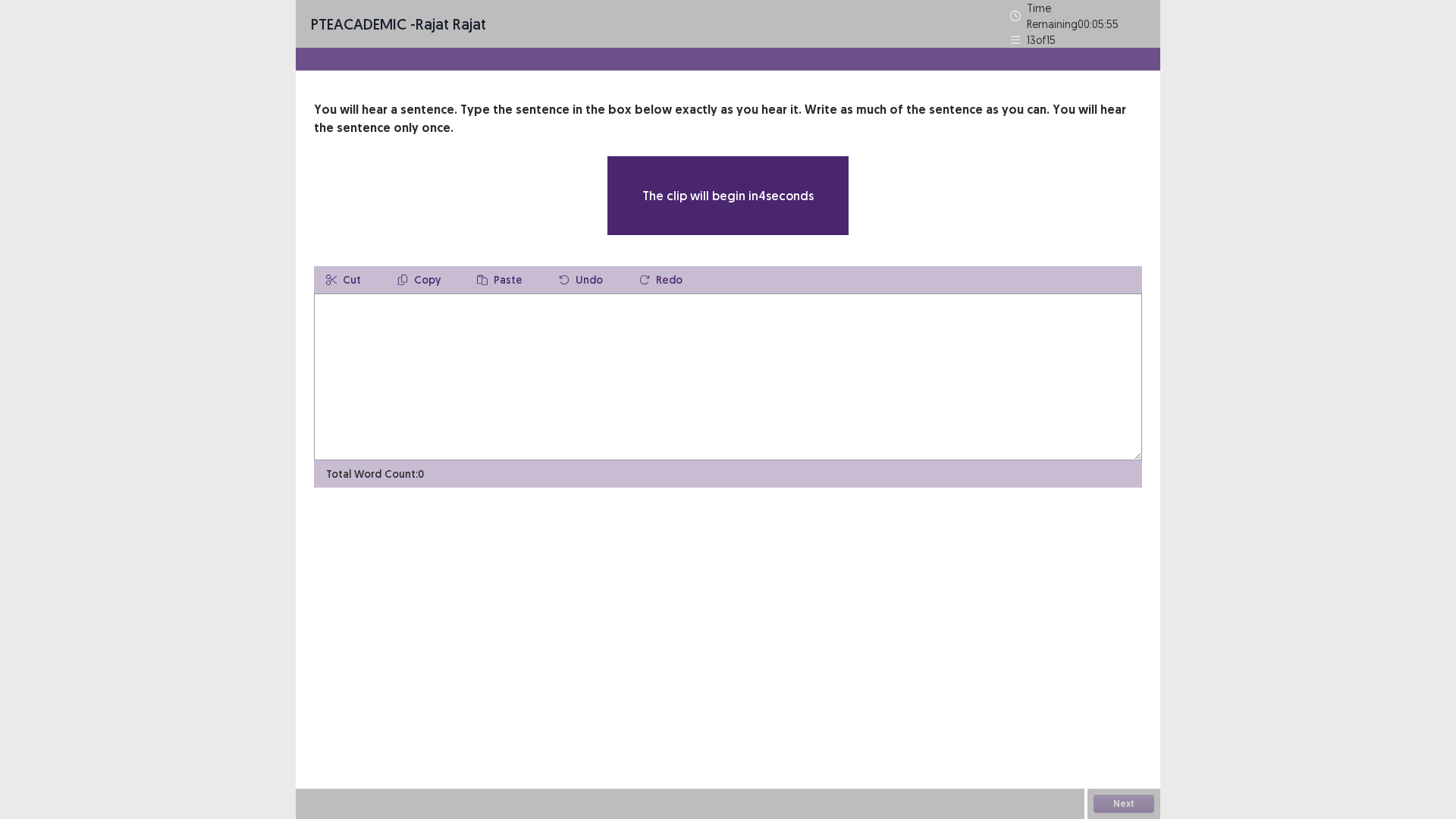
click at [637, 353] on textarea at bounding box center [727, 376] width 828 height 167
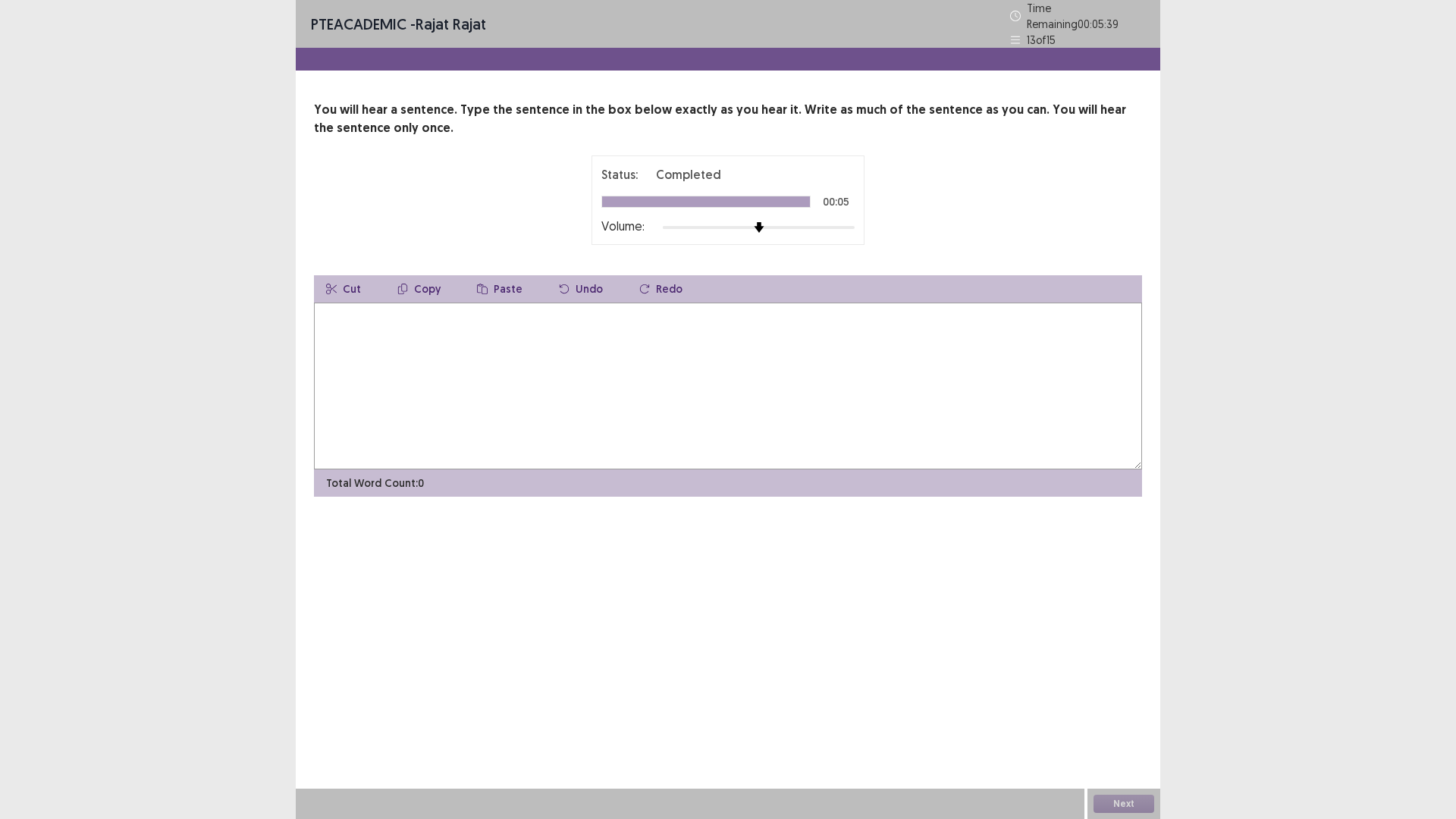
click at [591, 340] on textarea at bounding box center [727, 386] width 828 height 167
type textarea "**********"
click at [1129, 722] on button "Next" at bounding box center [1124, 804] width 61 height 18
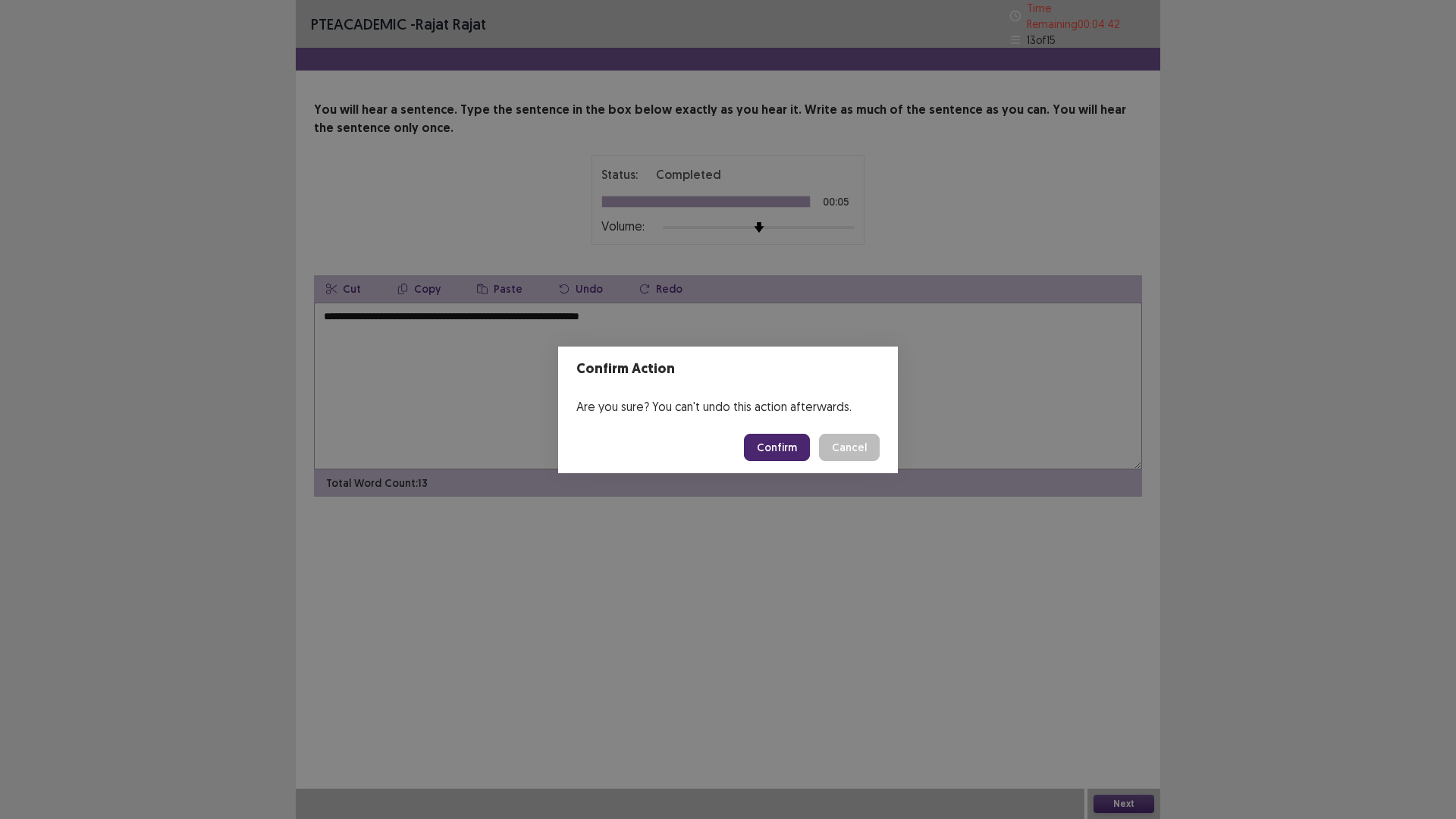
click at [791, 451] on button "Confirm" at bounding box center [777, 447] width 66 height 28
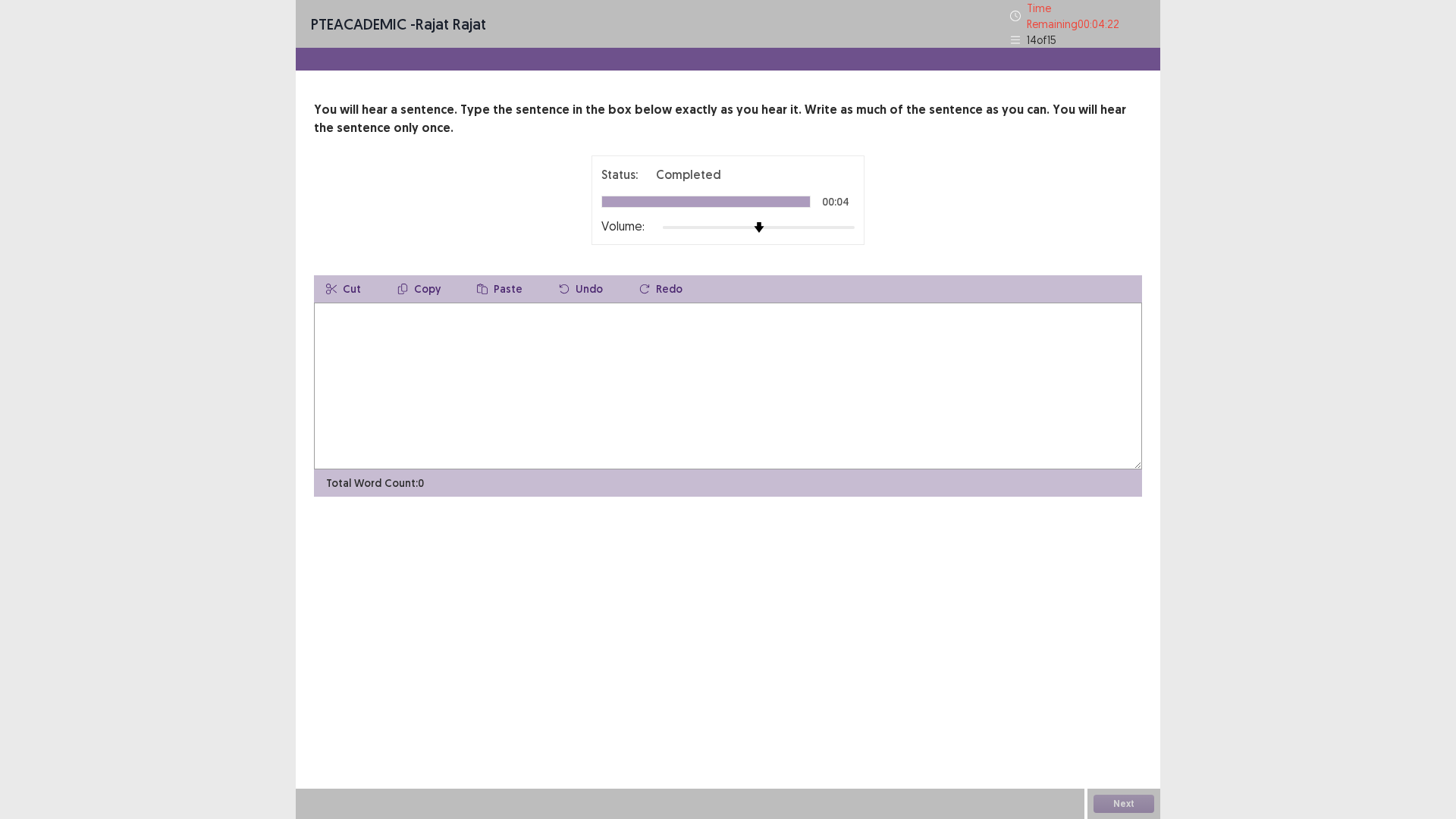
click at [714, 354] on textarea at bounding box center [727, 386] width 828 height 167
click at [615, 309] on textarea "**********" at bounding box center [727, 386] width 828 height 167
type textarea "**********"
click at [1146, 722] on button "Next" at bounding box center [1124, 804] width 61 height 18
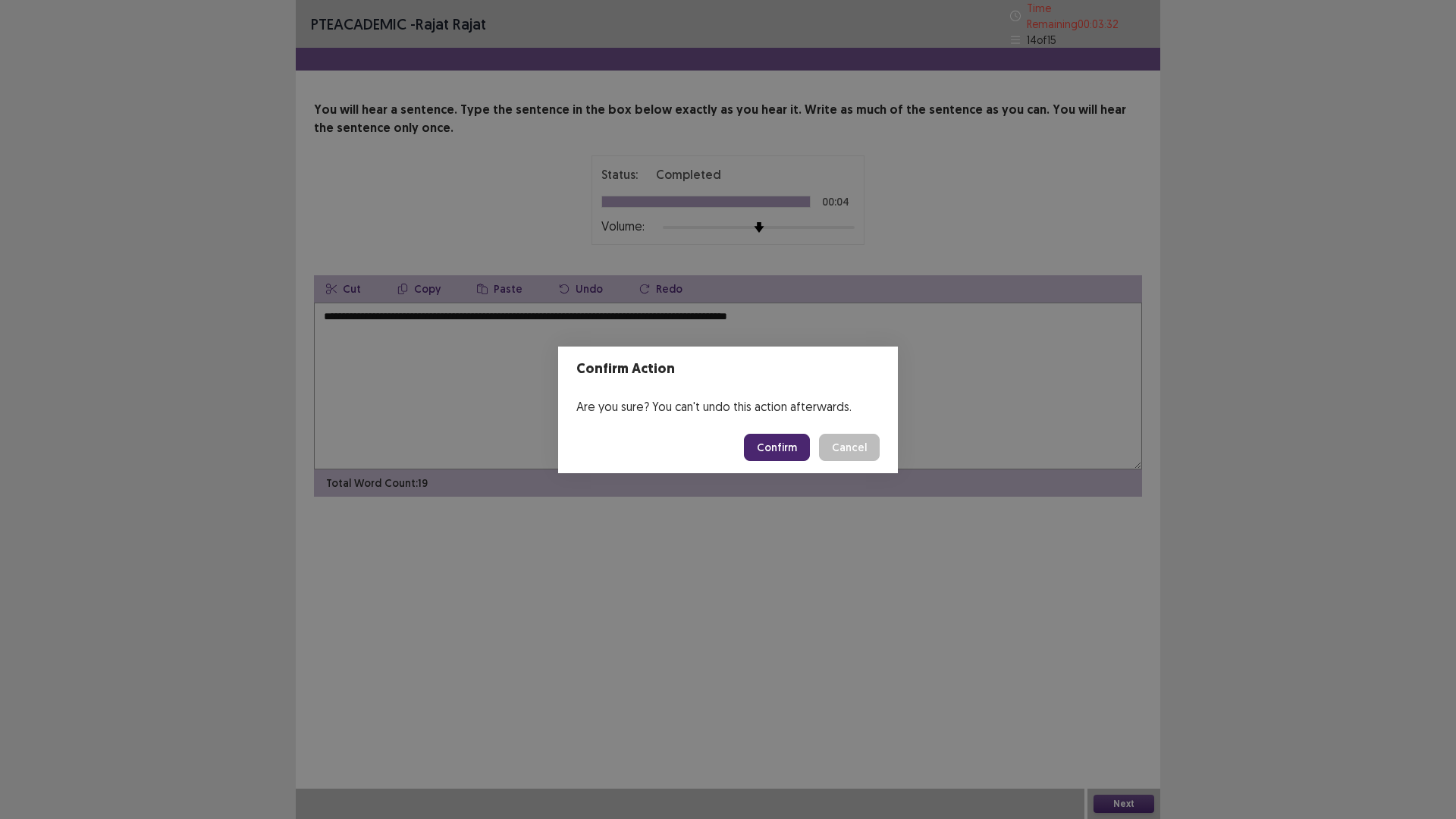
click at [770, 453] on button "Confirm" at bounding box center [777, 447] width 66 height 28
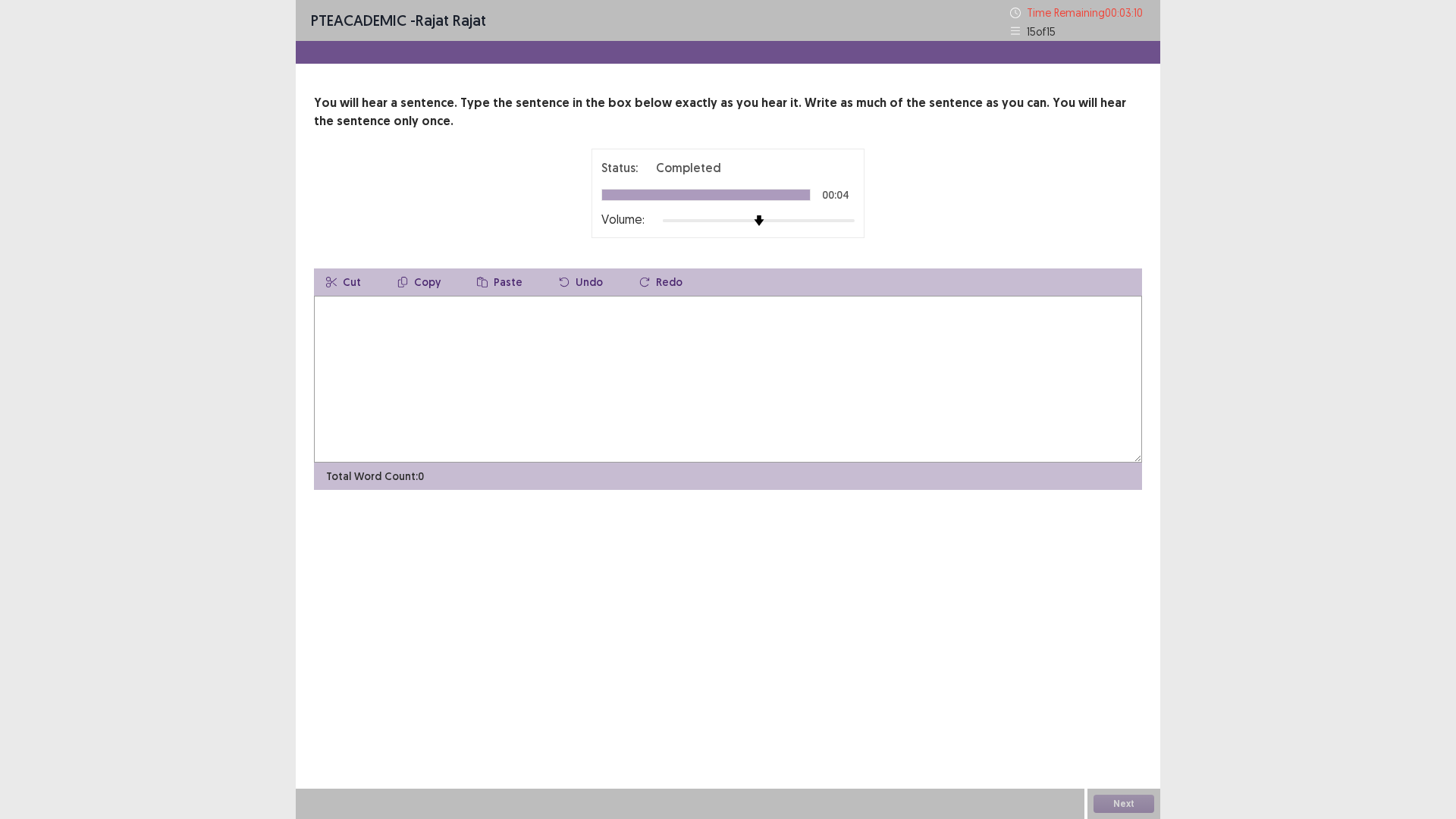
drag, startPoint x: 613, startPoint y: 340, endPoint x: 633, endPoint y: 295, distance: 49.2
click at [624, 332] on textarea at bounding box center [727, 379] width 828 height 167
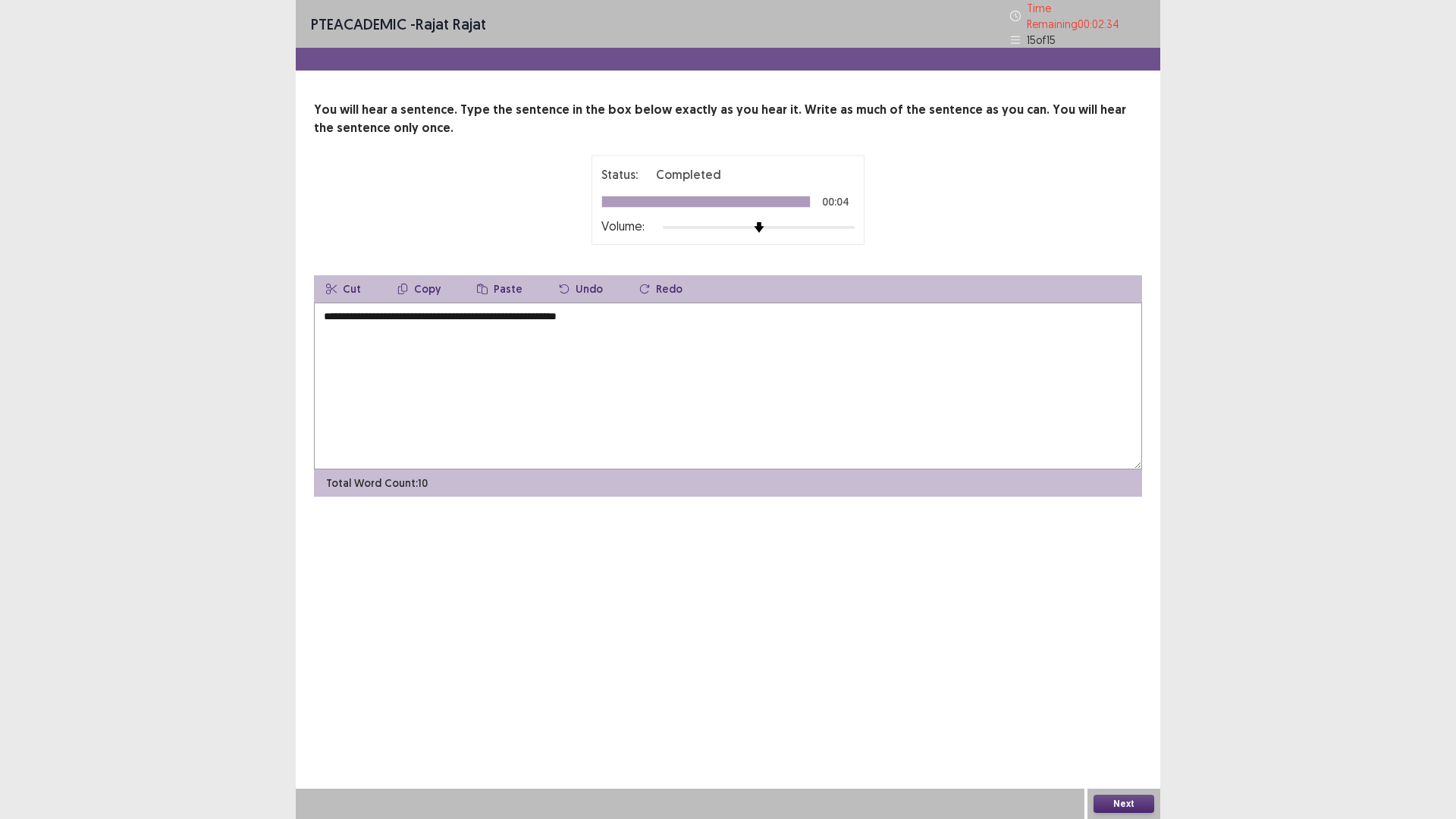
drag, startPoint x: 494, startPoint y: 312, endPoint x: 519, endPoint y: 292, distance: 32.0
click at [503, 312] on textarea "**********" at bounding box center [727, 386] width 828 height 167
click at [786, 350] on textarea "**********" at bounding box center [727, 386] width 828 height 167
type textarea "**********"
click at [1137, 722] on button "Next" at bounding box center [1124, 804] width 61 height 18
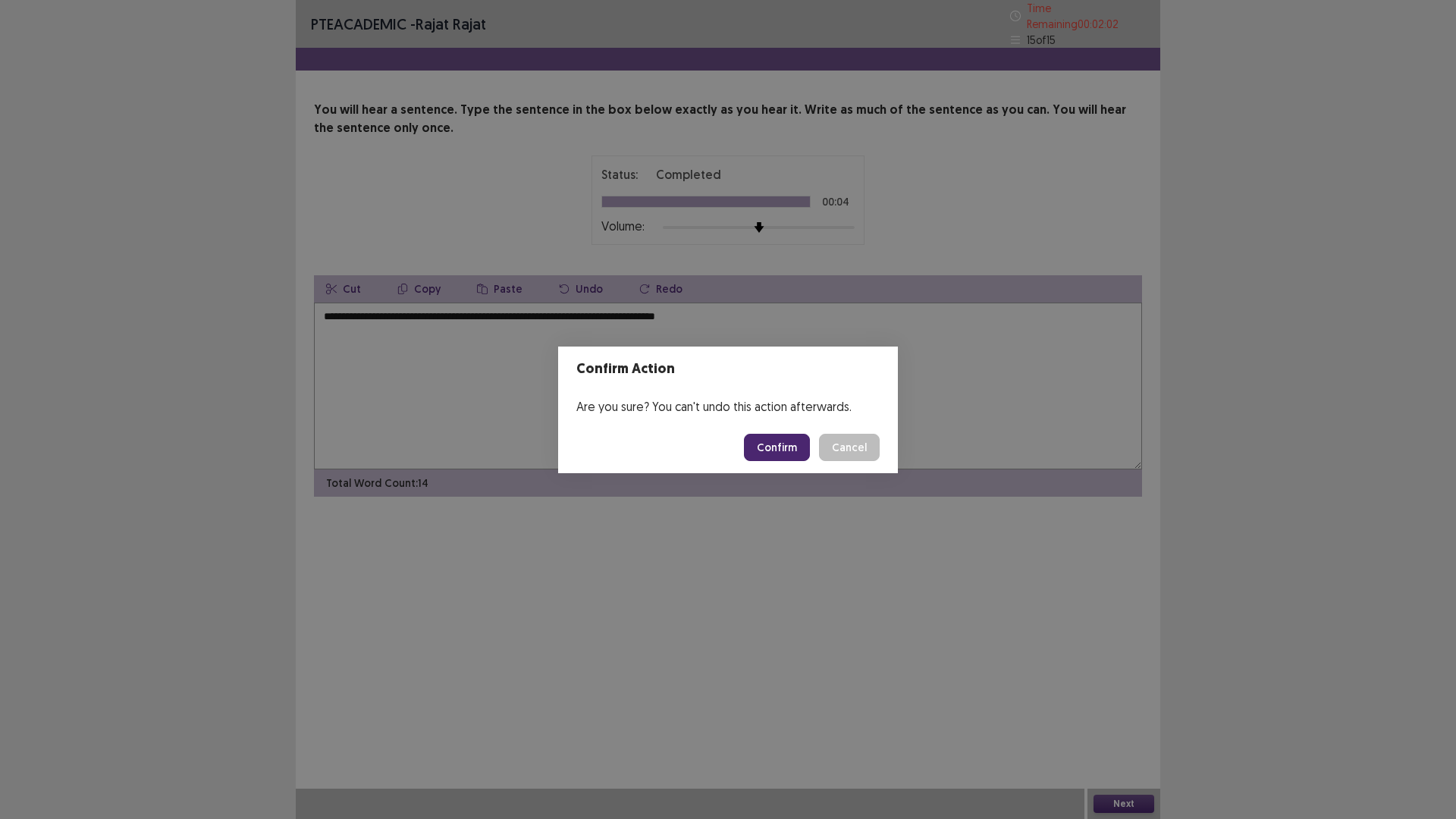
click at [786, 444] on button "Confirm" at bounding box center [777, 447] width 66 height 28
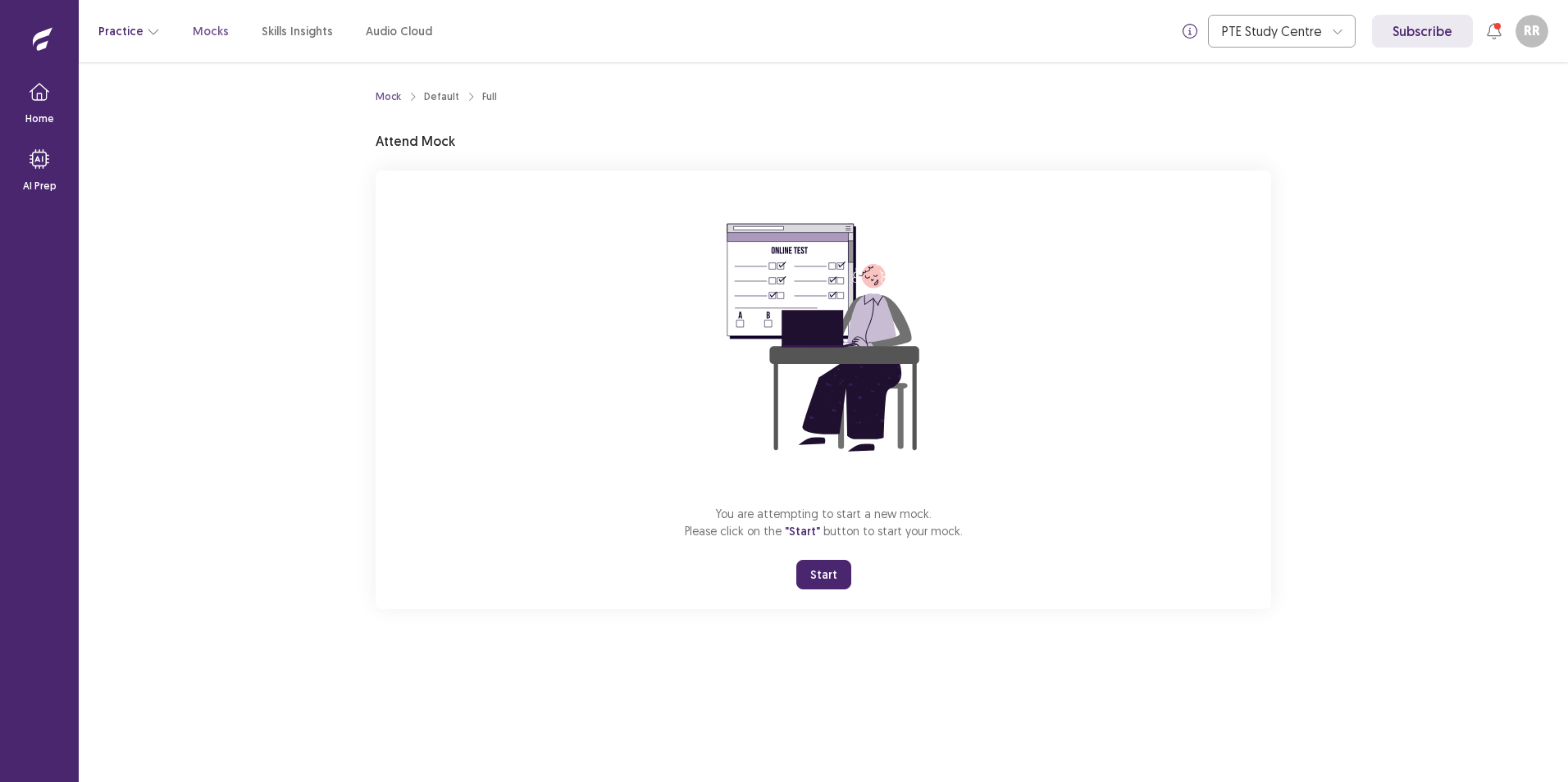
click at [131, 37] on button "Practice" at bounding box center [129, 32] width 61 height 30
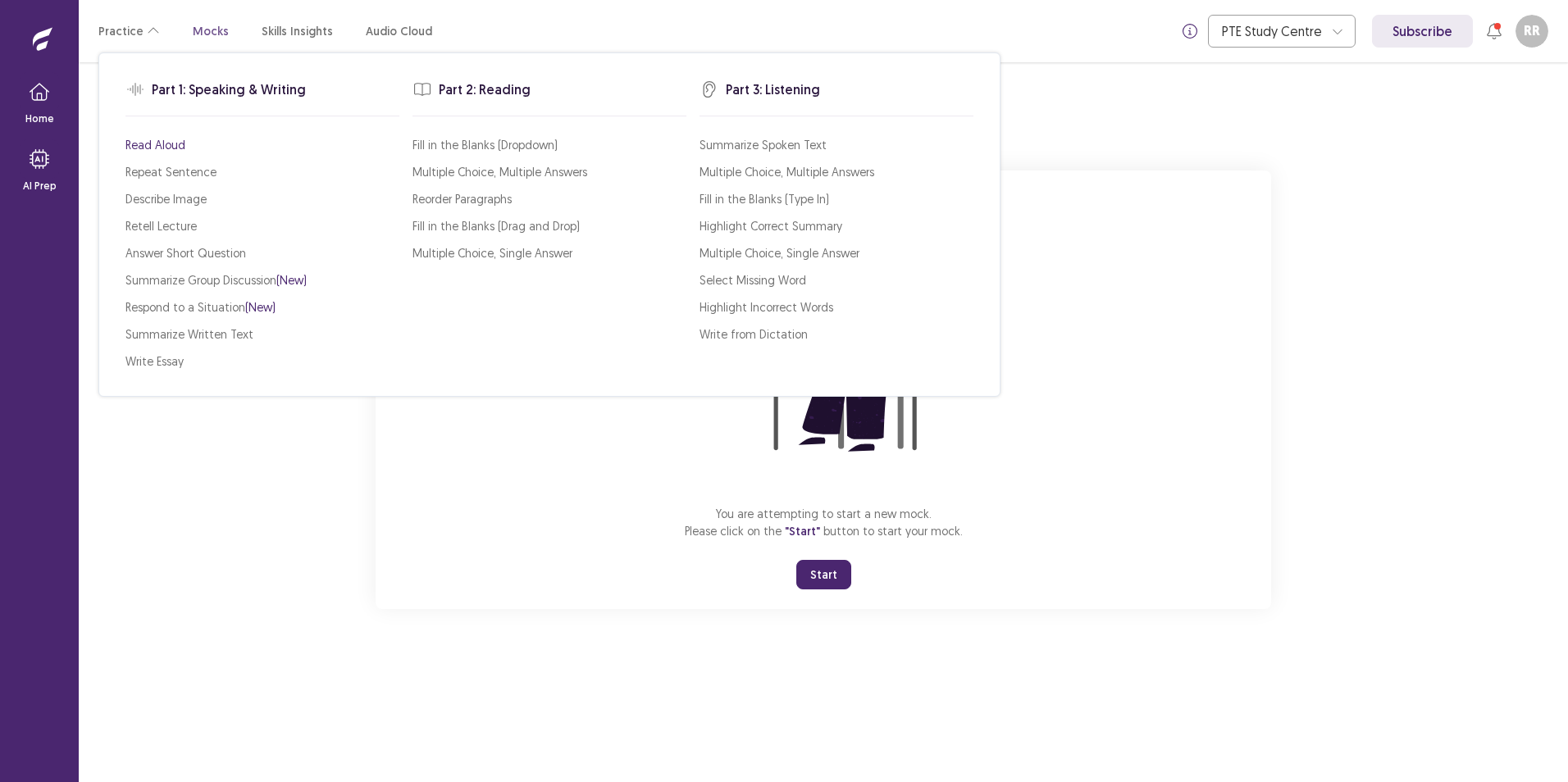
click at [170, 143] on p "Read Aloud" at bounding box center [155, 145] width 60 height 17
